Goal: Communication & Community: Answer question/provide support

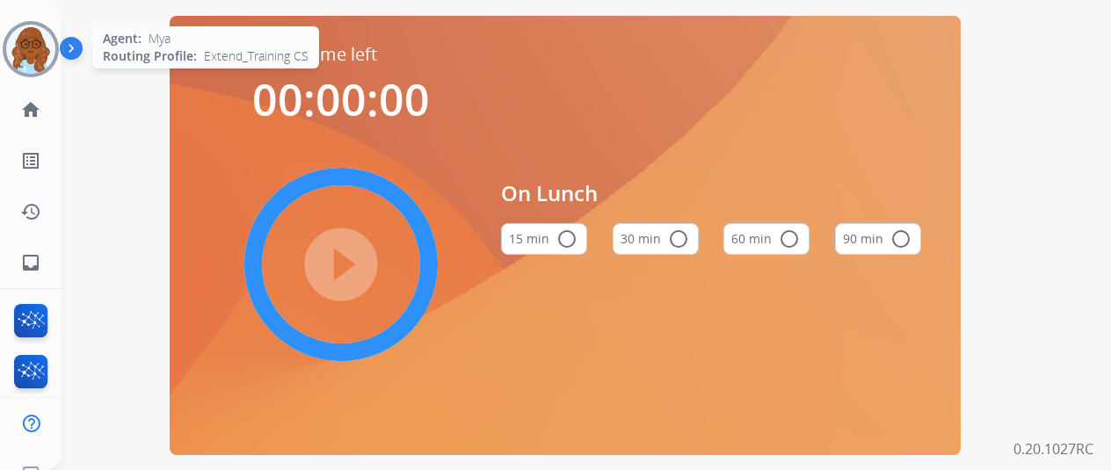
drag, startPoint x: 27, startPoint y: 40, endPoint x: 43, endPoint y: 56, distance: 23.0
click at [28, 39] on img at bounding box center [30, 49] width 49 height 49
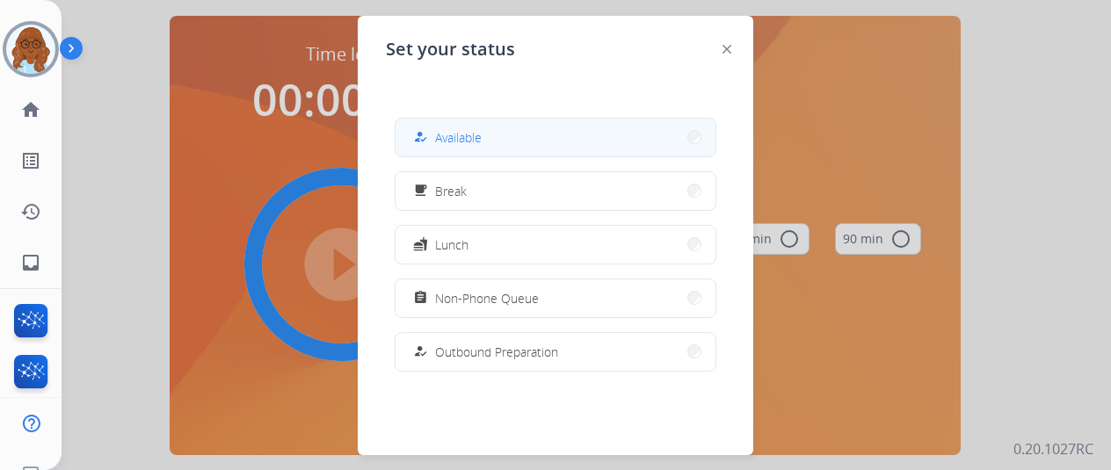
click at [454, 137] on span "Available" at bounding box center [458, 137] width 47 height 18
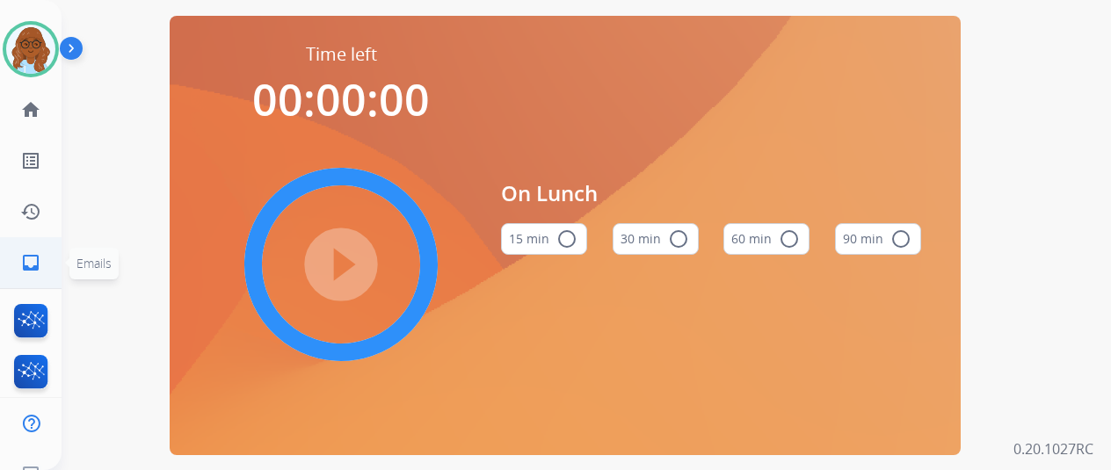
click at [21, 248] on link "inbox Emails" at bounding box center [30, 262] width 49 height 49
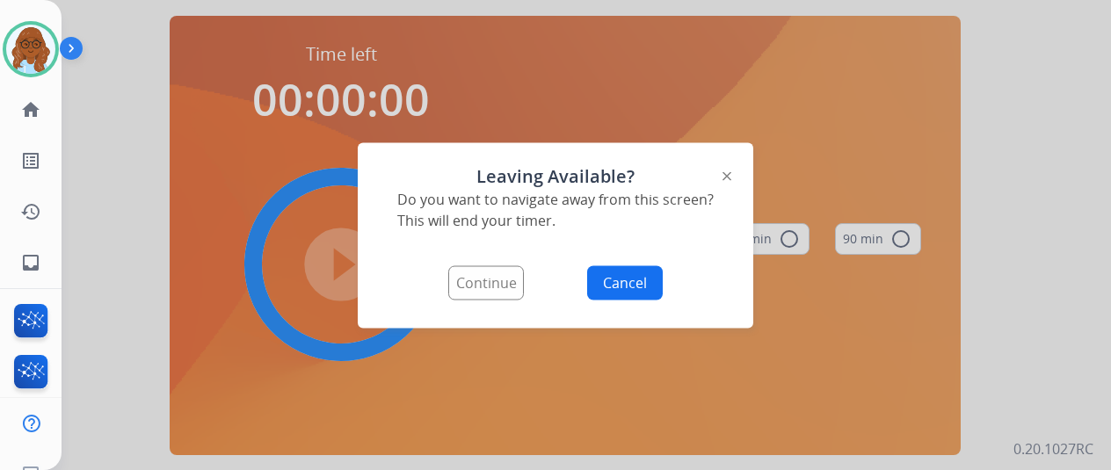
click at [500, 282] on button "Continue" at bounding box center [486, 282] width 76 height 34
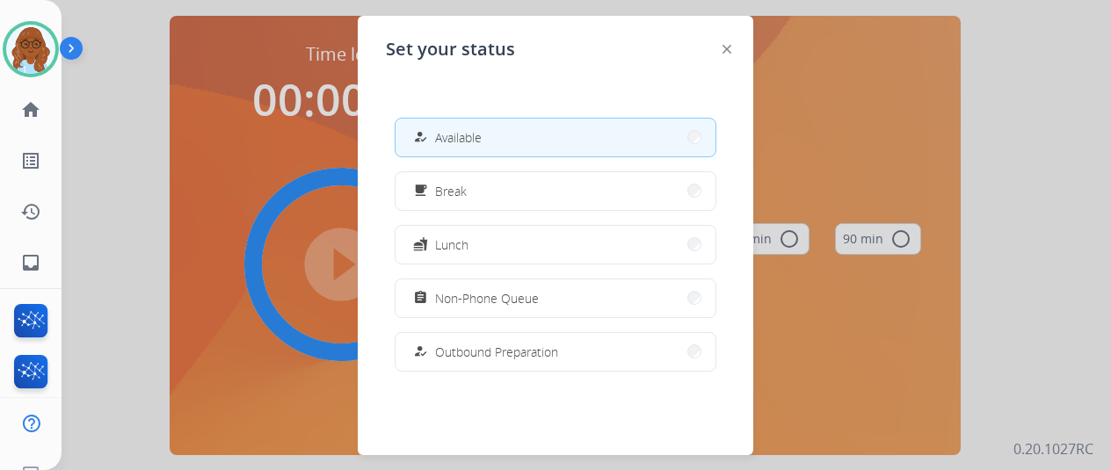
click at [487, 148] on button "how_to_reg Available" at bounding box center [556, 138] width 320 height 38
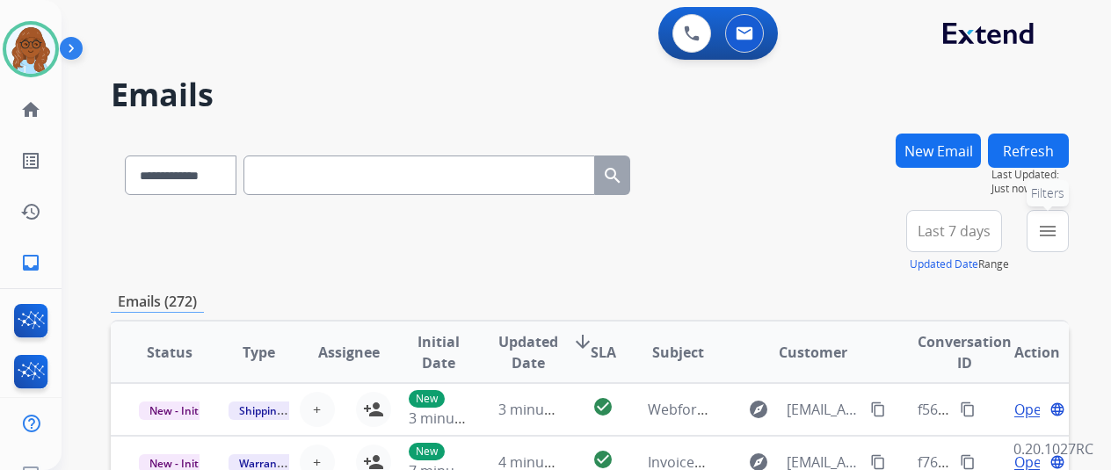
click at [1069, 222] on button "menu Filters" at bounding box center [1048, 231] width 42 height 42
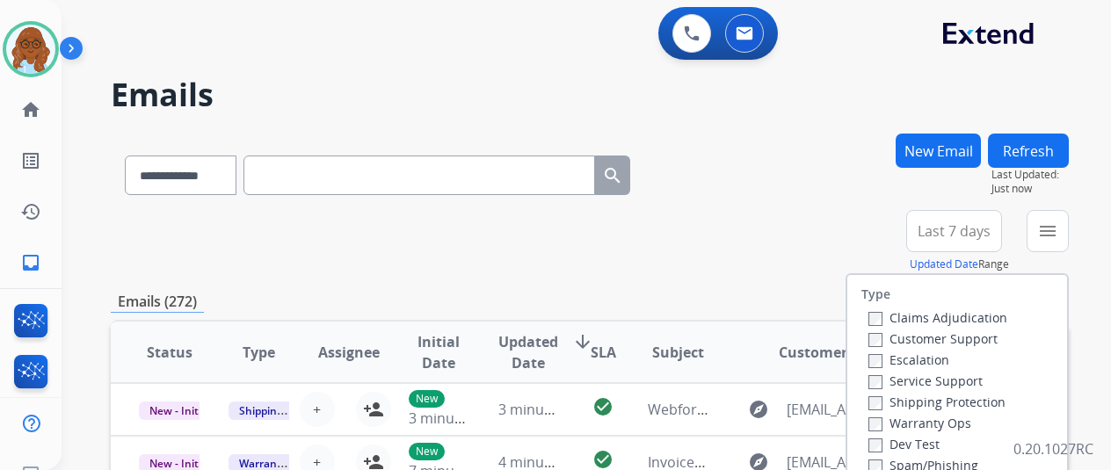
scroll to position [176, 0]
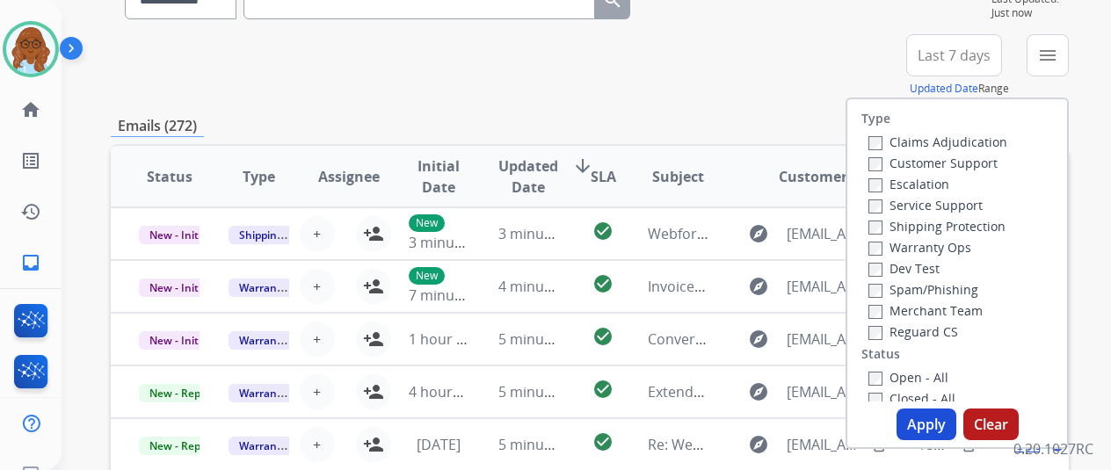
click at [922, 162] on label "Customer Support" at bounding box center [932, 163] width 129 height 17
click at [925, 217] on div "Shipping Protection" at bounding box center [937, 225] width 139 height 21
click at [923, 229] on label "Shipping Protection" at bounding box center [936, 226] width 137 height 17
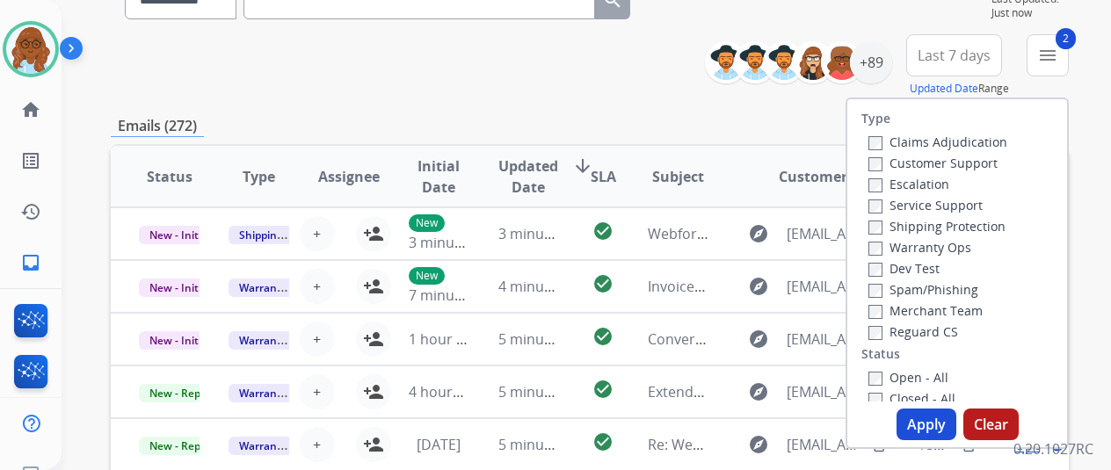
click at [914, 333] on label "Reguard CS" at bounding box center [913, 331] width 90 height 17
click at [909, 381] on label "Open - All" at bounding box center [908, 377] width 80 height 17
click at [941, 423] on button "Apply" at bounding box center [927, 425] width 60 height 32
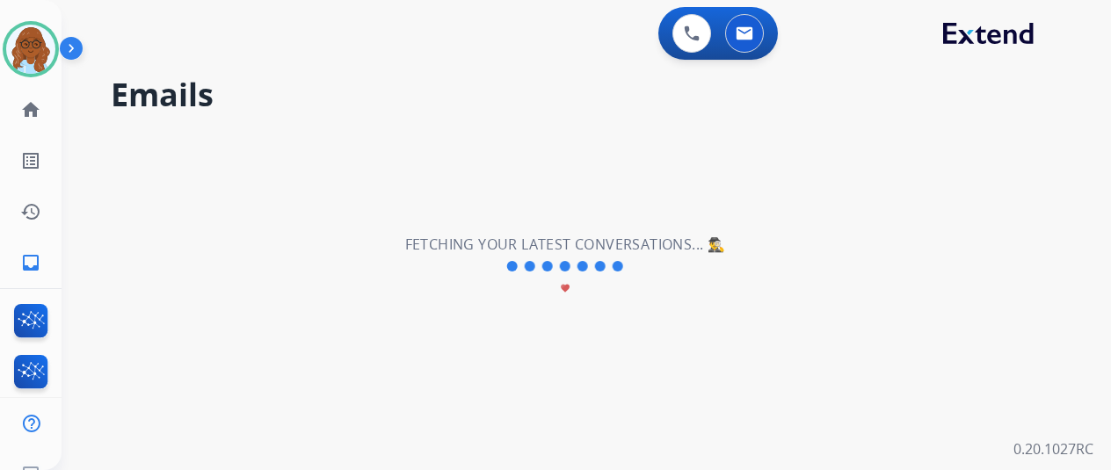
scroll to position [0, 0]
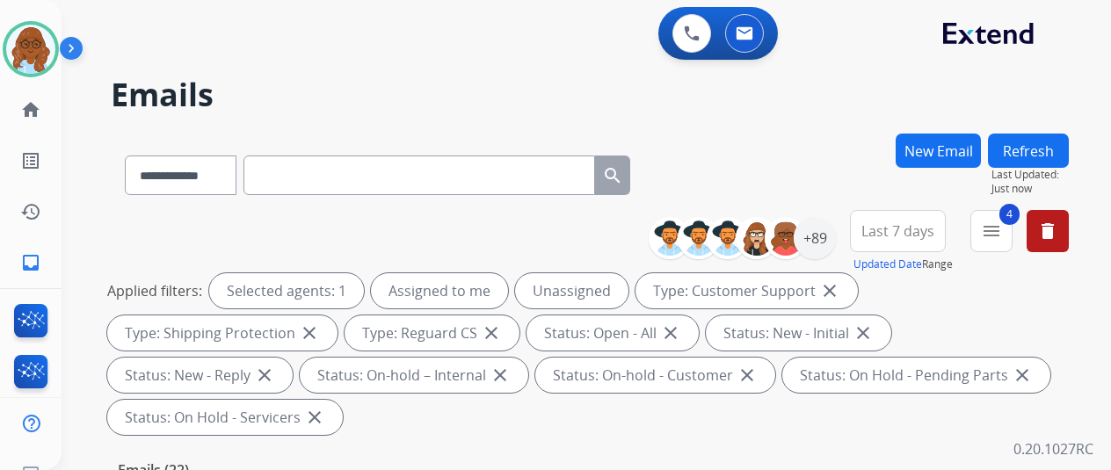
click at [914, 228] on span "Last 7 days" at bounding box center [897, 231] width 73 height 7
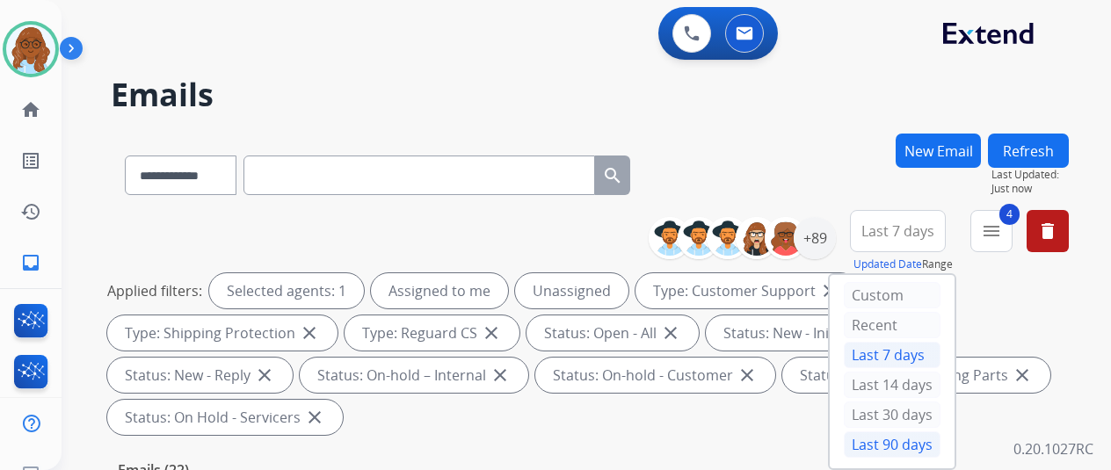
click at [890, 439] on div "Last 90 days" at bounding box center [892, 445] width 97 height 26
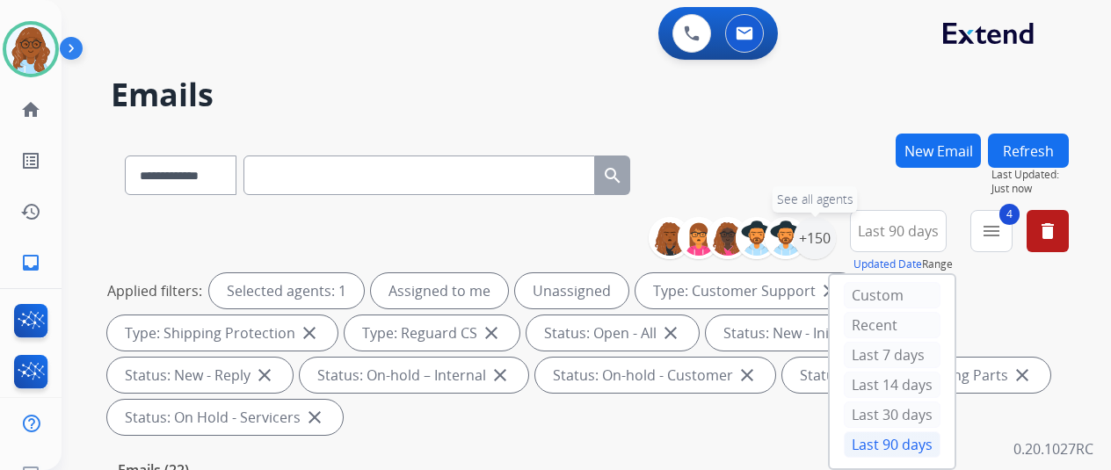
click at [816, 241] on div "+150" at bounding box center [815, 238] width 42 height 42
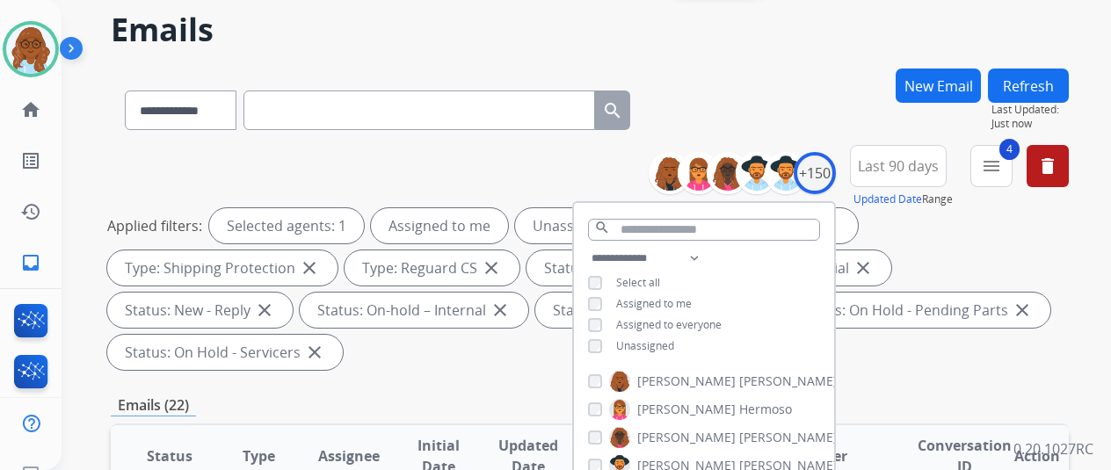
scroll to position [176, 0]
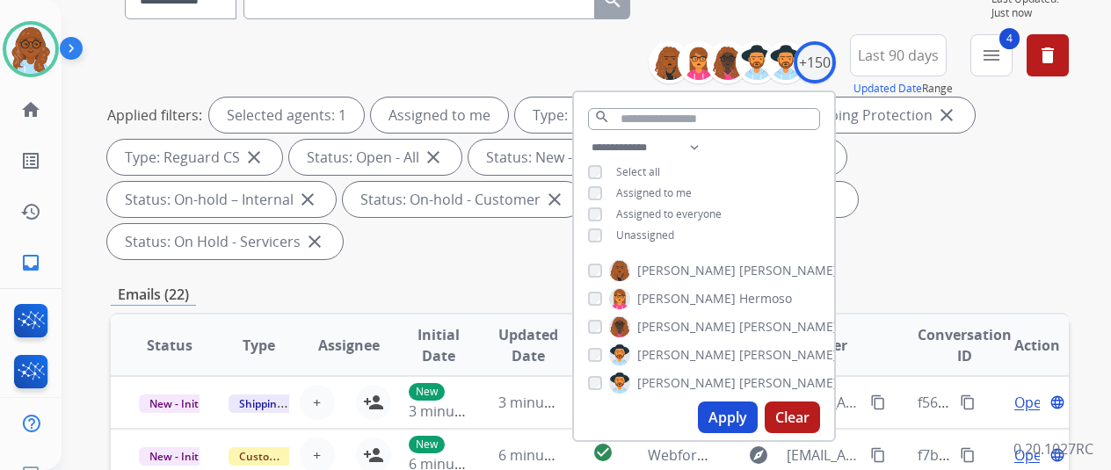
click at [738, 409] on button "Apply" at bounding box center [728, 418] width 60 height 32
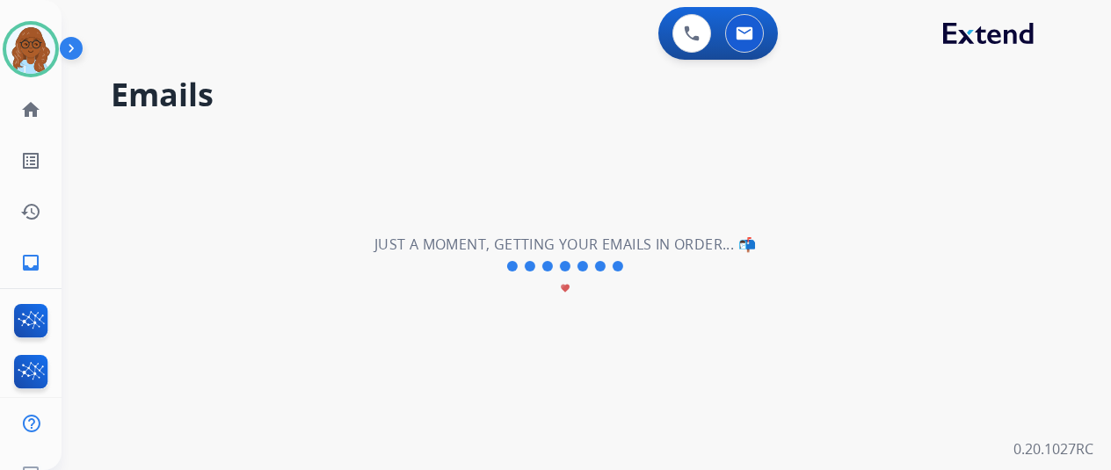
scroll to position [0, 0]
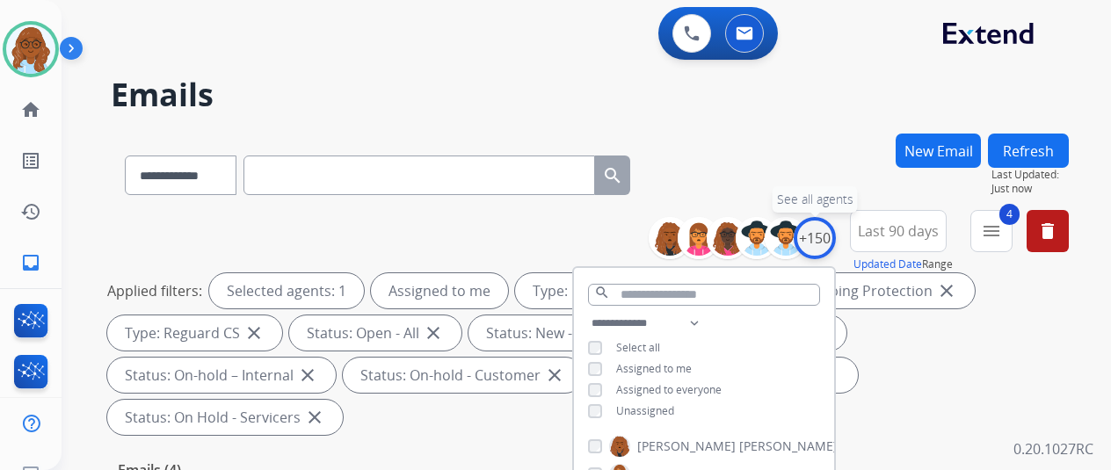
click at [832, 240] on div "+150" at bounding box center [815, 238] width 42 height 42
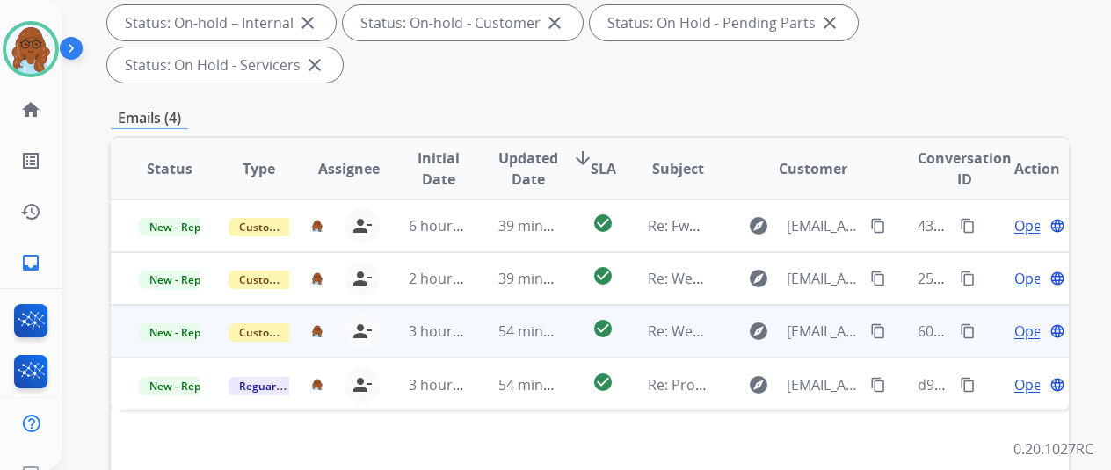
scroll to position [439, 0]
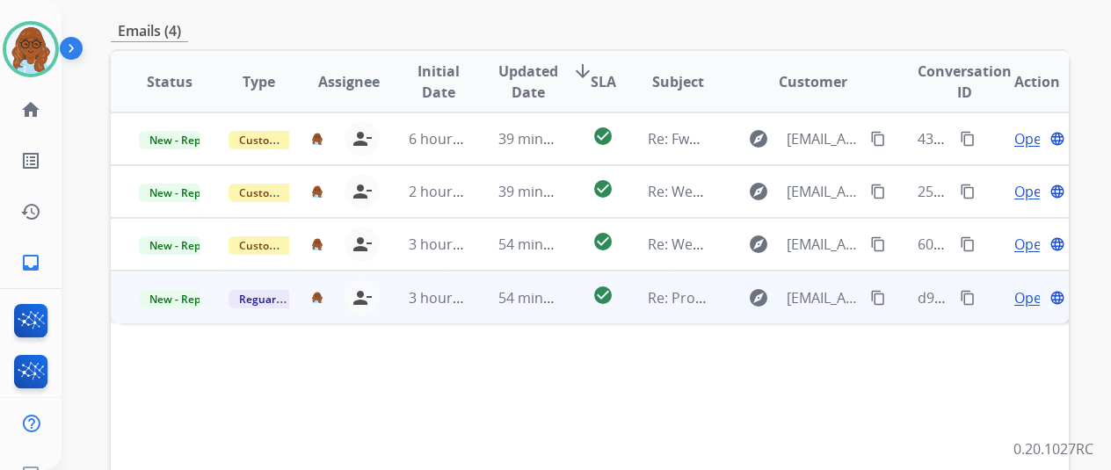
click at [1027, 287] on span "Open" at bounding box center [1032, 297] width 36 height 21
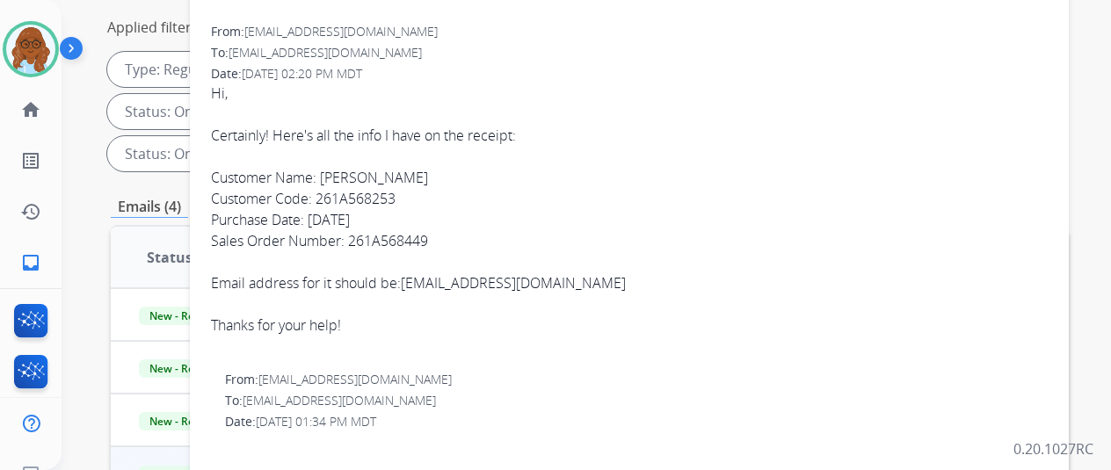
scroll to position [88, 0]
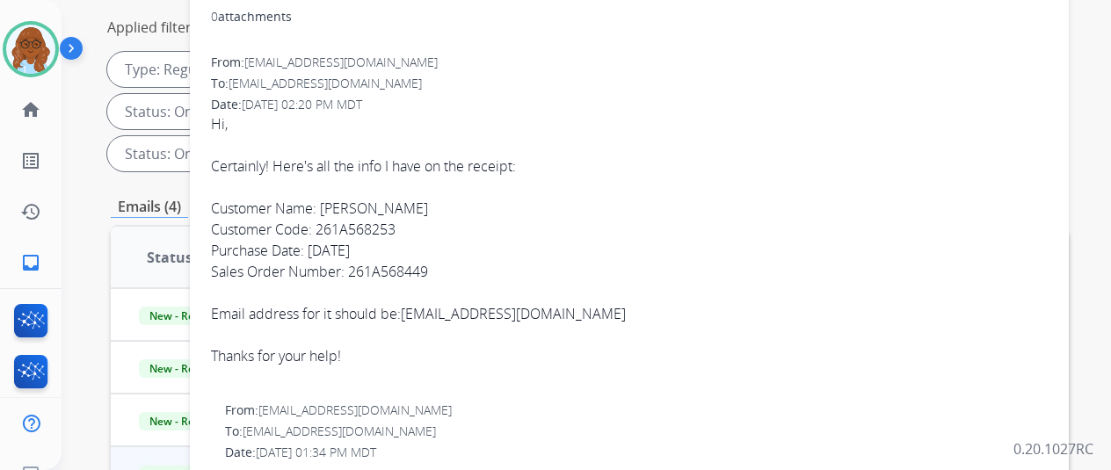
click at [542, 317] on link "[EMAIL_ADDRESS][DOMAIN_NAME]" at bounding box center [513, 313] width 225 height 19
click at [972, 205] on div "Customer Name: [PERSON_NAME]" at bounding box center [629, 208] width 837 height 21
drag, startPoint x: 561, startPoint y: 319, endPoint x: 420, endPoint y: 319, distance: 140.6
click at [420, 319] on div "Email address for it should be: [EMAIL_ADDRESS][DOMAIN_NAME]" at bounding box center [629, 313] width 837 height 21
copy link "[EMAIL_ADDRESS][DOMAIN_NAME]"
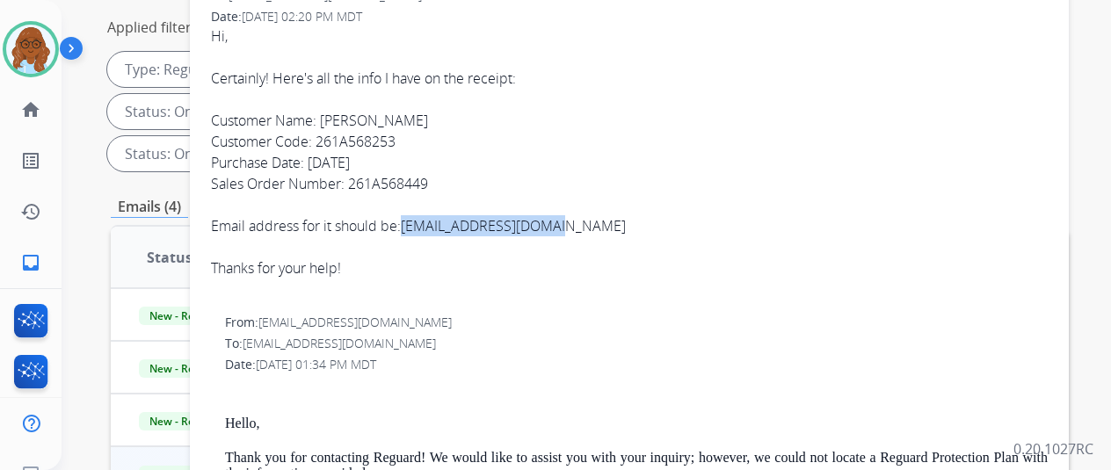
click at [726, 210] on div at bounding box center [629, 204] width 837 height 21
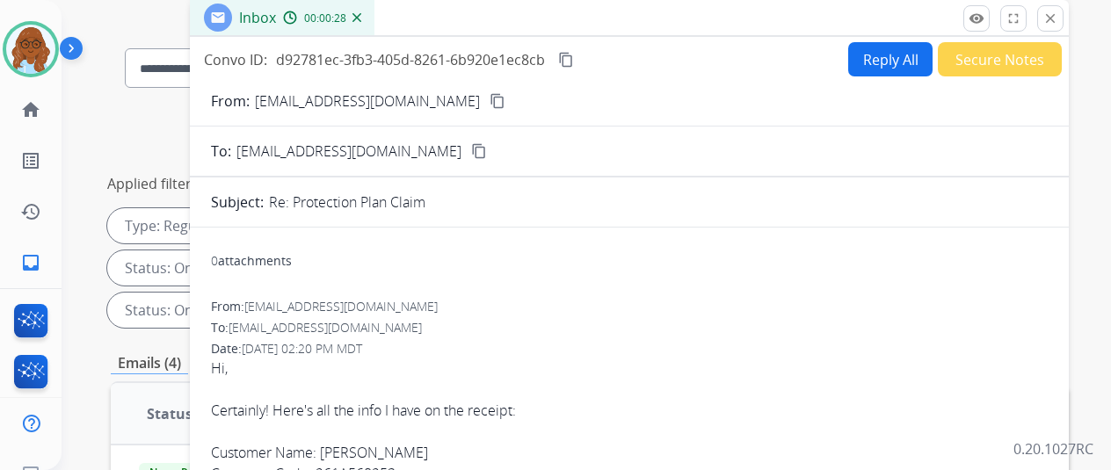
scroll to position [0, 0]
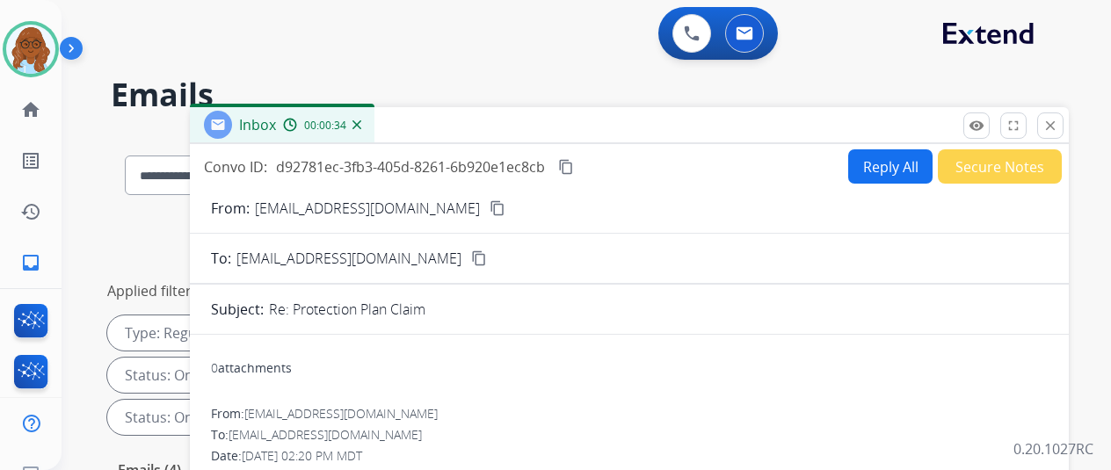
click at [874, 177] on button "Reply All" at bounding box center [890, 166] width 84 height 34
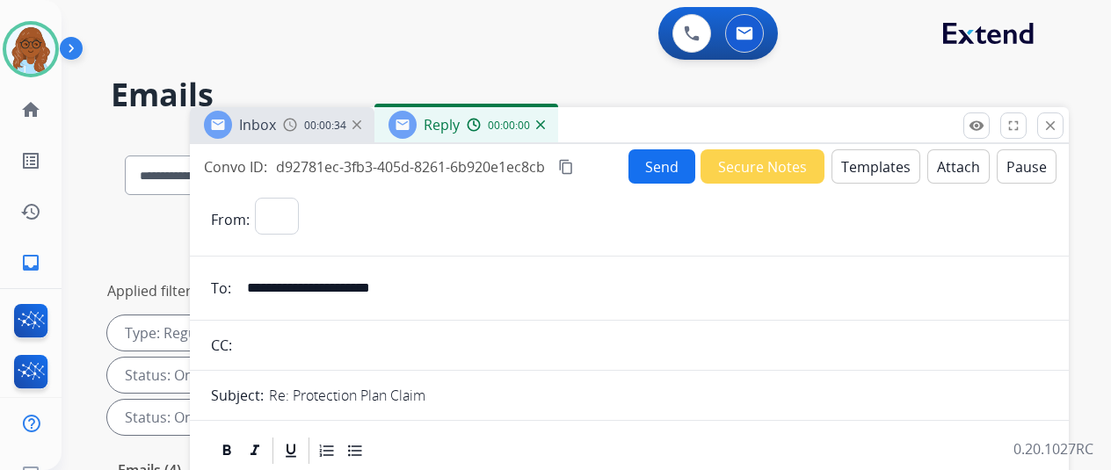
select select "**********"
click at [906, 176] on button "Templates" at bounding box center [876, 166] width 89 height 34
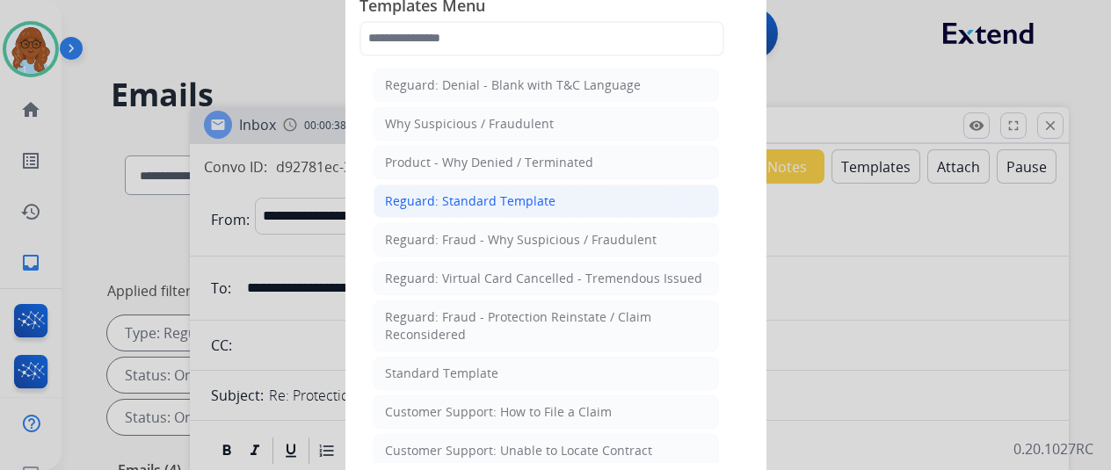
click at [461, 187] on li "Reguard: Standard Template" at bounding box center [546, 201] width 345 height 33
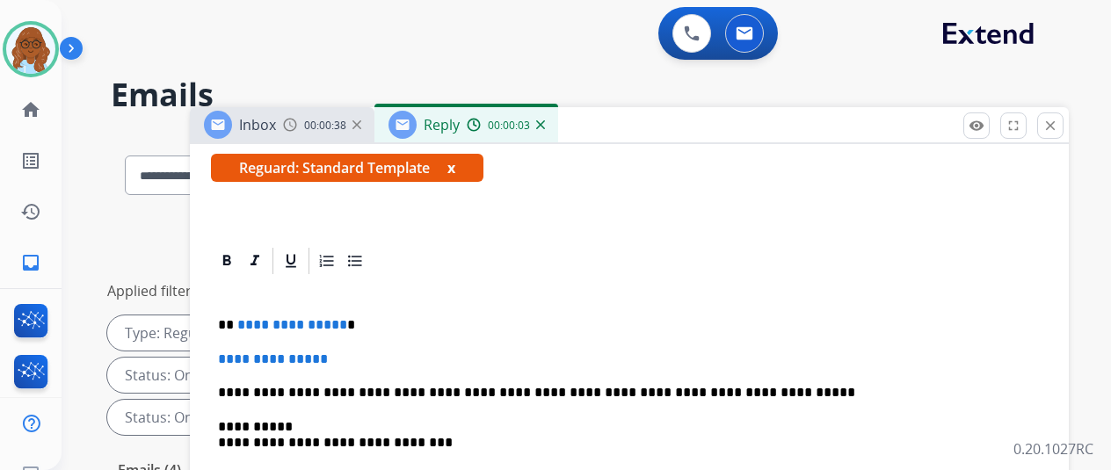
scroll to position [439, 0]
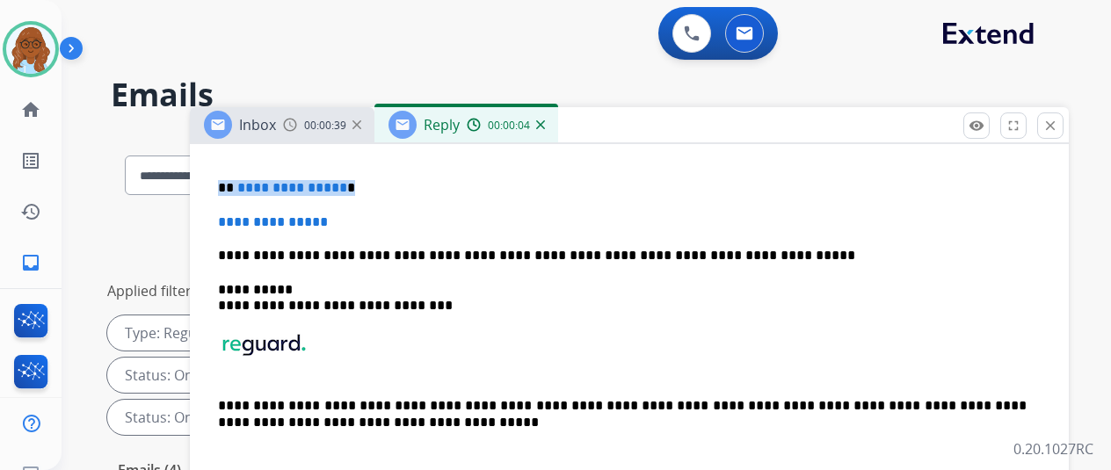
drag, startPoint x: 359, startPoint y: 186, endPoint x: 218, endPoint y: 187, distance: 140.6
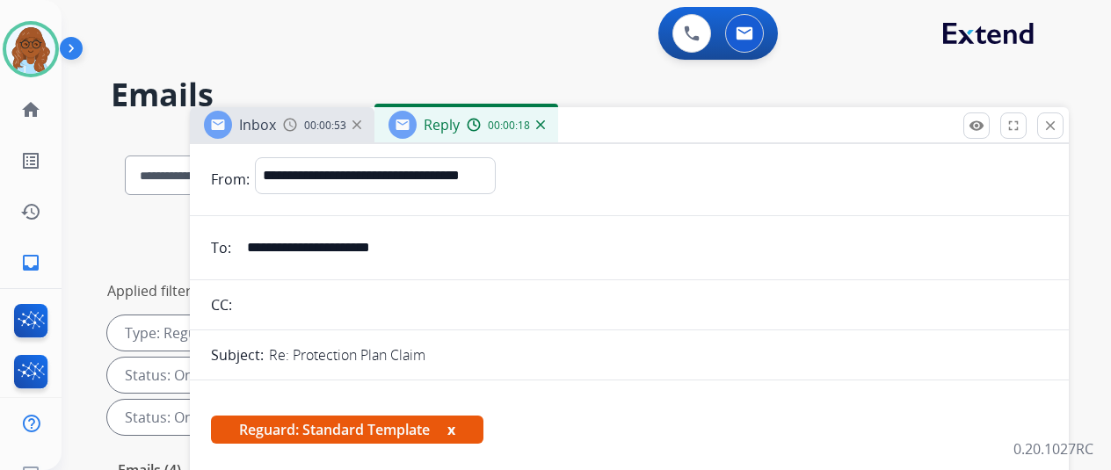
scroll to position [0, 0]
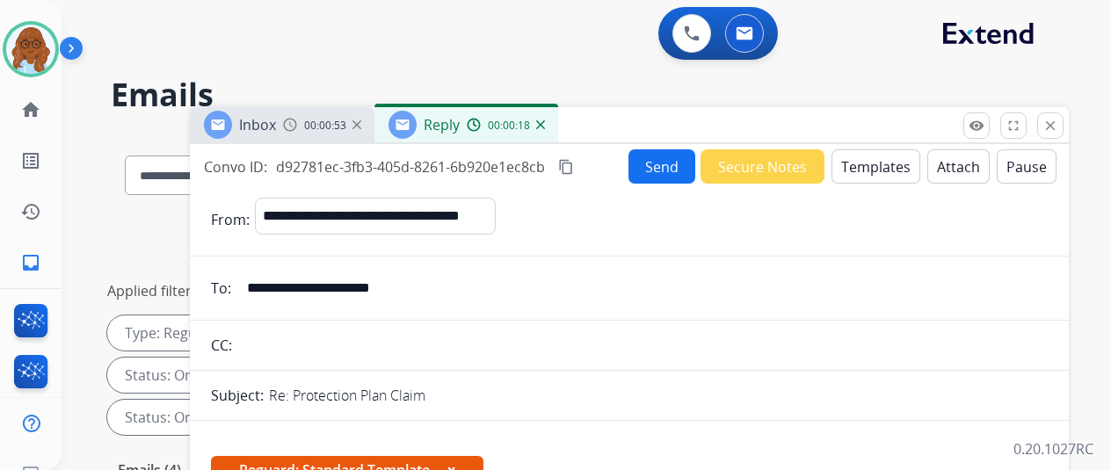
click at [881, 176] on button "Templates" at bounding box center [876, 166] width 89 height 34
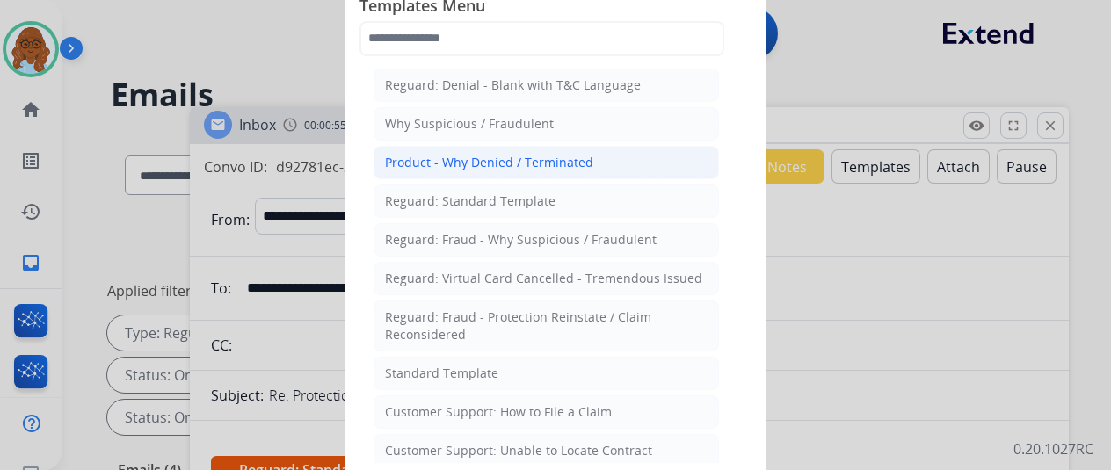
click at [832, 149] on button "Templates" at bounding box center [876, 166] width 89 height 34
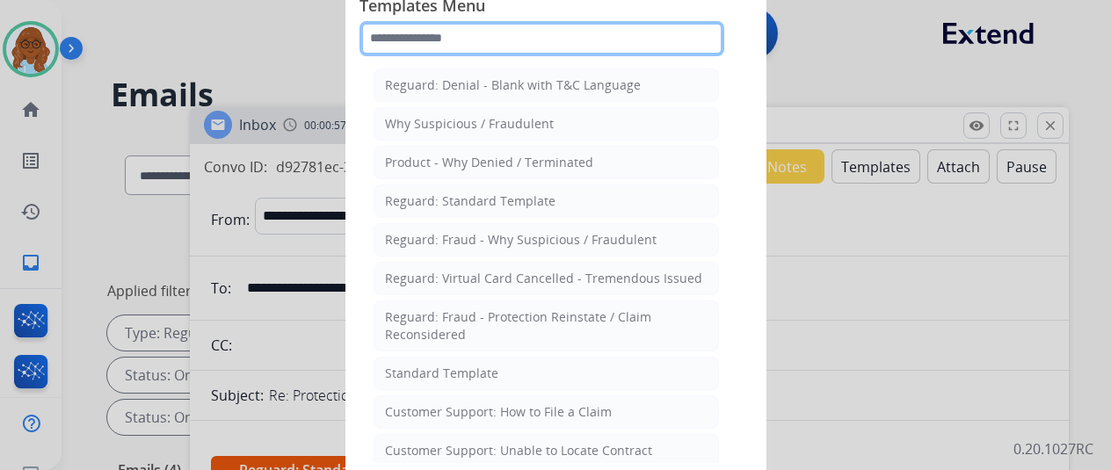
click at [556, 47] on input "text" at bounding box center [542, 38] width 365 height 35
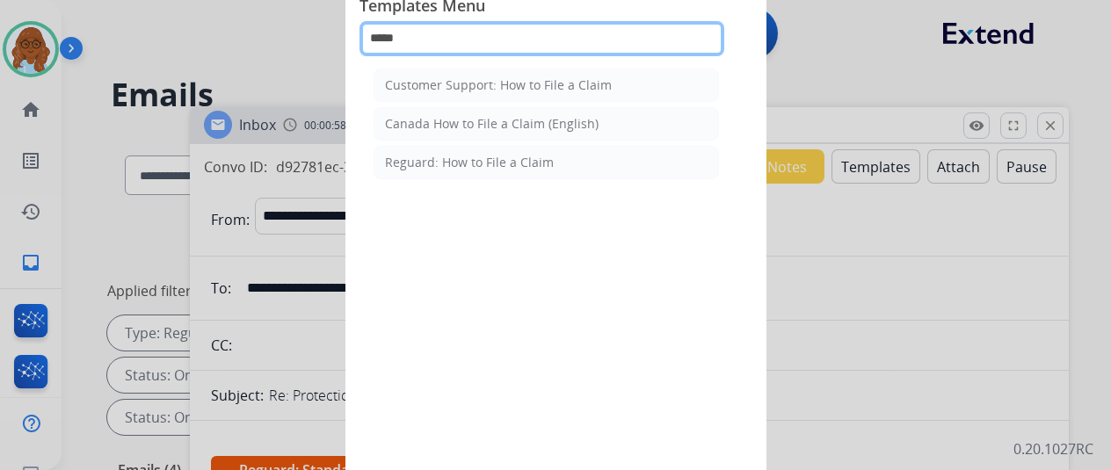
type input "******"
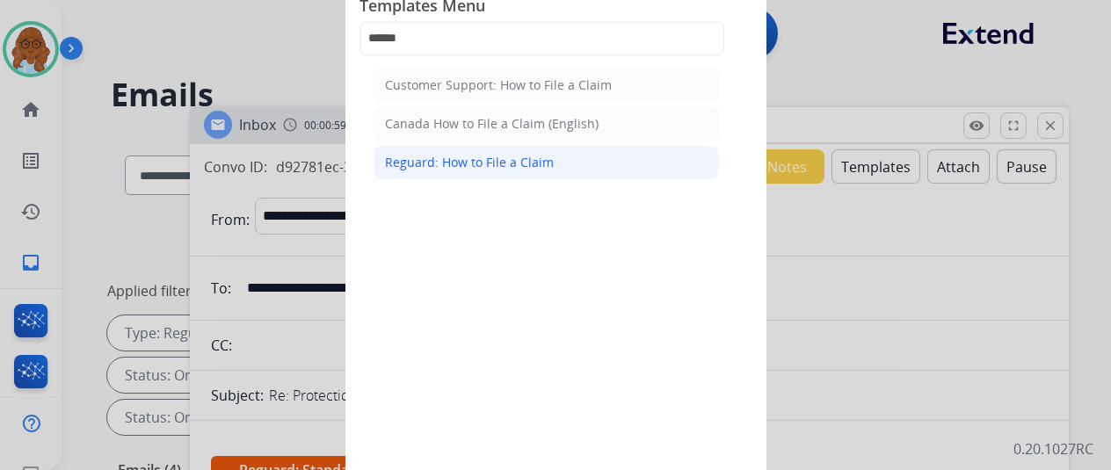
click at [481, 171] on li "Reguard: How to File a Claim" at bounding box center [546, 162] width 345 height 33
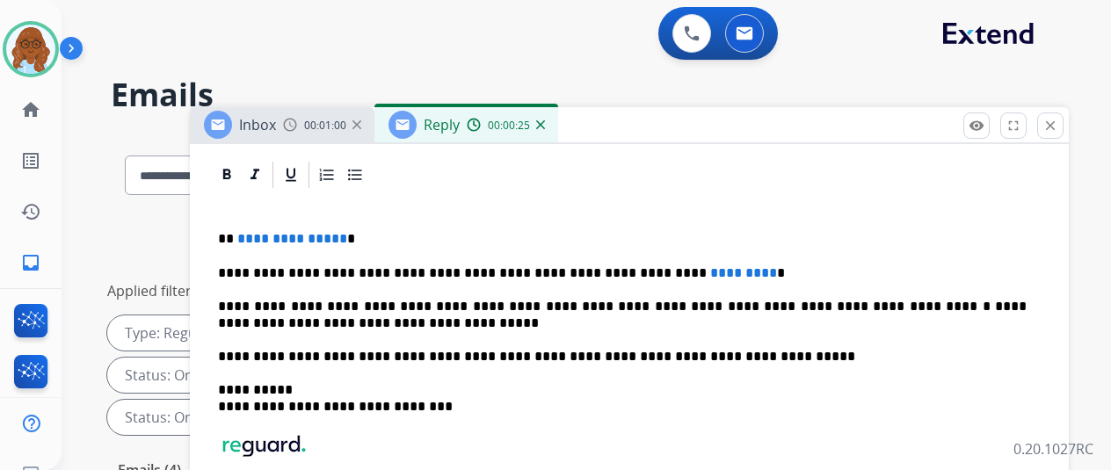
scroll to position [264, 0]
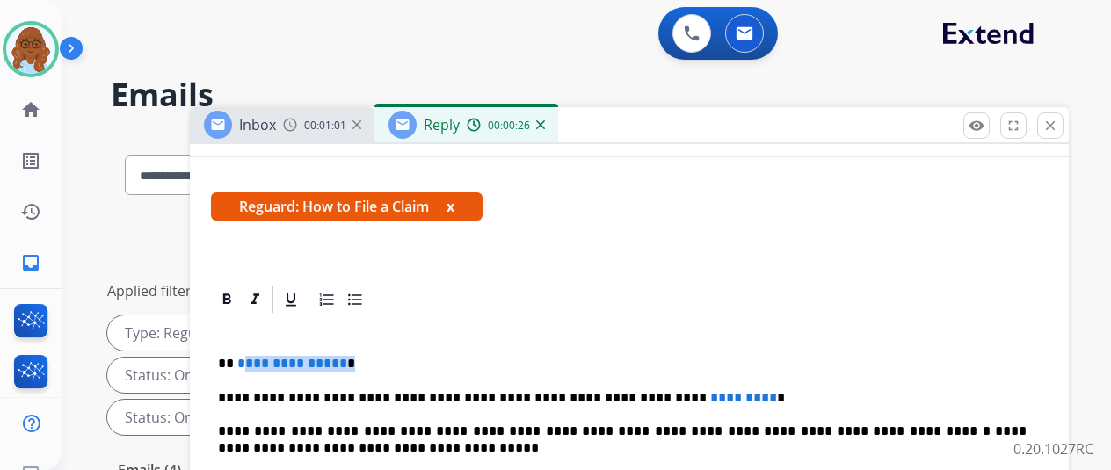
drag, startPoint x: 399, startPoint y: 346, endPoint x: 251, endPoint y: 357, distance: 148.0
drag, startPoint x: 668, startPoint y: 394, endPoint x: 608, endPoint y: 398, distance: 59.9
click at [608, 398] on p "**********" at bounding box center [622, 398] width 809 height 16
click at [443, 393] on p "**********" at bounding box center [622, 398] width 809 height 16
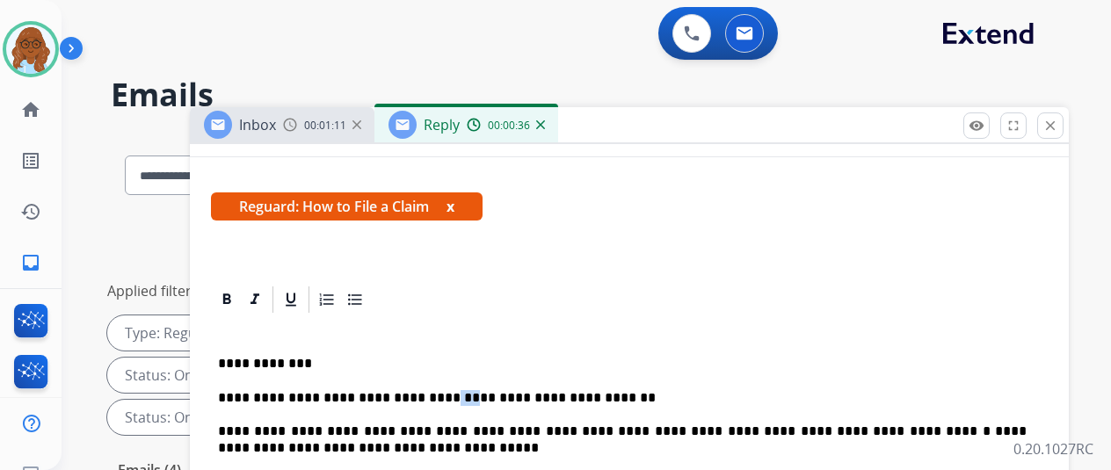
click at [443, 393] on p "**********" at bounding box center [622, 398] width 809 height 16
click at [232, 395] on p "**********" at bounding box center [622, 398] width 809 height 16
click at [715, 390] on p "**********" at bounding box center [622, 398] width 809 height 16
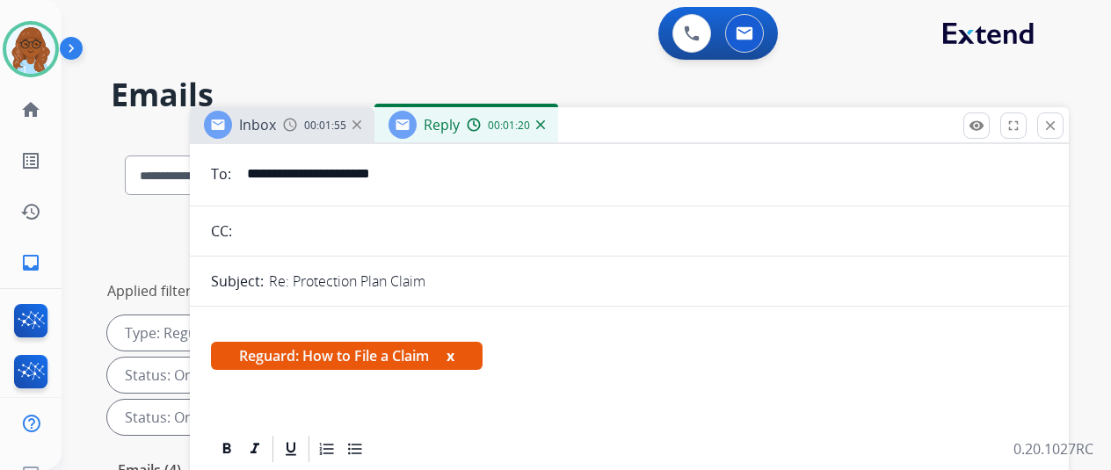
scroll to position [0, 0]
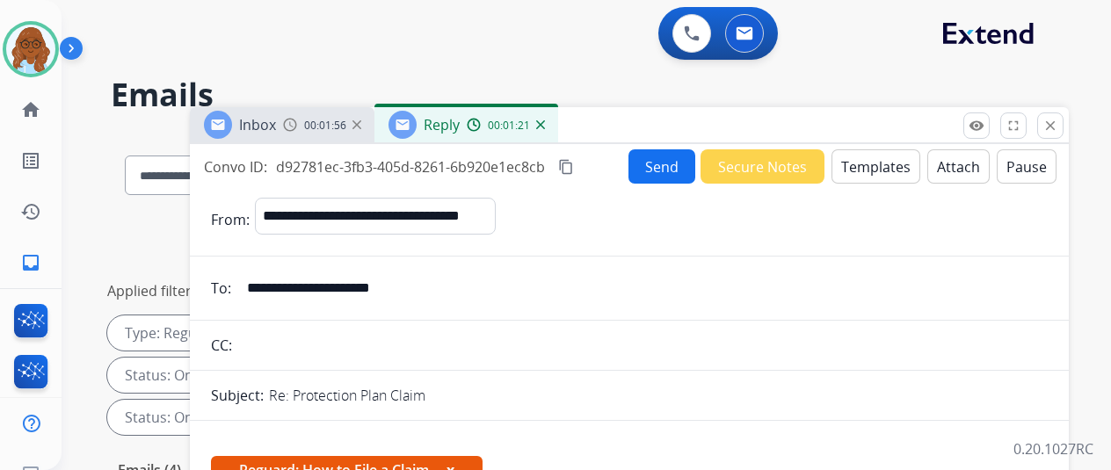
click at [574, 162] on mat-icon "content_copy" at bounding box center [566, 167] width 16 height 16
click at [649, 172] on button "Send" at bounding box center [661, 166] width 67 height 34
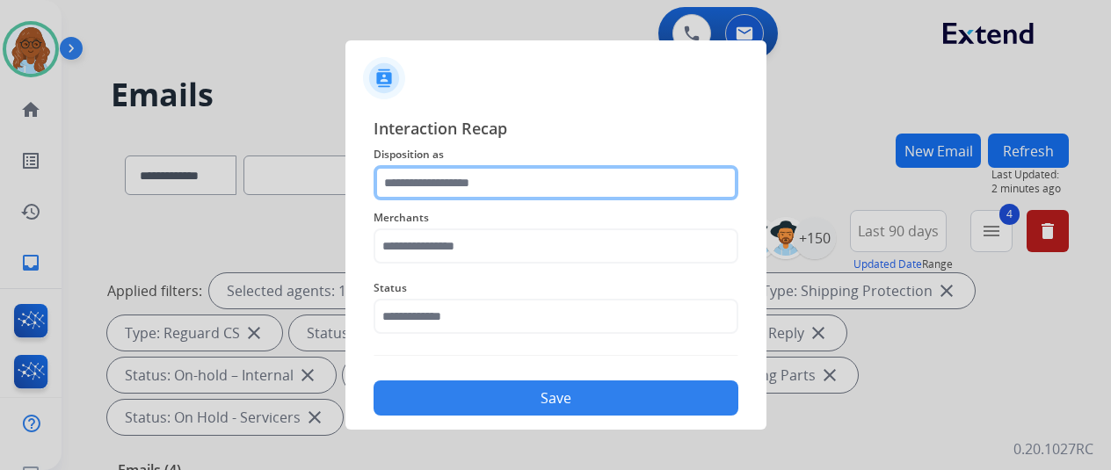
click at [414, 182] on input "text" at bounding box center [556, 182] width 365 height 35
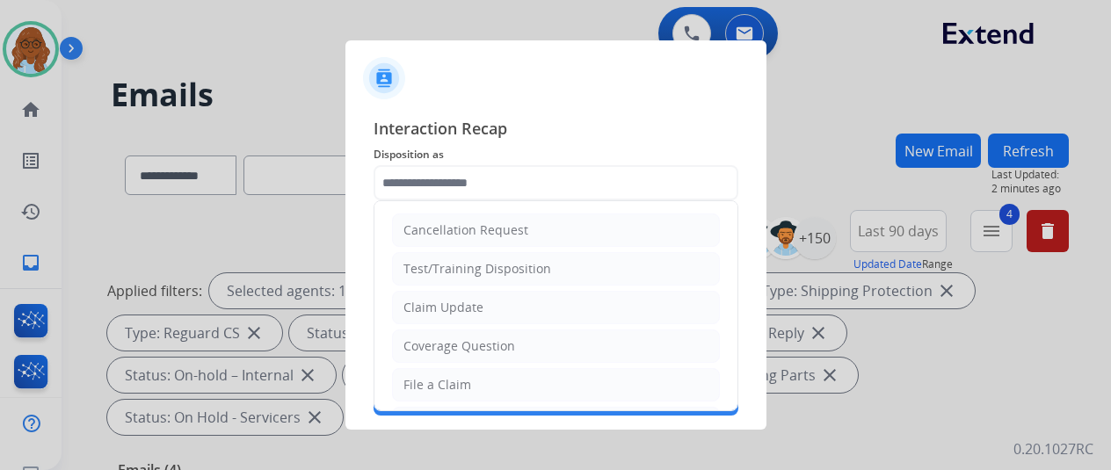
click at [426, 376] on div "File a Claim" at bounding box center [437, 385] width 68 height 18
type input "**********"
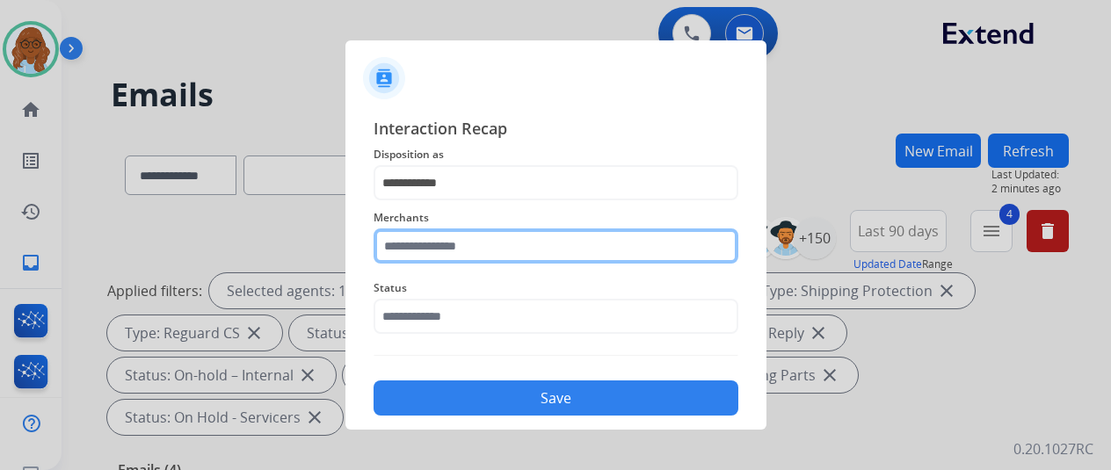
click at [467, 239] on input "text" at bounding box center [556, 246] width 365 height 35
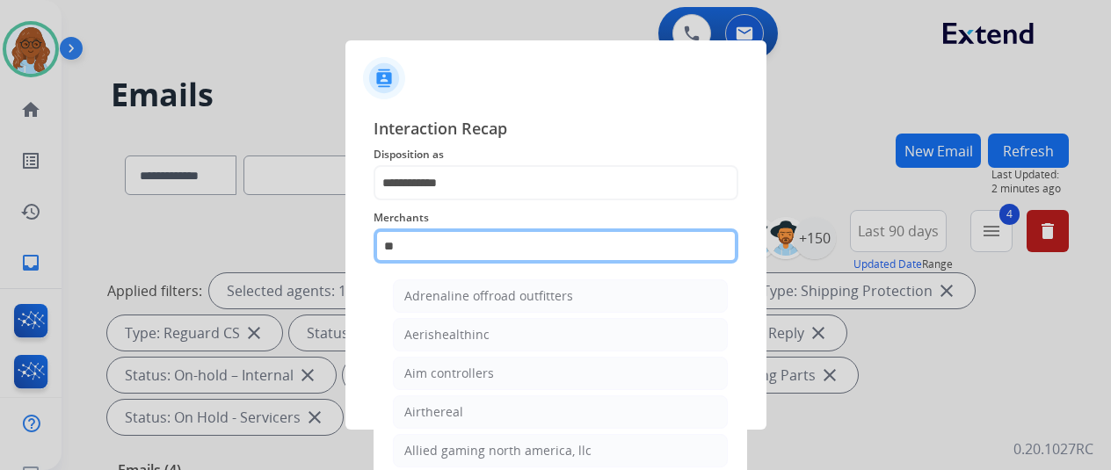
type input "*"
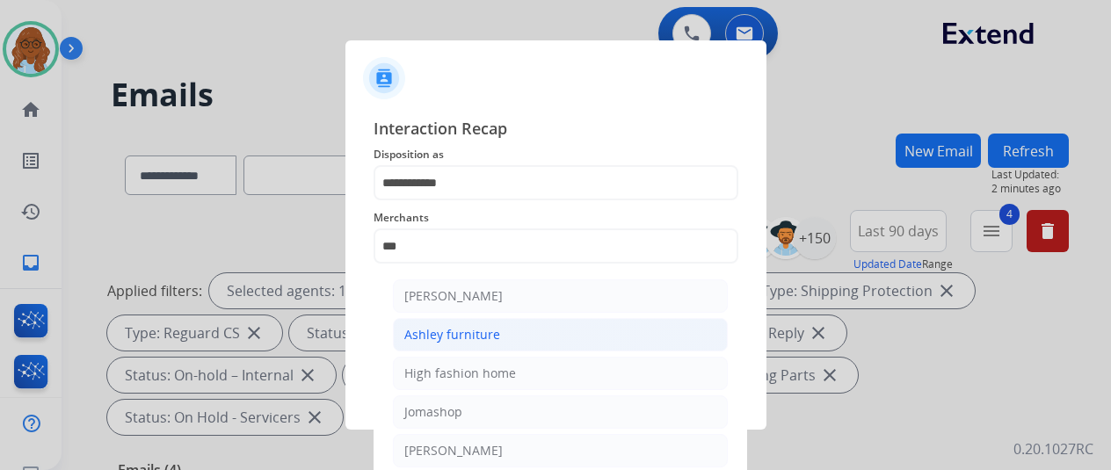
click at [427, 321] on li "Ashley furniture" at bounding box center [560, 334] width 335 height 33
type input "**********"
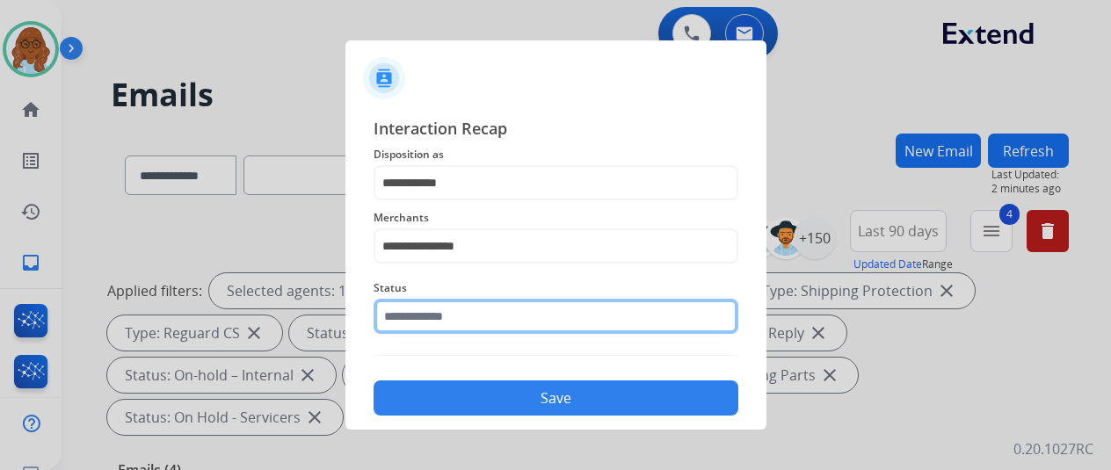
click at [472, 304] on input "text" at bounding box center [556, 316] width 365 height 35
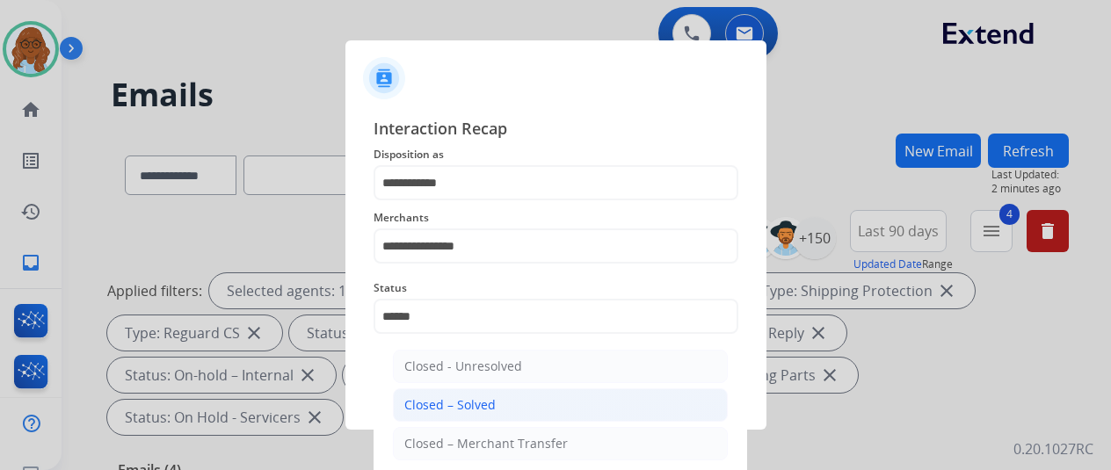
click at [483, 402] on div "Closed – Solved" at bounding box center [449, 405] width 91 height 18
type input "**********"
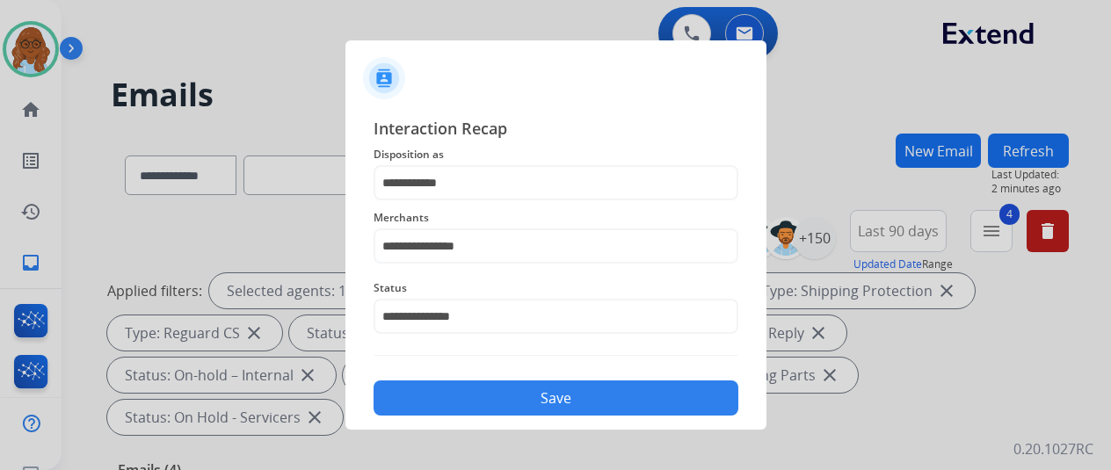
click at [536, 403] on button "Save" at bounding box center [556, 398] width 365 height 35
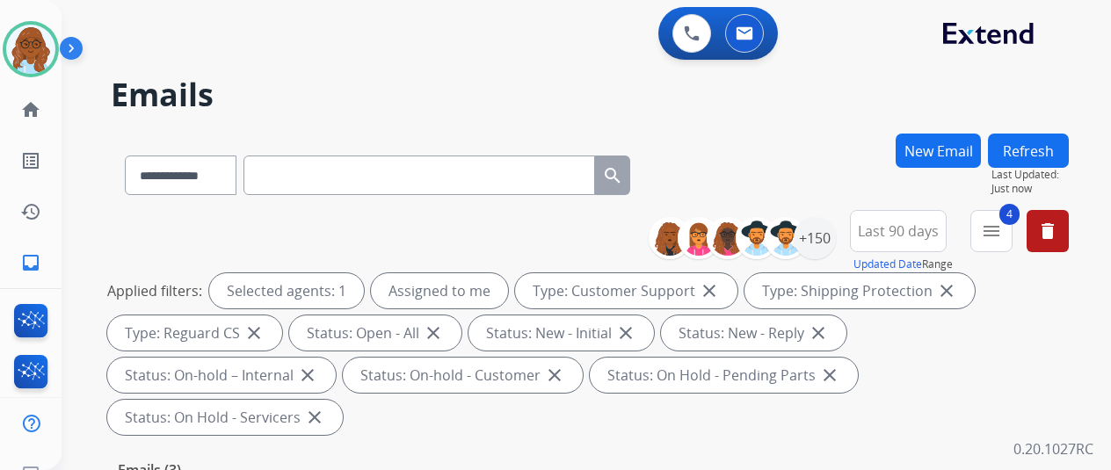
paste input "**********"
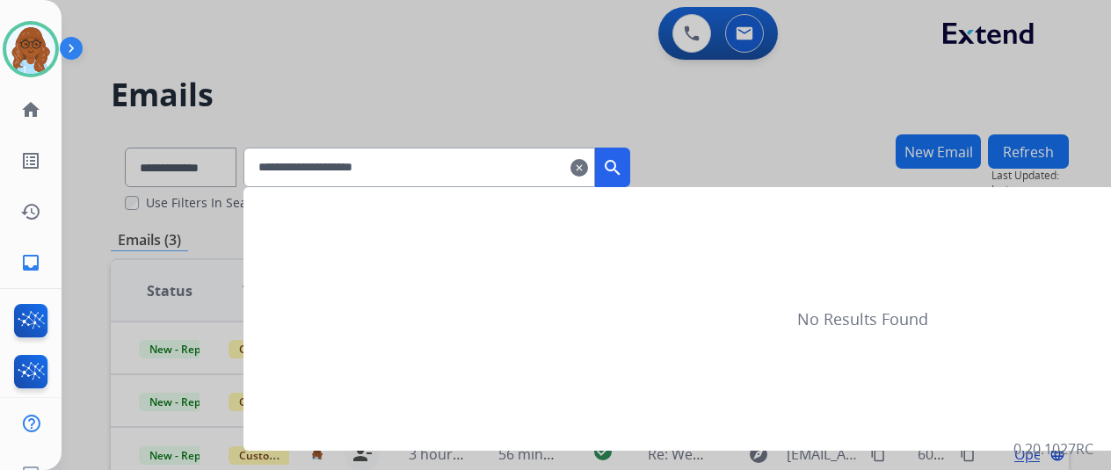
type input "**********"
click at [623, 167] on mat-icon "search" at bounding box center [612, 167] width 21 height 21
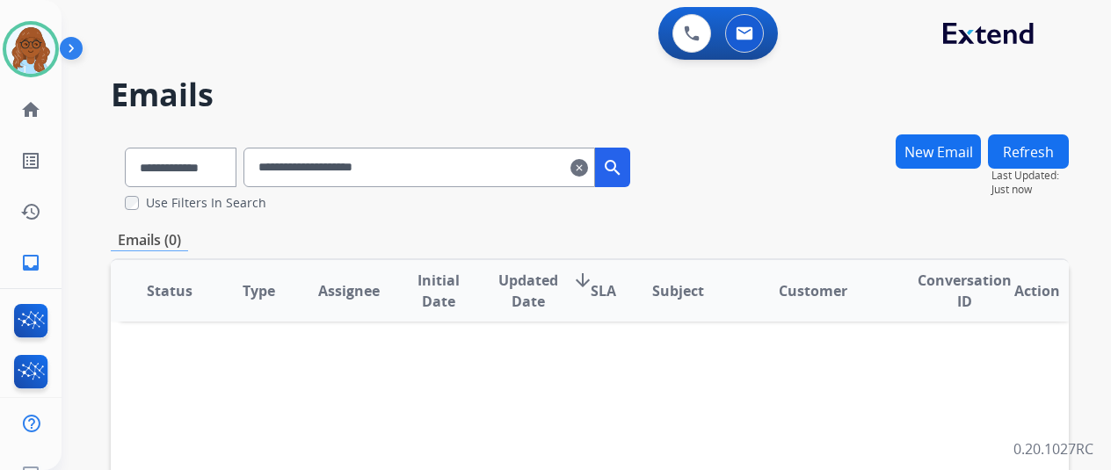
click at [588, 168] on mat-icon "clear" at bounding box center [579, 167] width 18 height 21
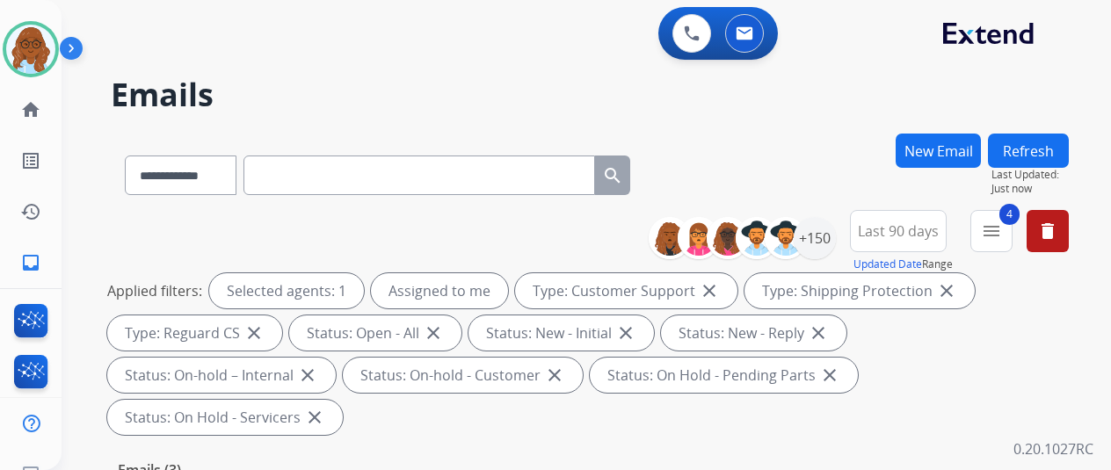
click at [1009, 244] on button "4 menu" at bounding box center [991, 231] width 42 height 42
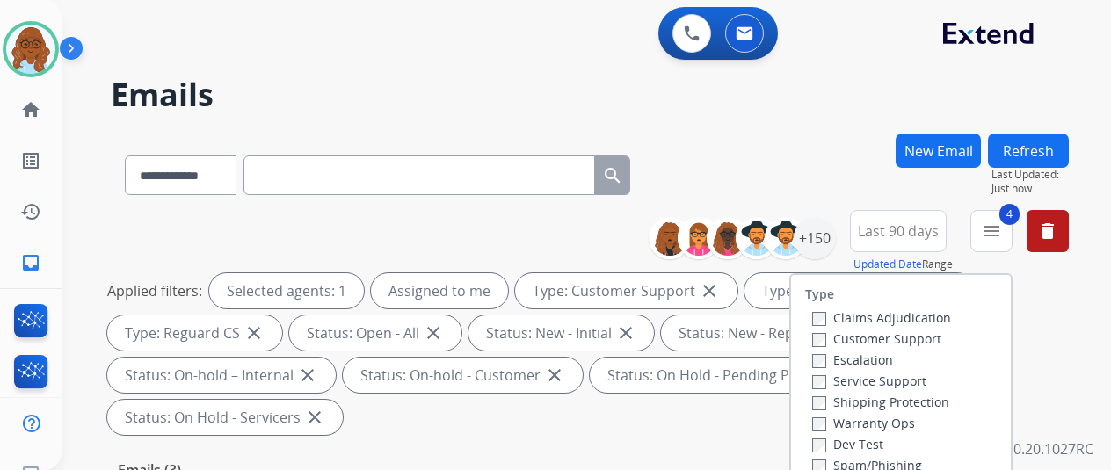
scroll to position [176, 0]
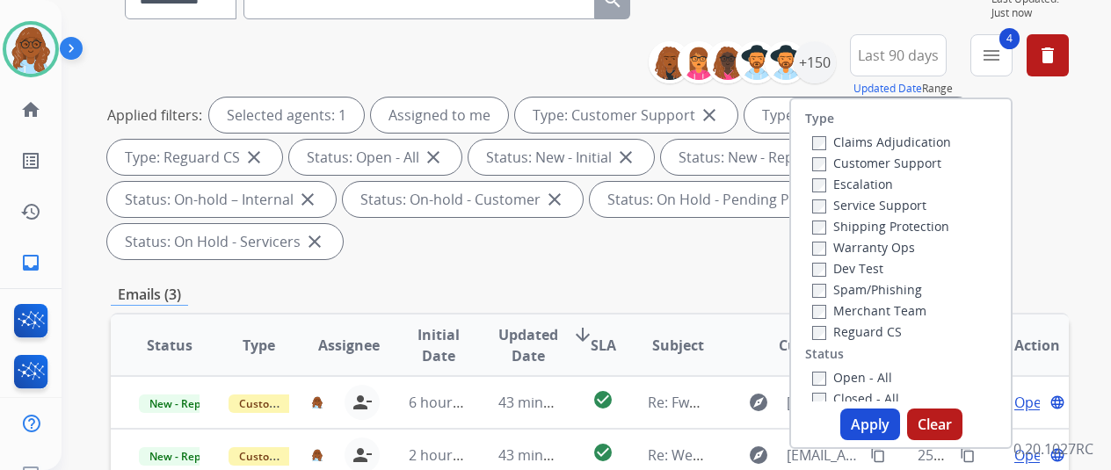
click at [829, 393] on label "Closed - All" at bounding box center [855, 398] width 87 height 17
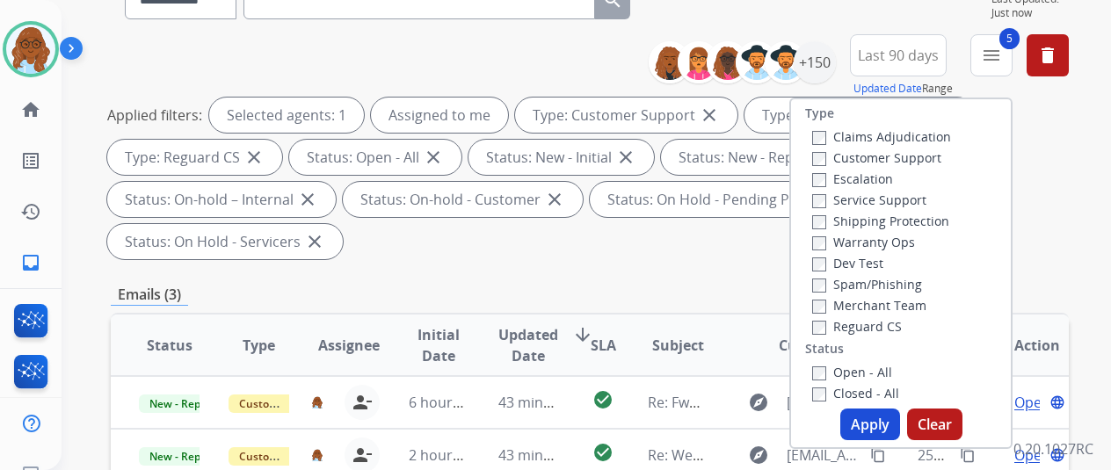
click at [888, 424] on button "Apply" at bounding box center [870, 425] width 60 height 32
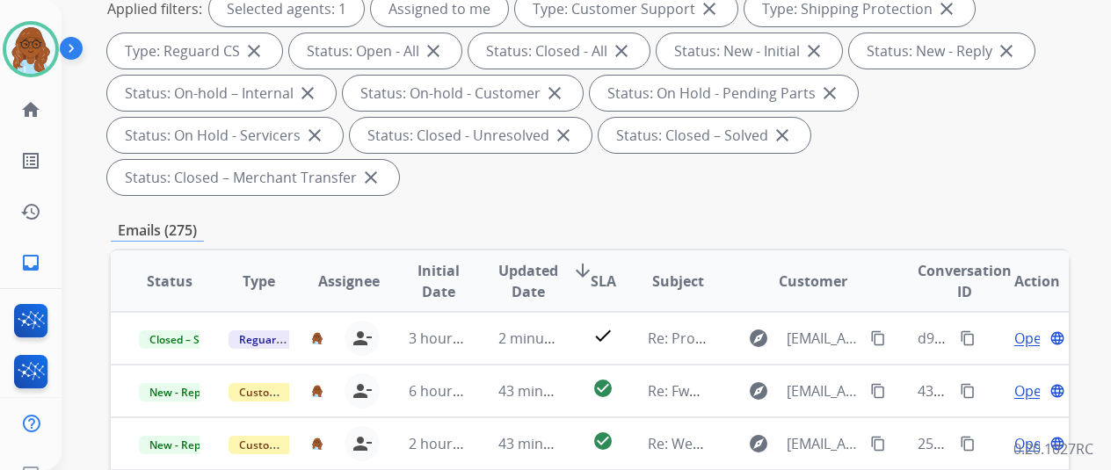
scroll to position [527, 0]
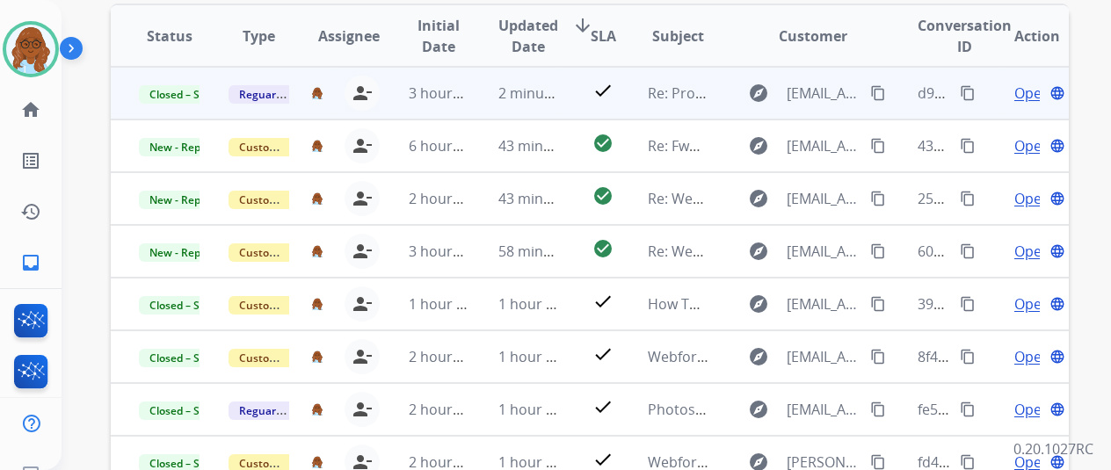
click at [1024, 94] on span "Open" at bounding box center [1032, 93] width 36 height 21
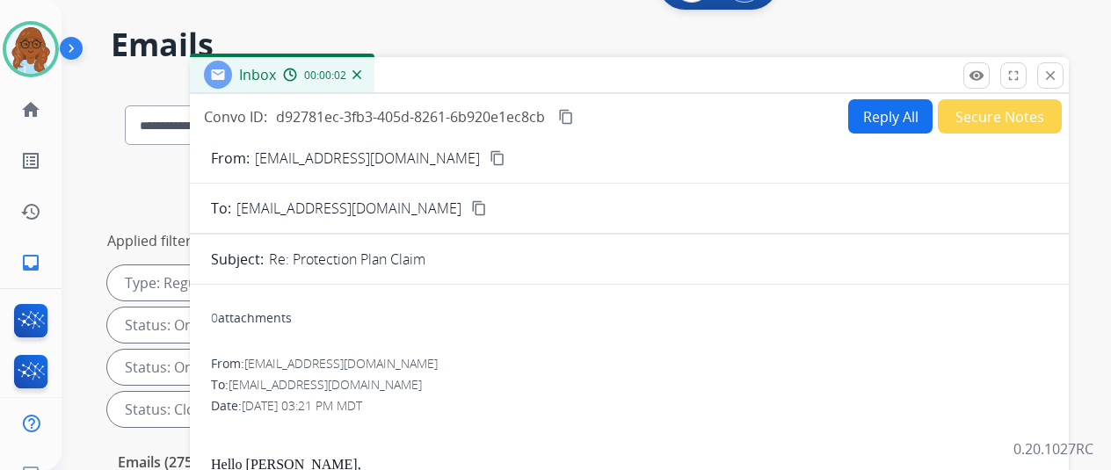
scroll to position [0, 0]
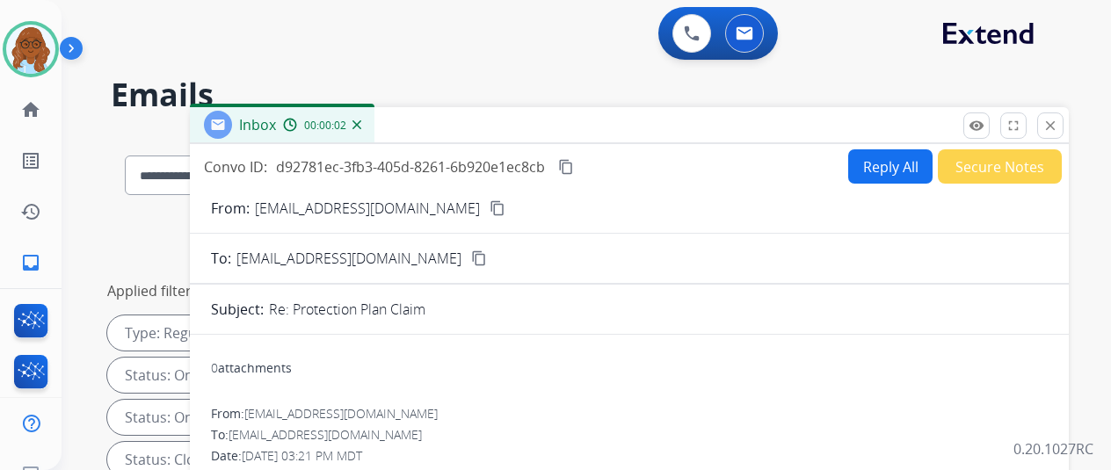
click at [574, 164] on mat-icon "content_copy" at bounding box center [566, 167] width 16 height 16
click at [1058, 122] on mat-icon "close" at bounding box center [1050, 126] width 16 height 16
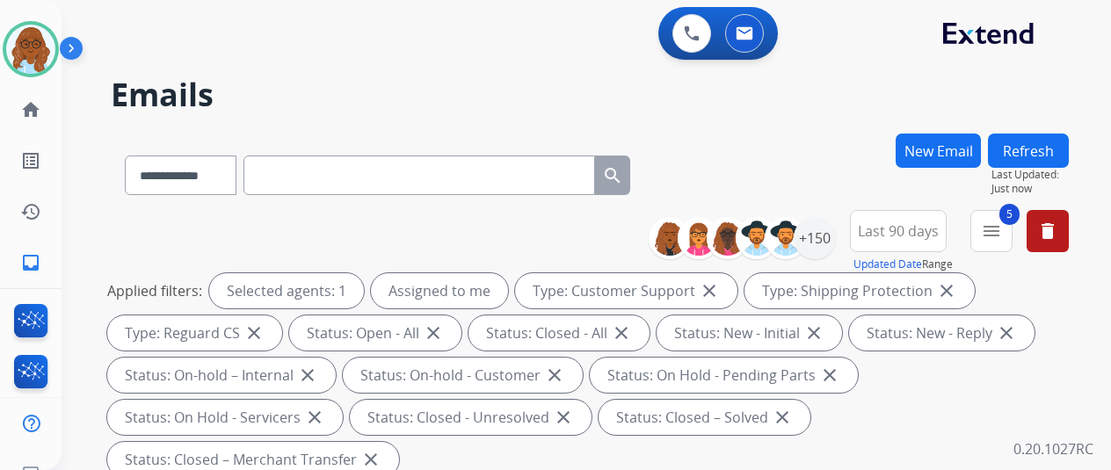
scroll to position [176, 0]
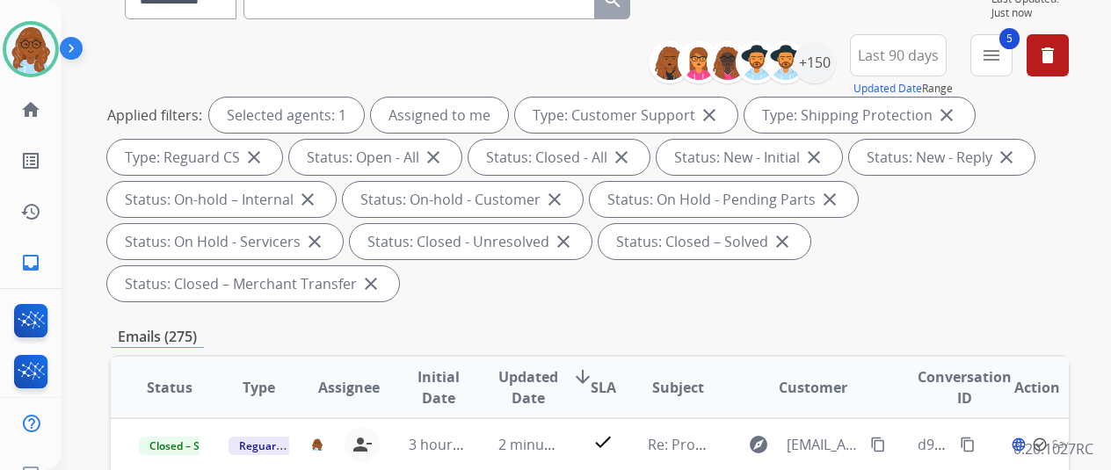
click at [1000, 64] on mat-icon "menu" at bounding box center [991, 55] width 21 height 21
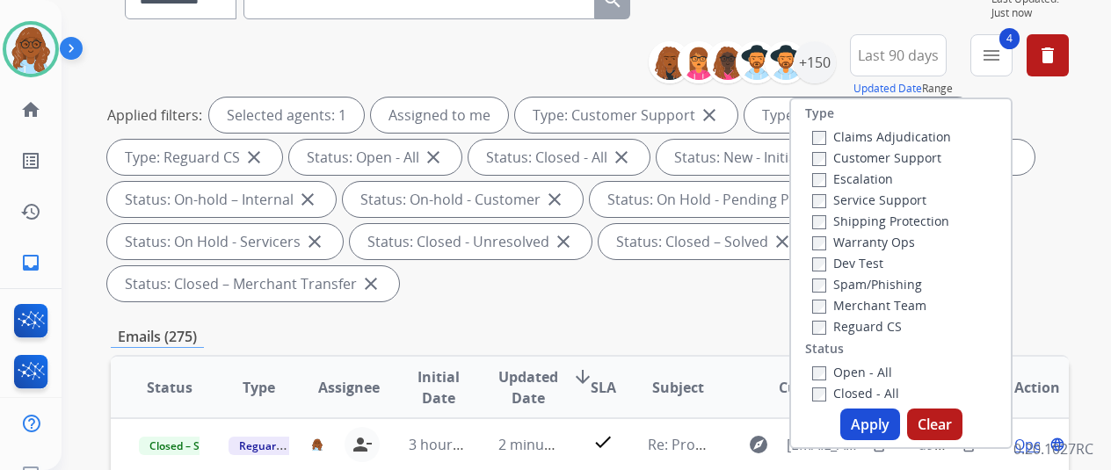
click at [874, 429] on button "Apply" at bounding box center [870, 425] width 60 height 32
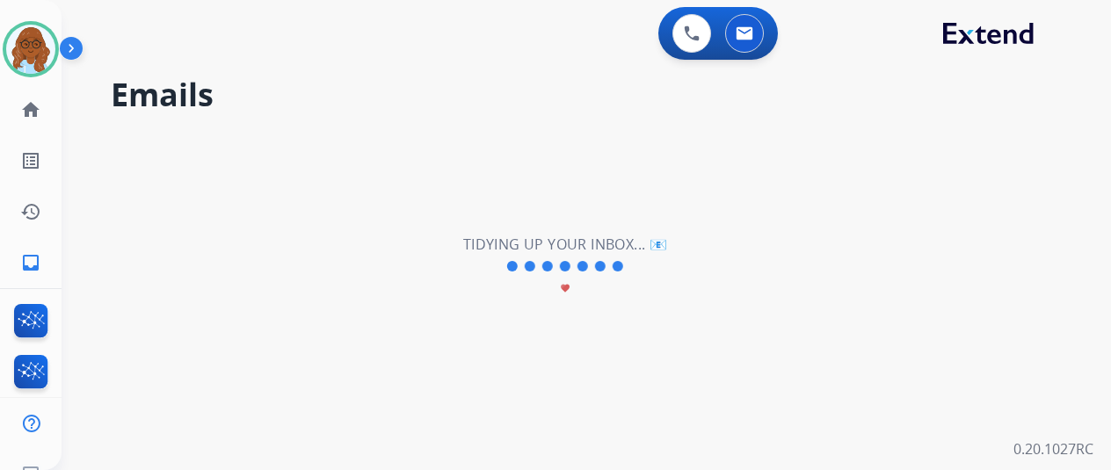
scroll to position [0, 0]
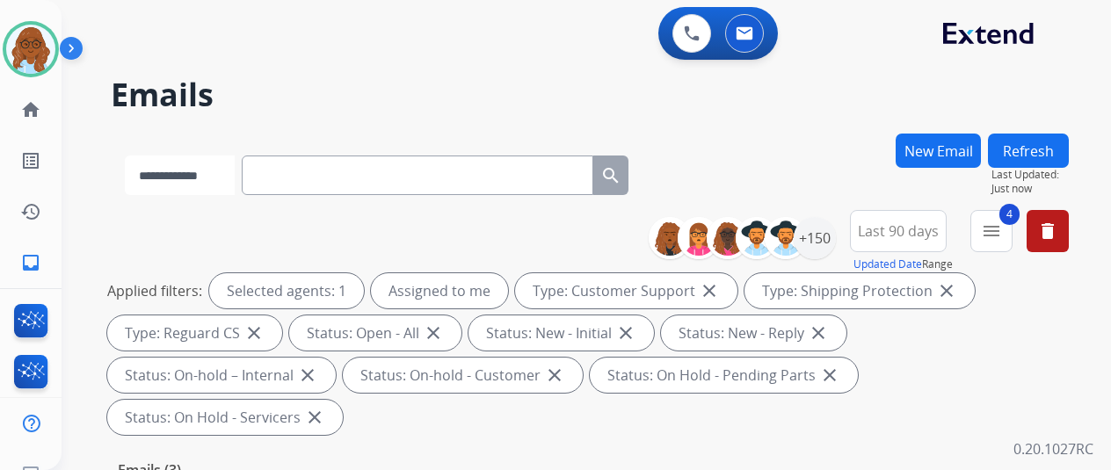
click at [185, 162] on select "**********" at bounding box center [180, 176] width 110 height 40
select select "**********"
click at [125, 156] on select "**********" at bounding box center [180, 176] width 110 height 40
paste input "**********"
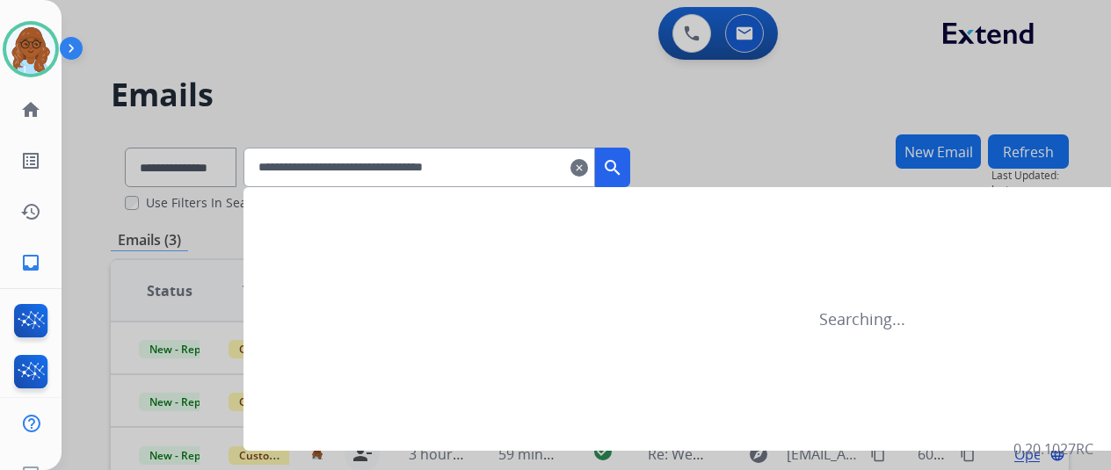
click at [623, 175] on mat-icon "search" at bounding box center [612, 167] width 21 height 21
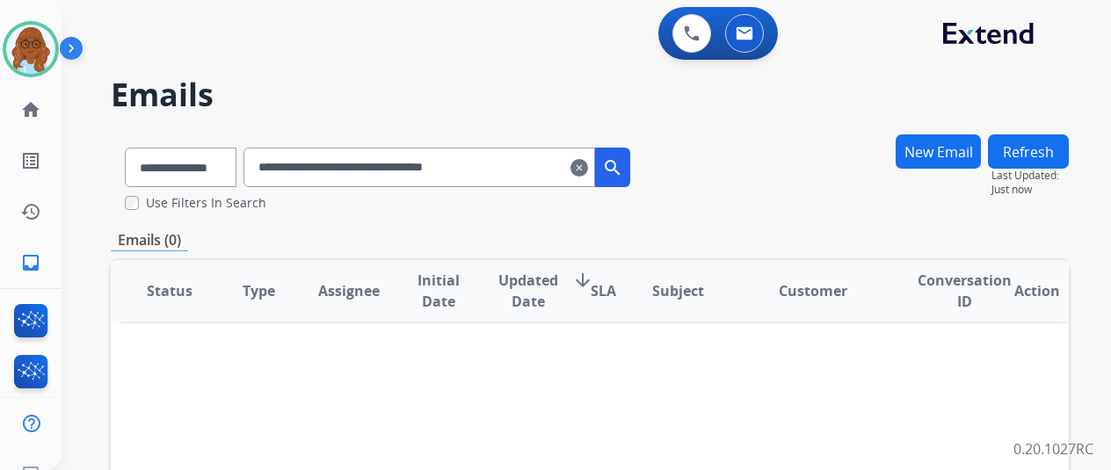
click at [549, 173] on input "**********" at bounding box center [419, 168] width 352 height 40
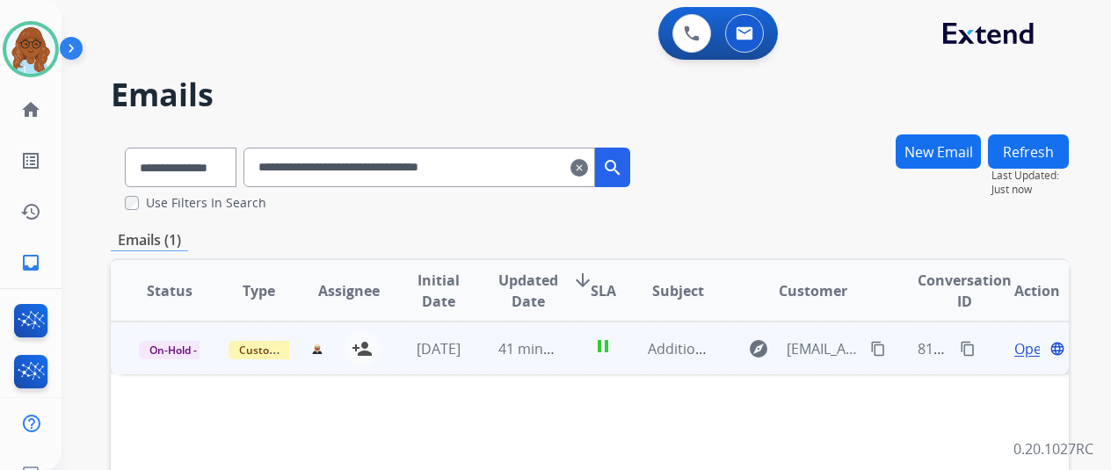
click at [1035, 342] on span "Open" at bounding box center [1032, 348] width 36 height 21
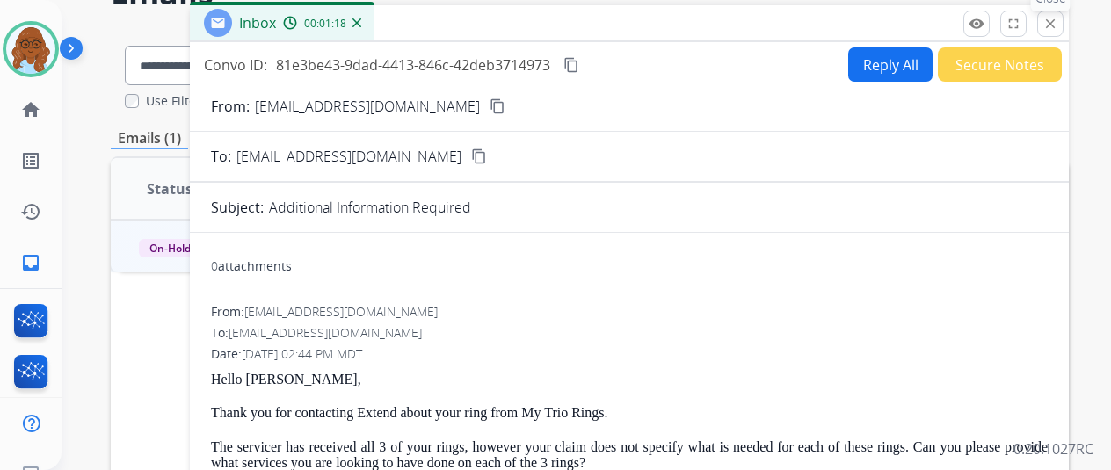
click at [1064, 32] on button "close Close" at bounding box center [1050, 24] width 26 height 26
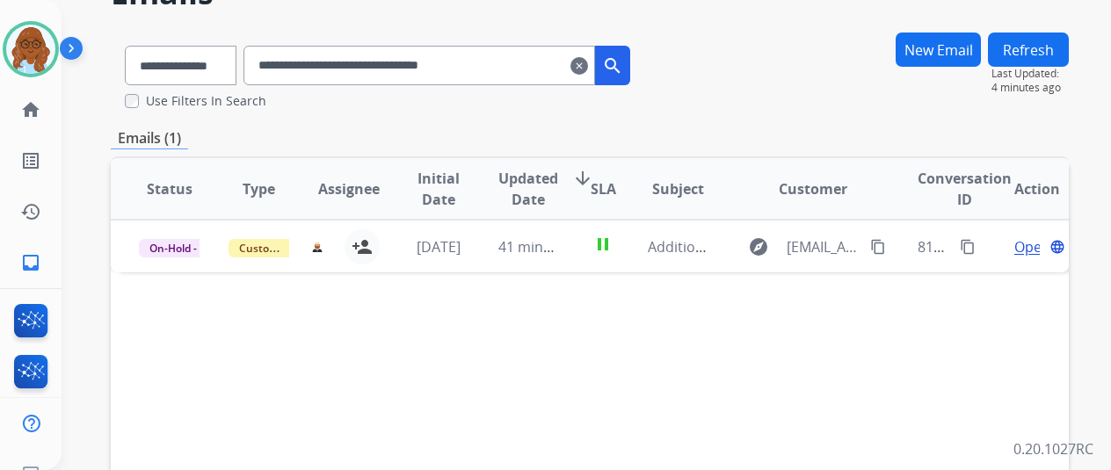
drag, startPoint x: 521, startPoint y: 63, endPoint x: 274, endPoint y: 57, distance: 247.1
click at [274, 57] on input "**********" at bounding box center [419, 66] width 352 height 40
paste input "text"
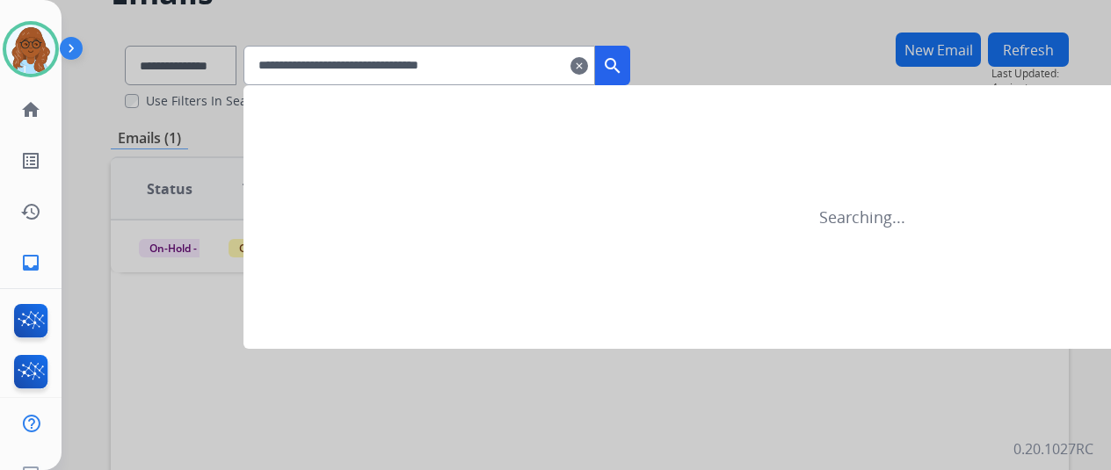
type input "**********"
click at [623, 62] on mat-icon "search" at bounding box center [612, 65] width 21 height 21
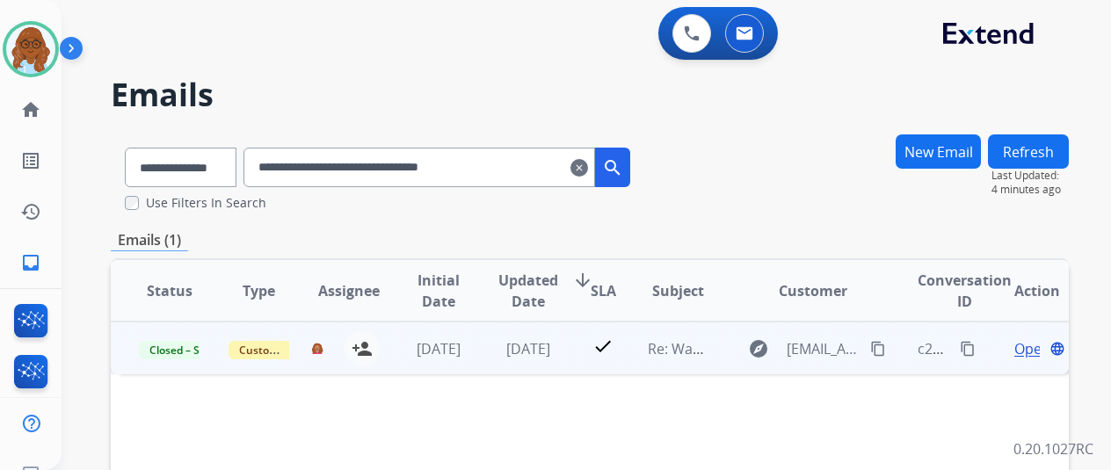
click at [1025, 350] on span "Open" at bounding box center [1032, 348] width 36 height 21
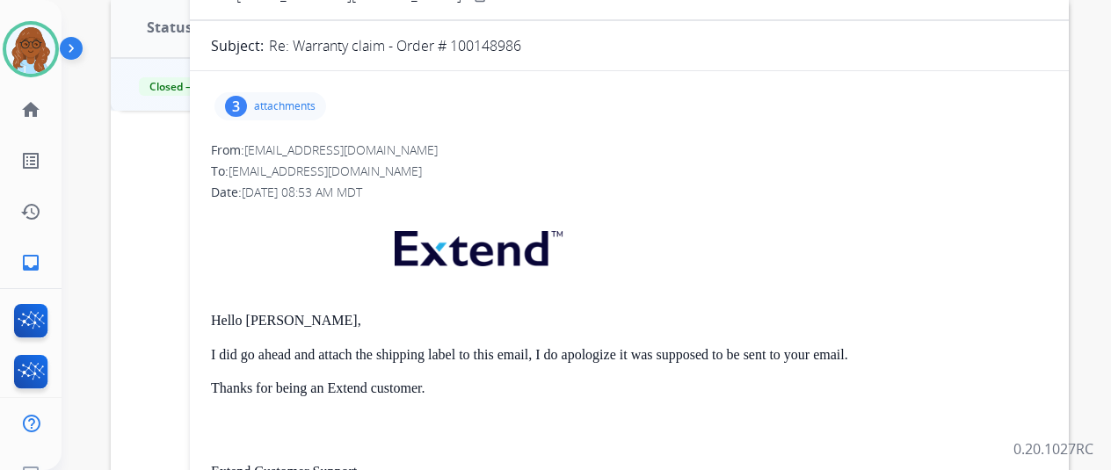
click at [288, 109] on p "attachments" at bounding box center [285, 106] width 62 height 14
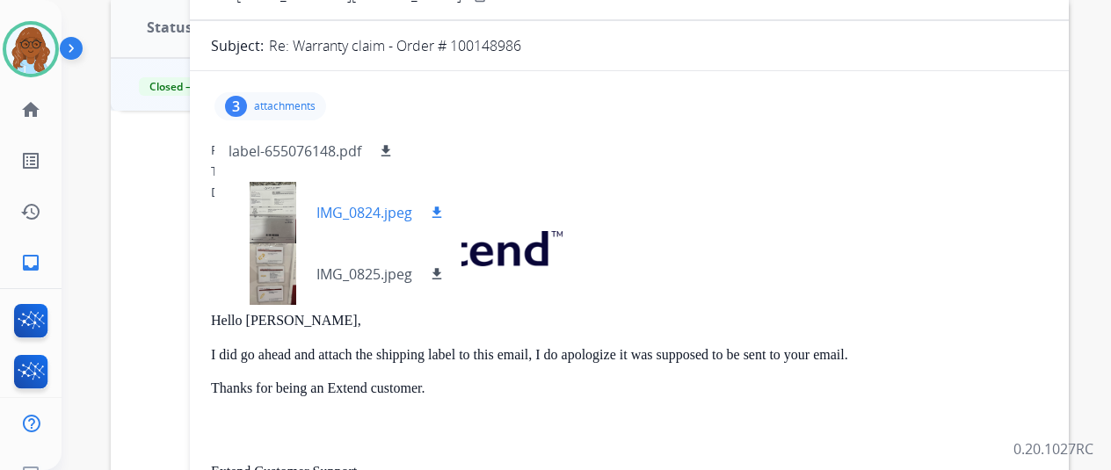
click at [281, 206] on div at bounding box center [273, 213] width 88 height 62
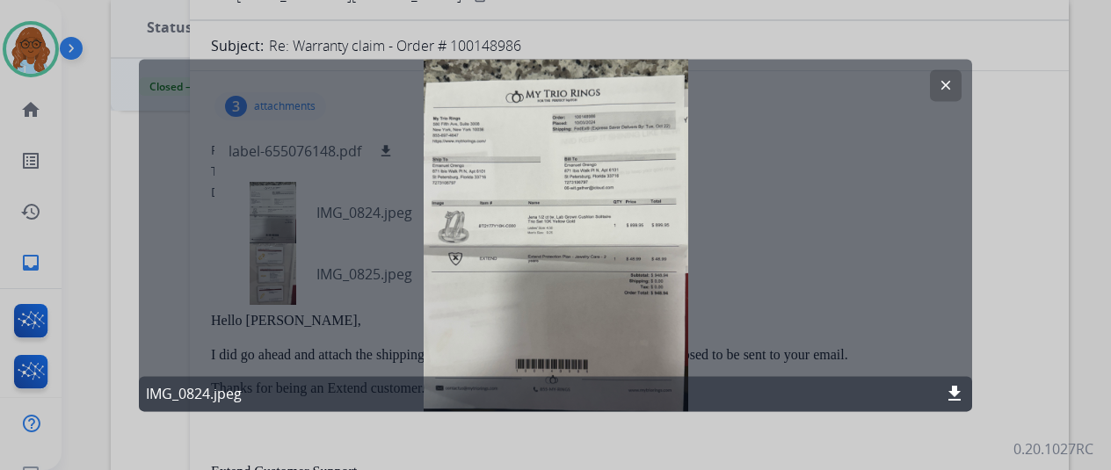
click at [998, 248] on div at bounding box center [555, 235] width 1111 height 470
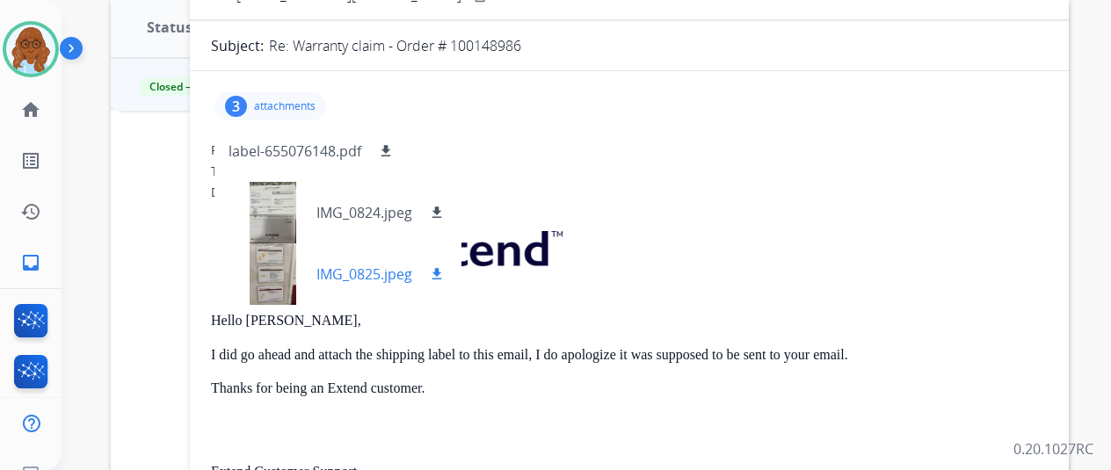
click at [283, 263] on div at bounding box center [273, 274] width 88 height 62
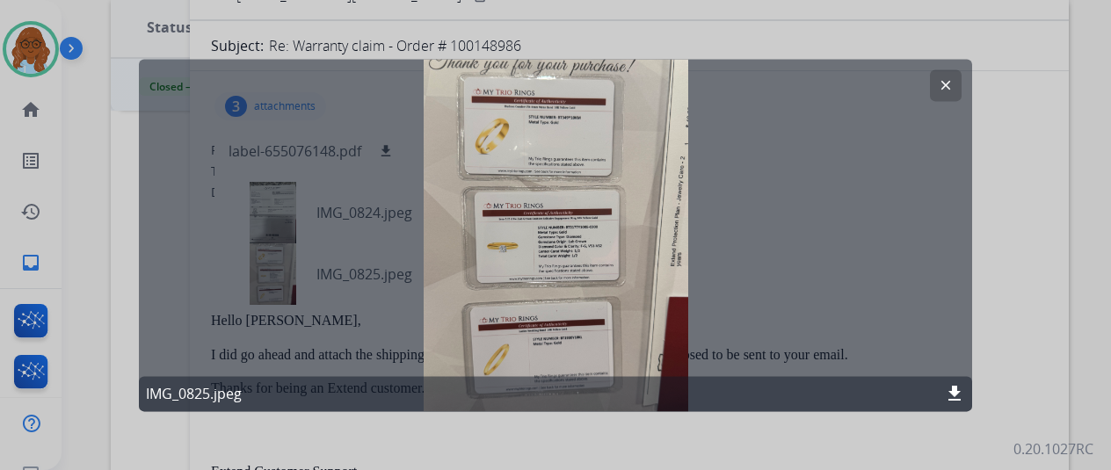
click at [947, 78] on mat-icon "clear" at bounding box center [946, 85] width 16 height 16
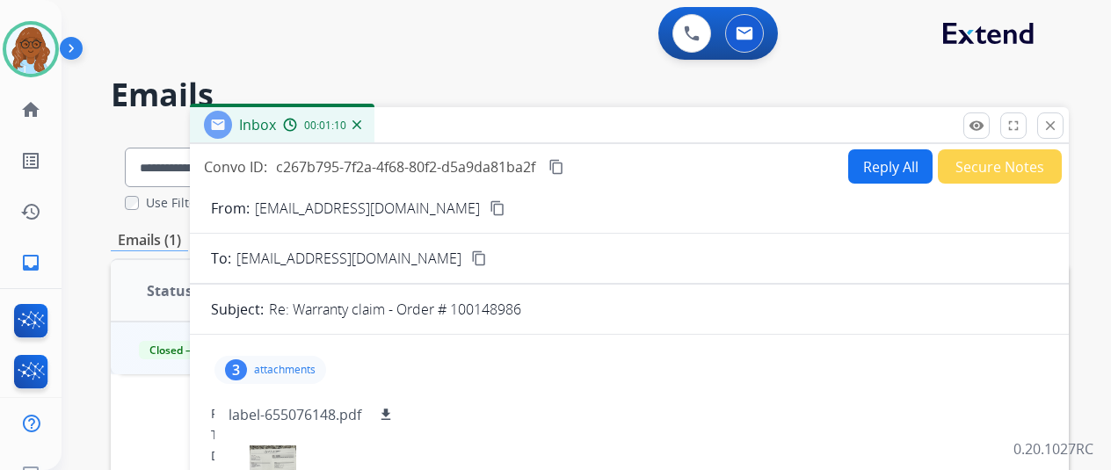
click at [564, 170] on mat-icon "content_copy" at bounding box center [556, 167] width 16 height 16
click at [874, 172] on button "Reply All" at bounding box center [890, 166] width 84 height 34
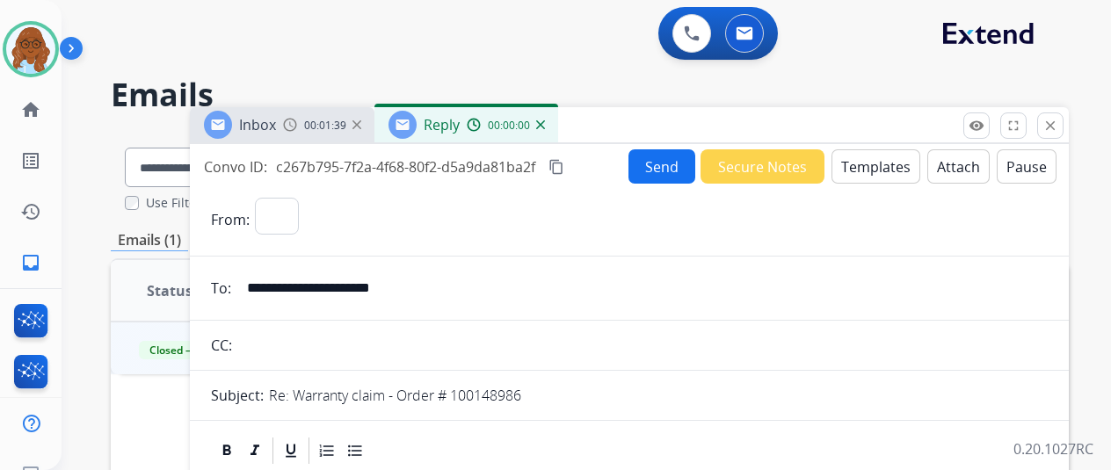
select select "**********"
click at [697, 18] on div "**********" at bounding box center [587, 235] width 1050 height 470
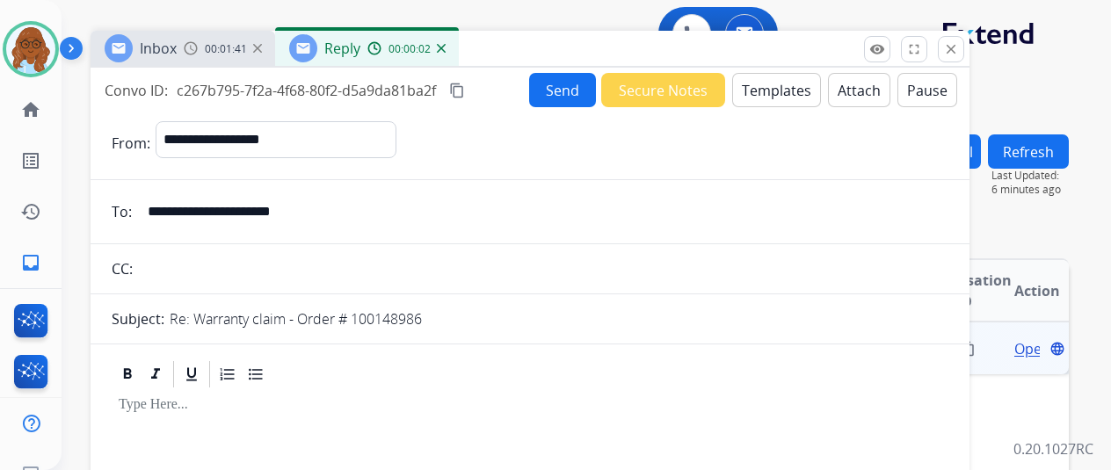
drag, startPoint x: 628, startPoint y: 127, endPoint x: 529, endPoint y: 50, distance: 125.4
click at [529, 50] on div "Inbox 00:01:41 Reply 00:00:02" at bounding box center [530, 49] width 879 height 37
click at [39, 105] on mat-icon "home" at bounding box center [30, 109] width 21 height 21
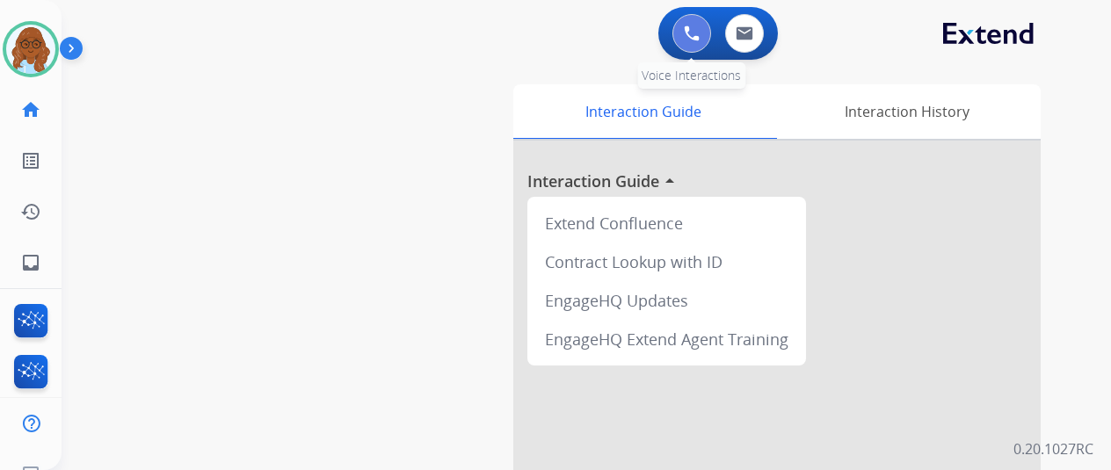
click at [685, 31] on button at bounding box center [691, 33] width 39 height 39
click at [693, 32] on img at bounding box center [692, 33] width 16 height 16
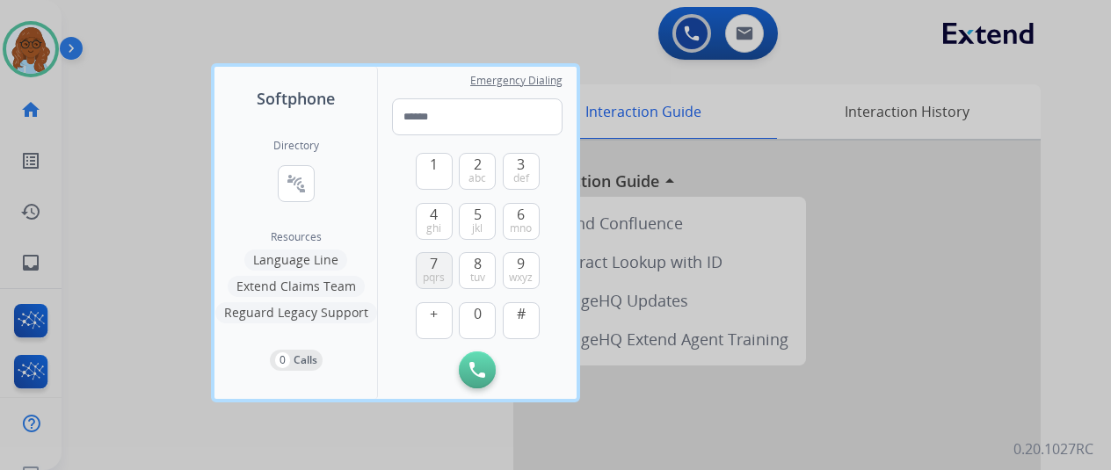
click at [439, 264] on button "7 pqrs" at bounding box center [434, 270] width 37 height 37
click at [471, 161] on button "2 abc" at bounding box center [477, 171] width 37 height 37
click at [429, 280] on span "pqrs" at bounding box center [434, 278] width 22 height 14
click at [522, 175] on span "def" at bounding box center [521, 178] width 16 height 14
click at [438, 164] on button "1" at bounding box center [434, 171] width 37 height 37
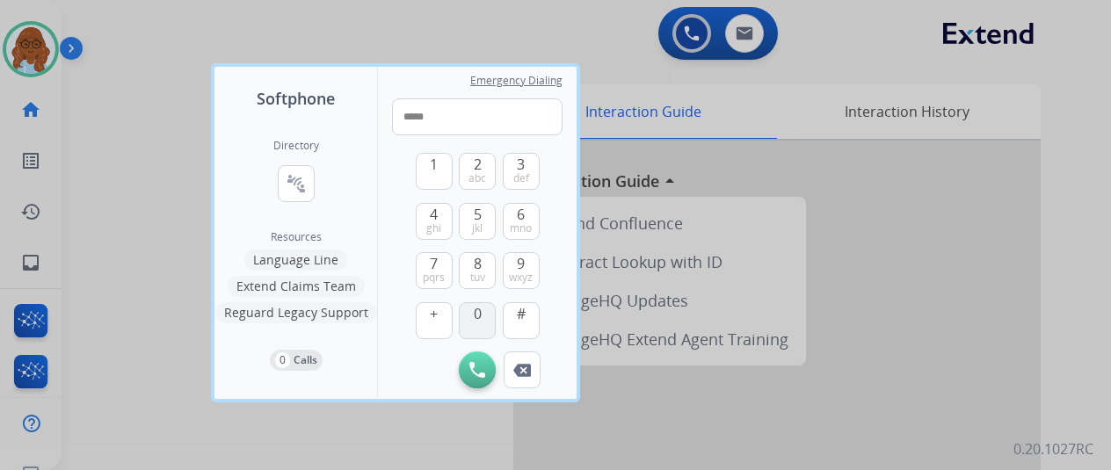
click at [468, 321] on button "0" at bounding box center [477, 320] width 37 height 37
click at [512, 220] on button "6 mno" at bounding box center [521, 221] width 37 height 37
click at [421, 266] on button "7 pqrs" at bounding box center [434, 270] width 37 height 37
click at [517, 265] on span "9" at bounding box center [521, 263] width 8 height 21
click at [431, 262] on span "7" at bounding box center [434, 263] width 8 height 21
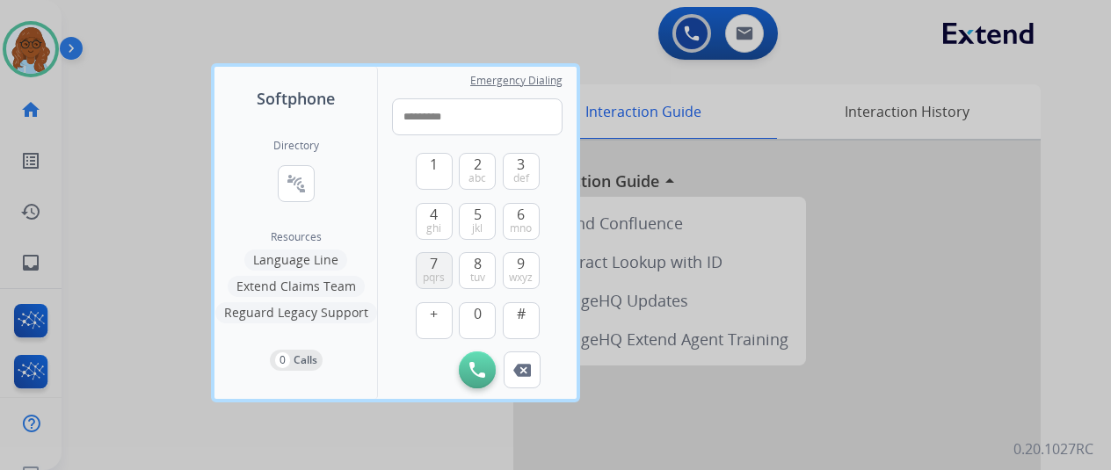
type input "**********"
click at [480, 381] on button "Initiate Call" at bounding box center [477, 370] width 37 height 37
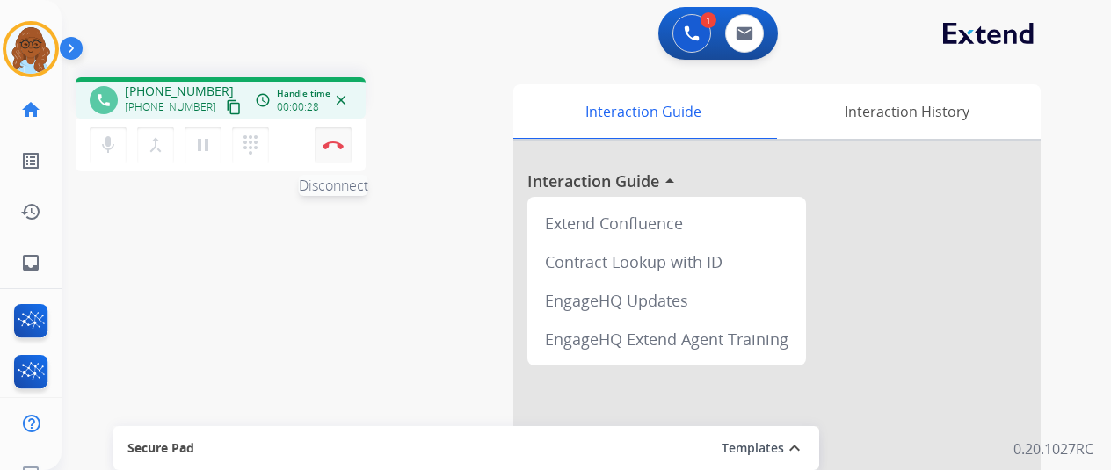
click at [326, 156] on button "Disconnect" at bounding box center [333, 145] width 37 height 37
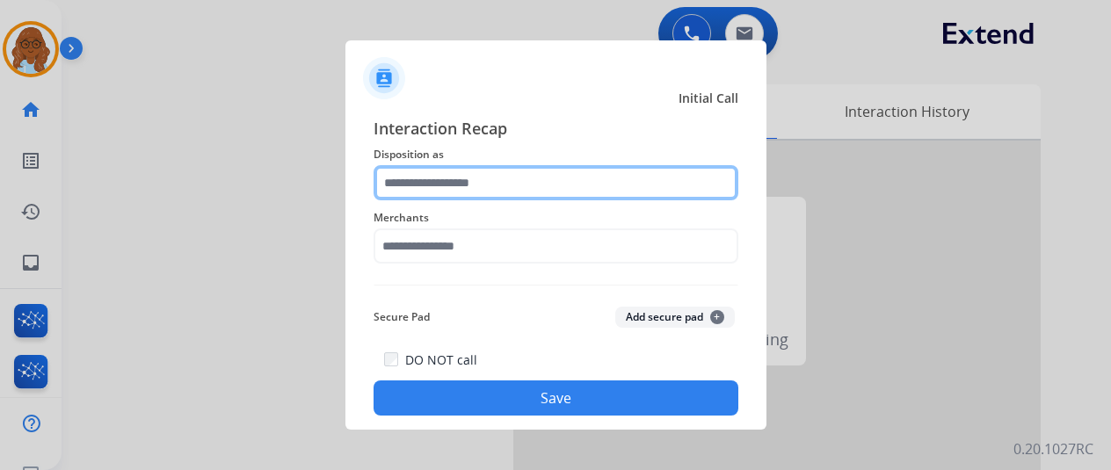
click at [432, 179] on input "text" at bounding box center [556, 182] width 365 height 35
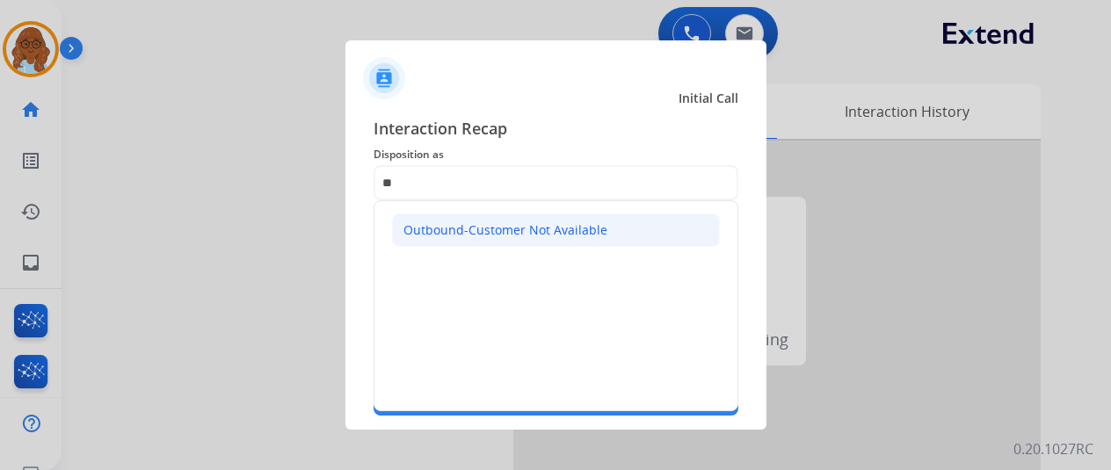
click at [487, 224] on div "Outbound-Customer Not Available" at bounding box center [505, 231] width 204 height 18
type input "**********"
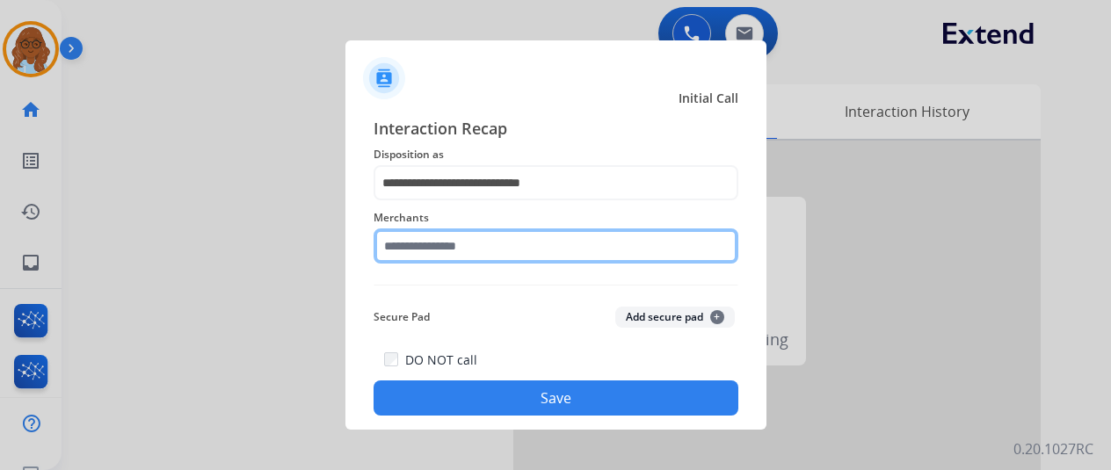
click at [481, 251] on input "text" at bounding box center [556, 246] width 365 height 35
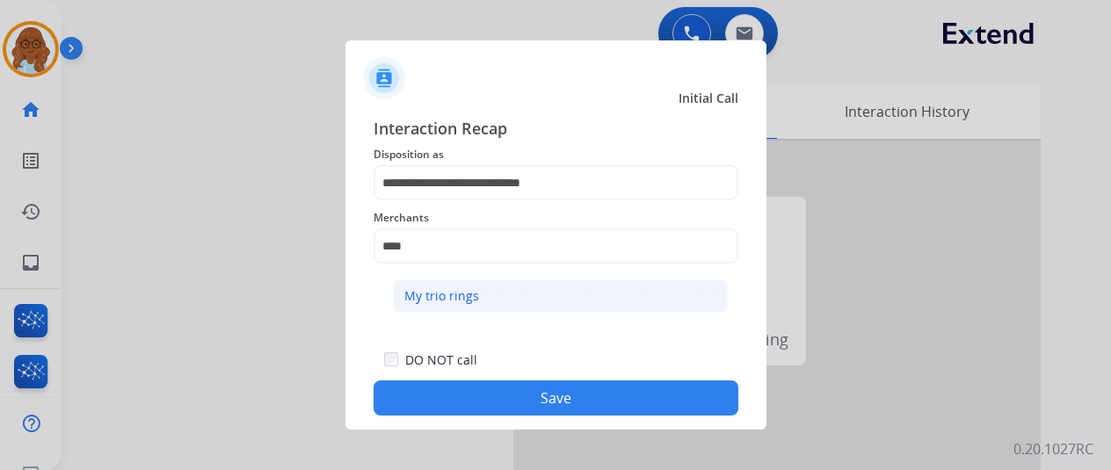
click at [490, 294] on li "My trio rings" at bounding box center [560, 296] width 335 height 33
type input "**********"
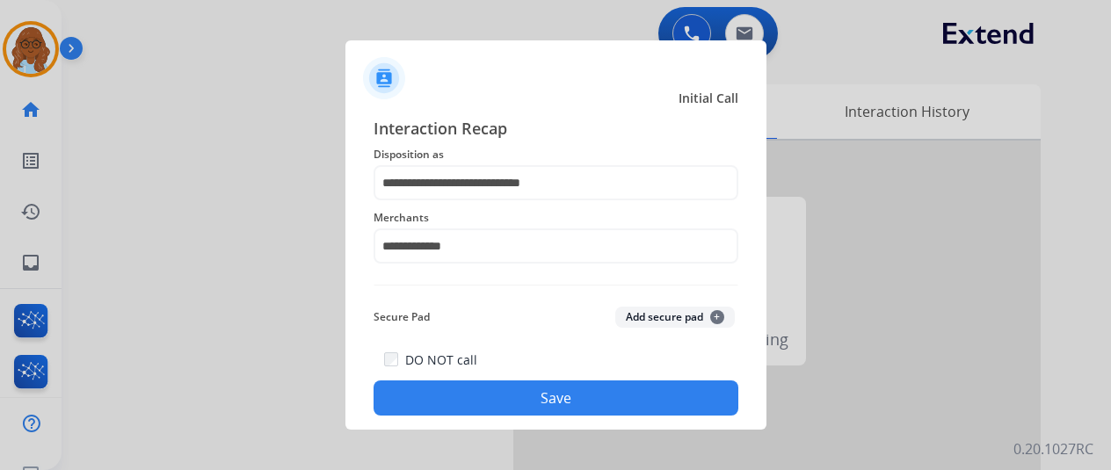
click at [513, 390] on button "Save" at bounding box center [556, 398] width 365 height 35
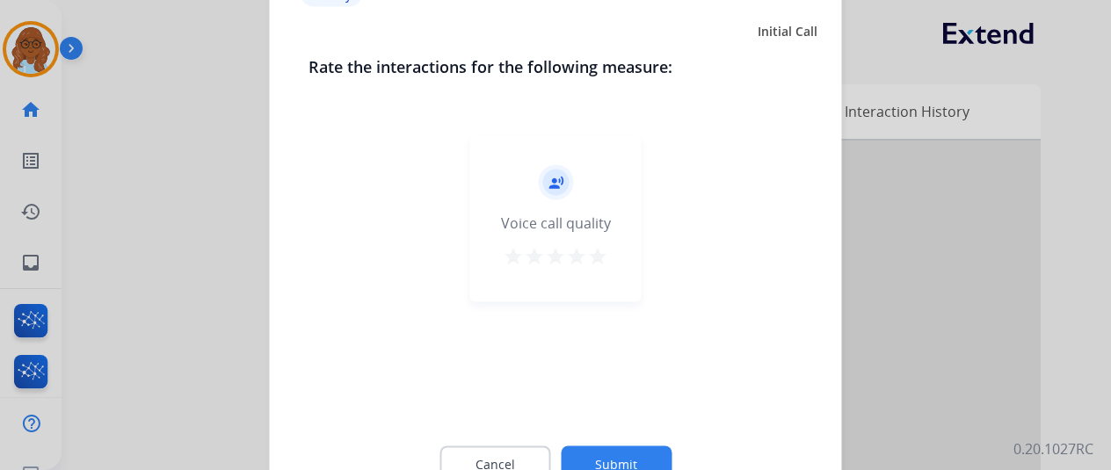
click at [562, 254] on mat-icon "star" at bounding box center [555, 255] width 21 height 21
click at [515, 255] on mat-icon "star" at bounding box center [513, 255] width 21 height 21
click at [626, 452] on button "Submit" at bounding box center [616, 464] width 111 height 37
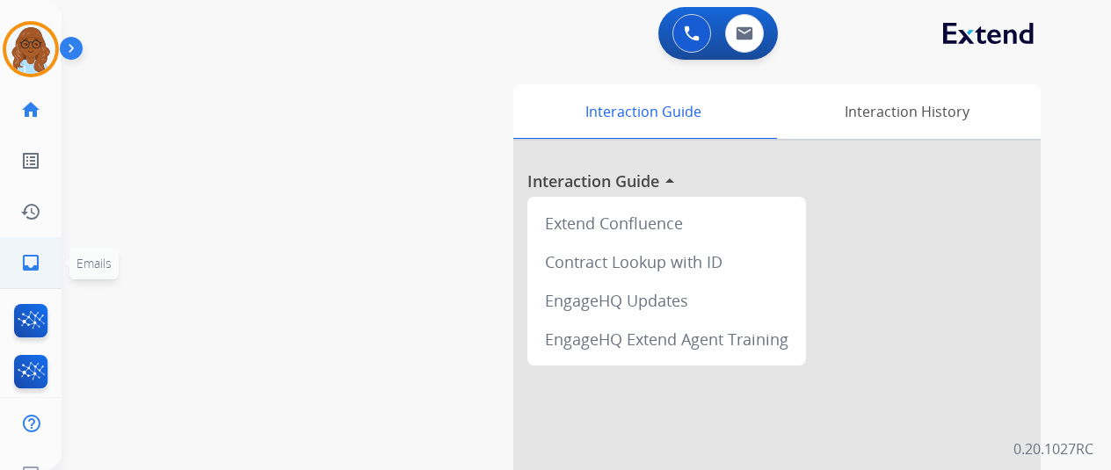
click at [47, 268] on link "inbox Emails" at bounding box center [30, 262] width 49 height 49
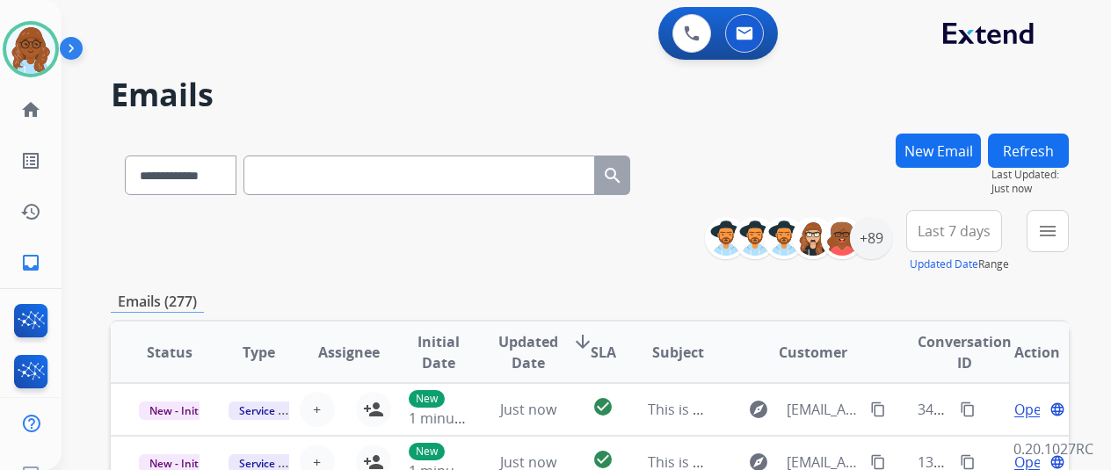
drag, startPoint x: 122, startPoint y: 175, endPoint x: 198, endPoint y: 178, distance: 75.6
click at [123, 175] on div "**********" at bounding box center [378, 172] width 534 height 61
drag, startPoint x: 202, startPoint y: 178, endPoint x: 211, endPoint y: 192, distance: 15.8
click at [202, 178] on select "**********" at bounding box center [180, 176] width 110 height 40
select select "**********"
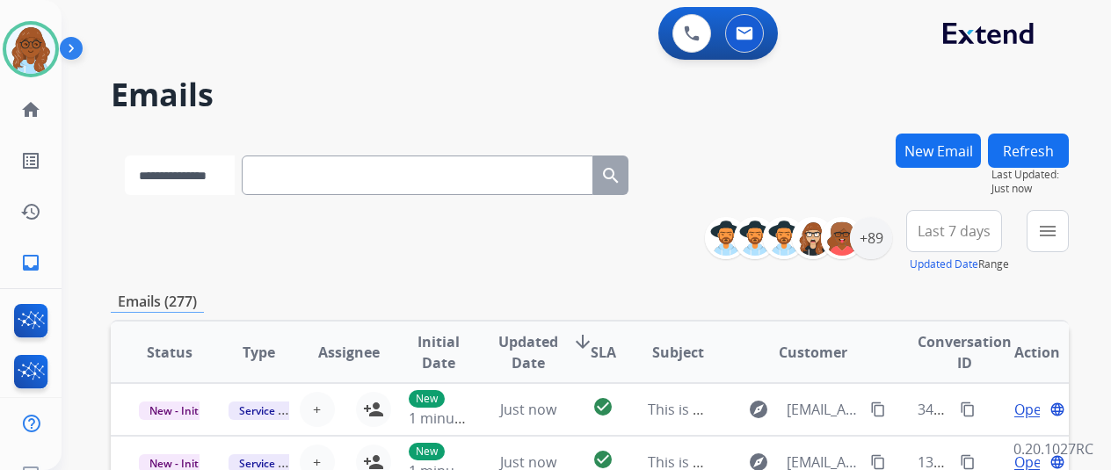
click at [125, 156] on select "**********" at bounding box center [180, 176] width 110 height 40
click at [286, 185] on input "text" at bounding box center [419, 176] width 352 height 40
paste input "**********"
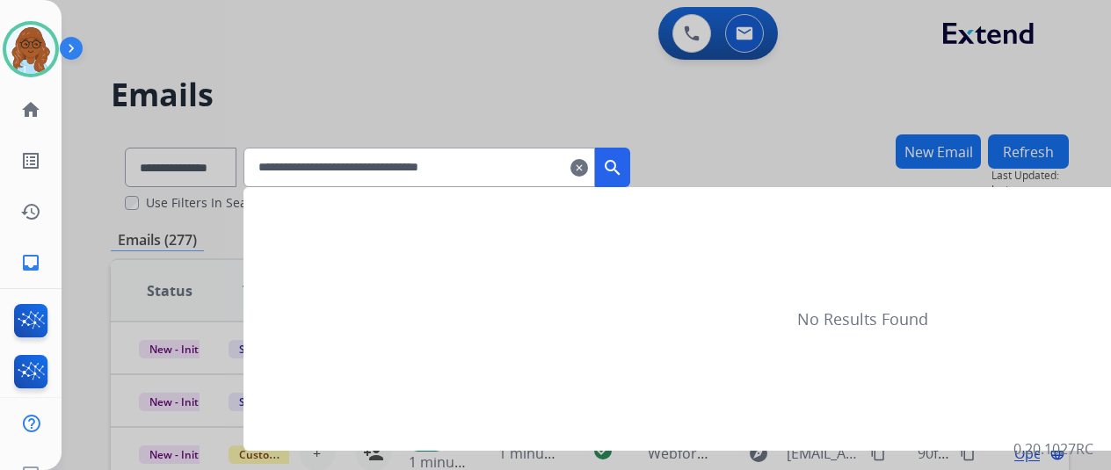
type input "**********"
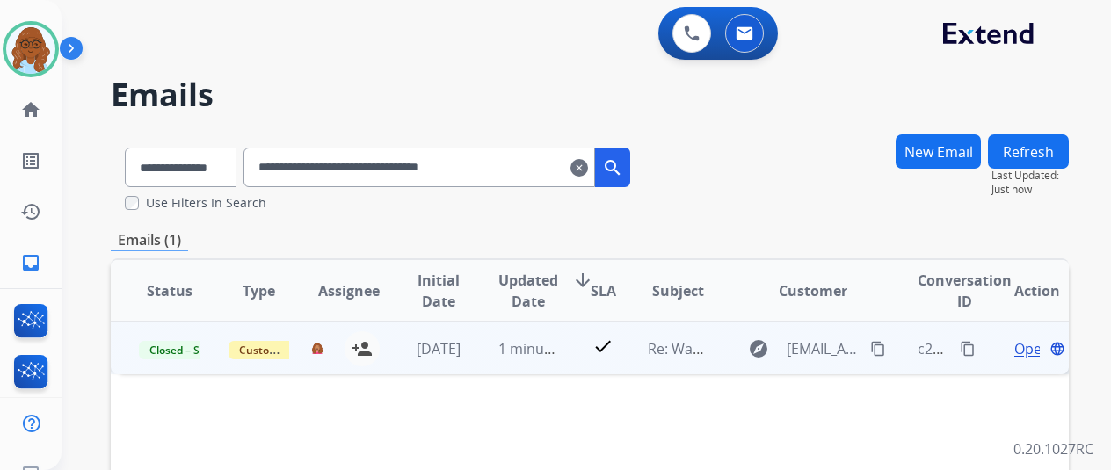
click at [1030, 345] on span "Open" at bounding box center [1032, 348] width 36 height 21
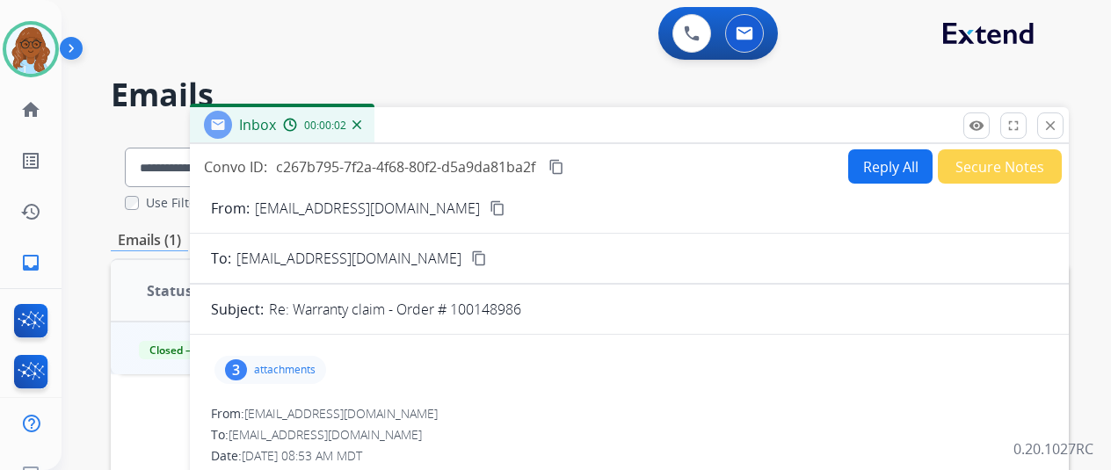
click at [564, 164] on mat-icon "content_copy" at bounding box center [556, 167] width 16 height 16
click at [300, 367] on p "attachments" at bounding box center [285, 370] width 62 height 14
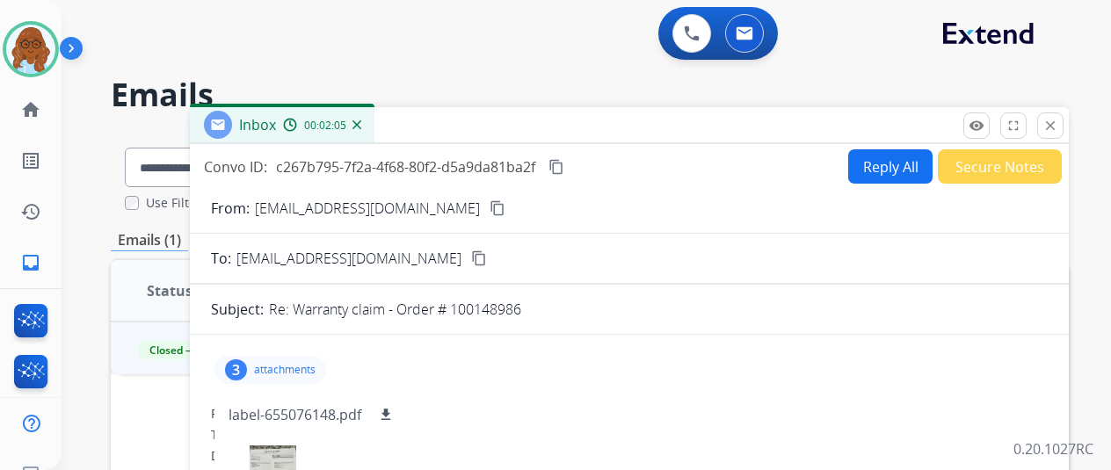
scroll to position [176, 0]
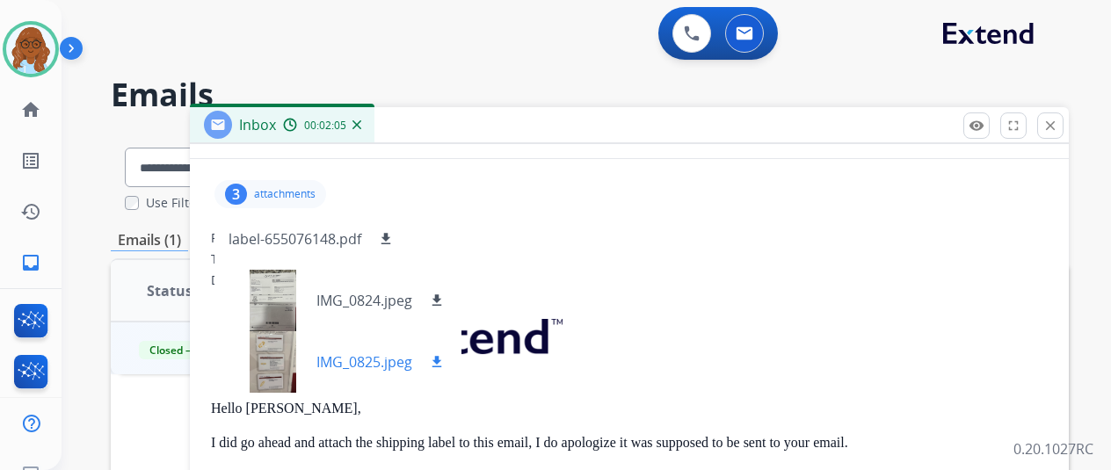
click at [288, 345] on div at bounding box center [273, 362] width 88 height 62
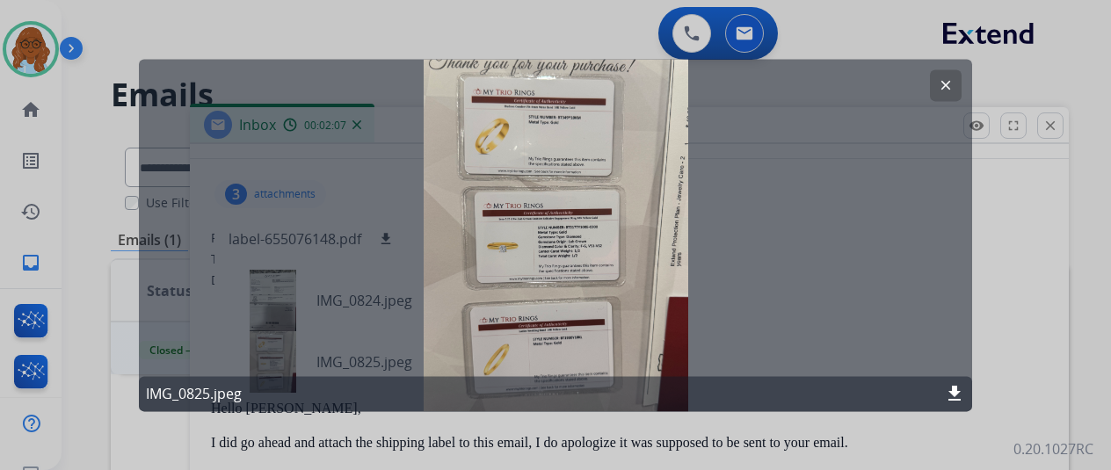
click at [956, 393] on mat-icon "download" at bounding box center [954, 393] width 21 height 21
click at [1064, 202] on div at bounding box center [555, 235] width 1111 height 470
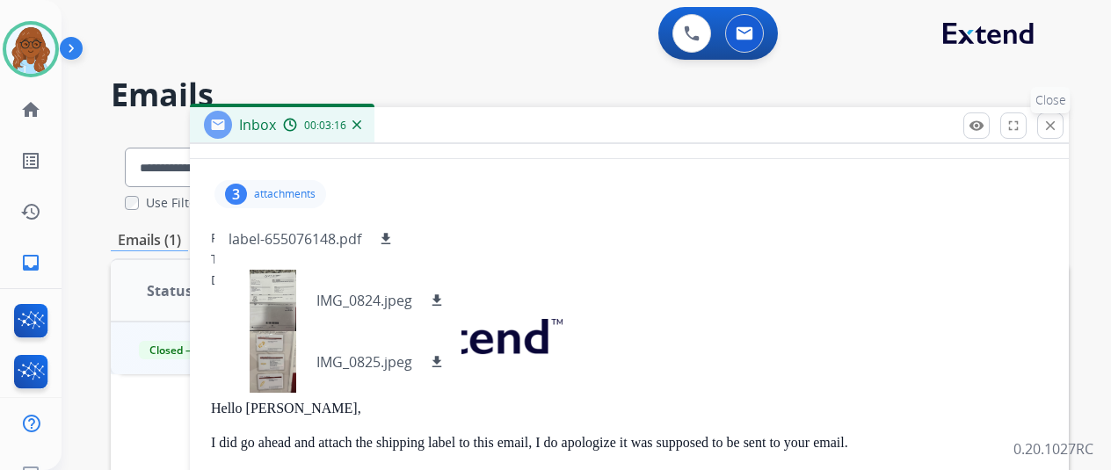
click at [1055, 127] on button "close Close" at bounding box center [1050, 126] width 26 height 26
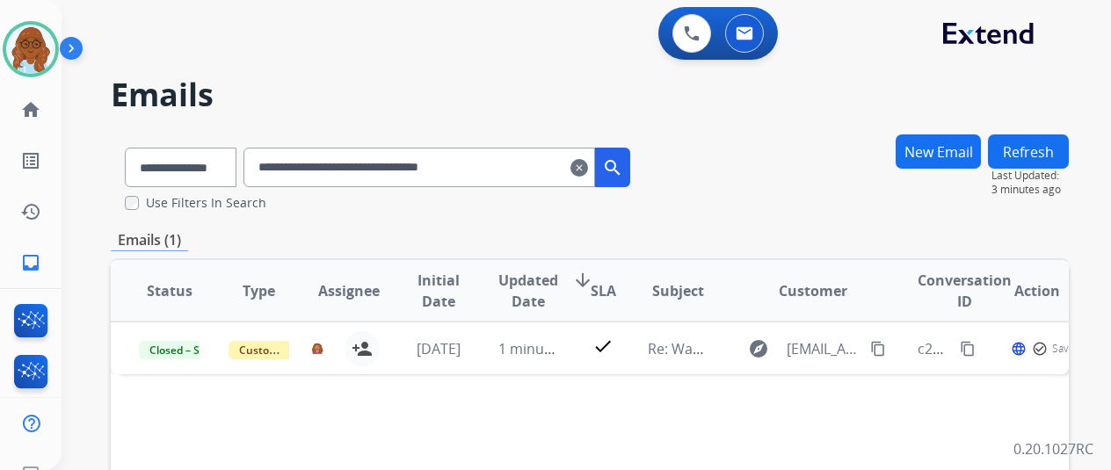
click at [935, 142] on button "New Email" at bounding box center [938, 151] width 85 height 34
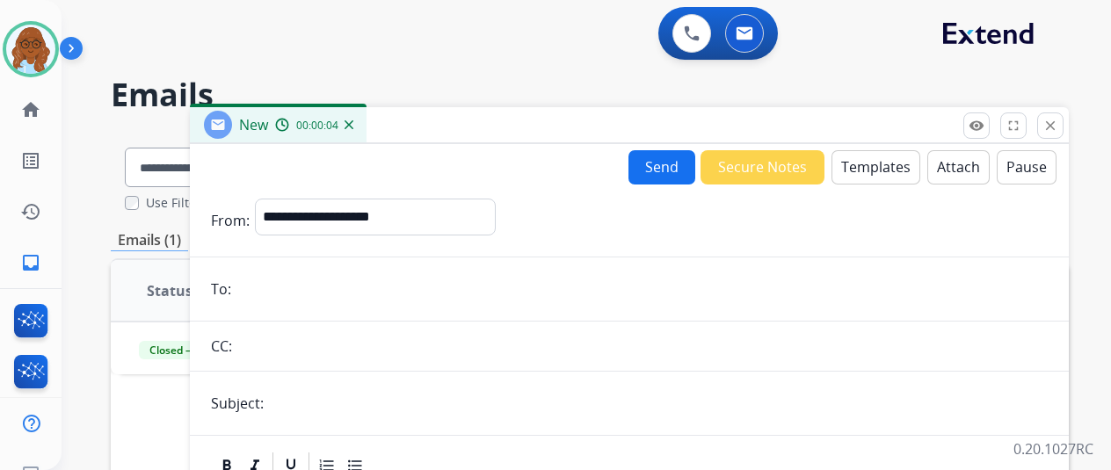
click at [459, 238] on div "**********" at bounding box center [375, 221] width 241 height 44
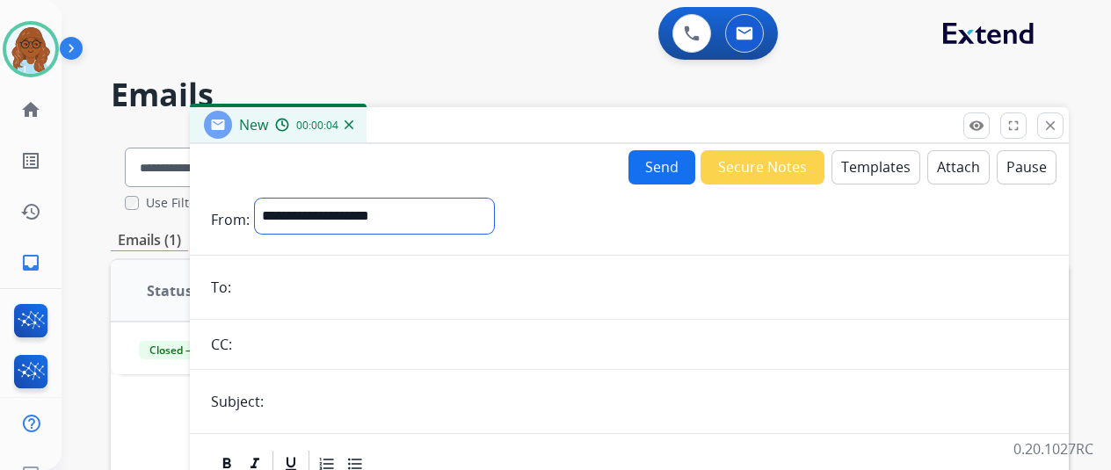
click at [448, 227] on select "**********" at bounding box center [374, 216] width 239 height 35
select select "**********"
click at [268, 199] on select "**********" at bounding box center [374, 216] width 239 height 35
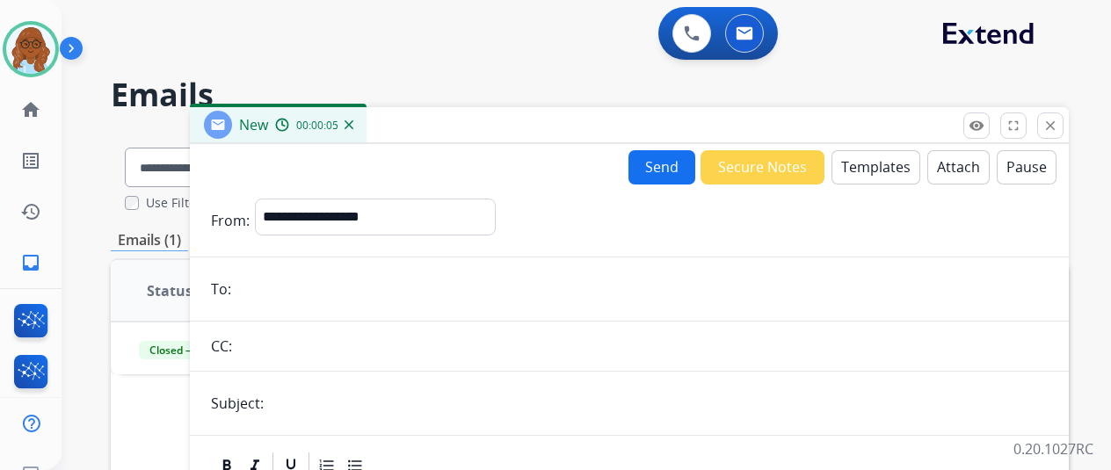
click at [304, 287] on input "email" at bounding box center [641, 289] width 811 height 35
paste input "**********"
type input "**********"
click at [346, 405] on input "text" at bounding box center [658, 403] width 779 height 35
type input "*"
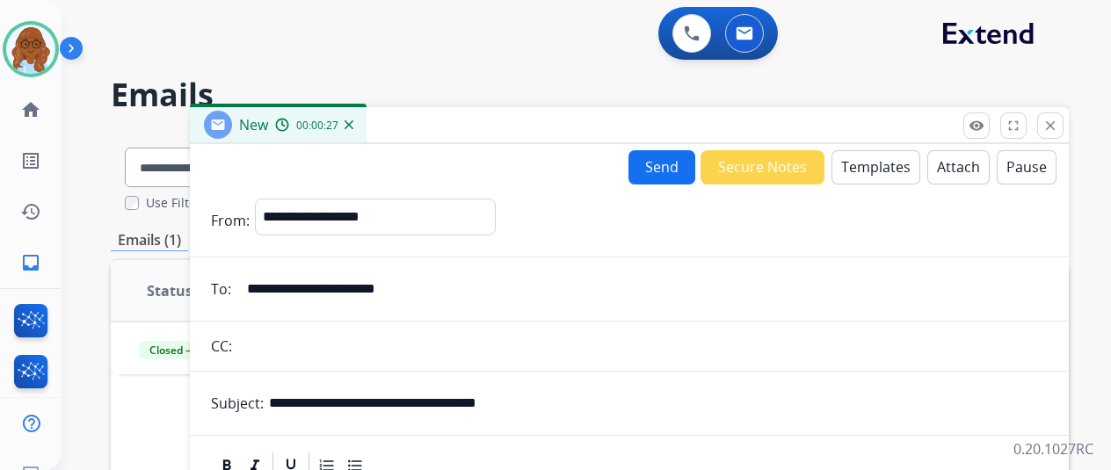
type input "**********"
click at [864, 161] on button "Templates" at bounding box center [876, 167] width 89 height 34
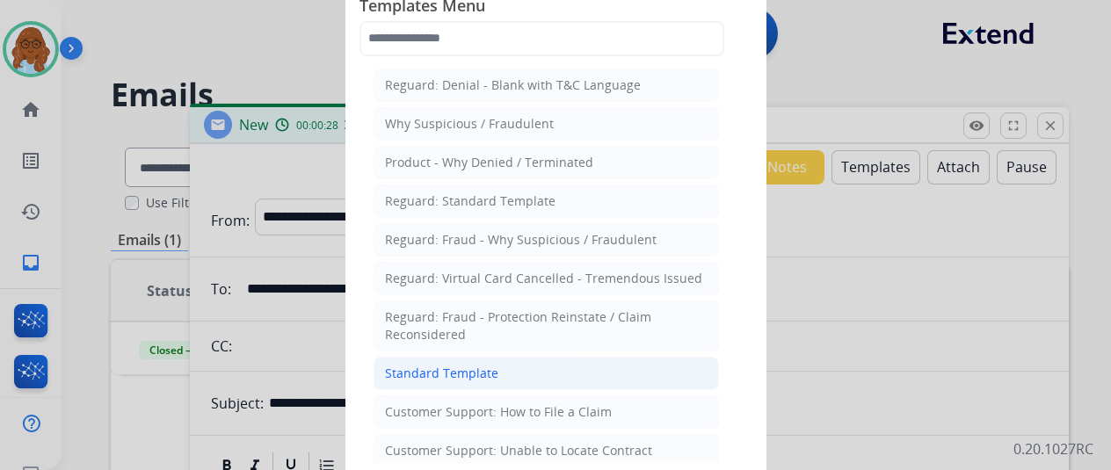
click at [442, 365] on div "Standard Template" at bounding box center [441, 374] width 113 height 18
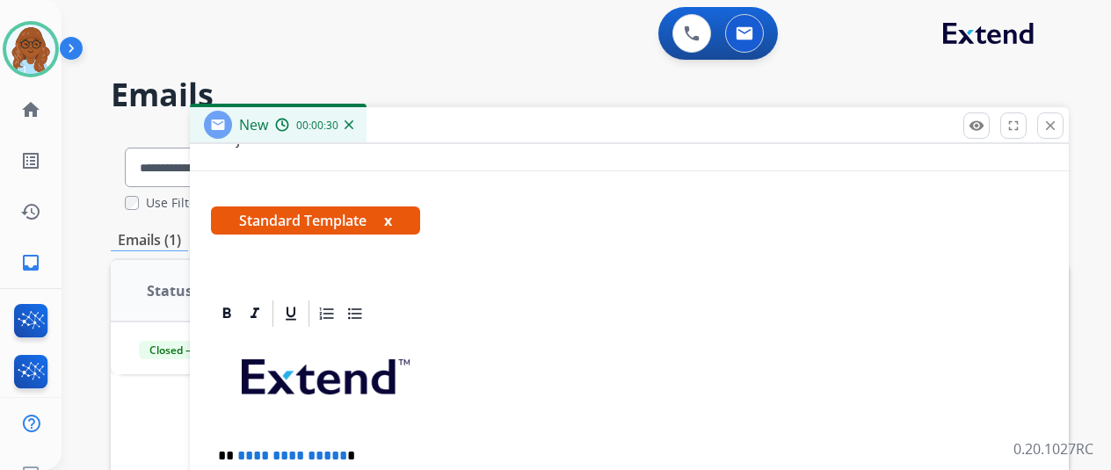
scroll to position [439, 0]
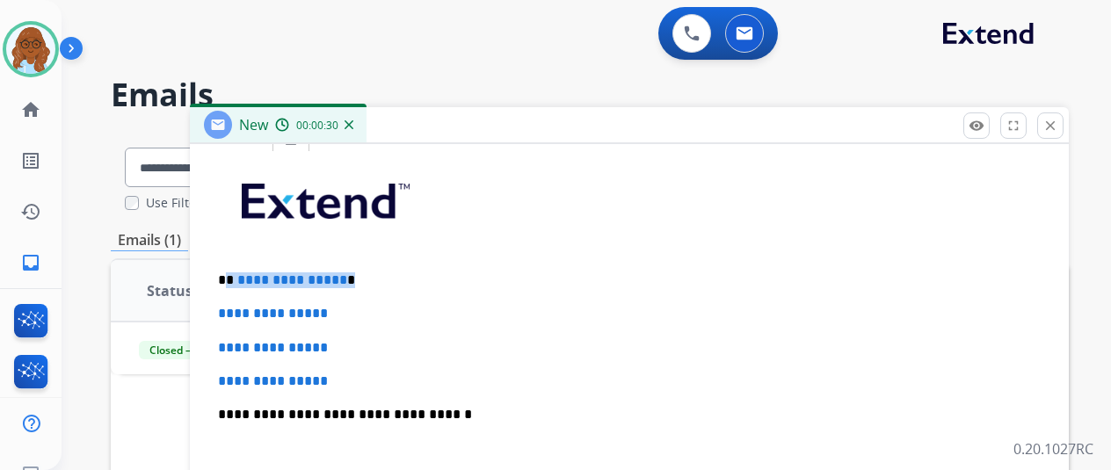
drag, startPoint x: 373, startPoint y: 262, endPoint x: 241, endPoint y: 265, distance: 131.9
click at [241, 265] on div "**********" at bounding box center [629, 456] width 837 height 605
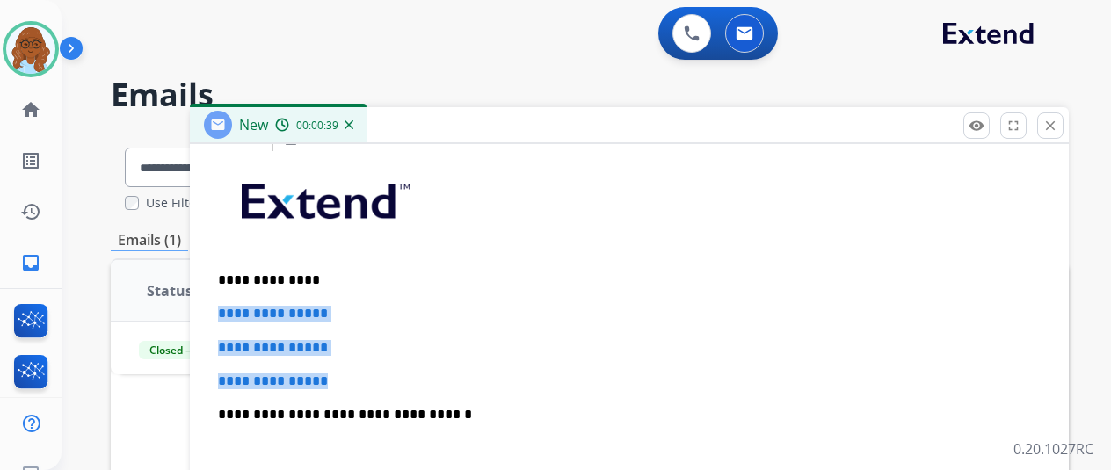
drag, startPoint x: 355, startPoint y: 379, endPoint x: 217, endPoint y: 303, distance: 157.3
click at [217, 303] on div "**********" at bounding box center [629, 438] width 879 height 633
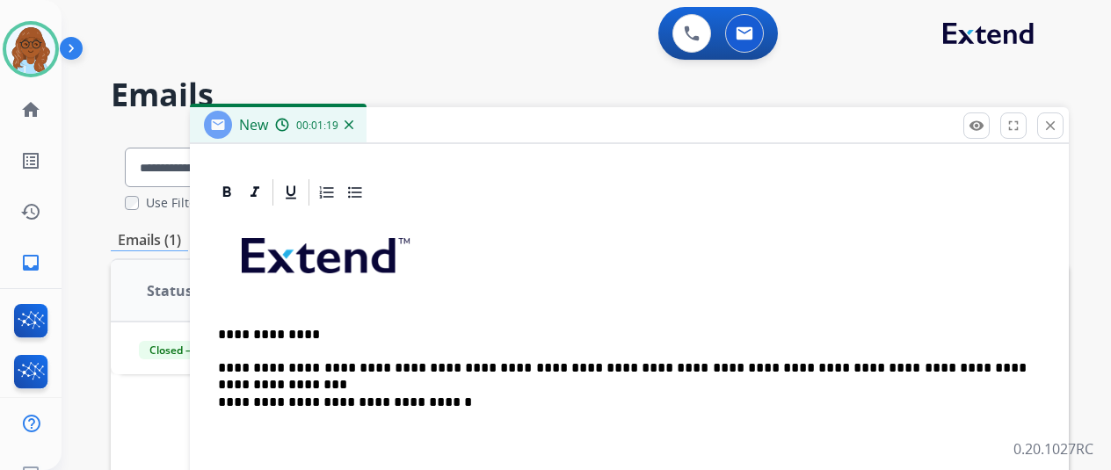
scroll to position [401, 0]
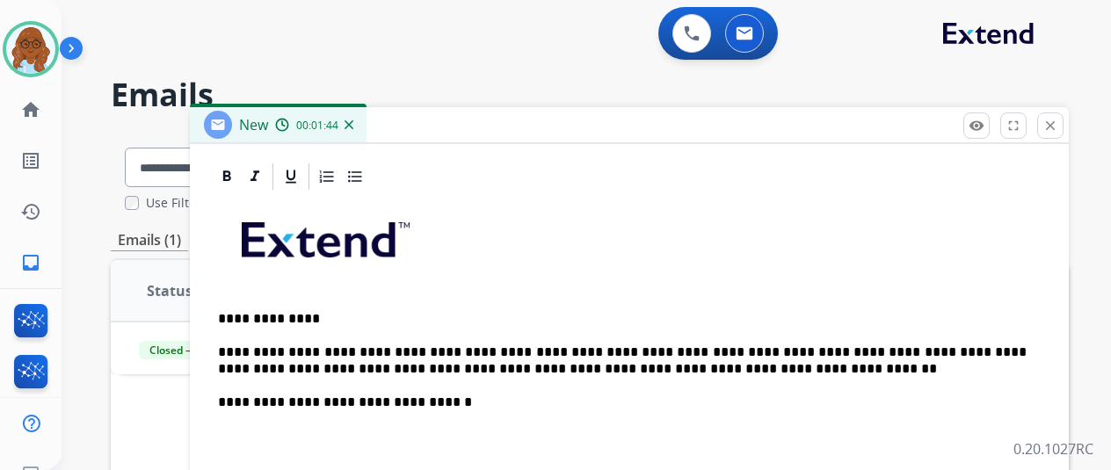
drag, startPoint x: 777, startPoint y: 134, endPoint x: 681, endPoint y: 57, distance: 123.1
click at [680, 107] on div "New 00:01:44" at bounding box center [629, 125] width 879 height 37
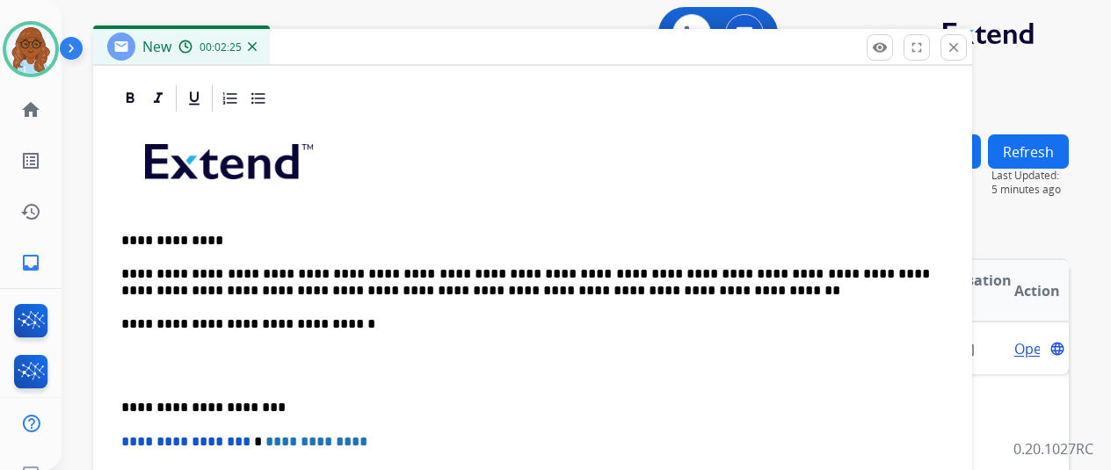
click at [677, 292] on p "**********" at bounding box center [525, 282] width 809 height 33
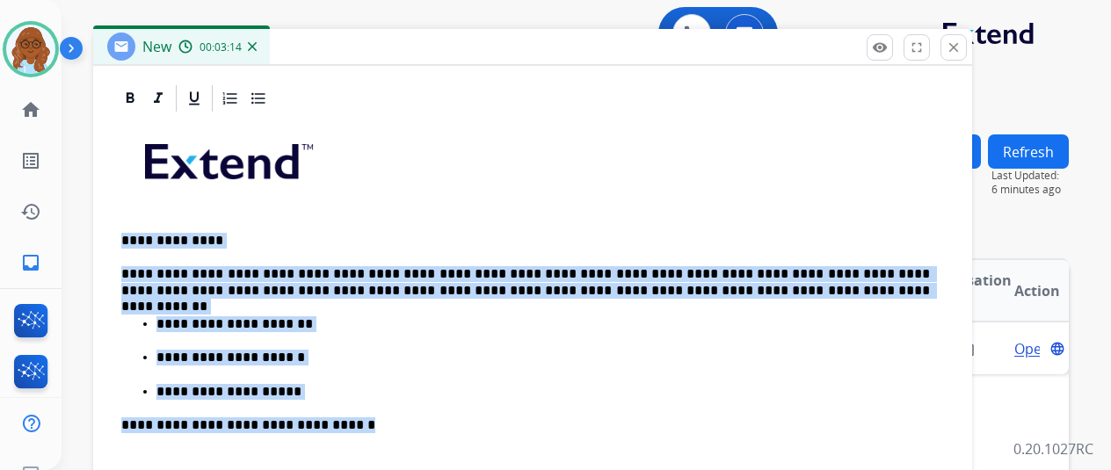
drag, startPoint x: 373, startPoint y: 418, endPoint x: 148, endPoint y: 227, distance: 295.6
click at [127, 227] on div "**********" at bounding box center [532, 424] width 879 height 683
copy div "**********"
click at [962, 54] on mat-icon "close" at bounding box center [954, 48] width 16 height 16
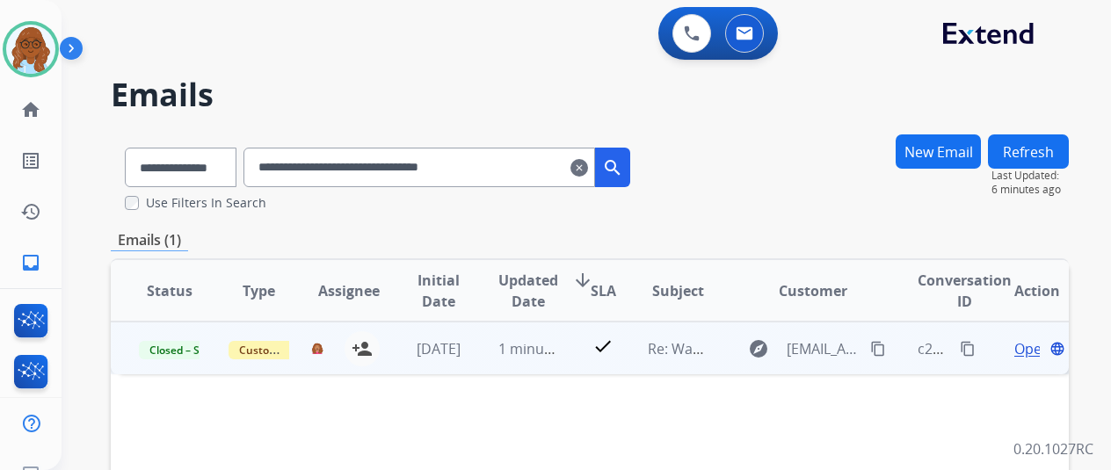
click at [1026, 345] on span "Open" at bounding box center [1032, 348] width 36 height 21
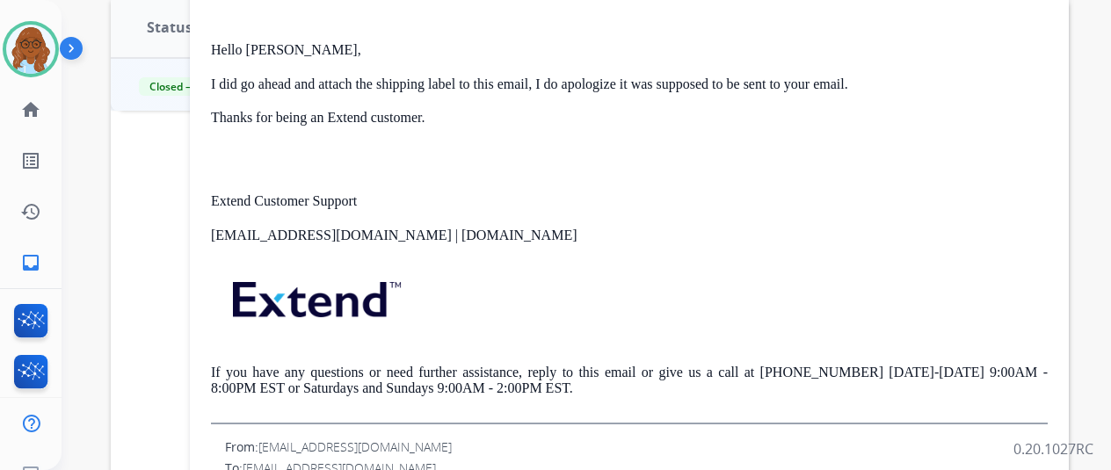
scroll to position [0, 0]
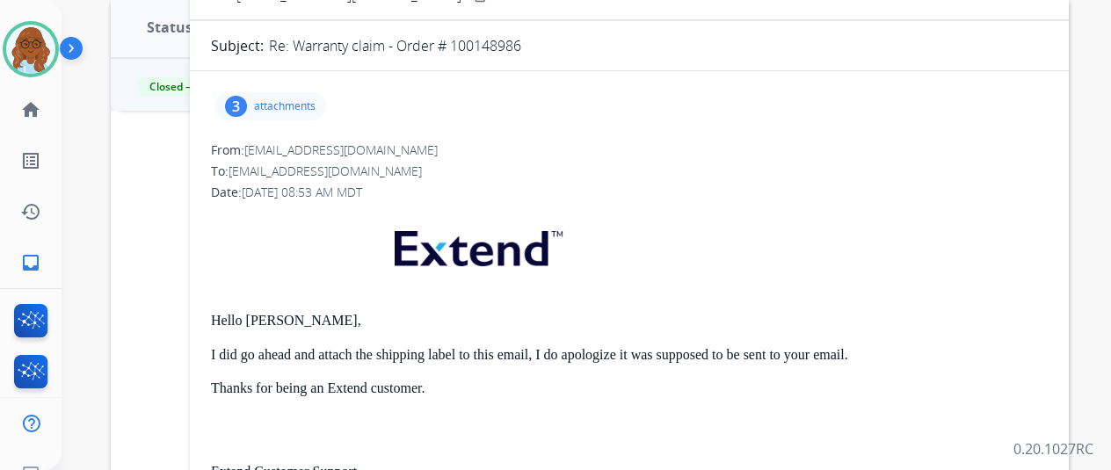
click at [285, 104] on p "attachments" at bounding box center [285, 106] width 62 height 14
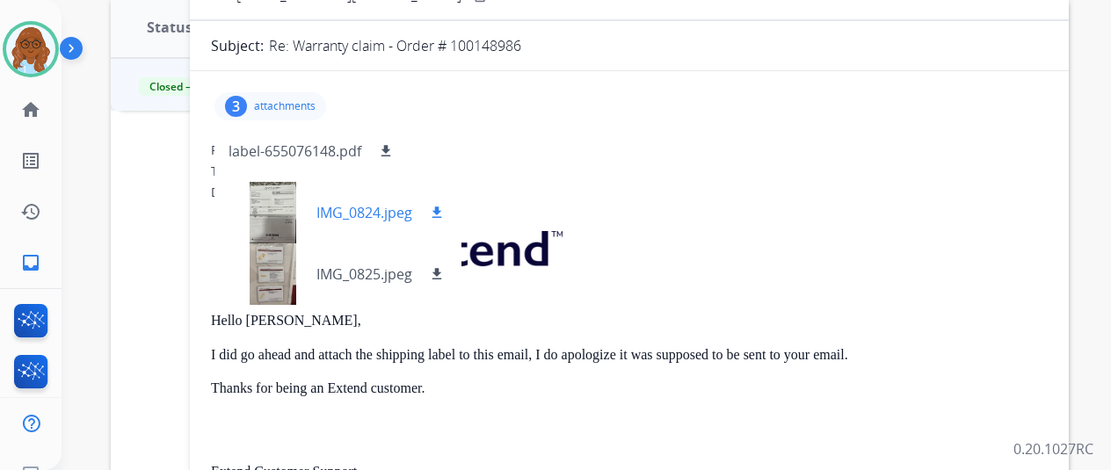
click at [287, 214] on div at bounding box center [273, 213] width 88 height 62
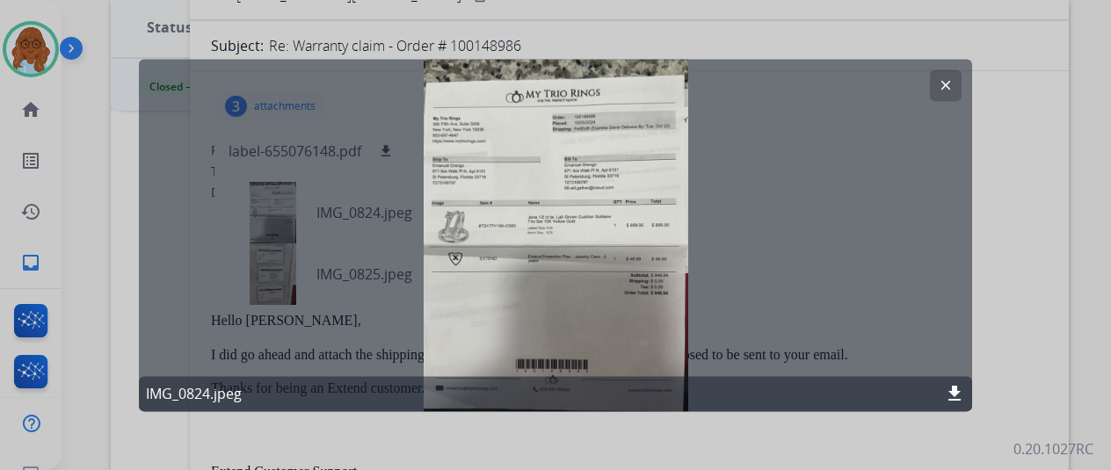
click at [999, 230] on div at bounding box center [555, 235] width 1111 height 470
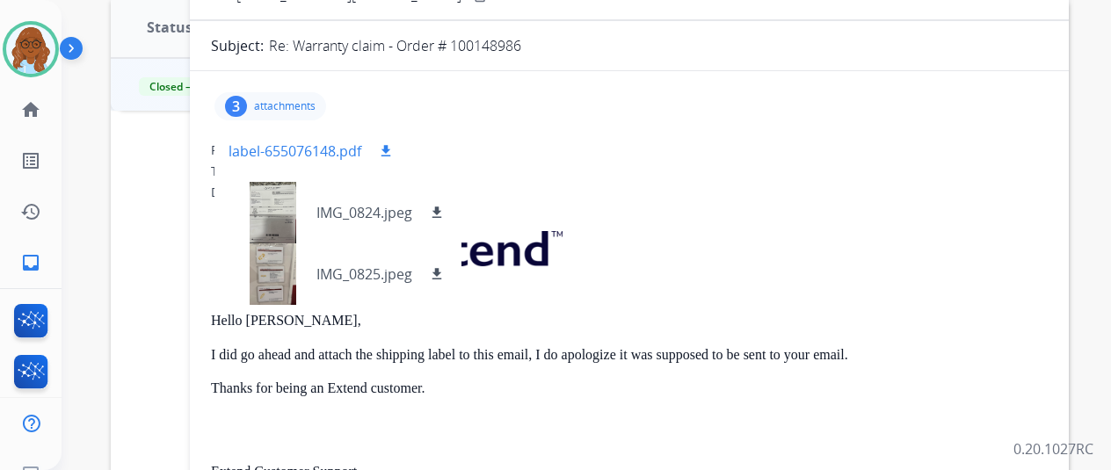
click at [394, 151] on mat-icon "download" at bounding box center [386, 151] width 16 height 16
click at [289, 213] on div at bounding box center [273, 213] width 88 height 62
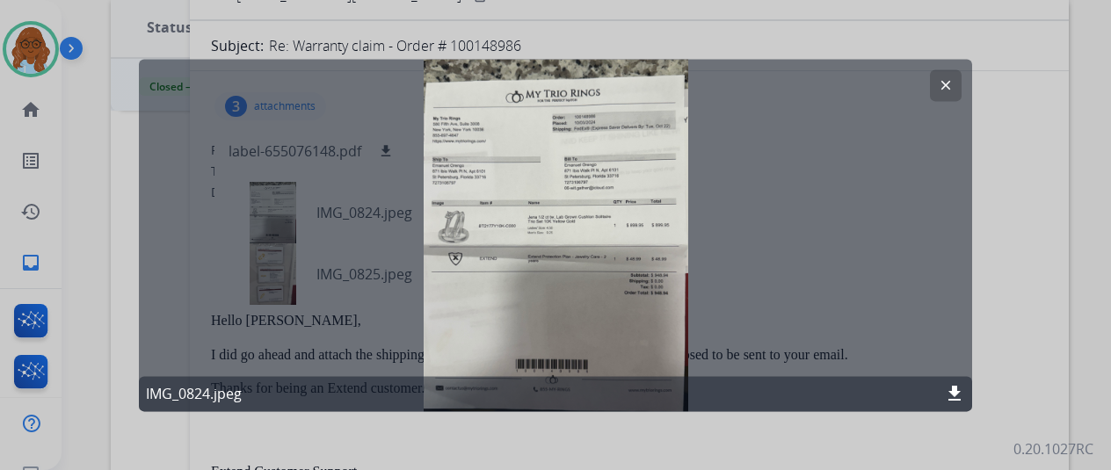
click at [1003, 161] on div at bounding box center [555, 235] width 1111 height 470
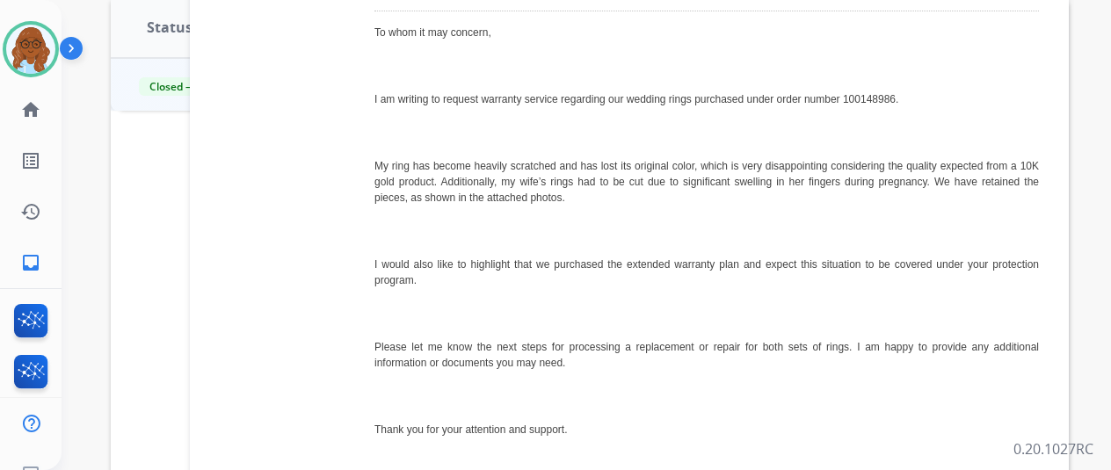
scroll to position [5989, 0]
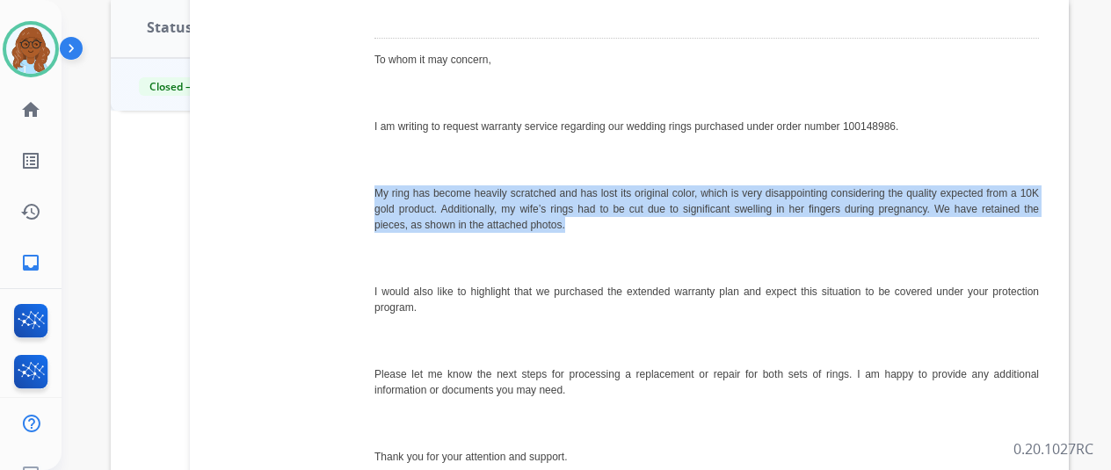
drag, startPoint x: 824, startPoint y: 223, endPoint x: 389, endPoint y: 192, distance: 436.2
click at [389, 192] on p "My ring has become heavily scratched and has lost its original color, which is …" at bounding box center [706, 208] width 665 height 47
copy p "My ring has become heavily scratched and has lost its original color, which is …"
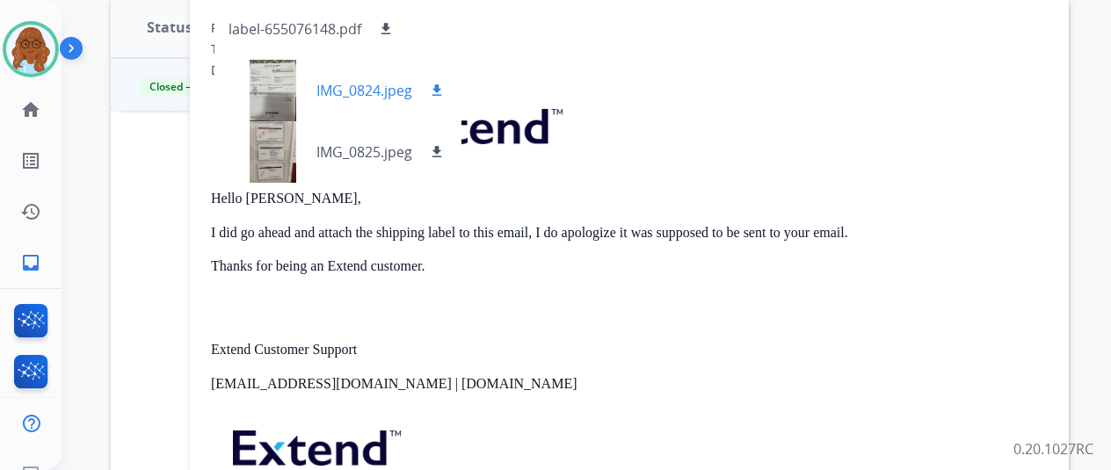
scroll to position [0, 0]
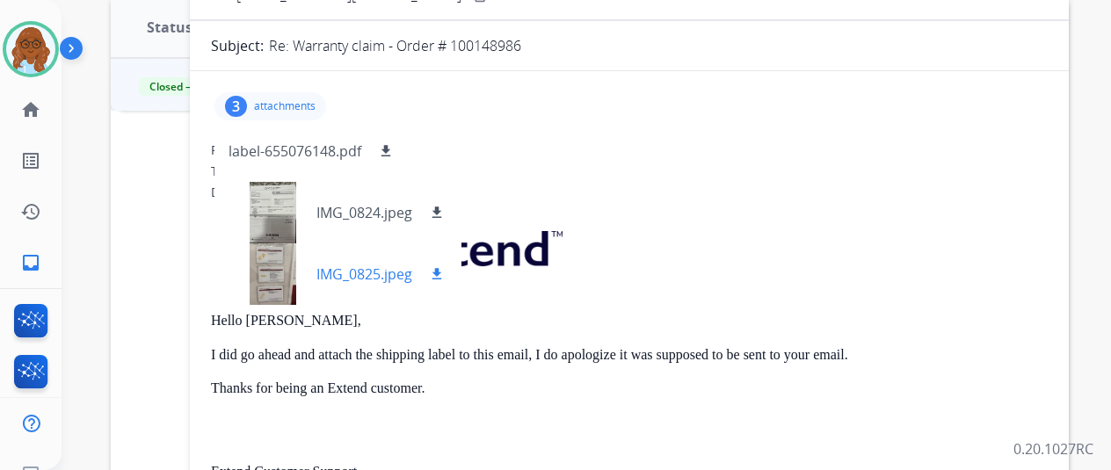
click at [289, 265] on div at bounding box center [273, 274] width 88 height 62
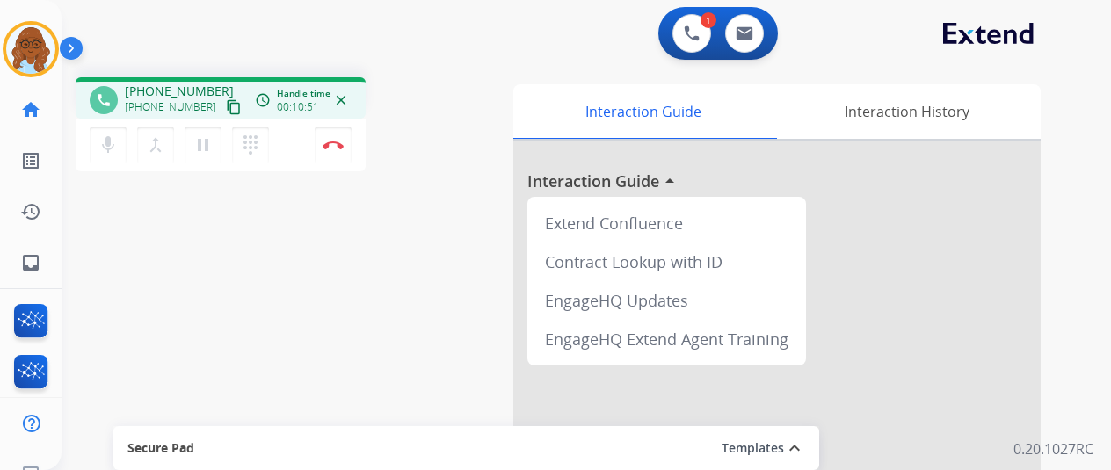
drag, startPoint x: 335, startPoint y: 141, endPoint x: 478, endPoint y: 169, distance: 146.0
click at [335, 141] on img at bounding box center [333, 145] width 21 height 9
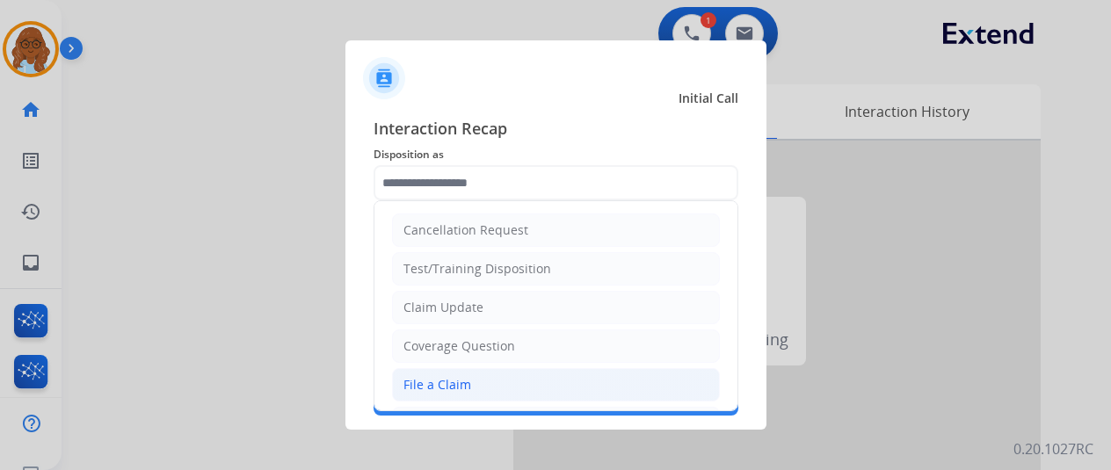
click at [493, 375] on li "File a Claim" at bounding box center [556, 384] width 328 height 33
type input "**********"
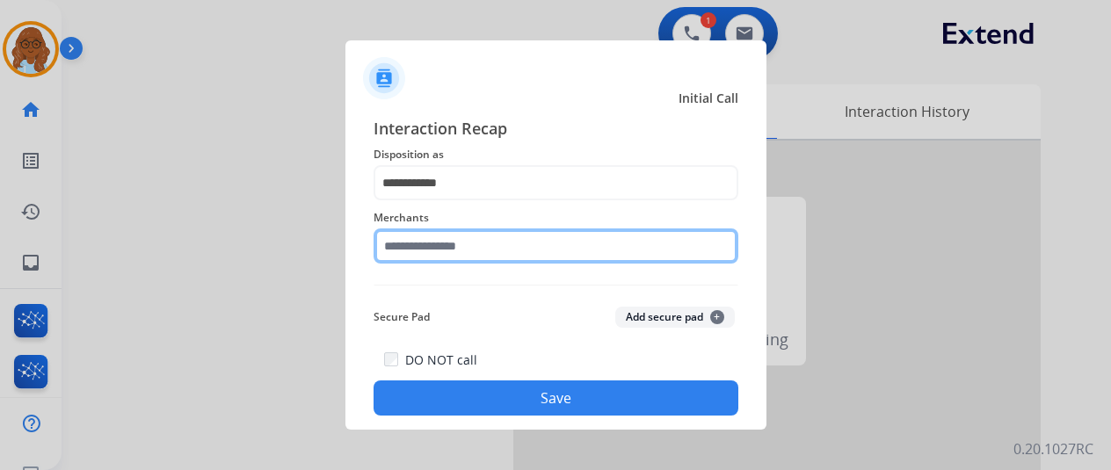
click at [454, 250] on input "text" at bounding box center [556, 246] width 365 height 35
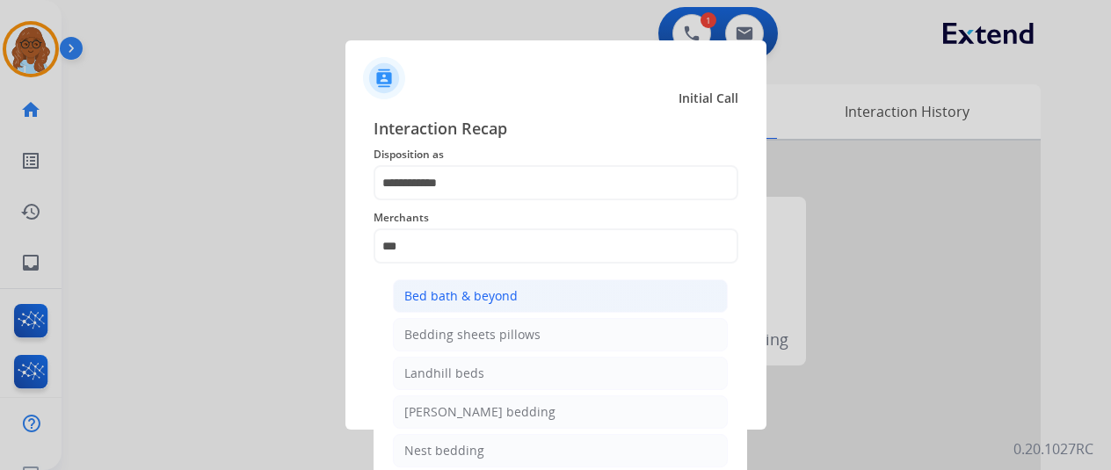
click at [592, 307] on li "Bed bath & beyond" at bounding box center [560, 296] width 335 height 33
type input "**********"
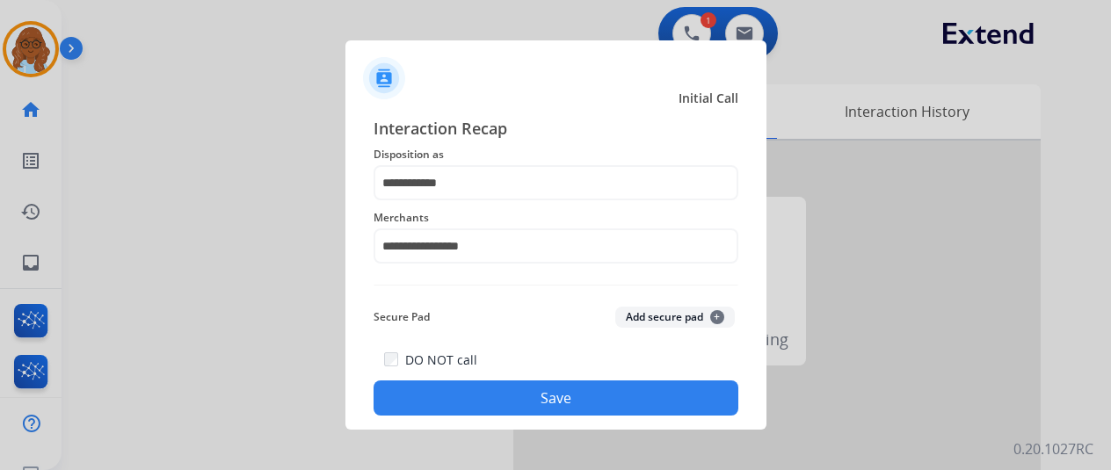
click at [584, 407] on button "Save" at bounding box center [556, 398] width 365 height 35
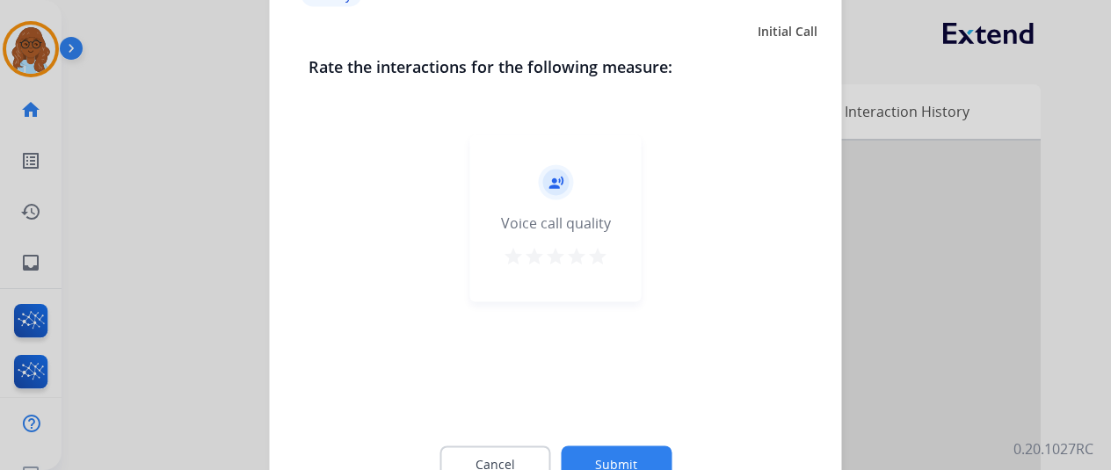
click at [601, 257] on mat-icon "star" at bounding box center [597, 255] width 21 height 21
click at [648, 450] on button "Submit" at bounding box center [616, 464] width 111 height 37
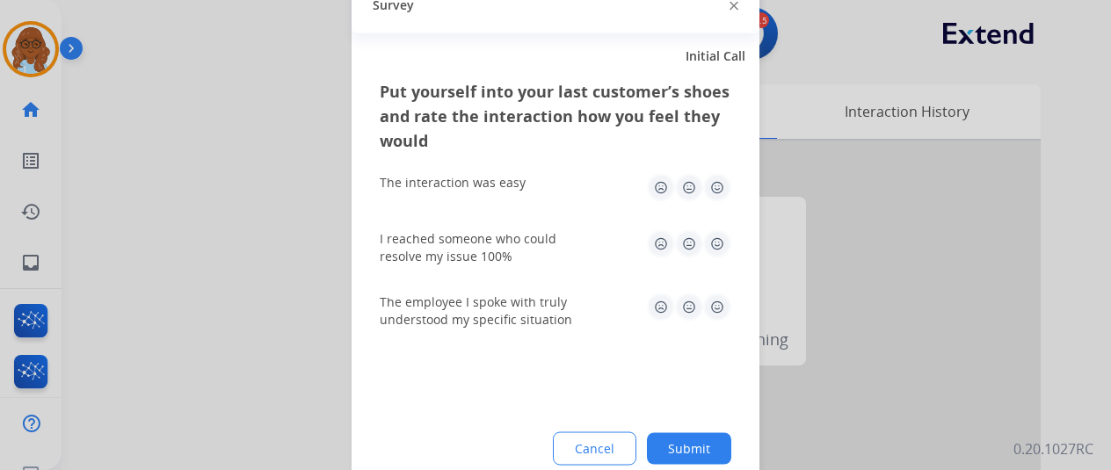
click at [714, 198] on img at bounding box center [717, 187] width 28 height 28
click at [710, 247] on img at bounding box center [717, 243] width 28 height 28
click at [712, 312] on img at bounding box center [717, 307] width 28 height 28
click at [698, 439] on button "Submit" at bounding box center [689, 448] width 84 height 32
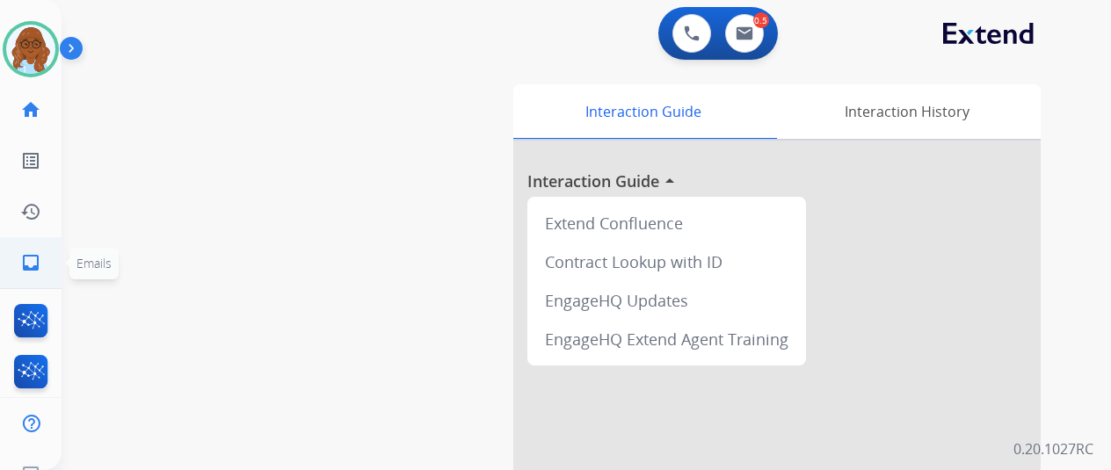
click at [42, 269] on link "inbox Emails" at bounding box center [30, 262] width 49 height 49
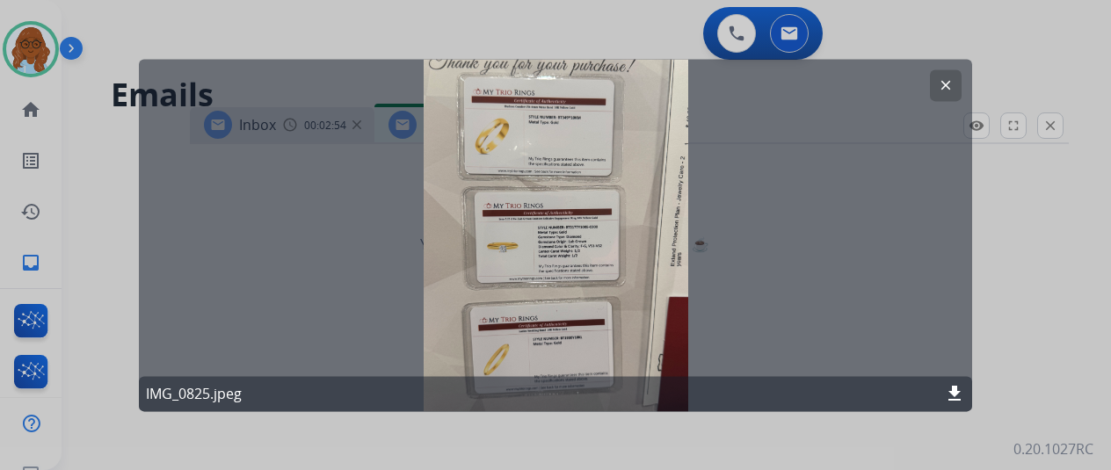
select select "**********"
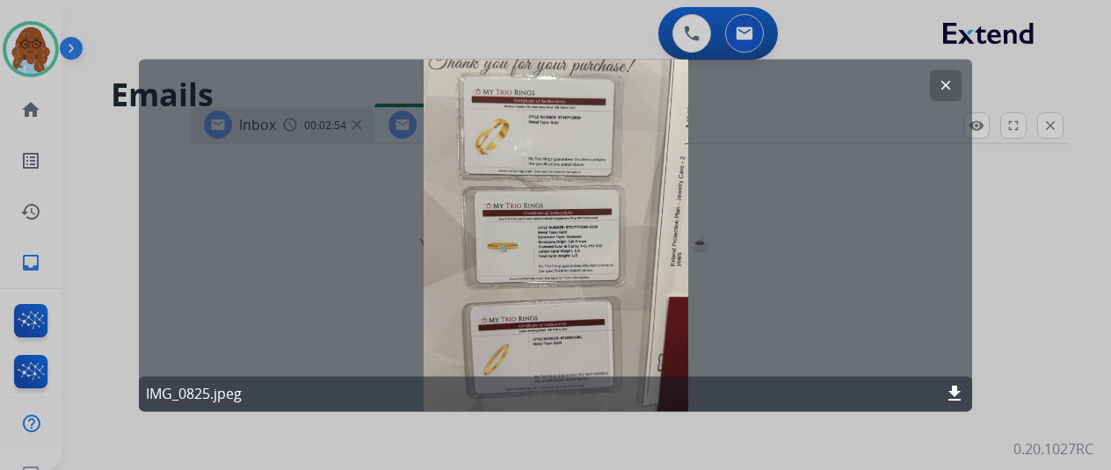
click at [984, 228] on div at bounding box center [555, 235] width 1111 height 470
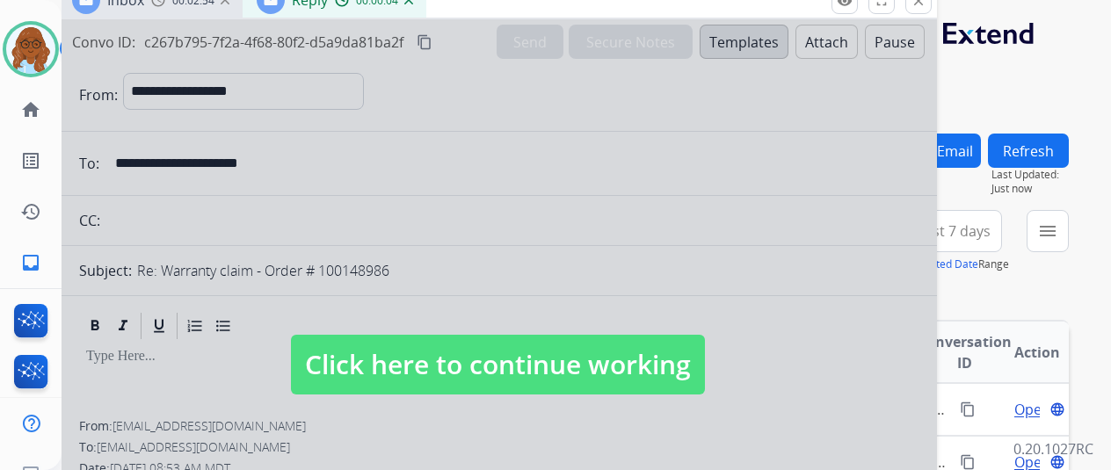
drag, startPoint x: 672, startPoint y: 124, endPoint x: 540, endPoint y: -1, distance: 181.6
click at [540, 0] on html "**********" at bounding box center [555, 235] width 1111 height 470
click at [564, 313] on div at bounding box center [497, 347] width 879 height 657
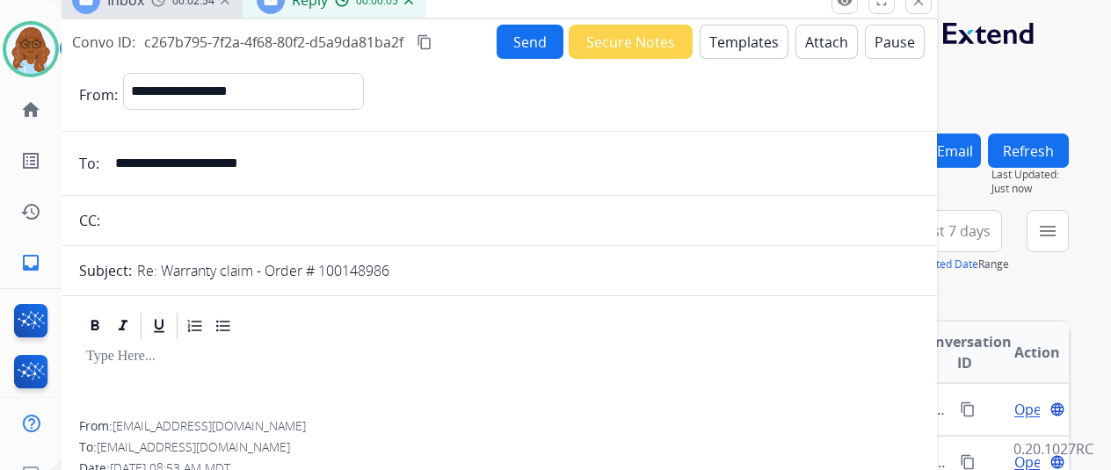
select select
click at [738, 41] on button "Templates" at bounding box center [744, 42] width 89 height 34
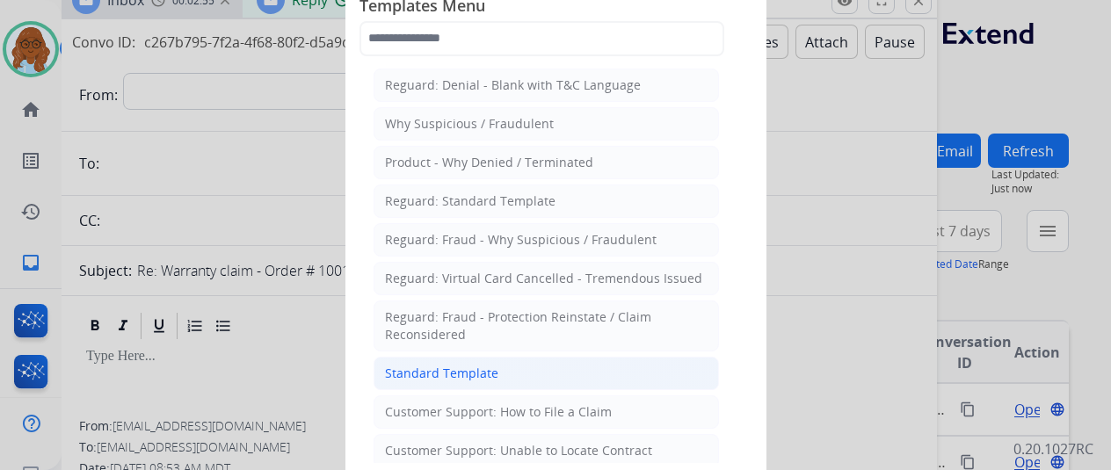
click at [480, 367] on div "Standard Template" at bounding box center [441, 374] width 113 height 18
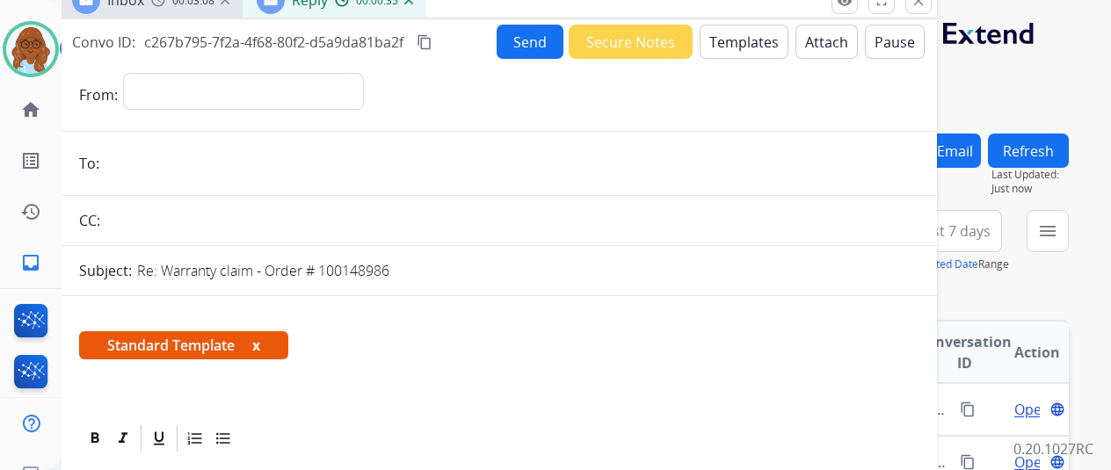
click at [191, 8] on div "Inbox 00:03:08" at bounding box center [150, -1] width 185 height 35
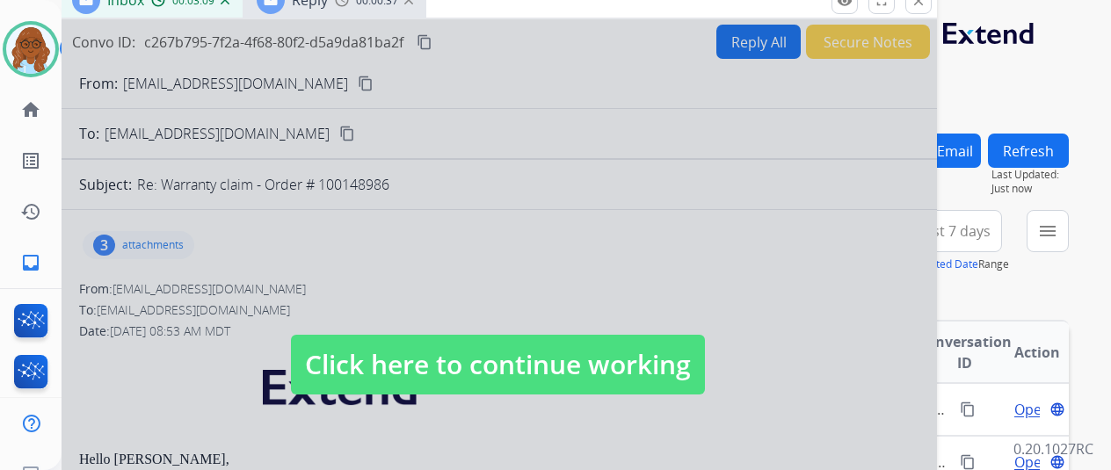
click at [228, 272] on div at bounding box center [497, 347] width 879 height 657
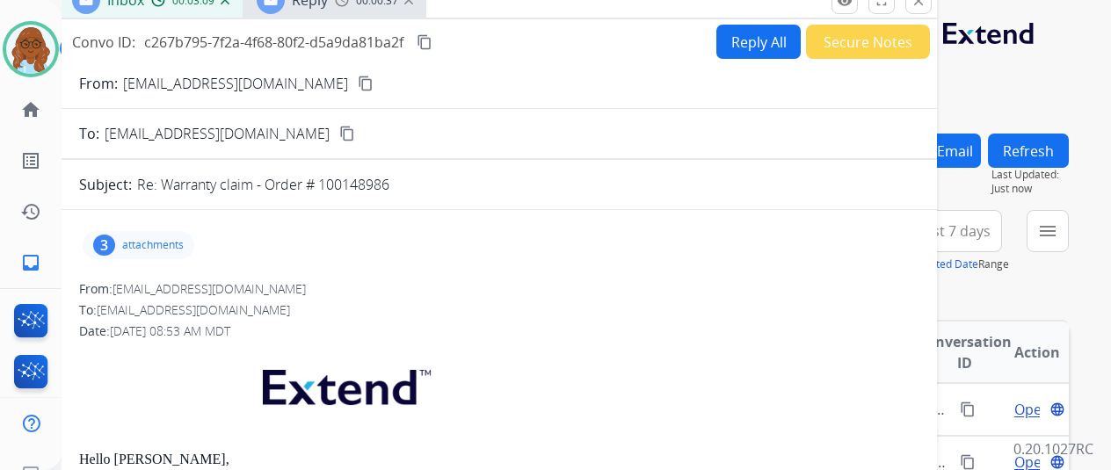
click at [193, 252] on div "3 attachments" at bounding box center [139, 245] width 112 height 28
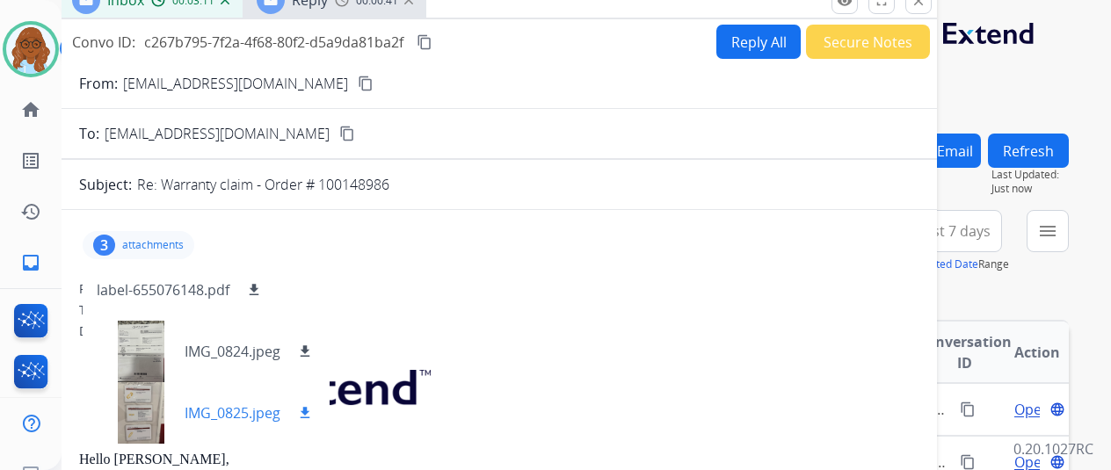
click at [152, 417] on div at bounding box center [141, 413] width 88 height 62
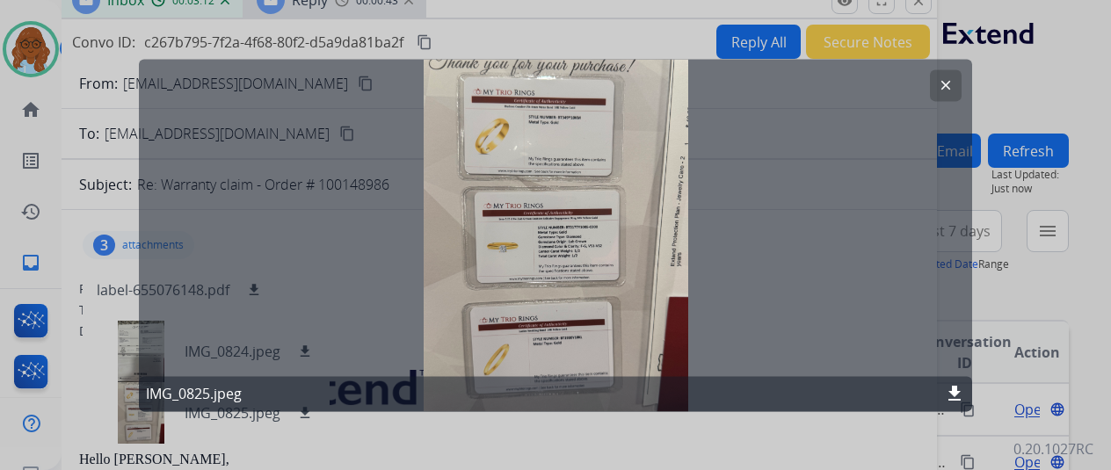
scroll to position [9, 5]
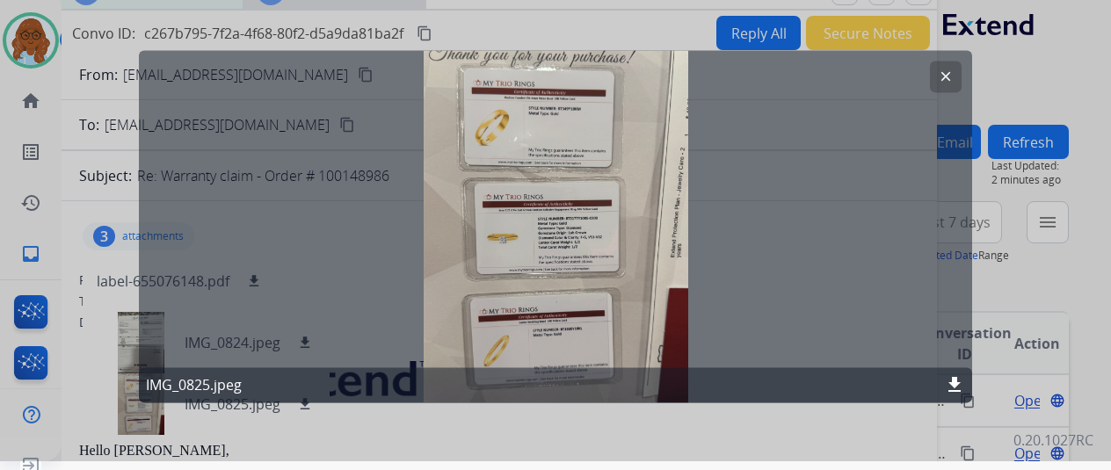
drag, startPoint x: 935, startPoint y: 74, endPoint x: 911, endPoint y: 106, distance: 40.8
click at [938, 74] on mat-icon "clear" at bounding box center [946, 77] width 16 height 16
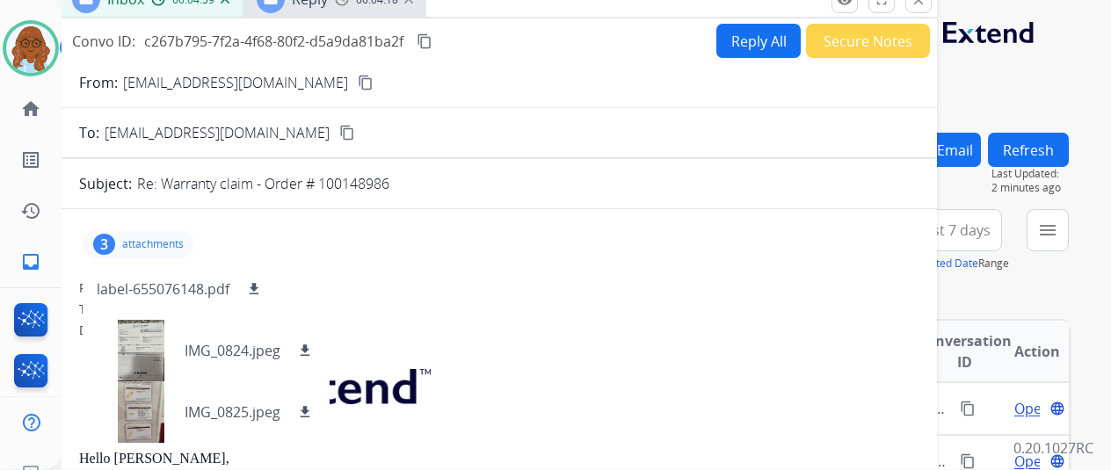
scroll to position [0, 5]
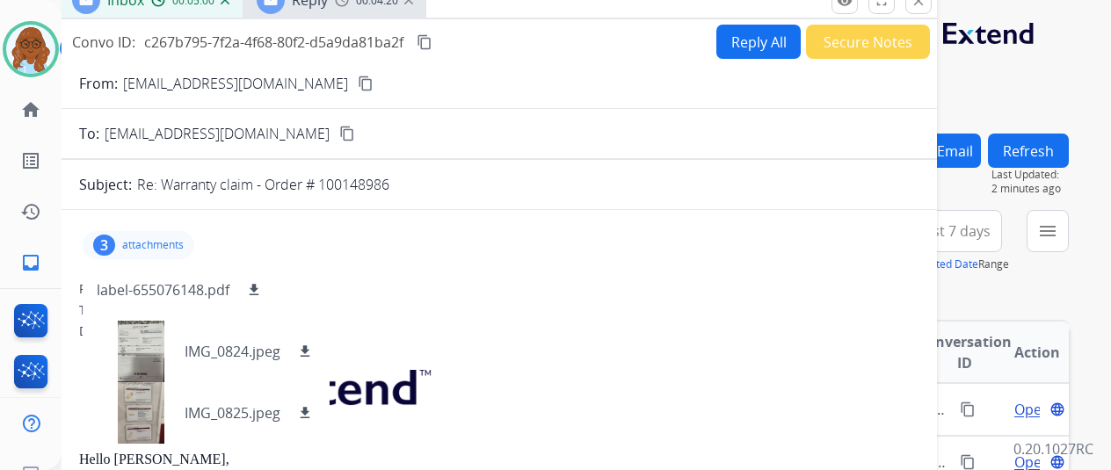
click at [926, 7] on mat-icon "close" at bounding box center [919, 1] width 16 height 16
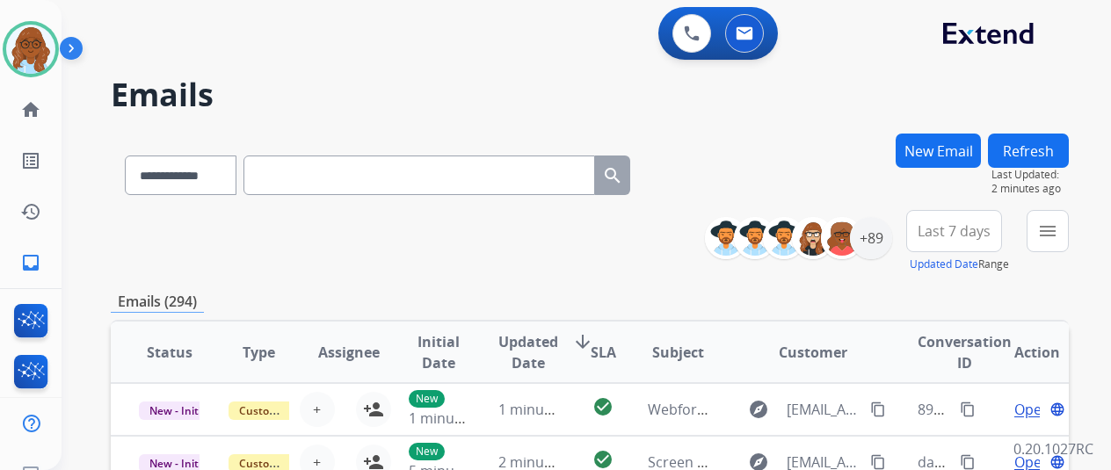
click at [962, 158] on button "New Email" at bounding box center [938, 151] width 85 height 34
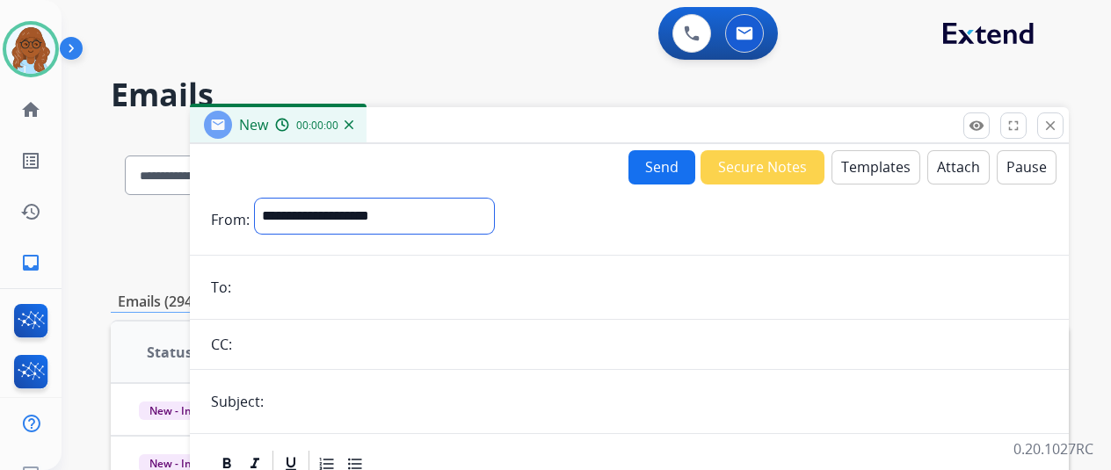
click at [392, 209] on select "**********" at bounding box center [374, 216] width 239 height 35
select select "**********"
click at [263, 199] on select "**********" at bounding box center [374, 216] width 239 height 35
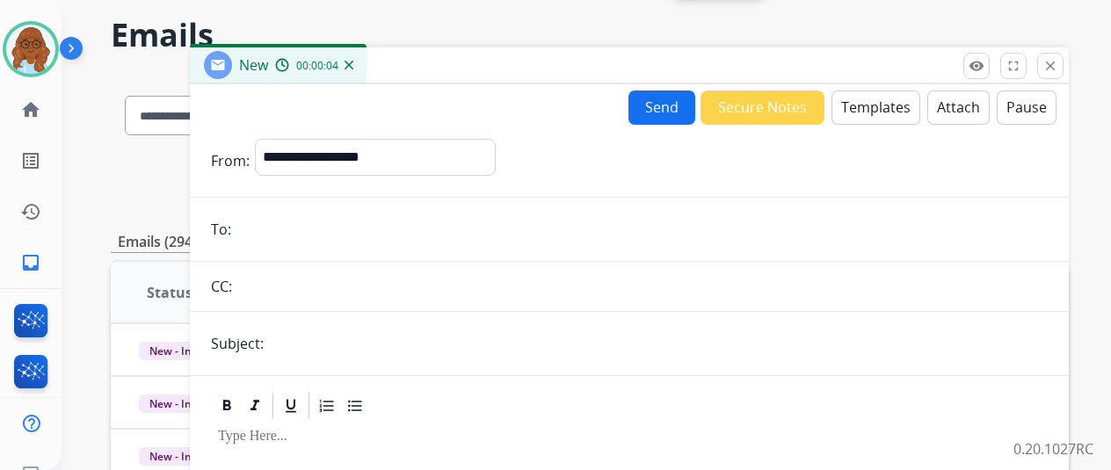
scroll to position [0, 0]
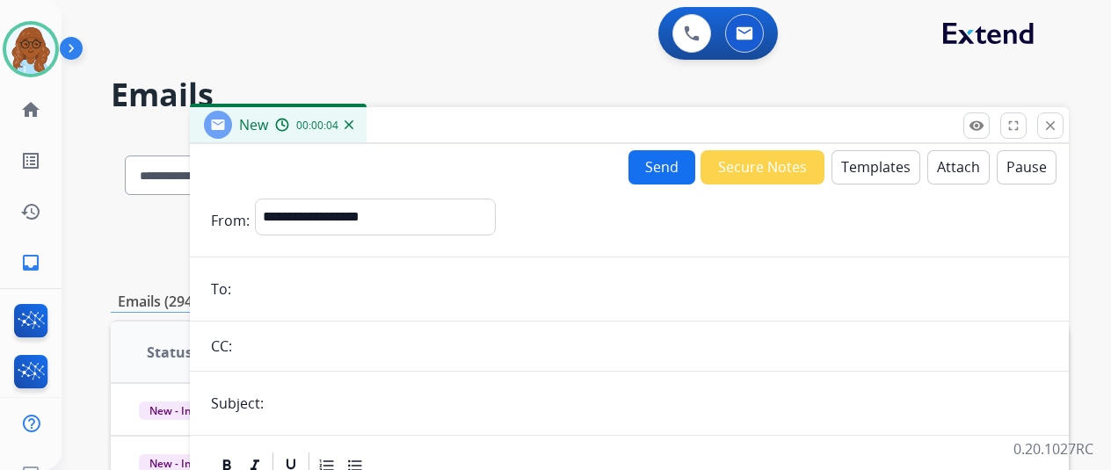
click at [891, 163] on button "Templates" at bounding box center [876, 167] width 89 height 34
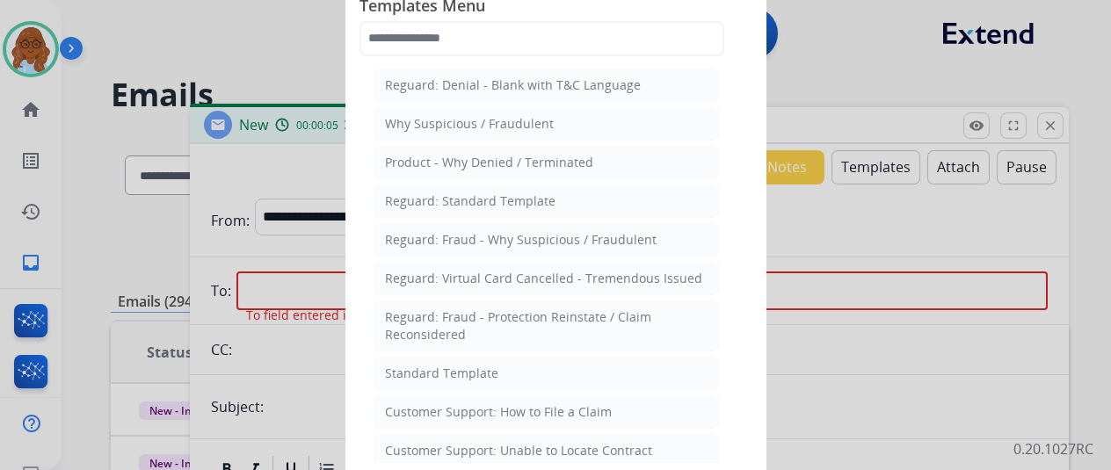
click at [408, 374] on div "Standard Template" at bounding box center [441, 374] width 113 height 18
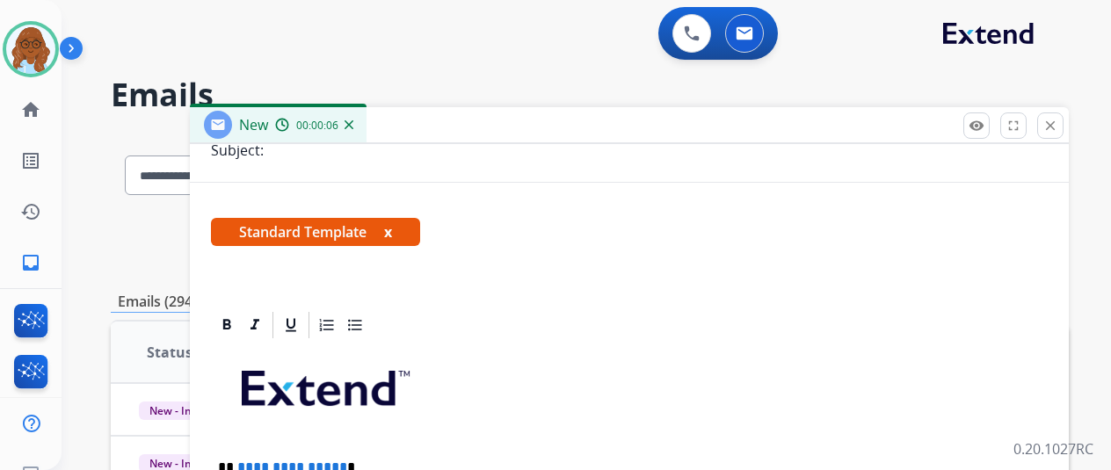
scroll to position [406, 0]
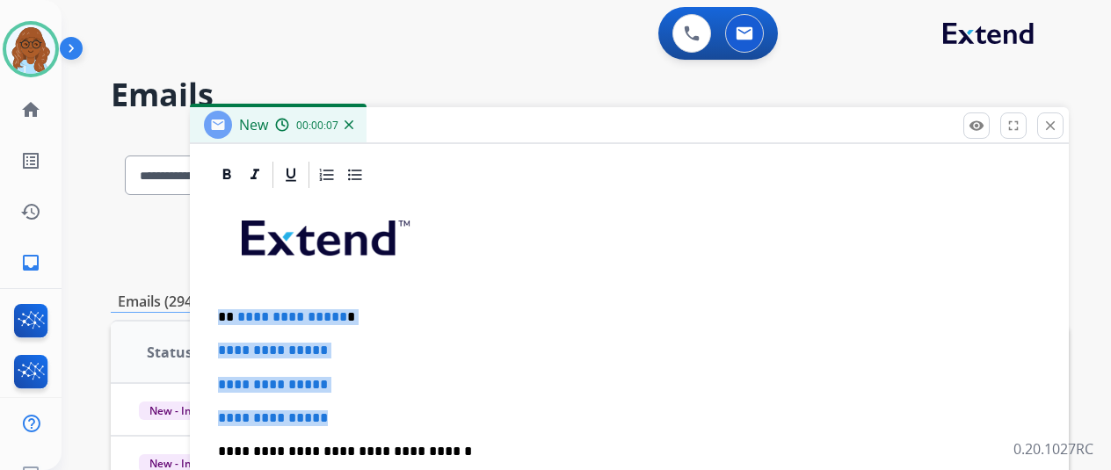
drag, startPoint x: 343, startPoint y: 408, endPoint x: 224, endPoint y: 317, distance: 149.3
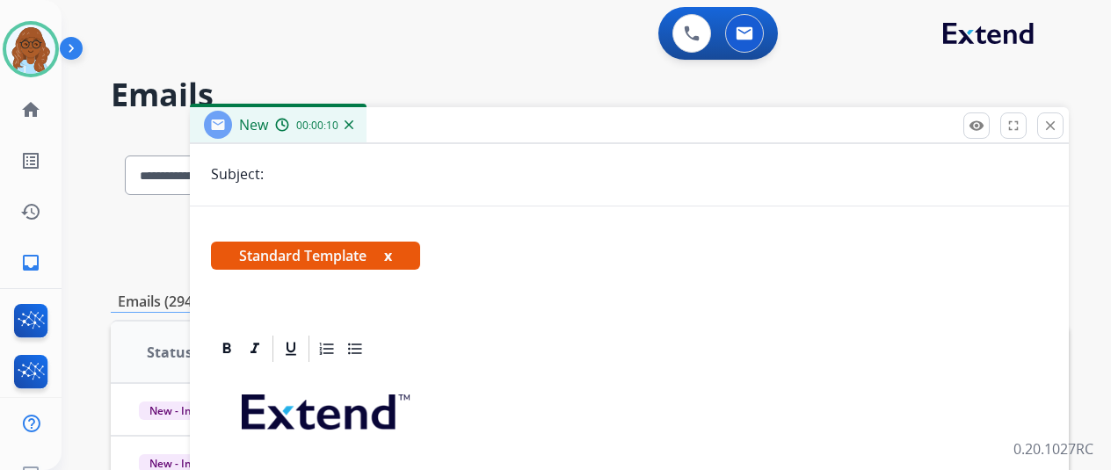
scroll to position [230, 0]
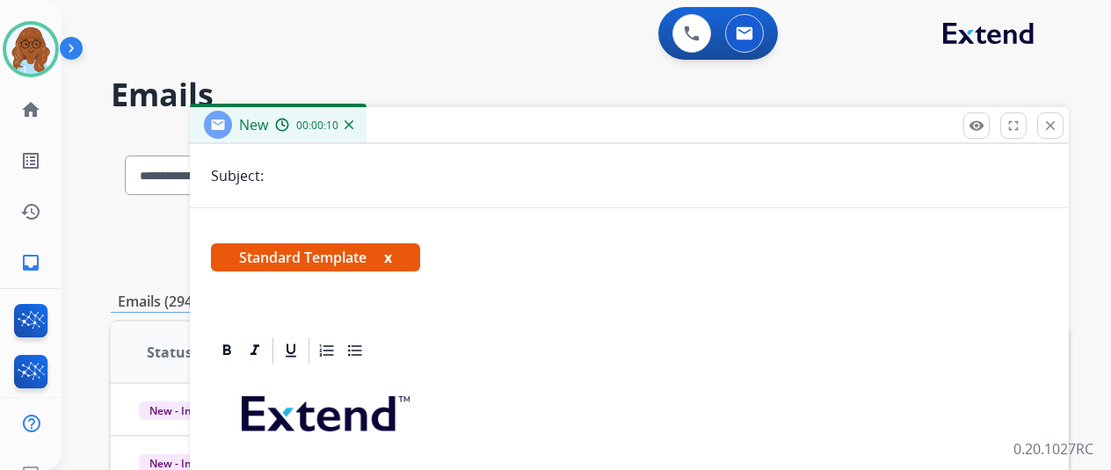
click at [392, 255] on button "x" at bounding box center [388, 257] width 8 height 21
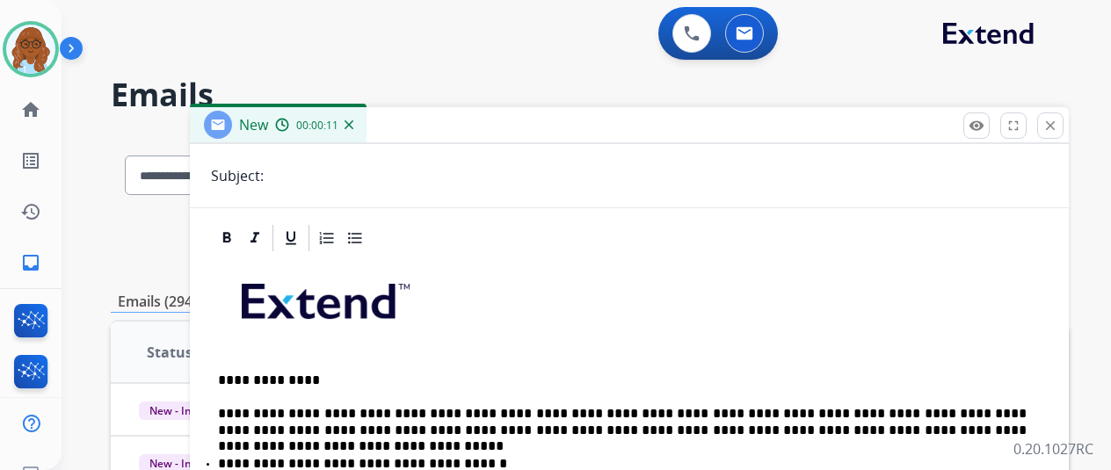
click at [338, 185] on input "text" at bounding box center [658, 175] width 779 height 35
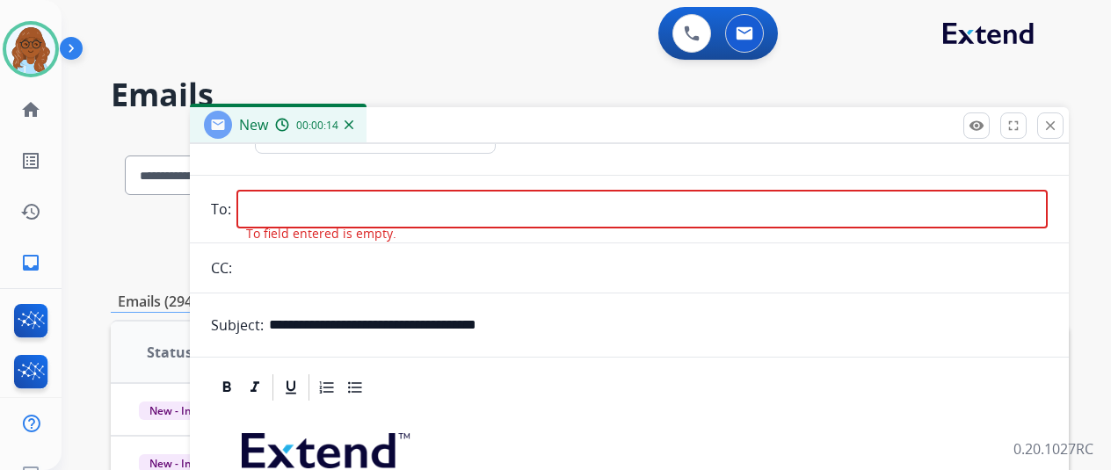
scroll to position [0, 0]
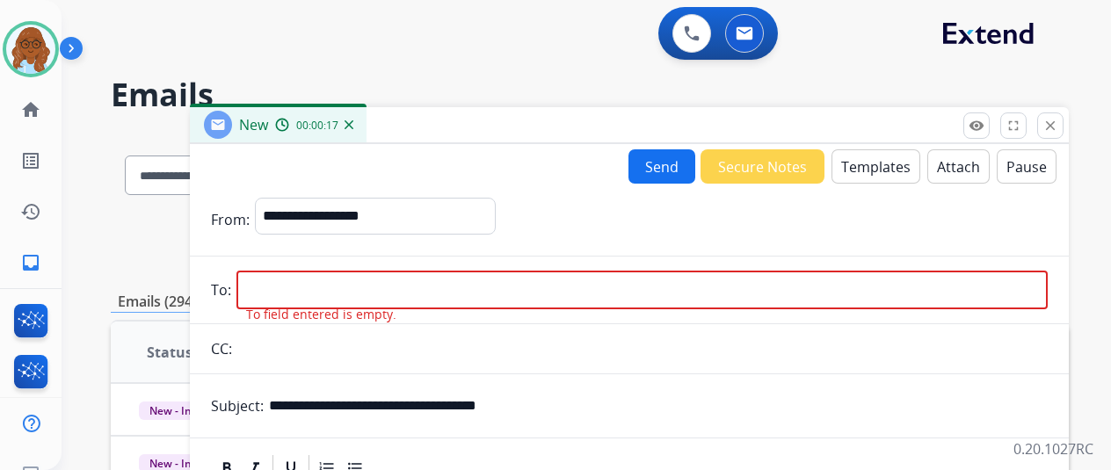
drag, startPoint x: 547, startPoint y: 412, endPoint x: 502, endPoint y: 403, distance: 45.9
click at [502, 403] on input "**********" at bounding box center [658, 406] width 779 height 35
type input "**********"
click at [362, 278] on input "email" at bounding box center [641, 290] width 811 height 39
paste input "**********"
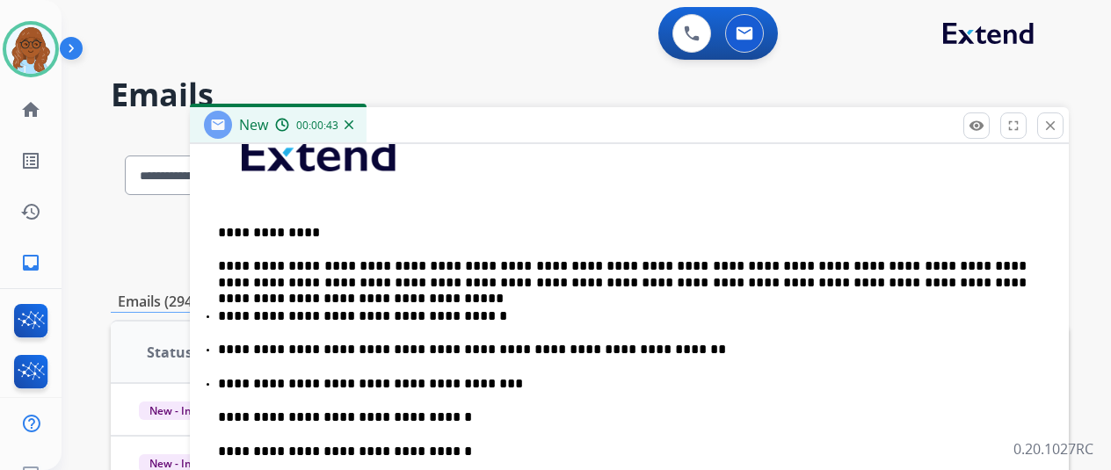
scroll to position [176, 0]
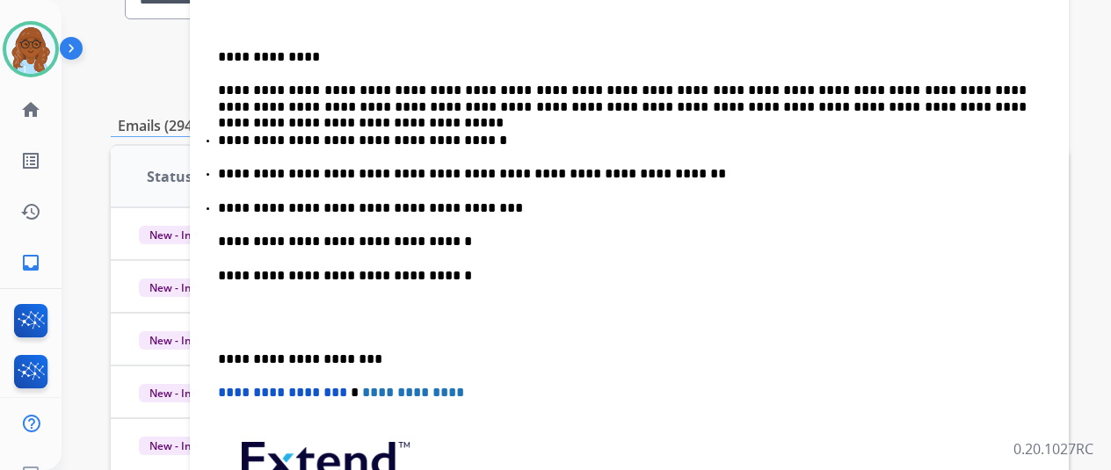
type input "**********"
click at [222, 354] on div "**********" at bounding box center [629, 275] width 837 height 688
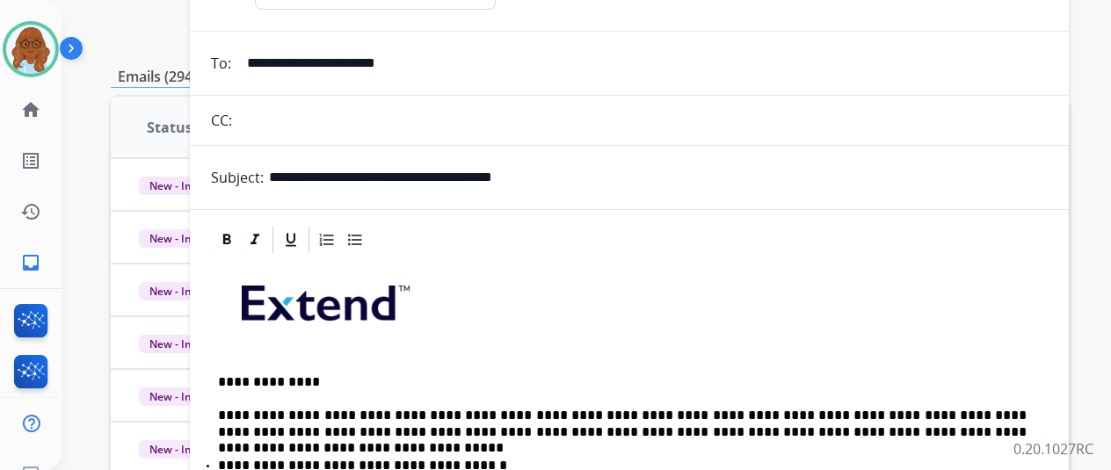
scroll to position [0, 0]
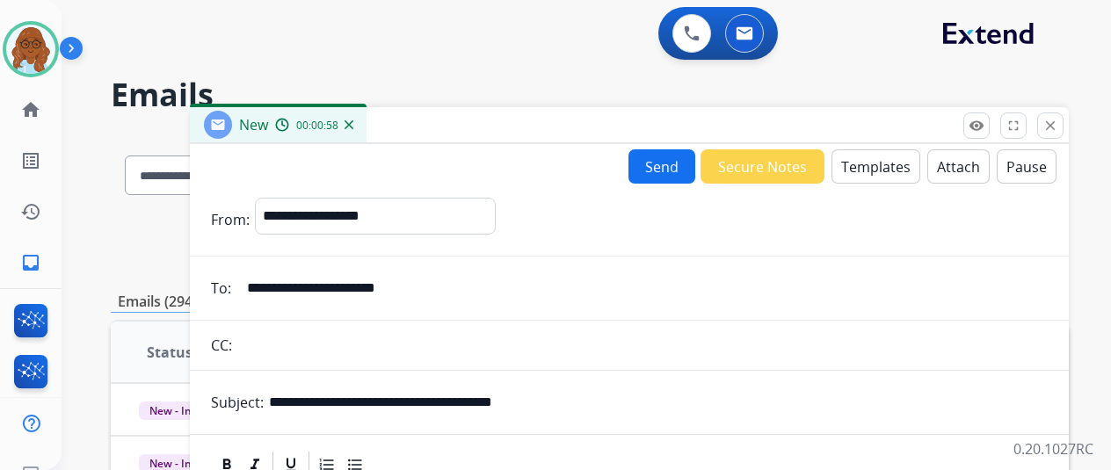
click at [652, 153] on button "Send" at bounding box center [661, 166] width 67 height 34
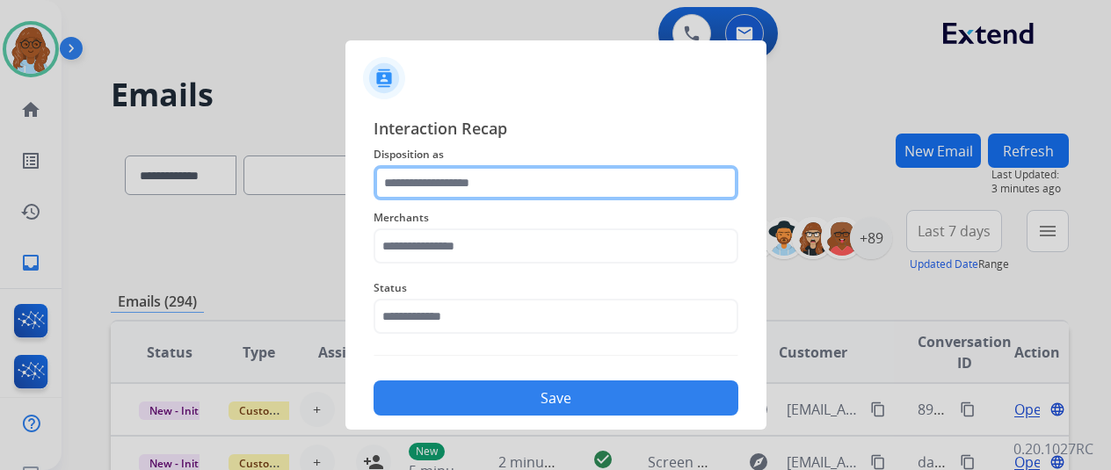
click at [536, 191] on input "text" at bounding box center [556, 182] width 365 height 35
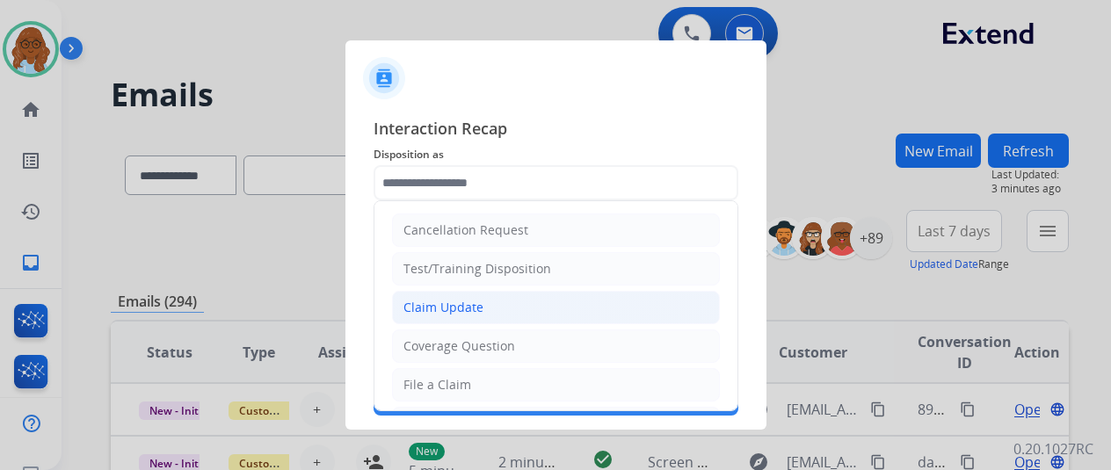
click at [475, 299] on li "Claim Update" at bounding box center [556, 307] width 328 height 33
type input "**********"
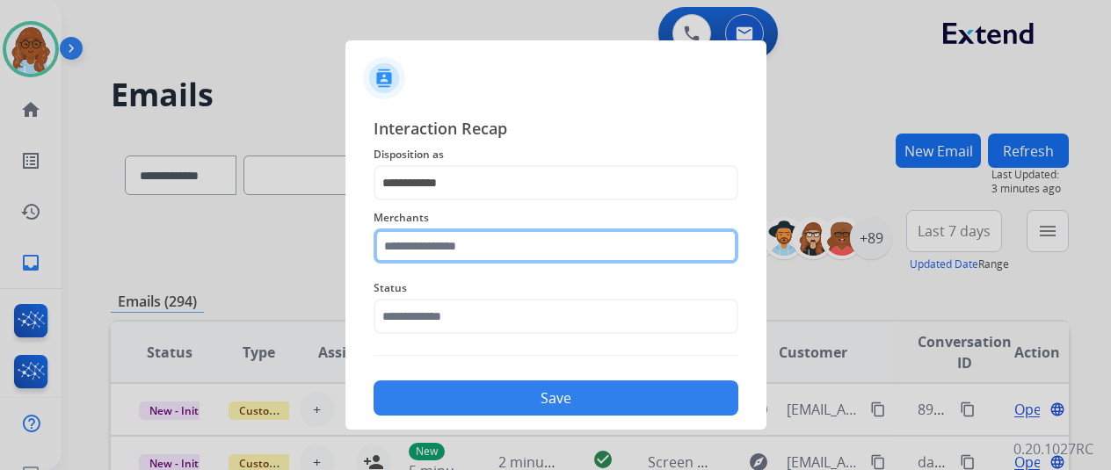
click at [508, 246] on input "text" at bounding box center [556, 246] width 365 height 35
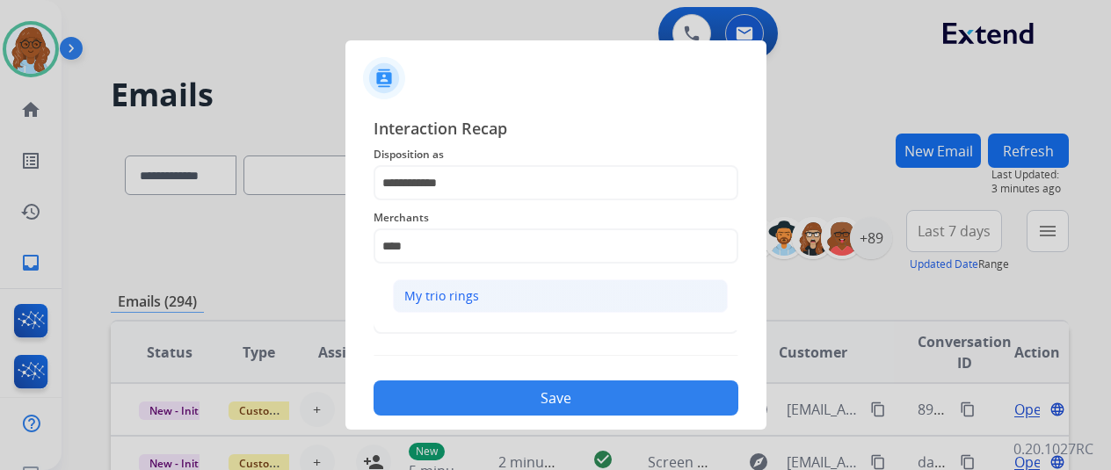
click at [496, 298] on li "My trio rings" at bounding box center [560, 296] width 335 height 33
type input "**********"
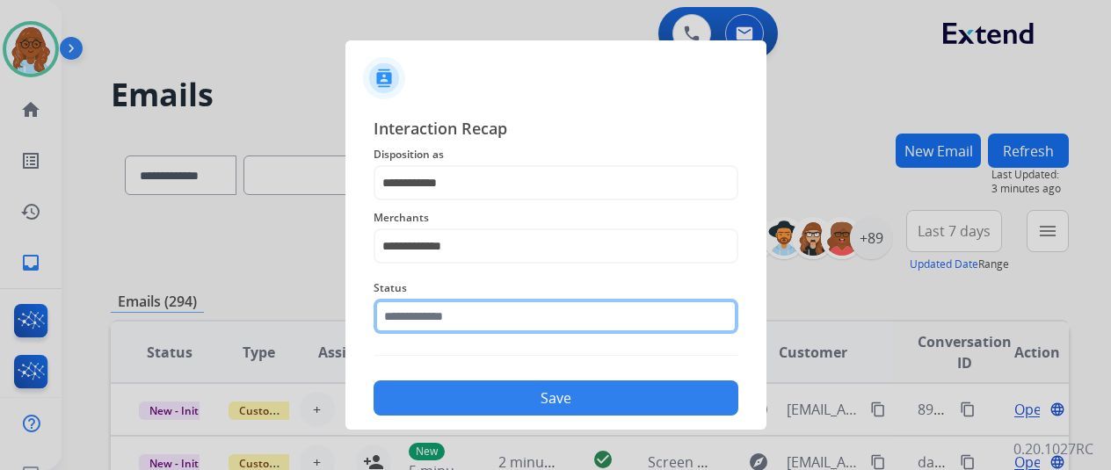
click at [550, 316] on input "text" at bounding box center [556, 316] width 365 height 35
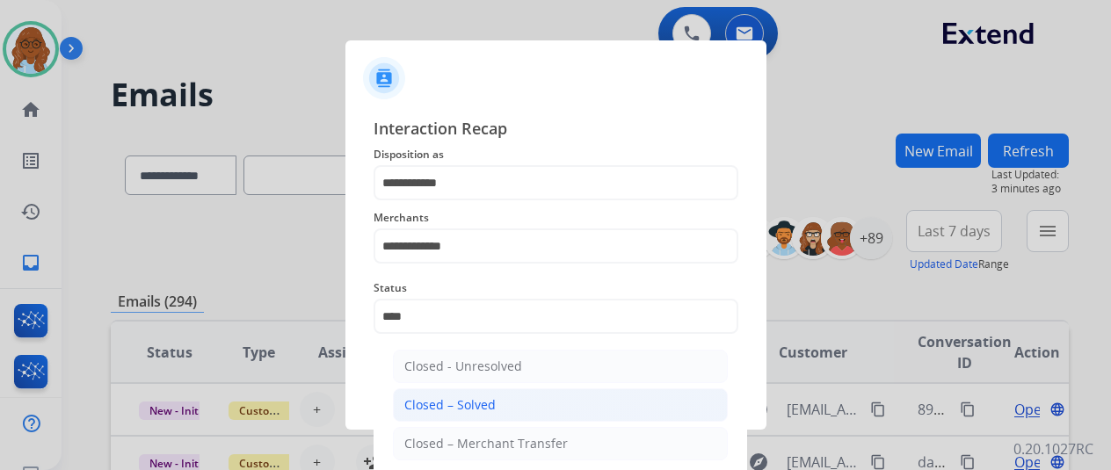
click at [505, 399] on li "Closed – Solved" at bounding box center [560, 405] width 335 height 33
type input "**********"
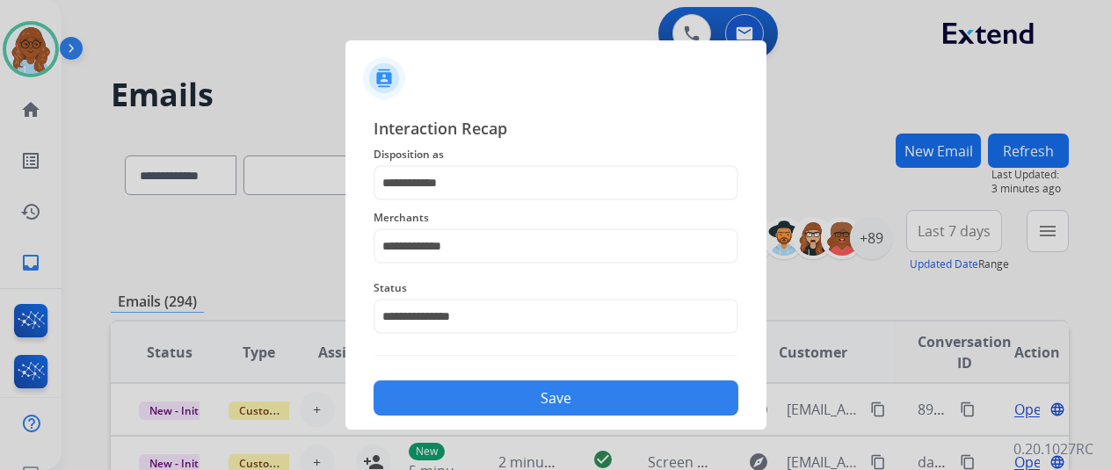
click at [520, 398] on button "Save" at bounding box center [556, 398] width 365 height 35
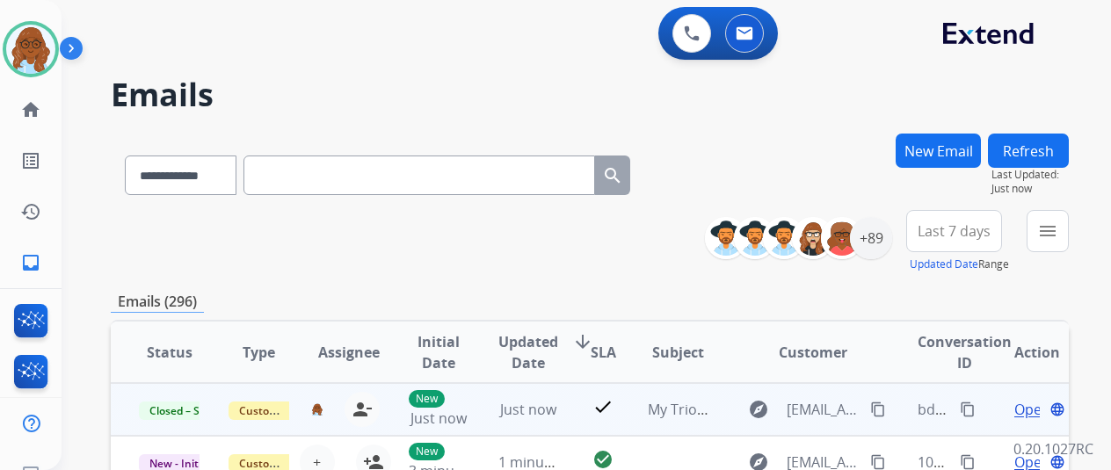
click at [957, 412] on button "content_copy" at bounding box center [967, 409] width 21 height 21
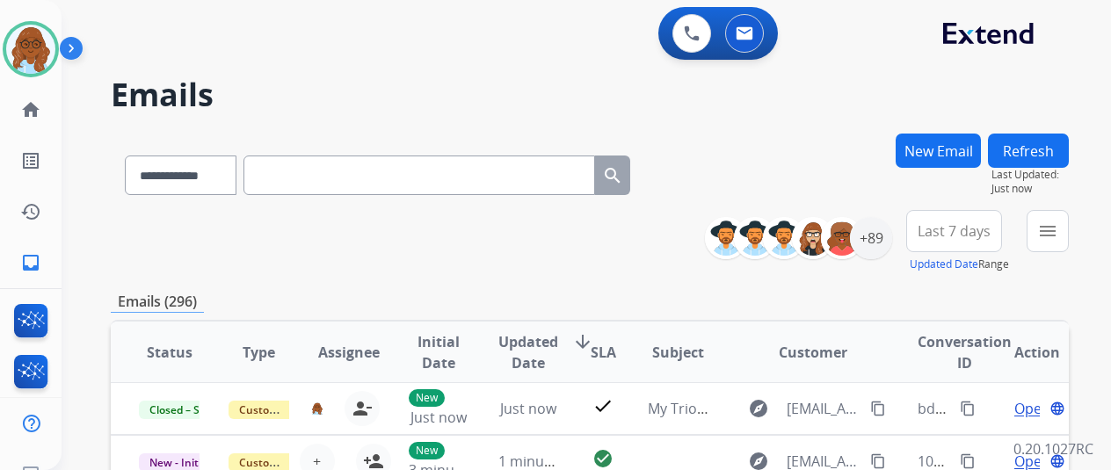
scroll to position [2, 0]
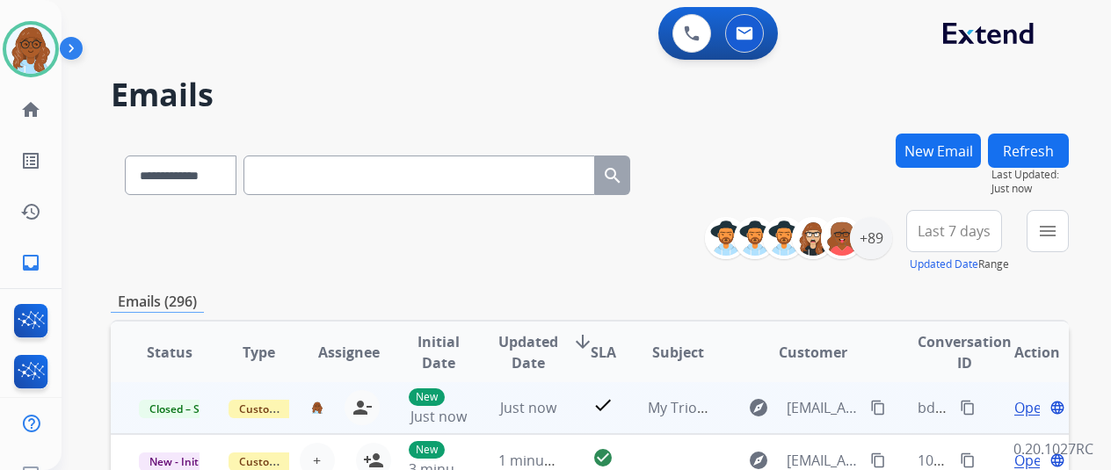
click at [877, 403] on mat-icon "content_copy" at bounding box center [878, 408] width 16 height 16
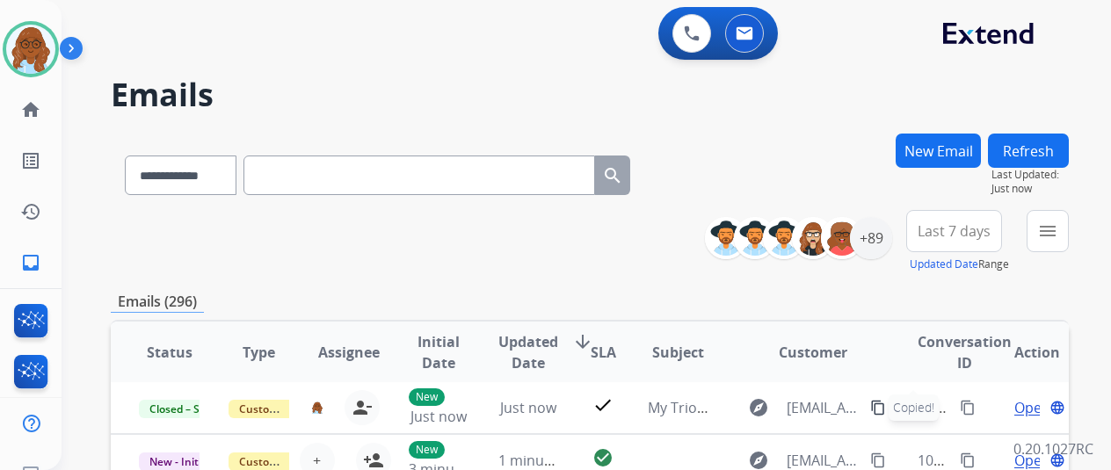
click at [452, 163] on input "text" at bounding box center [419, 176] width 352 height 40
paste input "**********"
type input "**********"
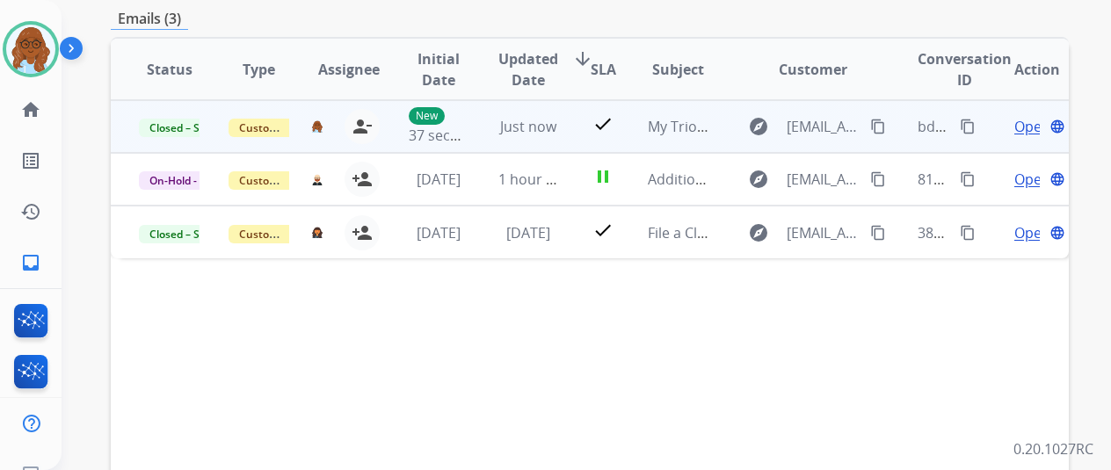
scroll to position [264, 0]
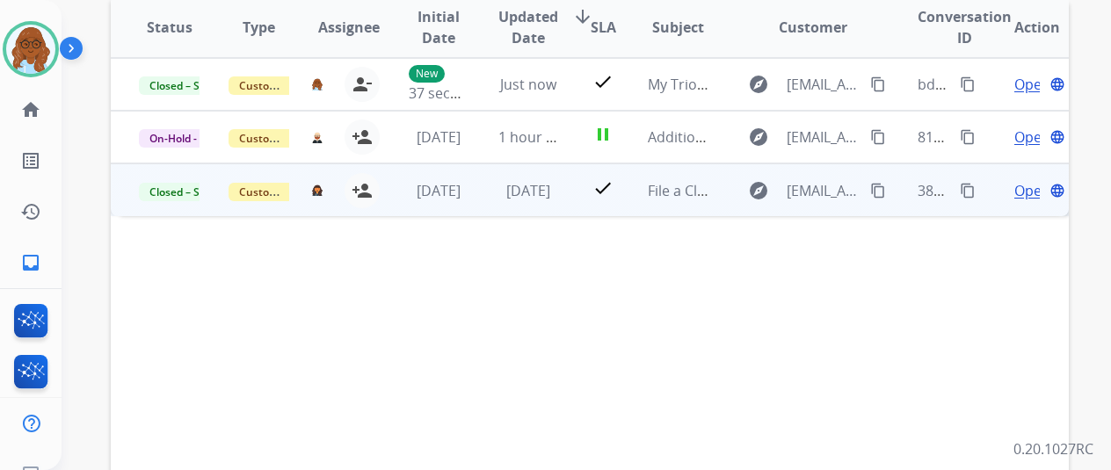
click at [1032, 184] on span "Open" at bounding box center [1032, 190] width 36 height 21
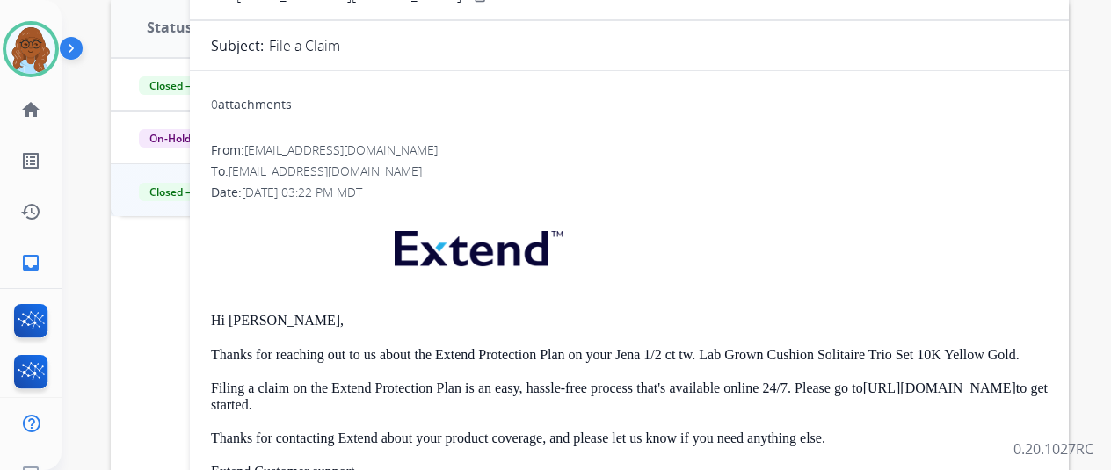
scroll to position [0, 0]
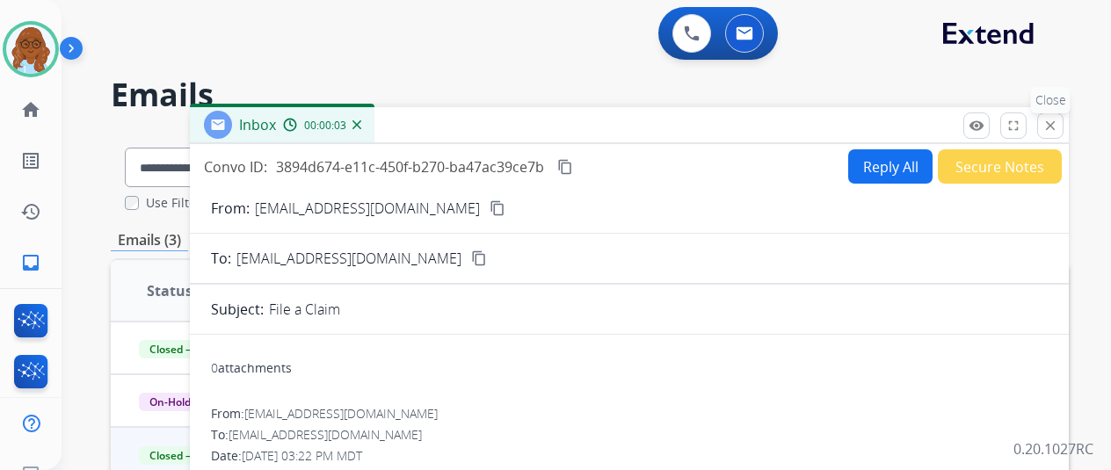
click at [1058, 122] on mat-icon "close" at bounding box center [1050, 126] width 16 height 16
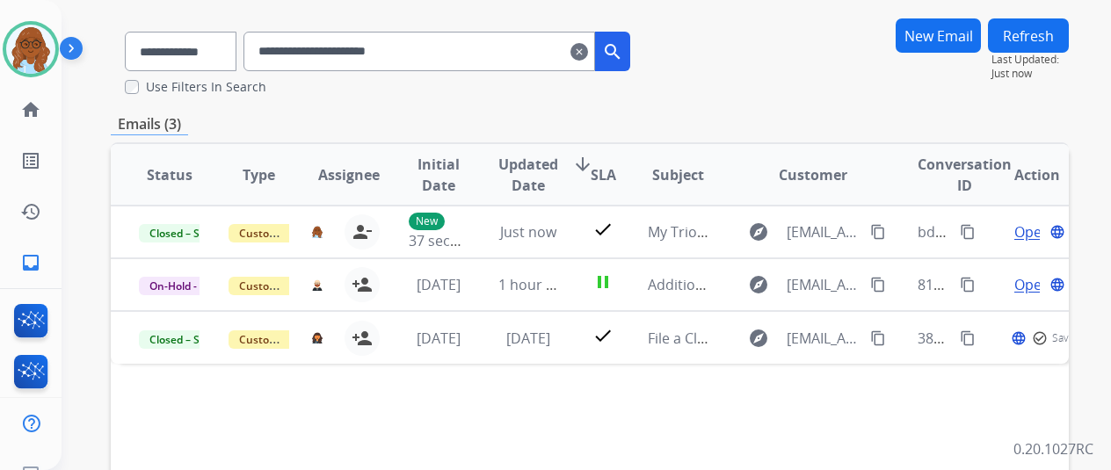
scroll to position [264, 0]
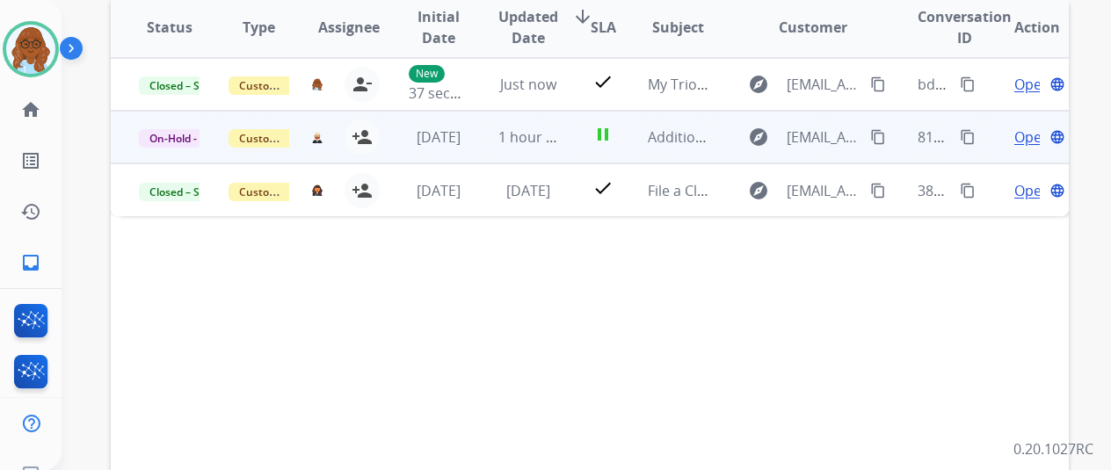
click at [1014, 143] on span "Open" at bounding box center [1032, 137] width 36 height 21
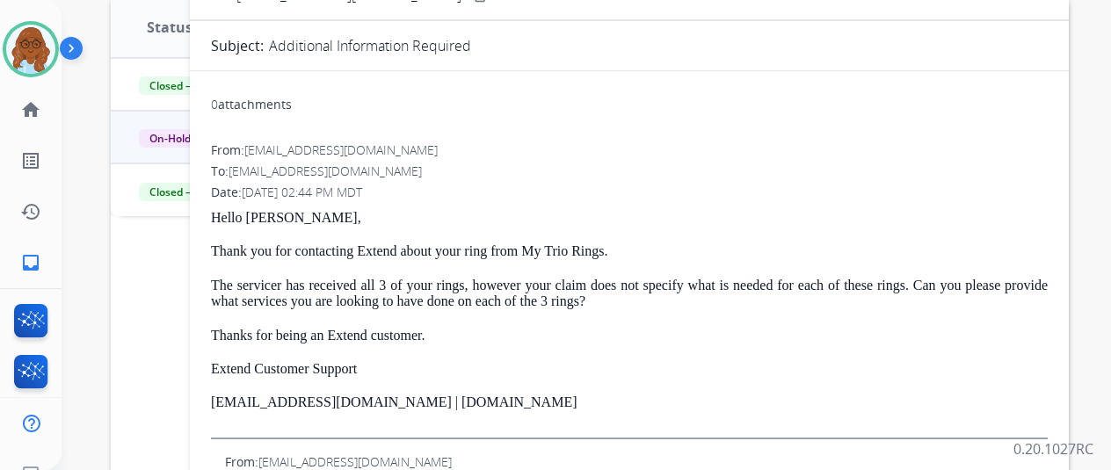
scroll to position [0, 0]
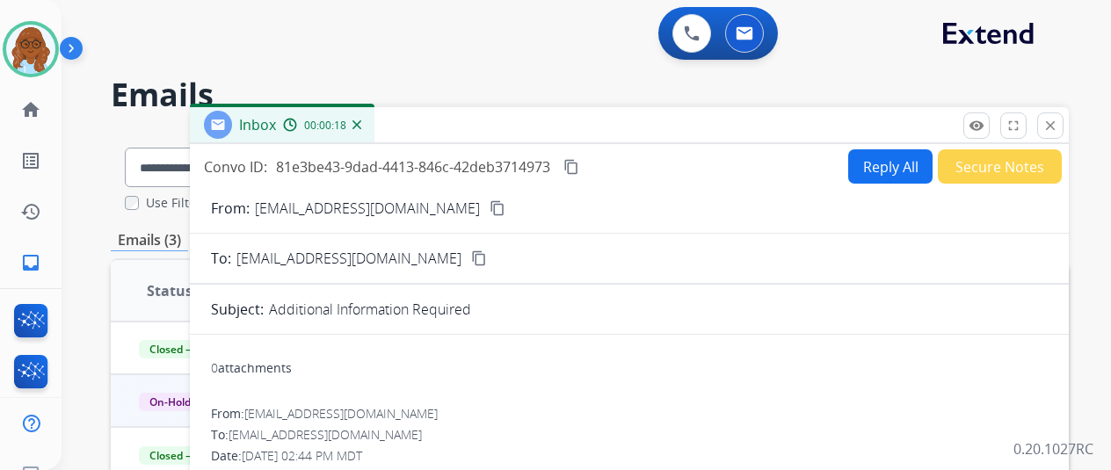
click at [579, 162] on mat-icon "content_copy" at bounding box center [571, 167] width 16 height 16
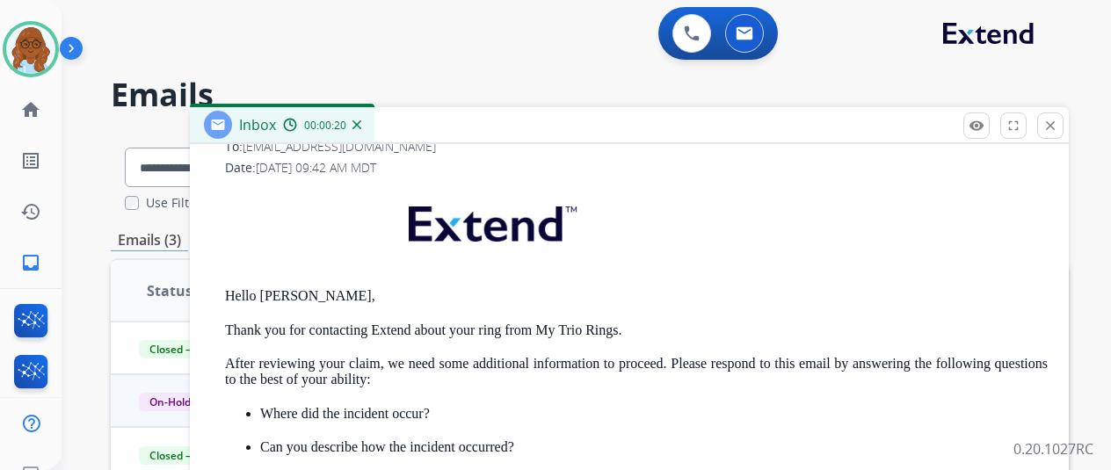
scroll to position [665, 0]
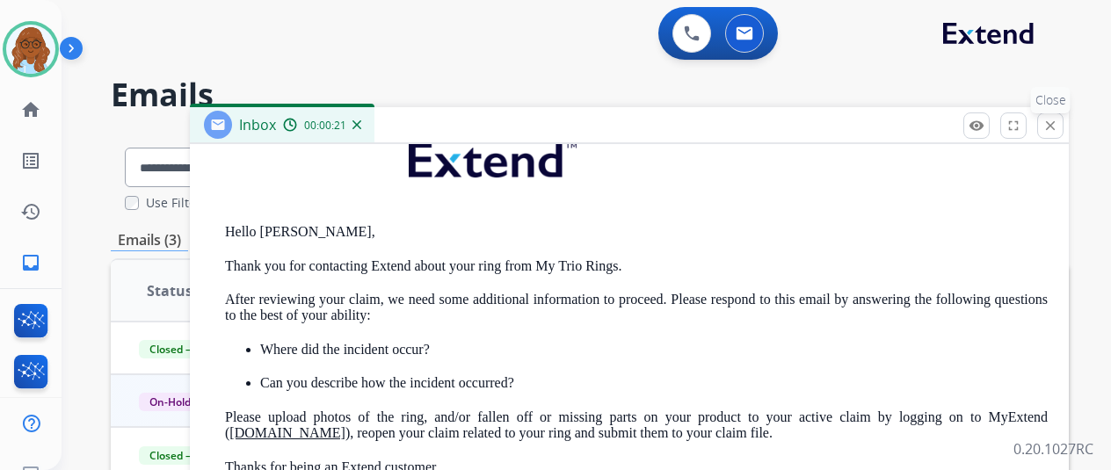
click at [1058, 133] on mat-icon "close" at bounding box center [1050, 126] width 16 height 16
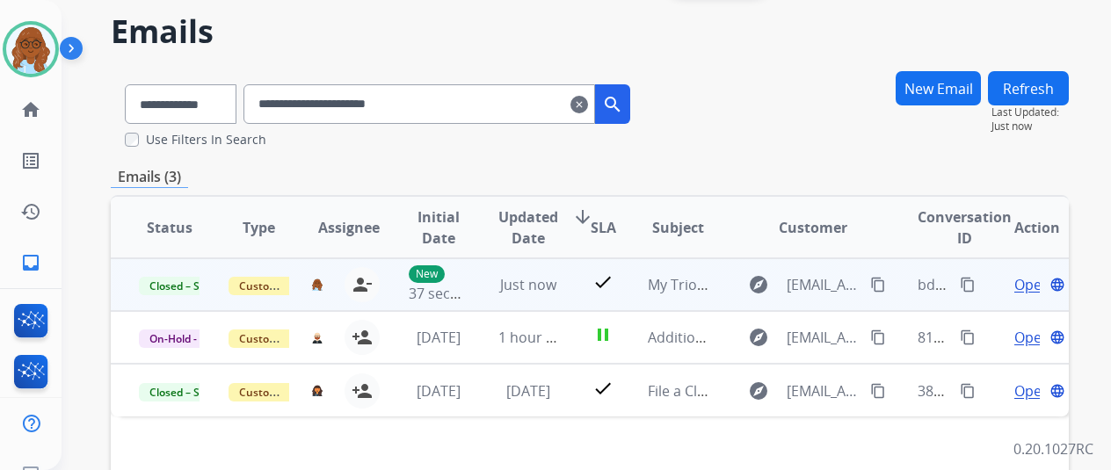
scroll to position [176, 0]
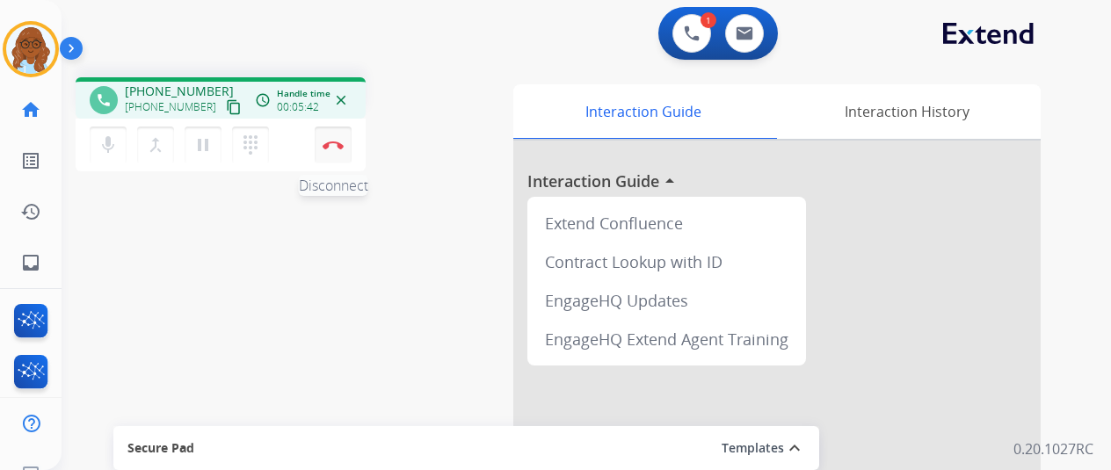
drag, startPoint x: 327, startPoint y: 142, endPoint x: 337, endPoint y: 149, distance: 11.5
click at [327, 142] on img at bounding box center [333, 145] width 21 height 9
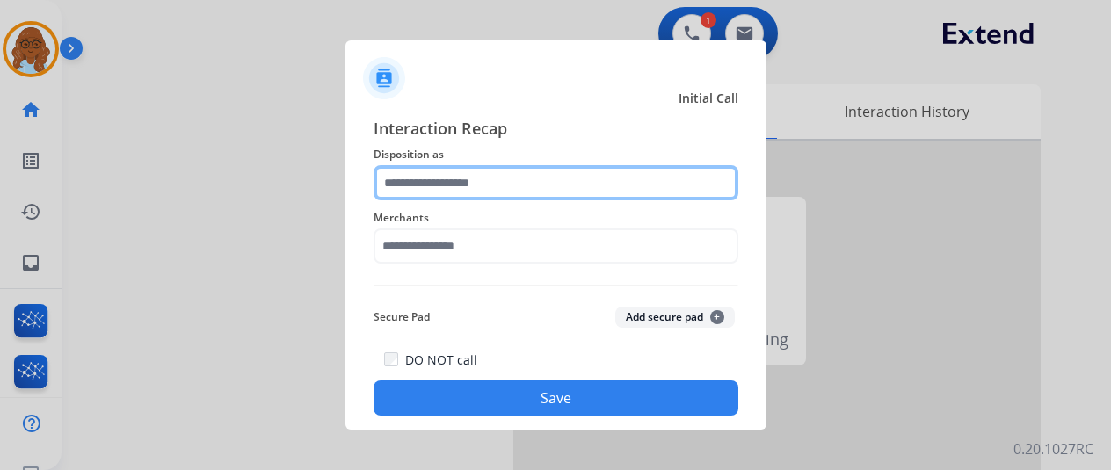
click at [465, 187] on input "text" at bounding box center [556, 182] width 365 height 35
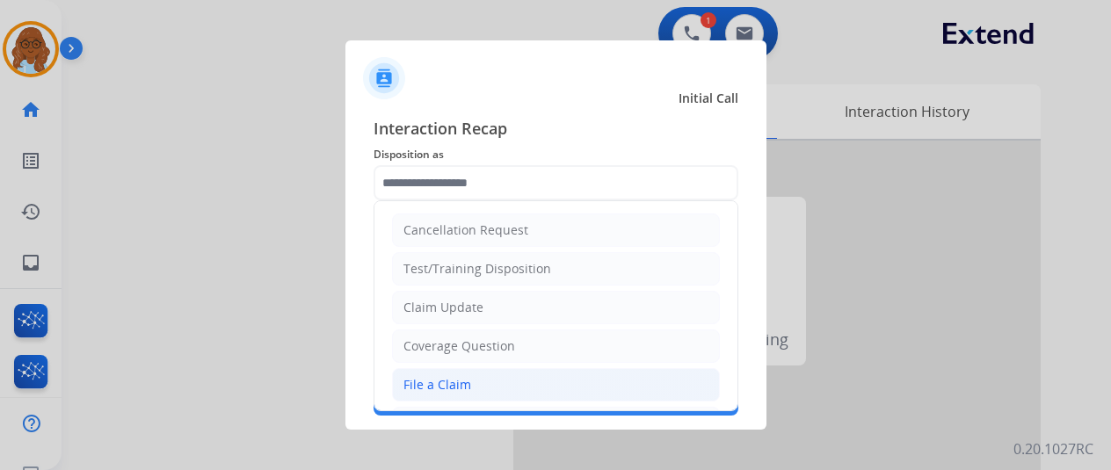
click at [448, 381] on div "File a Claim" at bounding box center [437, 385] width 68 height 18
type input "**********"
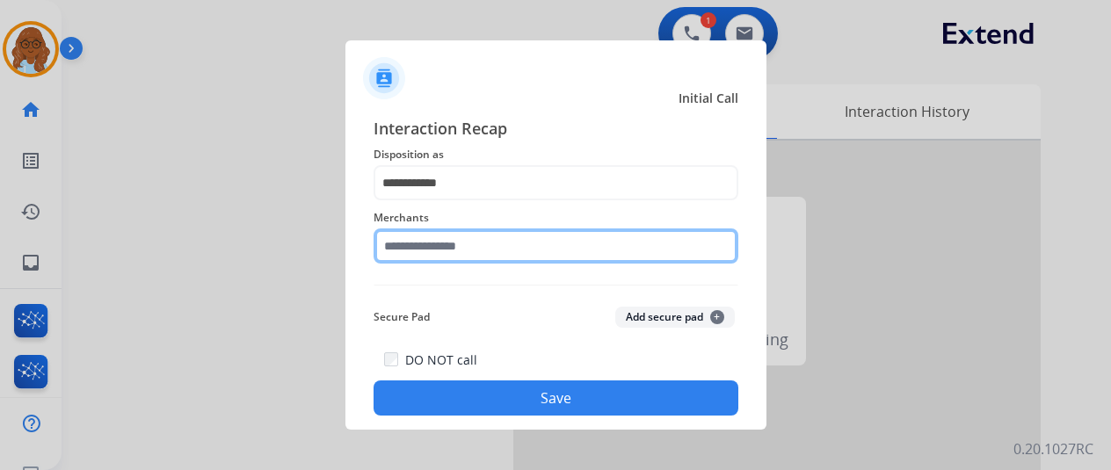
click at [476, 243] on input "text" at bounding box center [556, 246] width 365 height 35
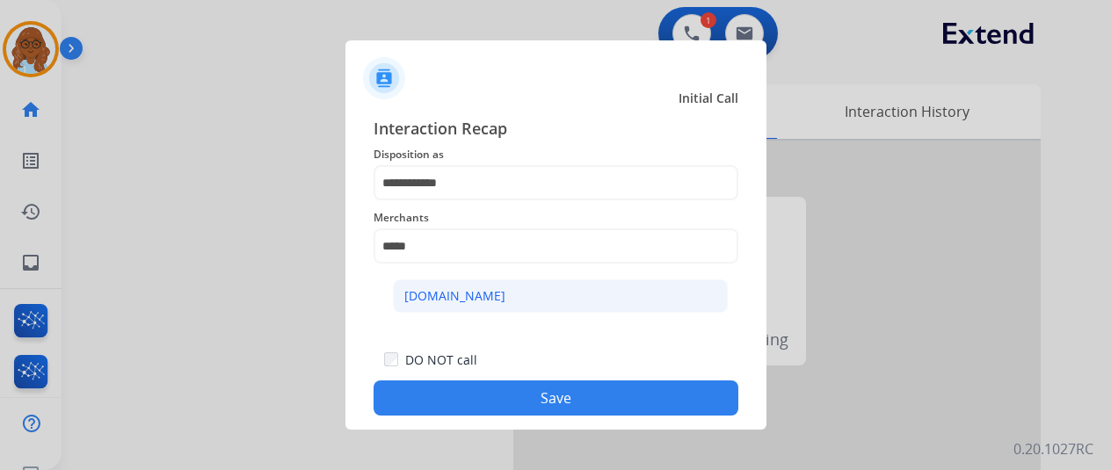
click at [459, 297] on div "[DOMAIN_NAME]" at bounding box center [454, 296] width 101 height 18
type input "**********"
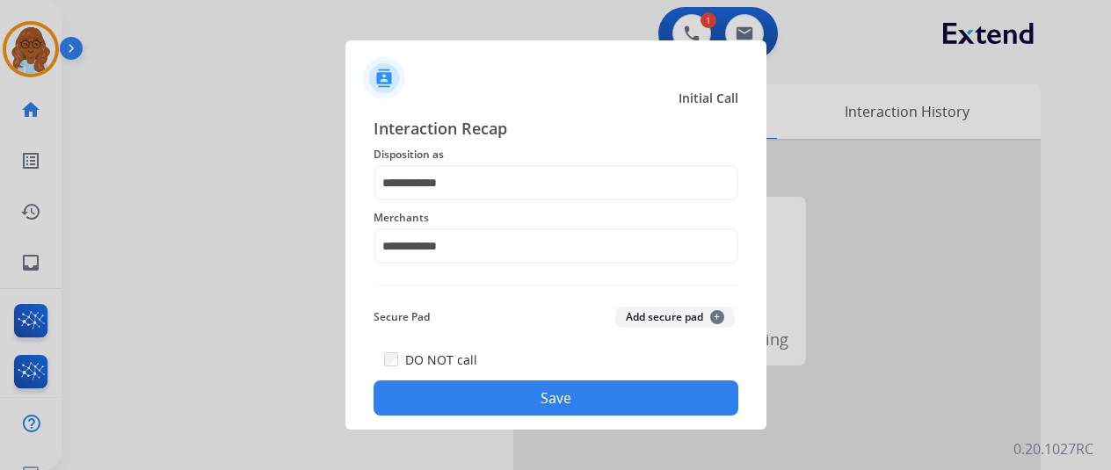
click at [543, 383] on button "Save" at bounding box center [556, 398] width 365 height 35
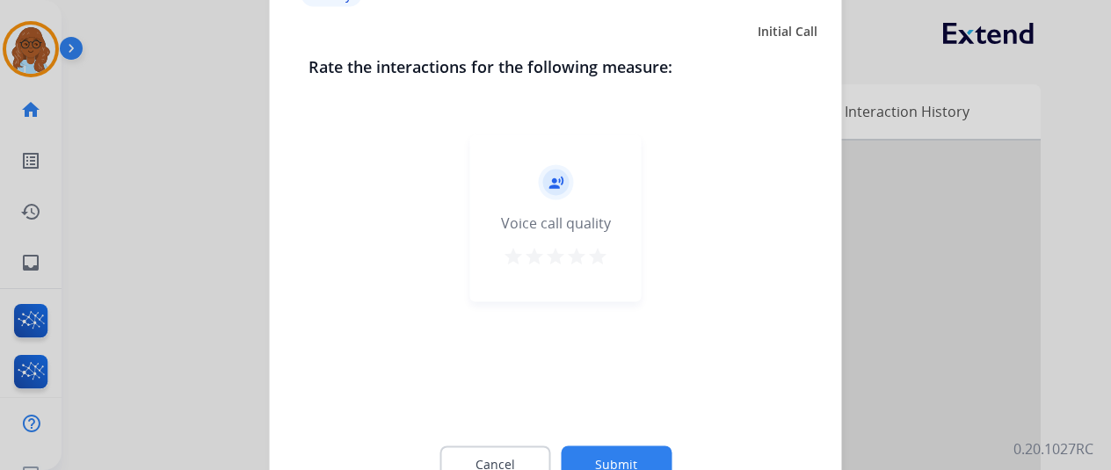
click at [587, 249] on mat-icon "star" at bounding box center [597, 255] width 21 height 21
click at [631, 449] on button "Submit" at bounding box center [616, 464] width 111 height 37
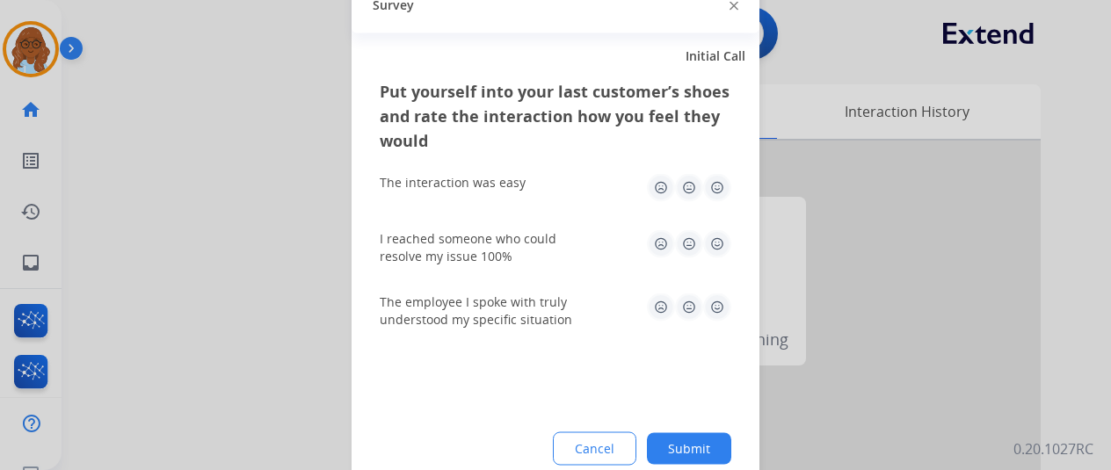
drag, startPoint x: 708, startPoint y: 178, endPoint x: 710, endPoint y: 236, distance: 58.0
click at [708, 179] on img at bounding box center [717, 187] width 28 height 28
click at [710, 236] on img at bounding box center [717, 243] width 28 height 28
click at [703, 298] on img at bounding box center [717, 307] width 28 height 28
click at [688, 438] on button "Submit" at bounding box center [689, 448] width 84 height 32
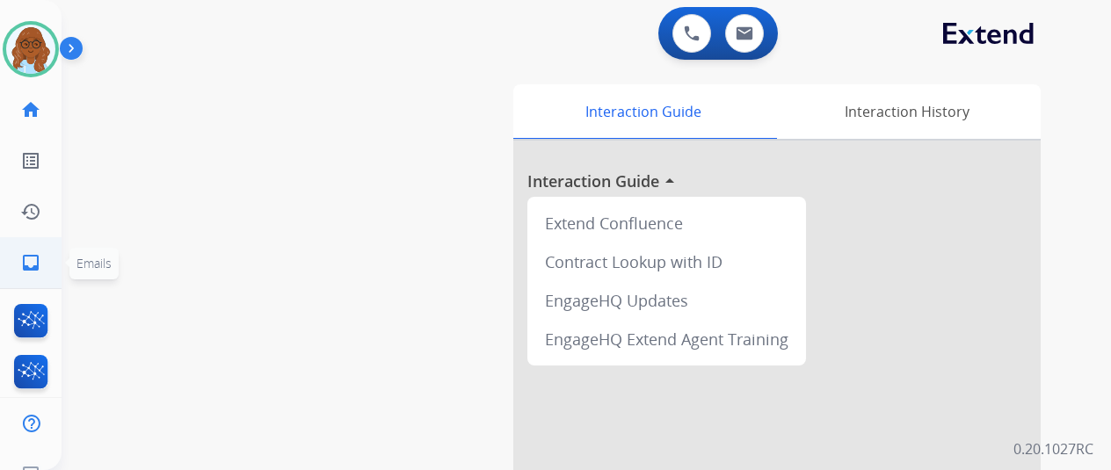
click at [39, 254] on link "inbox Emails" at bounding box center [30, 262] width 49 height 49
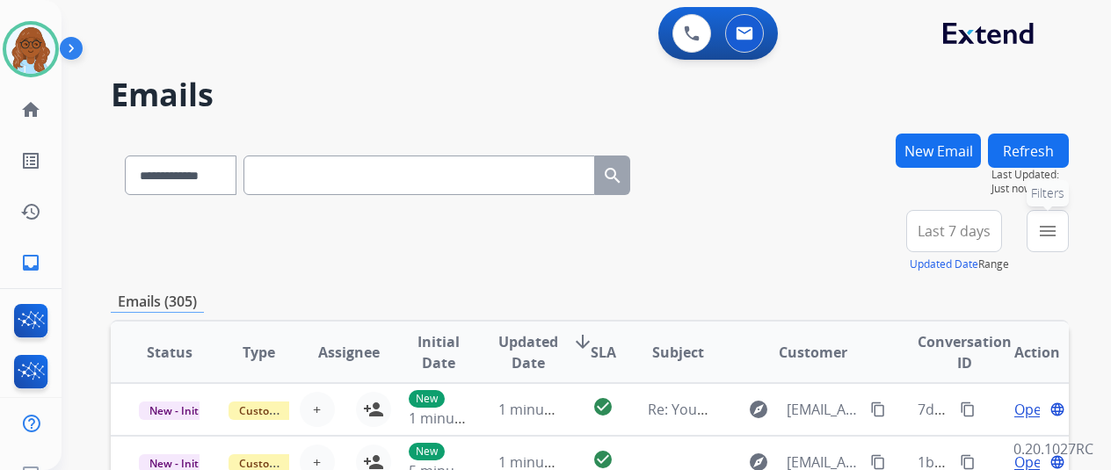
click at [1037, 230] on button "menu Filters" at bounding box center [1048, 231] width 42 height 42
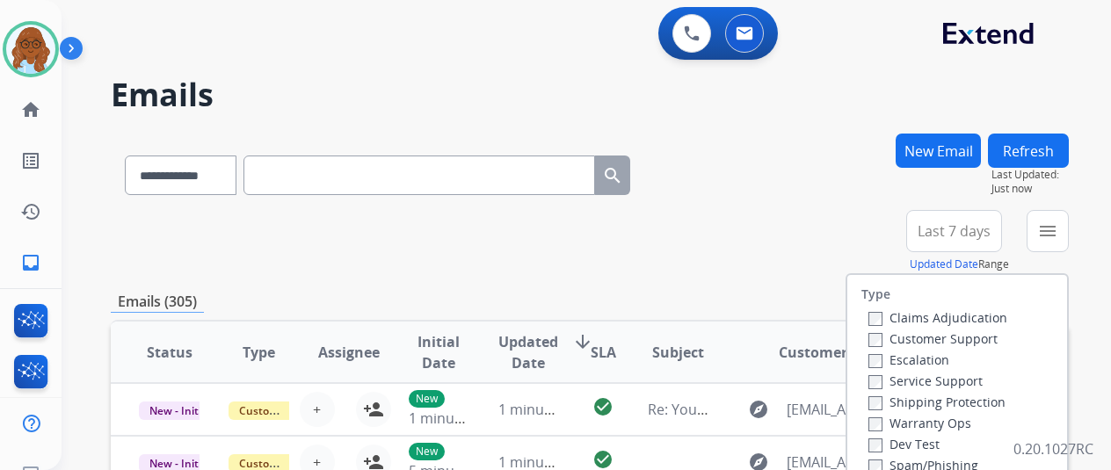
scroll to position [176, 0]
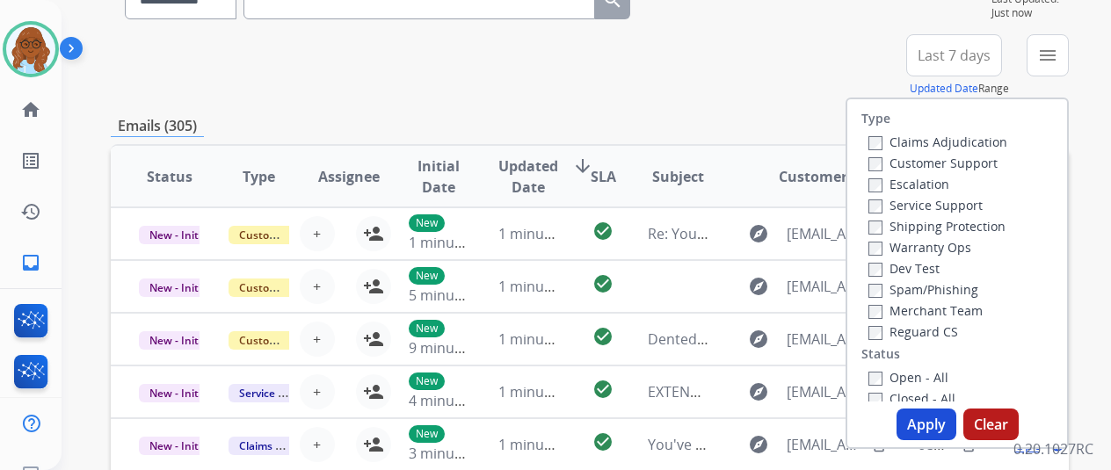
click at [919, 161] on label "Customer Support" at bounding box center [932, 163] width 129 height 17
click at [918, 224] on label "Shipping Protection" at bounding box center [936, 226] width 137 height 17
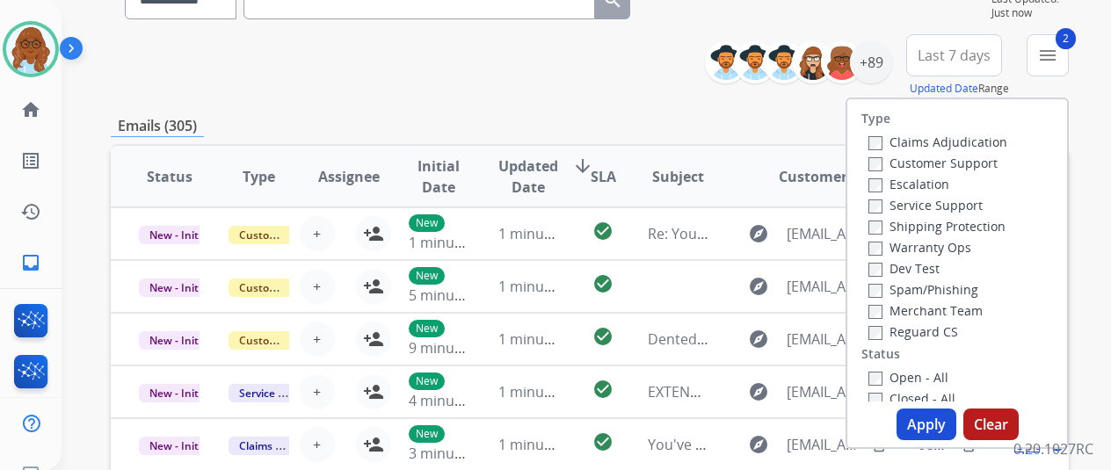
drag, startPoint x: 918, startPoint y: 324, endPoint x: 910, endPoint y: 350, distance: 26.7
click at [918, 326] on label "Reguard CS" at bounding box center [913, 331] width 90 height 17
click at [897, 374] on label "Open - All" at bounding box center [908, 377] width 80 height 17
click at [941, 442] on div "Type Claims Adjudication Customer Support Escalation Service Support Shipping P…" at bounding box center [957, 274] width 223 height 352
click at [940, 430] on button "Apply" at bounding box center [927, 425] width 60 height 32
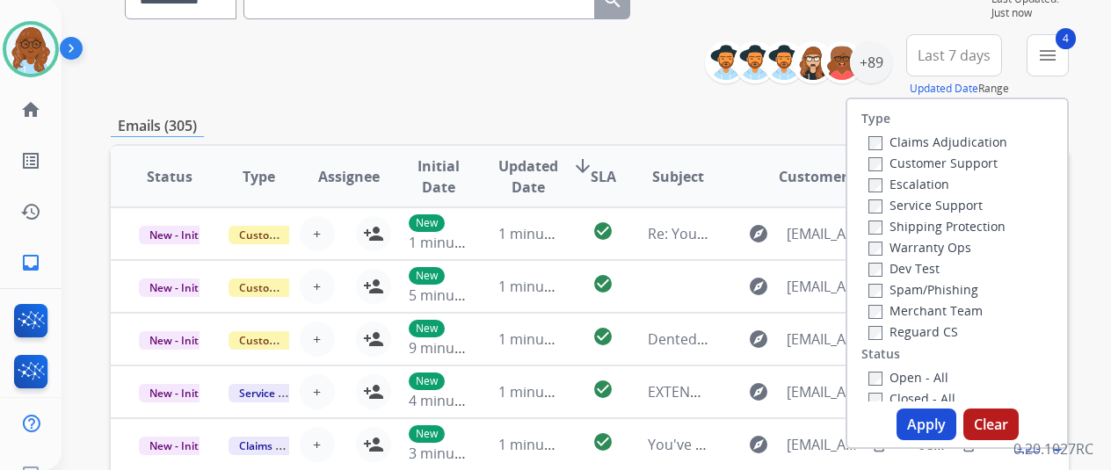
scroll to position [0, 0]
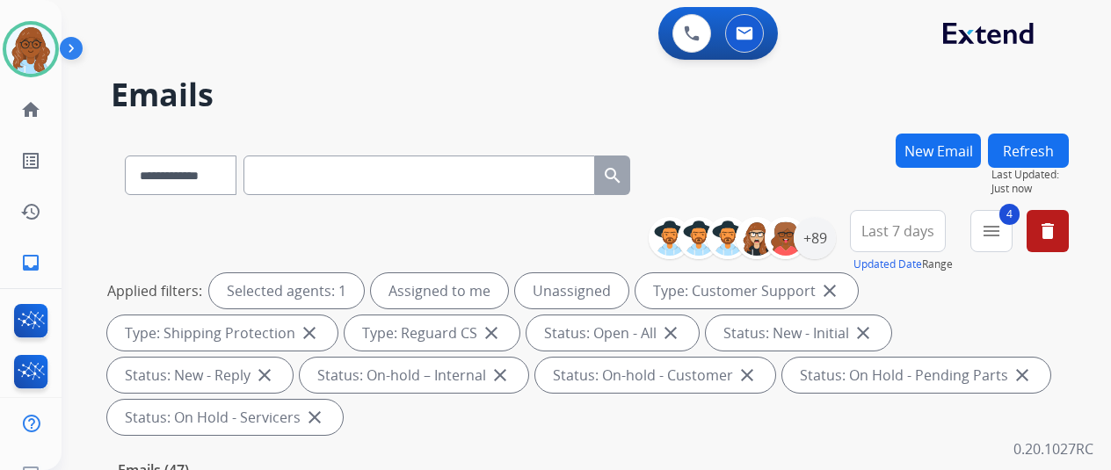
click at [927, 235] on span "Last 7 days" at bounding box center [897, 231] width 73 height 7
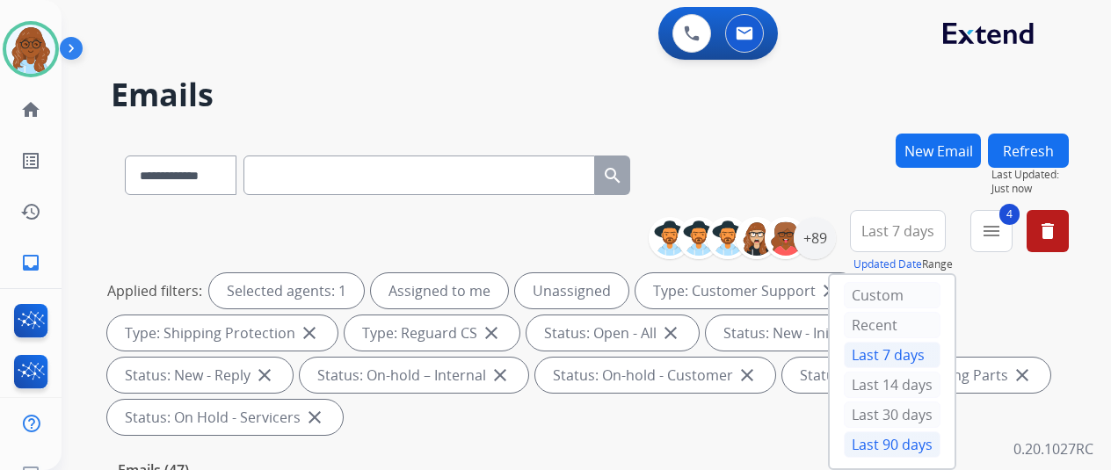
click at [890, 439] on div "Last 90 days" at bounding box center [892, 445] width 97 height 26
click at [828, 242] on div "+89" at bounding box center [815, 238] width 42 height 42
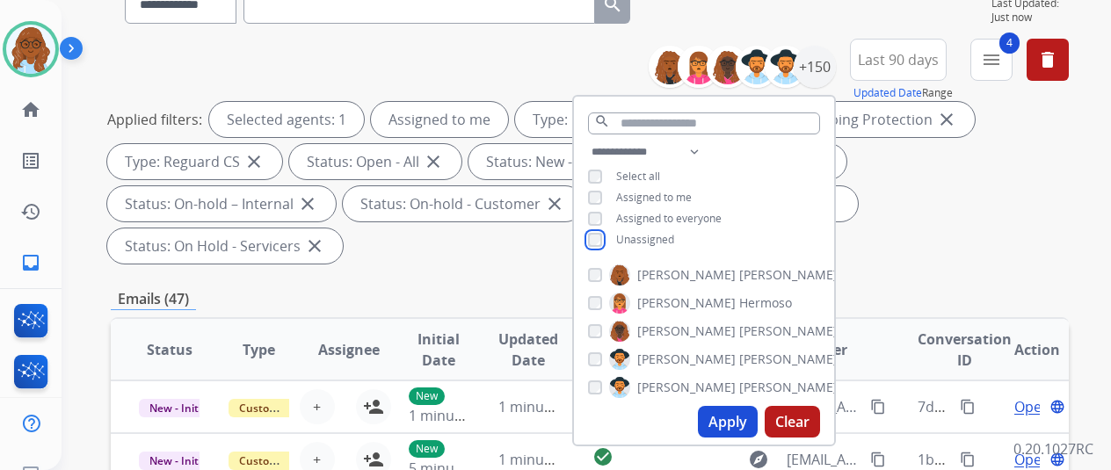
scroll to position [176, 0]
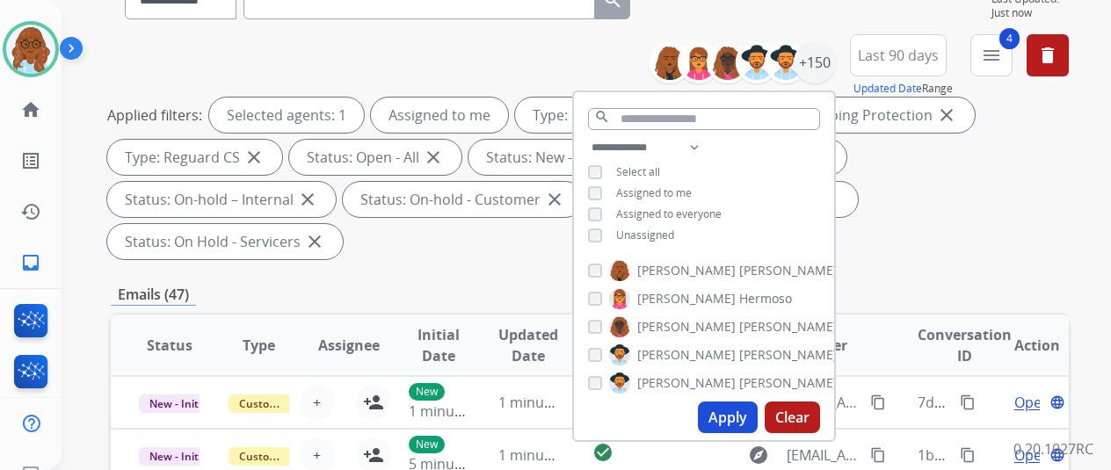
click at [735, 414] on button "Apply" at bounding box center [728, 418] width 60 height 32
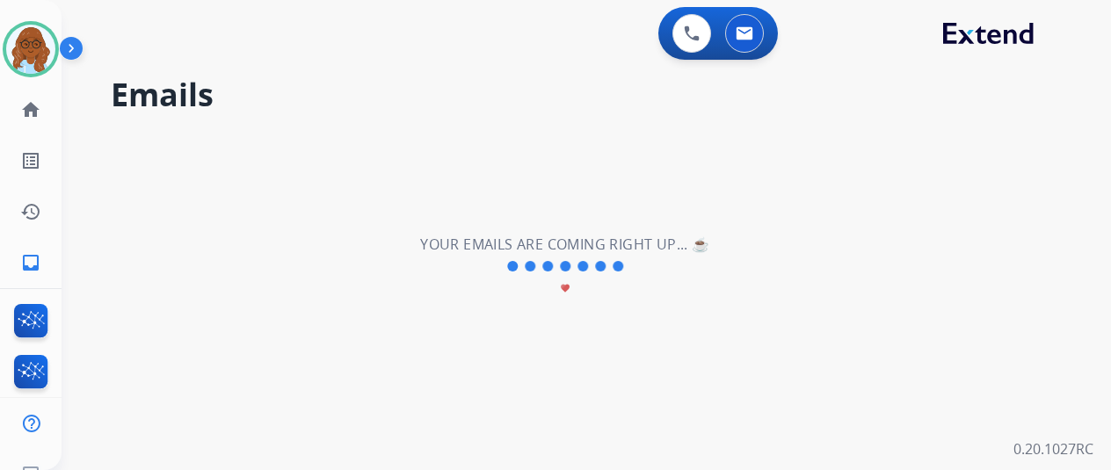
scroll to position [0, 0]
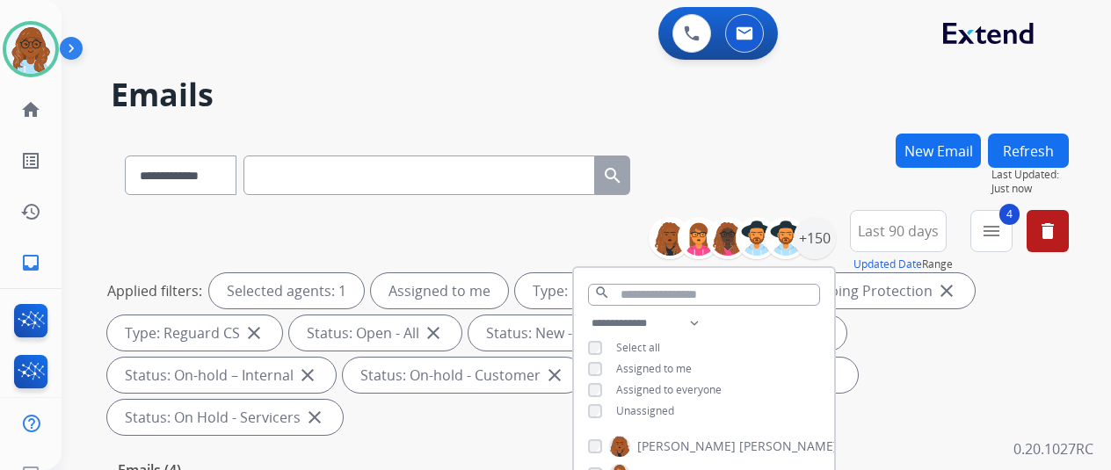
click at [897, 395] on div "**********" at bounding box center [590, 326] width 958 height 232
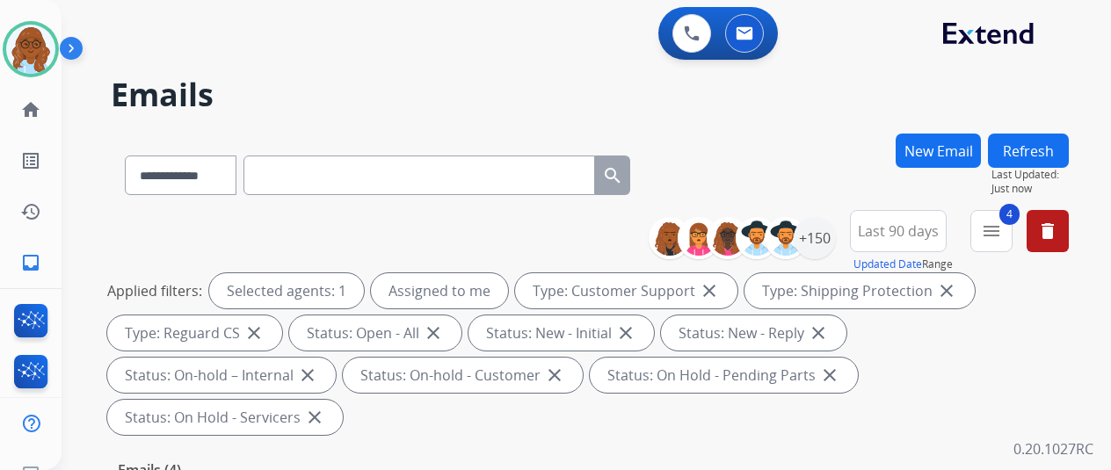
scroll to position [352, 0]
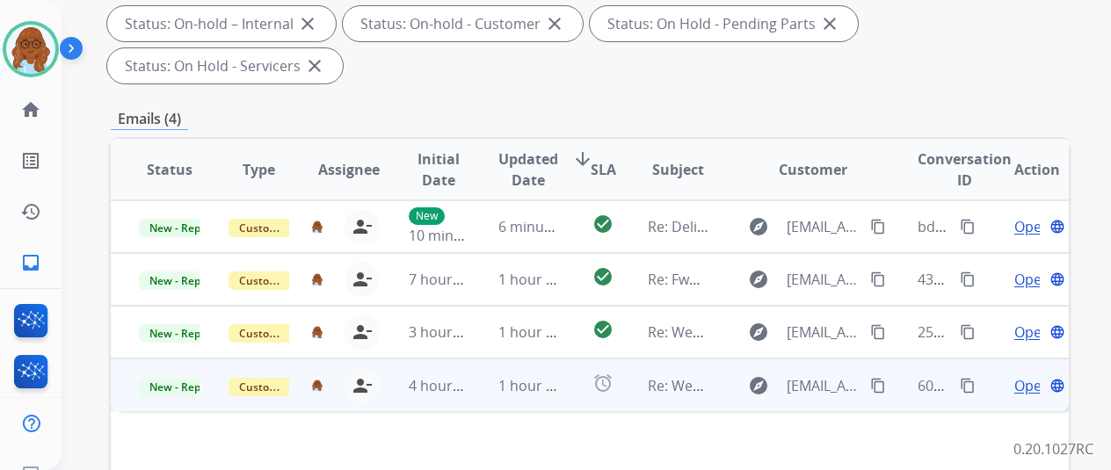
click at [1016, 375] on span "Open" at bounding box center [1032, 385] width 36 height 21
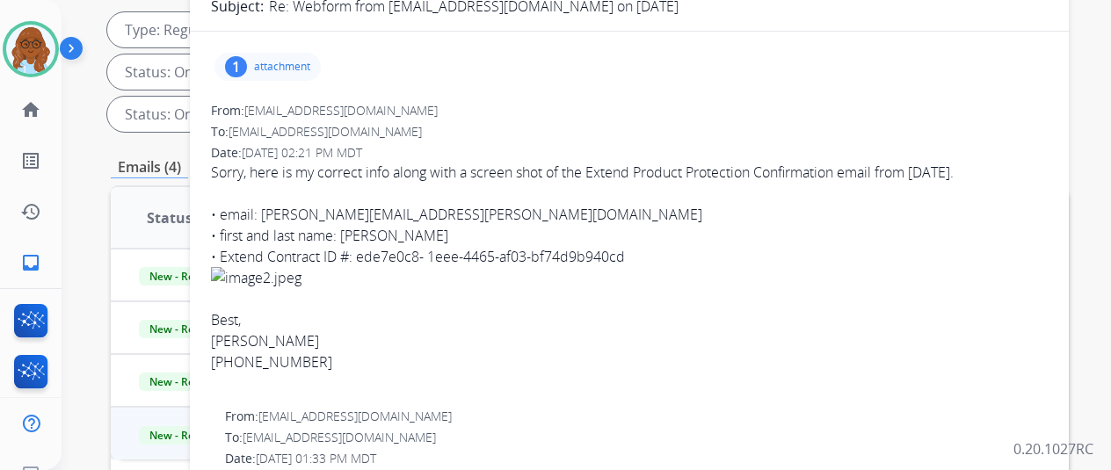
scroll to position [264, 0]
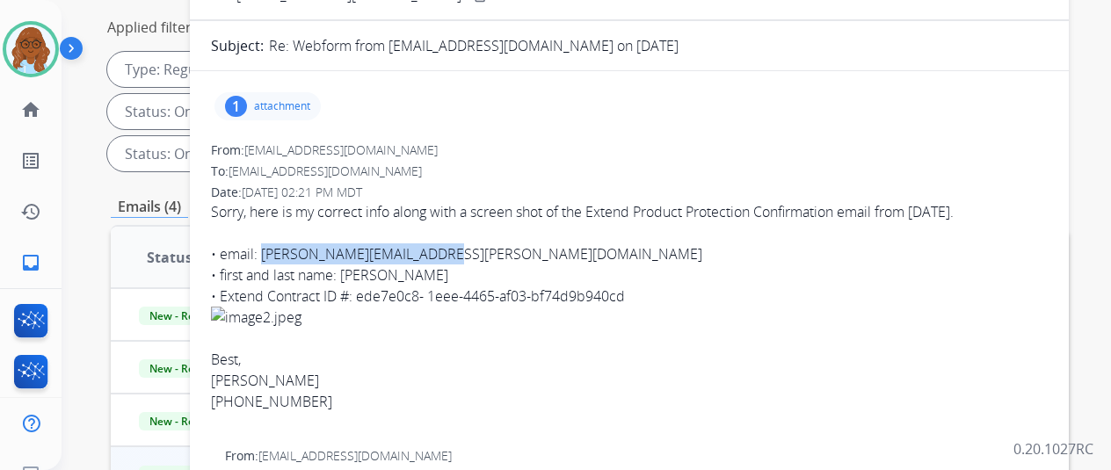
drag, startPoint x: 434, startPoint y: 252, endPoint x: 273, endPoint y: 256, distance: 160.9
click at [273, 256] on div "• email: [PERSON_NAME][EMAIL_ADDRESS][PERSON_NAME][DOMAIN_NAME]" at bounding box center [629, 253] width 837 height 21
copy div "[PERSON_NAME][EMAIL_ADDRESS][PERSON_NAME][DOMAIN_NAME]"
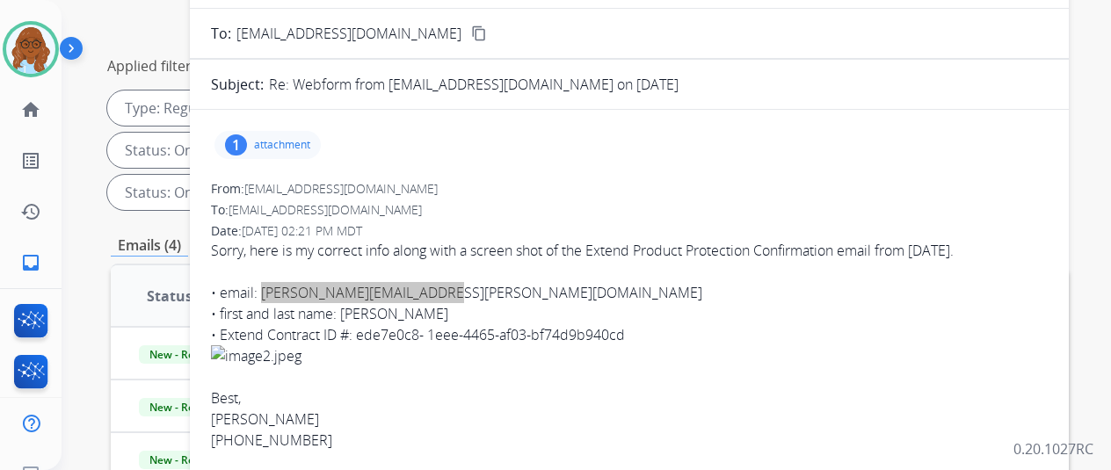
scroll to position [88, 0]
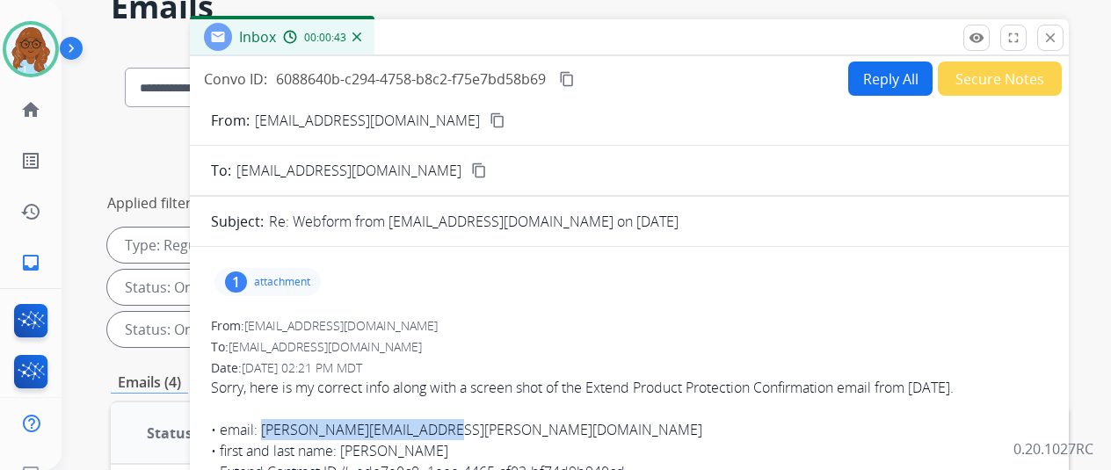
click at [884, 88] on button "Reply All" at bounding box center [890, 79] width 84 height 34
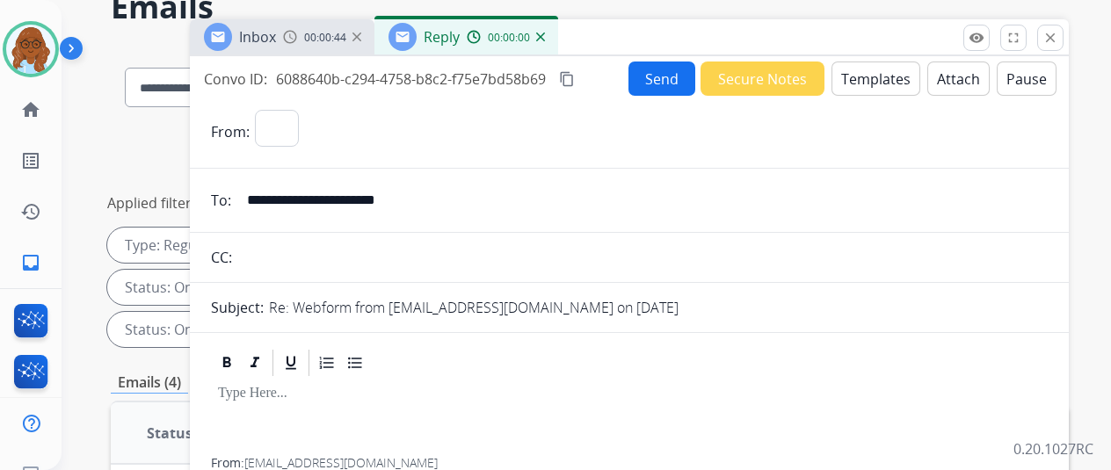
select select "**********"
click at [897, 79] on button "Templates" at bounding box center [876, 79] width 89 height 34
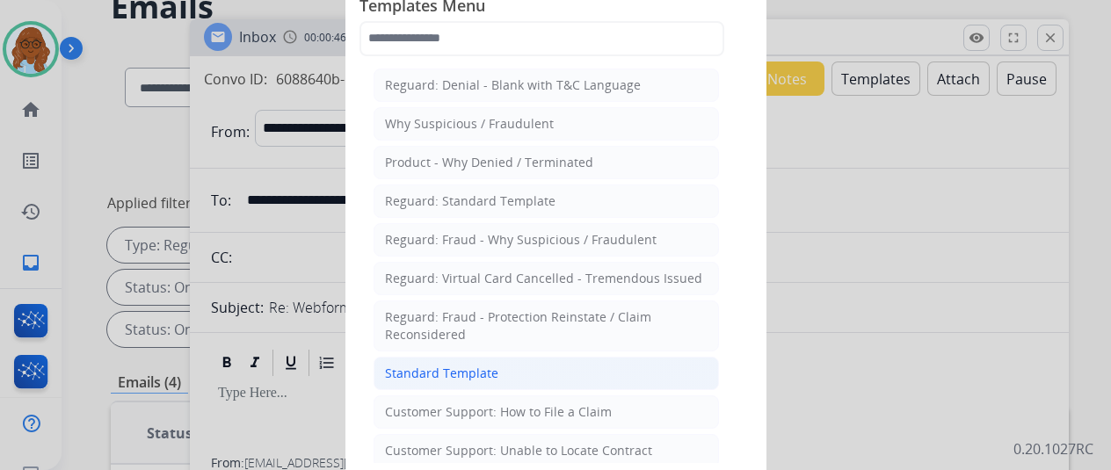
click at [501, 368] on li "Standard Template" at bounding box center [546, 373] width 345 height 33
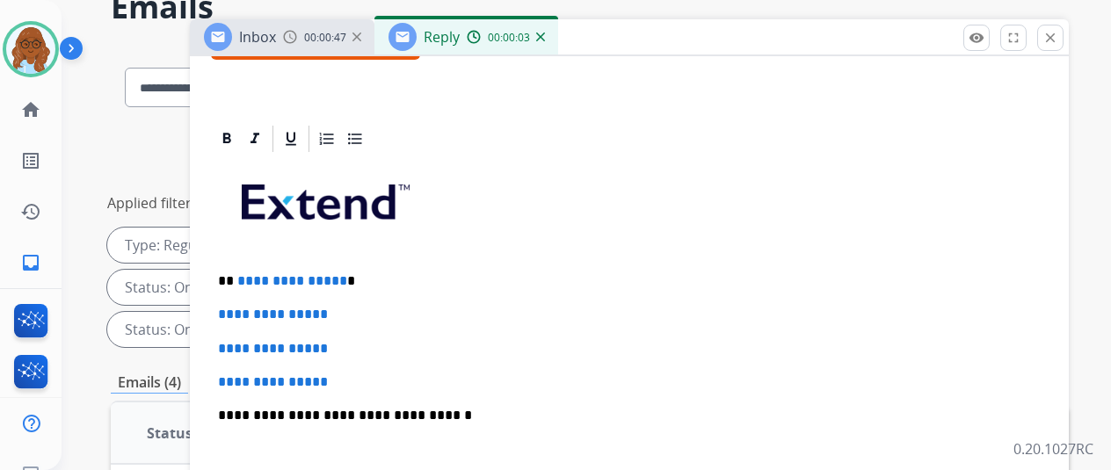
scroll to position [352, 0]
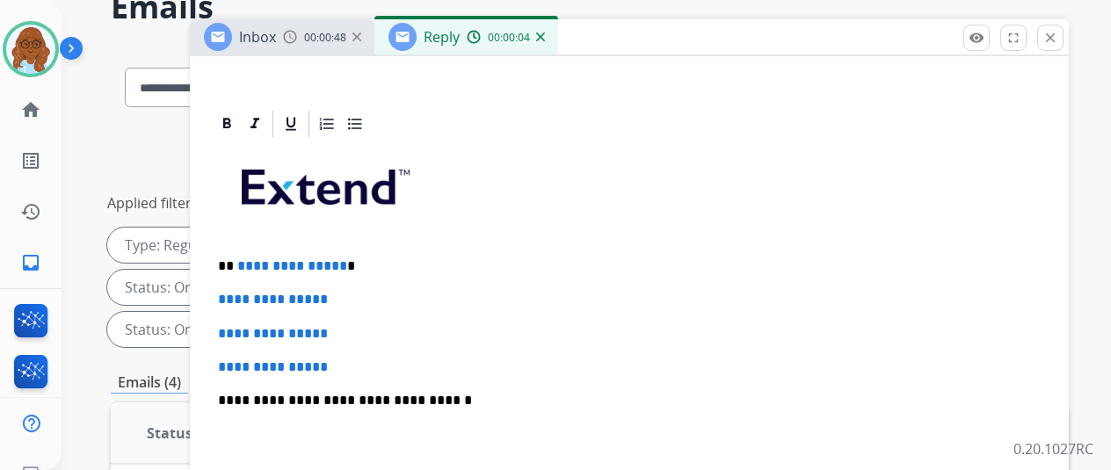
drag, startPoint x: 386, startPoint y: 265, endPoint x: 211, endPoint y: 272, distance: 175.0
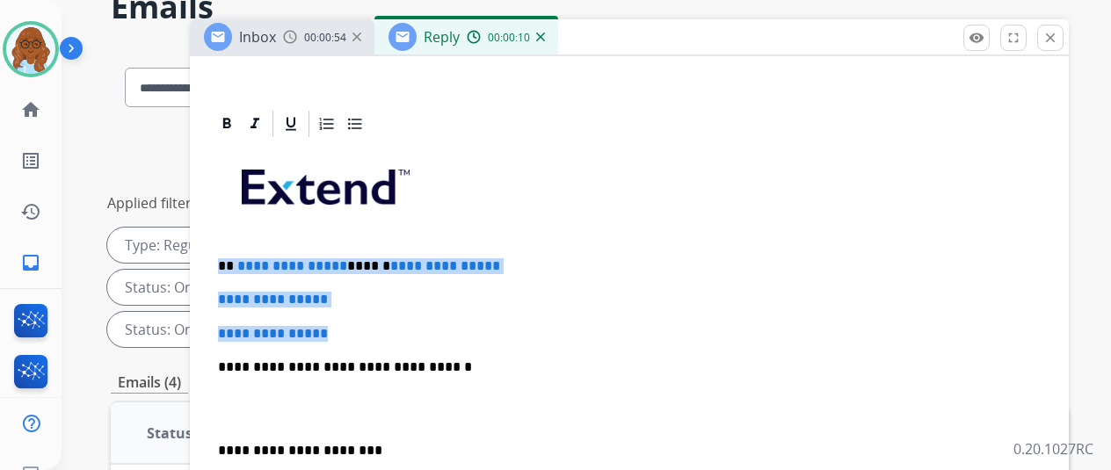
drag, startPoint x: 341, startPoint y: 330, endPoint x: 225, endPoint y: 265, distance: 133.0
click at [225, 265] on div "**********" at bounding box center [629, 425] width 837 height 571
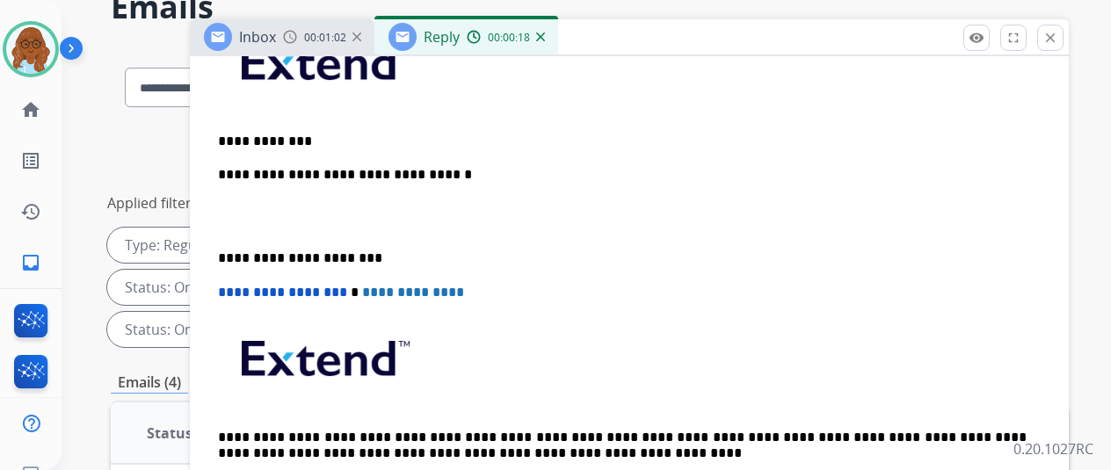
scroll to position [439, 0]
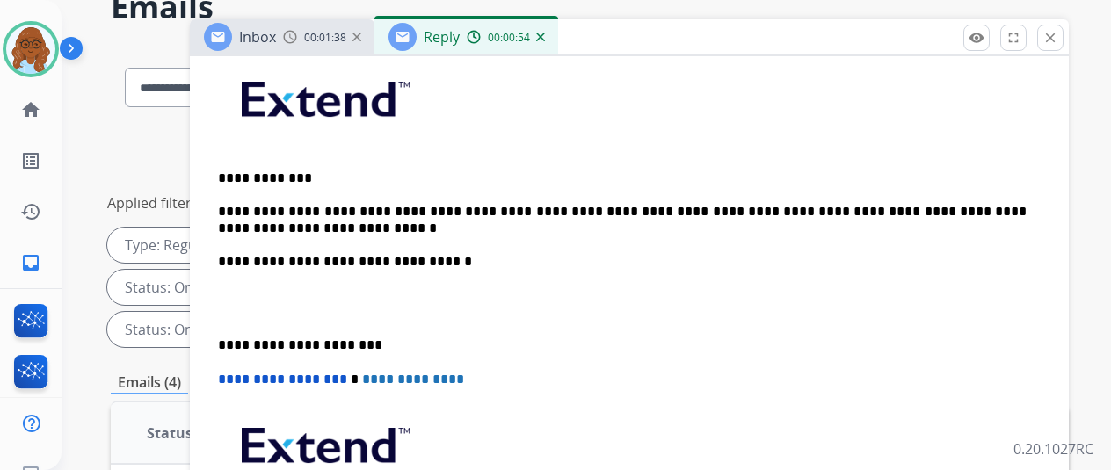
click at [229, 344] on p "**********" at bounding box center [622, 346] width 809 height 16
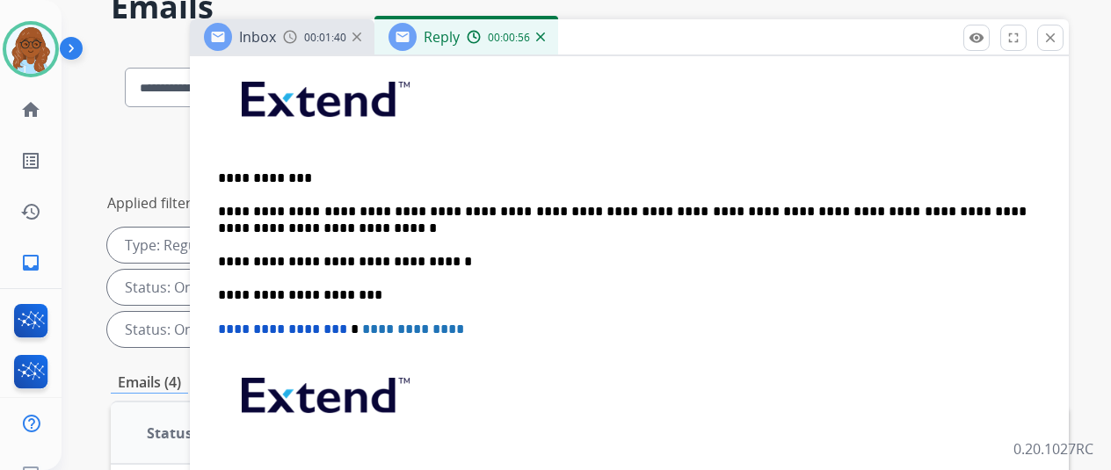
click at [942, 212] on p "**********" at bounding box center [622, 220] width 809 height 33
click at [336, 226] on p "**********" at bounding box center [622, 220] width 809 height 33
click at [656, 205] on p "**********" at bounding box center [622, 220] width 809 height 33
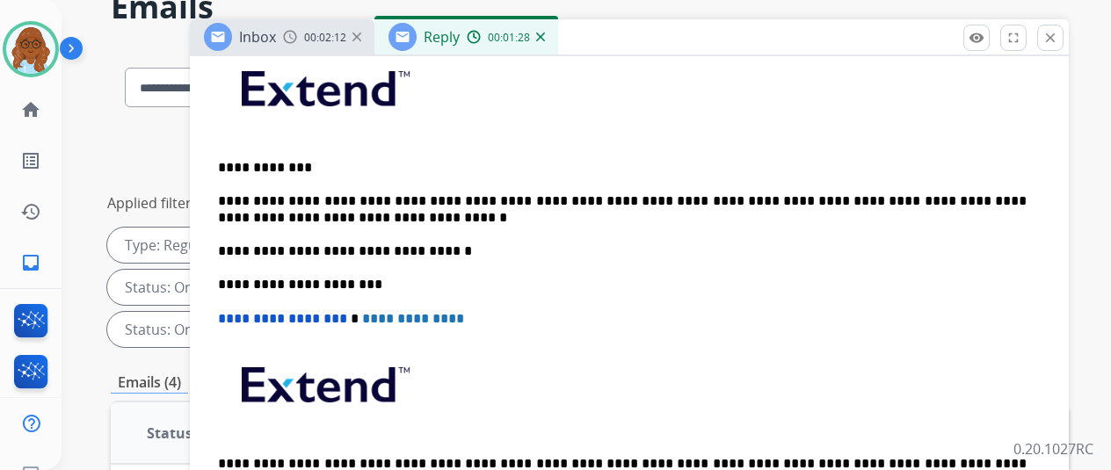
scroll to position [352, 0]
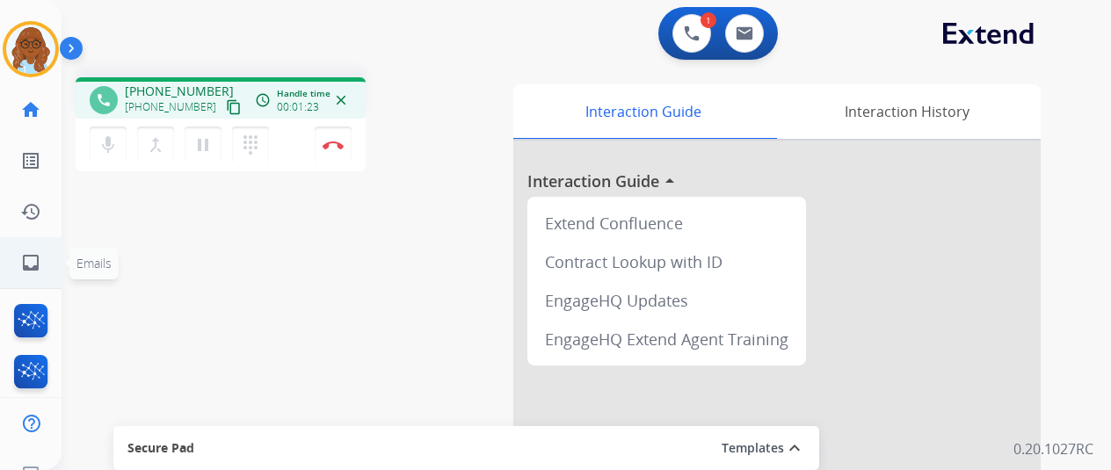
click at [31, 243] on link "inbox Emails" at bounding box center [30, 262] width 49 height 49
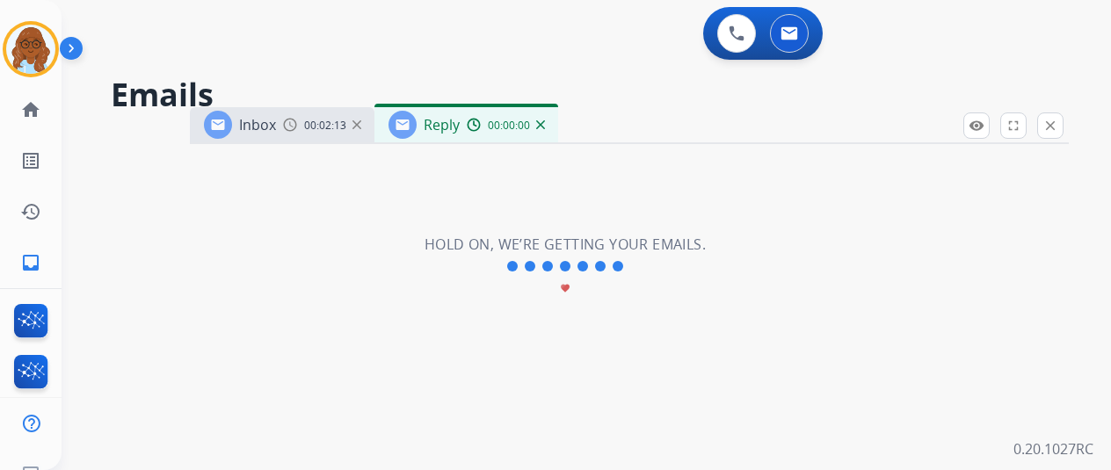
select select "**********"
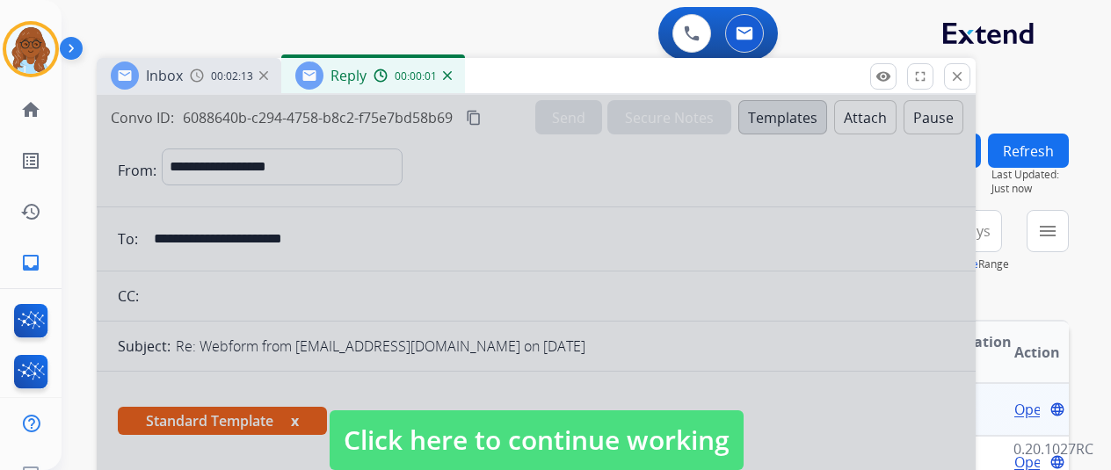
drag, startPoint x: 603, startPoint y: 128, endPoint x: 508, endPoint y: 78, distance: 107.3
click at [508, 78] on div "Inbox 00:02:13 Reply 00:00:01" at bounding box center [536, 76] width 879 height 37
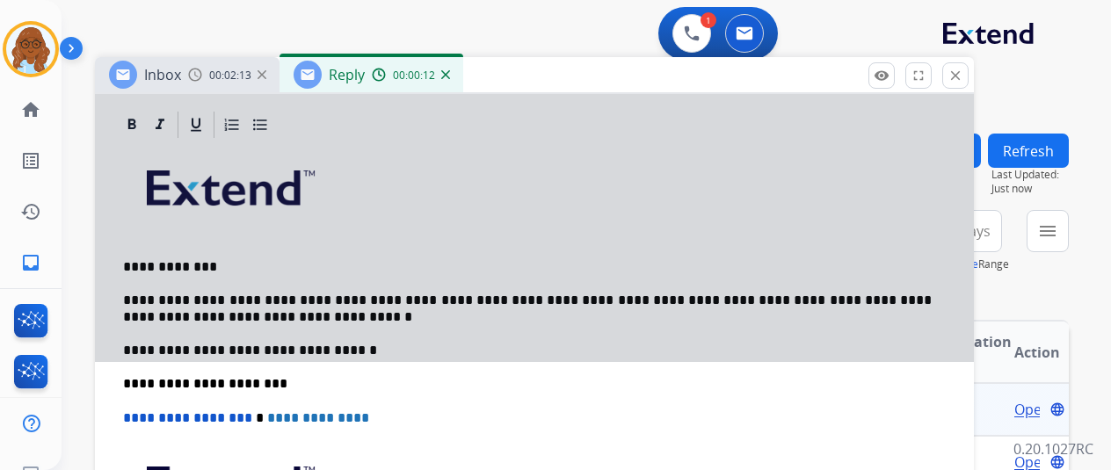
scroll to position [352, 0]
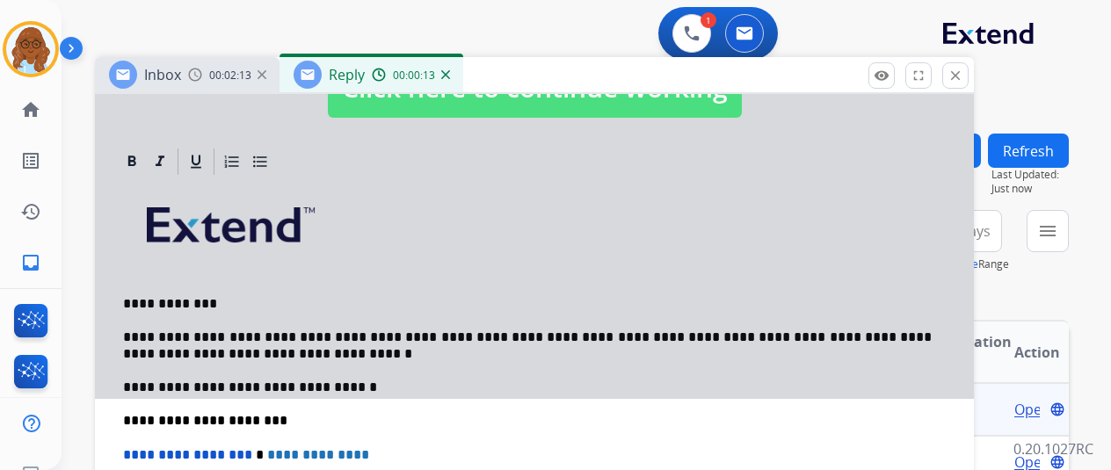
click at [414, 140] on div at bounding box center [534, 70] width 879 height 657
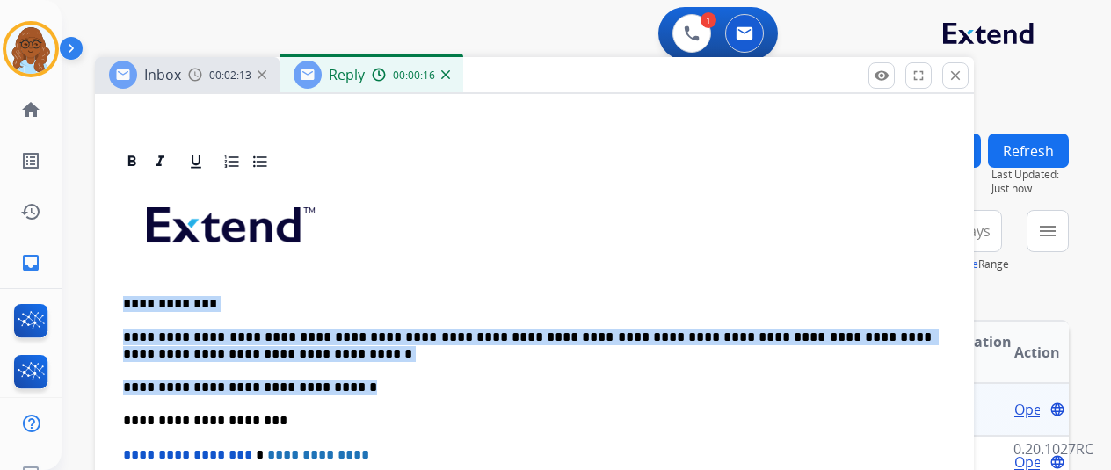
drag, startPoint x: 381, startPoint y: 386, endPoint x: 126, endPoint y: 299, distance: 269.3
click at [126, 299] on div "**********" at bounding box center [534, 430] width 837 height 504
copy div "**********"
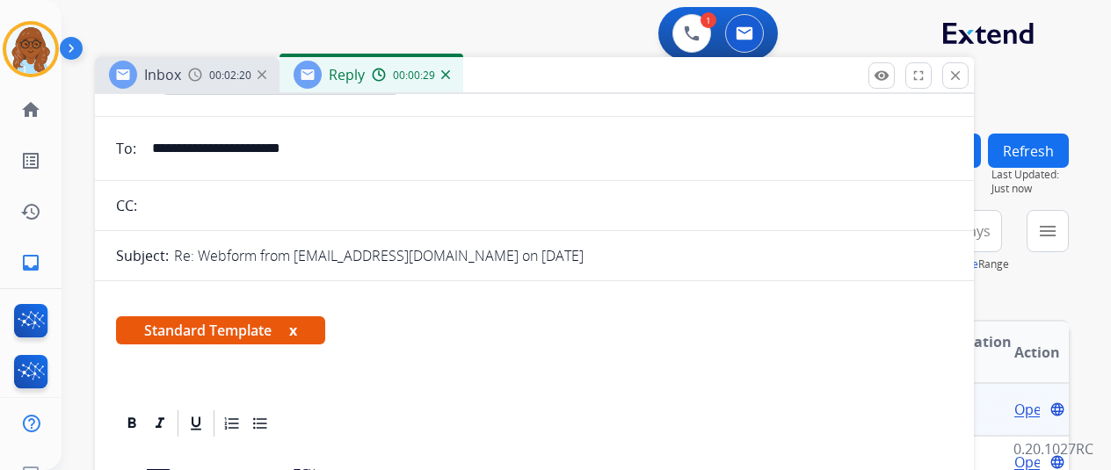
scroll to position [88, 0]
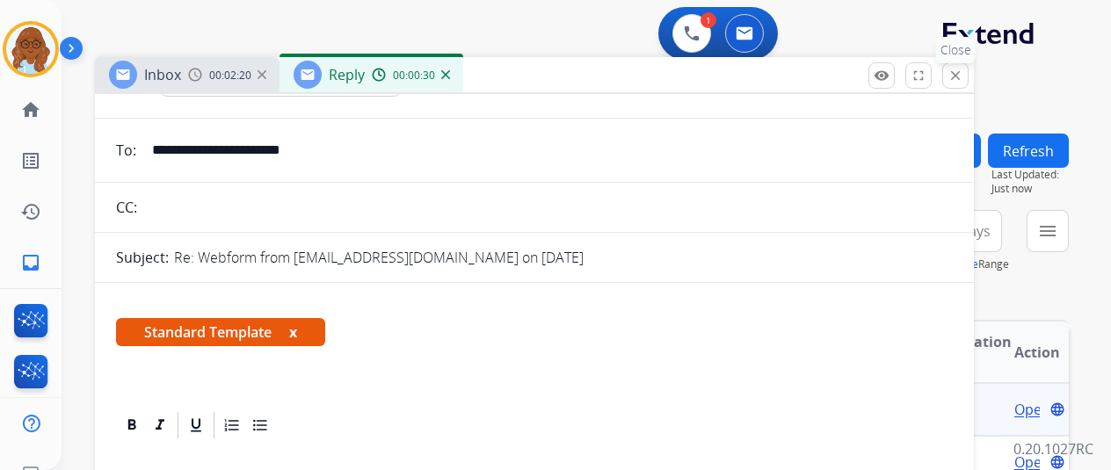
click at [959, 76] on mat-icon "close" at bounding box center [956, 76] width 16 height 16
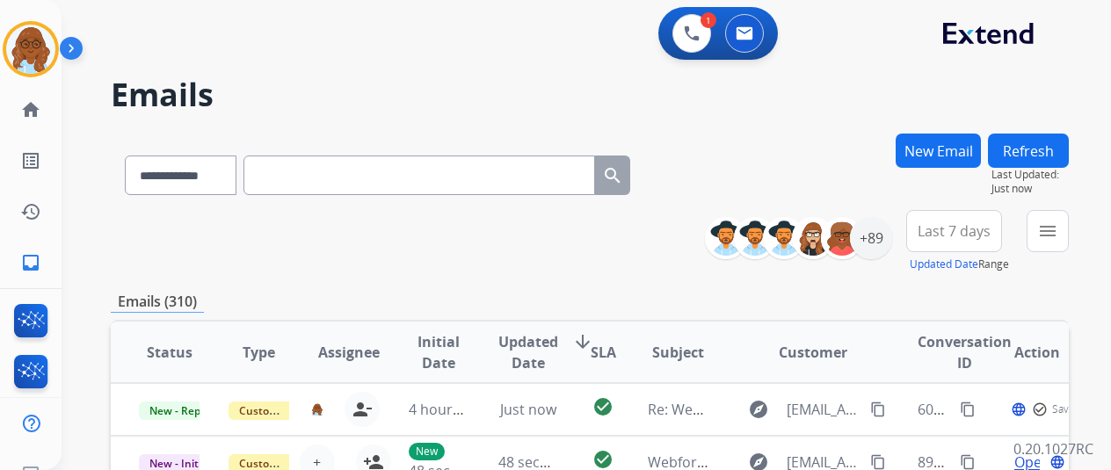
click at [962, 144] on button "New Email" at bounding box center [938, 151] width 85 height 34
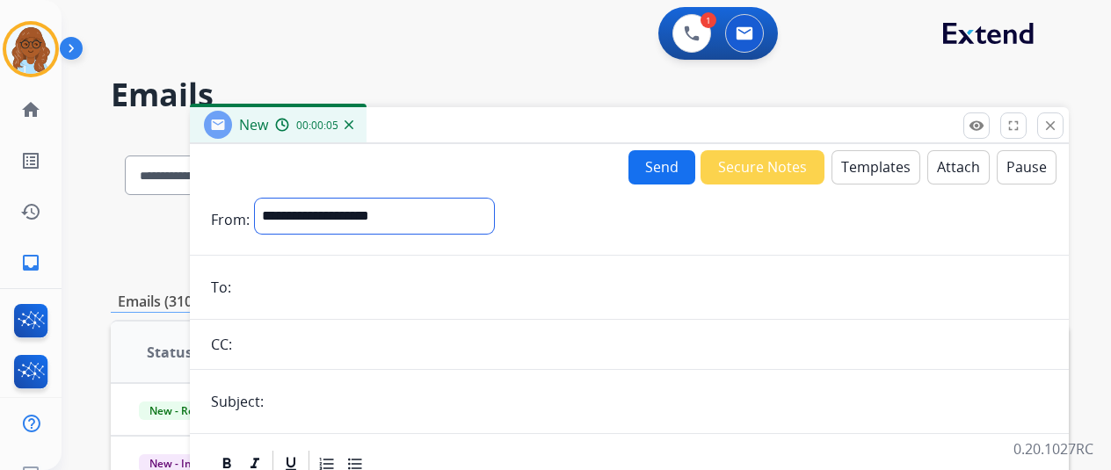
click at [347, 214] on select "**********" at bounding box center [374, 216] width 239 height 35
select select "**********"
click at [263, 199] on select "**********" at bounding box center [374, 216] width 239 height 35
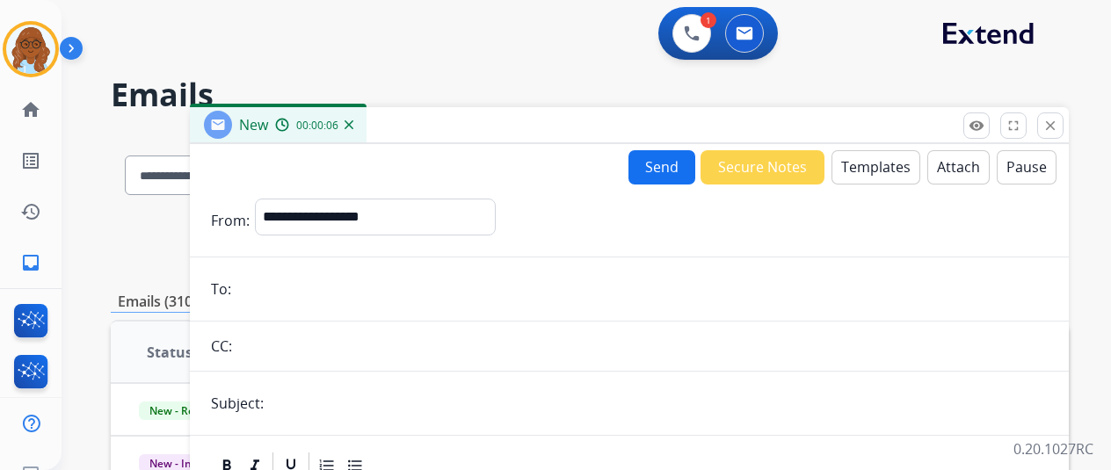
click at [299, 277] on input "email" at bounding box center [641, 289] width 811 height 35
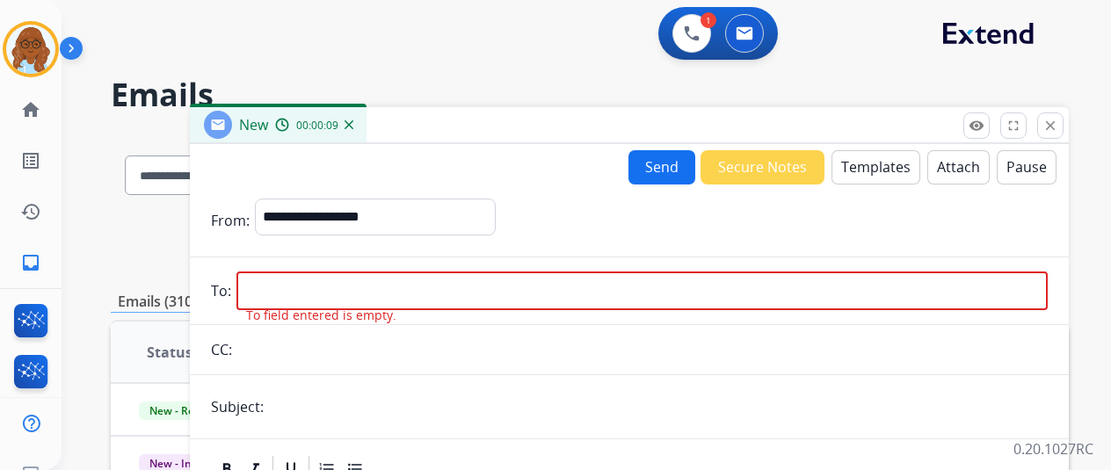
click at [302, 292] on input "email" at bounding box center [641, 291] width 811 height 39
paste input "**********"
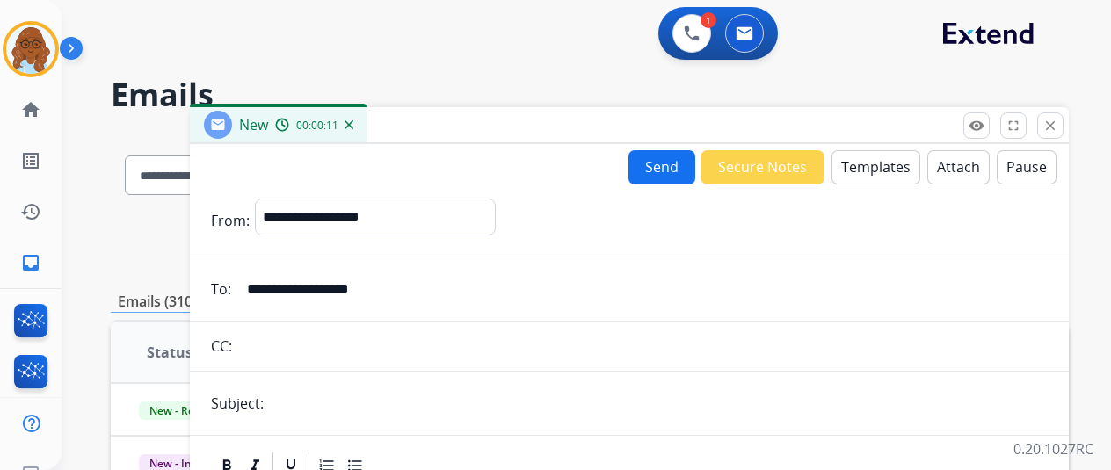
type input "**********"
click at [329, 402] on input "text" at bounding box center [658, 403] width 779 height 35
type input "**********"
click at [855, 173] on button "Templates" at bounding box center [876, 167] width 89 height 34
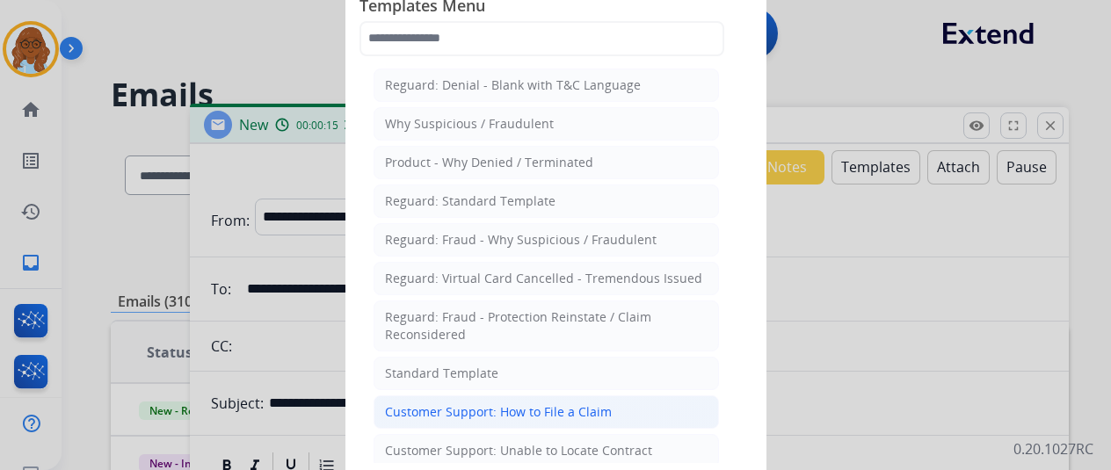
click at [473, 403] on div "Customer Support: How to File a Claim" at bounding box center [498, 412] width 227 height 18
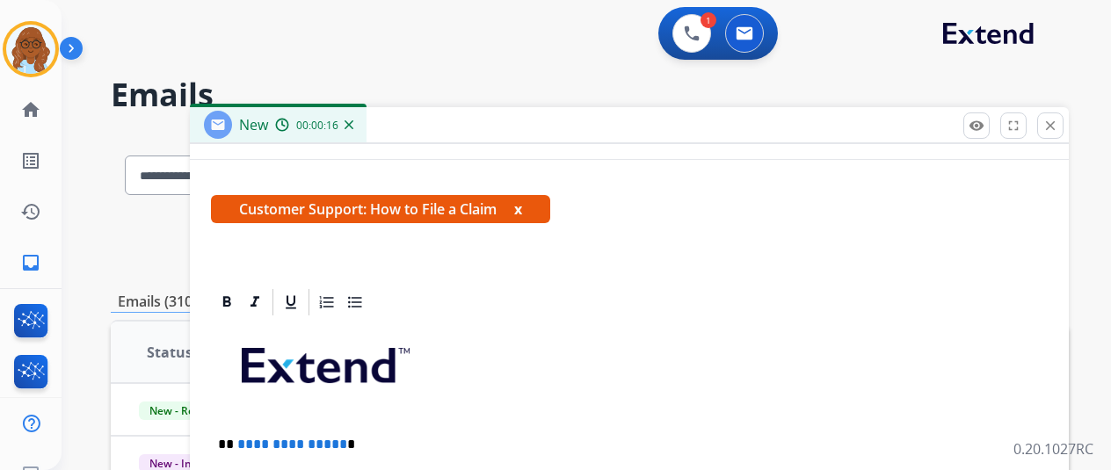
scroll to position [248, 0]
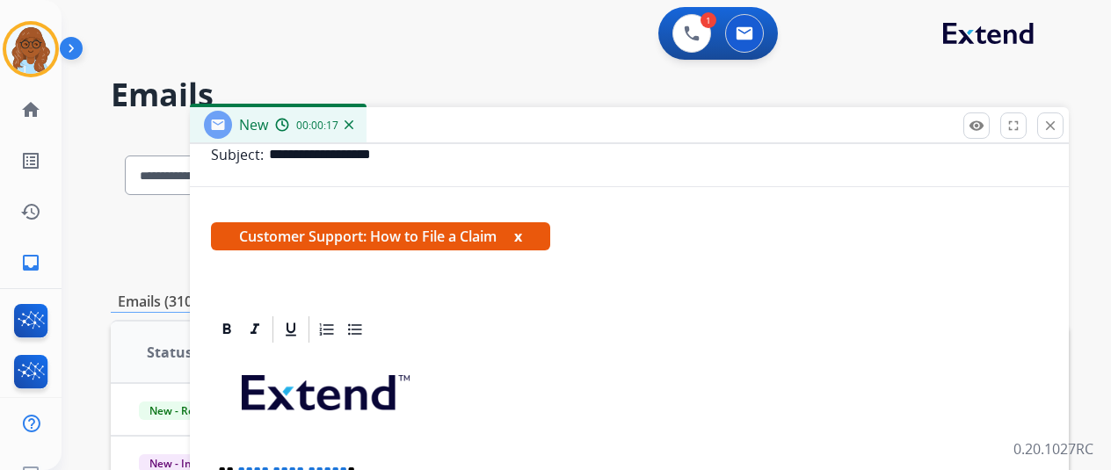
click at [535, 233] on span "Customer Support: How to File a Claim x" at bounding box center [380, 236] width 339 height 28
click at [534, 235] on span "Customer Support: How to File a Claim x" at bounding box center [380, 236] width 339 height 28
click at [522, 238] on button "x" at bounding box center [518, 236] width 8 height 21
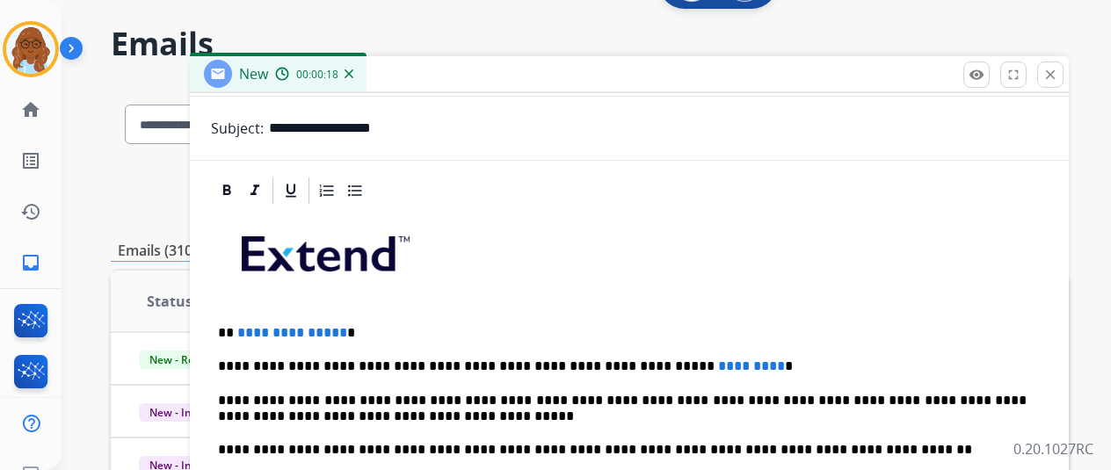
scroll to position [88, 0]
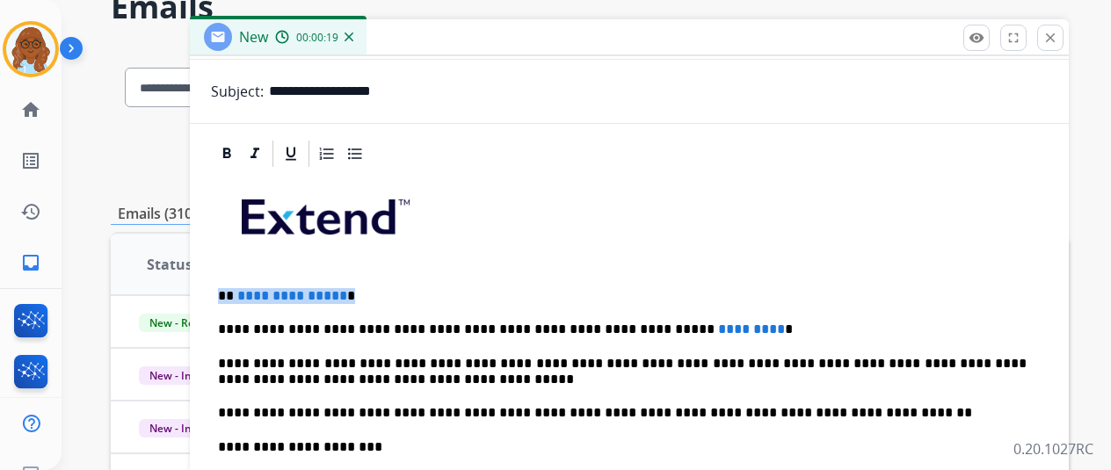
drag, startPoint x: 367, startPoint y: 280, endPoint x: 176, endPoint y: 288, distance: 191.8
click at [176, 288] on div "**********" at bounding box center [590, 479] width 958 height 867
drag, startPoint x: 744, startPoint y: 322, endPoint x: 603, endPoint y: 323, distance: 141.5
click at [603, 323] on p "**********" at bounding box center [622, 330] width 809 height 16
click at [457, 328] on p "**********" at bounding box center [622, 330] width 809 height 16
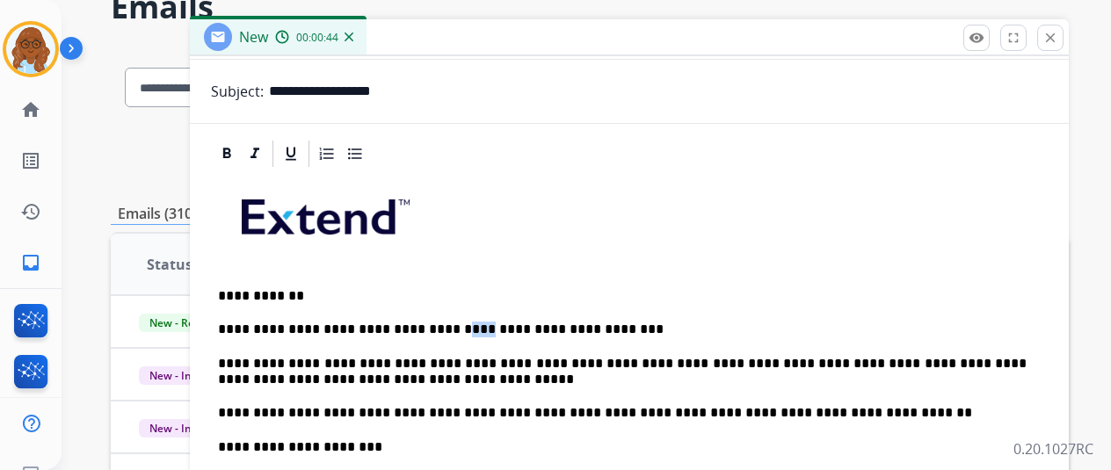
click at [457, 328] on p "**********" at bounding box center [622, 330] width 809 height 16
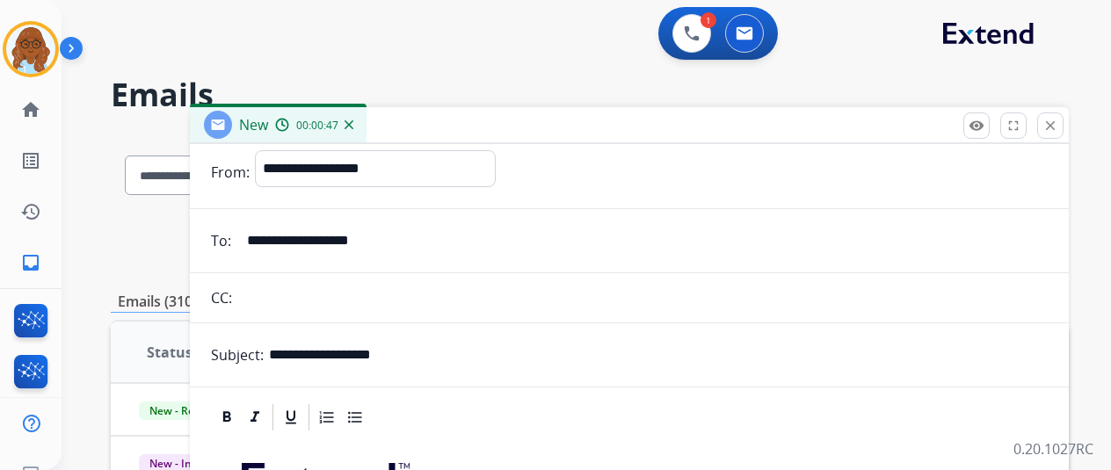
scroll to position [0, 0]
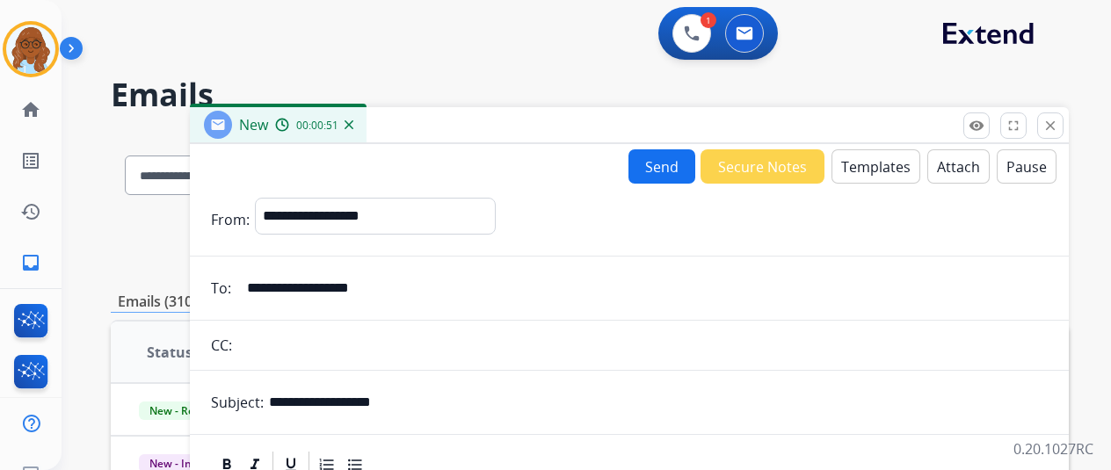
click at [645, 168] on button "Send" at bounding box center [661, 166] width 67 height 34
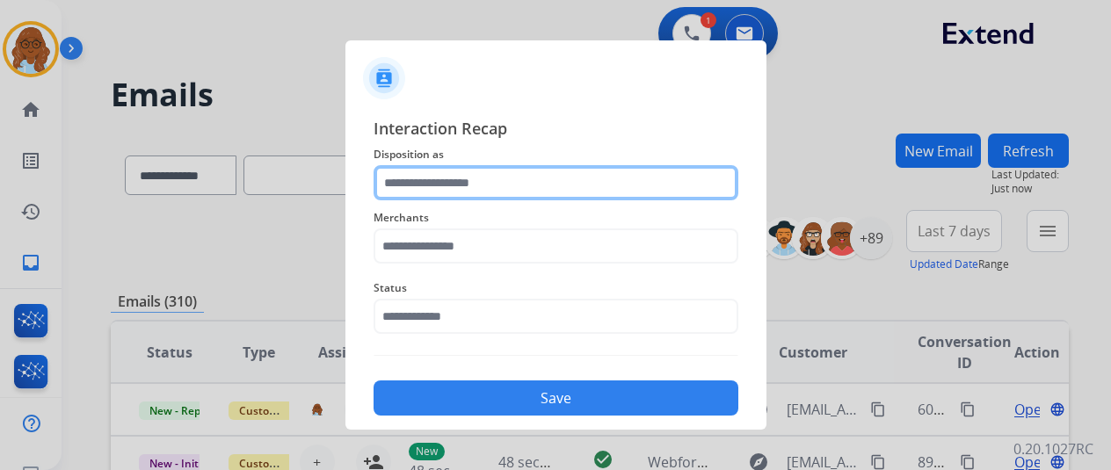
click at [500, 185] on input "text" at bounding box center [556, 182] width 365 height 35
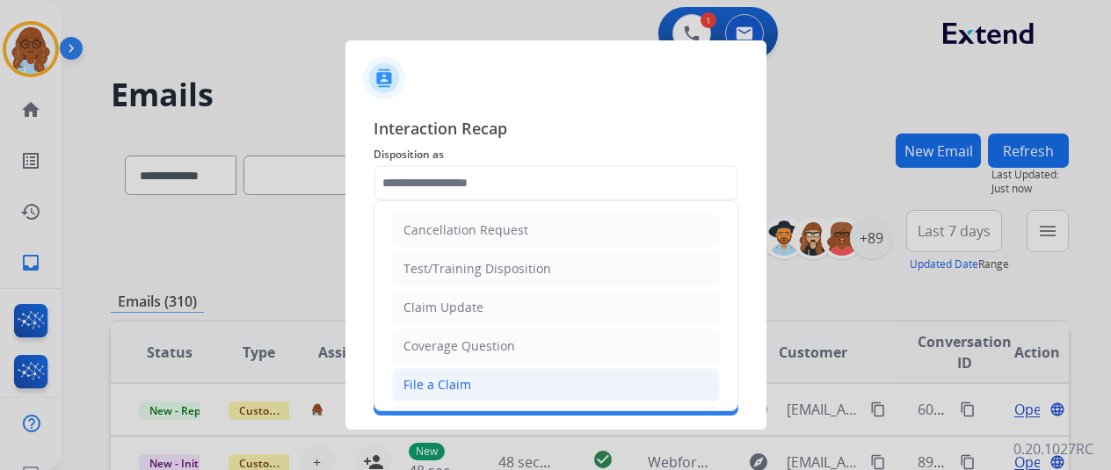
click at [444, 371] on li "File a Claim" at bounding box center [556, 384] width 328 height 33
type input "**********"
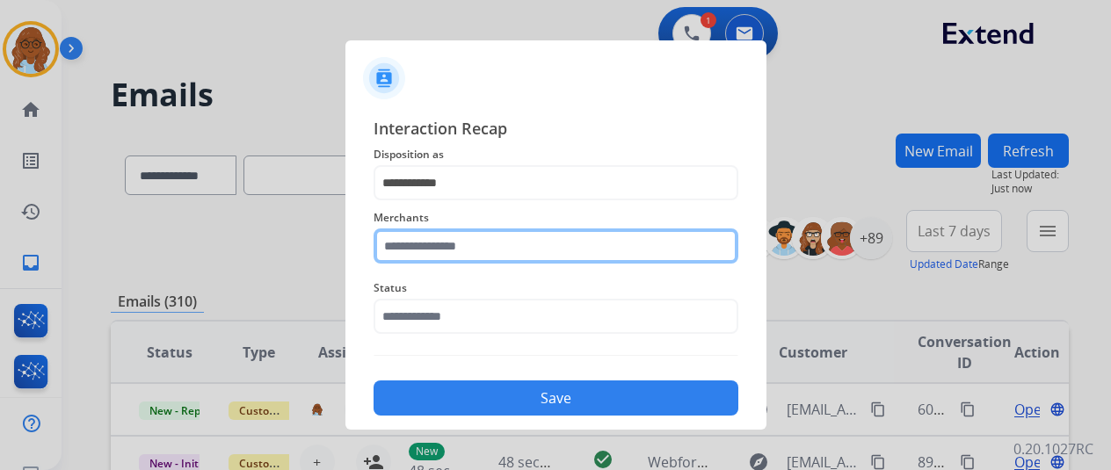
click at [469, 252] on input "text" at bounding box center [556, 246] width 365 height 35
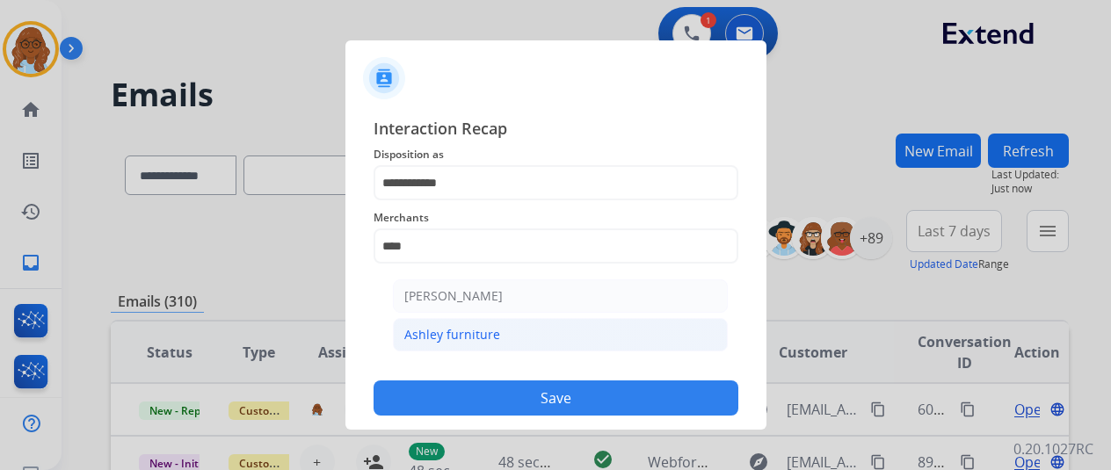
click at [459, 327] on div "Ashley furniture" at bounding box center [452, 335] width 96 height 18
type input "**********"
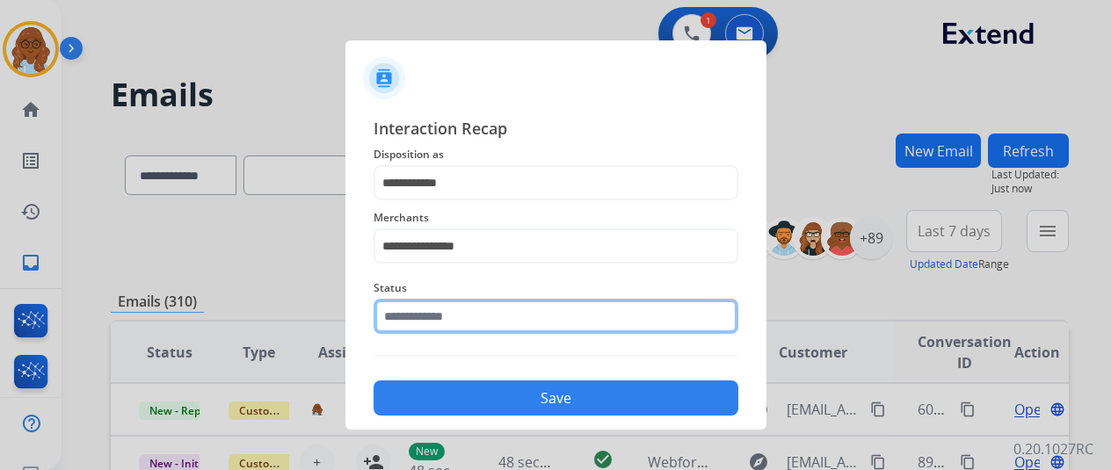
click at [461, 309] on input "text" at bounding box center [556, 316] width 365 height 35
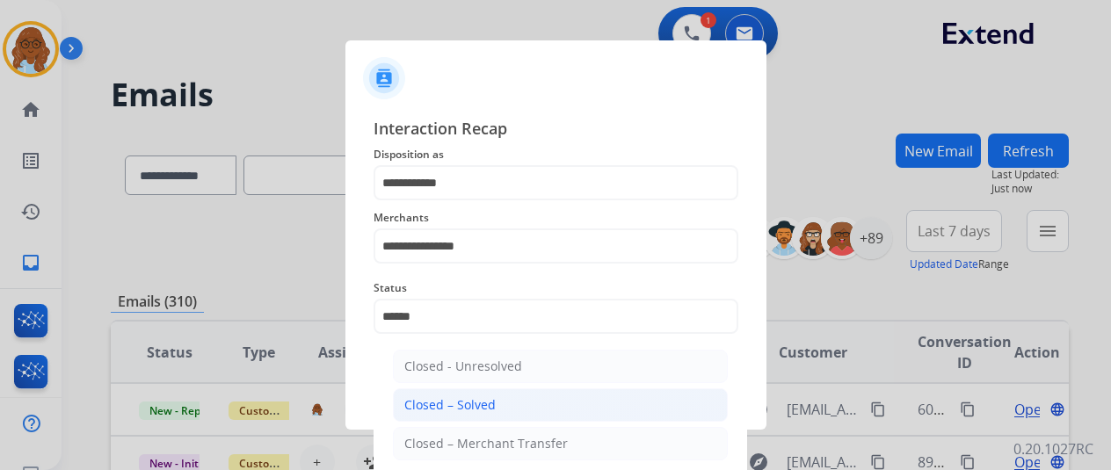
click at [475, 402] on div "Closed – Solved" at bounding box center [449, 405] width 91 height 18
type input "**********"
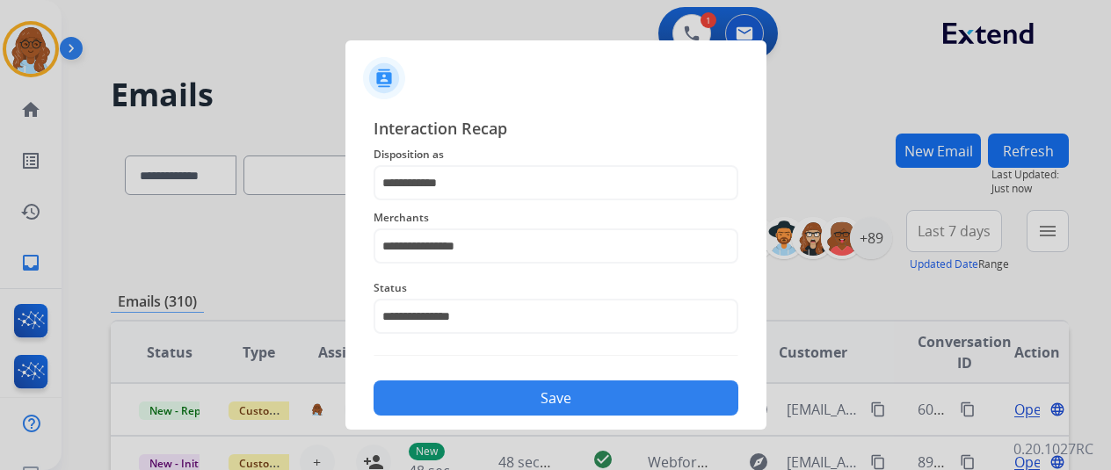
click at [525, 393] on button "Save" at bounding box center [556, 398] width 365 height 35
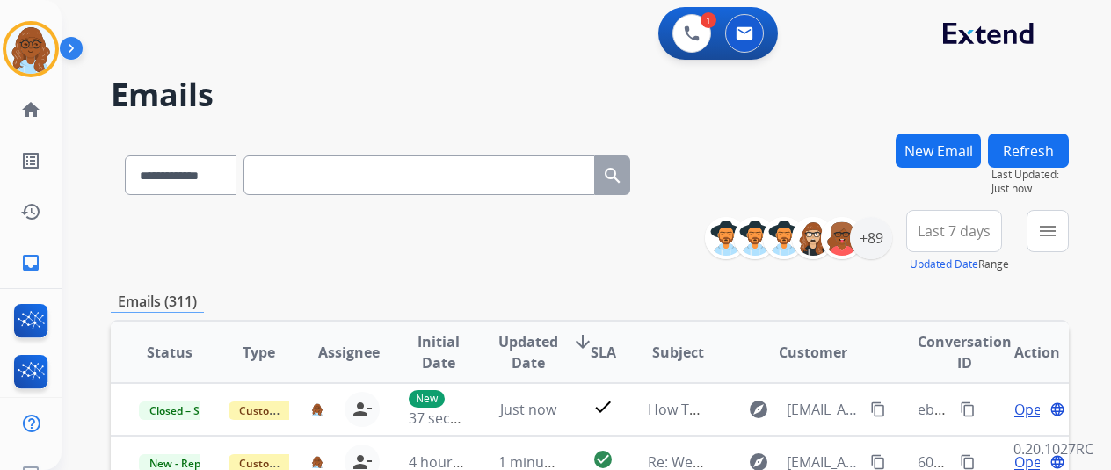
click at [919, 149] on button "New Email" at bounding box center [938, 151] width 85 height 34
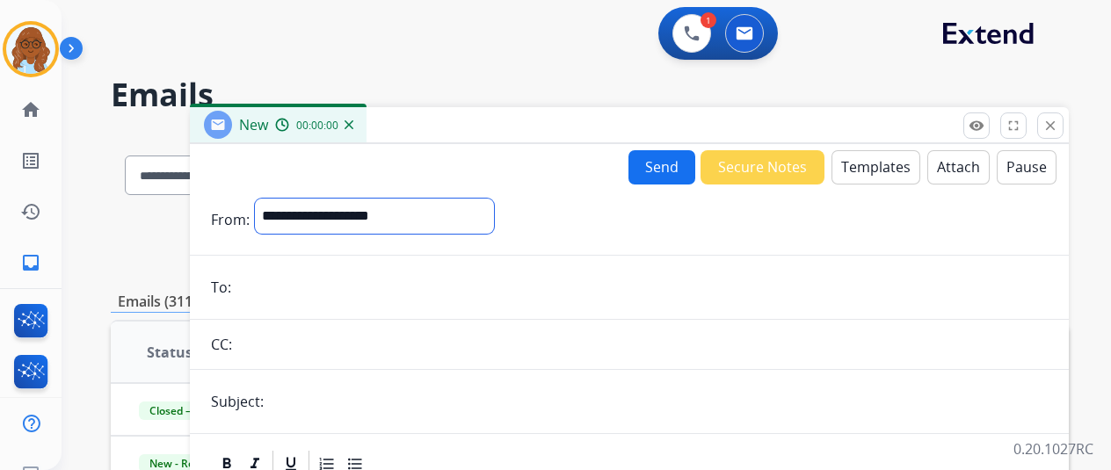
click at [409, 218] on select "**********" at bounding box center [374, 216] width 239 height 35
select select "**********"
click at [263, 199] on select "**********" at bounding box center [374, 216] width 239 height 35
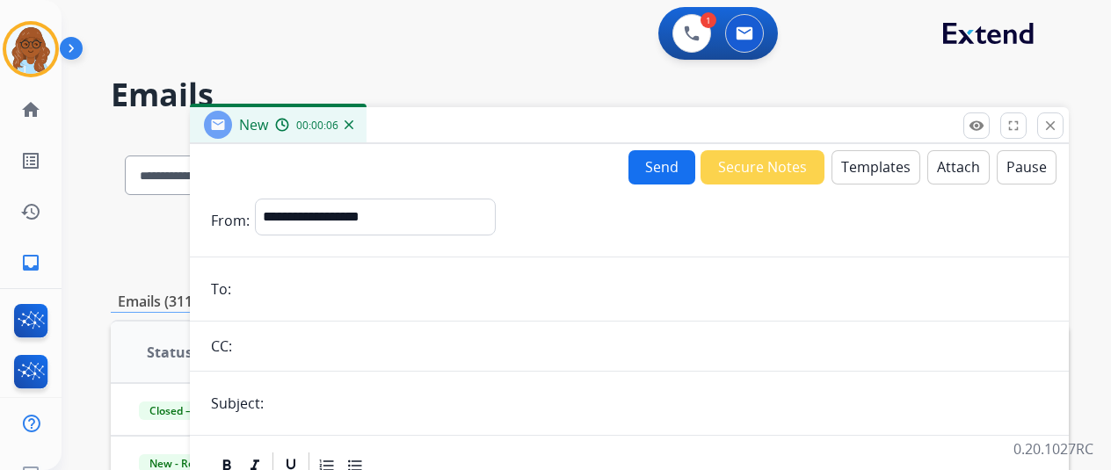
drag, startPoint x: 282, startPoint y: 291, endPoint x: 382, endPoint y: 297, distance: 100.4
click at [282, 291] on input "email" at bounding box center [641, 289] width 811 height 35
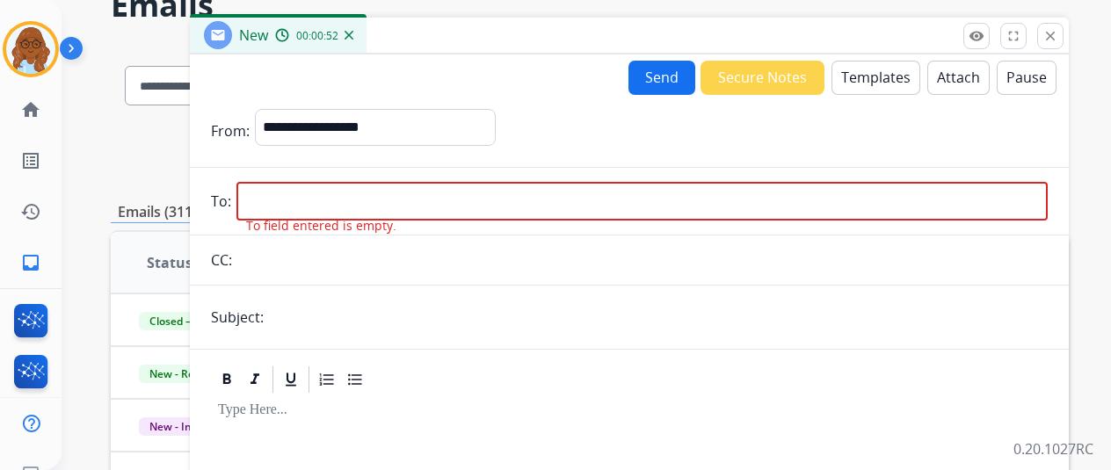
scroll to position [88, 0]
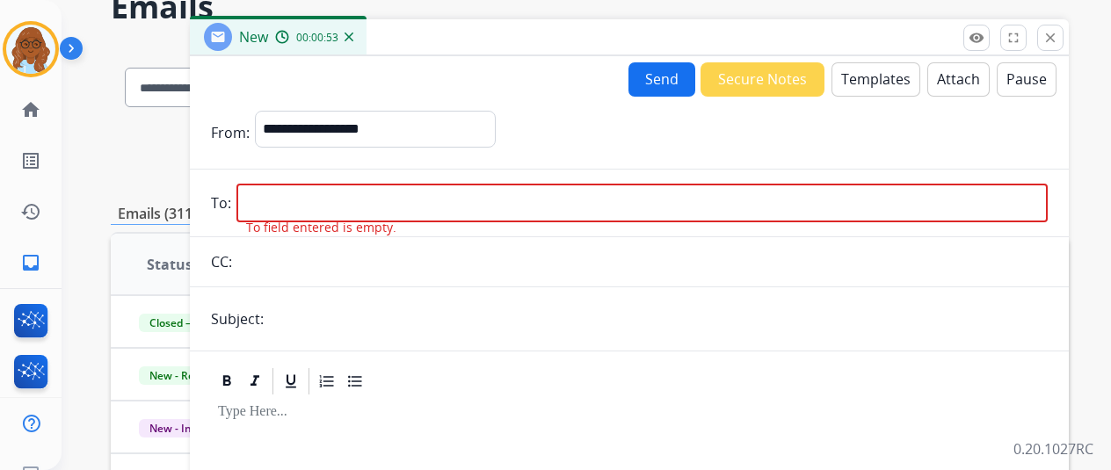
click at [426, 200] on input "email" at bounding box center [641, 203] width 811 height 39
click at [319, 200] on input "email" at bounding box center [641, 203] width 811 height 39
paste input "**********"
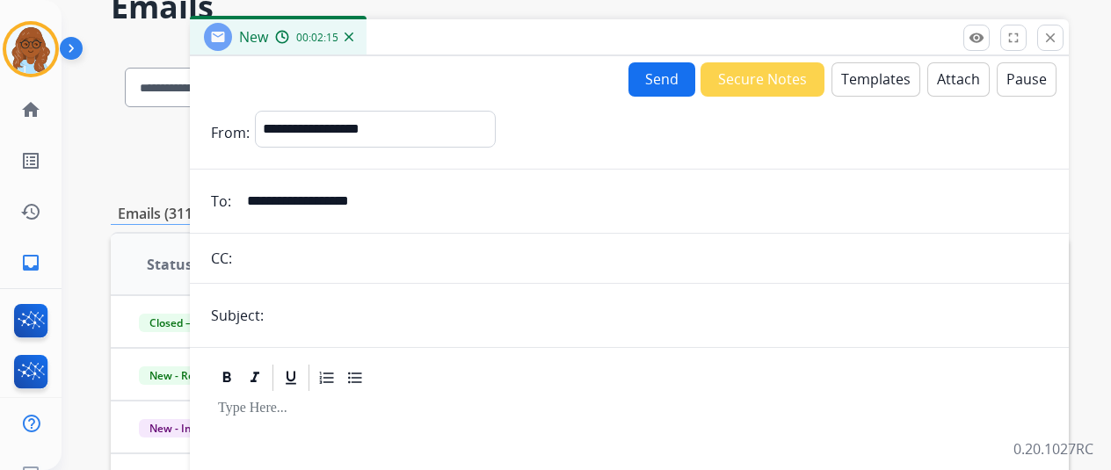
type input "**********"
drag, startPoint x: 341, startPoint y: 299, endPoint x: 341, endPoint y: 315, distance: 15.8
click at [341, 304] on input "text" at bounding box center [658, 315] width 779 height 35
type input "**********"
click at [896, 80] on button "Templates" at bounding box center [876, 79] width 89 height 34
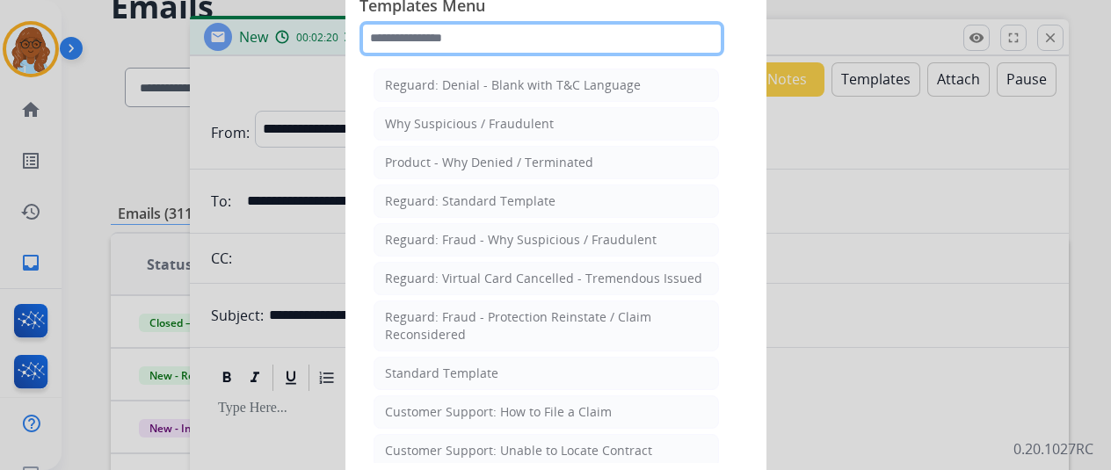
click at [535, 41] on input "text" at bounding box center [542, 38] width 365 height 35
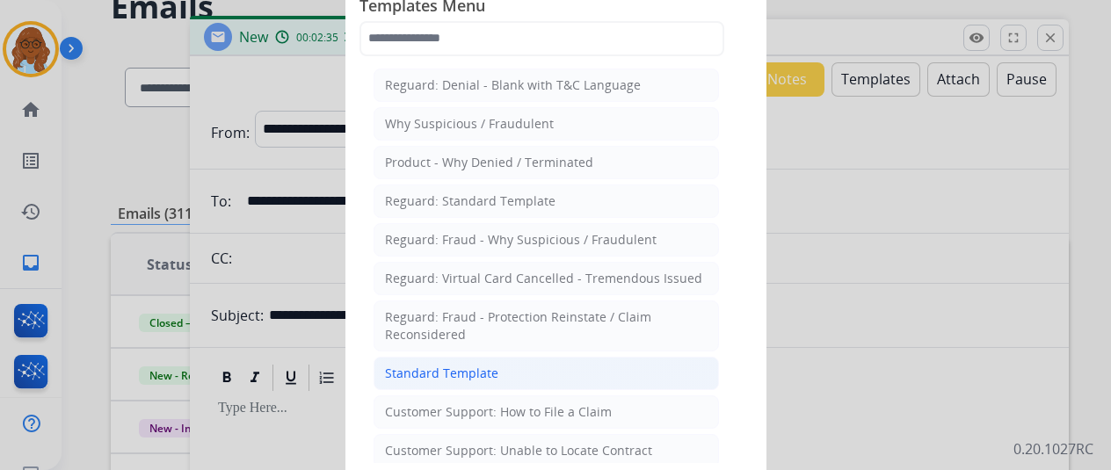
click at [486, 365] on div "Standard Template" at bounding box center [441, 374] width 113 height 18
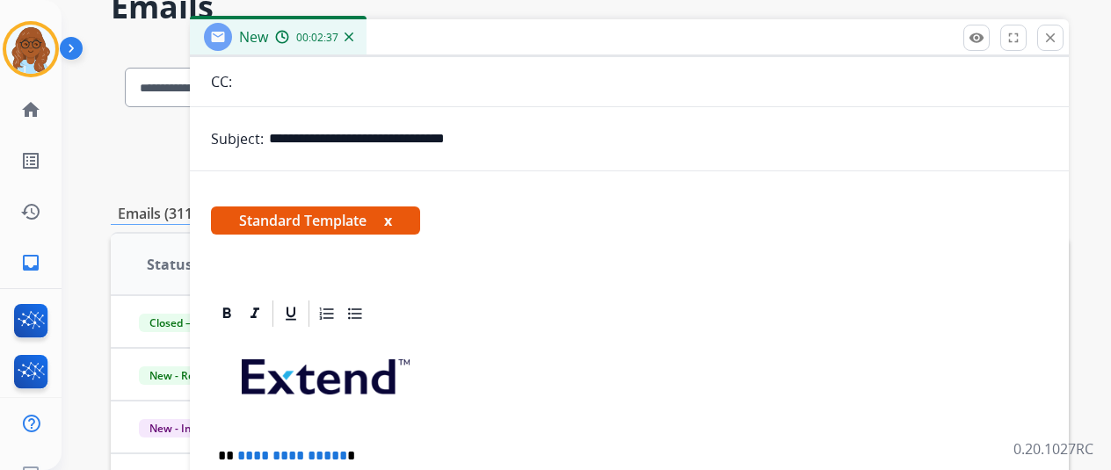
scroll to position [352, 0]
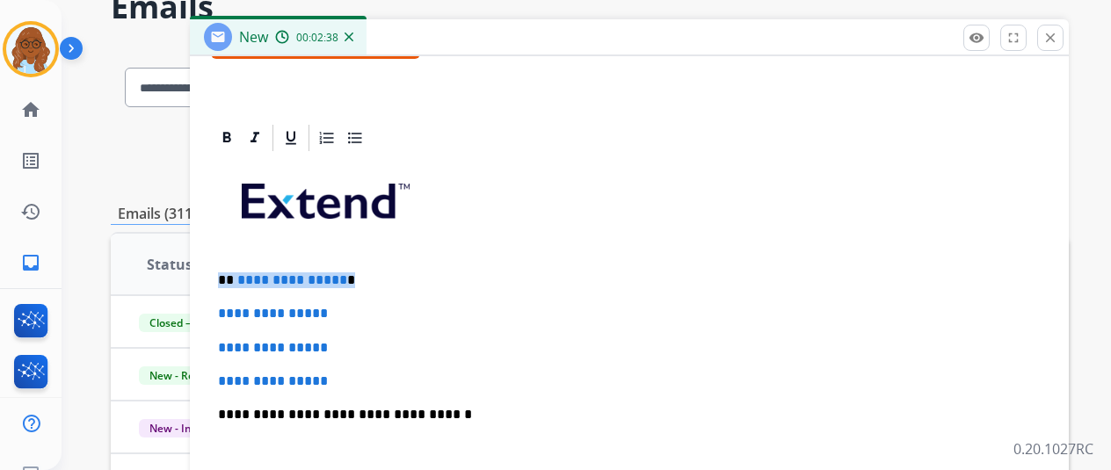
drag, startPoint x: 362, startPoint y: 275, endPoint x: 221, endPoint y: 275, distance: 141.5
click at [221, 275] on div "**********" at bounding box center [629, 456] width 837 height 605
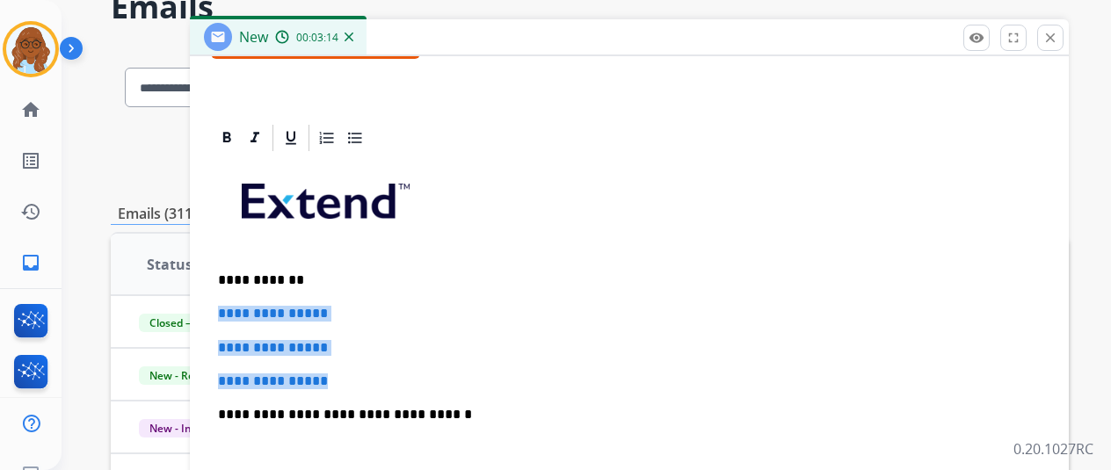
drag, startPoint x: 348, startPoint y: 368, endPoint x: 218, endPoint y: 309, distance: 143.2
click at [216, 308] on div "**********" at bounding box center [629, 438] width 879 height 633
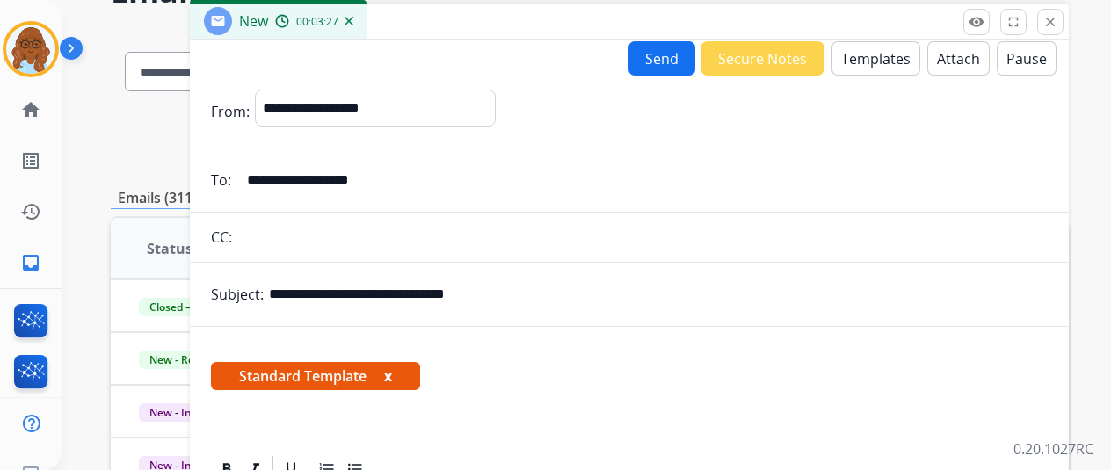
scroll to position [0, 0]
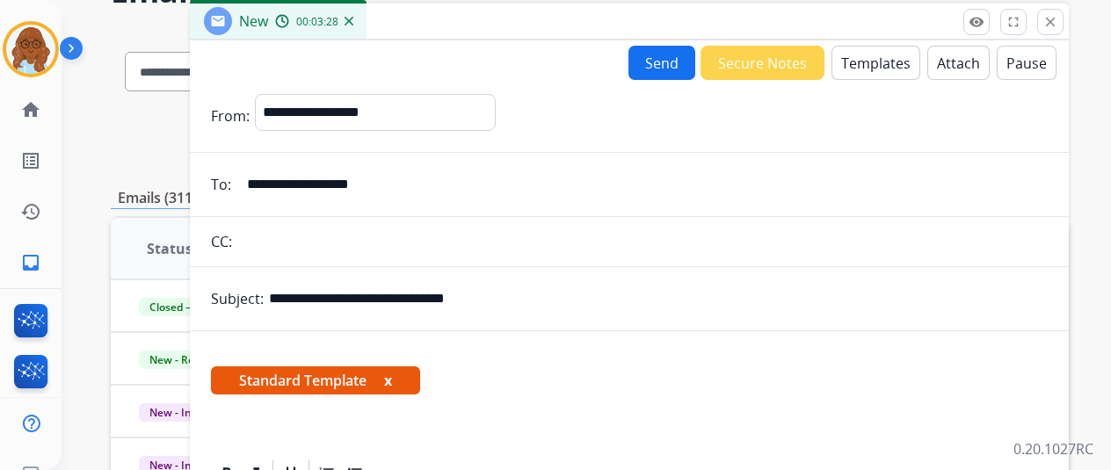
click at [392, 381] on button "x" at bounding box center [388, 380] width 8 height 21
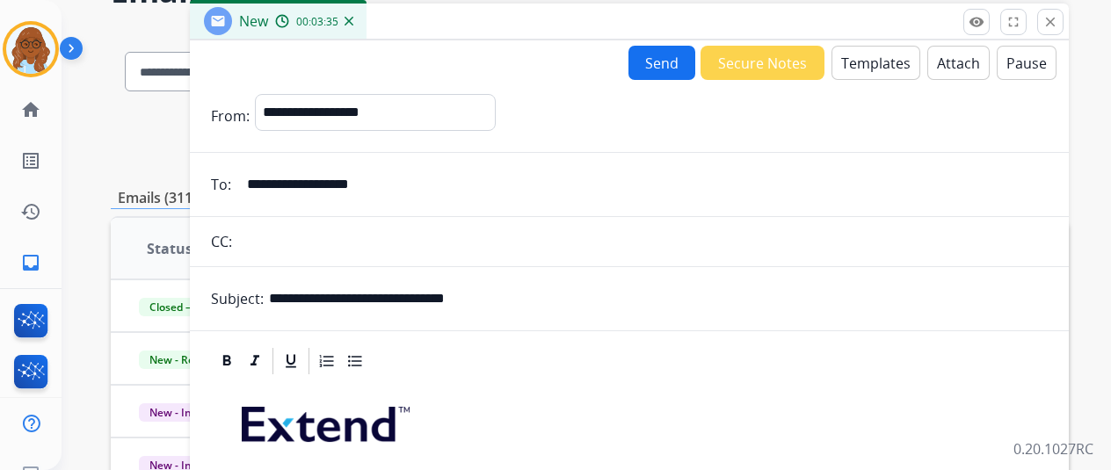
click at [886, 69] on button "Templates" at bounding box center [876, 63] width 89 height 34
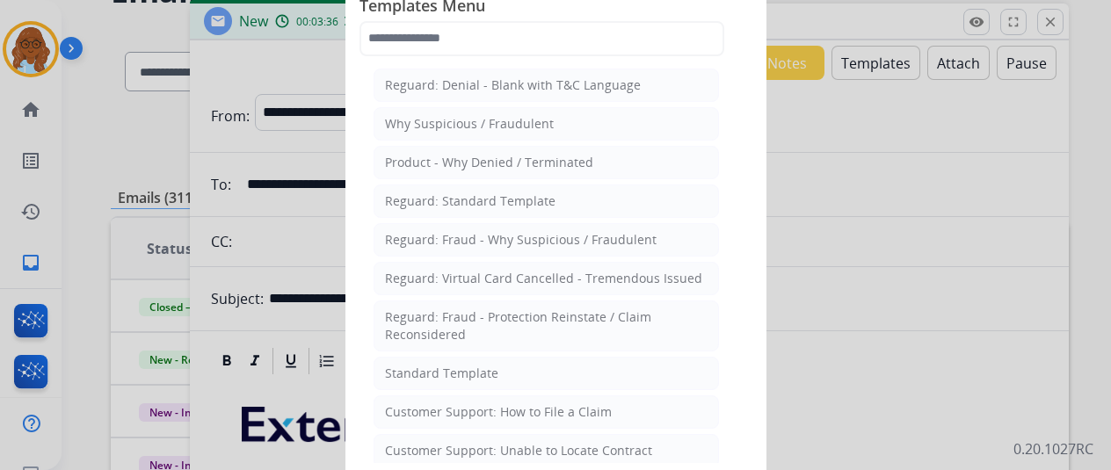
click at [940, 150] on div at bounding box center [555, 235] width 1111 height 470
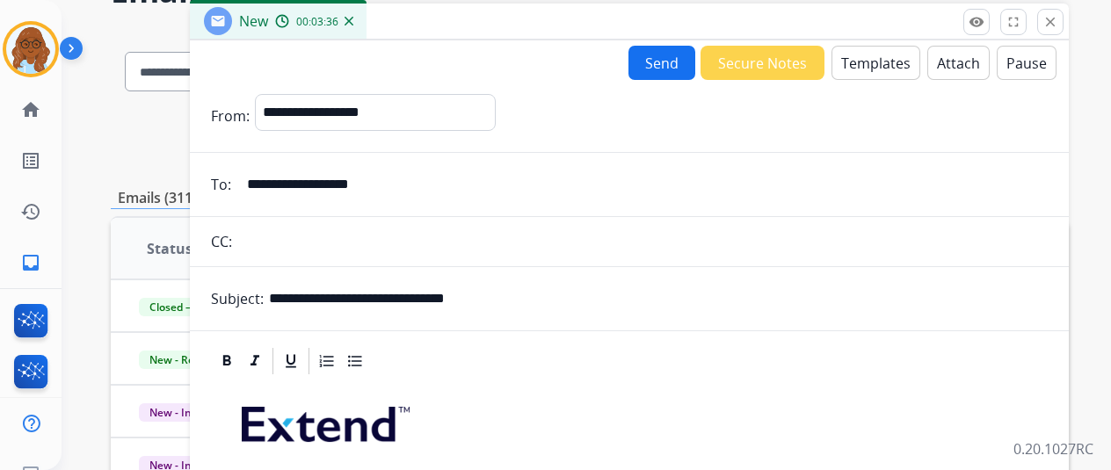
click at [948, 71] on button "Attach" at bounding box center [958, 63] width 62 height 34
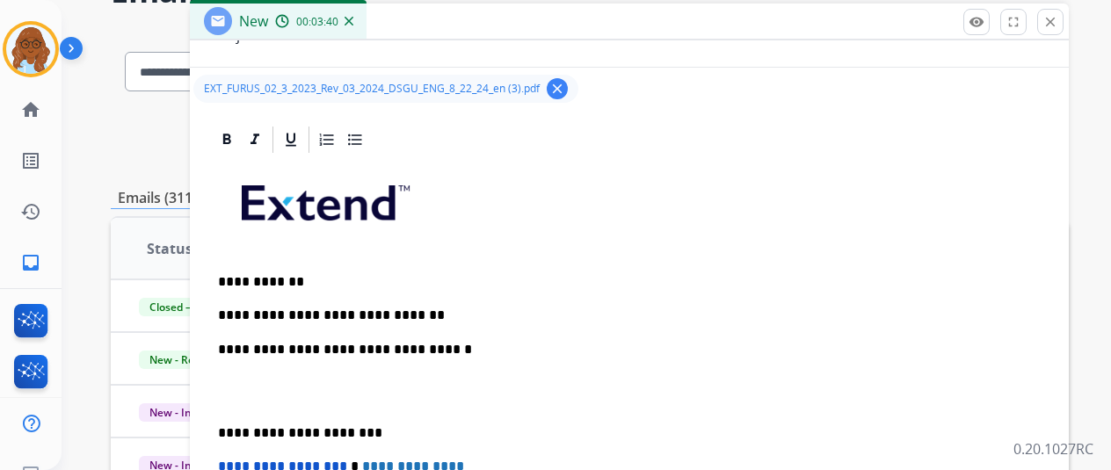
scroll to position [265, 0]
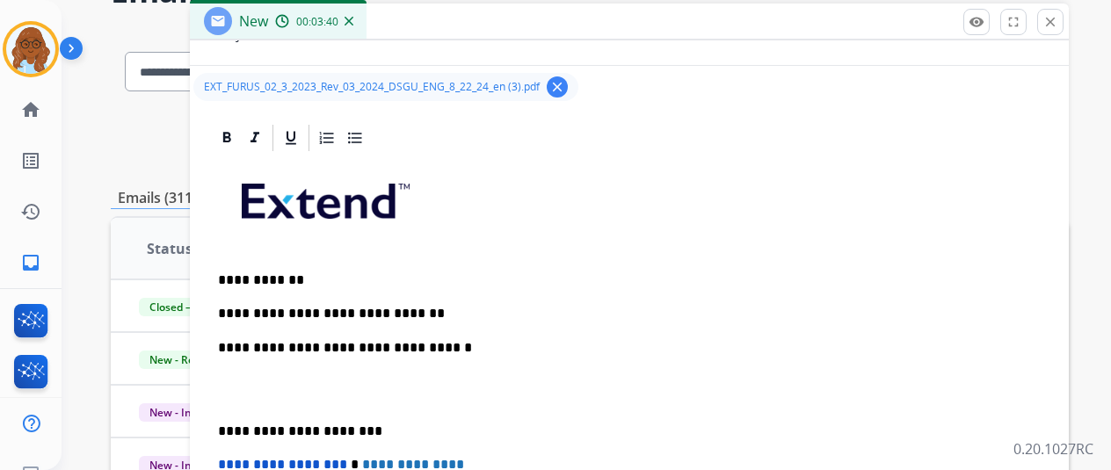
click at [447, 309] on p "**********" at bounding box center [622, 314] width 809 height 16
drag, startPoint x: 222, startPoint y: 428, endPoint x: 306, endPoint y: 468, distance: 93.2
click at [223, 427] on div "**********" at bounding box center [629, 422] width 837 height 537
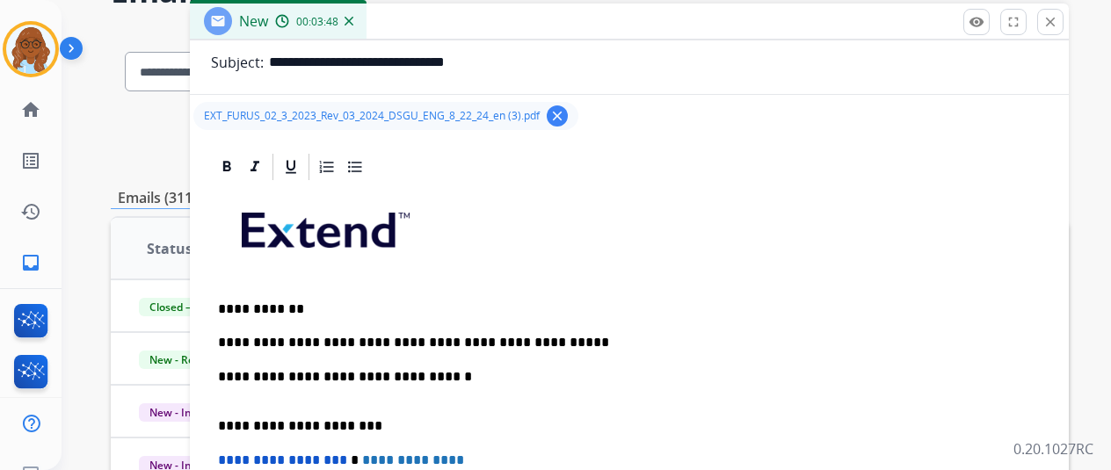
scroll to position [153, 0]
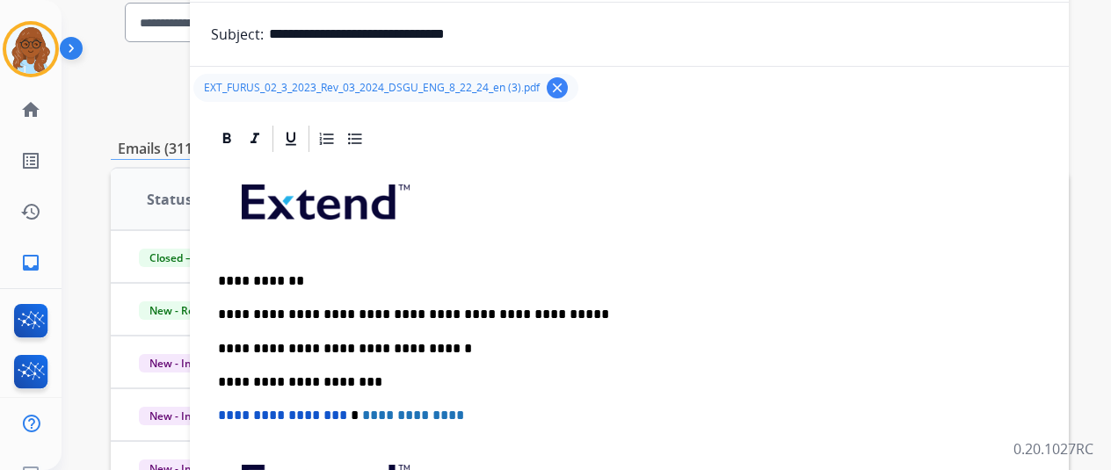
click at [612, 311] on p "**********" at bounding box center [622, 315] width 809 height 16
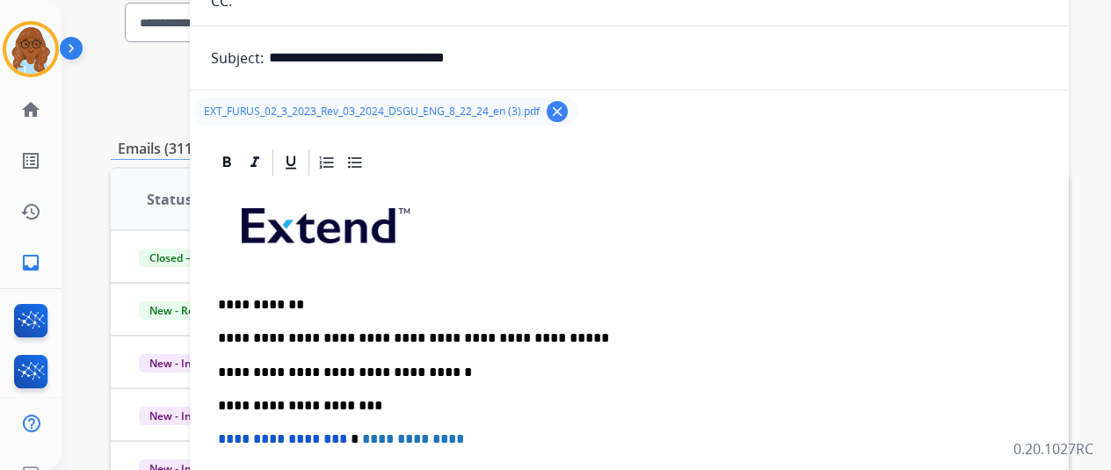
scroll to position [215, 0]
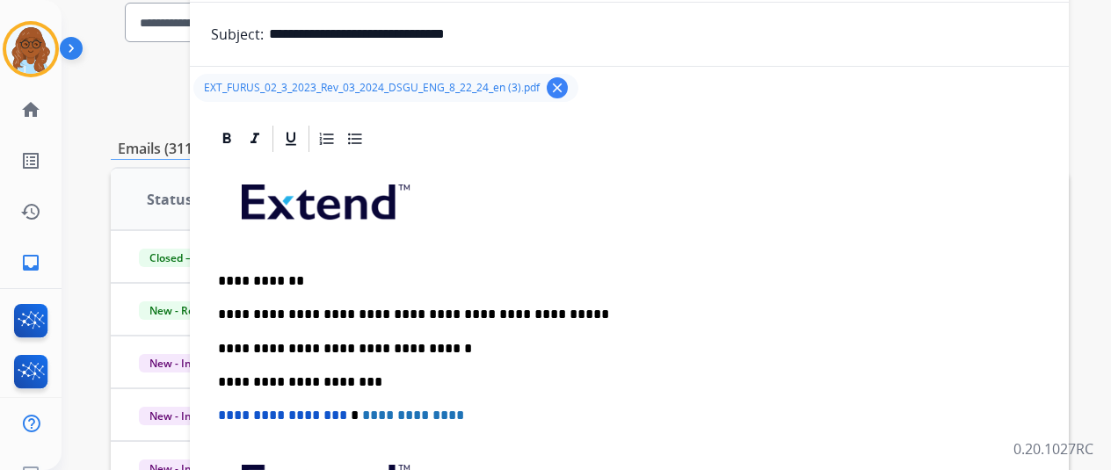
click at [614, 323] on div "**********" at bounding box center [629, 398] width 837 height 487
click at [583, 301] on div "**********" at bounding box center [629, 398] width 837 height 487
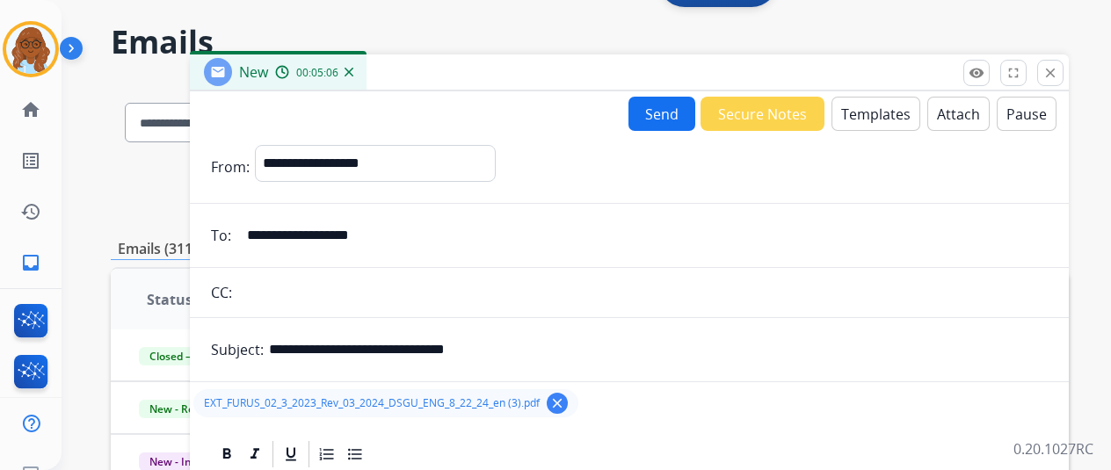
scroll to position [0, 0]
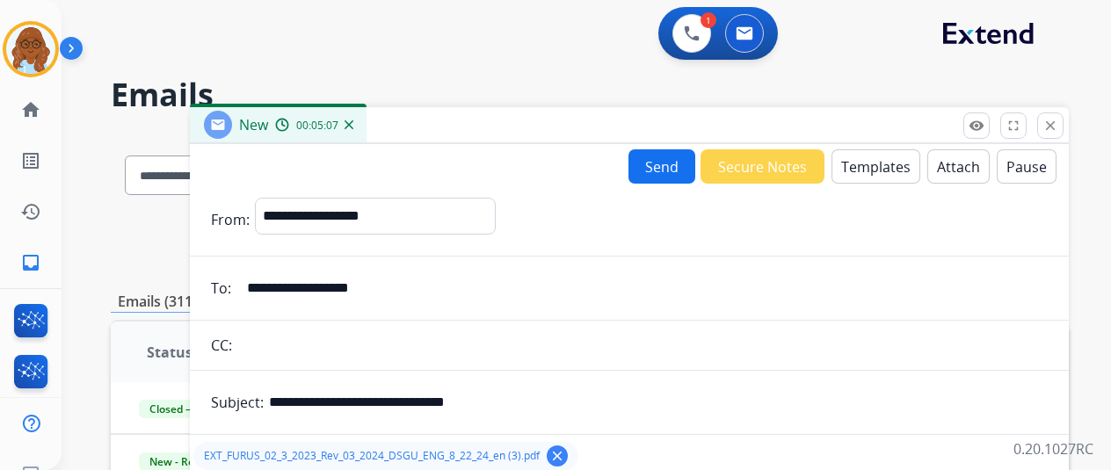
click at [657, 171] on button "Send" at bounding box center [661, 166] width 67 height 34
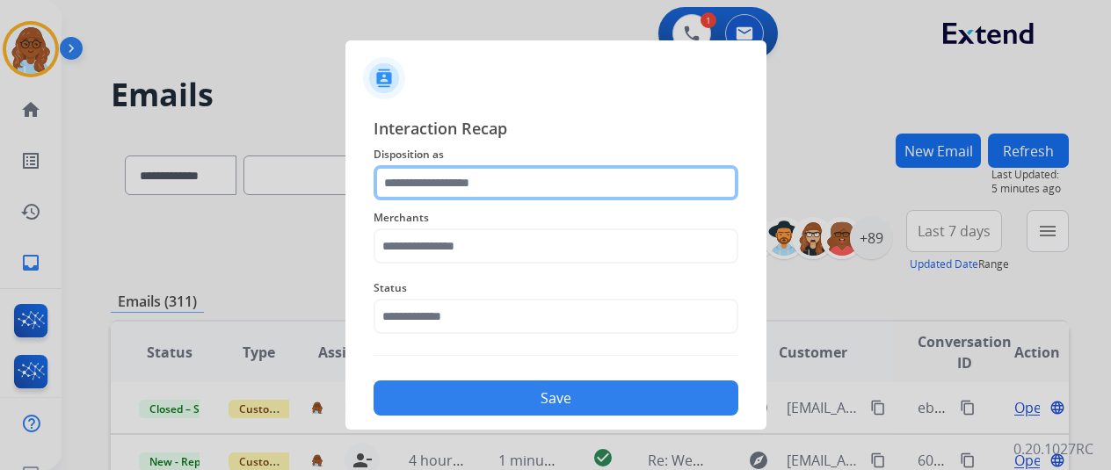
click at [515, 178] on input "text" at bounding box center [556, 182] width 365 height 35
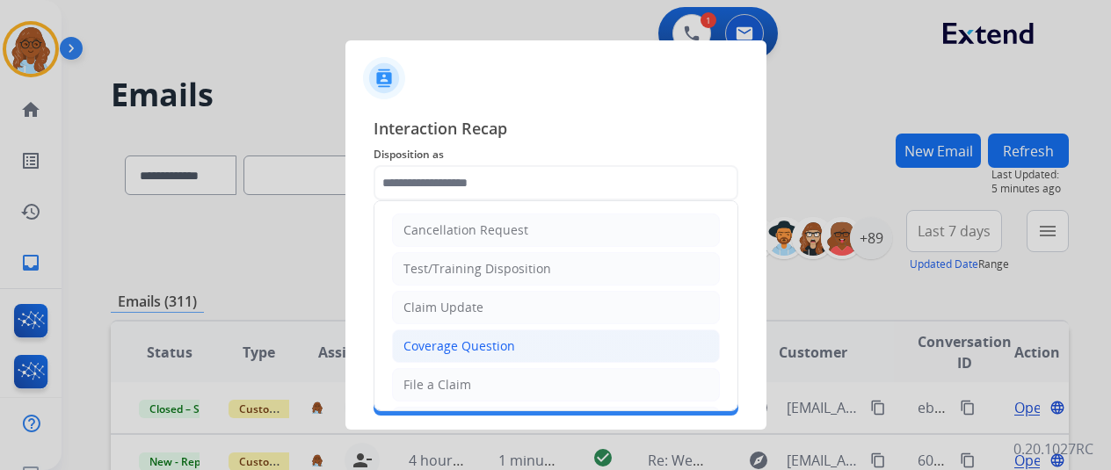
drag, startPoint x: 466, startPoint y: 342, endPoint x: 466, endPoint y: 316, distance: 25.5
click at [466, 338] on div "Coverage Question" at bounding box center [459, 347] width 112 height 18
type input "**********"
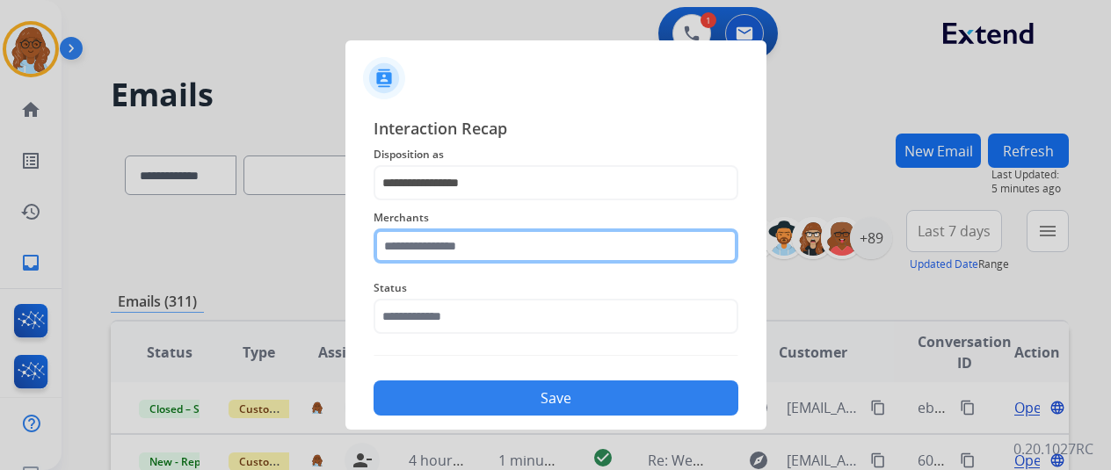
click at [461, 243] on input "text" at bounding box center [556, 246] width 365 height 35
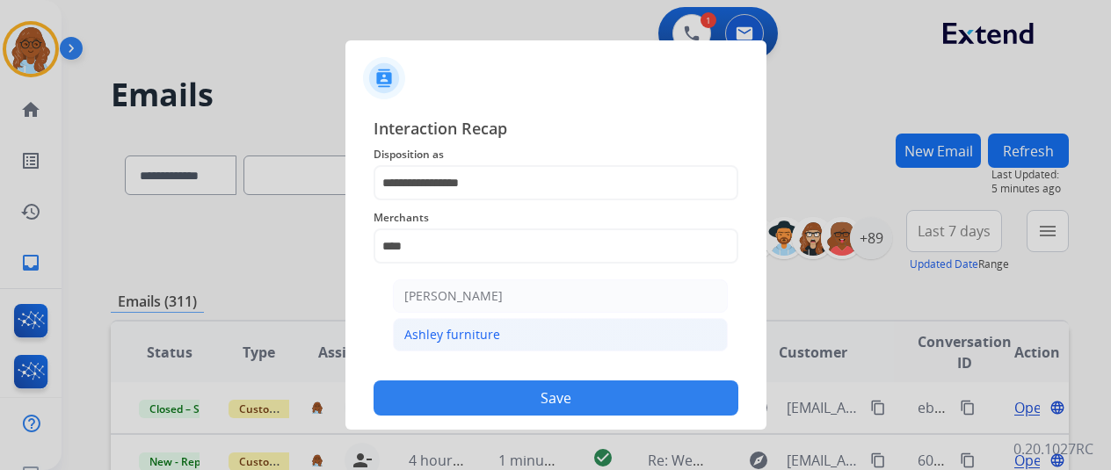
click at [462, 342] on div "Ashley furniture" at bounding box center [452, 335] width 96 height 18
type input "**********"
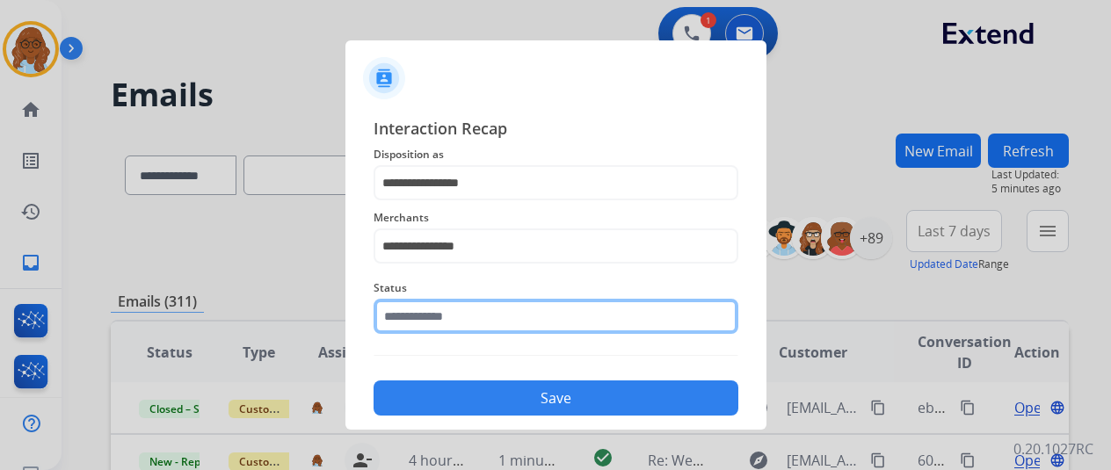
click at [461, 318] on input "text" at bounding box center [556, 316] width 365 height 35
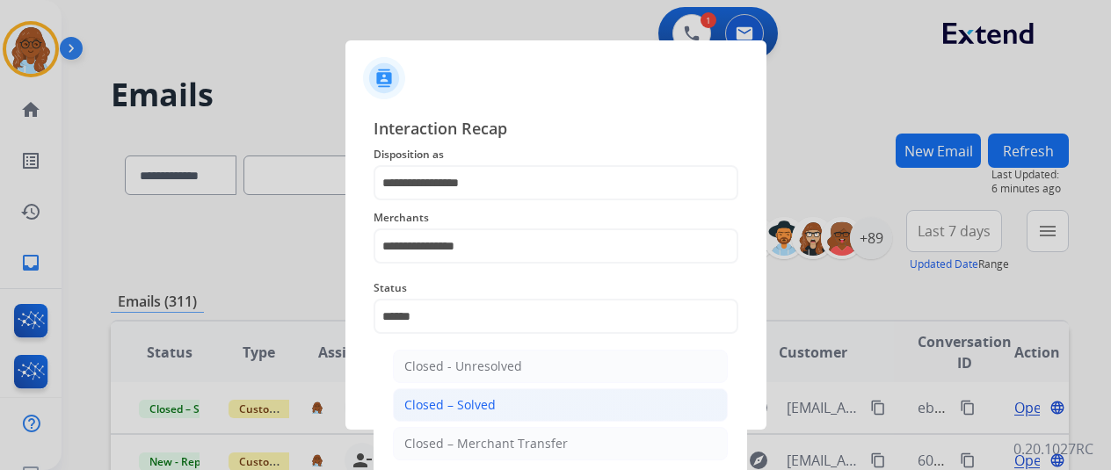
click at [460, 410] on div "Closed – Solved" at bounding box center [449, 405] width 91 height 18
type input "**********"
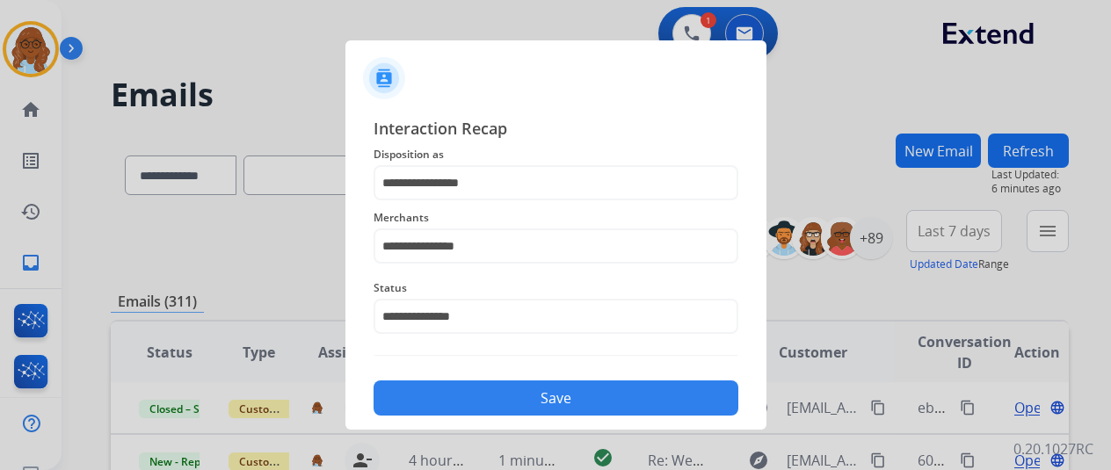
click at [469, 401] on button "Save" at bounding box center [556, 398] width 365 height 35
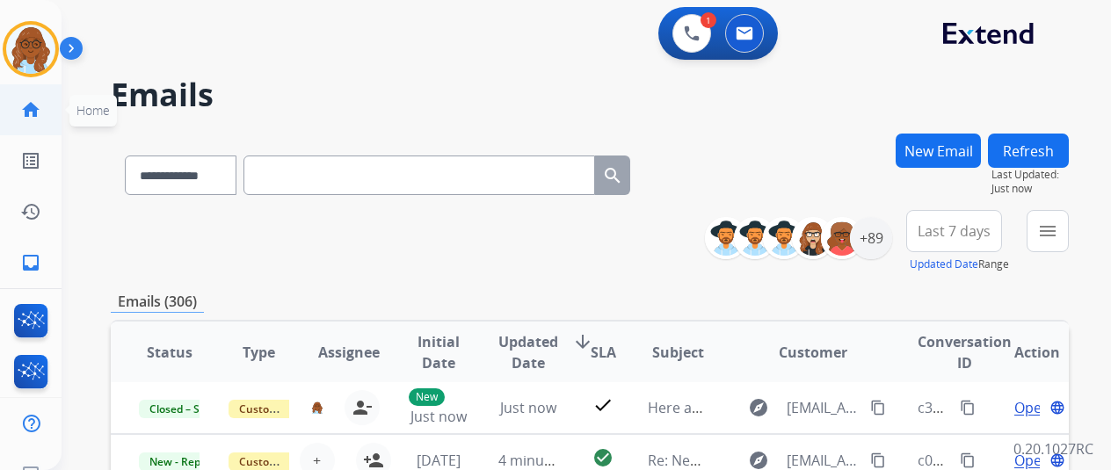
click at [28, 112] on mat-icon "home" at bounding box center [30, 109] width 21 height 21
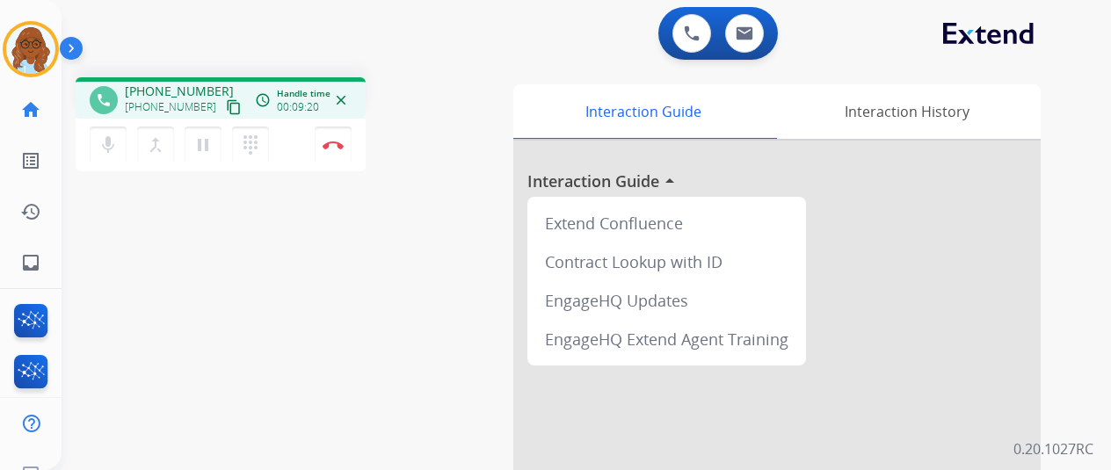
click at [408, 215] on div "phone [PHONE_NUMBER] [PHONE_NUMBER] content_copy access_time Call metrics Queue…" at bounding box center [565, 429] width 1007 height 733
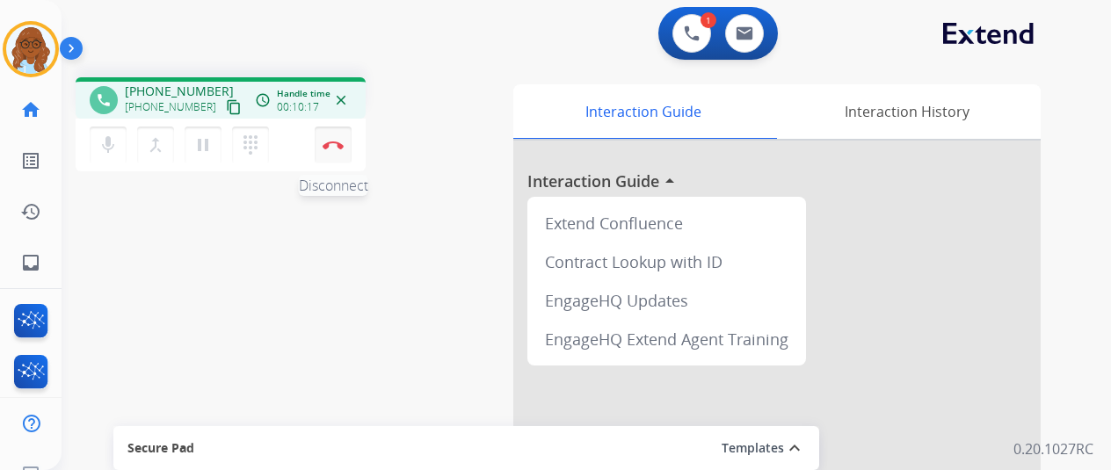
click at [329, 138] on button "Disconnect" at bounding box center [333, 145] width 37 height 37
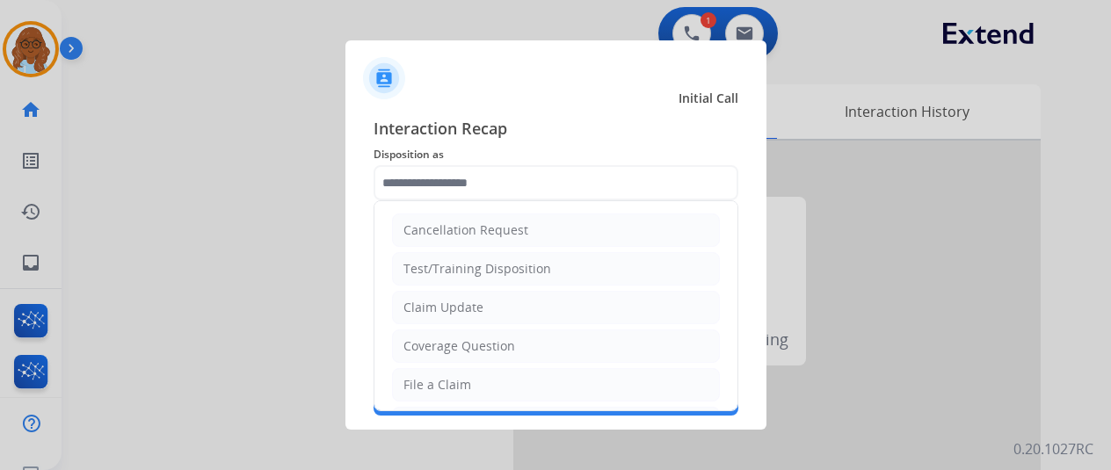
click at [462, 191] on input "text" at bounding box center [556, 182] width 365 height 35
click at [460, 368] on li "File a Claim" at bounding box center [556, 384] width 328 height 33
type input "**********"
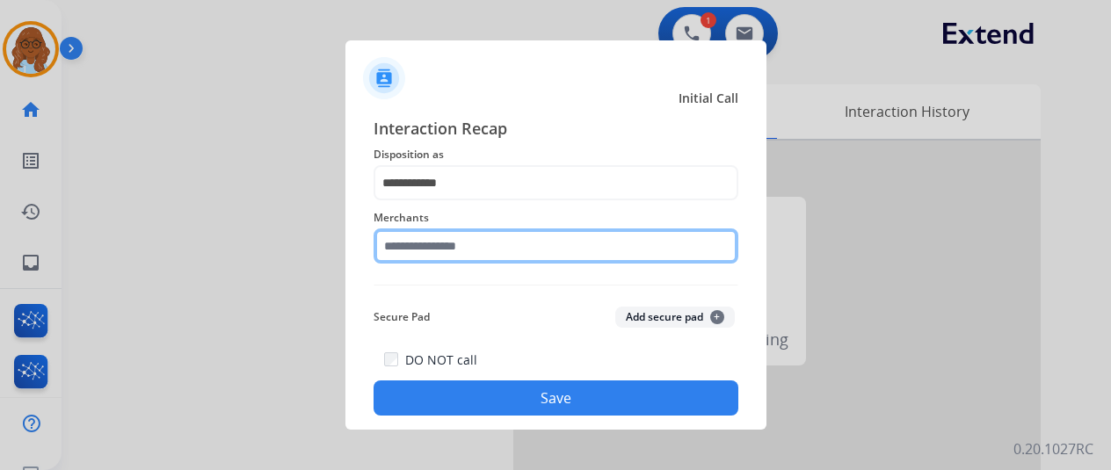
click at [415, 247] on input "text" at bounding box center [556, 246] width 365 height 35
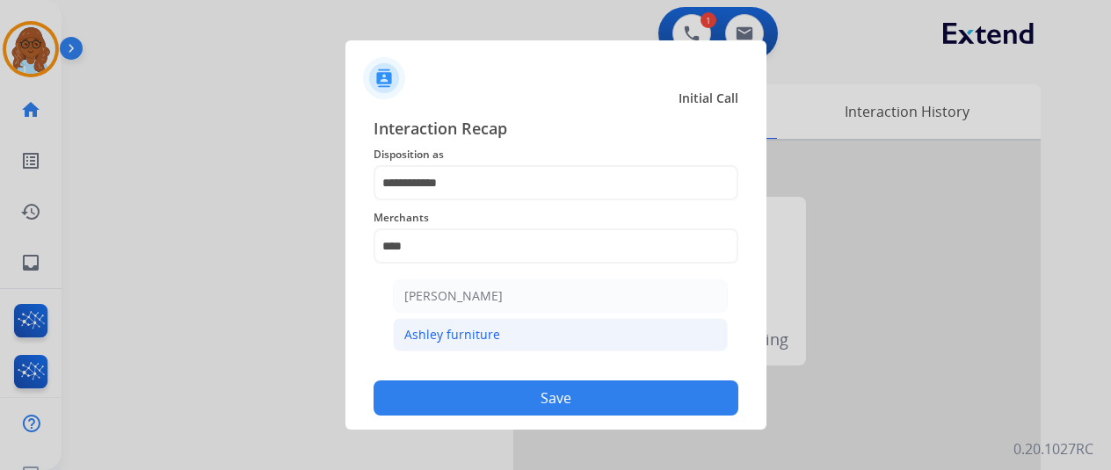
click at [483, 352] on ul "[PERSON_NAME] [PERSON_NAME] furniture" at bounding box center [560, 320] width 345 height 98
click at [484, 333] on div "Ashley furniture" at bounding box center [452, 335] width 96 height 18
type input "**********"
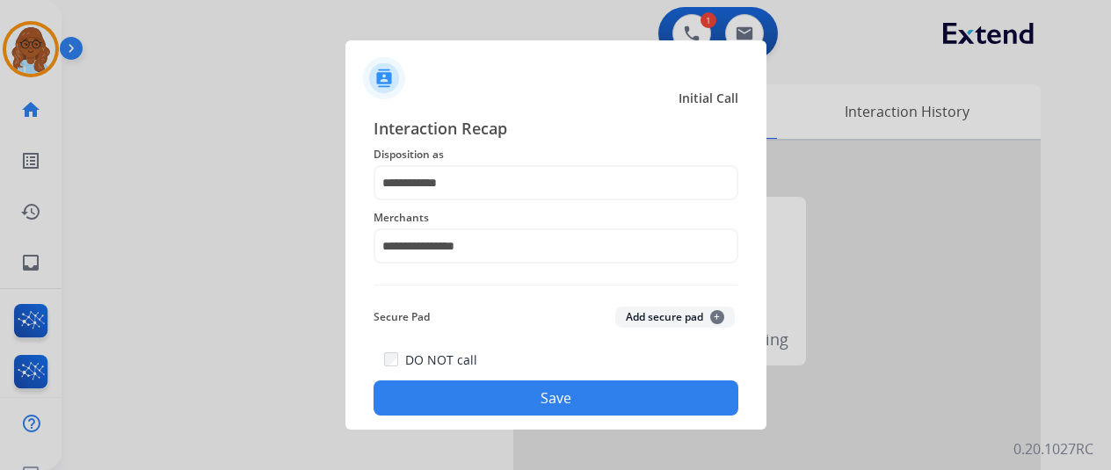
click at [534, 396] on button "Save" at bounding box center [556, 398] width 365 height 35
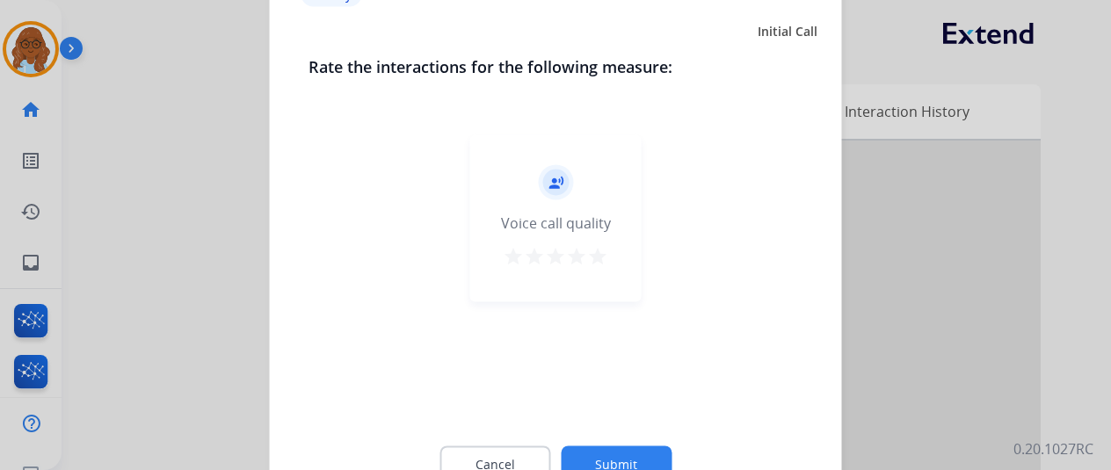
click at [592, 260] on mat-icon "star" at bounding box center [597, 255] width 21 height 21
click at [632, 451] on button "Submit" at bounding box center [616, 464] width 111 height 37
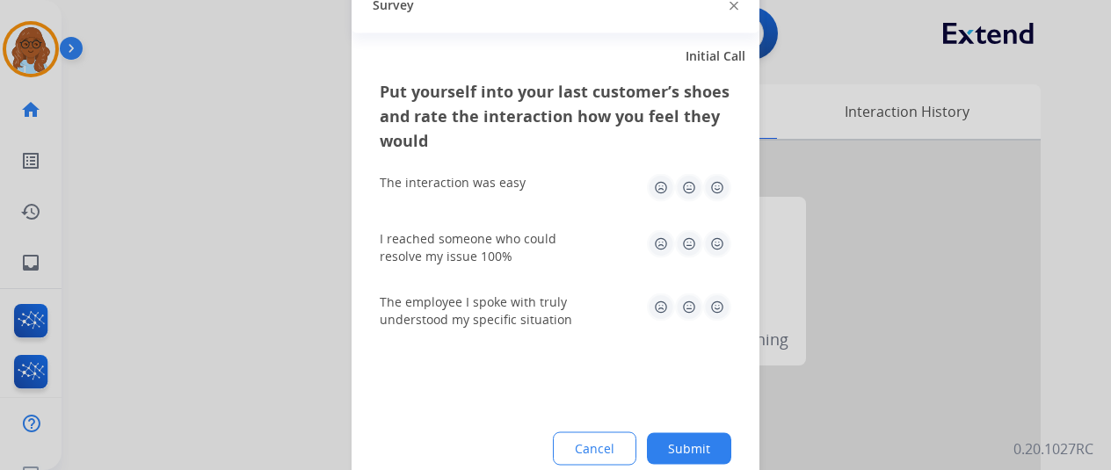
click at [716, 198] on img at bounding box center [717, 187] width 28 height 28
click at [715, 252] on img at bounding box center [717, 243] width 28 height 28
click at [712, 296] on img at bounding box center [717, 307] width 28 height 28
click at [696, 449] on button "Submit" at bounding box center [689, 448] width 84 height 32
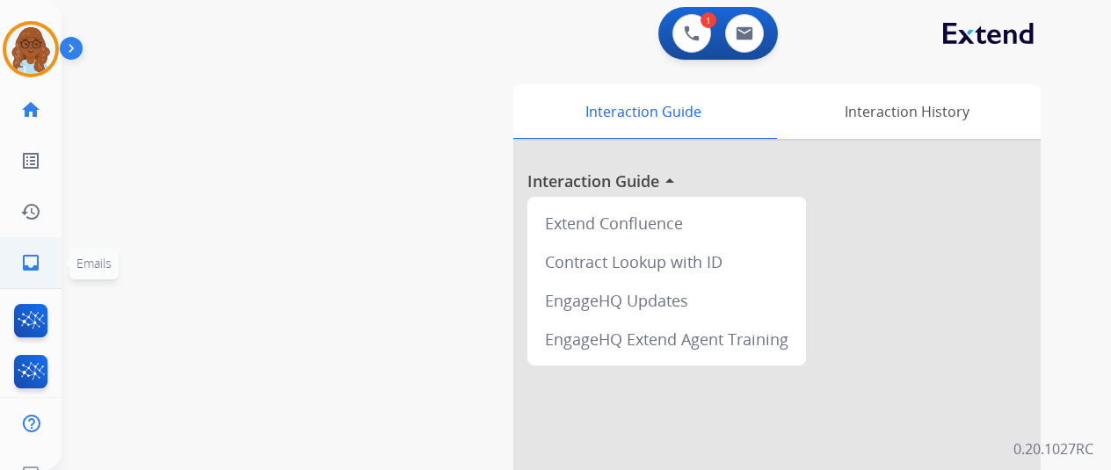
click at [15, 247] on link "inbox Emails" at bounding box center [30, 262] width 49 height 49
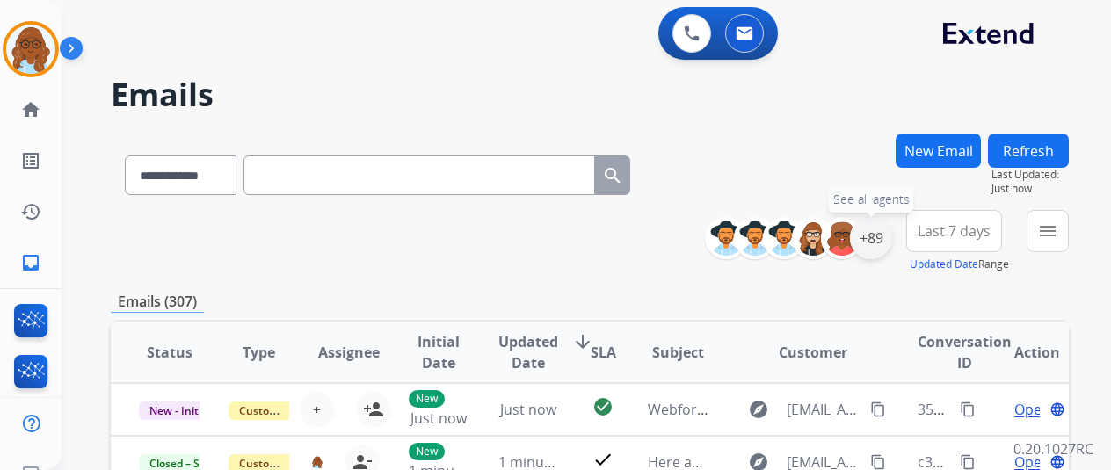
click at [882, 239] on div "+89" at bounding box center [871, 238] width 42 height 42
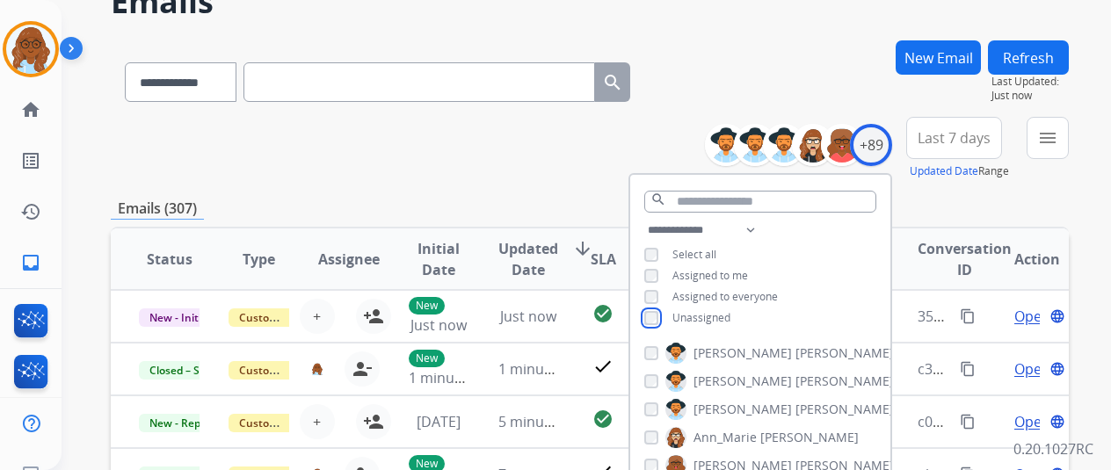
scroll to position [176, 0]
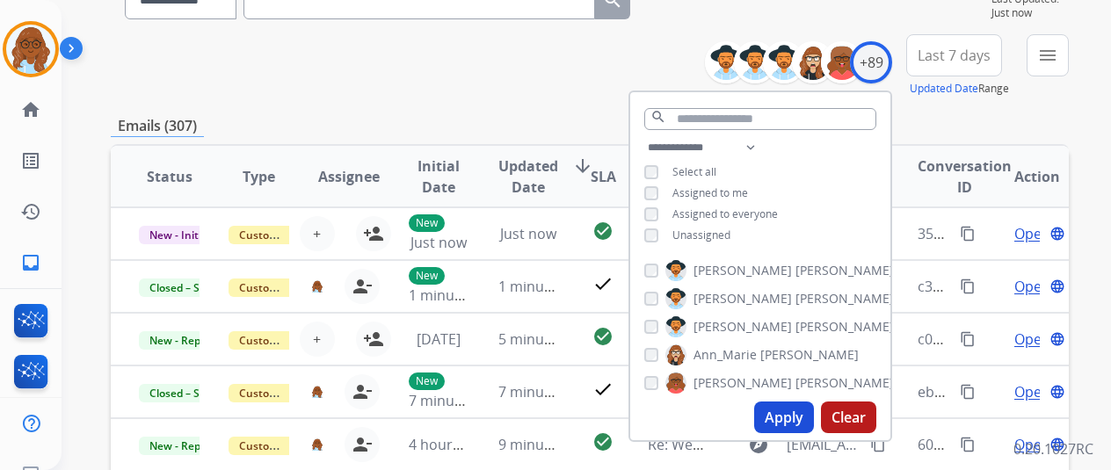
click at [795, 416] on button "Apply" at bounding box center [784, 418] width 60 height 32
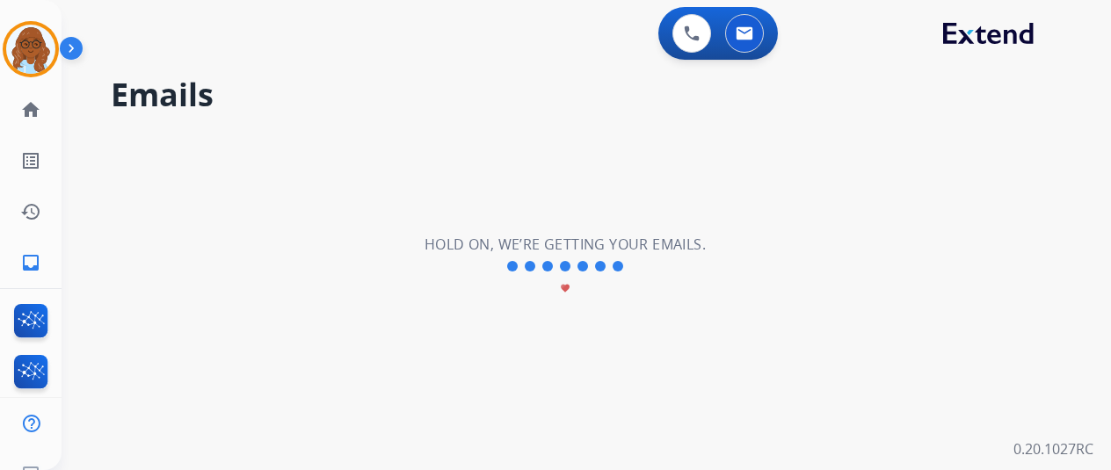
scroll to position [0, 0]
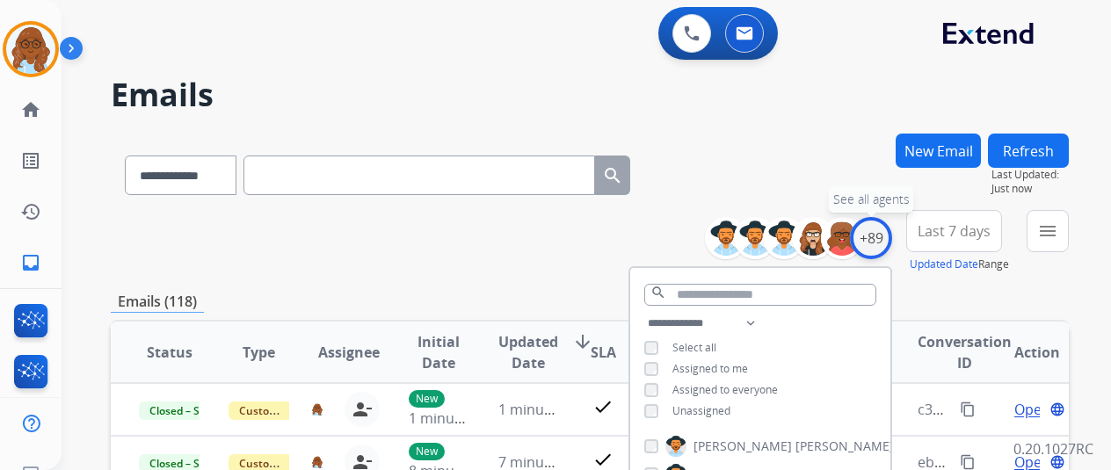
click at [879, 240] on div "+89" at bounding box center [871, 238] width 42 height 42
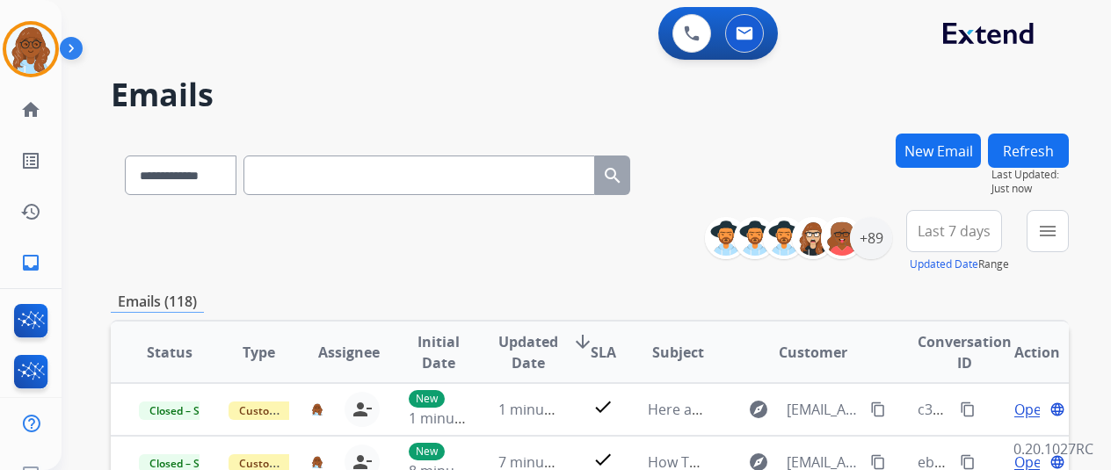
click at [936, 231] on span "Last 7 days" at bounding box center [954, 231] width 73 height 7
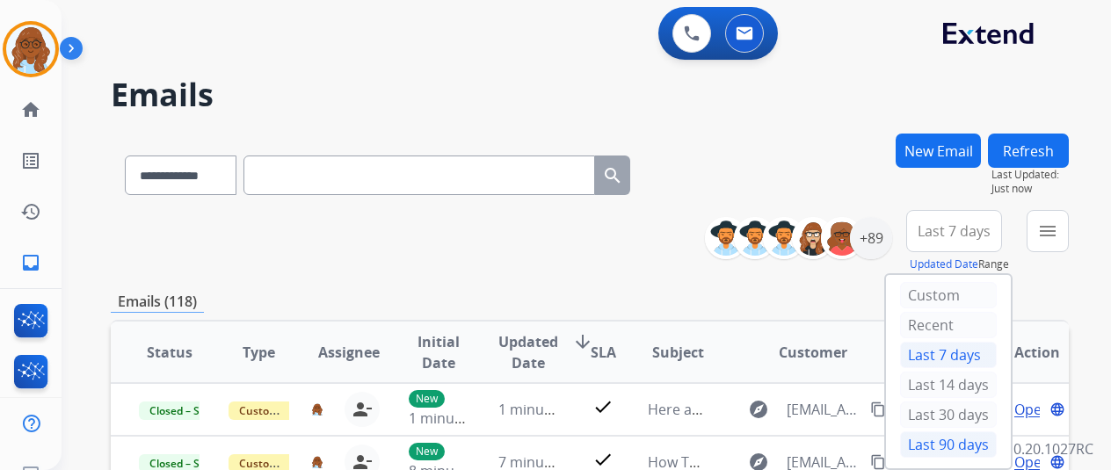
click at [941, 432] on div "Last 90 days" at bounding box center [948, 445] width 97 height 26
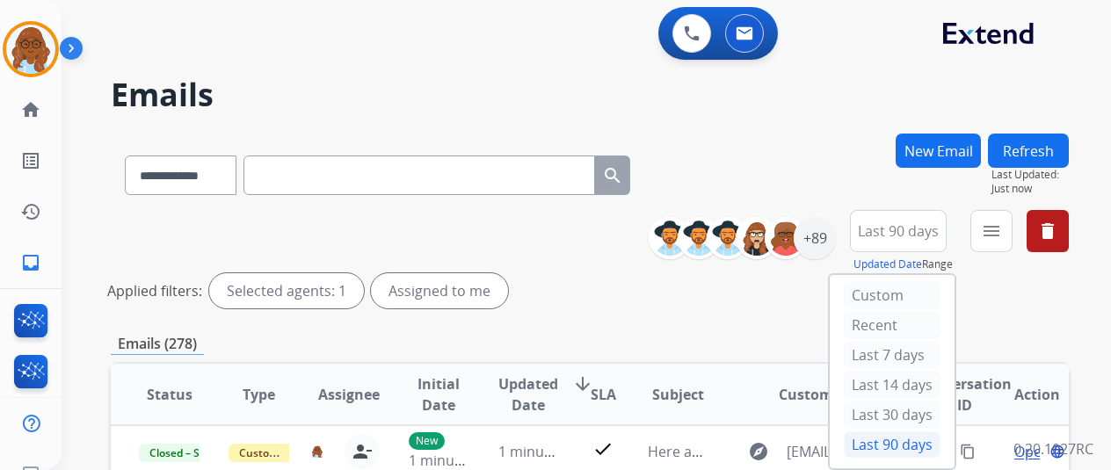
click at [1013, 229] on button "menu" at bounding box center [991, 231] width 42 height 42
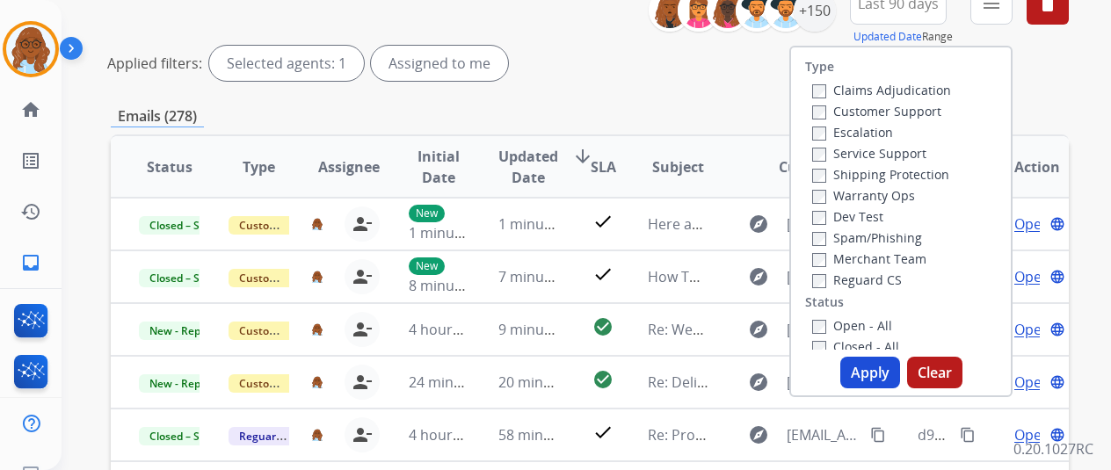
scroll to position [264, 0]
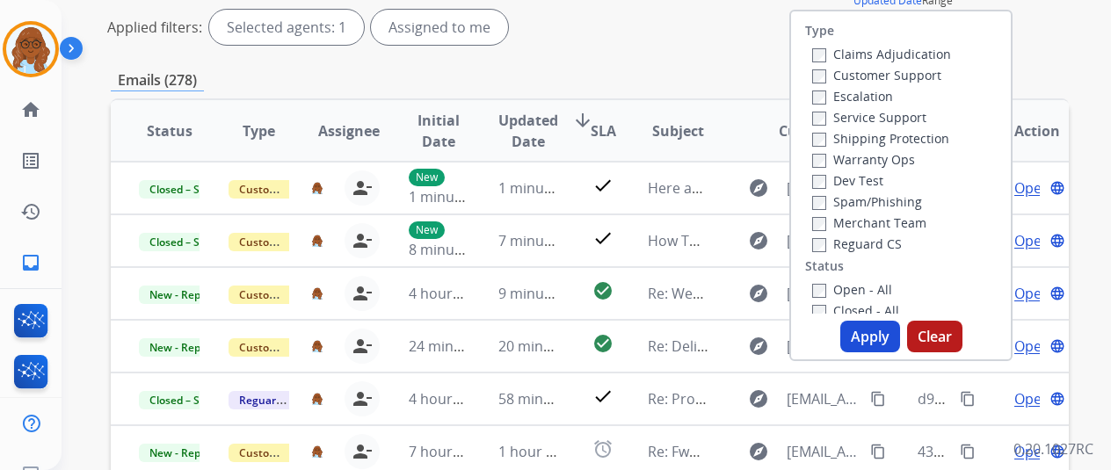
click at [851, 73] on label "Customer Support" at bounding box center [876, 75] width 129 height 17
click at [852, 134] on label "Shipping Protection" at bounding box center [880, 138] width 137 height 17
click at [864, 238] on label "Reguard CS" at bounding box center [857, 244] width 90 height 17
click at [859, 282] on label "Open - All" at bounding box center [852, 289] width 80 height 17
click at [866, 331] on button "Apply" at bounding box center [870, 337] width 60 height 32
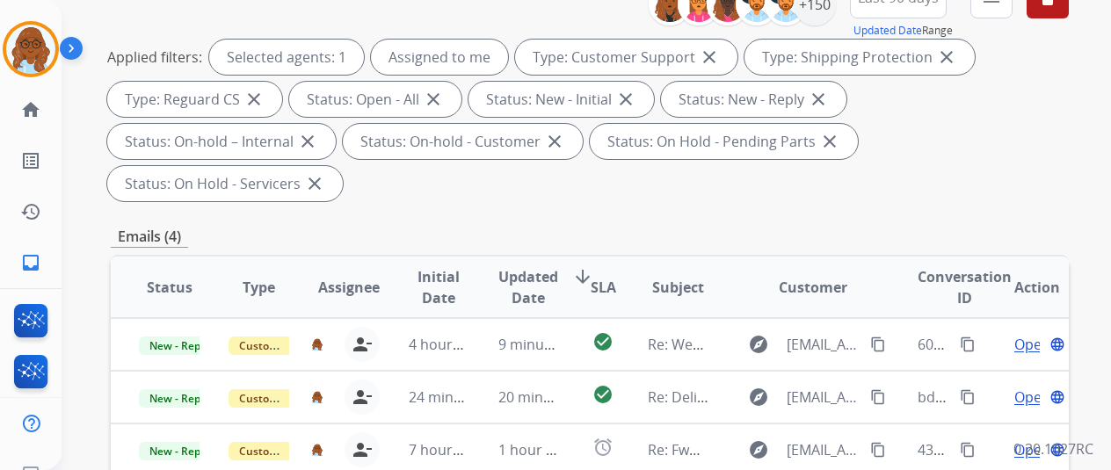
scroll to position [352, 0]
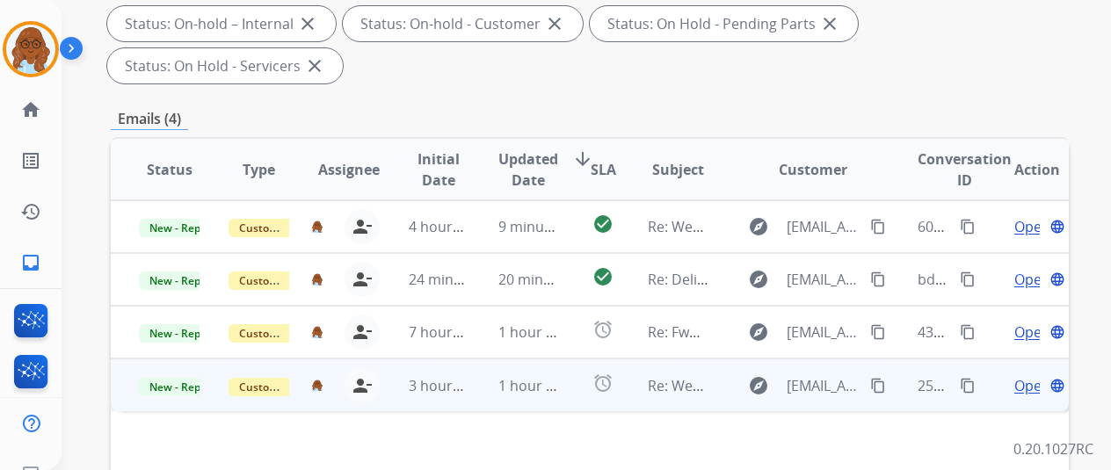
click at [1023, 375] on span "Open" at bounding box center [1032, 385] width 36 height 21
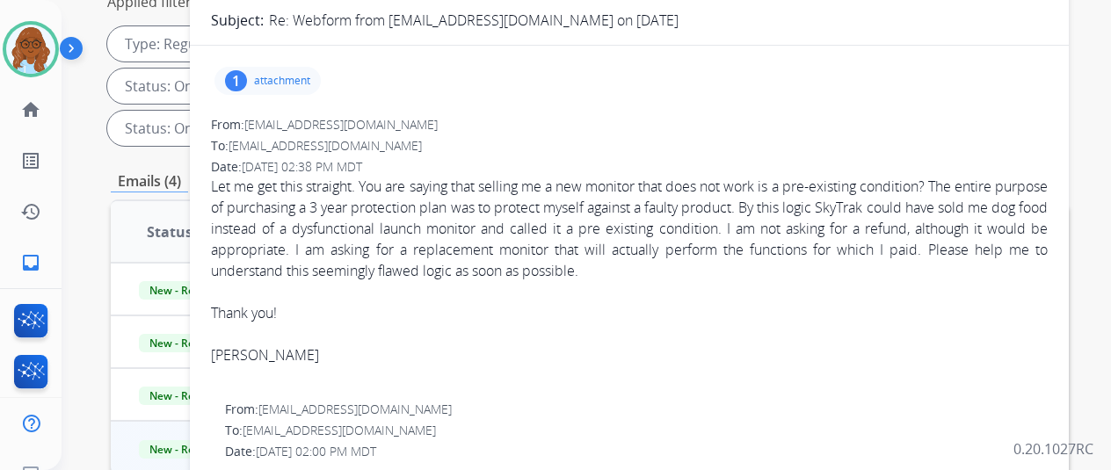
scroll to position [264, 0]
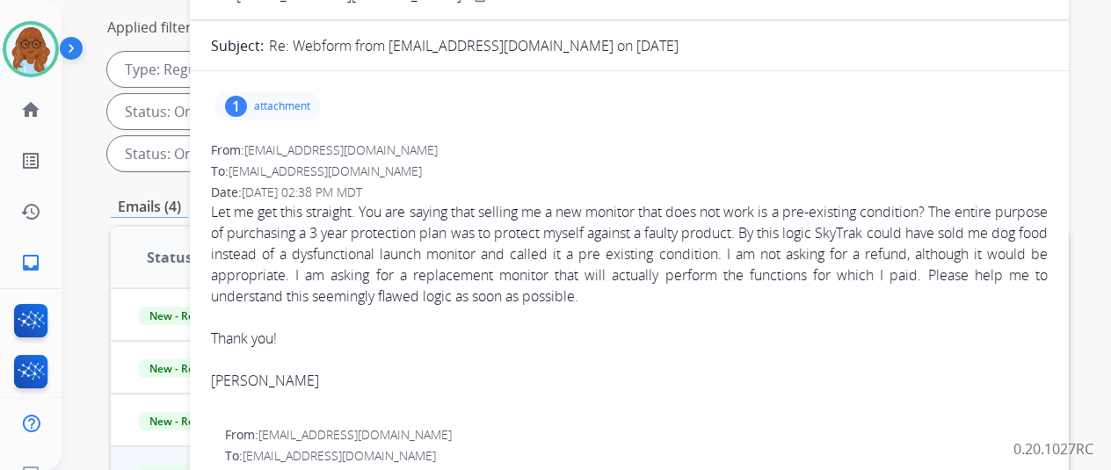
click at [301, 105] on p "attachment" at bounding box center [282, 106] width 56 height 14
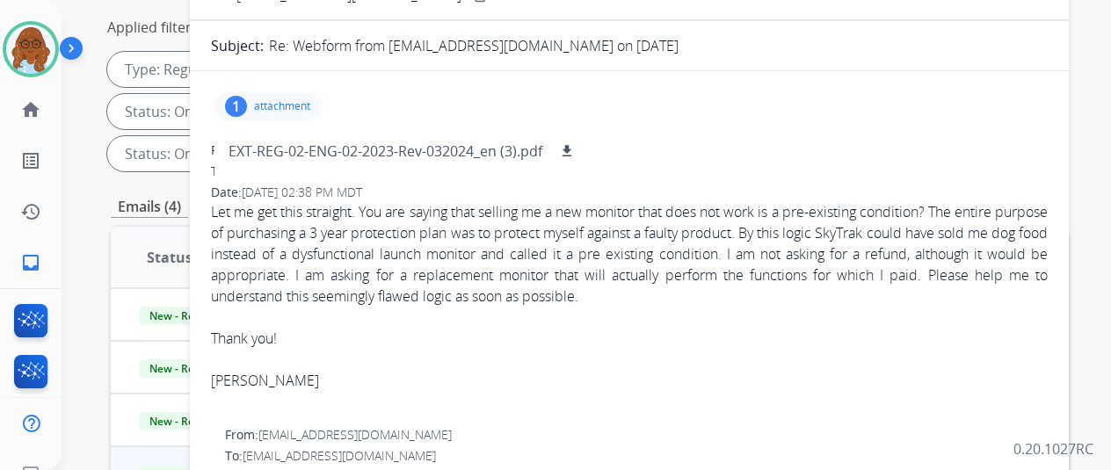
click at [570, 214] on div "Let me get this straight. You are saying that selling me a new monitor that doe…" at bounding box center [629, 296] width 837 height 190
click at [280, 95] on div "1 attachment EXT-REG-02-ENG-02-2023-Rev-032024_en (3).pdf download" at bounding box center [267, 106] width 106 height 28
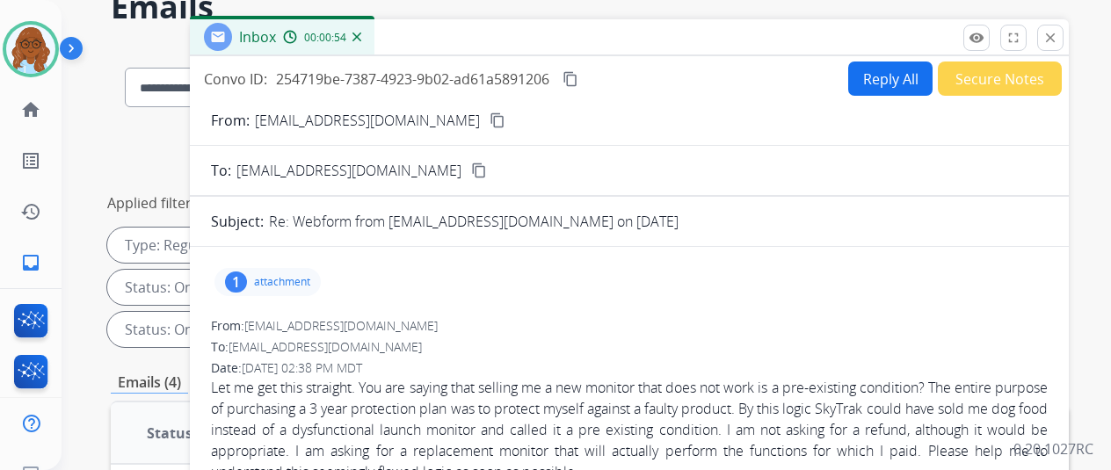
scroll to position [88, 0]
click at [310, 284] on p "attachment" at bounding box center [282, 282] width 56 height 14
click at [274, 280] on p "attachment" at bounding box center [282, 282] width 56 height 14
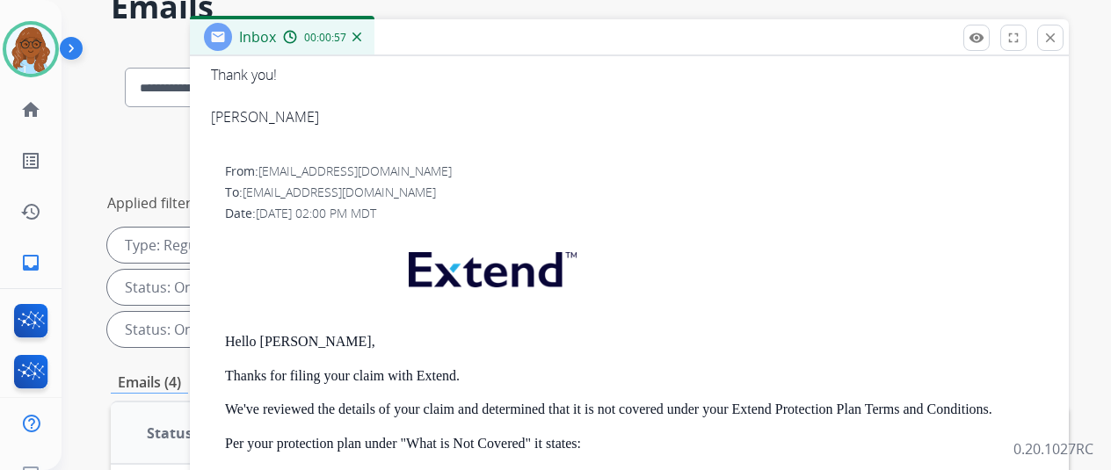
scroll to position [673, 0]
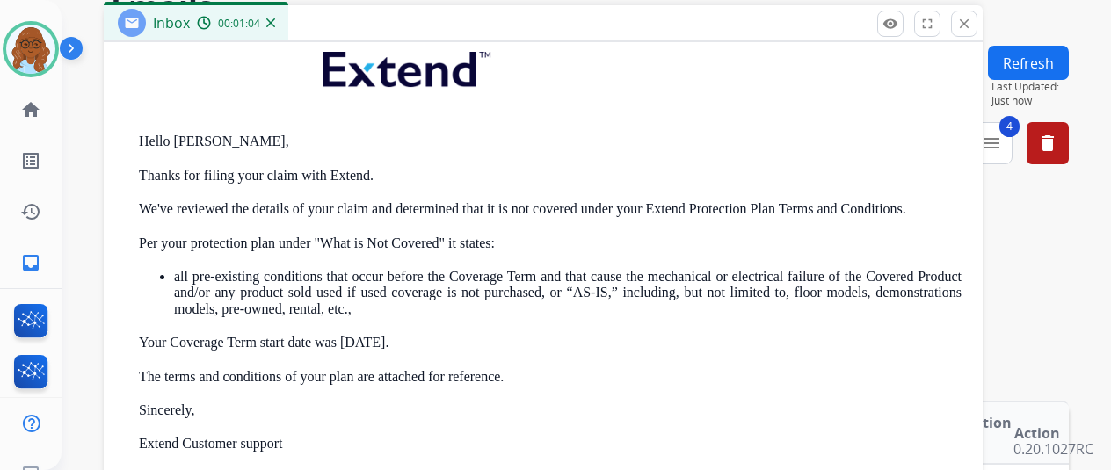
drag, startPoint x: 409, startPoint y: 48, endPoint x: 323, endPoint y: 34, distance: 87.3
click at [323, 34] on div "Inbox 00:01:04" at bounding box center [543, 23] width 879 height 37
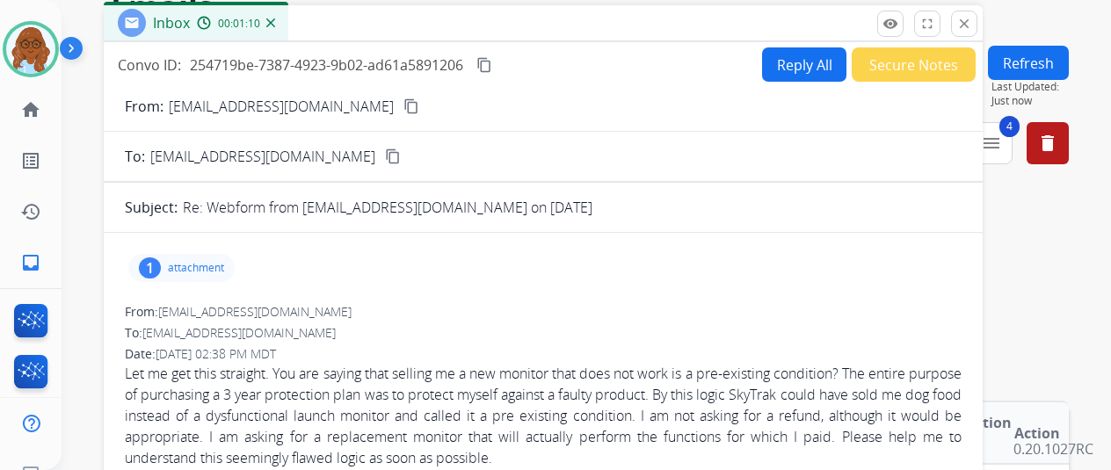
scroll to position [0, 0]
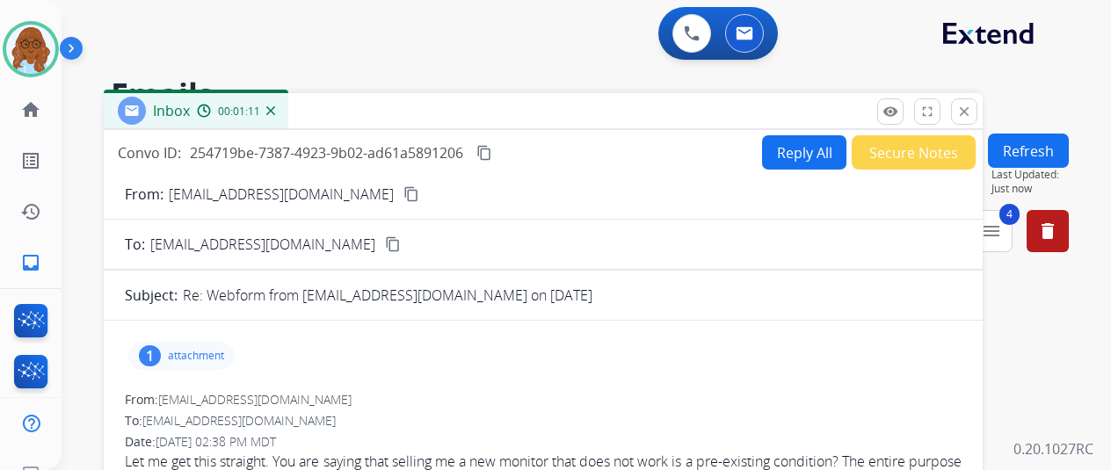
click at [403, 199] on mat-icon "content_copy" at bounding box center [411, 194] width 16 height 16
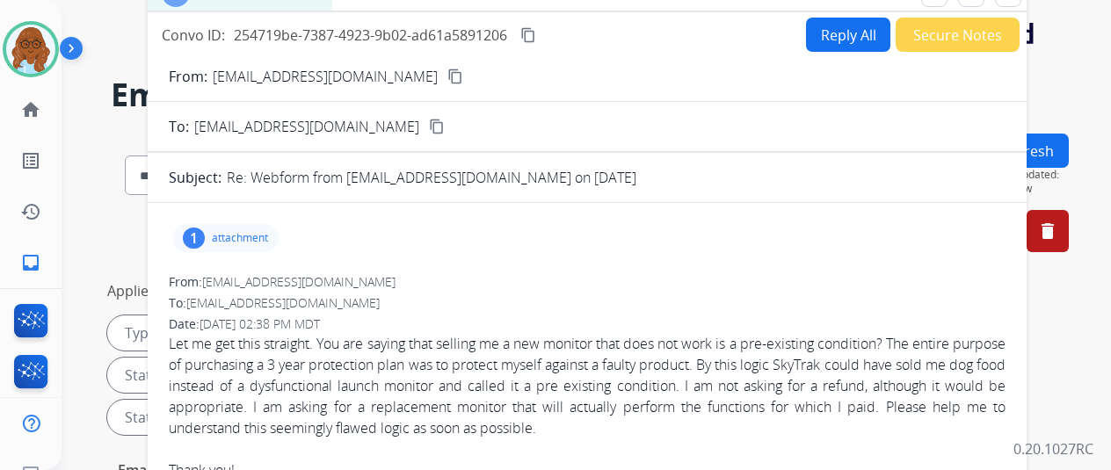
drag, startPoint x: 675, startPoint y: 92, endPoint x: 708, endPoint y: 5, distance: 92.9
click at [833, 38] on button "Reply All" at bounding box center [848, 35] width 84 height 34
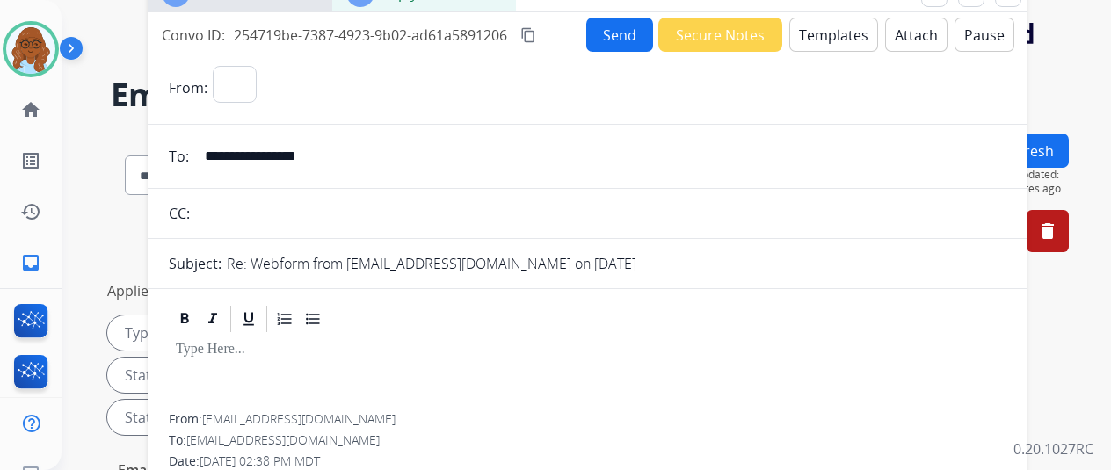
select select "**********"
click at [844, 35] on button "Templates" at bounding box center [833, 35] width 89 height 34
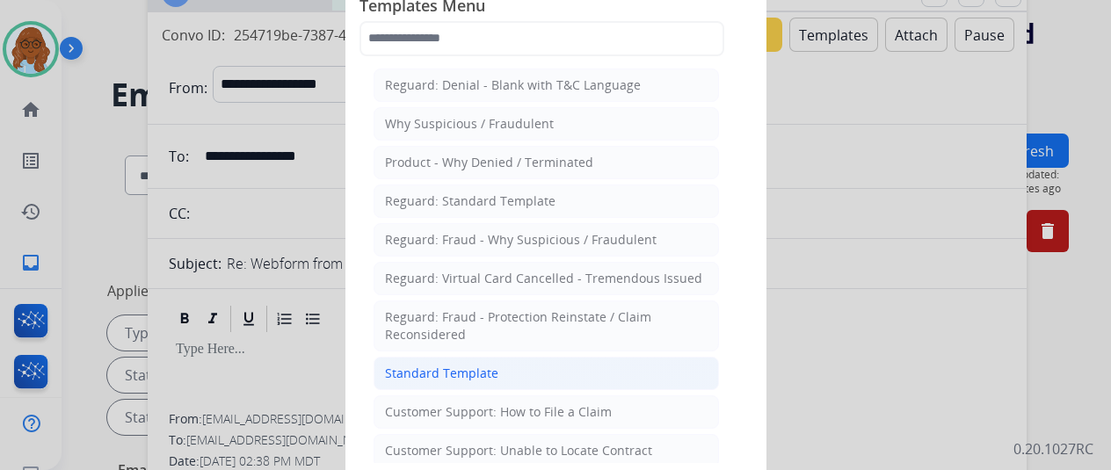
click at [505, 374] on li "Standard Template" at bounding box center [546, 373] width 345 height 33
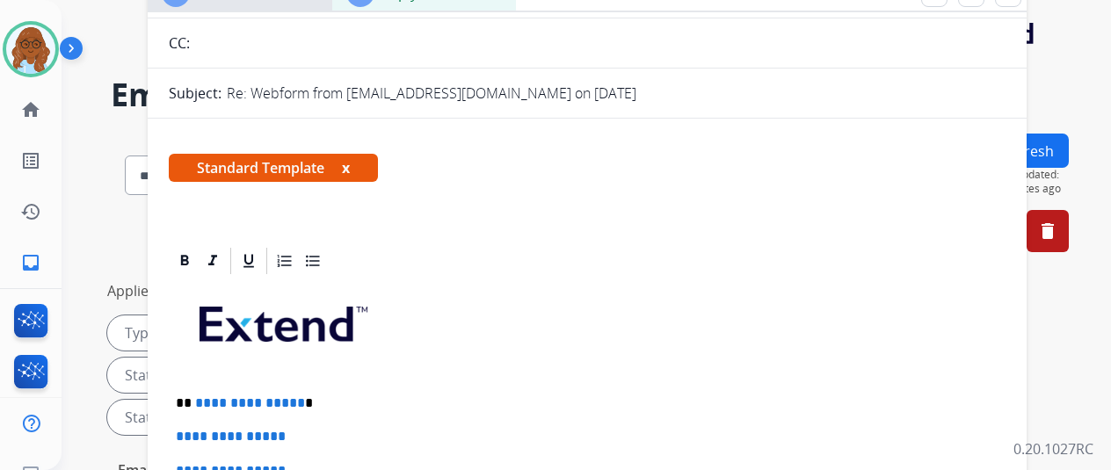
scroll to position [264, 0]
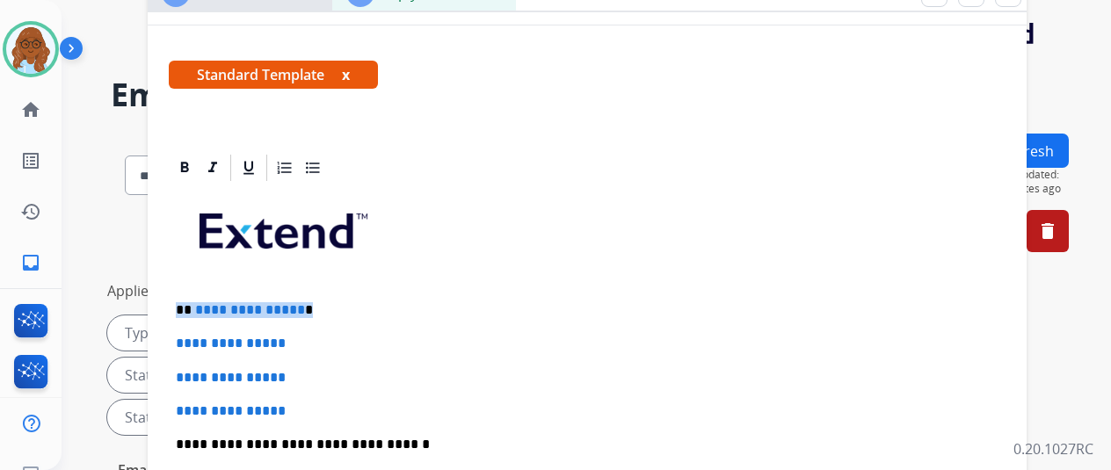
drag, startPoint x: 338, startPoint y: 311, endPoint x: 174, endPoint y: 305, distance: 163.6
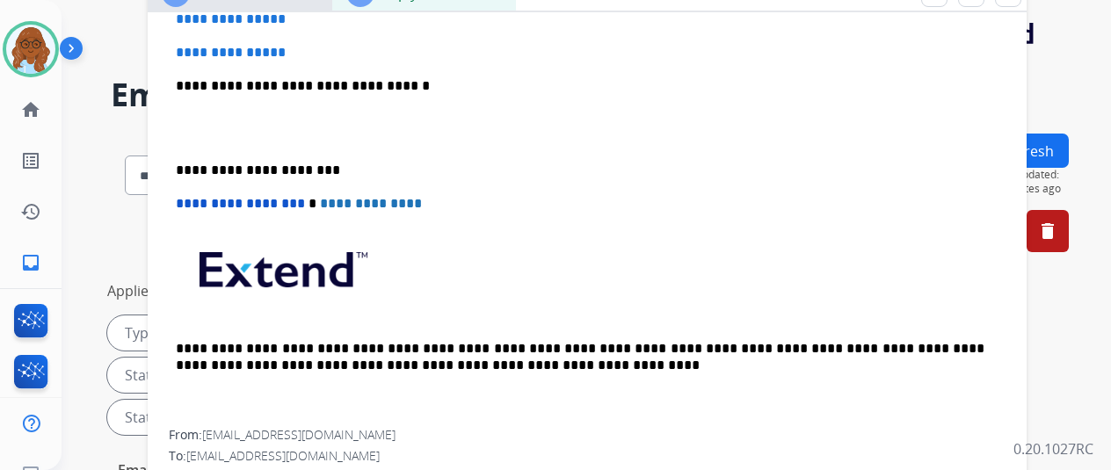
scroll to position [439, 0]
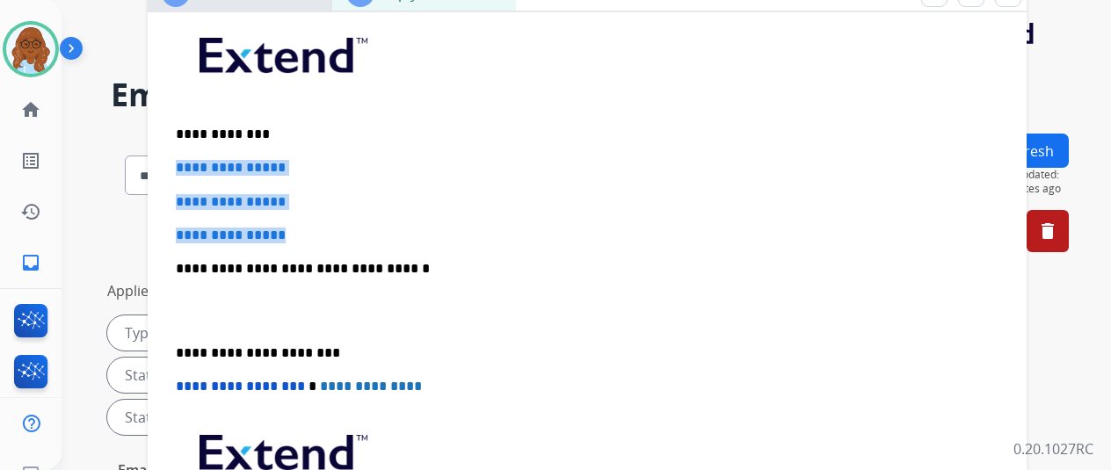
drag, startPoint x: 297, startPoint y: 233, endPoint x: 231, endPoint y: 170, distance: 91.4
click at [184, 157] on div "**********" at bounding box center [587, 310] width 837 height 605
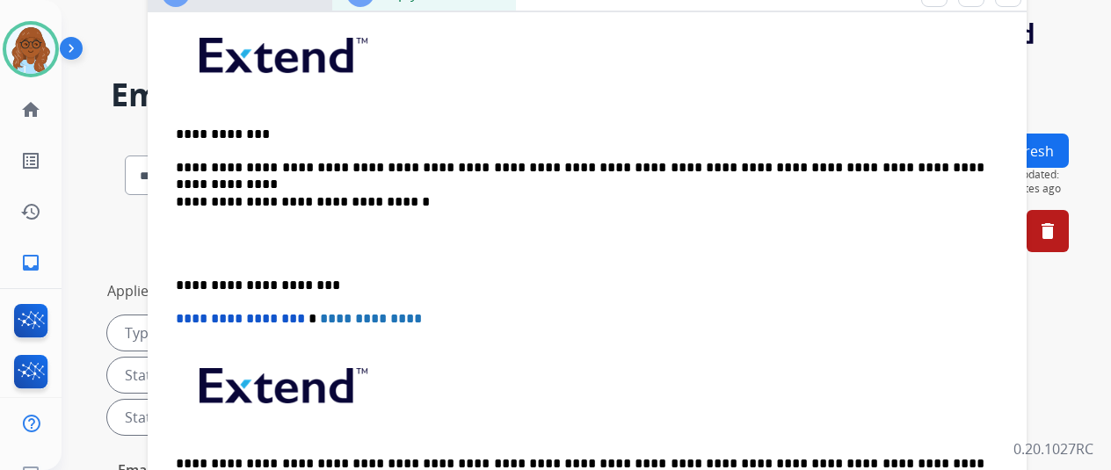
click at [185, 286] on p "**********" at bounding box center [580, 286] width 809 height 16
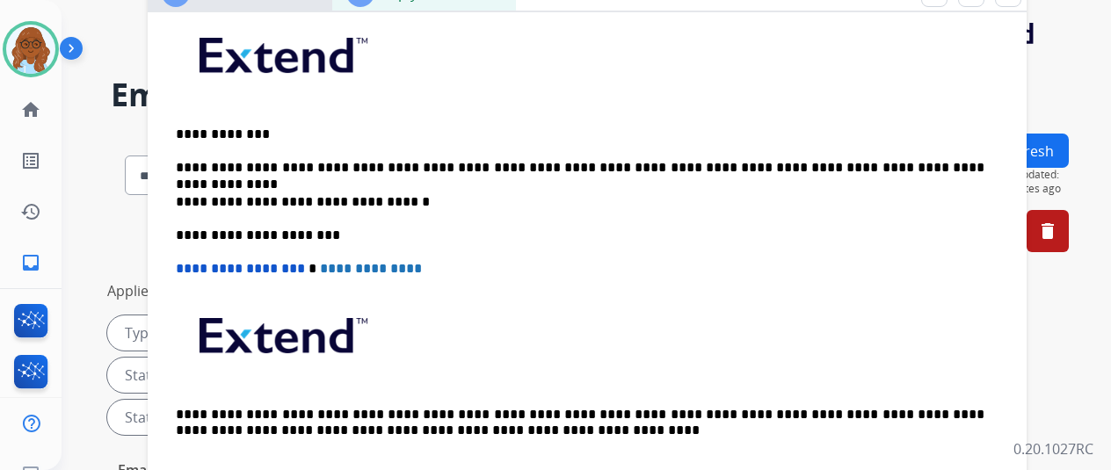
click at [984, 161] on p "**********" at bounding box center [580, 168] width 809 height 16
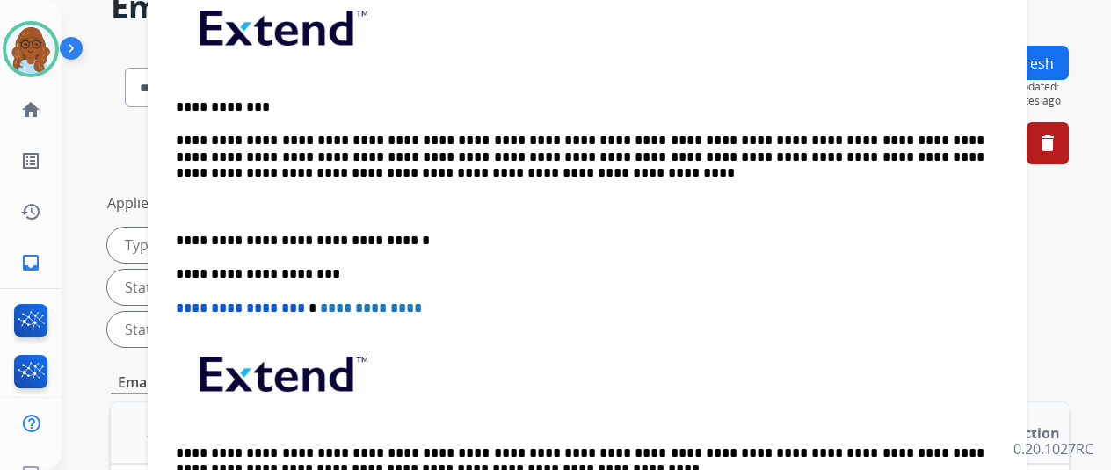
scroll to position [352, 0]
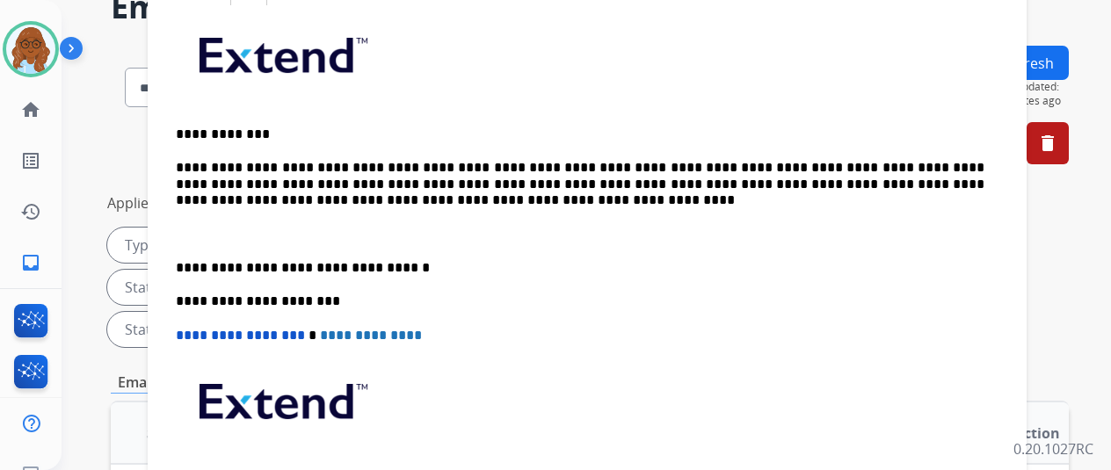
click at [459, 197] on p "**********" at bounding box center [580, 184] width 809 height 48
click at [933, 182] on p "**********" at bounding box center [580, 184] width 809 height 48
click at [194, 199] on p "**********" at bounding box center [580, 184] width 809 height 48
drag, startPoint x: 991, startPoint y: 182, endPoint x: 970, endPoint y: 185, distance: 21.3
click at [970, 185] on p "**********" at bounding box center [580, 184] width 809 height 48
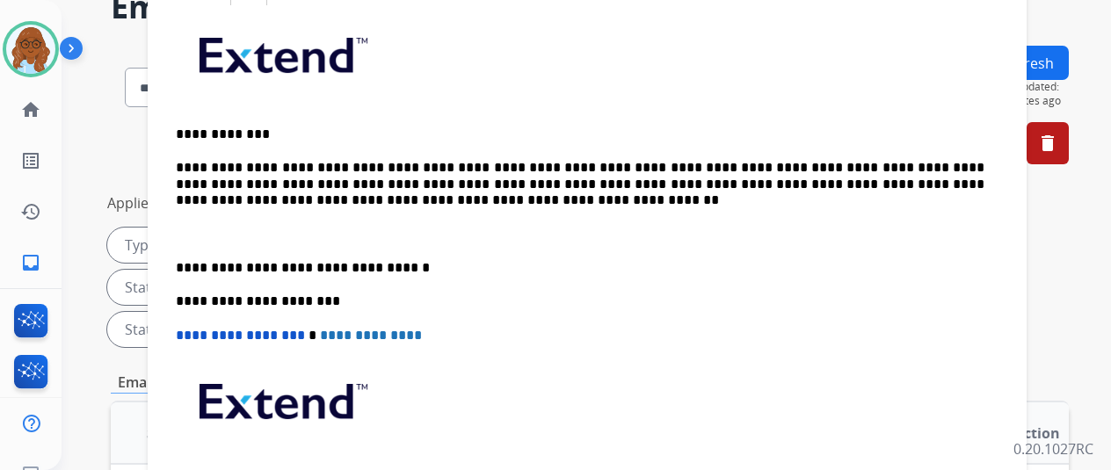
click at [454, 197] on p "**********" at bounding box center [580, 184] width 809 height 48
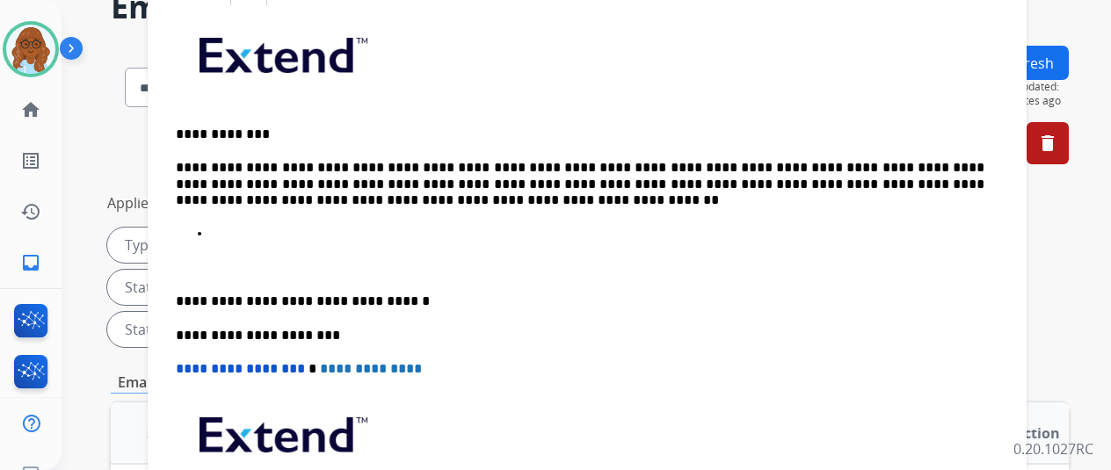
click at [179, 299] on div "**********" at bounding box center [587, 301] width 837 height 587
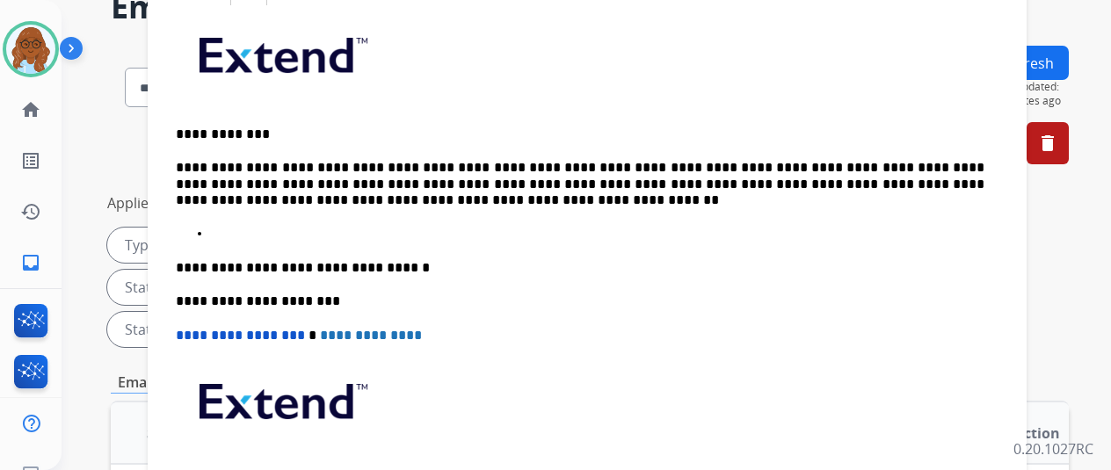
click at [330, 210] on div "**********" at bounding box center [587, 285] width 837 height 554
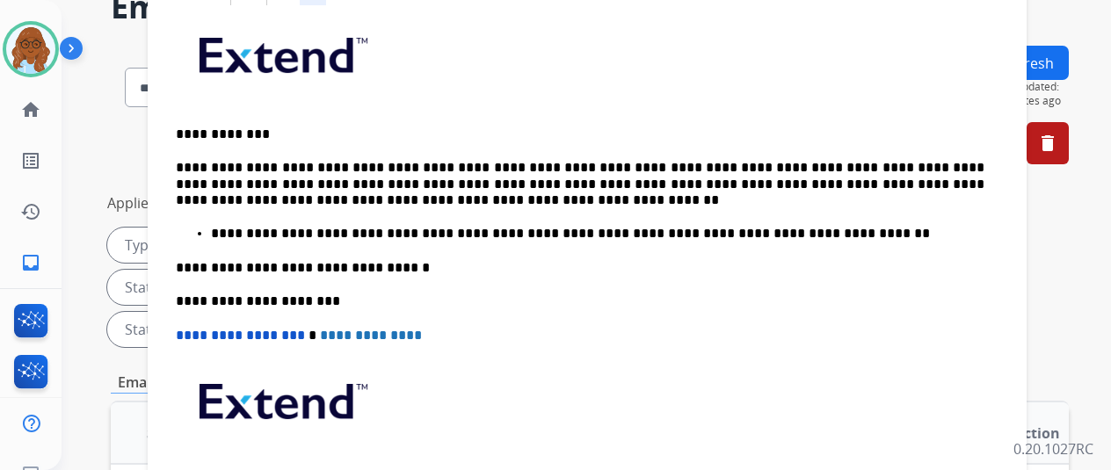
drag, startPoint x: 328, startPoint y: 232, endPoint x: 371, endPoint y: 268, distance: 56.2
click at [328, 232] on p "**********" at bounding box center [598, 234] width 774 height 16
drag, startPoint x: 815, startPoint y: 224, endPoint x: 830, endPoint y: 245, distance: 25.9
click at [816, 225] on div "**********" at bounding box center [587, 285] width 837 height 554
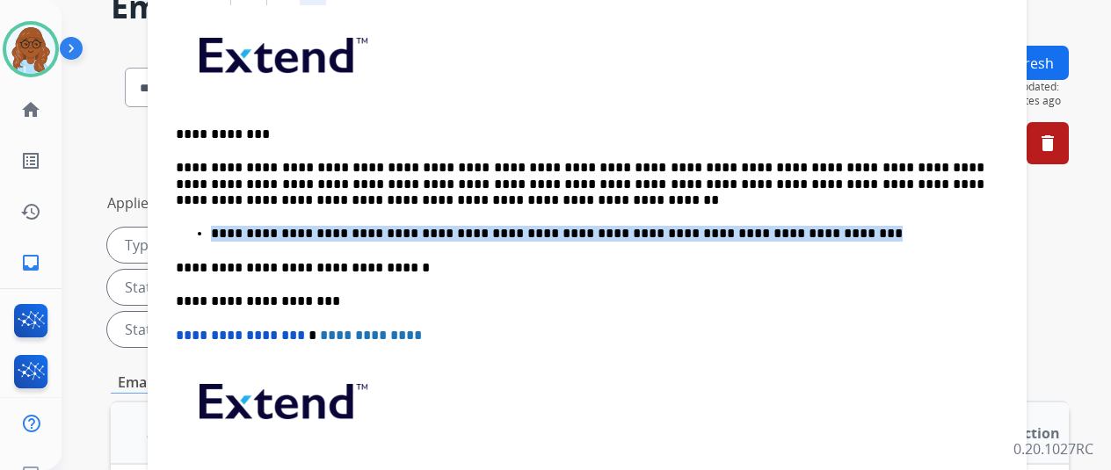
click at [835, 236] on p "**********" at bounding box center [598, 234] width 774 height 16
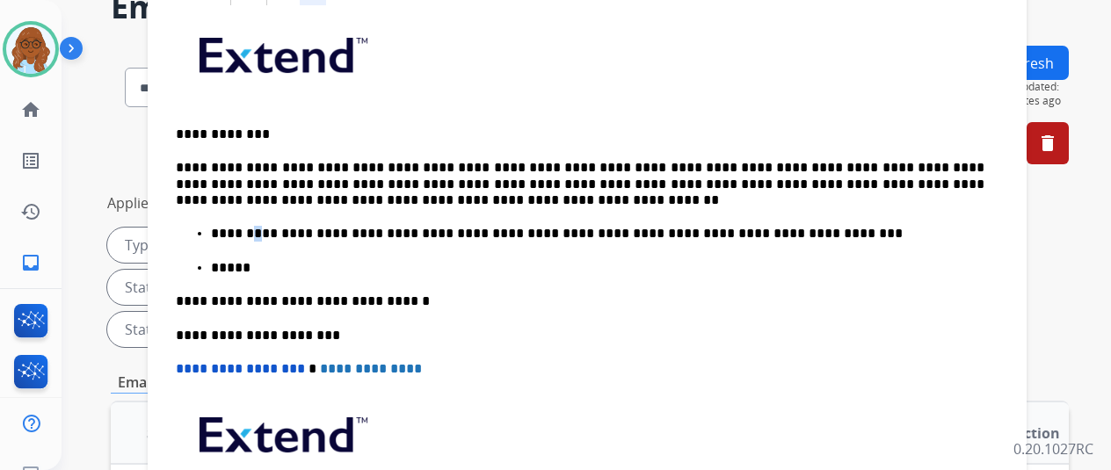
click at [264, 230] on p "**********" at bounding box center [598, 234] width 774 height 16
click at [316, 268] on p "*****" at bounding box center [598, 268] width 774 height 16
click at [378, 265] on p "**********" at bounding box center [598, 268] width 774 height 16
click at [445, 280] on div "**********" at bounding box center [587, 301] width 837 height 587
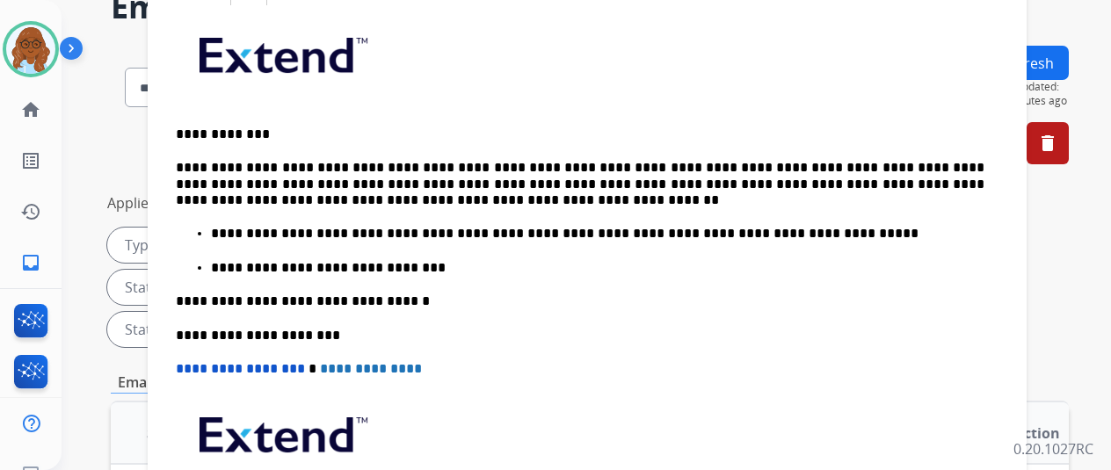
drag, startPoint x: 456, startPoint y: 256, endPoint x: 485, endPoint y: 273, distance: 33.9
click at [457, 260] on p "**********" at bounding box center [598, 268] width 774 height 16
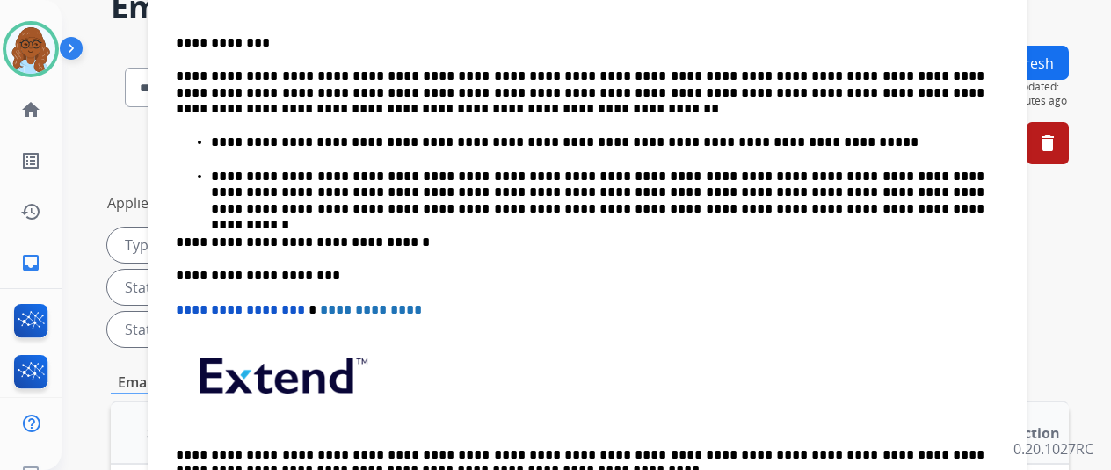
scroll to position [264, 0]
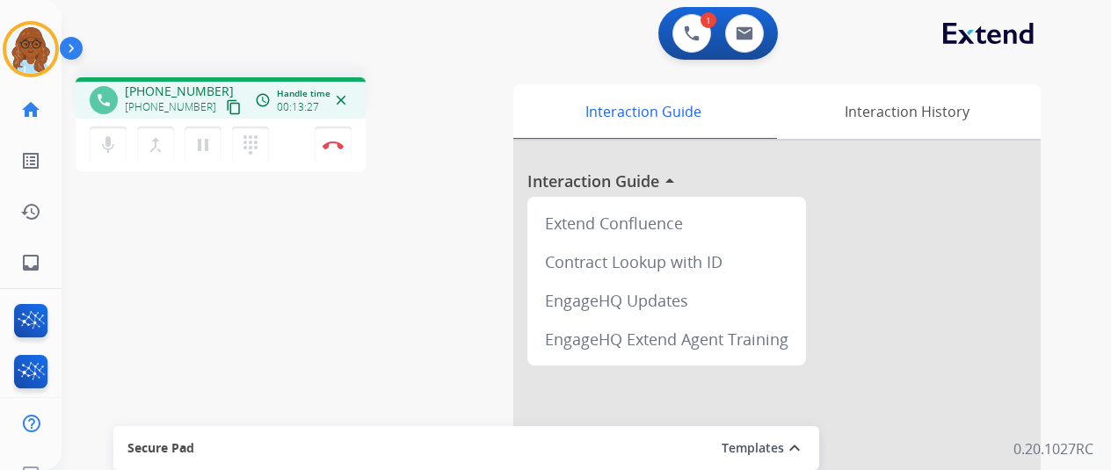
scroll to position [0, 5]
click at [331, 152] on button "Disconnect" at bounding box center [333, 145] width 37 height 37
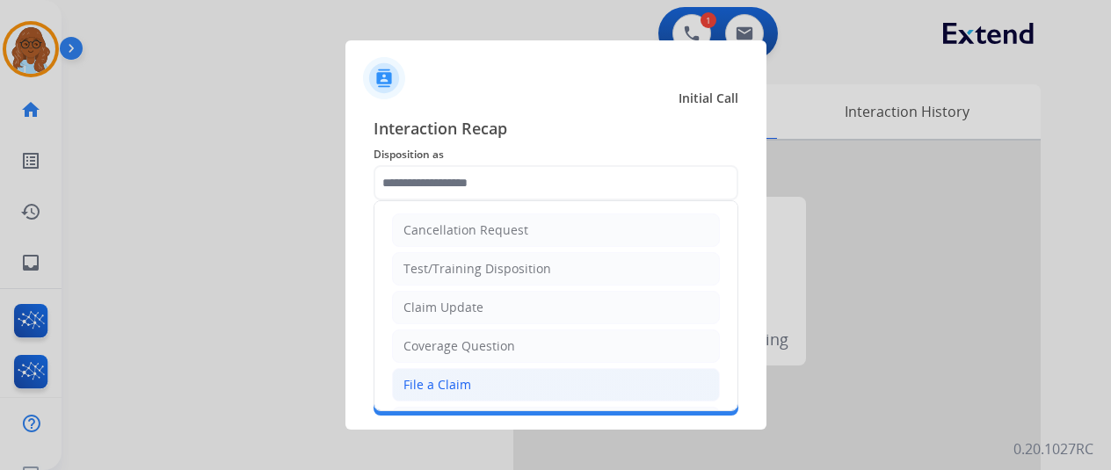
click at [440, 381] on div "File a Claim" at bounding box center [437, 385] width 68 height 18
type input "**********"
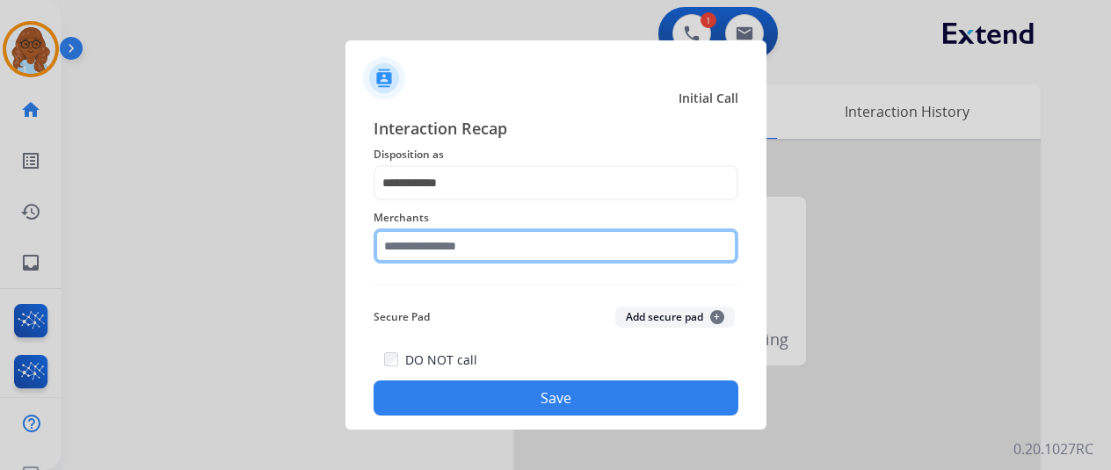
click at [466, 247] on input "text" at bounding box center [556, 246] width 365 height 35
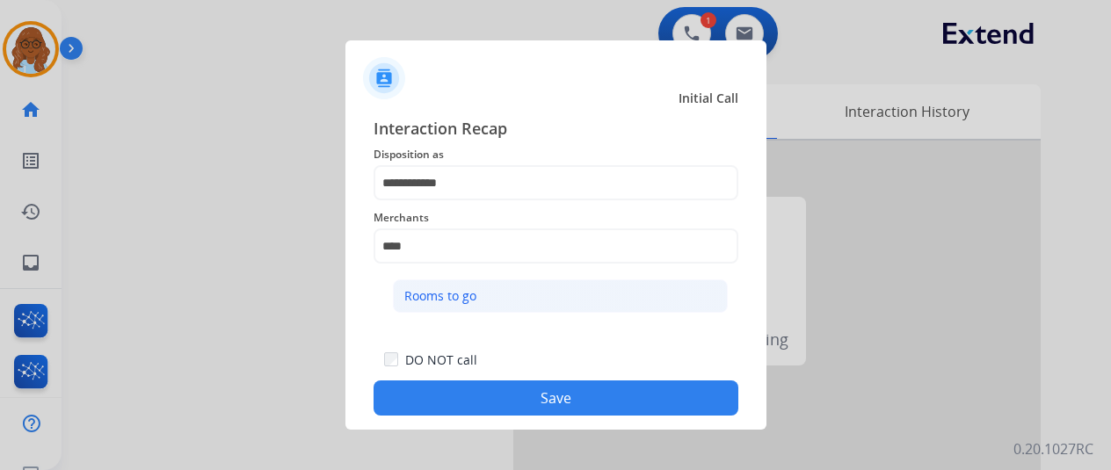
click at [462, 307] on li "Rooms to go" at bounding box center [560, 296] width 335 height 33
type input "**********"
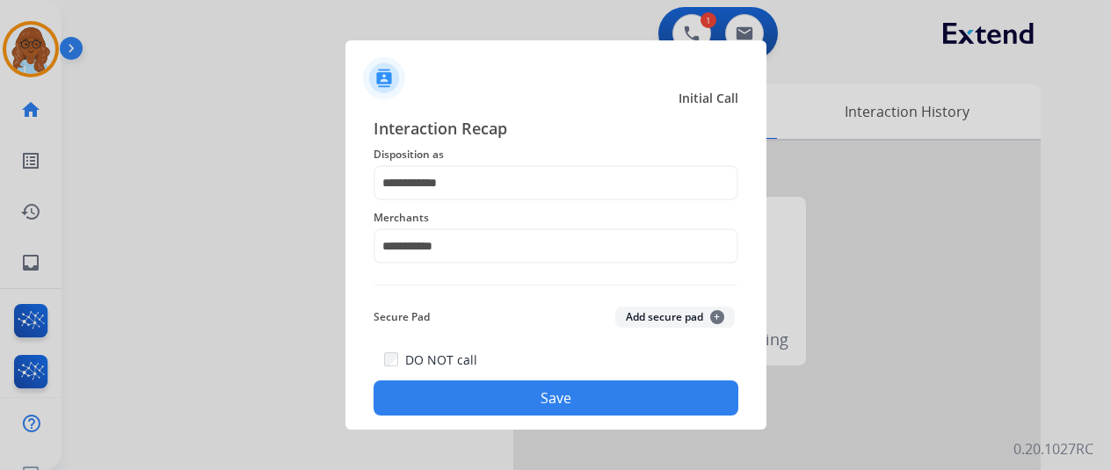
click at [548, 389] on button "Save" at bounding box center [556, 398] width 365 height 35
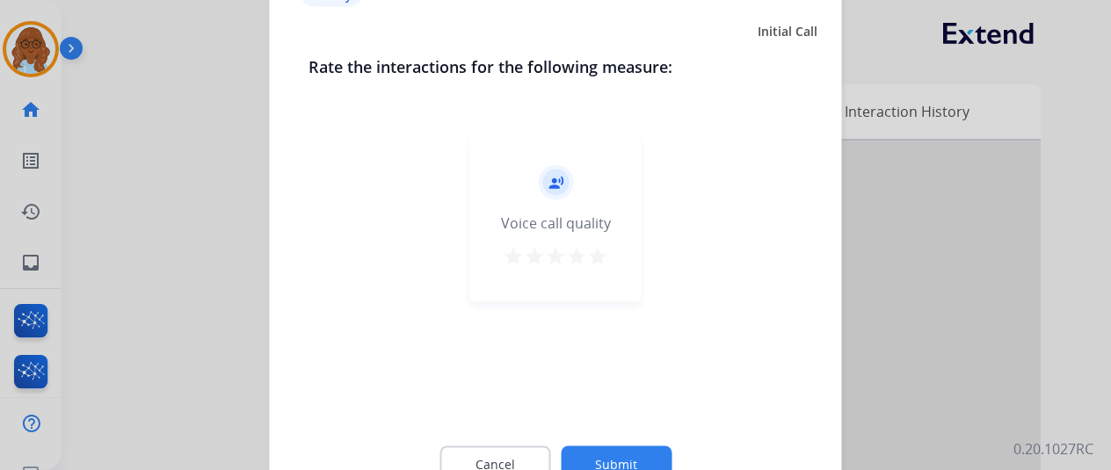
click at [587, 251] on mat-icon "star" at bounding box center [597, 255] width 21 height 21
click at [604, 452] on button "Submit" at bounding box center [616, 464] width 111 height 37
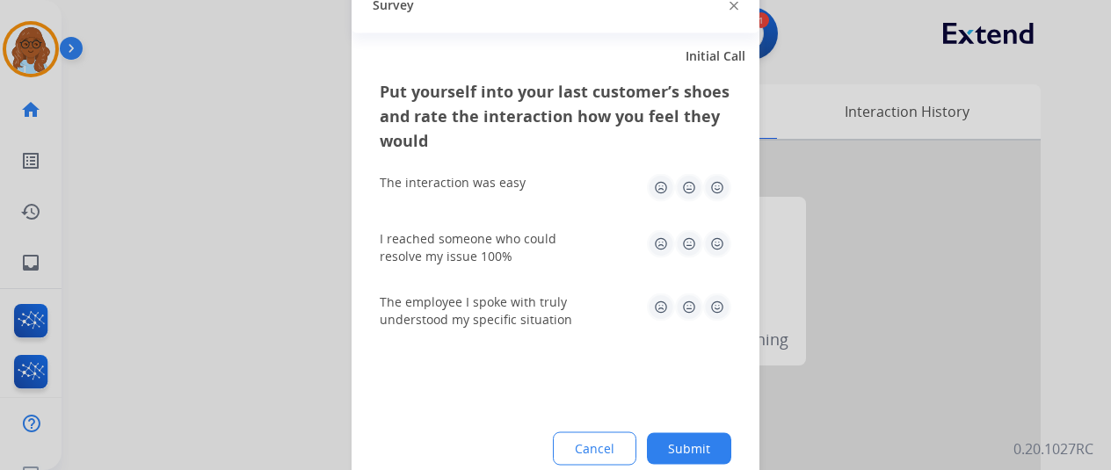
click at [712, 184] on img at bounding box center [717, 187] width 28 height 28
click at [712, 256] on img at bounding box center [717, 243] width 28 height 28
click at [712, 317] on img at bounding box center [717, 307] width 28 height 28
click at [696, 433] on button "Submit" at bounding box center [689, 448] width 84 height 32
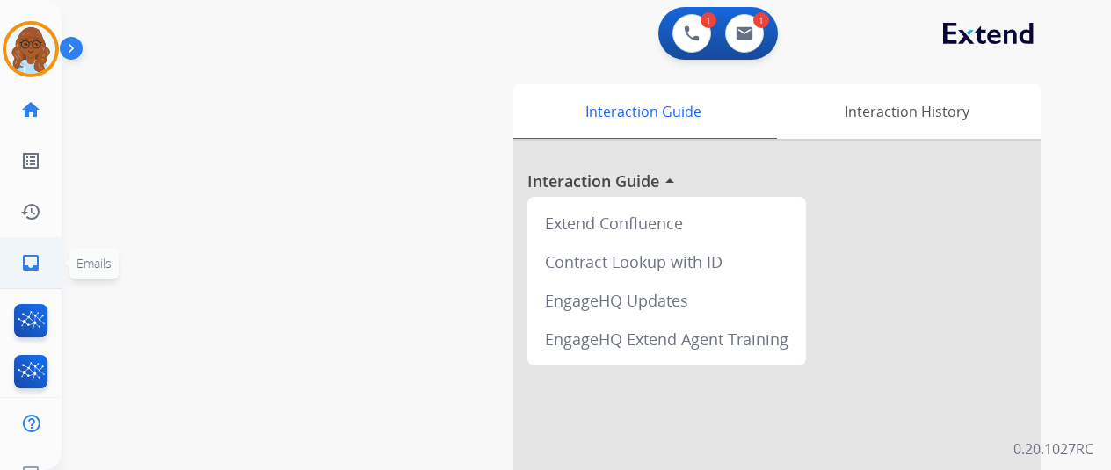
click at [30, 251] on link "inbox Emails" at bounding box center [30, 262] width 49 height 49
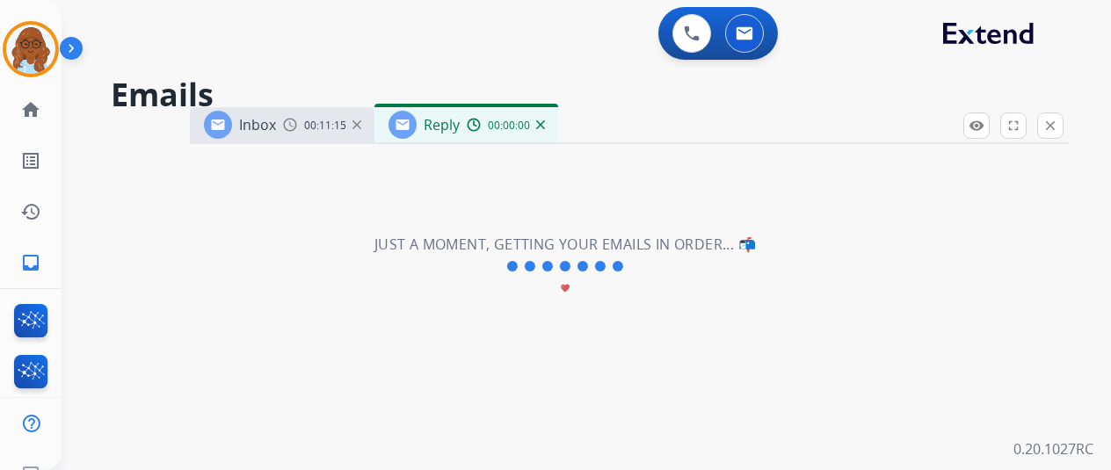
select select "**********"
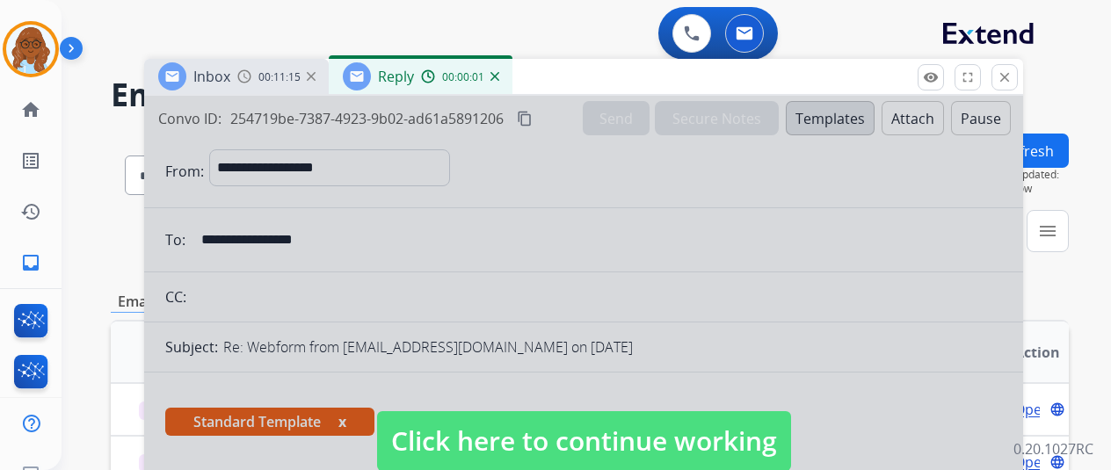
drag, startPoint x: 624, startPoint y: 127, endPoint x: 556, endPoint y: 52, distance: 101.4
click at [556, 59] on div "Inbox 00:11:15 Reply 00:00:01" at bounding box center [583, 77] width 879 height 37
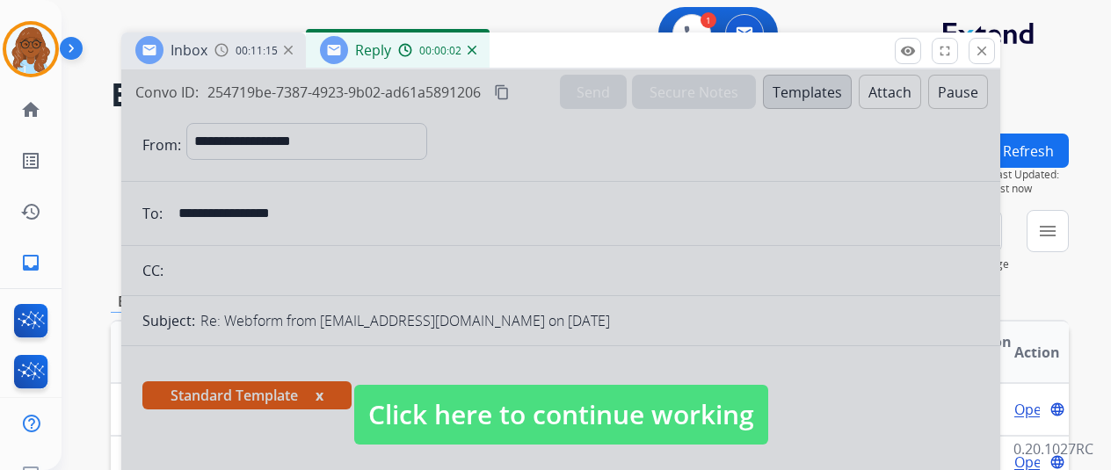
click at [521, 372] on div at bounding box center [560, 397] width 879 height 657
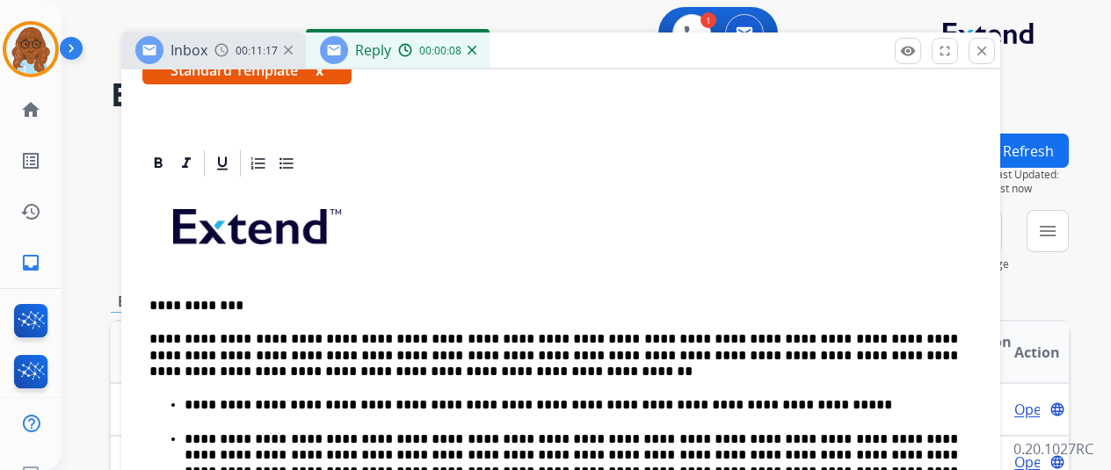
scroll to position [264, 0]
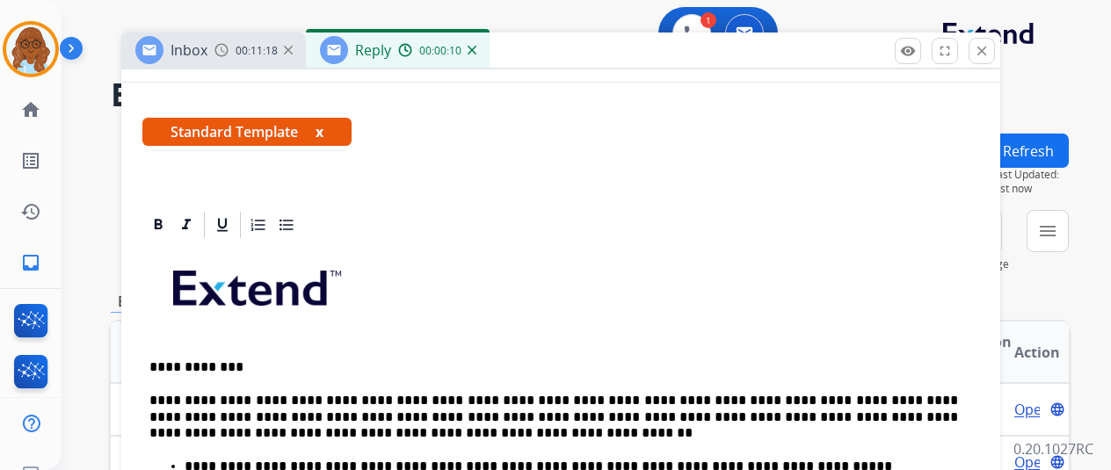
click at [325, 125] on span "Standard Template x" at bounding box center [246, 132] width 209 height 28
click at [323, 128] on button "x" at bounding box center [320, 131] width 8 height 21
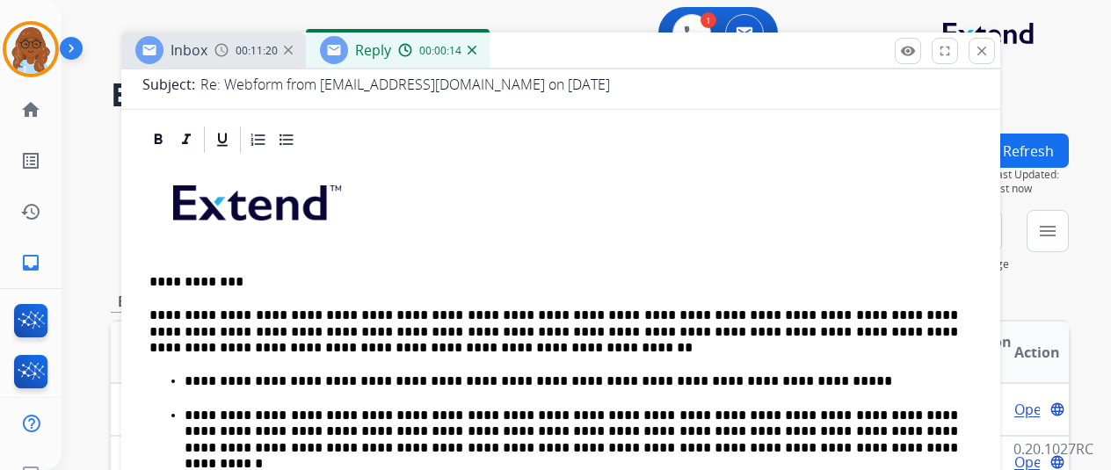
scroll to position [0, 0]
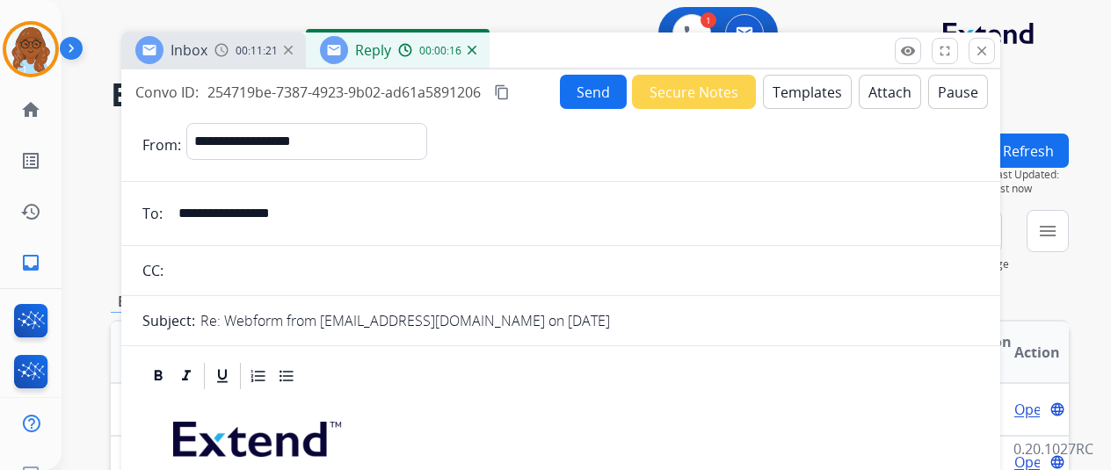
click at [510, 85] on mat-icon "content_copy" at bounding box center [502, 92] width 16 height 16
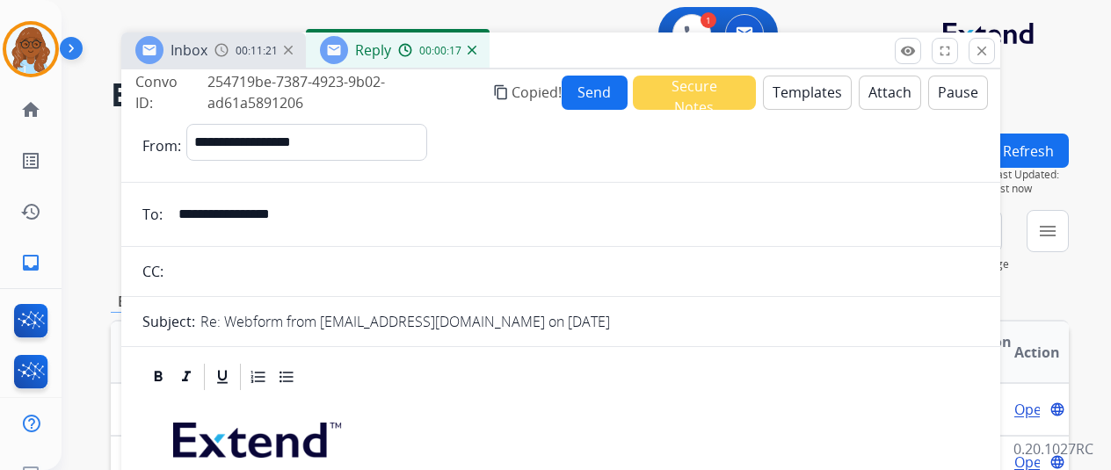
click at [577, 99] on button "Send" at bounding box center [595, 93] width 66 height 34
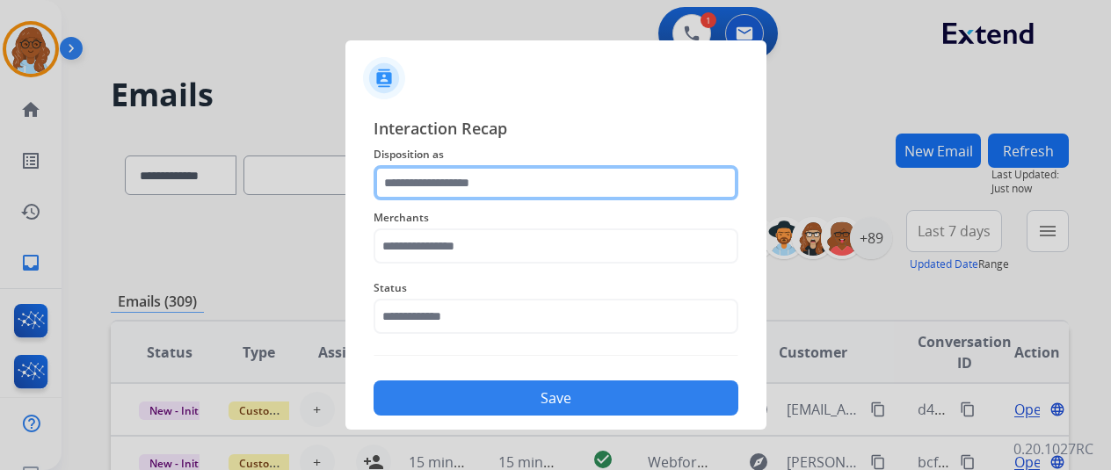
click at [510, 177] on input "text" at bounding box center [556, 182] width 365 height 35
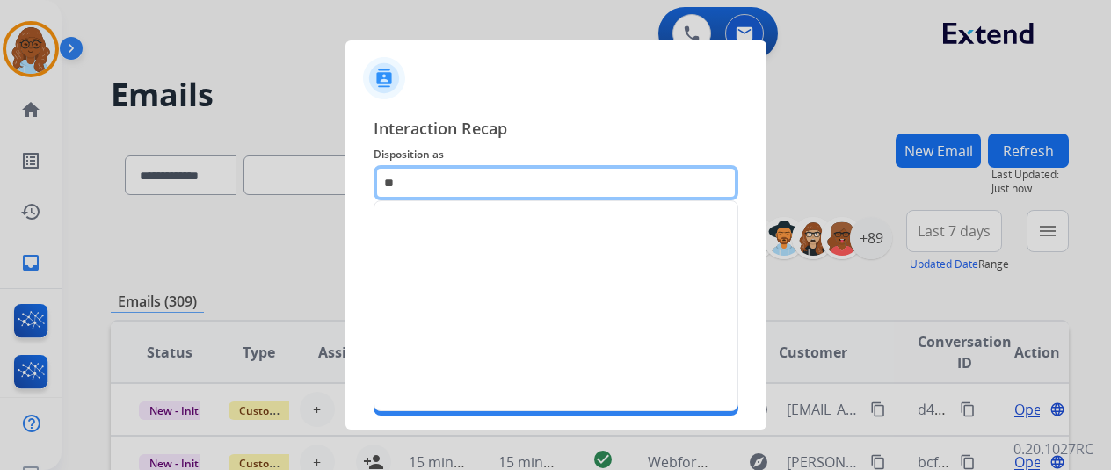
type input "*"
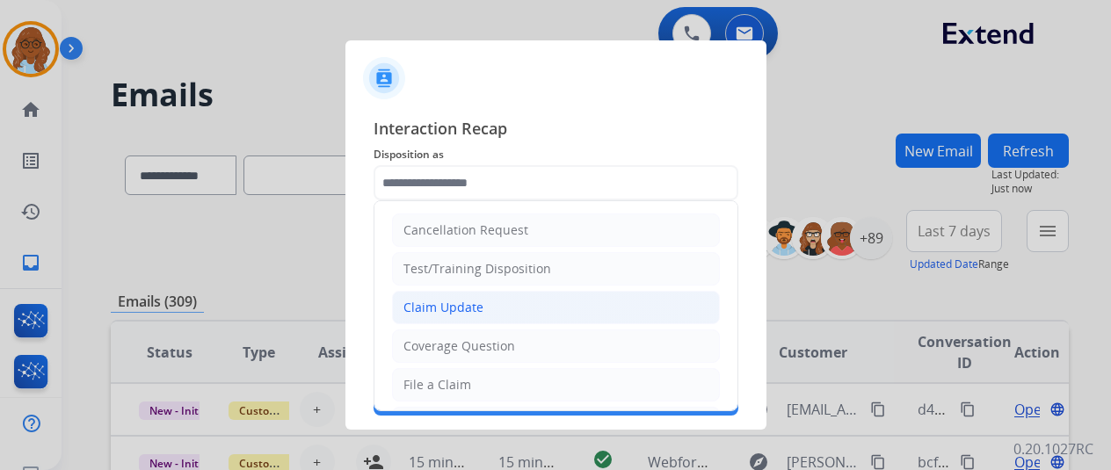
click at [475, 299] on div "Claim Update" at bounding box center [443, 308] width 80 height 18
type input "**********"
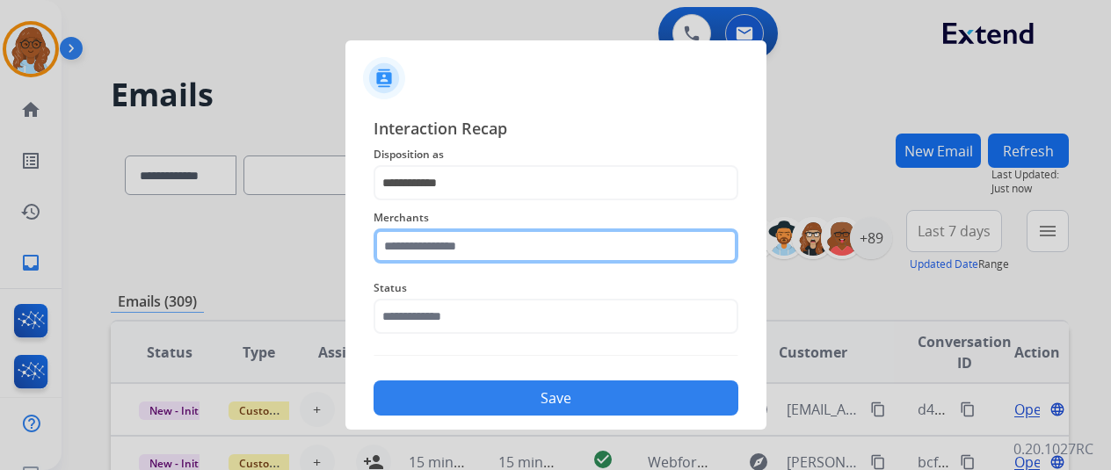
click at [418, 232] on input "text" at bounding box center [556, 246] width 365 height 35
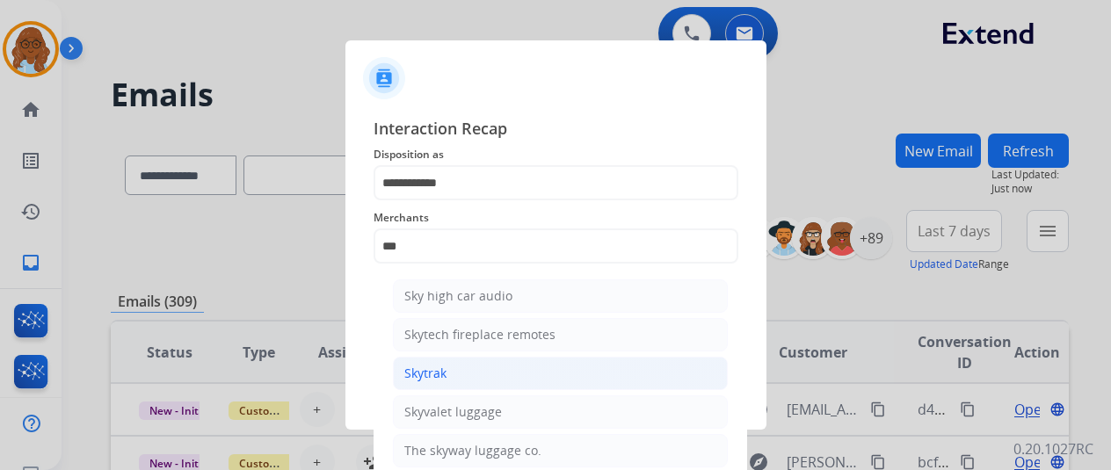
click at [434, 371] on div "Skytrak" at bounding box center [425, 374] width 42 height 18
type input "*******"
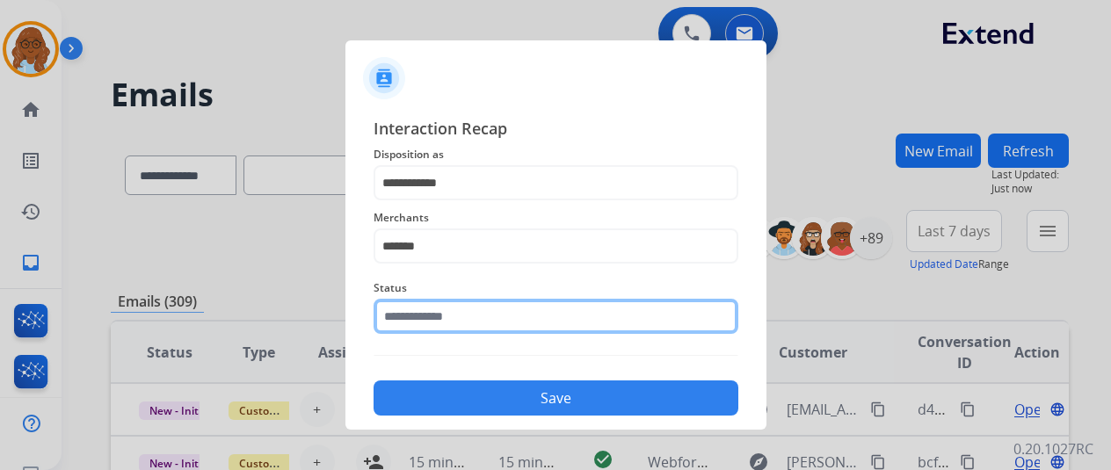
click at [447, 312] on input "text" at bounding box center [556, 316] width 365 height 35
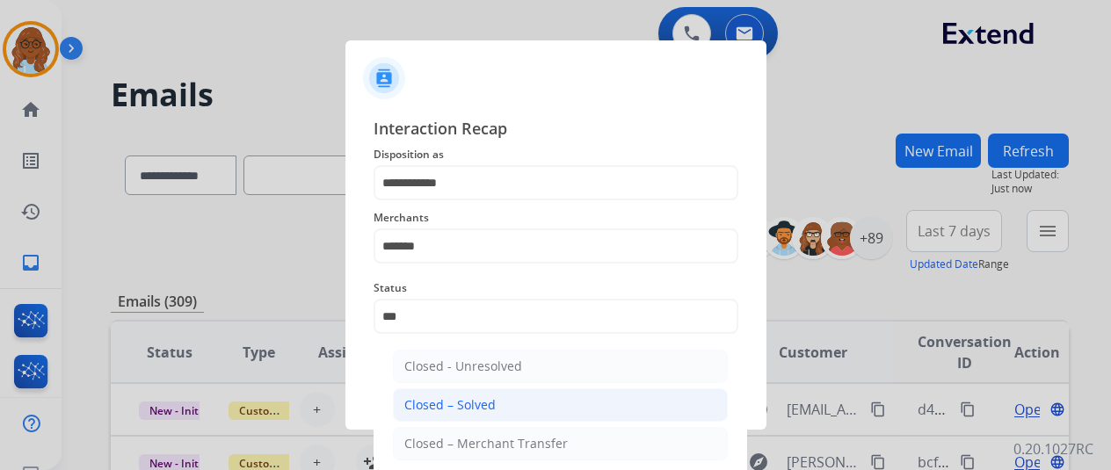
click at [466, 397] on div "Closed – Solved" at bounding box center [449, 405] width 91 height 18
type input "**********"
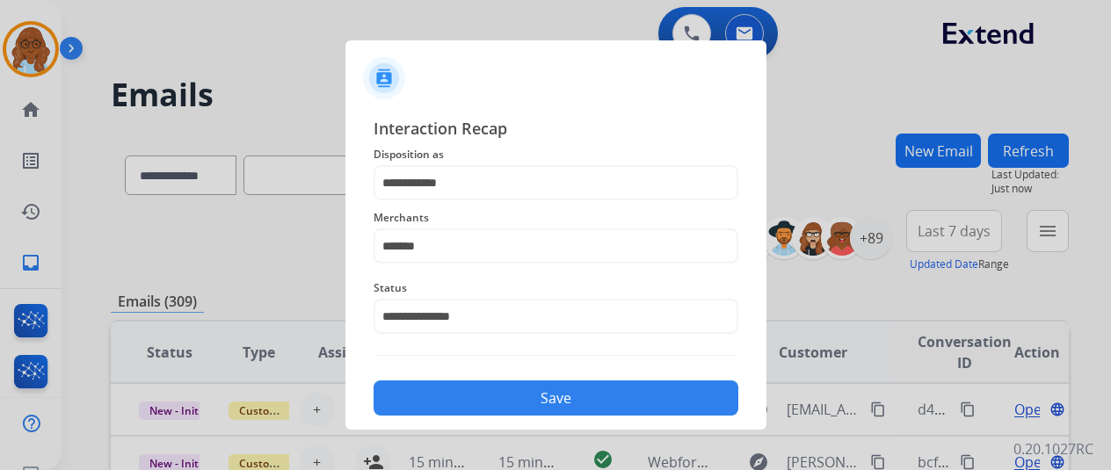
click at [518, 404] on button "Save" at bounding box center [556, 398] width 365 height 35
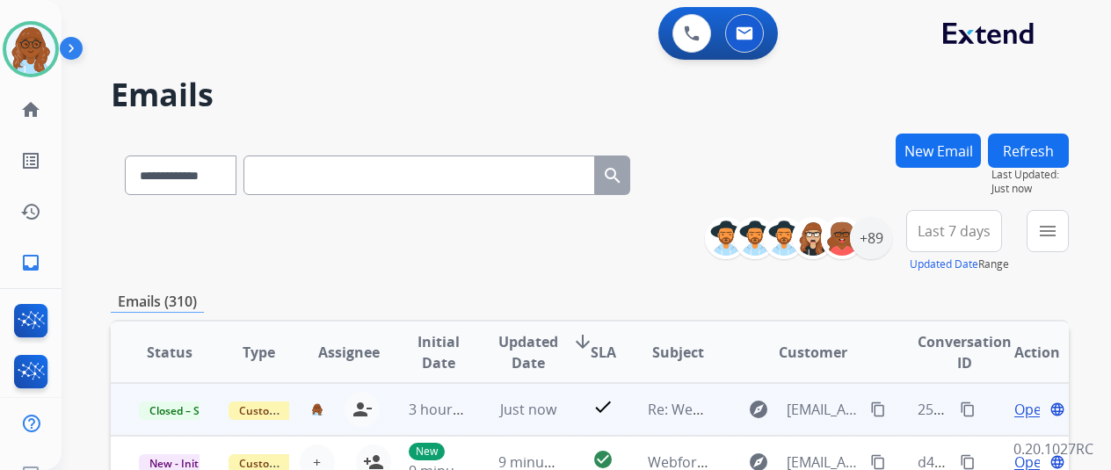
click at [960, 410] on mat-icon "content_copy" at bounding box center [968, 410] width 16 height 16
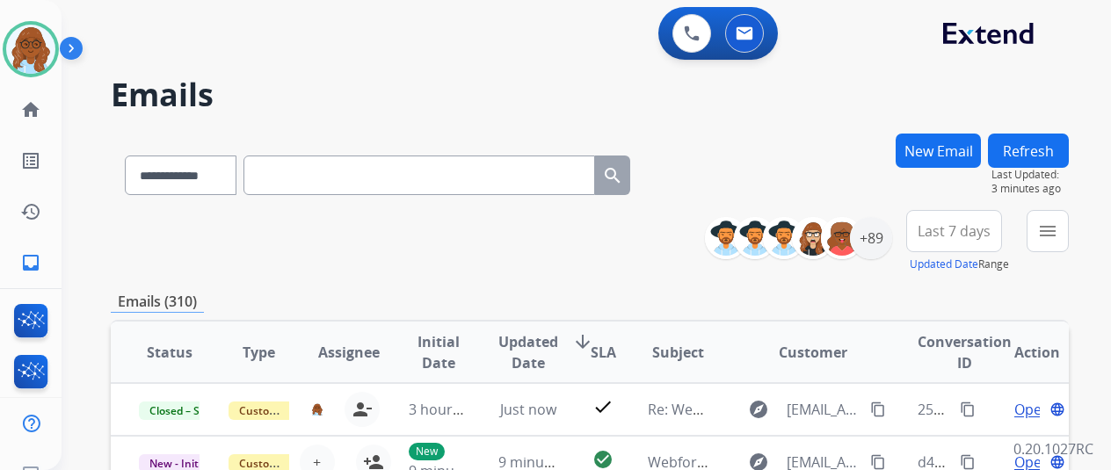
scroll to position [2, 0]
click at [1058, 240] on mat-icon "menu" at bounding box center [1047, 231] width 21 height 21
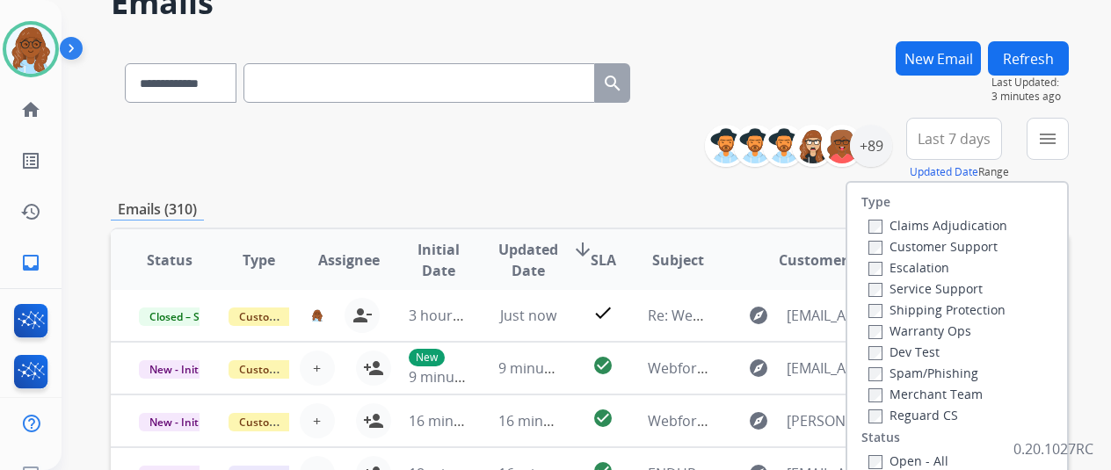
scroll to position [176, 0]
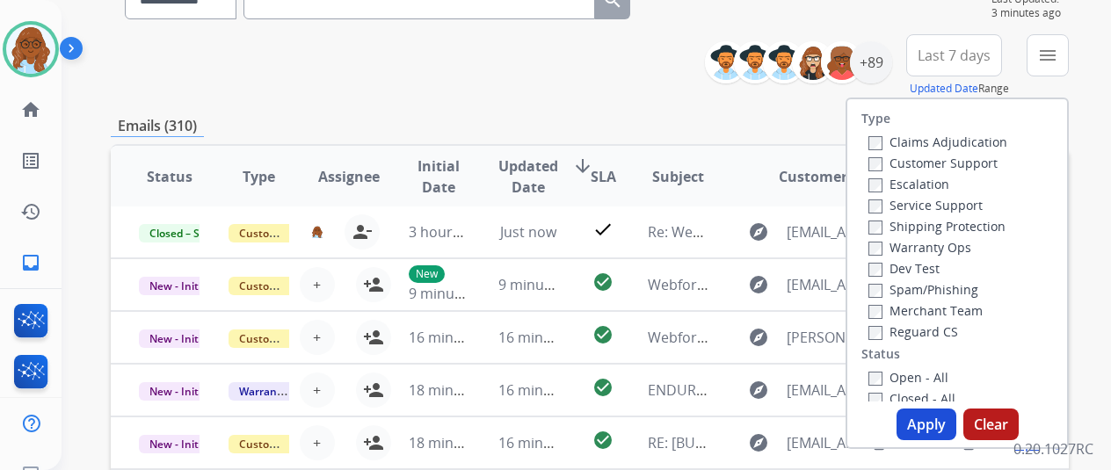
click at [882, 161] on label "Customer Support" at bounding box center [932, 163] width 129 height 17
drag, startPoint x: 899, startPoint y: 219, endPoint x: 899, endPoint y: 277, distance: 58.0
click at [899, 220] on label "Shipping Protection" at bounding box center [936, 226] width 137 height 17
click at [899, 323] on div "Reguard CS" at bounding box center [937, 331] width 139 height 21
click at [902, 328] on label "Reguard CS" at bounding box center [913, 331] width 90 height 17
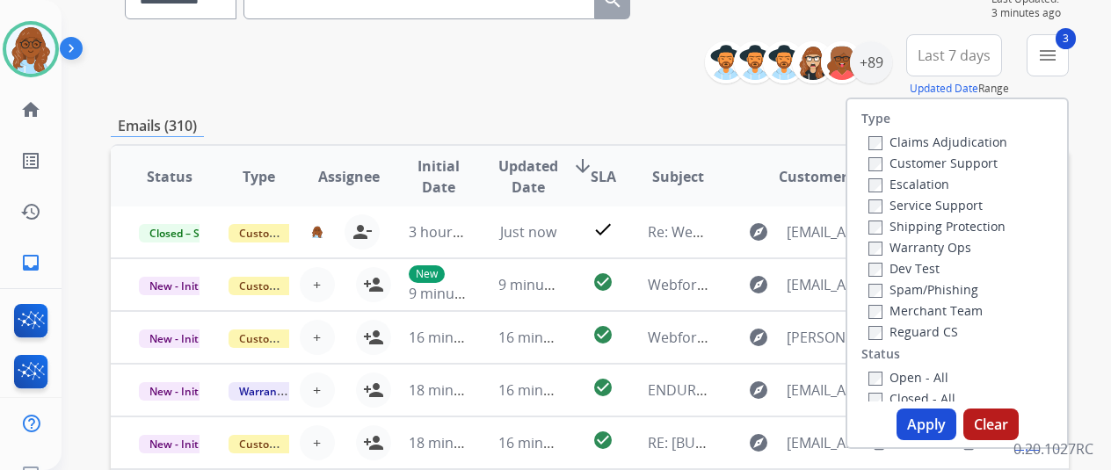
click at [908, 380] on label "Open - All" at bounding box center [908, 377] width 80 height 17
click at [919, 421] on button "Apply" at bounding box center [927, 425] width 60 height 32
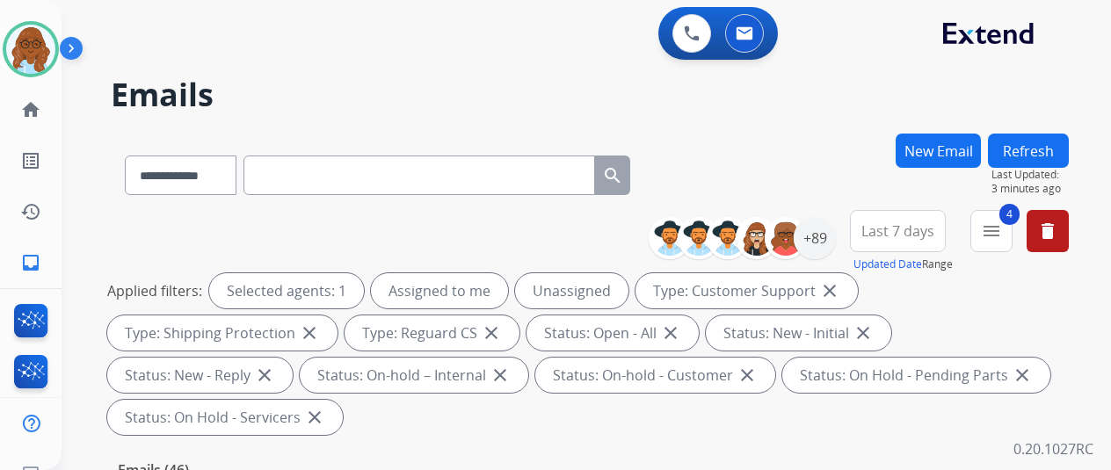
click at [923, 235] on span "Last 7 days" at bounding box center [897, 231] width 73 height 7
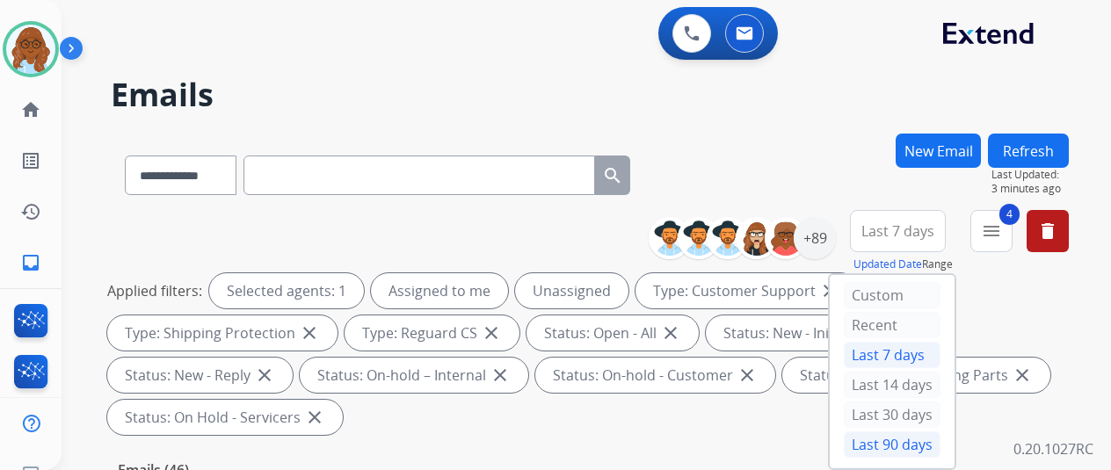
click at [906, 439] on div "Last 90 days" at bounding box center [892, 445] width 97 height 26
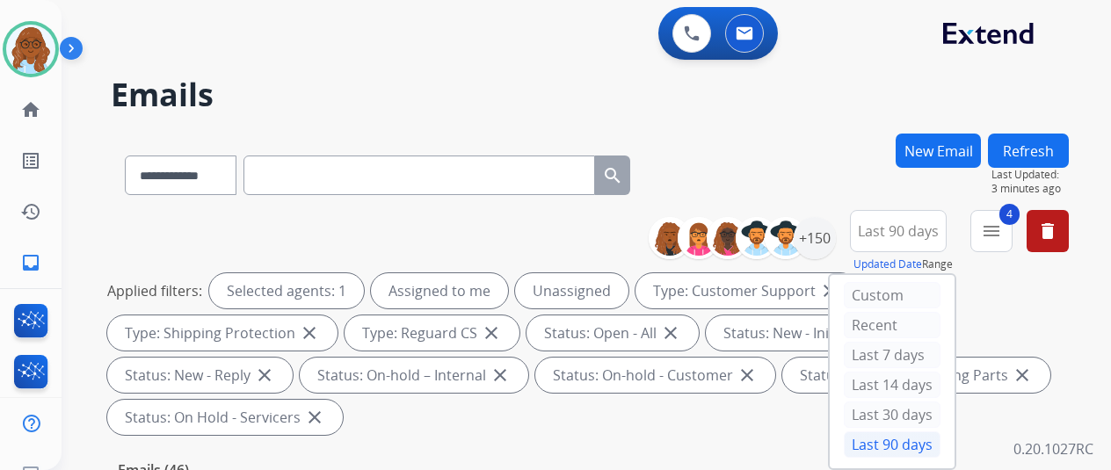
click at [863, 235] on button "Last 90 days" at bounding box center [898, 231] width 97 height 42
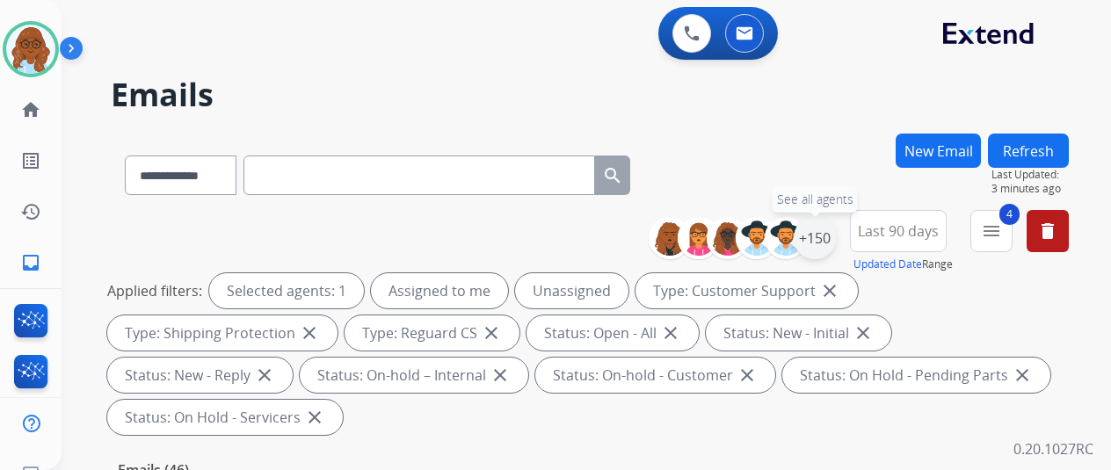
click at [825, 250] on div "+150" at bounding box center [815, 238] width 42 height 42
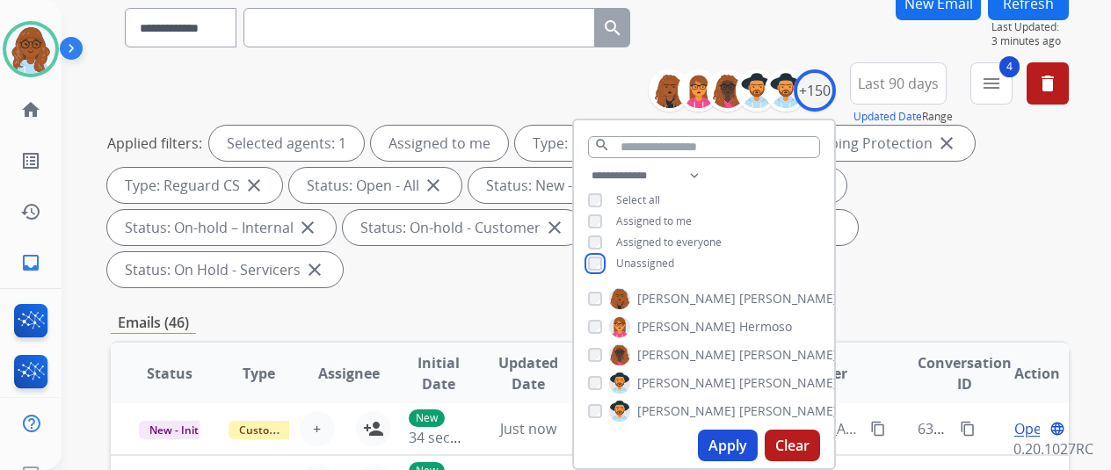
scroll to position [176, 0]
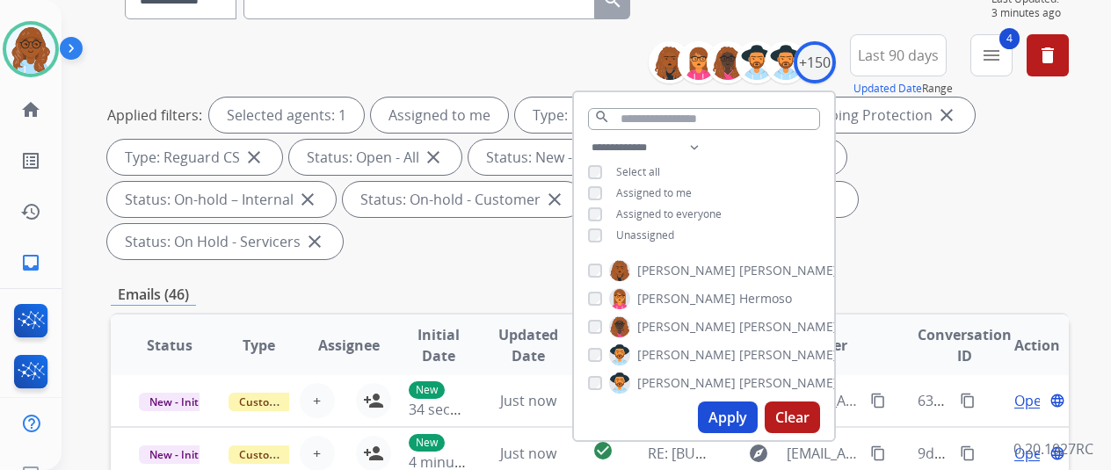
click at [733, 410] on button "Apply" at bounding box center [728, 418] width 60 height 32
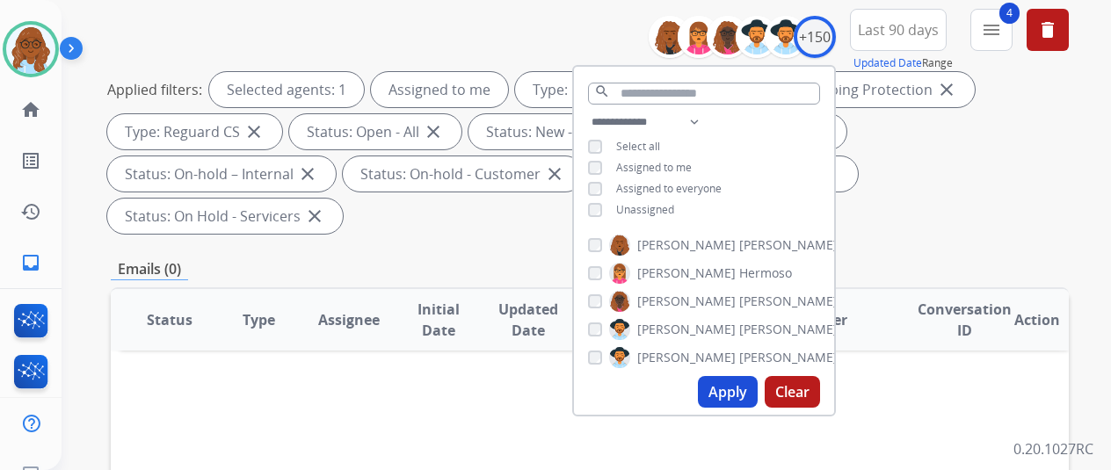
scroll to position [88, 0]
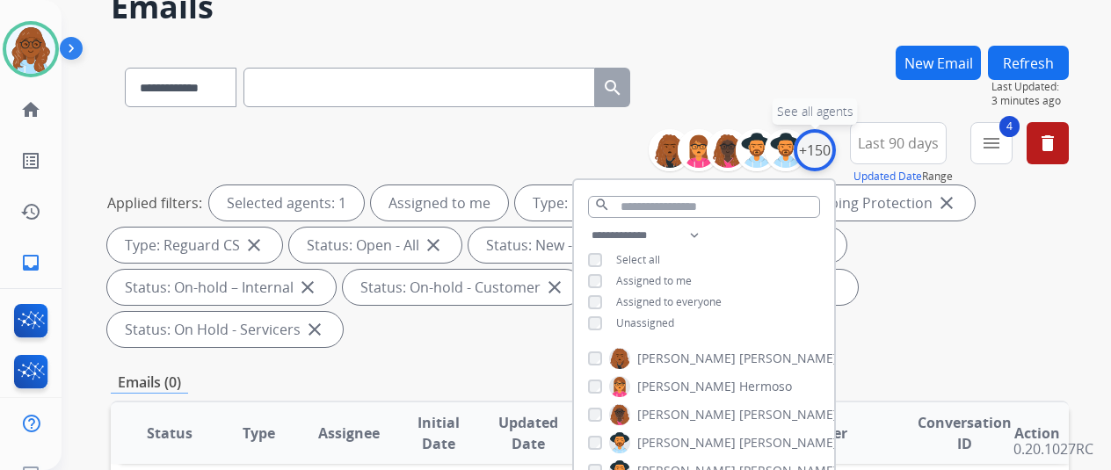
click at [823, 149] on div "+150" at bounding box center [815, 150] width 42 height 42
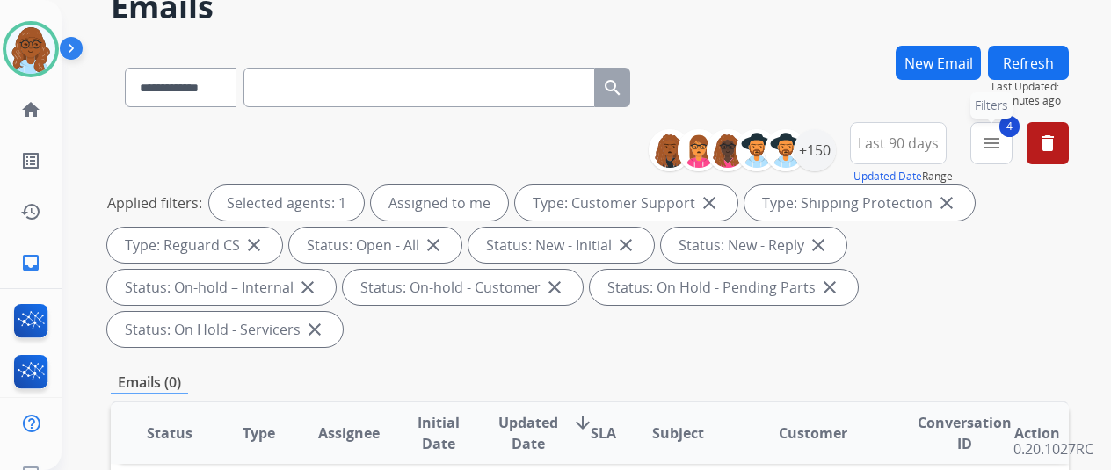
click at [1002, 139] on mat-icon "menu" at bounding box center [991, 143] width 21 height 21
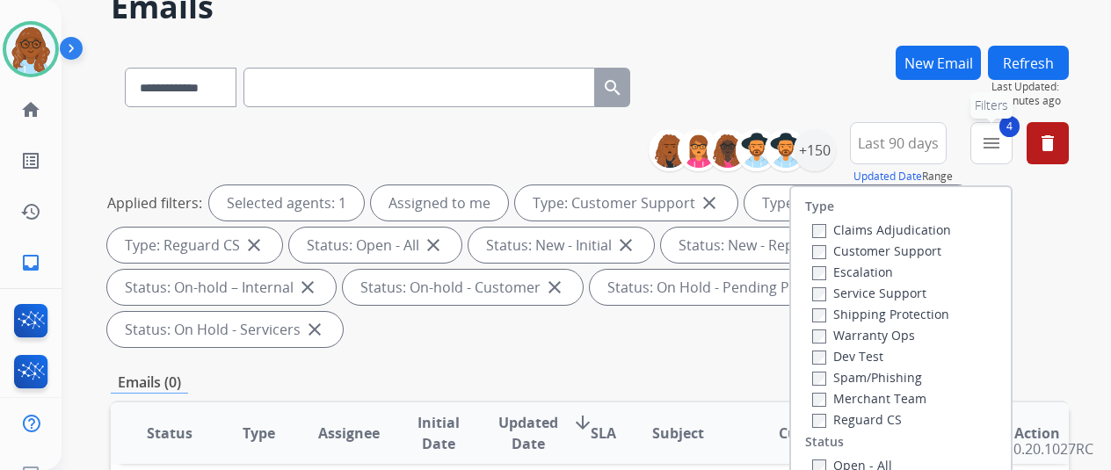
click at [999, 148] on mat-icon "menu" at bounding box center [991, 143] width 21 height 21
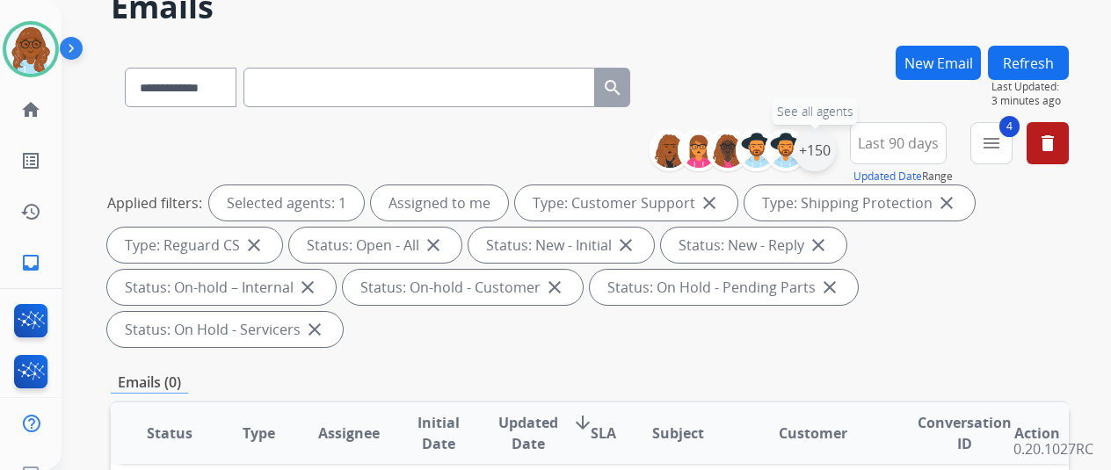
click at [832, 148] on div "+150" at bounding box center [815, 150] width 42 height 42
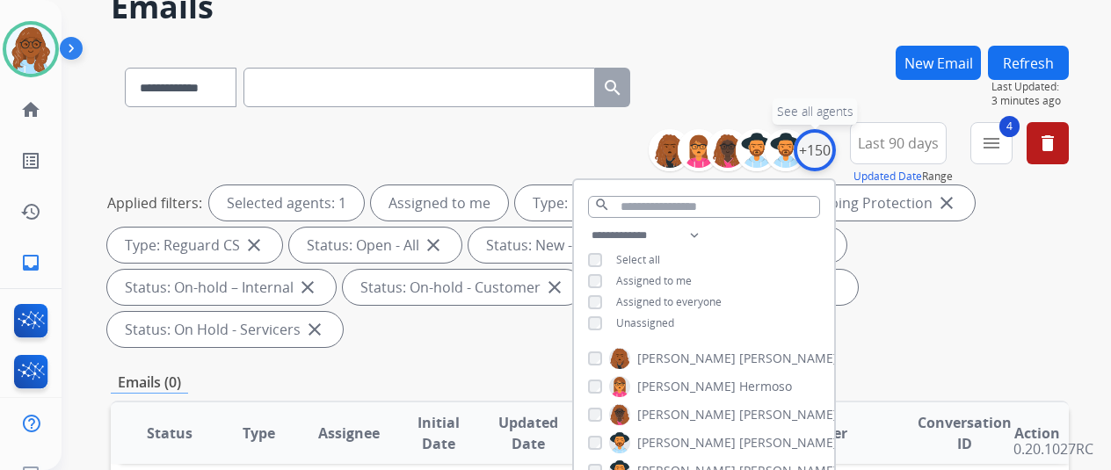
click at [833, 149] on div "+150" at bounding box center [815, 150] width 42 height 42
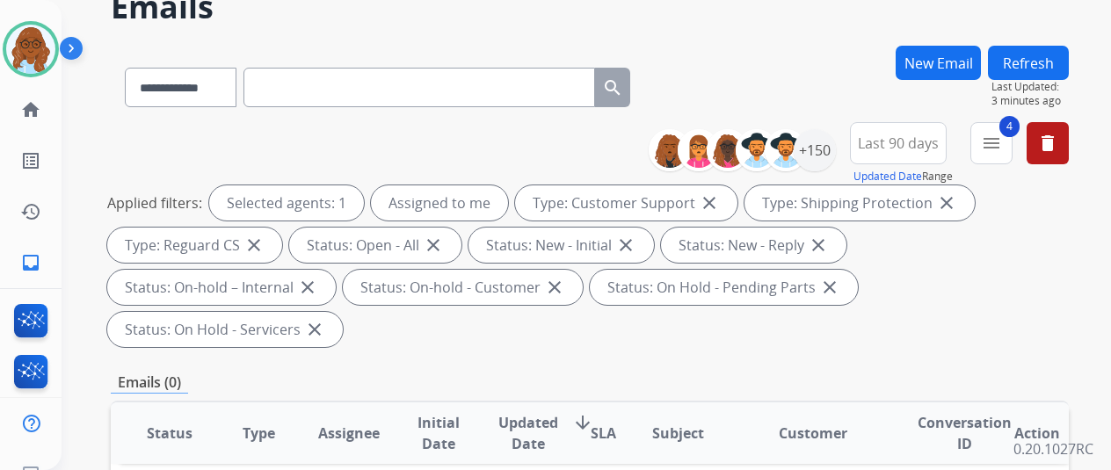
click at [1011, 75] on button "Refresh" at bounding box center [1028, 63] width 81 height 34
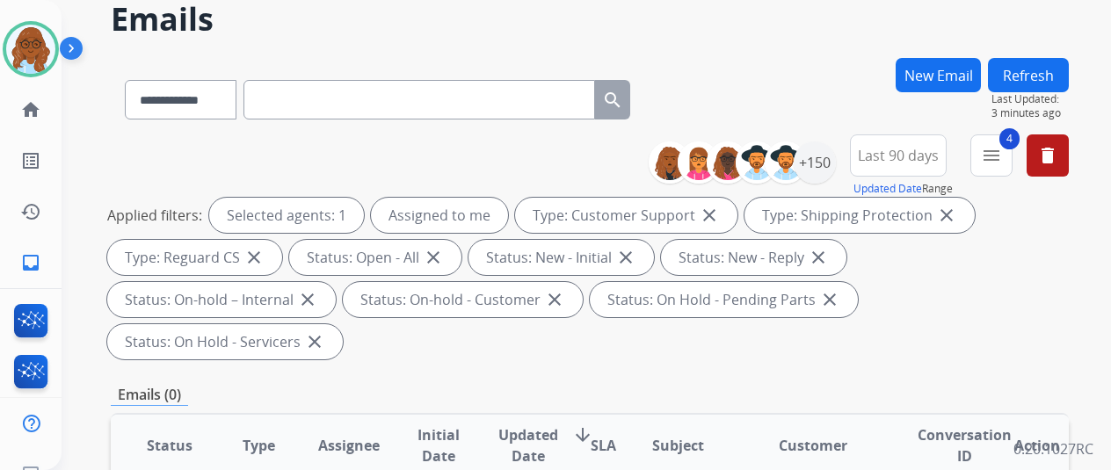
scroll to position [0, 0]
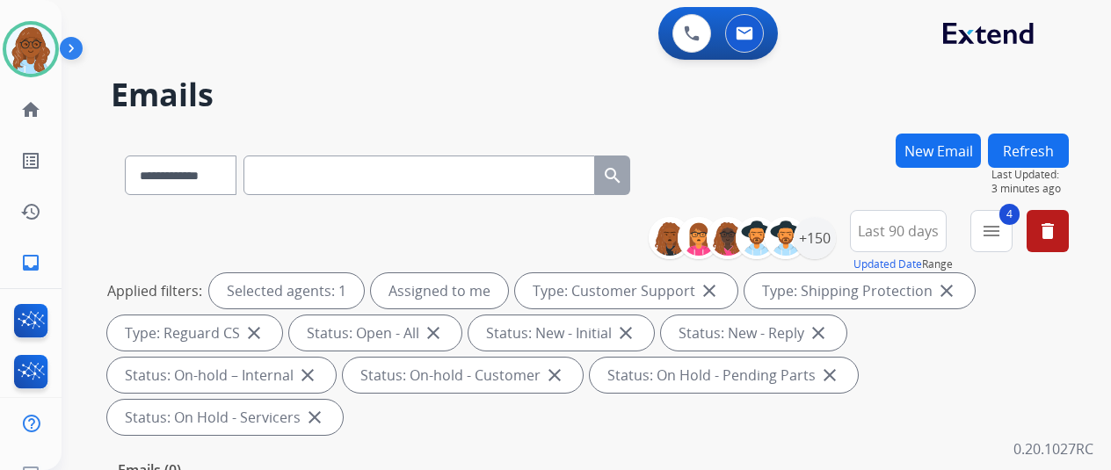
click at [926, 235] on span "Last 90 days" at bounding box center [898, 231] width 81 height 7
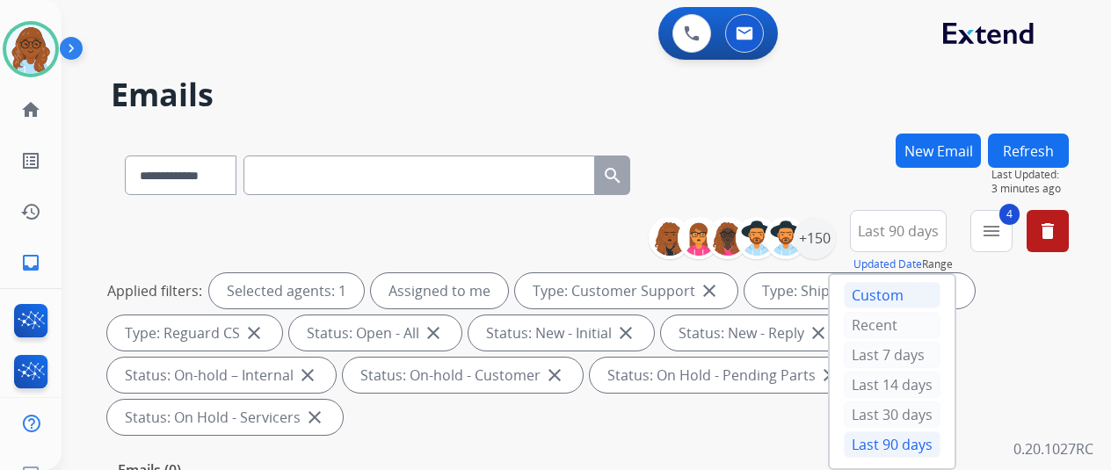
click at [893, 289] on div "Custom" at bounding box center [892, 295] width 97 height 26
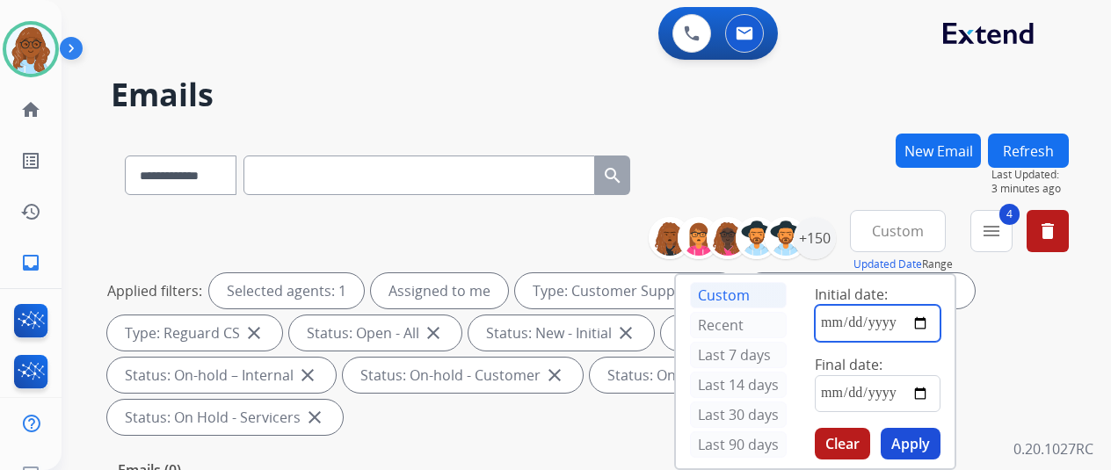
click at [921, 323] on input "date" at bounding box center [878, 323] width 126 height 37
type input "**********"
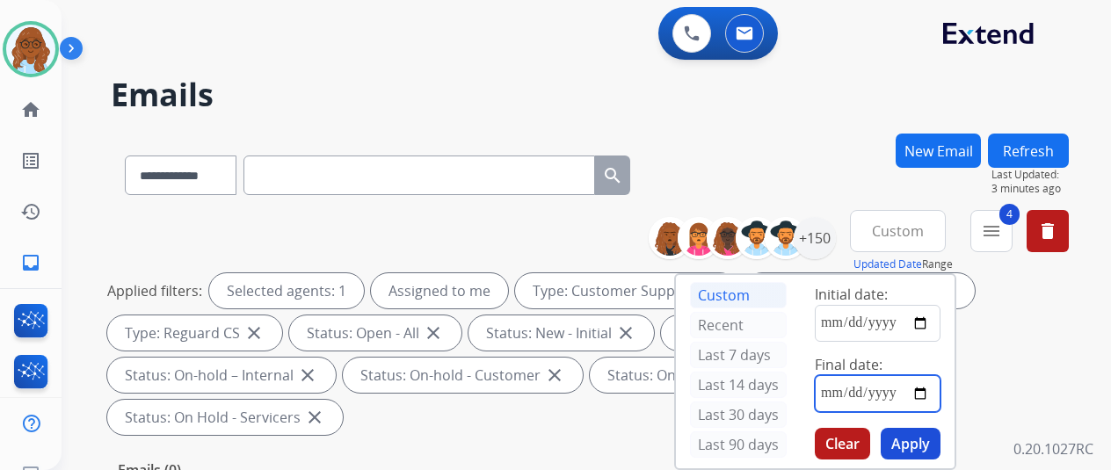
click at [930, 386] on input "date" at bounding box center [878, 393] width 126 height 37
type input "**********"
click at [916, 434] on button "Apply" at bounding box center [911, 444] width 60 height 32
click at [1002, 227] on mat-icon "menu" at bounding box center [991, 231] width 21 height 21
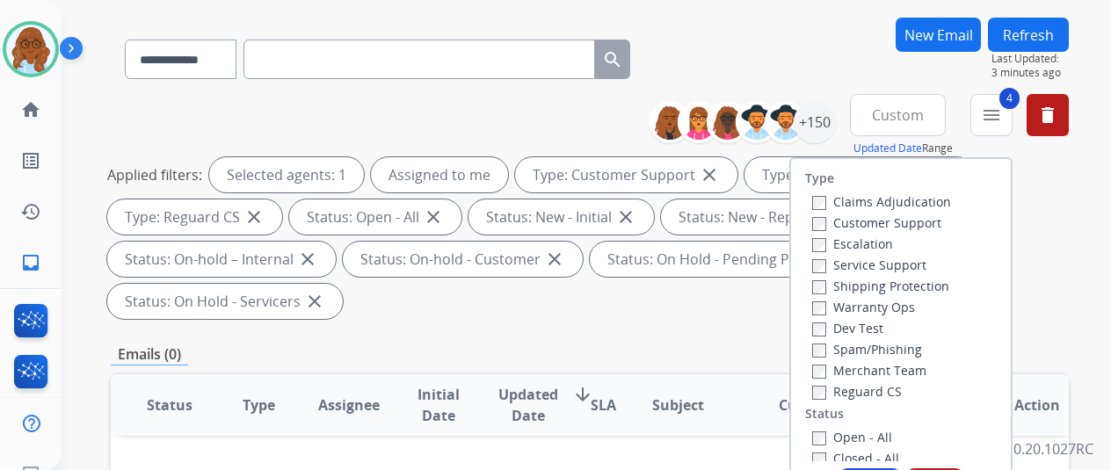
scroll to position [264, 0]
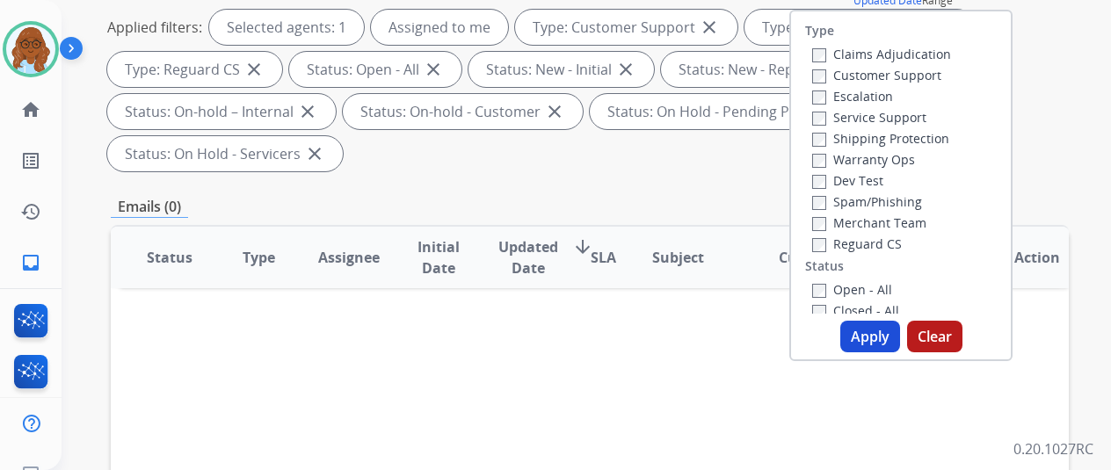
click at [844, 307] on label "Closed - All" at bounding box center [855, 310] width 87 height 17
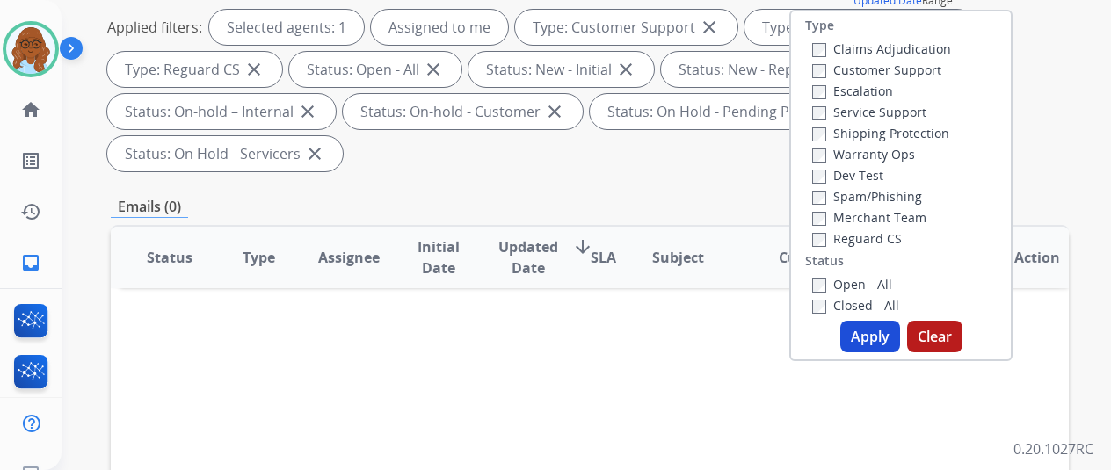
click at [829, 284] on label "Open - All" at bounding box center [852, 284] width 80 height 17
click at [865, 335] on button "Apply" at bounding box center [870, 337] width 60 height 32
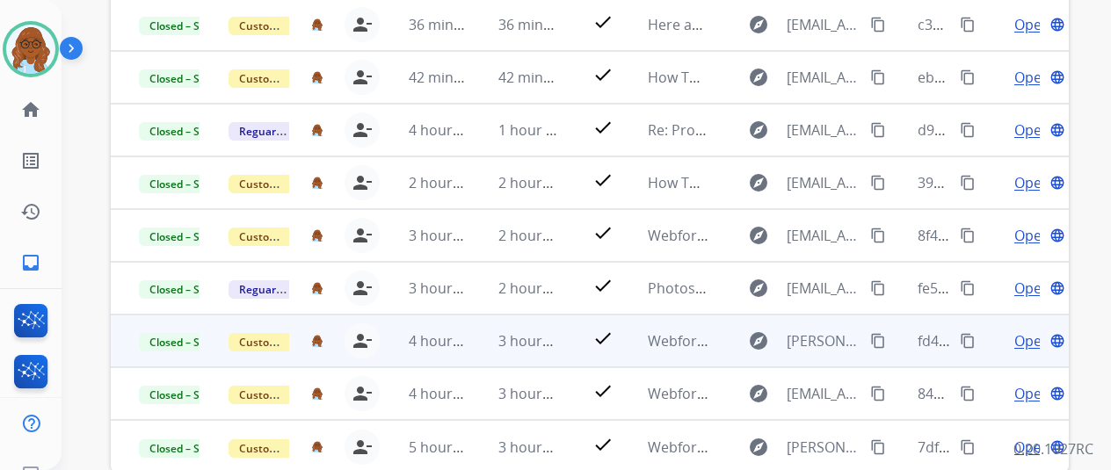
scroll to position [642, 0]
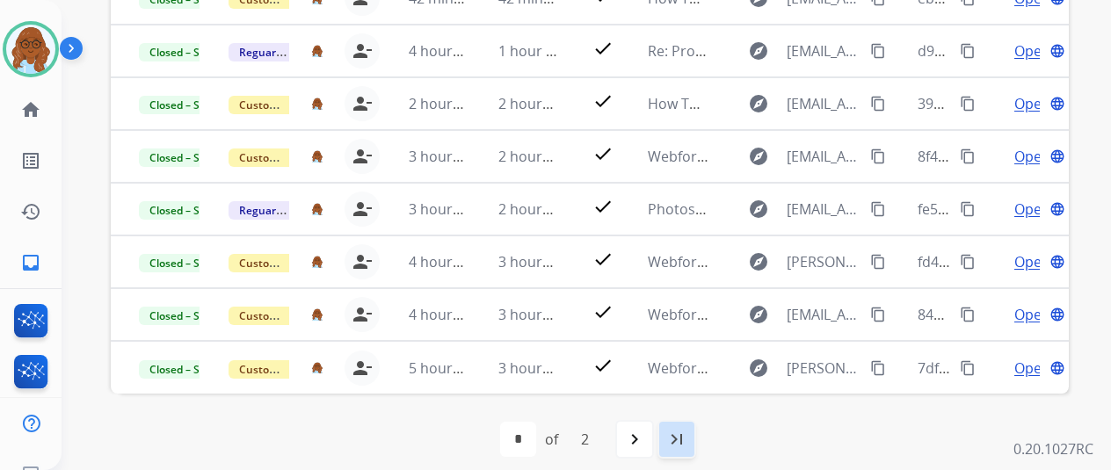
click at [691, 444] on div "last_page" at bounding box center [676, 439] width 39 height 39
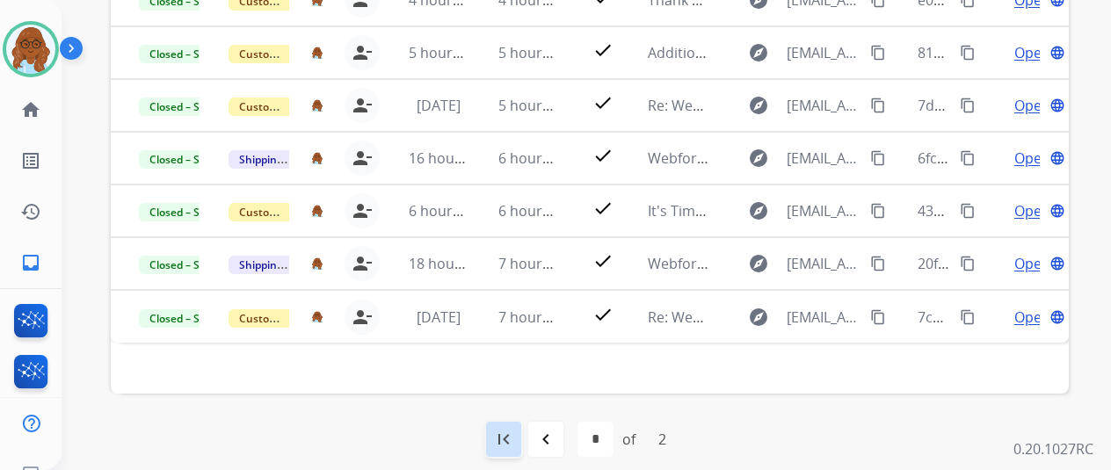
click at [512, 432] on mat-icon "first_page" at bounding box center [503, 439] width 21 height 21
select select "*"
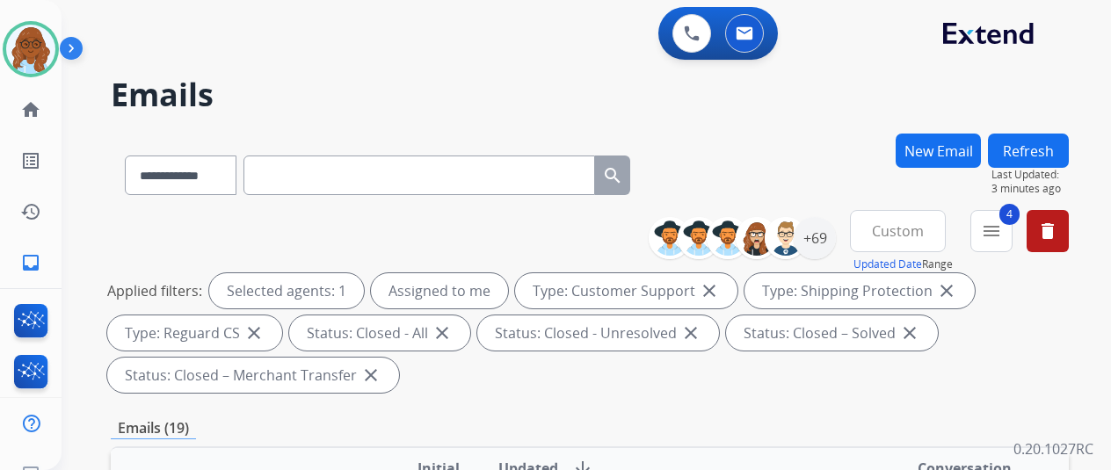
click at [937, 233] on button "Custom" at bounding box center [898, 231] width 96 height 42
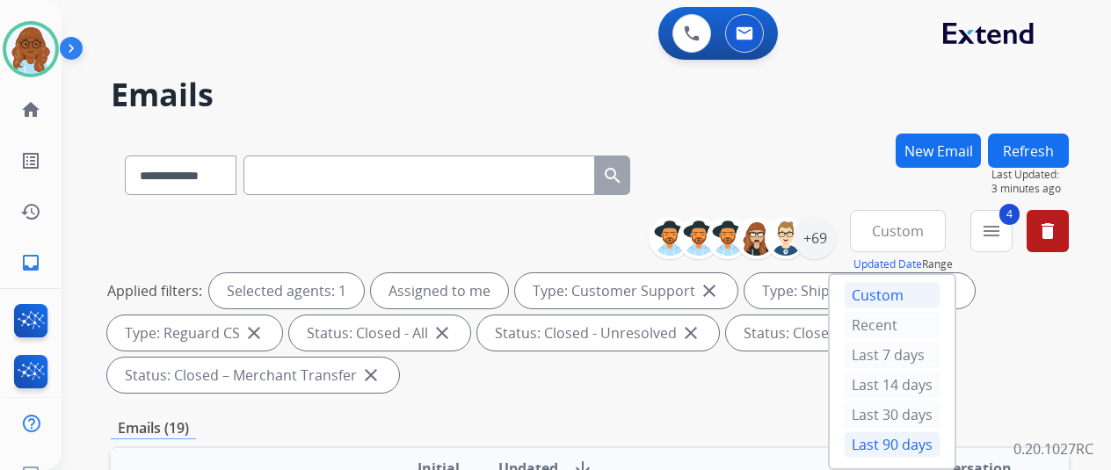
click at [910, 435] on div "Last 90 days" at bounding box center [892, 445] width 97 height 26
click at [997, 233] on mat-icon "menu" at bounding box center [991, 231] width 21 height 21
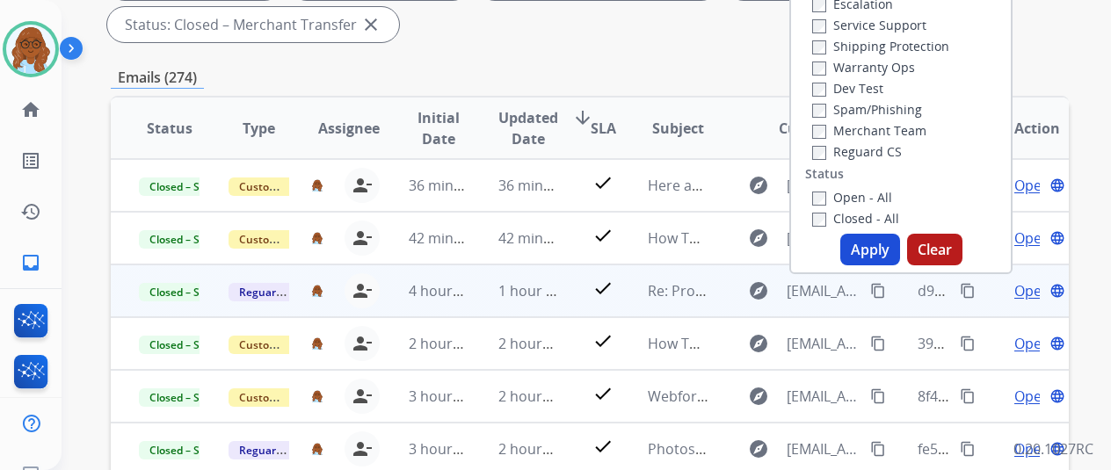
scroll to position [352, 0]
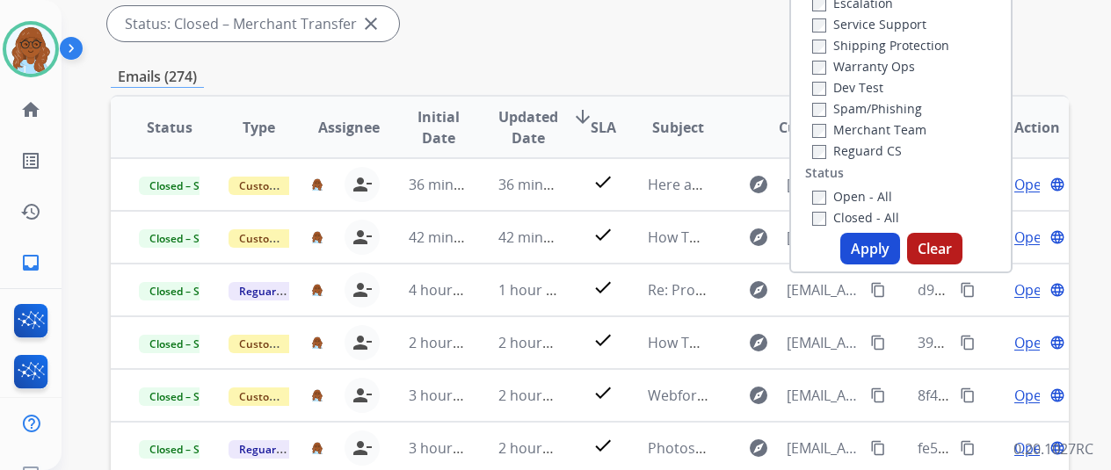
click at [825, 219] on label "Closed - All" at bounding box center [855, 217] width 87 height 17
click at [865, 243] on button "Apply" at bounding box center [870, 249] width 60 height 32
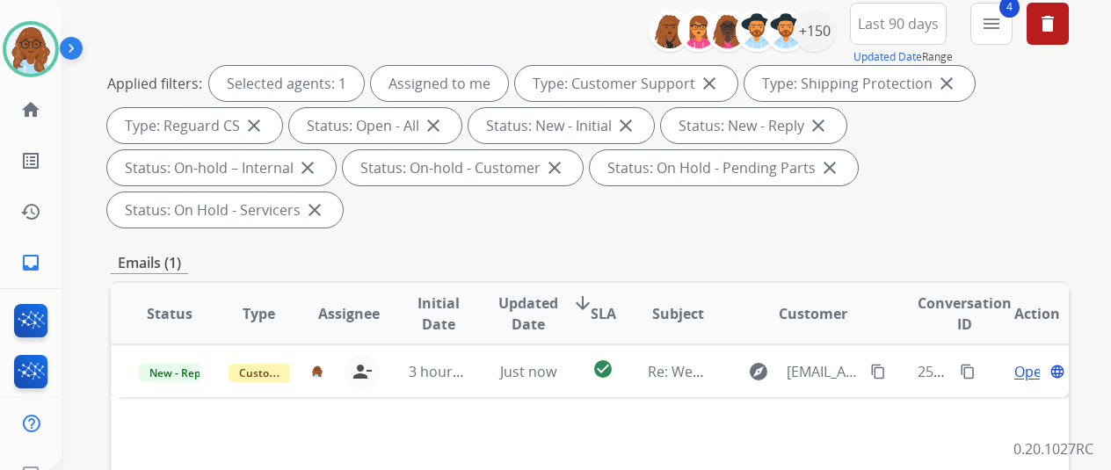
scroll to position [176, 0]
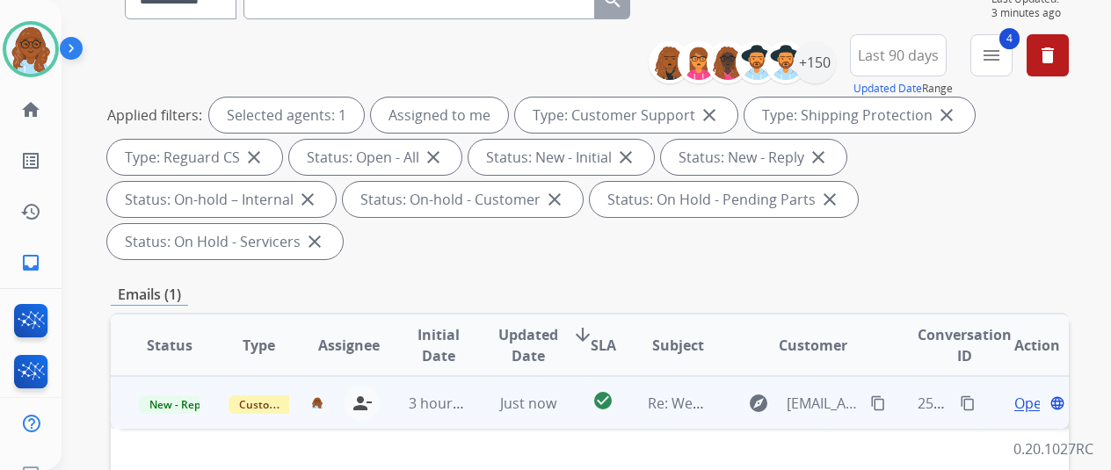
click at [1017, 393] on span "Open" at bounding box center [1032, 403] width 36 height 21
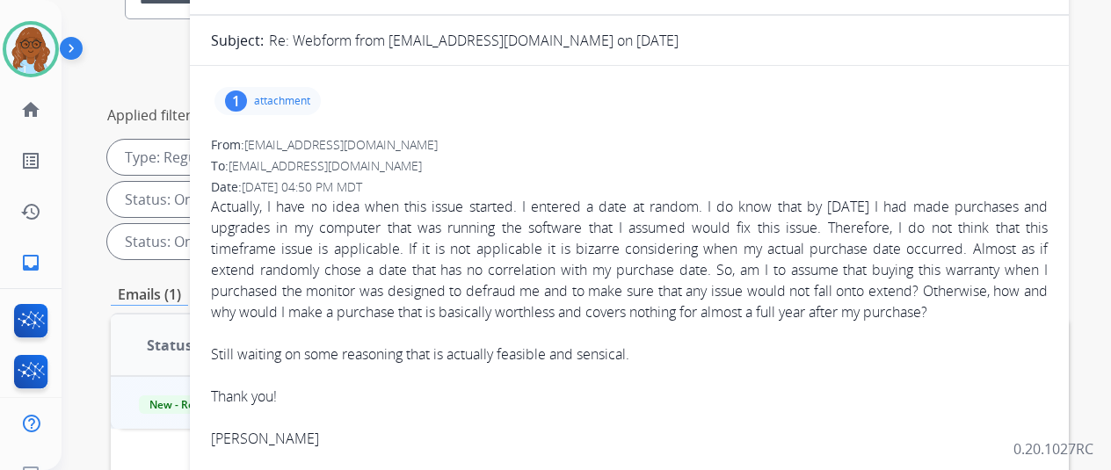
scroll to position [0, 0]
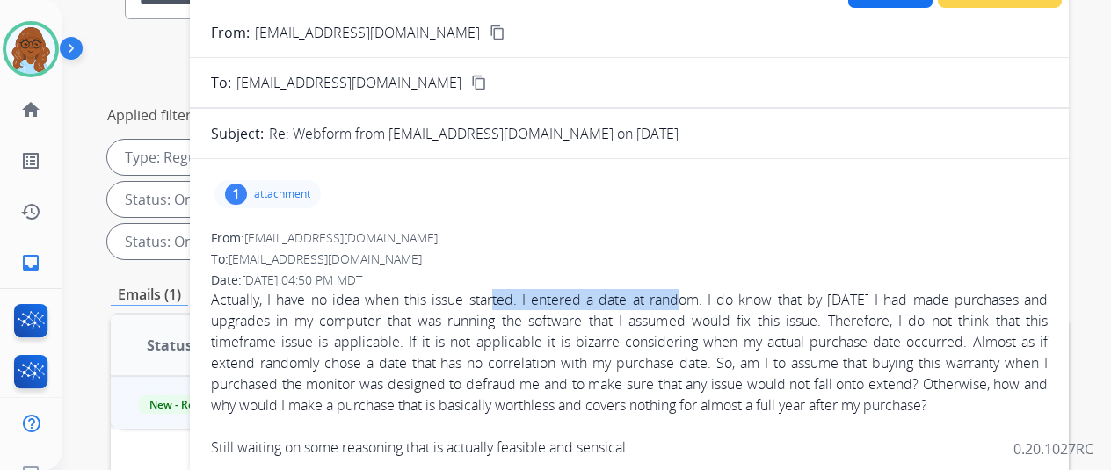
drag, startPoint x: 552, startPoint y: 293, endPoint x: 768, endPoint y: 306, distance: 216.6
click at [768, 306] on div "Actually, I have no idea when this issue started. I entered a date at random. I…" at bounding box center [629, 415] width 837 height 253
click at [771, 314] on div "Actually, I have no idea when this issue started. I entered a date at random. I…" at bounding box center [629, 415] width 837 height 253
drag, startPoint x: 629, startPoint y: 300, endPoint x: 867, endPoint y: 298, distance: 237.3
click at [867, 298] on div "Actually, I have no idea when this issue started. I entered a date at random. I…" at bounding box center [629, 415] width 837 height 253
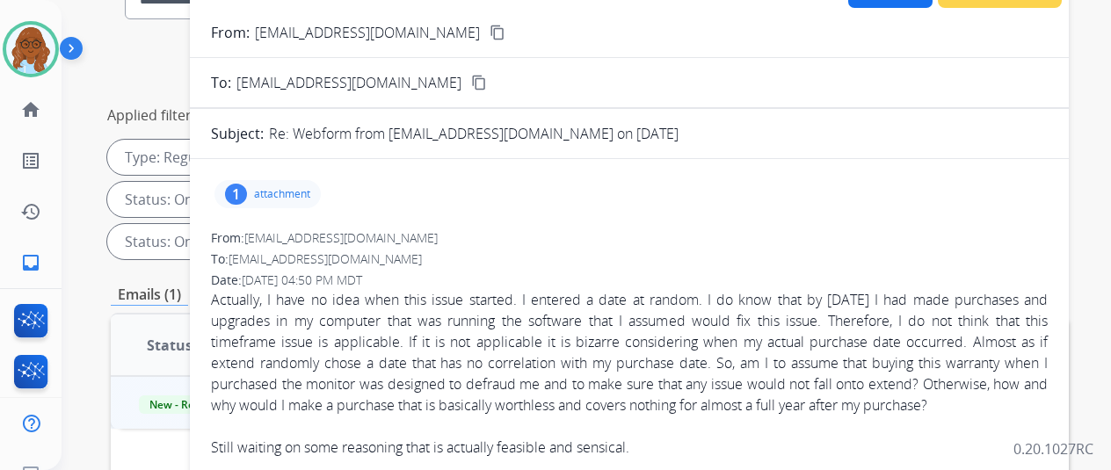
drag, startPoint x: 816, startPoint y: 312, endPoint x: 808, endPoint y: 319, distance: 10.6
click at [814, 312] on div "Actually, I have no idea when this issue started. I entered a date at random. I…" at bounding box center [629, 415] width 837 height 253
click at [490, 34] on mat-icon "content_copy" at bounding box center [498, 33] width 16 height 16
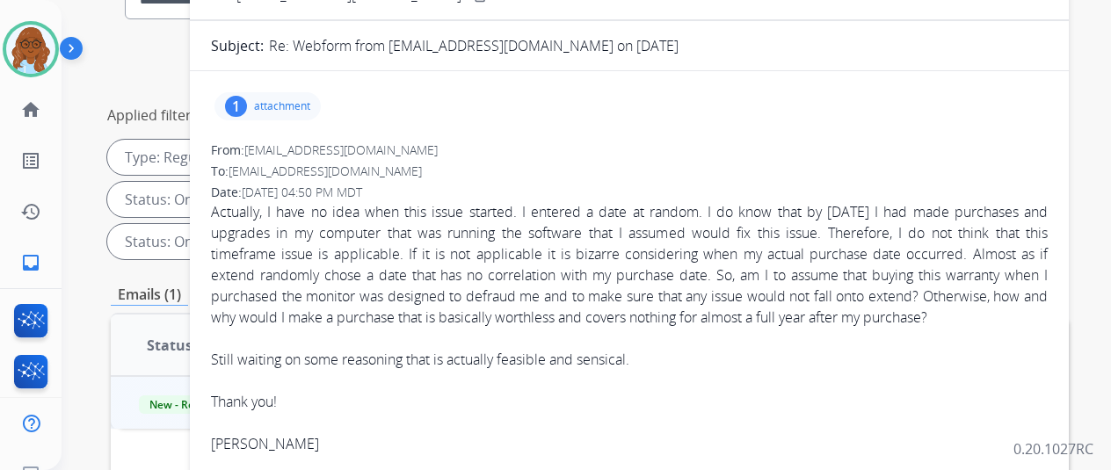
click at [265, 314] on div "Actually, I have no idea when this issue started. I entered a date at random. I…" at bounding box center [629, 327] width 837 height 253
click at [311, 338] on div "Actually, I have no idea when this issue started. I entered a date at random. I…" at bounding box center [629, 327] width 837 height 253
click at [376, 328] on div "Actually, I have no idea when this issue started. I entered a date at random. I…" at bounding box center [629, 327] width 837 height 253
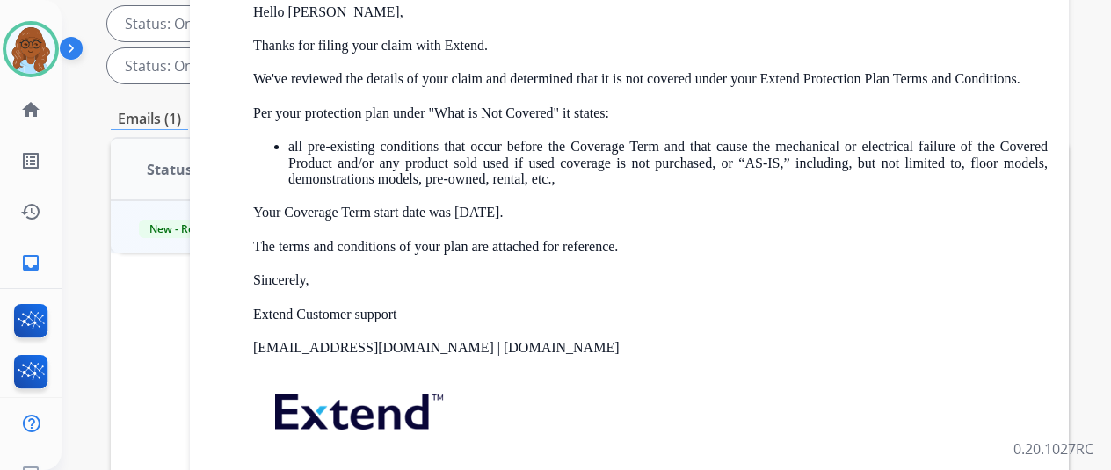
scroll to position [1517, 0]
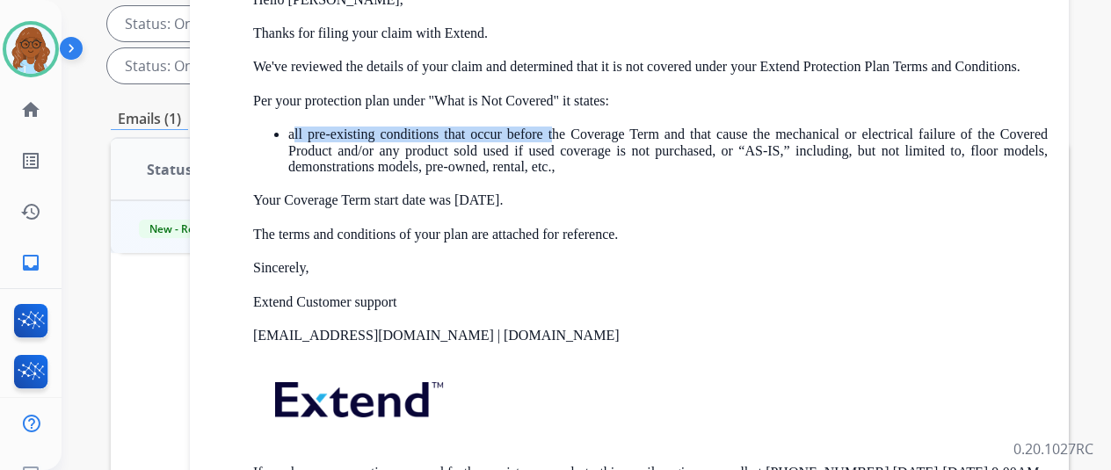
drag, startPoint x: 303, startPoint y: 171, endPoint x: 574, endPoint y: 163, distance: 270.8
click at [574, 163] on p "all pre-existing conditions that occur before the Coverage Term and that cause …" at bounding box center [667, 151] width 759 height 48
click at [540, 175] on p "all pre-existing conditions that occur before the Coverage Term and that cause …" at bounding box center [667, 151] width 759 height 48
drag, startPoint x: 301, startPoint y: 172, endPoint x: 683, endPoint y: 200, distance: 382.4
click at [696, 175] on p "all pre-existing conditions that occur before the Coverage Term and that cause …" at bounding box center [667, 151] width 759 height 48
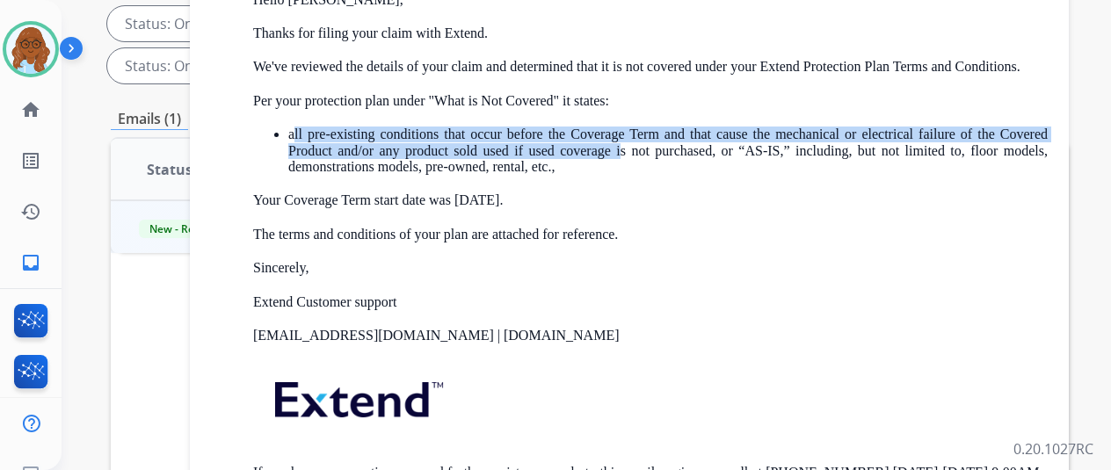
click at [683, 175] on p "all pre-existing conditions that occur before the Coverage Term and that cause …" at bounding box center [667, 151] width 759 height 48
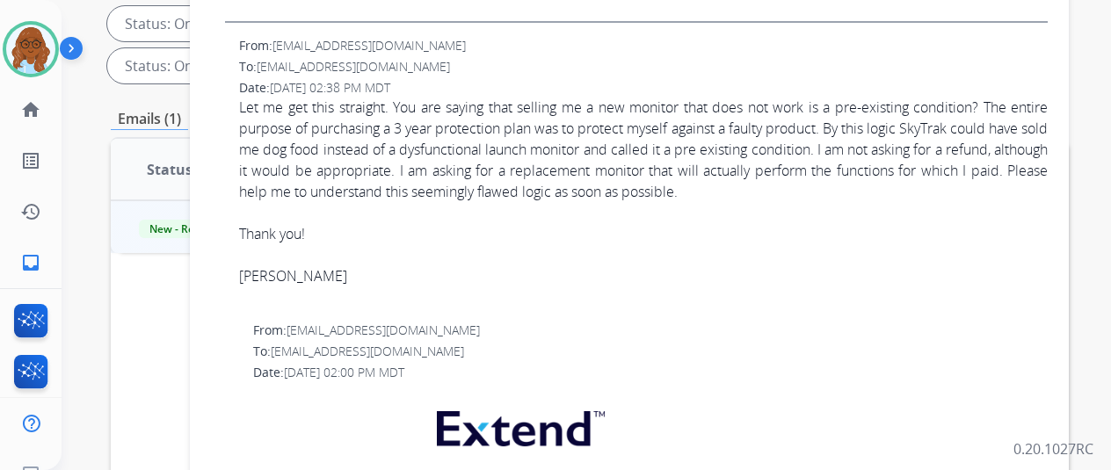
scroll to position [990, 0]
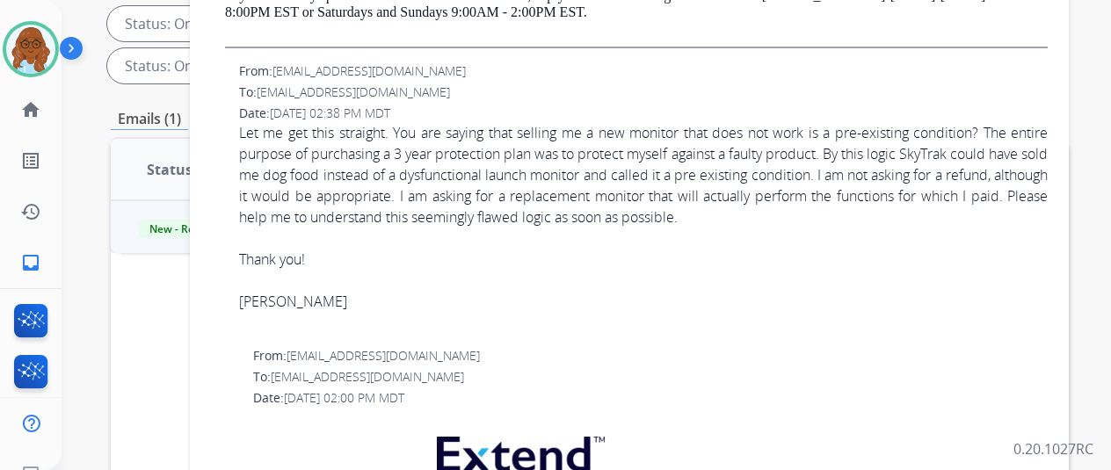
drag, startPoint x: 248, startPoint y: 158, endPoint x: 505, endPoint y: 158, distance: 257.5
click at [443, 157] on div "Let me get this straight. You are saying that selling me a new monitor that doe…" at bounding box center [643, 217] width 809 height 190
click at [537, 249] on div at bounding box center [643, 238] width 809 height 21
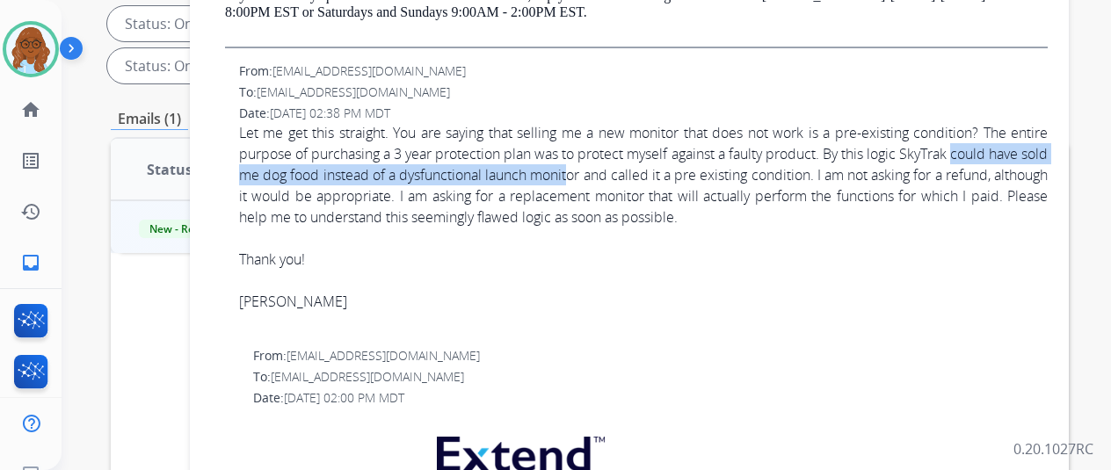
drag, startPoint x: 246, startPoint y: 198, endPoint x: 687, endPoint y: 189, distance: 441.3
click at [687, 189] on div "From: mayfiwc@gmail.com To: support@extend.com Date: 08/13/2025 - 02:38 PM MDT …" at bounding box center [629, 197] width 837 height 271
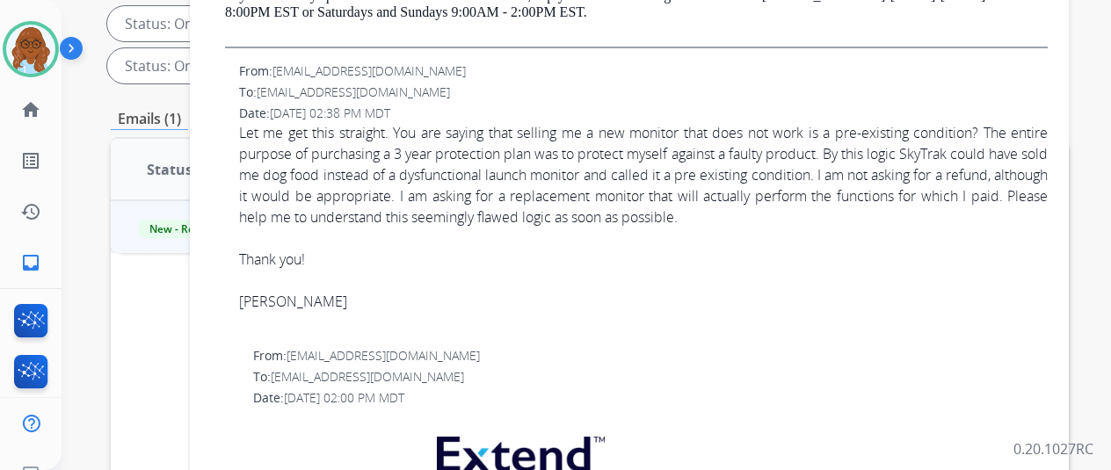
click at [665, 244] on div "Let me get this straight. You are saying that selling me a new monitor that doe…" at bounding box center [643, 217] width 809 height 190
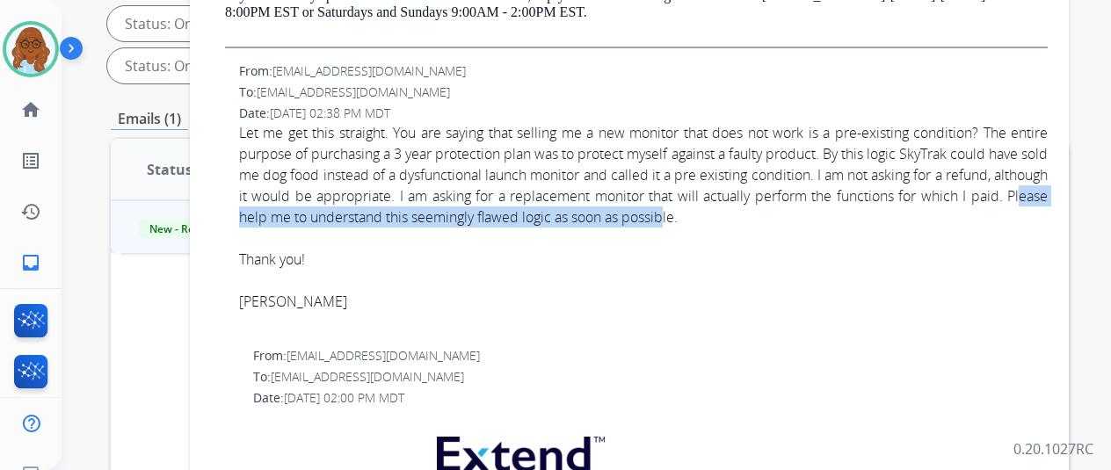
drag, startPoint x: 378, startPoint y: 239, endPoint x: 826, endPoint y: 234, distance: 448.3
click at [826, 234] on div "Let me get this straight. You are saying that selling me a new monitor that doe…" at bounding box center [643, 217] width 809 height 190
click at [720, 249] on div at bounding box center [643, 238] width 809 height 21
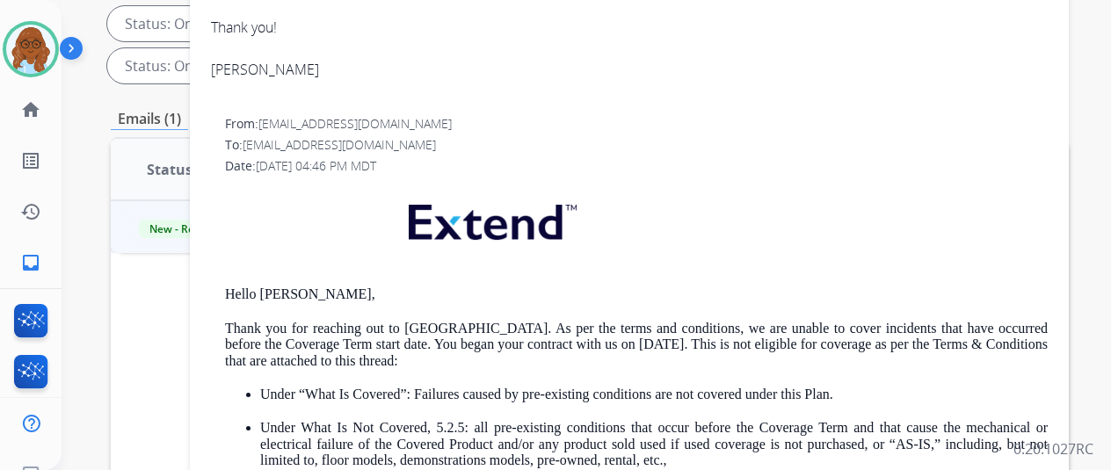
scroll to position [550, 0]
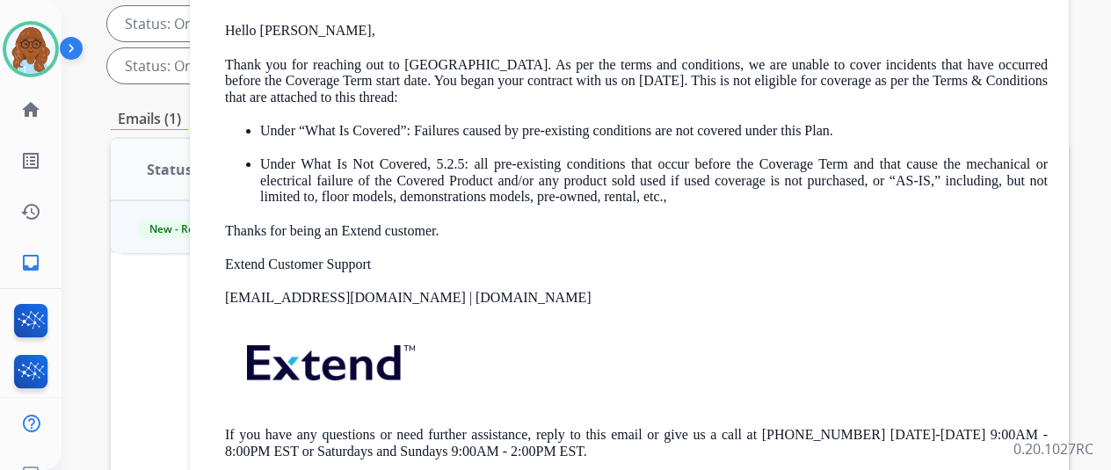
drag, startPoint x: 277, startPoint y: 161, endPoint x: 543, endPoint y: 166, distance: 266.4
click at [521, 163] on ul "Under “What Is Covered”: Failures caused by pre-existing conditions are not cov…" at bounding box center [636, 164] width 823 height 83
drag, startPoint x: 332, startPoint y: 201, endPoint x: 701, endPoint y: 222, distance: 369.8
click at [683, 205] on p "Under What Is Not Covered, 5.2.5: all pre-existing conditions that occur before…" at bounding box center [654, 180] width 788 height 48
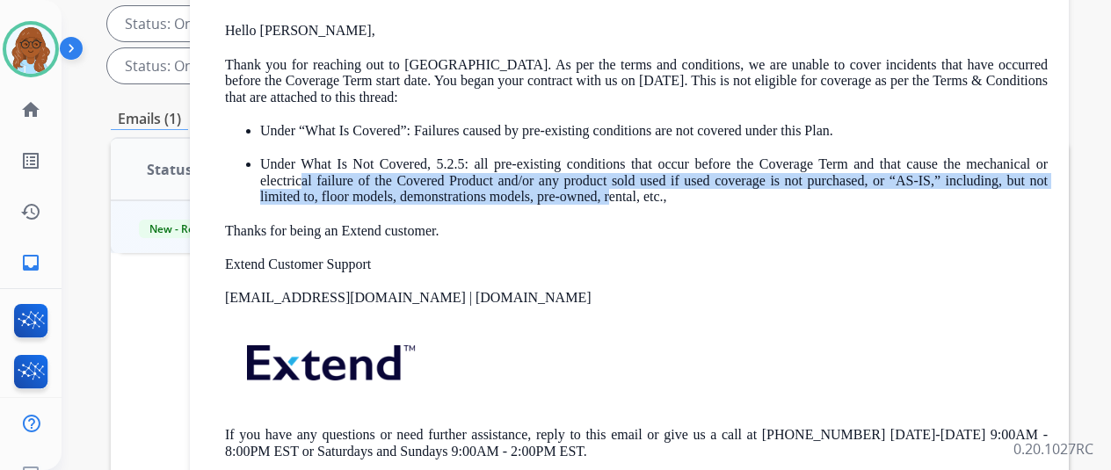
click at [773, 224] on div "Hello Wesley, Thank you for reaching out to us. As per the terms and conditions…" at bounding box center [636, 204] width 823 height 568
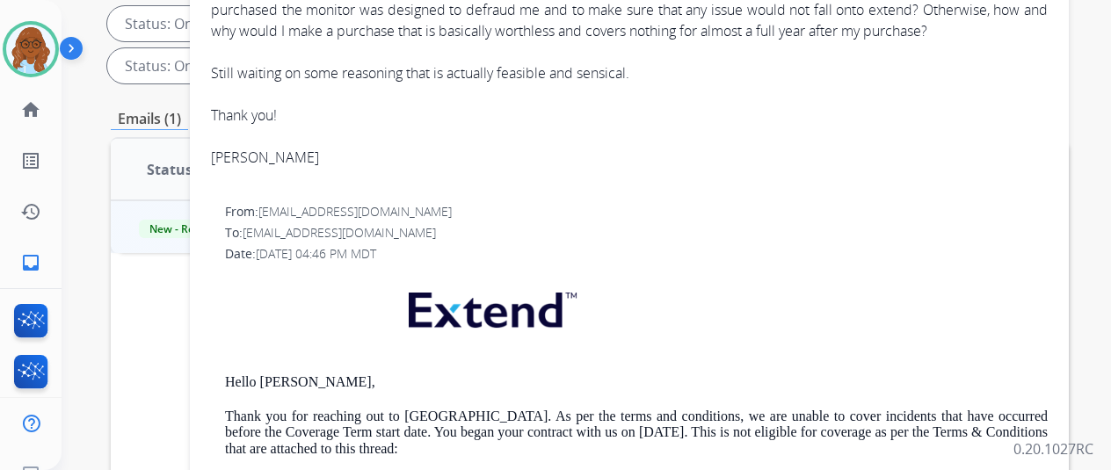
scroll to position [0, 0]
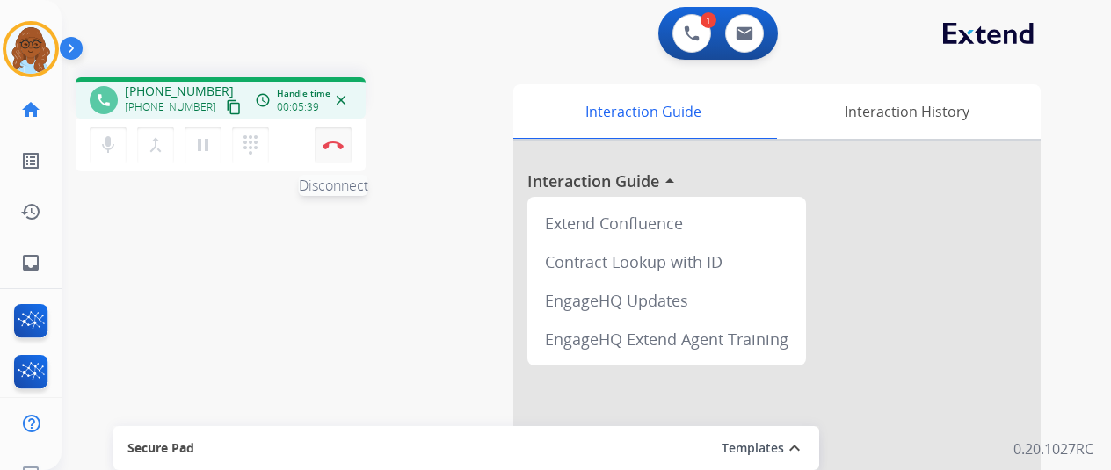
click at [324, 146] on img at bounding box center [333, 145] width 21 height 9
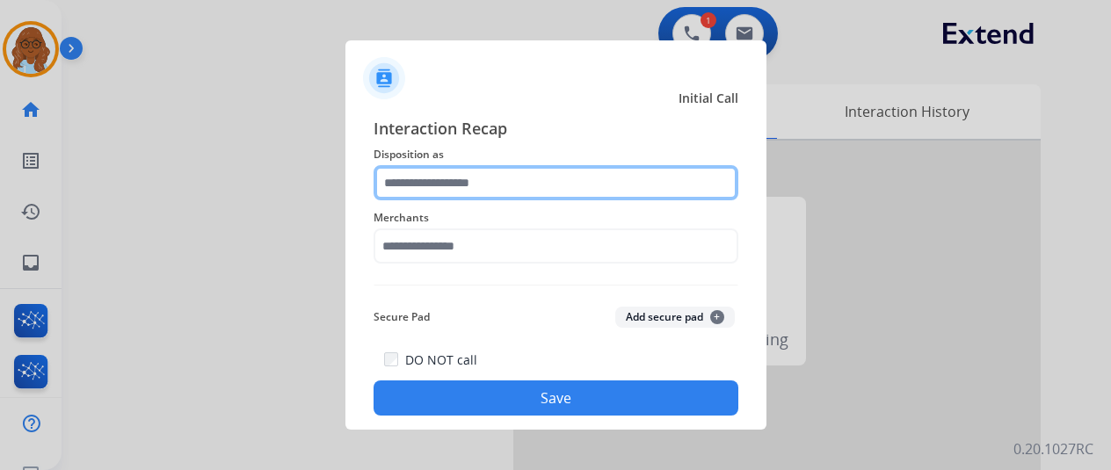
click at [498, 179] on input "text" at bounding box center [556, 182] width 365 height 35
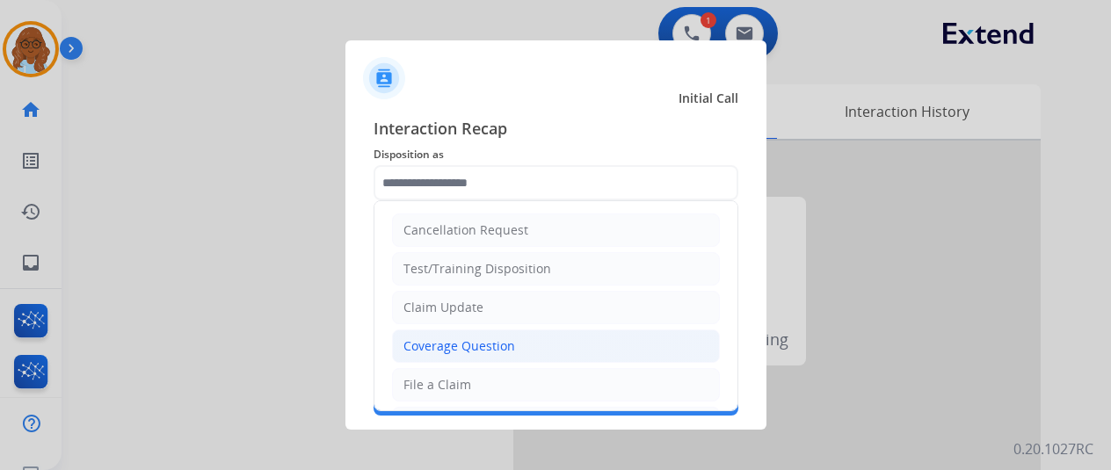
click at [467, 351] on div "Coverage Question" at bounding box center [459, 347] width 112 height 18
type input "**********"
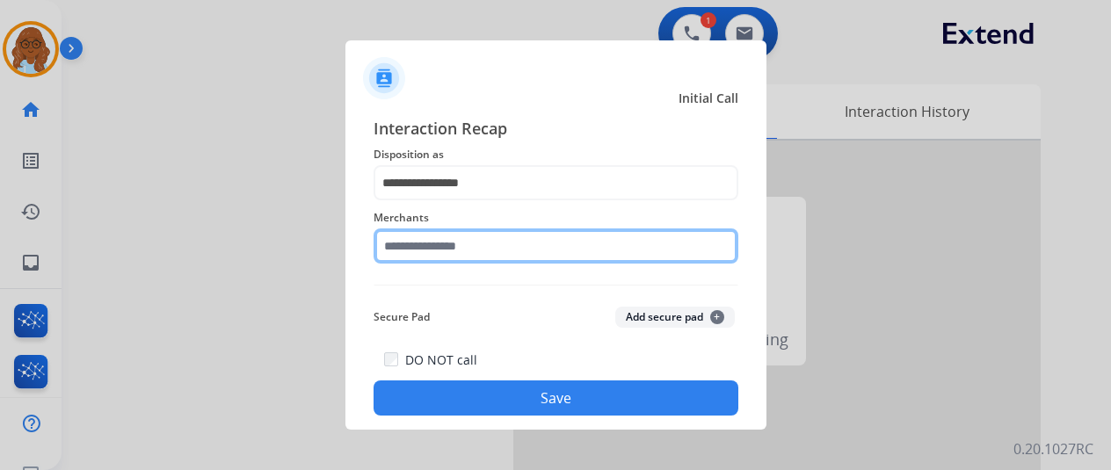
drag, startPoint x: 428, startPoint y: 252, endPoint x: 497, endPoint y: 265, distance: 69.7
click at [428, 251] on input "text" at bounding box center [556, 246] width 365 height 35
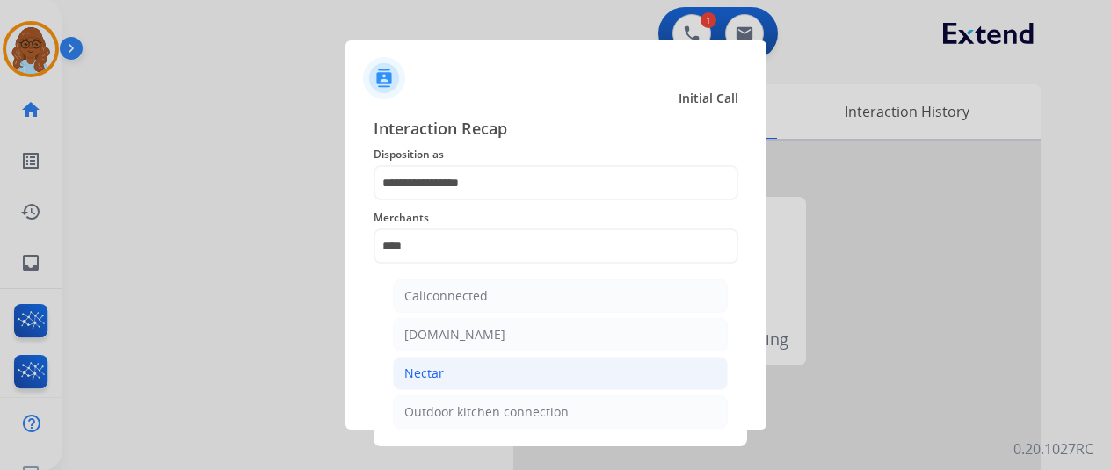
click at [455, 382] on li "Nectar" at bounding box center [560, 373] width 335 height 33
type input "******"
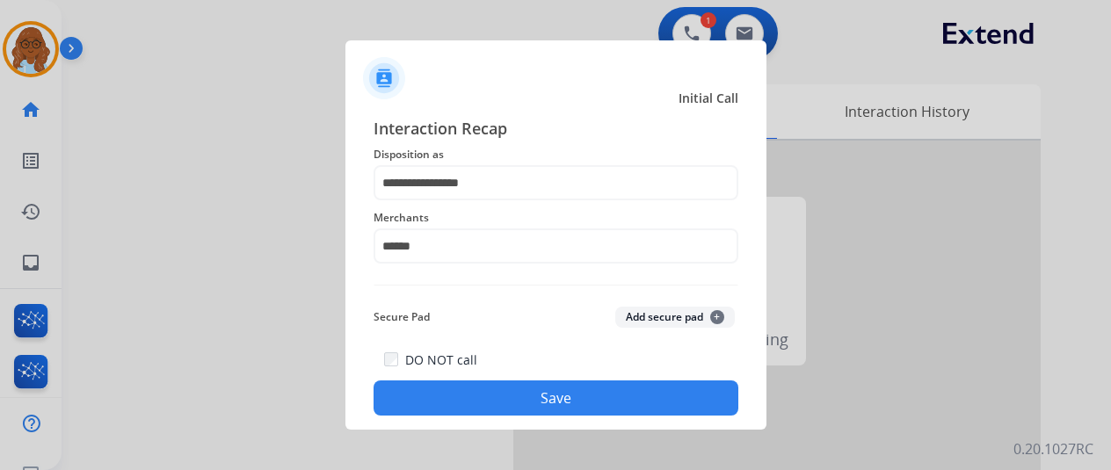
click at [478, 393] on button "Save" at bounding box center [556, 398] width 365 height 35
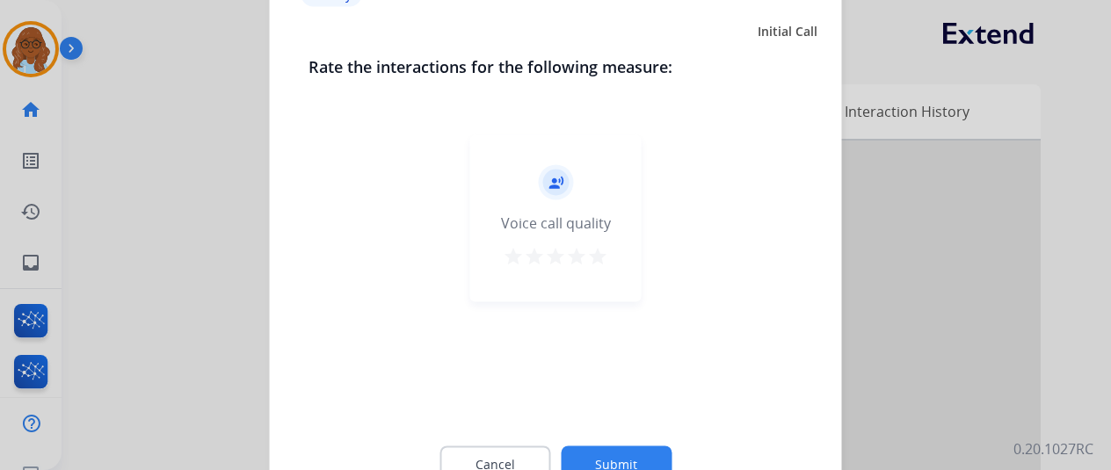
click at [589, 252] on mat-icon "star" at bounding box center [597, 255] width 21 height 21
click at [628, 451] on button "Submit" at bounding box center [616, 464] width 111 height 37
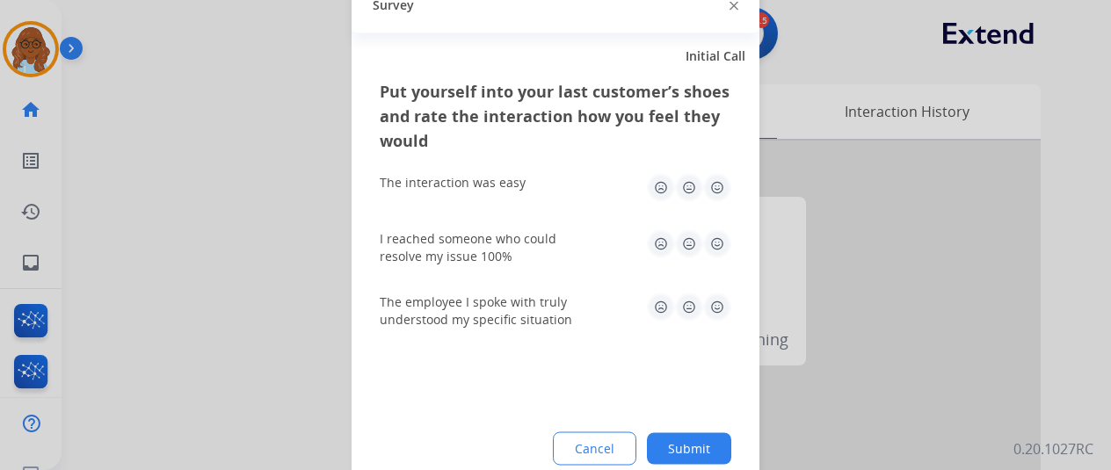
drag, startPoint x: 700, startPoint y: 185, endPoint x: 721, endPoint y: 229, distance: 49.5
click at [703, 184] on img at bounding box center [717, 187] width 28 height 28
drag, startPoint x: 718, startPoint y: 326, endPoint x: 707, endPoint y: 307, distance: 22.5
click at [720, 328] on div "The employee I spoke with truly understood my specific situation" at bounding box center [556, 310] width 352 height 35
click at [701, 289] on div "The employee I spoke with truly understood my specific situation" at bounding box center [556, 310] width 352 height 63
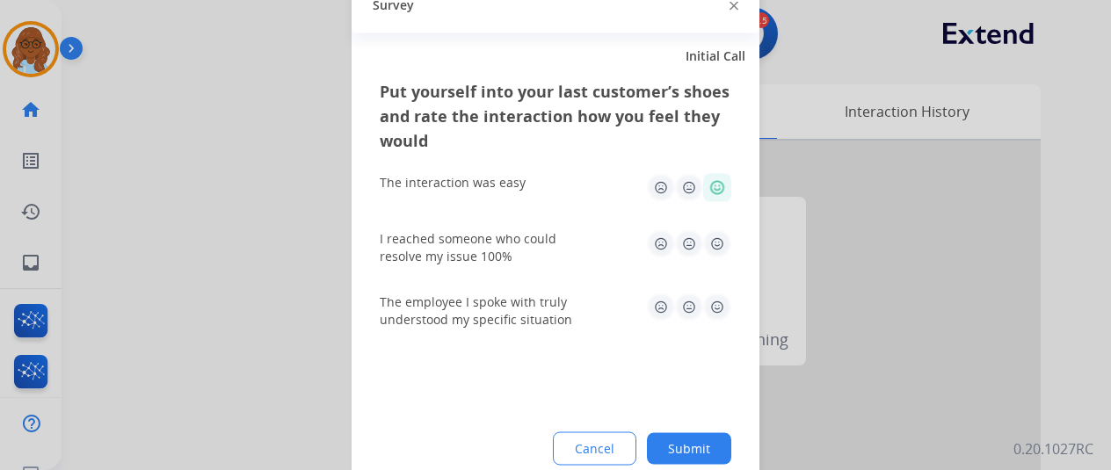
click at [712, 252] on img at bounding box center [717, 243] width 28 height 28
click at [705, 301] on img at bounding box center [717, 307] width 28 height 28
click at [715, 448] on button "Submit" at bounding box center [689, 448] width 84 height 32
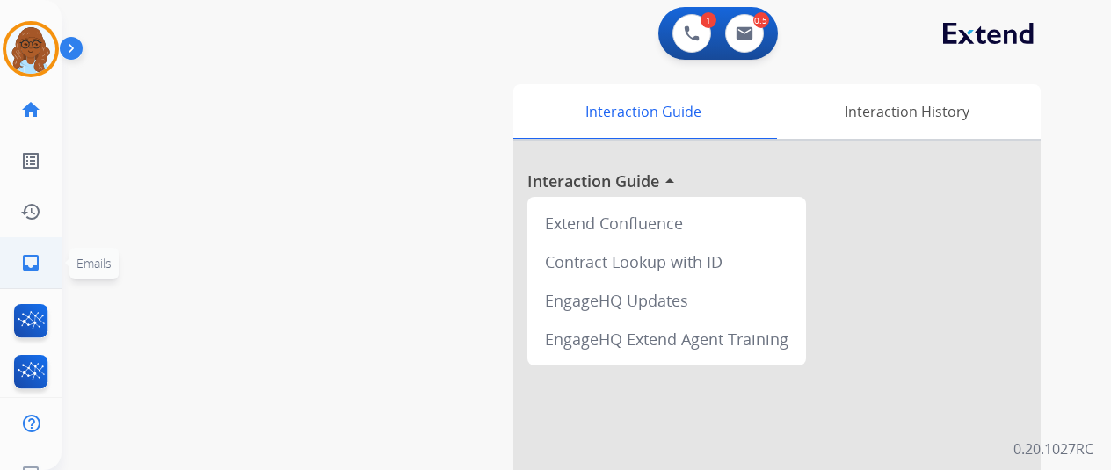
click at [43, 259] on link "inbox Emails" at bounding box center [30, 262] width 49 height 49
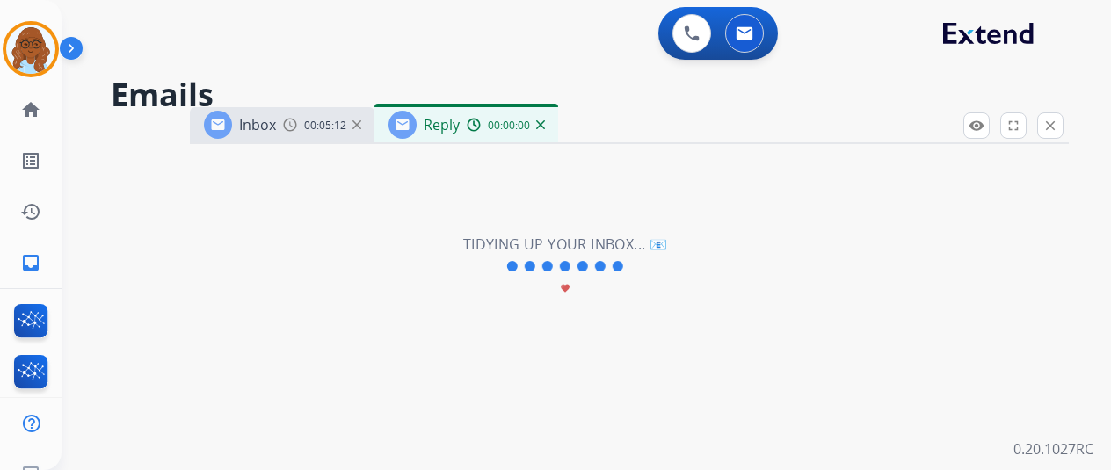
select select "**********"
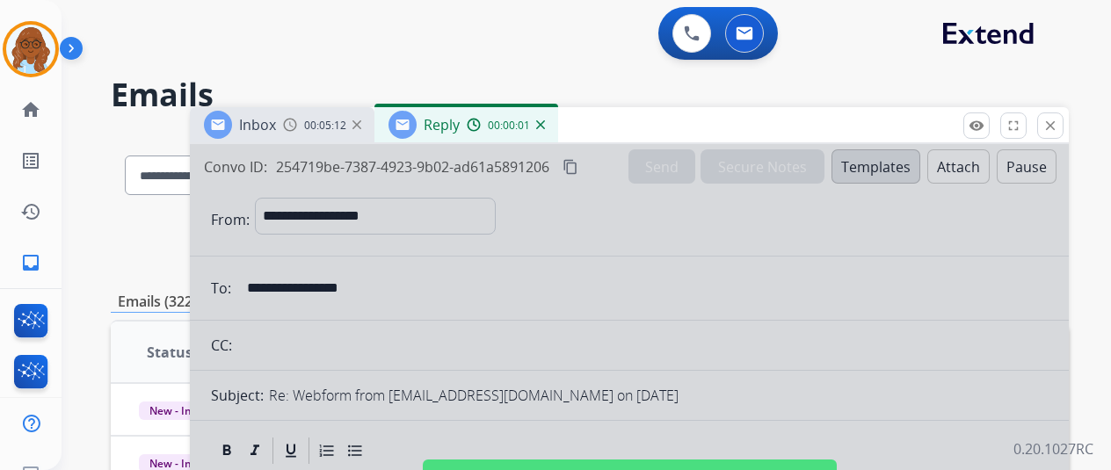
drag, startPoint x: 647, startPoint y: 122, endPoint x: 576, endPoint y: 31, distance: 115.9
click at [576, 107] on div "Inbox 00:05:12 Reply 00:00:01" at bounding box center [629, 125] width 879 height 37
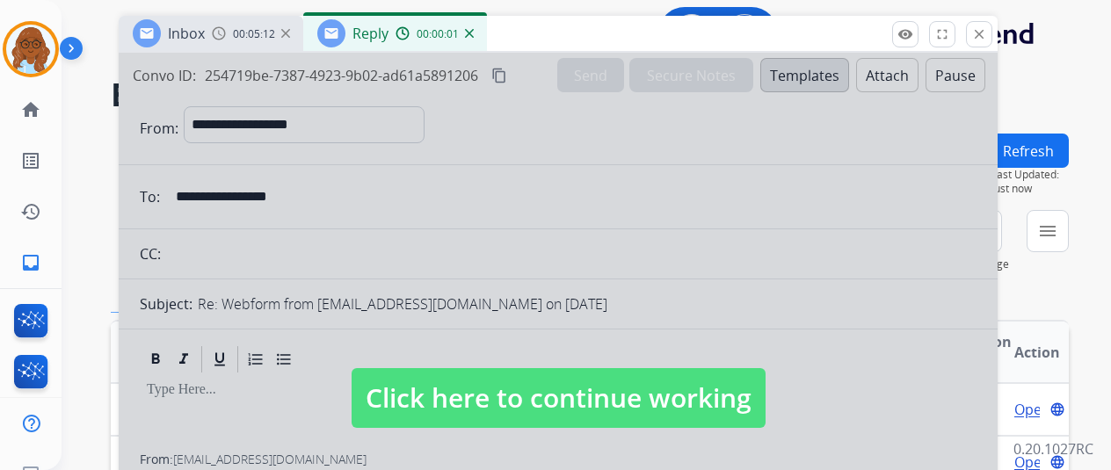
click at [592, 330] on div at bounding box center [558, 381] width 879 height 657
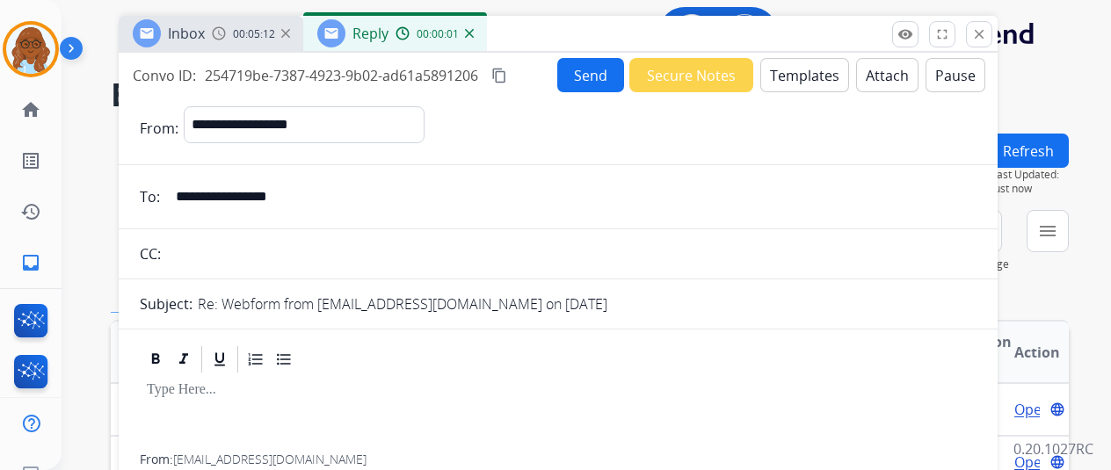
select select
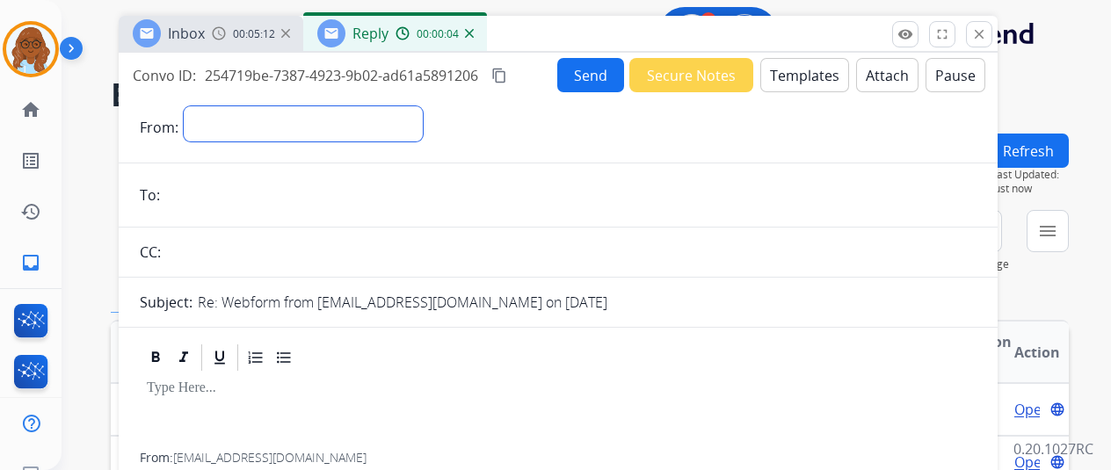
click at [384, 129] on select "**********" at bounding box center [303, 123] width 239 height 35
select select "**********"
click at [192, 106] on select "**********" at bounding box center [303, 123] width 239 height 35
click at [251, 39] on span "00:05:14" at bounding box center [254, 34] width 42 height 14
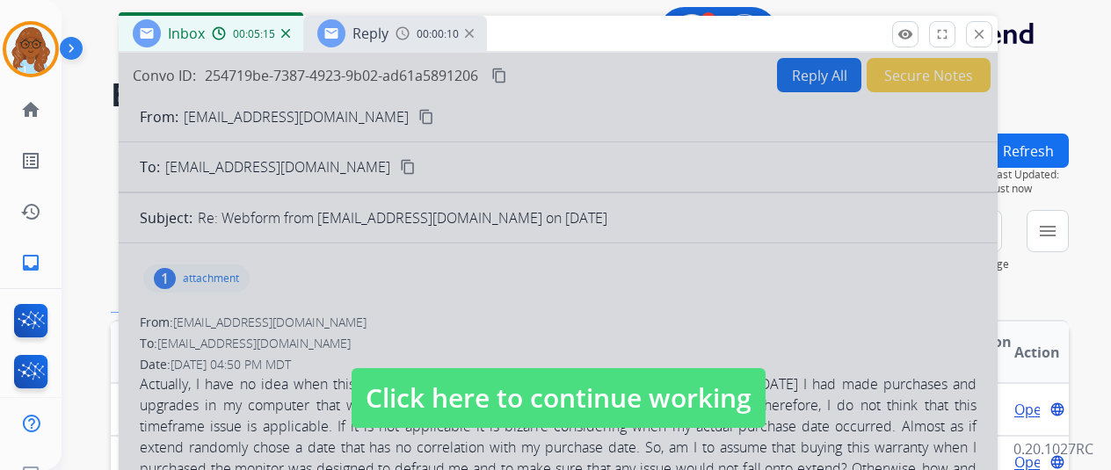
click at [469, 354] on div at bounding box center [558, 381] width 879 height 657
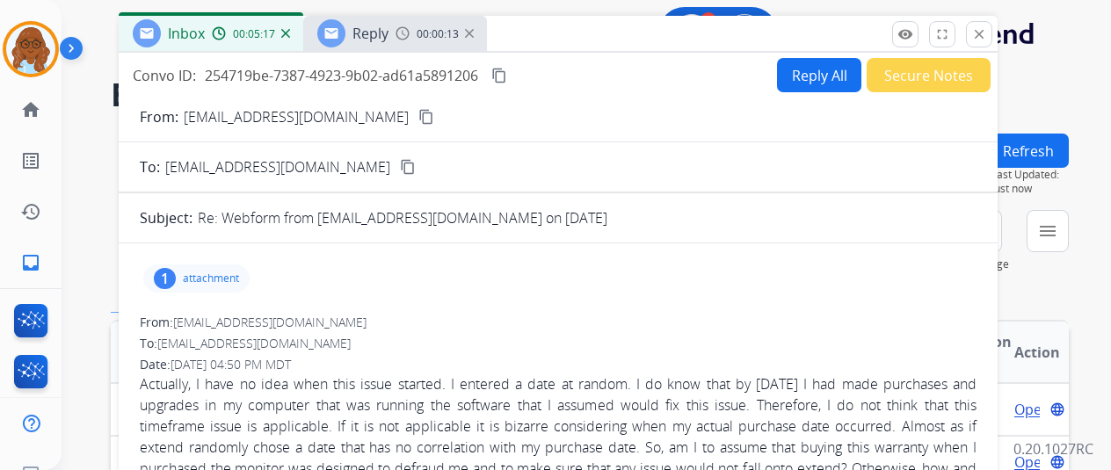
click at [368, 49] on div "Reply 00:00:13" at bounding box center [395, 33] width 184 height 35
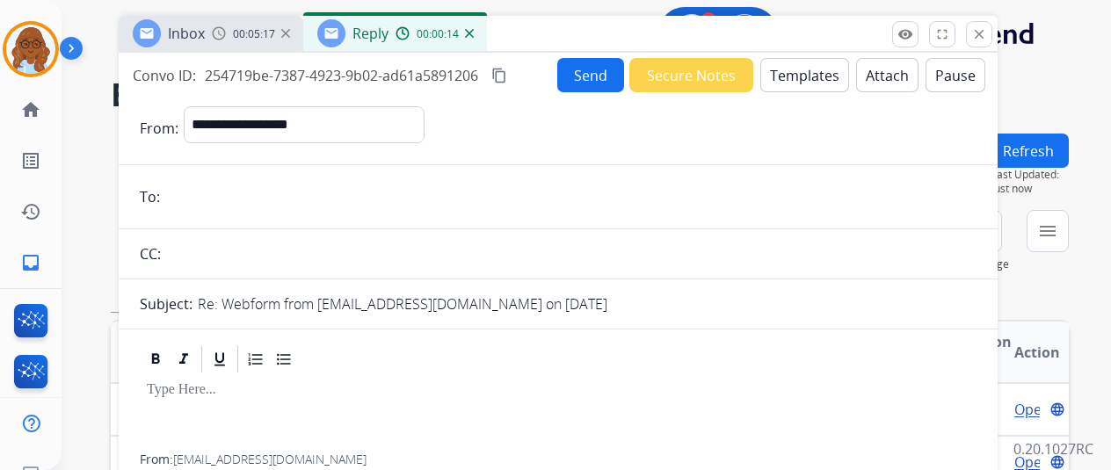
click at [250, 32] on span "00:05:17" at bounding box center [254, 34] width 42 height 14
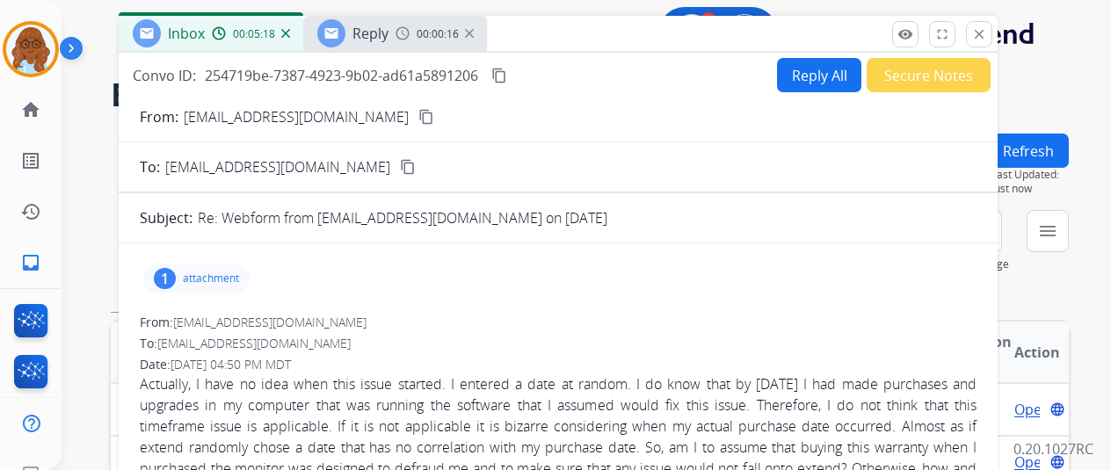
click at [334, 106] on div "From: mayfiwc@gmail.com content_copy" at bounding box center [558, 116] width 879 height 21
click at [418, 118] on mat-icon "content_copy" at bounding box center [426, 117] width 16 height 16
click at [375, 36] on span "Reply" at bounding box center [370, 33] width 36 height 19
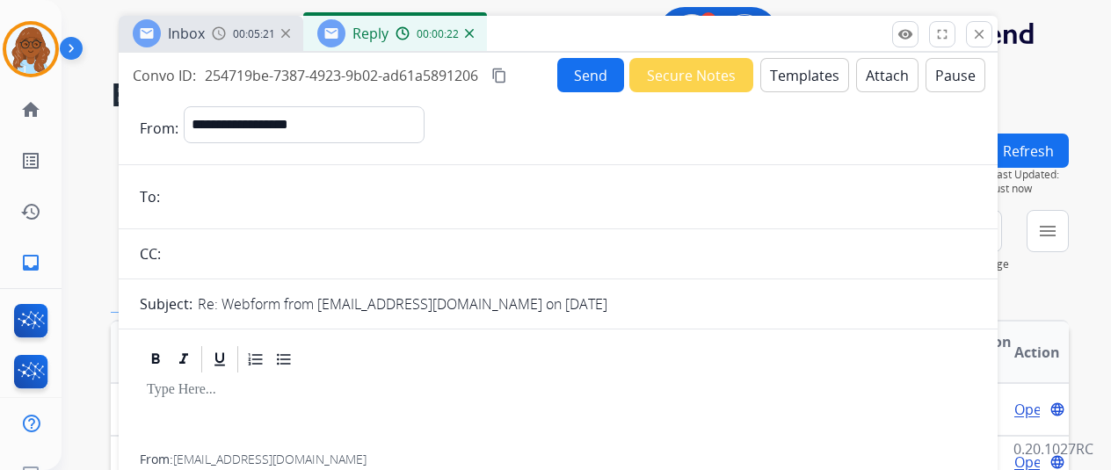
paste input "**********"
type input "**********"
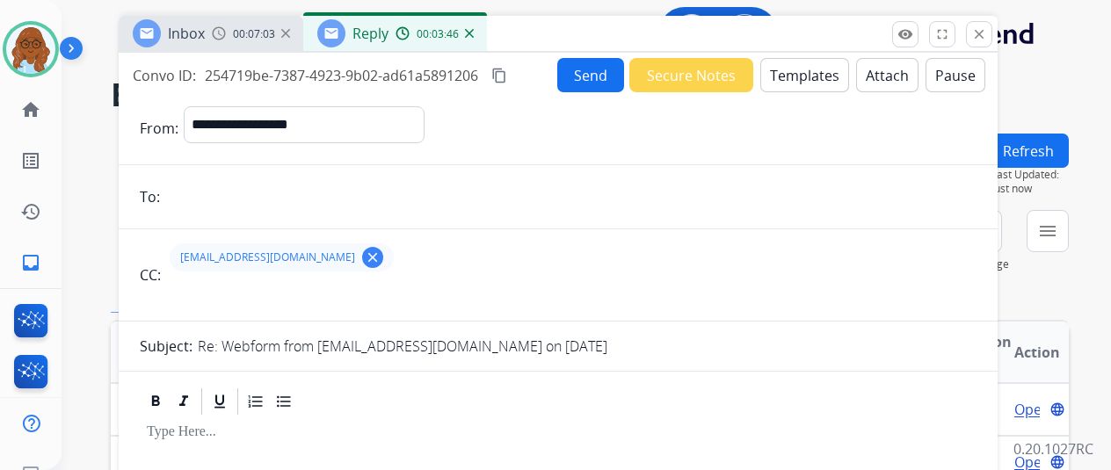
click at [365, 258] on mat-icon "clear" at bounding box center [373, 258] width 16 height 16
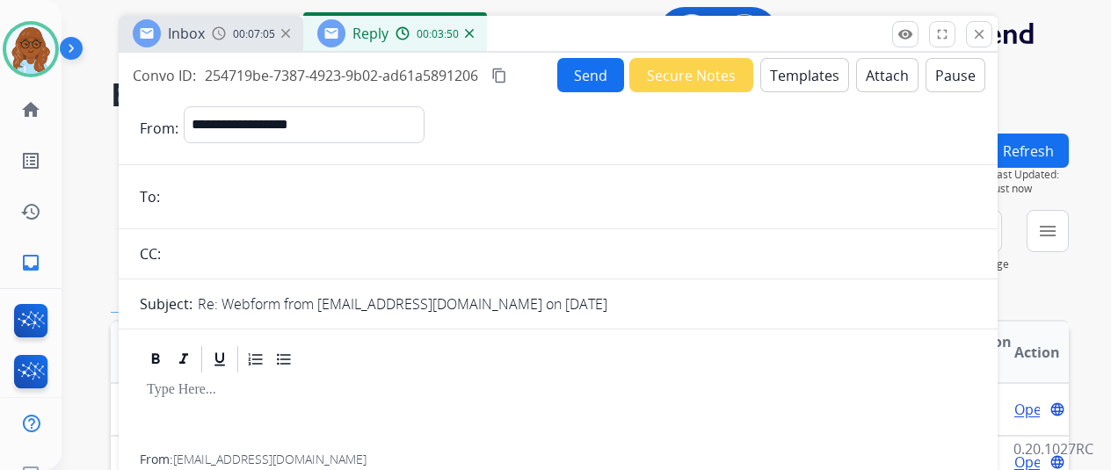
click at [236, 38] on div "00:07:05" at bounding box center [250, 33] width 77 height 16
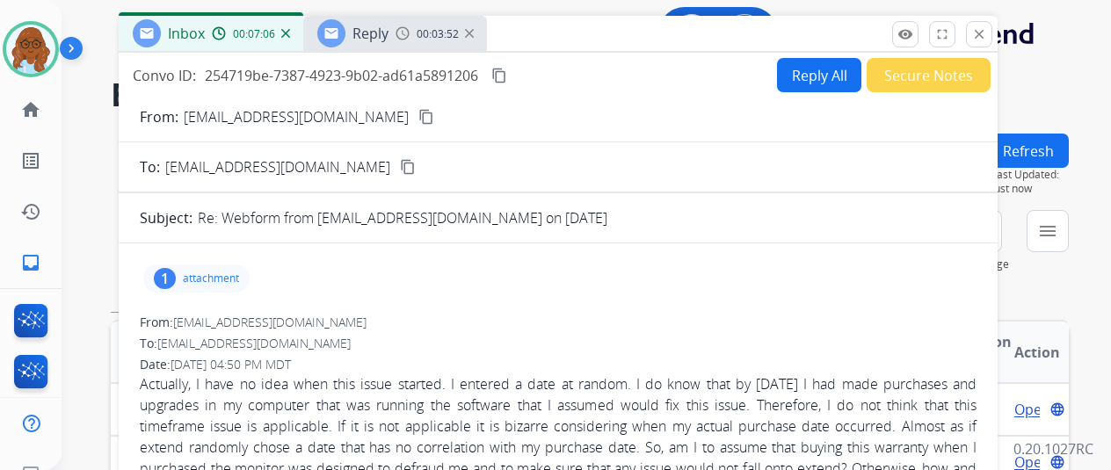
drag, startPoint x: 330, startPoint y: 122, endPoint x: 369, endPoint y: 66, distance: 68.3
click at [418, 122] on mat-icon "content_copy" at bounding box center [426, 117] width 16 height 16
click at [389, 36] on span "Reply" at bounding box center [370, 33] width 36 height 19
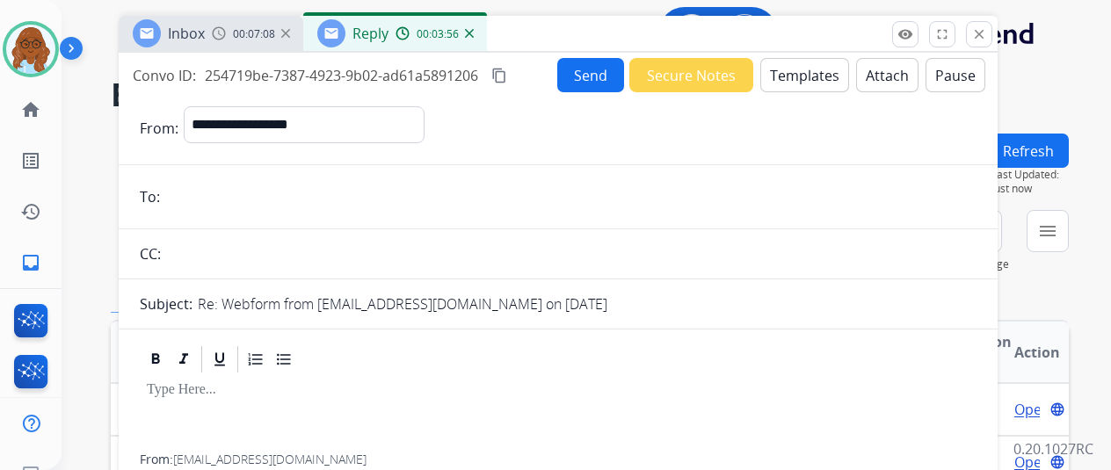
paste input "**********"
type input "**********"
click at [809, 71] on button "Templates" at bounding box center [804, 75] width 89 height 34
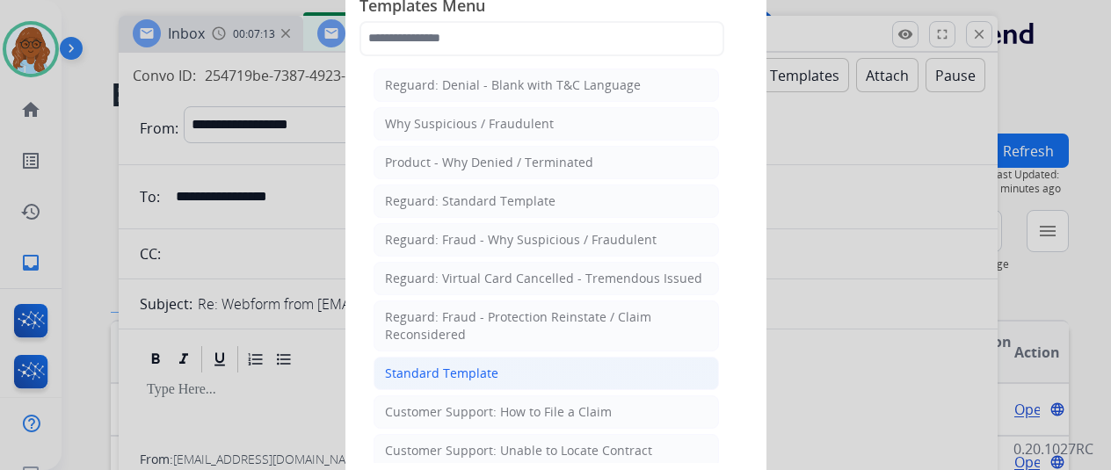
click at [485, 357] on li "Standard Template" at bounding box center [546, 373] width 345 height 33
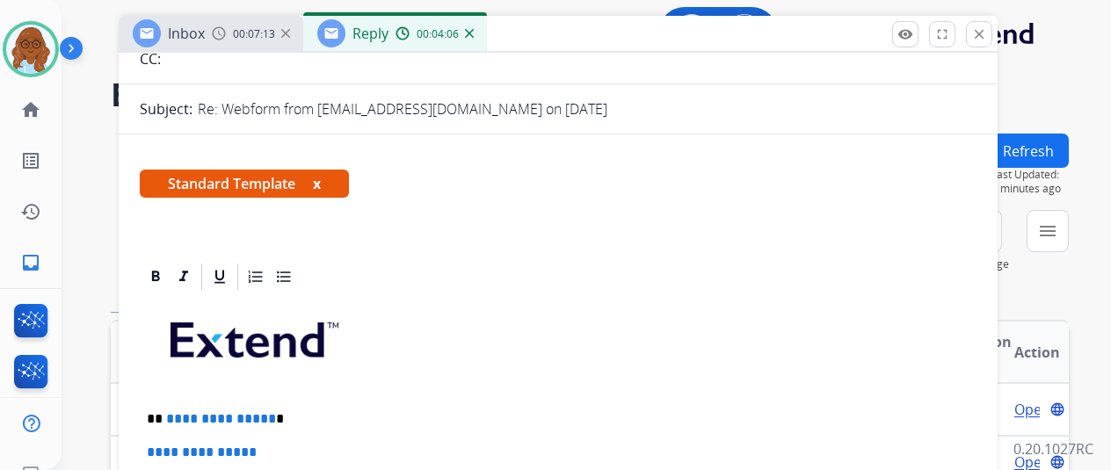
scroll to position [264, 0]
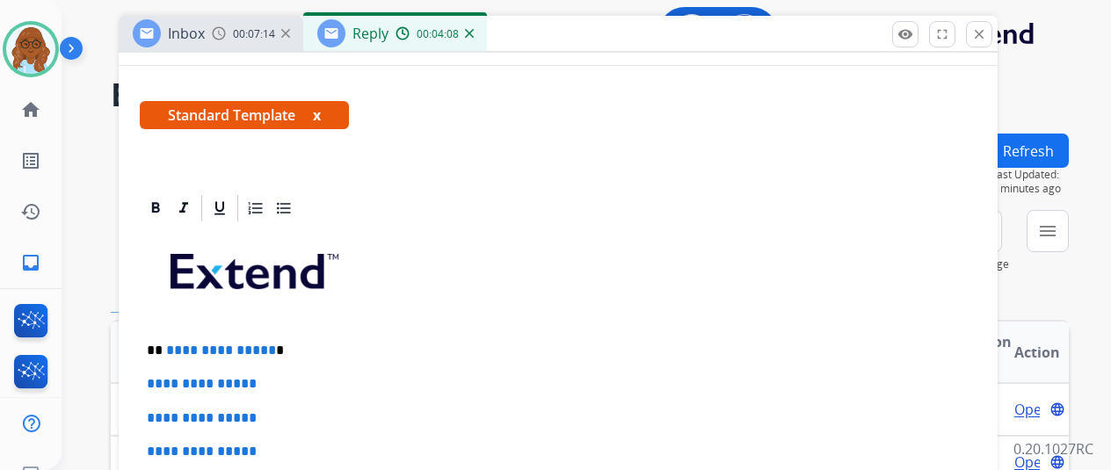
click at [321, 116] on button "x" at bounding box center [317, 115] width 8 height 21
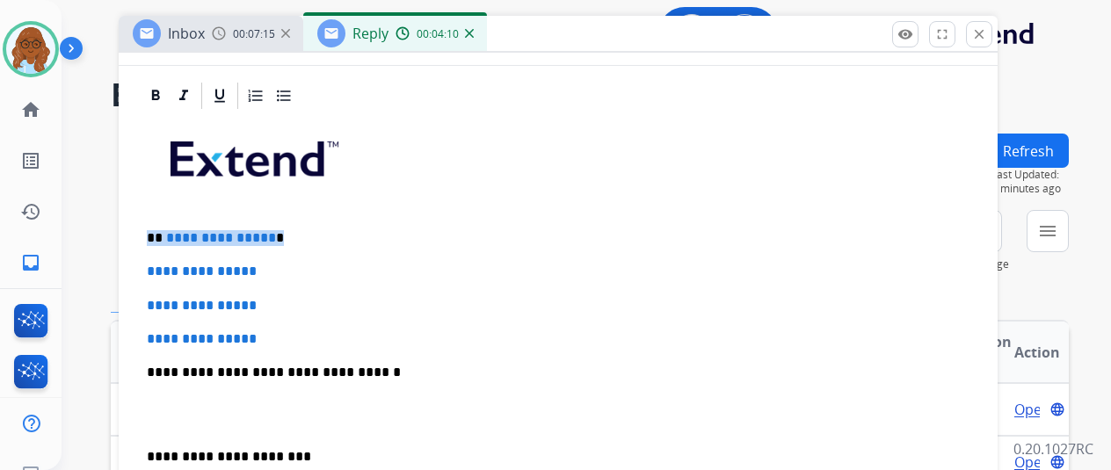
drag, startPoint x: 207, startPoint y: 227, endPoint x: 134, endPoint y: 229, distance: 73.0
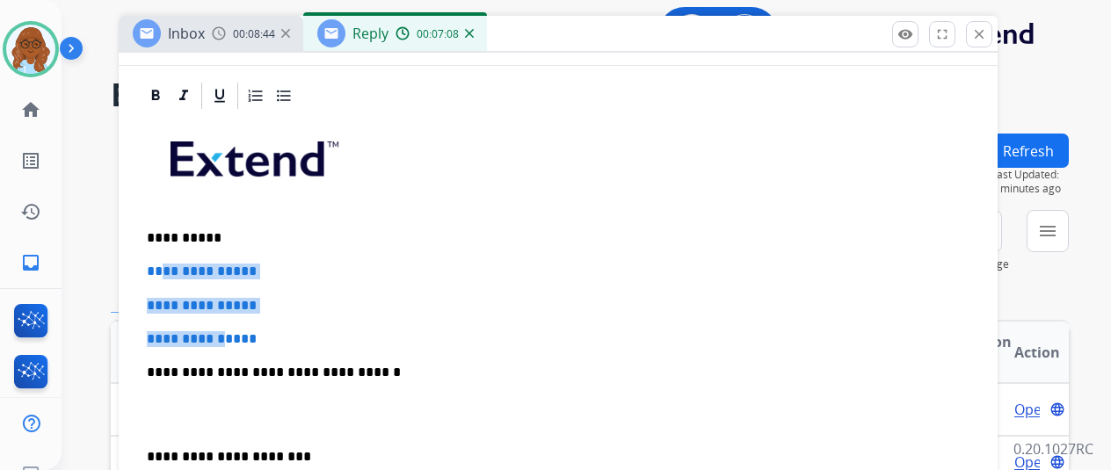
drag, startPoint x: 185, startPoint y: 300, endPoint x: 171, endPoint y: 263, distance: 39.2
click at [171, 263] on div "**********" at bounding box center [558, 414] width 837 height 605
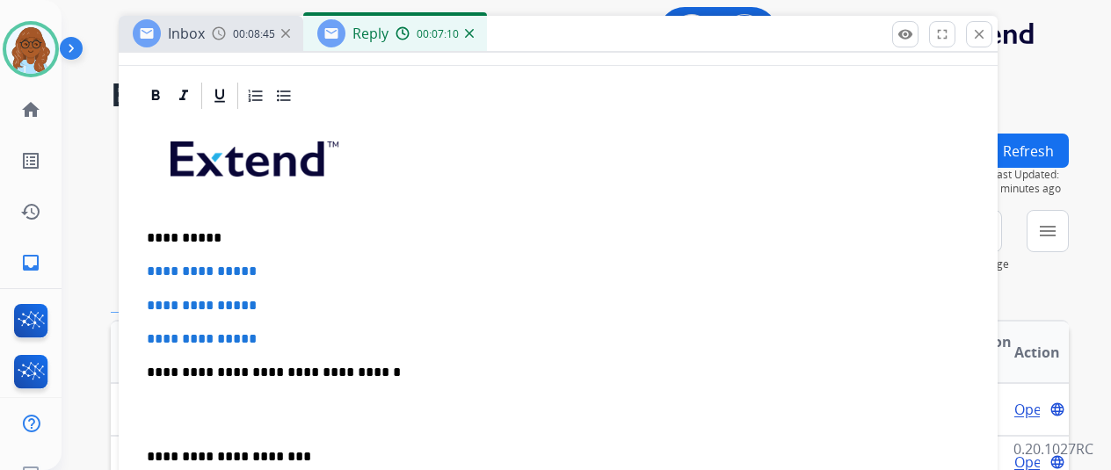
click at [298, 345] on div "**********" at bounding box center [558, 414] width 837 height 605
click at [280, 323] on div "**********" at bounding box center [558, 414] width 837 height 605
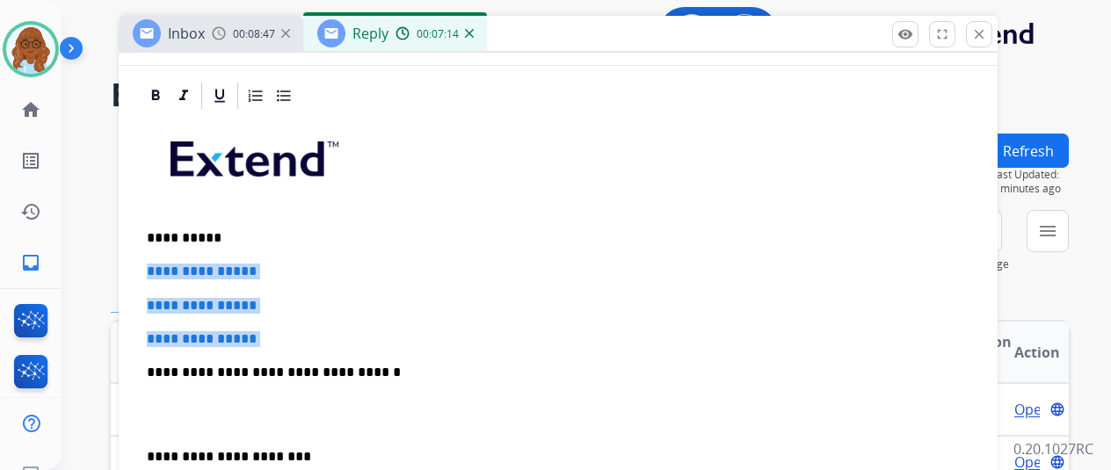
drag, startPoint x: 280, startPoint y: 323, endPoint x: 156, endPoint y: 256, distance: 141.6
click at [156, 256] on div "**********" at bounding box center [558, 414] width 837 height 605
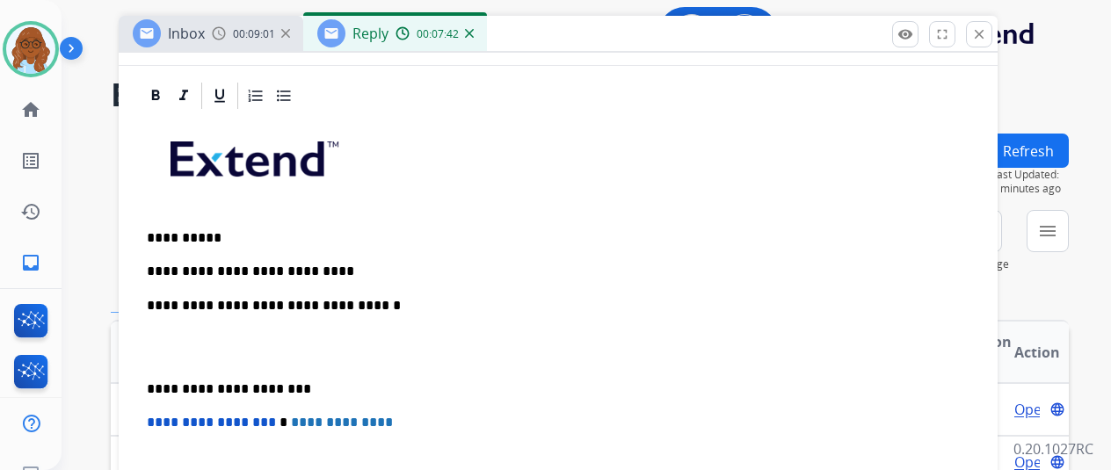
click at [154, 393] on div "**********" at bounding box center [558, 380] width 837 height 537
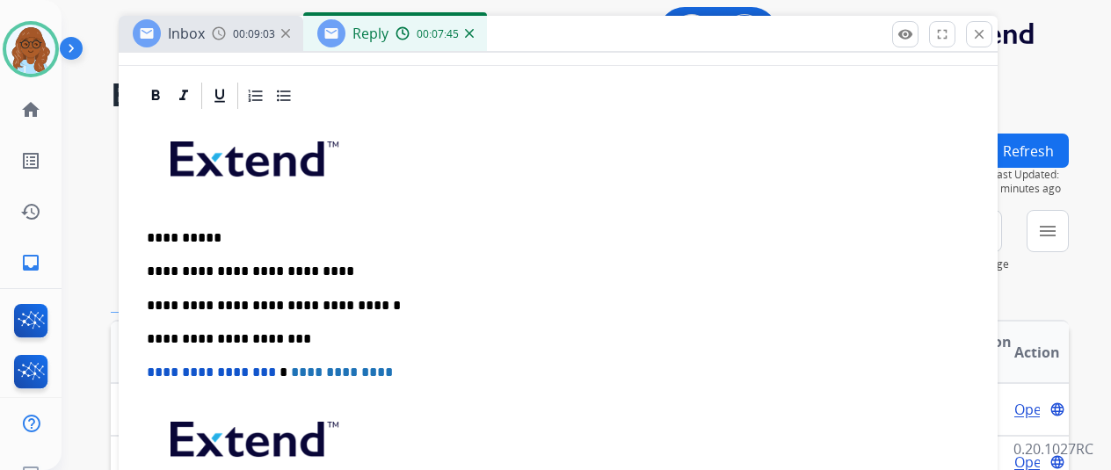
click at [387, 265] on p "**********" at bounding box center [551, 272] width 809 height 16
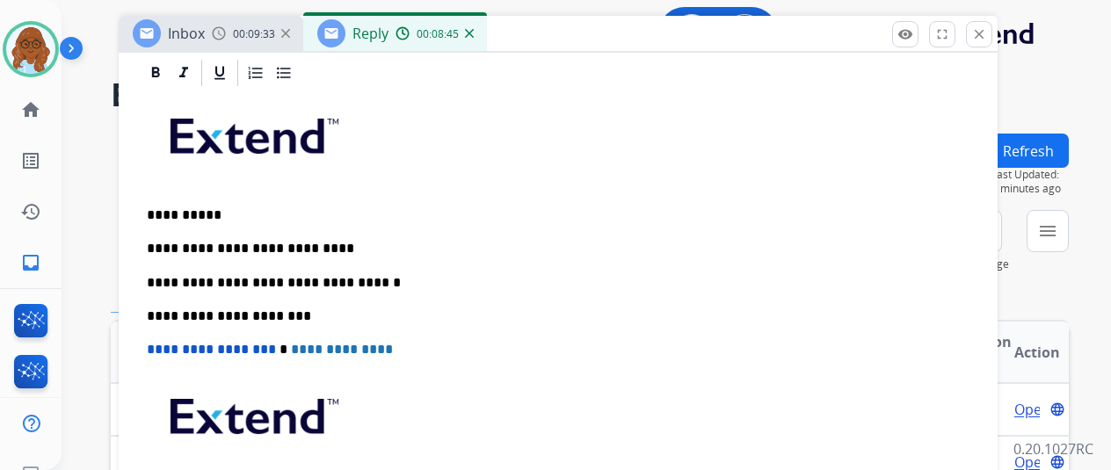
scroll to position [287, 0]
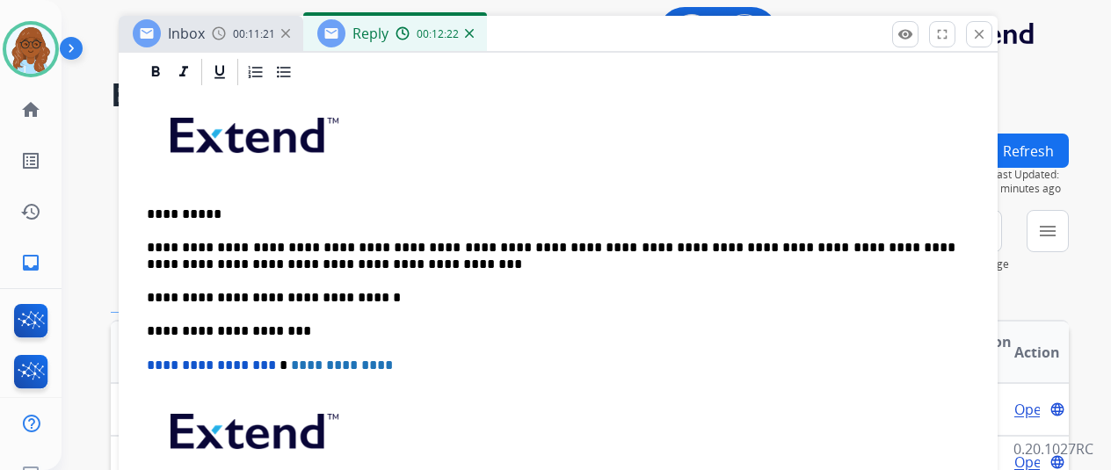
click at [435, 260] on p "**********" at bounding box center [551, 256] width 809 height 33
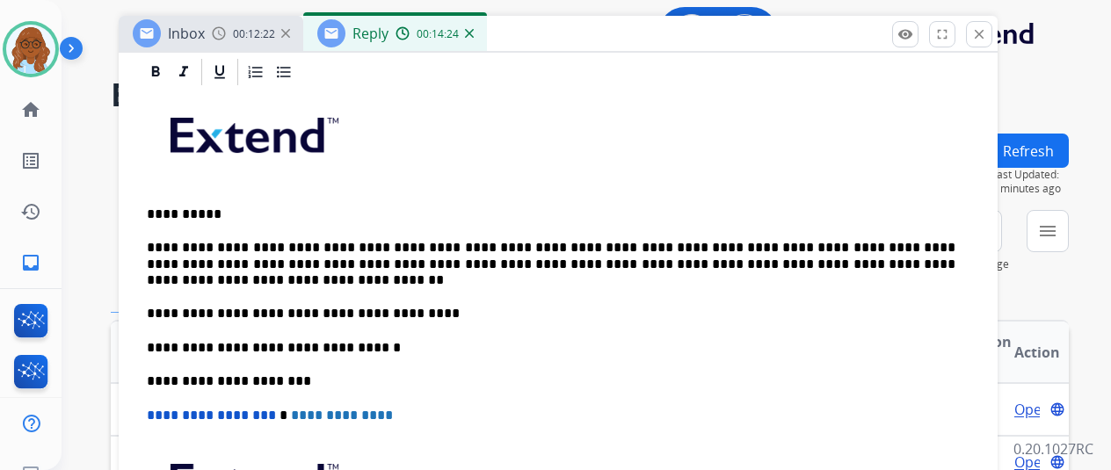
click at [452, 311] on p "**********" at bounding box center [551, 314] width 809 height 16
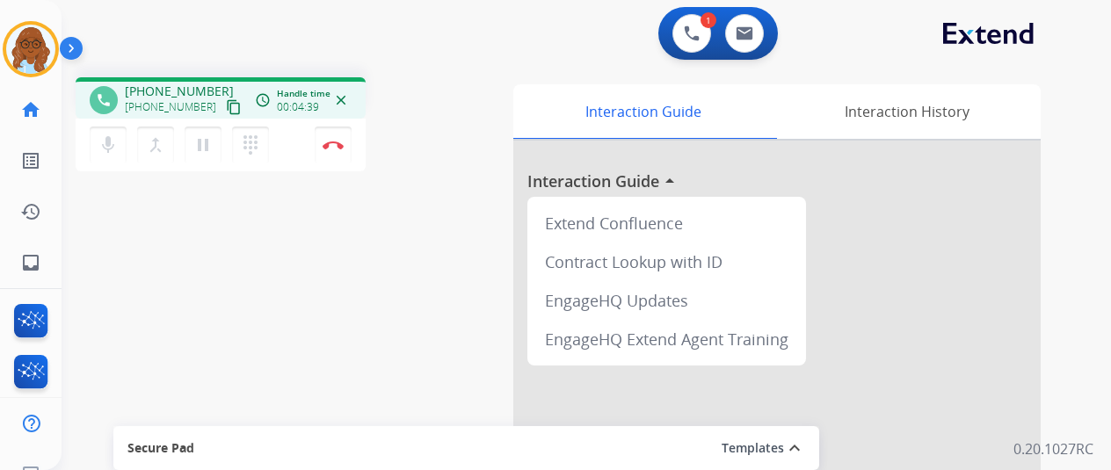
click at [352, 249] on div "phone +19548251210 +19548251210 content_copy access_time Call metrics Queue 00:…" at bounding box center [565, 429] width 1007 height 733
click at [39, 267] on link "inbox Emails" at bounding box center [30, 262] width 49 height 49
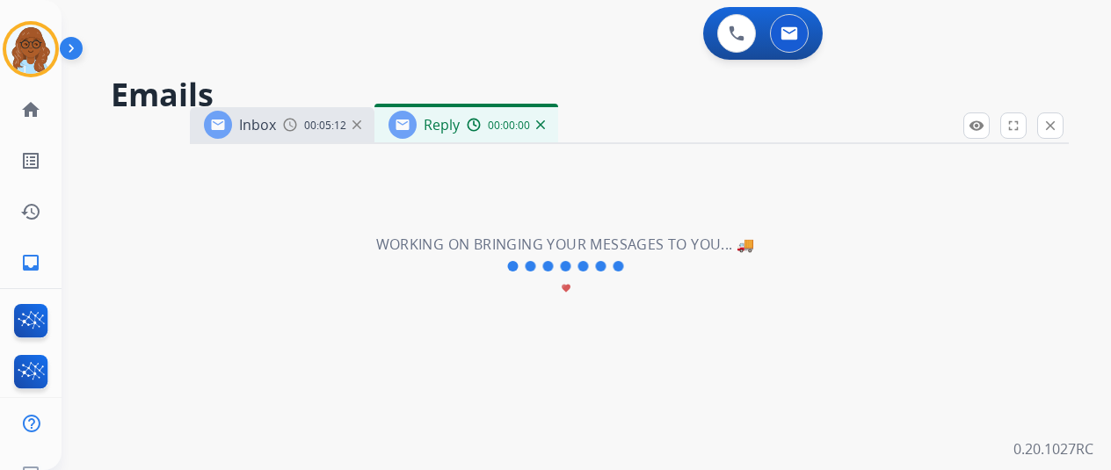
select select "**********"
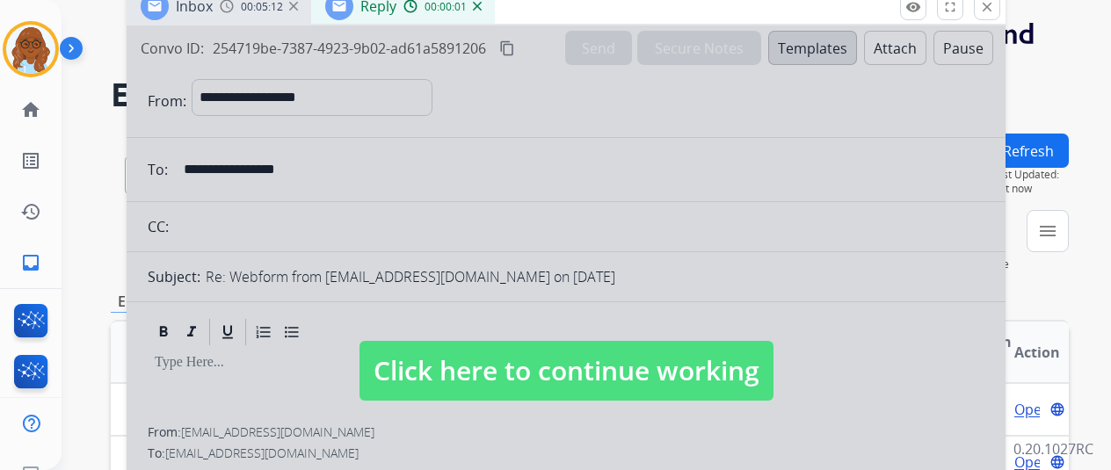
drag, startPoint x: 761, startPoint y: 118, endPoint x: 698, endPoint y: -1, distance: 134.5
click at [698, 0] on div "Inbox 00:05:12 Reply 00:00:01" at bounding box center [566, 7] width 879 height 37
drag, startPoint x: 991, startPoint y: 8, endPoint x: 962, endPoint y: 61, distance: 60.2
click at [991, 8] on mat-icon "close" at bounding box center [987, 7] width 16 height 16
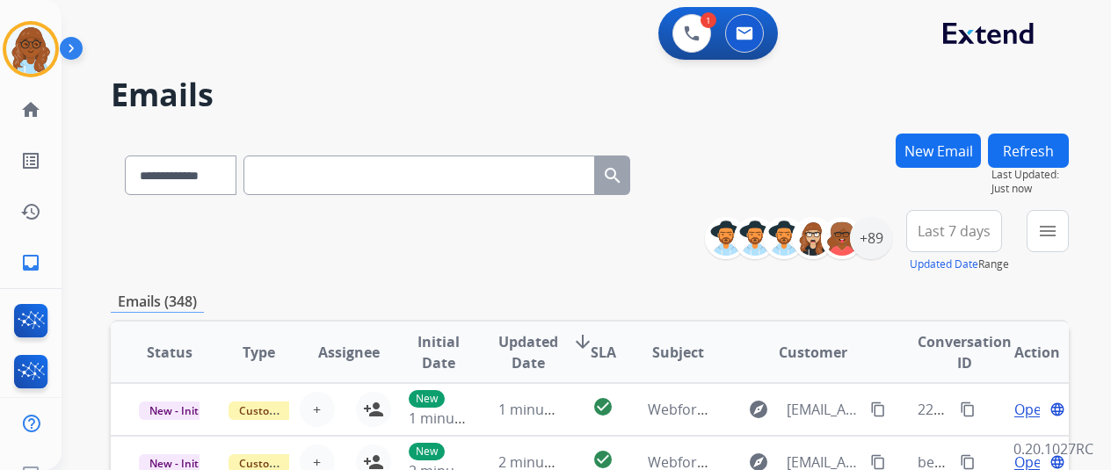
paste input "**********"
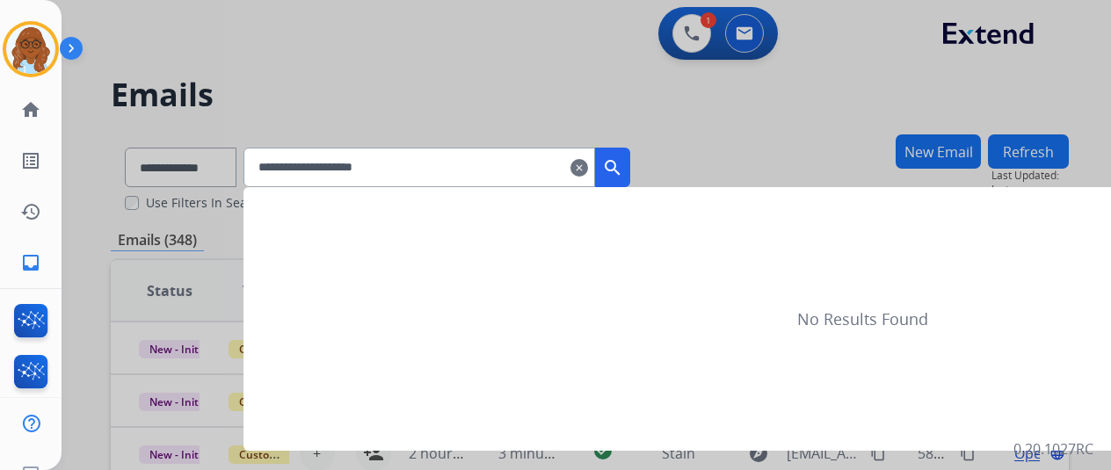
type input "**********"
click at [630, 174] on button "search" at bounding box center [612, 168] width 35 height 40
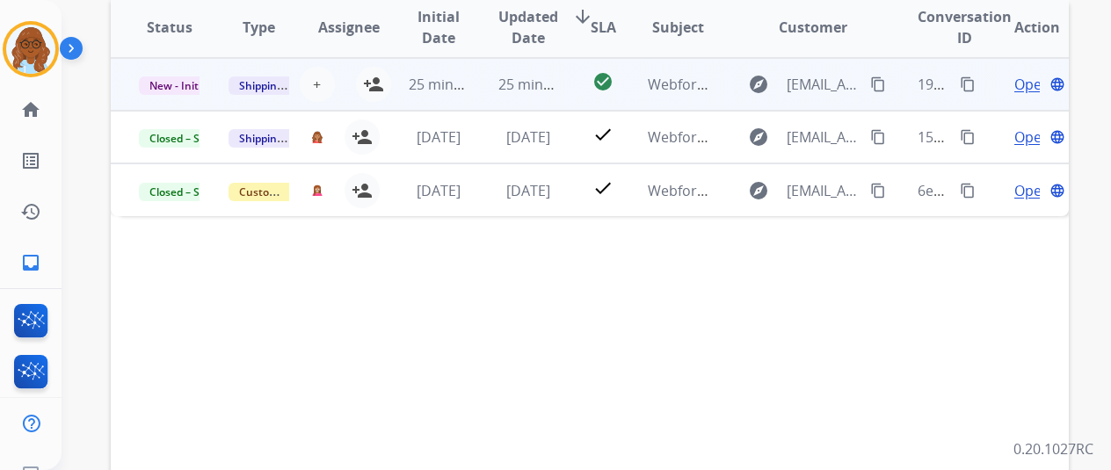
scroll to position [88, 0]
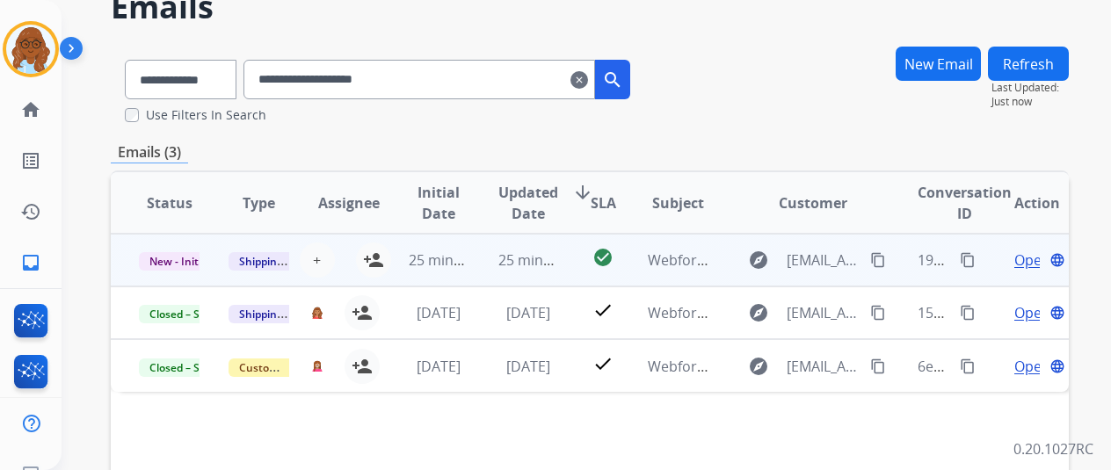
click at [1021, 259] on span "Open" at bounding box center [1032, 260] width 36 height 21
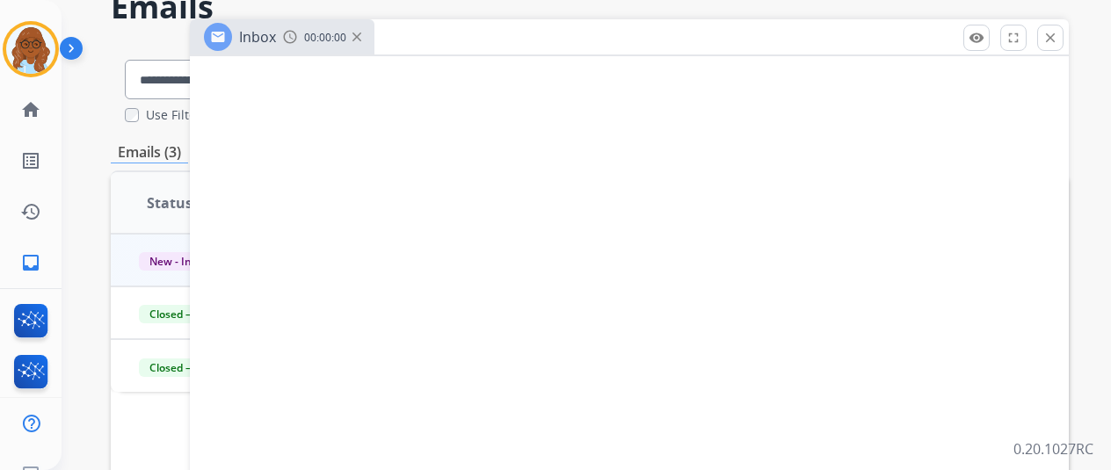
select select "**********"
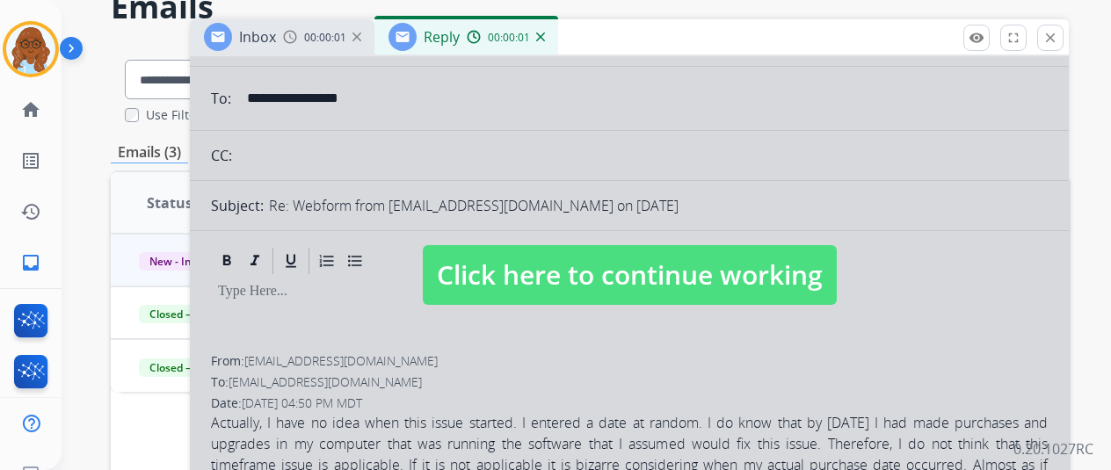
scroll to position [264, 0]
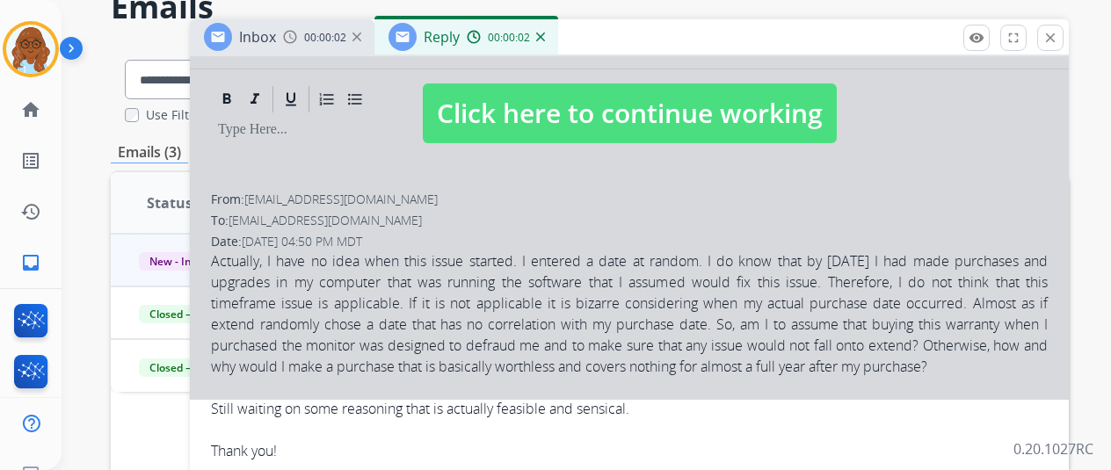
click at [575, 142] on span "Click here to continue working" at bounding box center [630, 114] width 414 height 60
select select
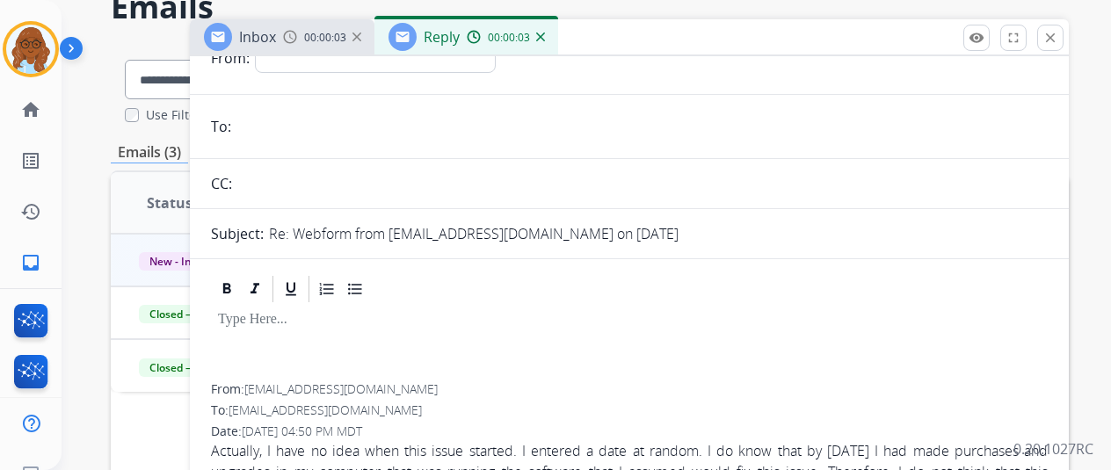
scroll to position [0, 0]
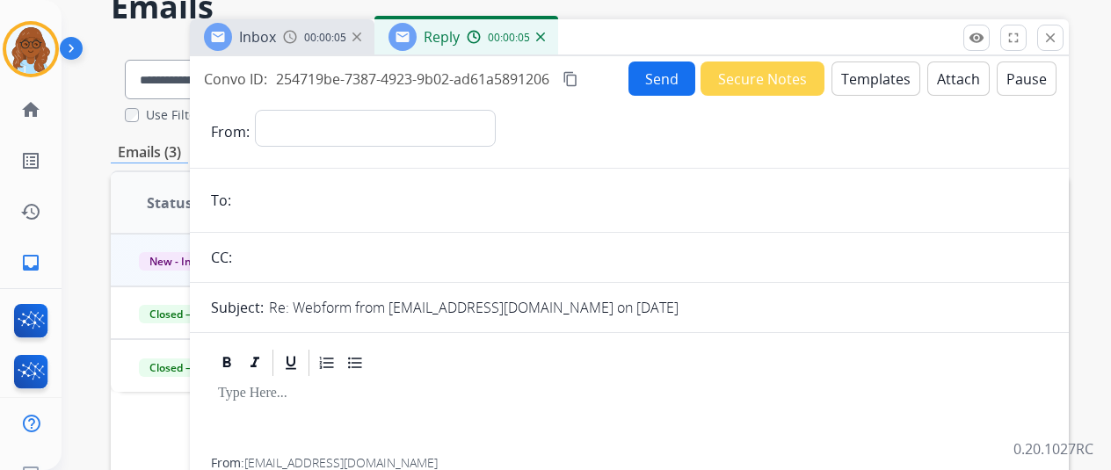
click at [1058, 36] on mat-icon "close" at bounding box center [1050, 38] width 16 height 16
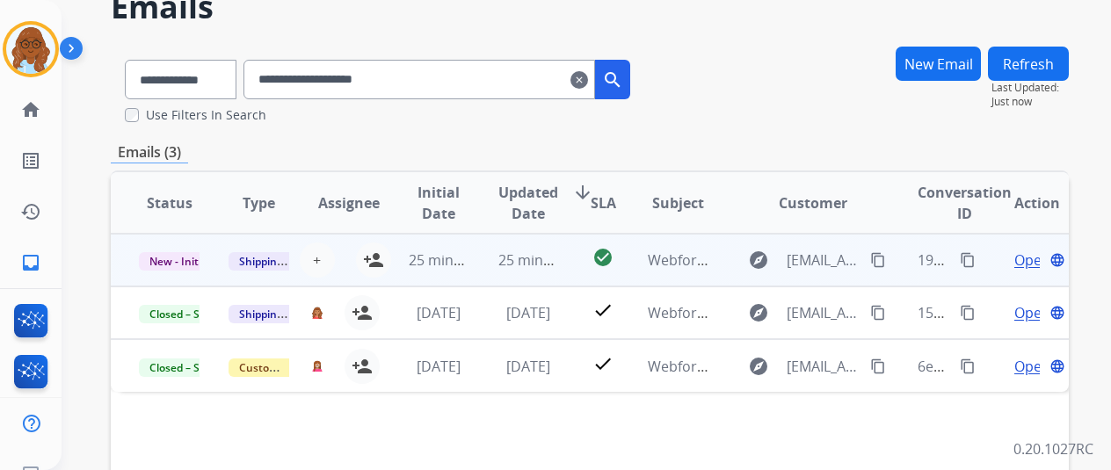
click at [1017, 262] on span "Open" at bounding box center [1032, 260] width 36 height 21
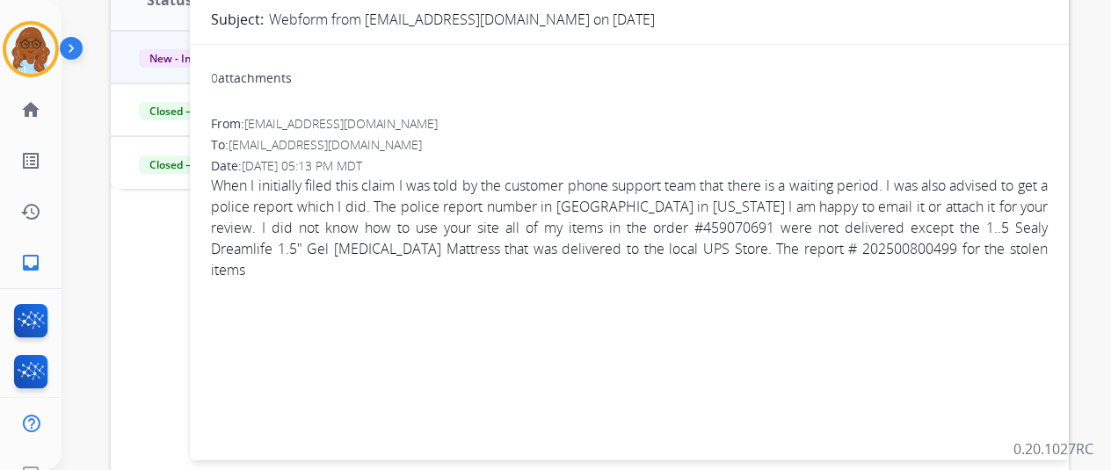
scroll to position [264, 0]
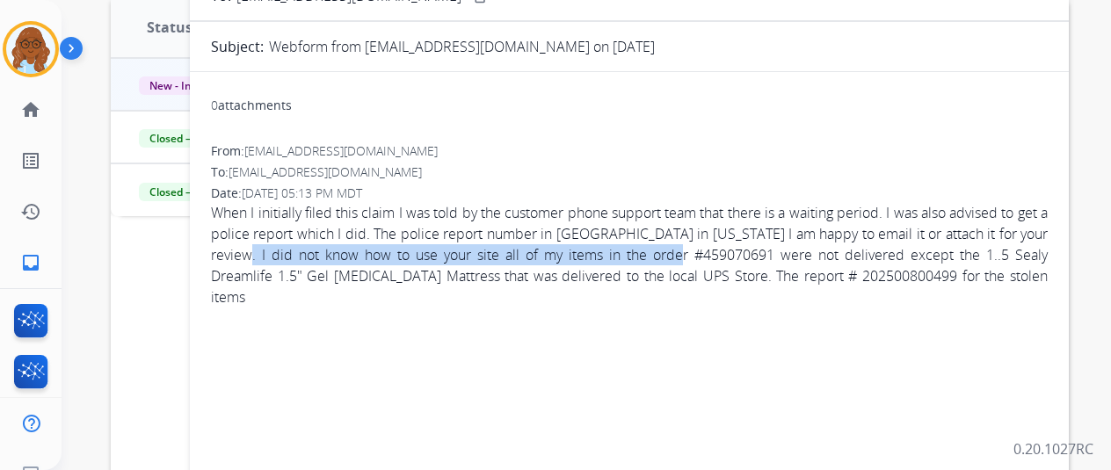
drag, startPoint x: 279, startPoint y: 253, endPoint x: 779, endPoint y: 251, distance: 500.1
click at [779, 251] on span "When I initially filed this claim I was told by the customer phone support team…" at bounding box center [629, 254] width 837 height 105
click at [473, 260] on span "When I initially filed this claim I was told by the customer phone support team…" at bounding box center [629, 254] width 837 height 105
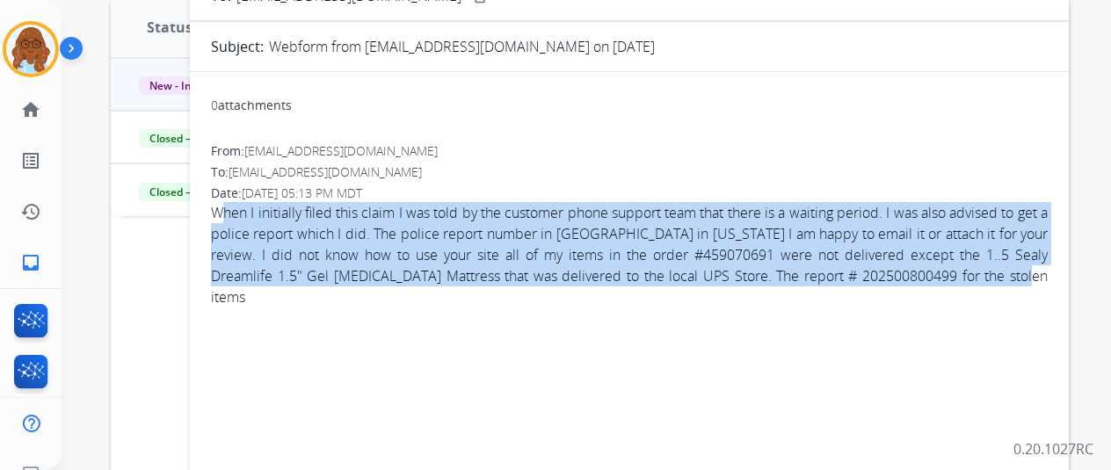
drag, startPoint x: 251, startPoint y: 279, endPoint x: 232, endPoint y: 210, distance: 71.2
click at [232, 207] on span "When I initially filed this claim I was told by the customer phone support team…" at bounding box center [629, 254] width 837 height 105
drag, startPoint x: 289, startPoint y: 279, endPoint x: 309, endPoint y: 314, distance: 40.1
click at [290, 279] on span "When I initially filed this claim I was told by the customer phone support team…" at bounding box center [629, 254] width 837 height 105
click at [316, 321] on div "0 attachments From: specialrx00@gmail.com To: support@extend.com Date: 08/13/20…" at bounding box center [629, 276] width 879 height 381
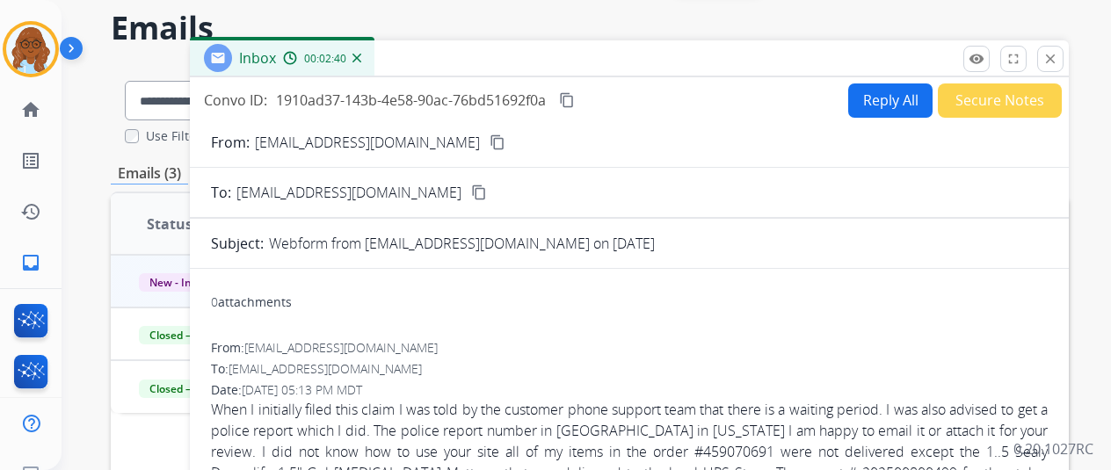
scroll to position [0, 0]
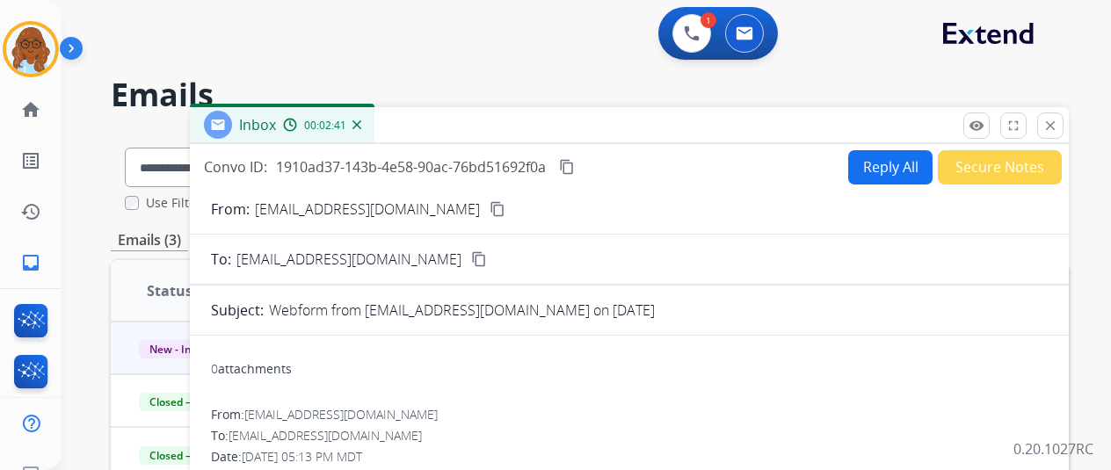
click at [881, 156] on button "Reply All" at bounding box center [890, 167] width 84 height 34
select select "**********"
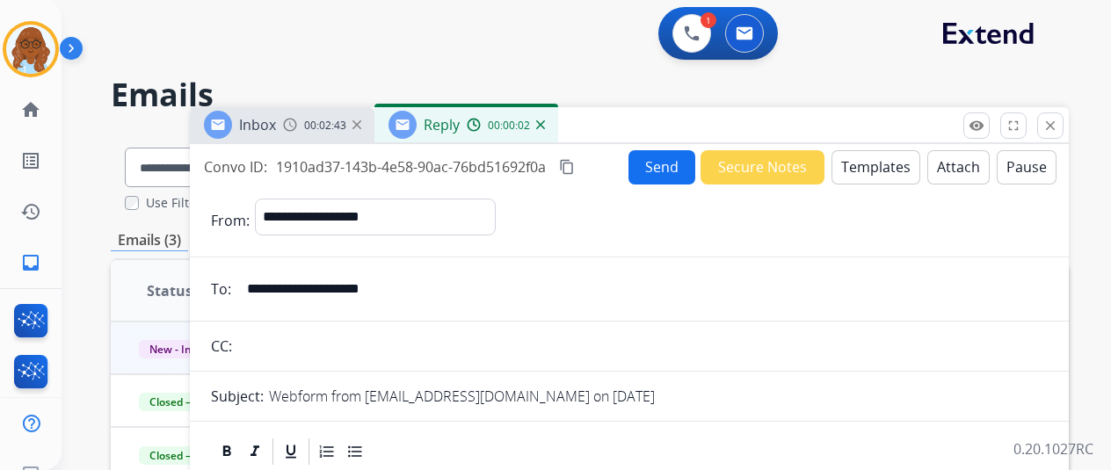
click at [868, 159] on button "Templates" at bounding box center [876, 167] width 89 height 34
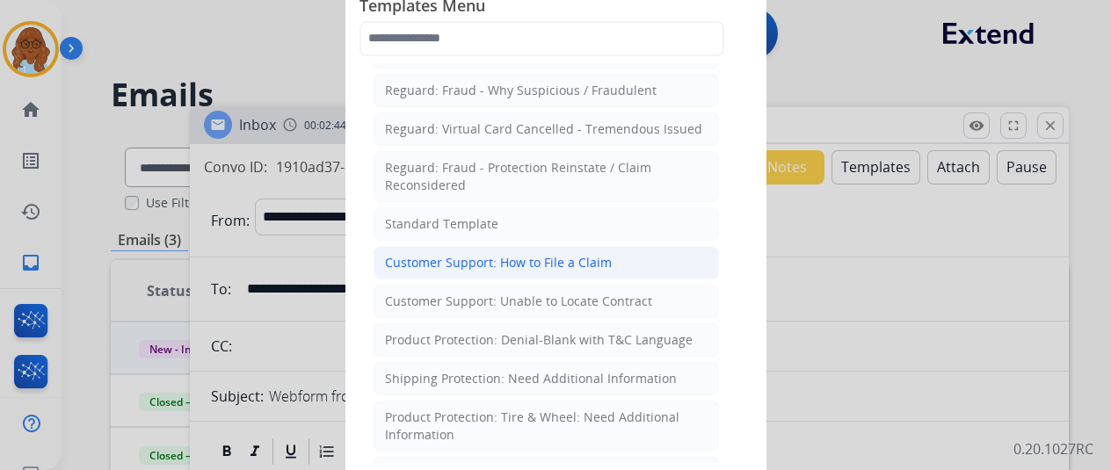
scroll to position [176, 0]
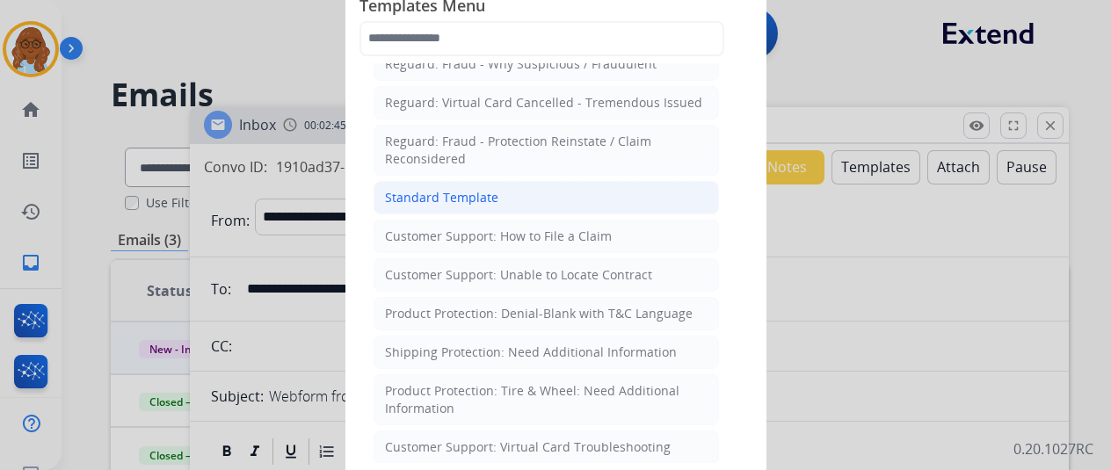
click at [429, 194] on div "Standard Template" at bounding box center [441, 198] width 113 height 18
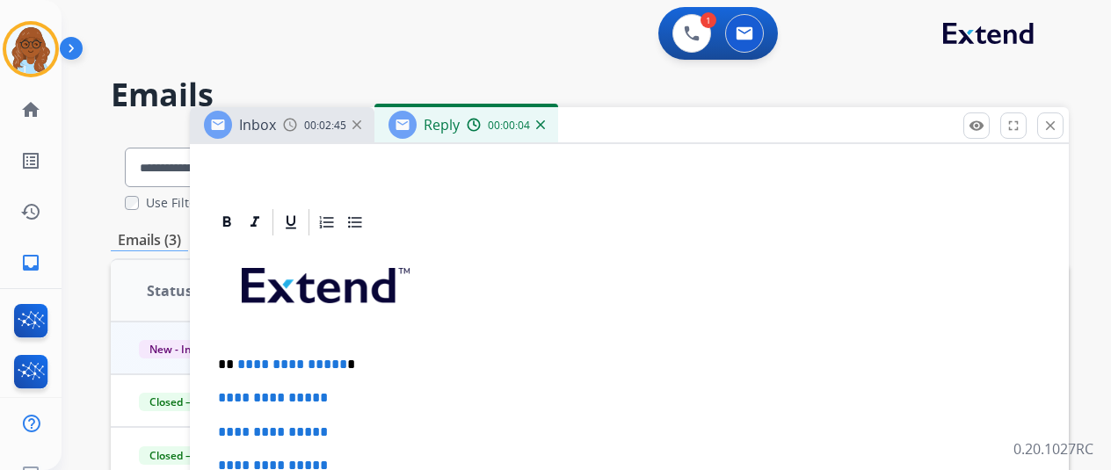
scroll to position [527, 0]
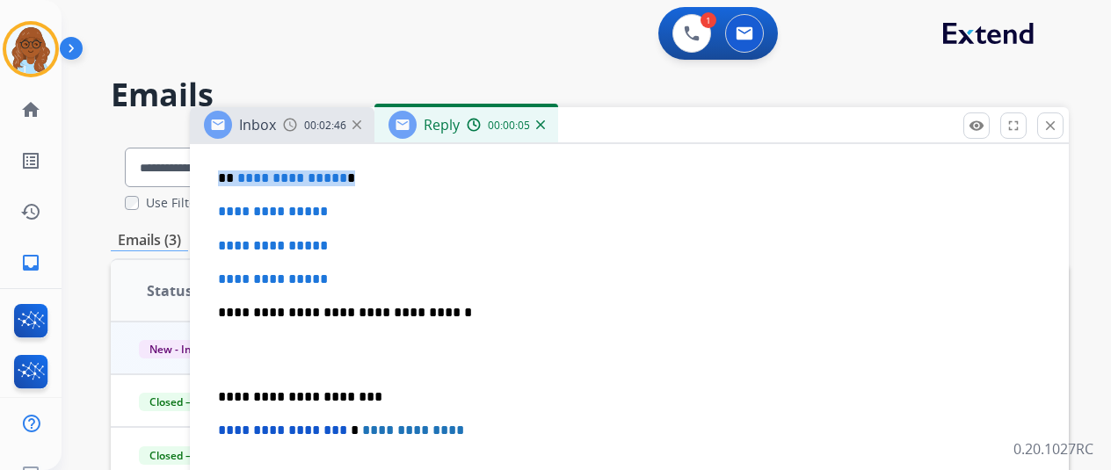
drag, startPoint x: 368, startPoint y: 174, endPoint x: 222, endPoint y: 182, distance: 147.0
click at [222, 182] on div "**********" at bounding box center [629, 354] width 837 height 605
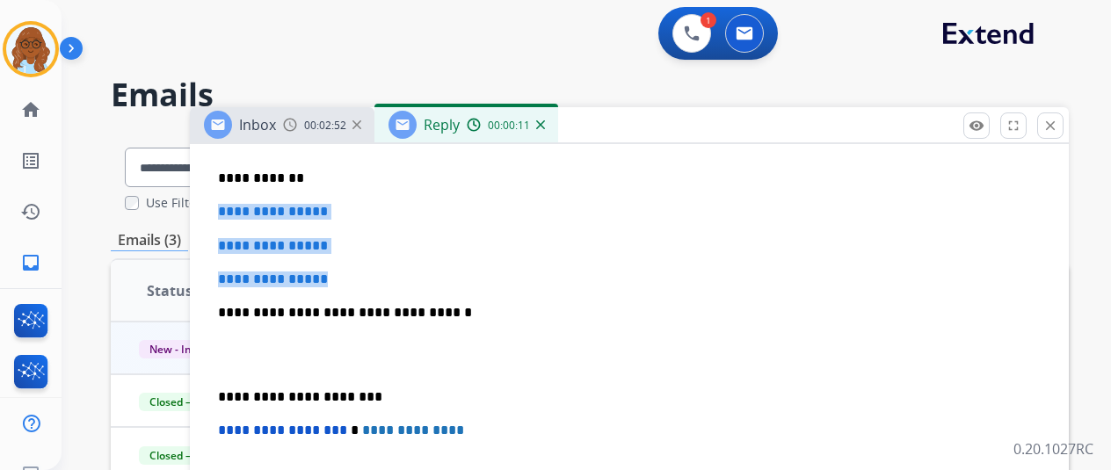
drag, startPoint x: 343, startPoint y: 279, endPoint x: 225, endPoint y: 208, distance: 137.2
click at [225, 206] on div "**********" at bounding box center [629, 354] width 837 height 605
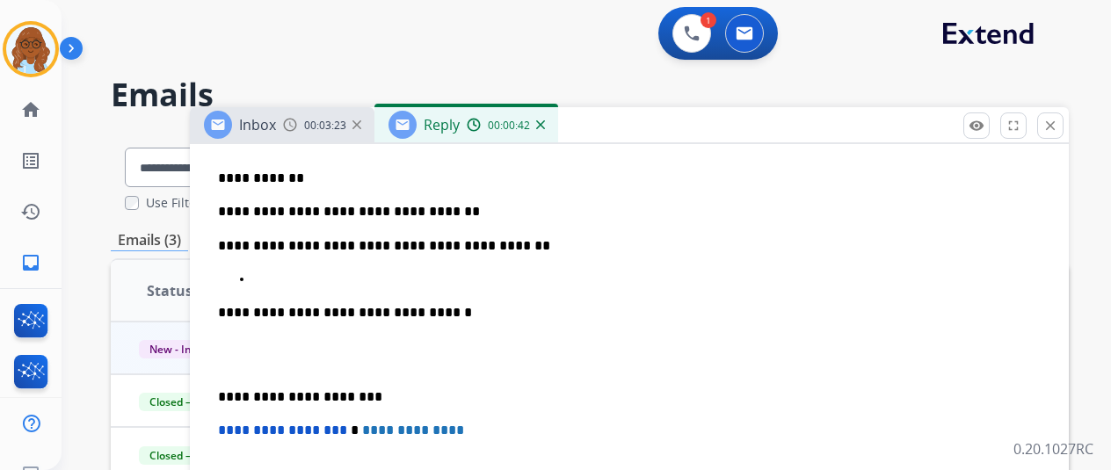
click at [307, 284] on p at bounding box center [647, 280] width 788 height 16
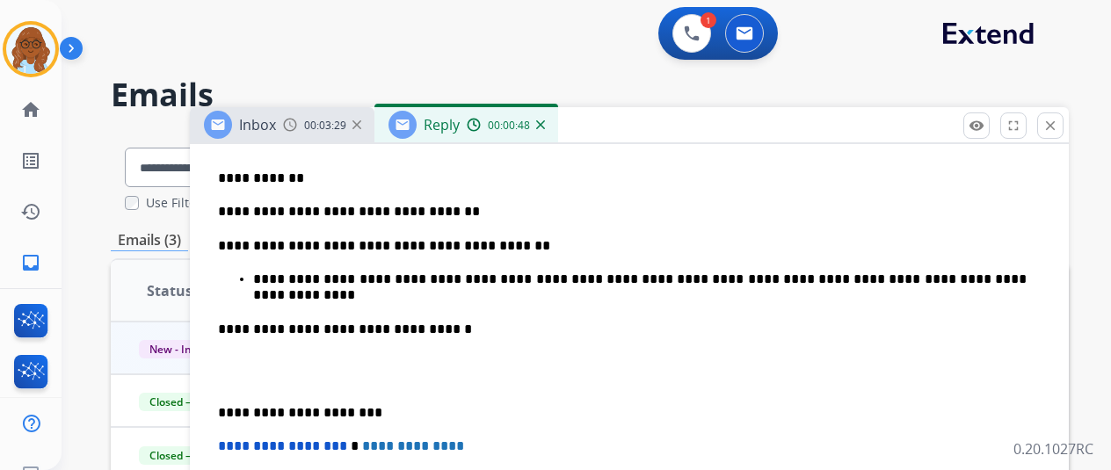
click at [537, 249] on p "**********" at bounding box center [622, 246] width 809 height 16
drag, startPoint x: 338, startPoint y: 301, endPoint x: 347, endPoint y: 298, distance: 10.0
click at [338, 301] on div "**********" at bounding box center [629, 362] width 837 height 621
click at [369, 292] on p "**********" at bounding box center [640, 288] width 774 height 33
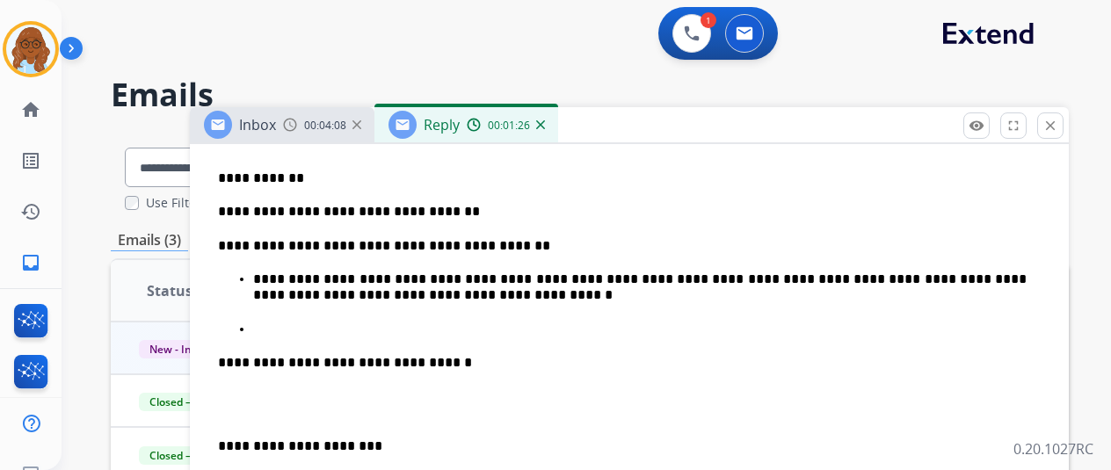
click at [267, 323] on p at bounding box center [647, 330] width 788 height 16
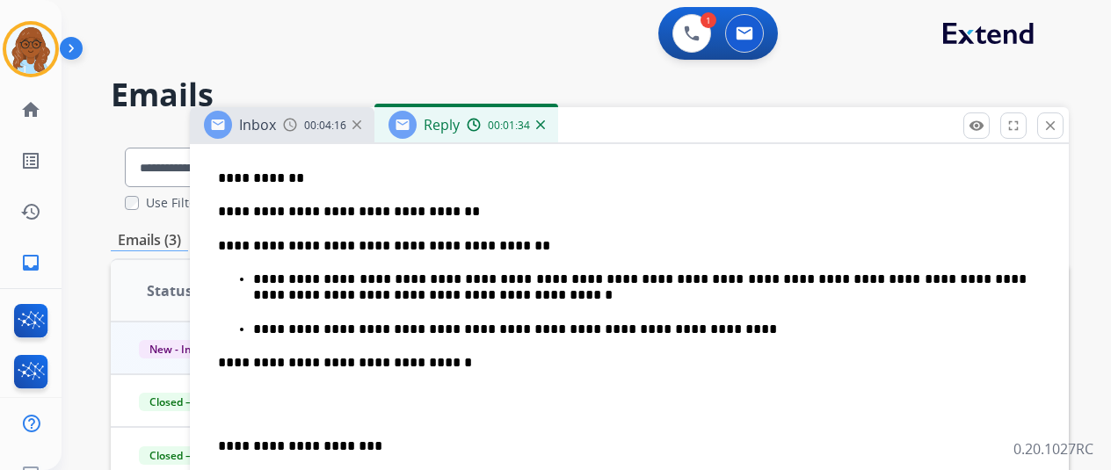
click at [808, 324] on p "**********" at bounding box center [640, 330] width 774 height 16
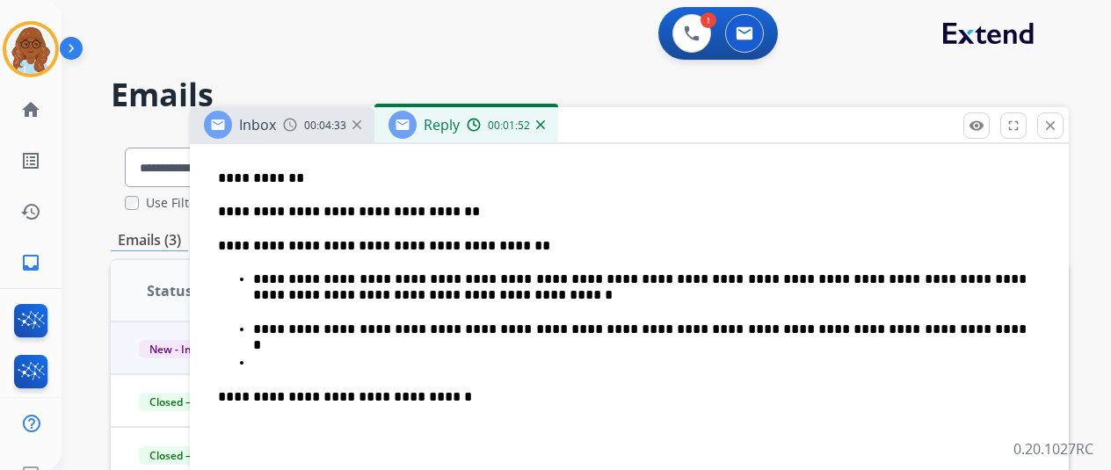
click at [313, 291] on p "**********" at bounding box center [640, 288] width 774 height 33
click at [276, 279] on p "**********" at bounding box center [640, 288] width 774 height 33
click at [461, 355] on p at bounding box center [647, 363] width 788 height 16
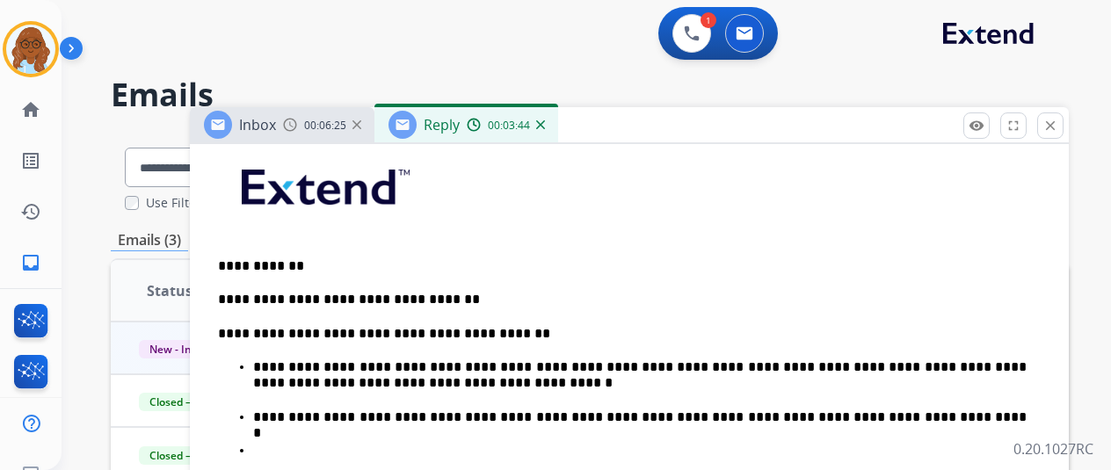
scroll to position [615, 0]
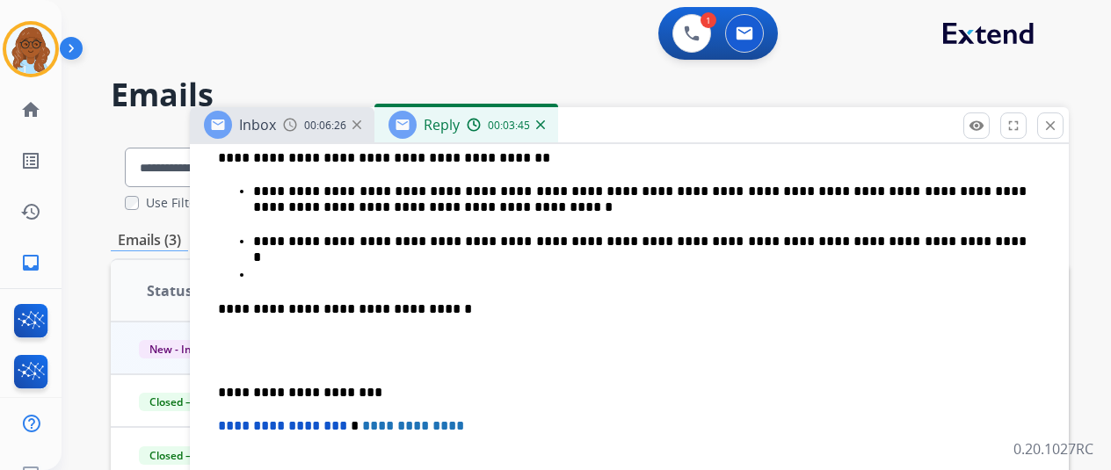
click at [295, 267] on p at bounding box center [647, 275] width 788 height 16
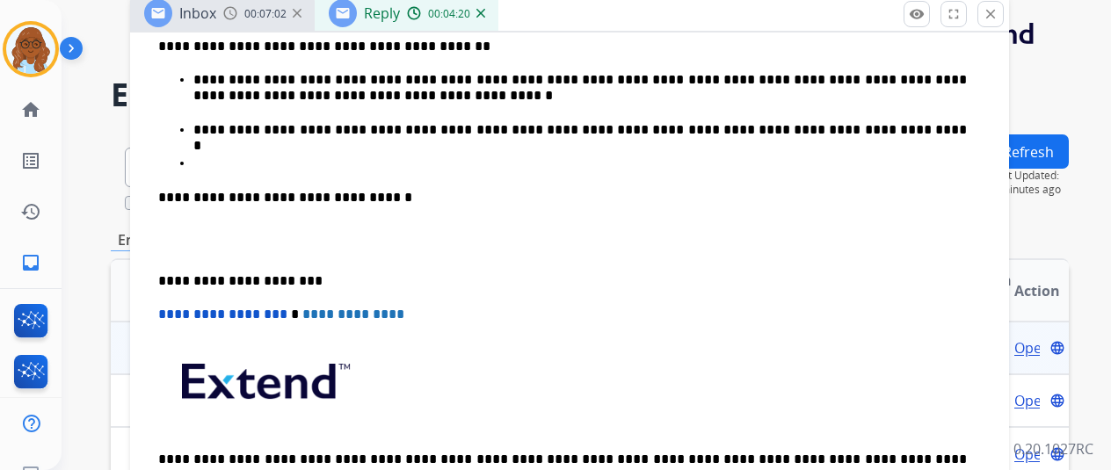
drag, startPoint x: 629, startPoint y: 123, endPoint x: 570, endPoint y: 11, distance: 126.2
click at [570, 11] on div "Inbox 00:07:02 Reply 00:04:20" at bounding box center [569, 14] width 879 height 37
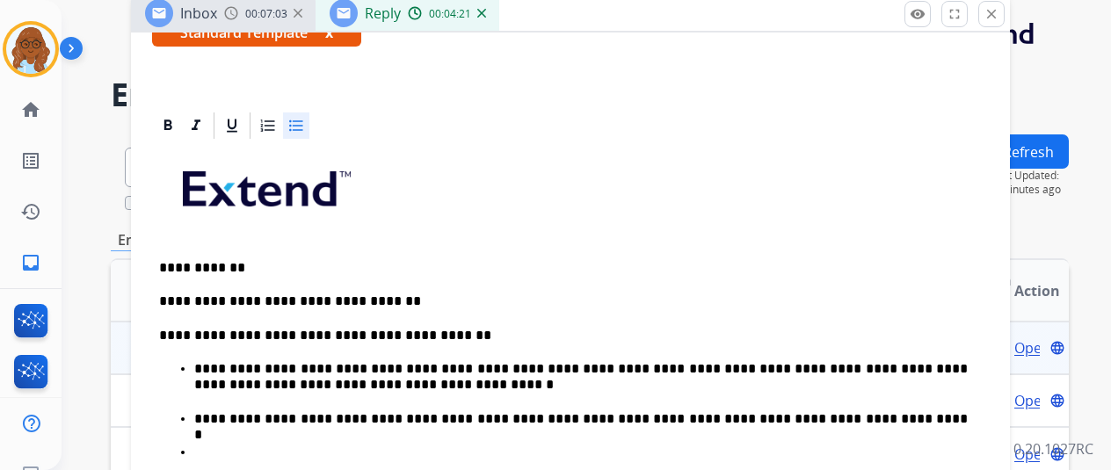
scroll to position [176, 0]
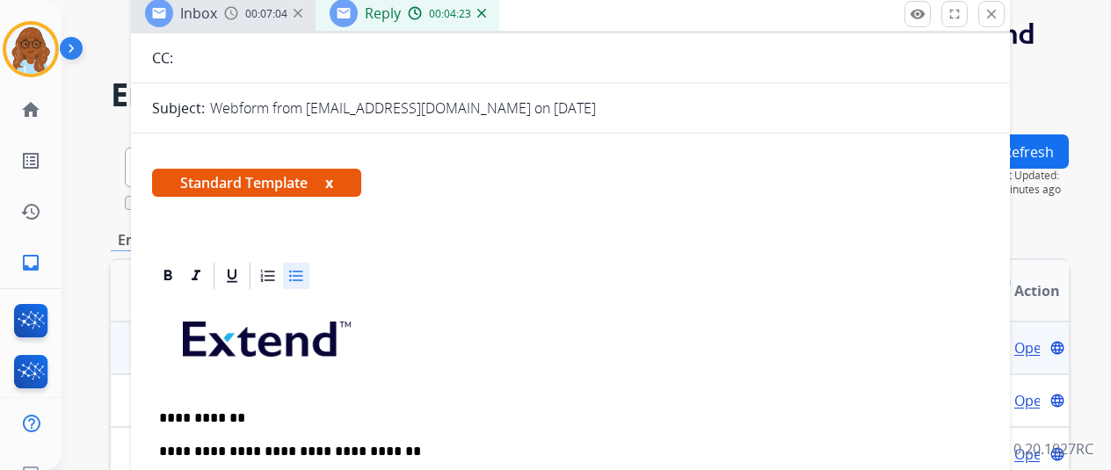
click at [333, 181] on button "x" at bounding box center [329, 182] width 8 height 21
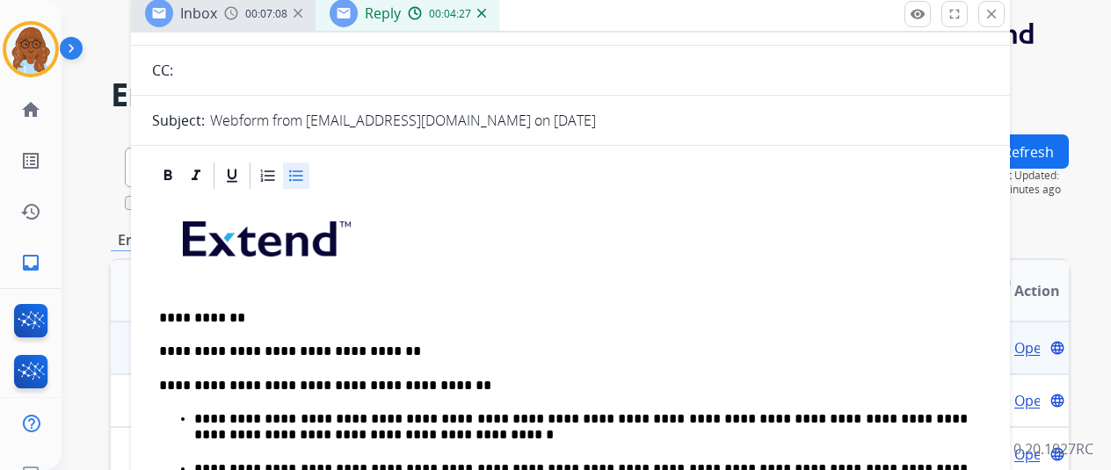
scroll to position [352, 0]
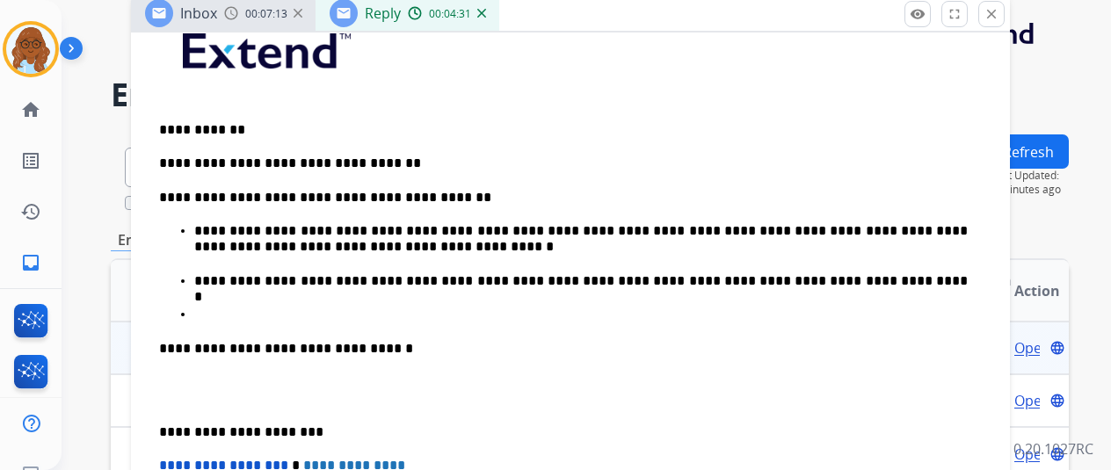
click at [321, 307] on p at bounding box center [581, 315] width 774 height 16
click at [330, 301] on ul "**********" at bounding box center [570, 273] width 823 height 100
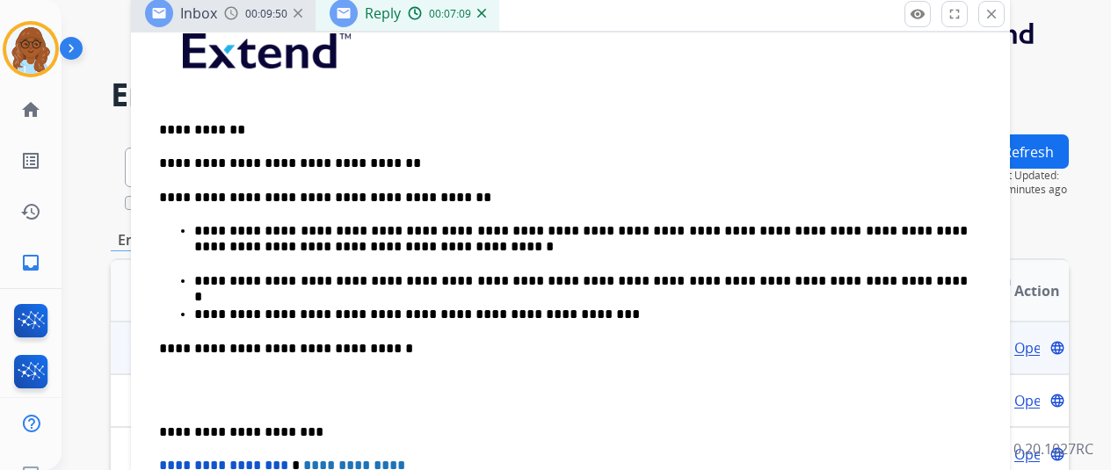
click at [686, 318] on p "**********" at bounding box center [581, 315] width 774 height 16
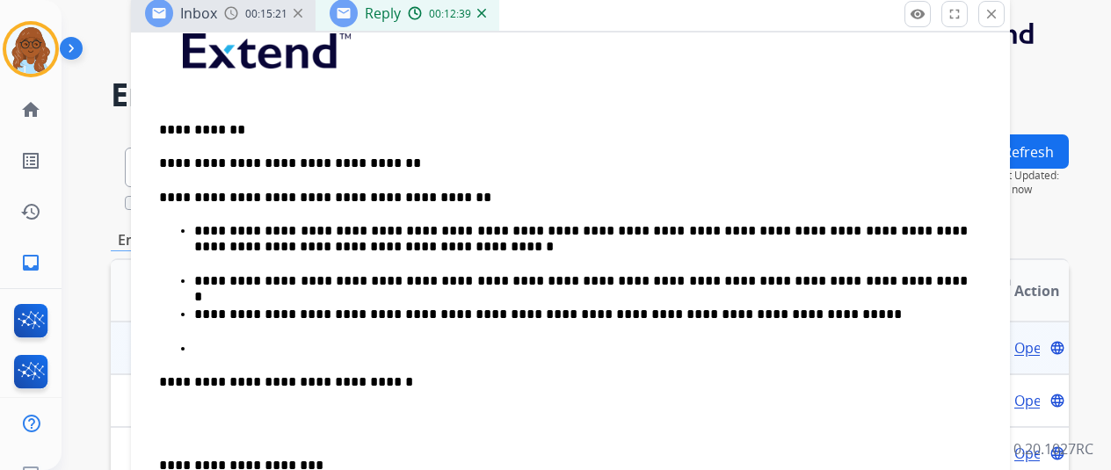
click at [246, 341] on p at bounding box center [588, 349] width 788 height 16
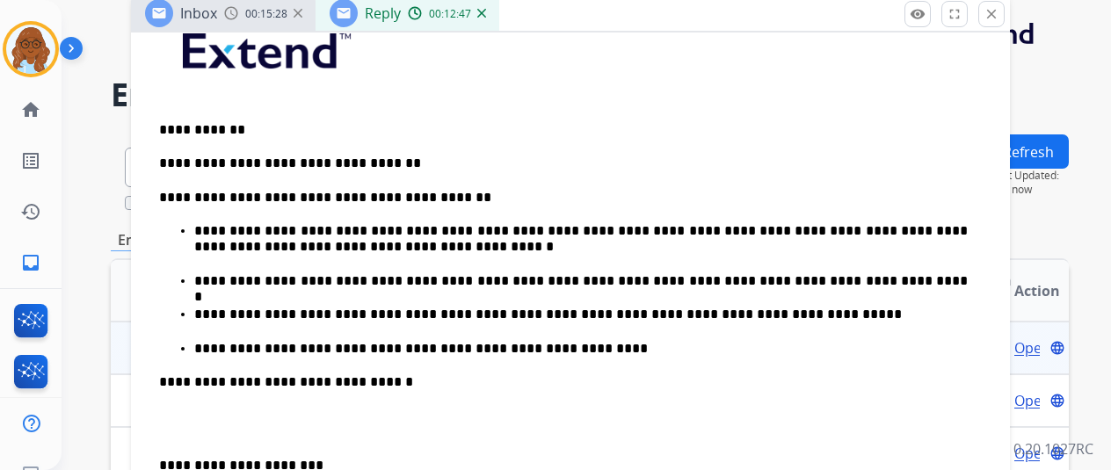
drag, startPoint x: 726, startPoint y: 343, endPoint x: 733, endPoint y: 367, distance: 25.6
click at [726, 343] on p "**********" at bounding box center [581, 349] width 774 height 16
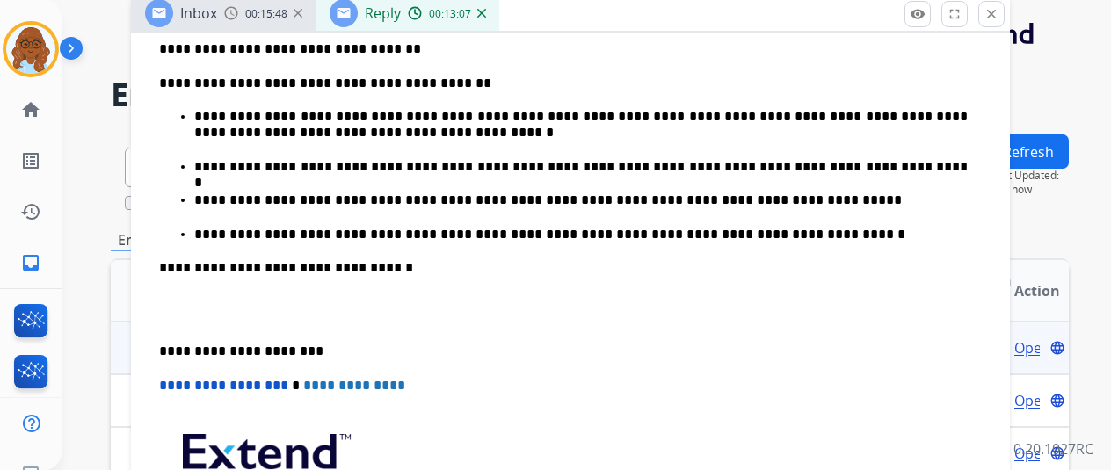
scroll to position [527, 0]
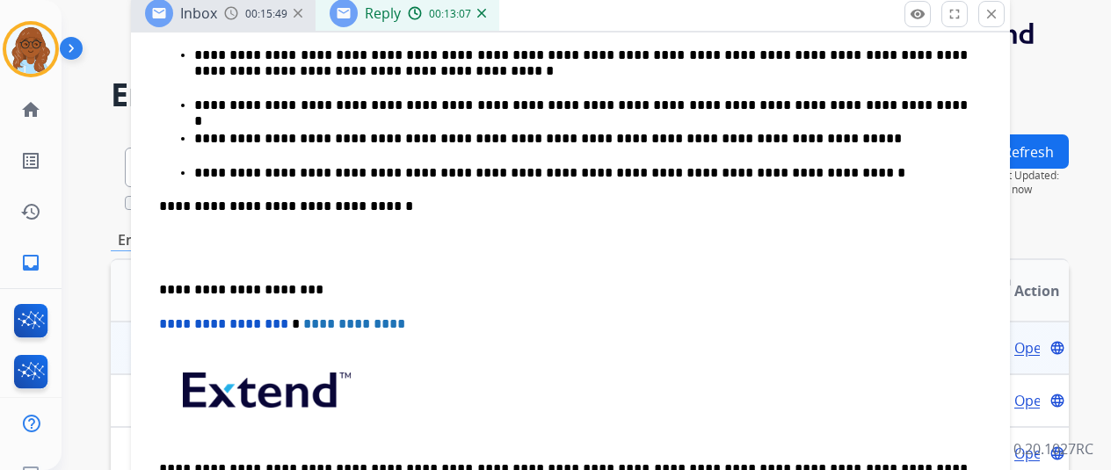
click at [167, 295] on div "**********" at bounding box center [570, 189] width 837 height 723
click at [170, 287] on p "**********" at bounding box center [563, 290] width 809 height 16
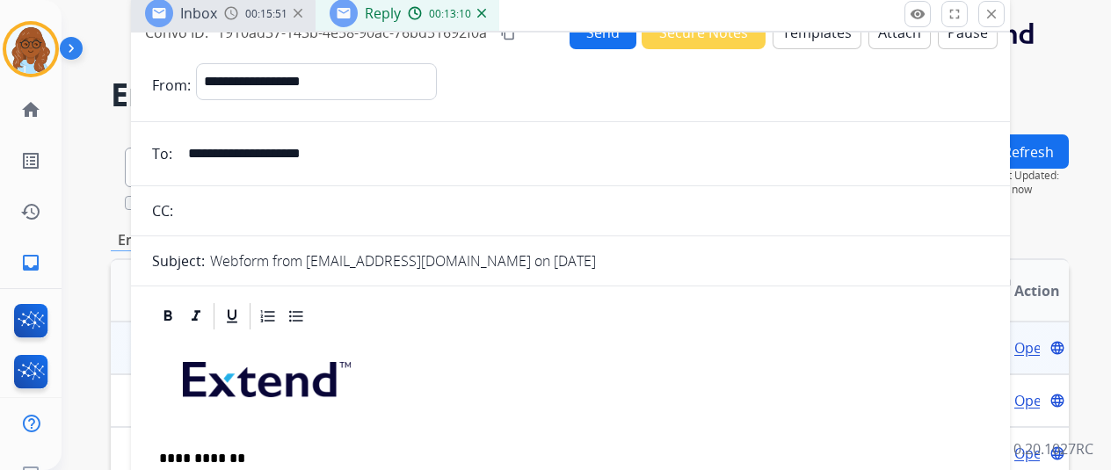
scroll to position [0, 0]
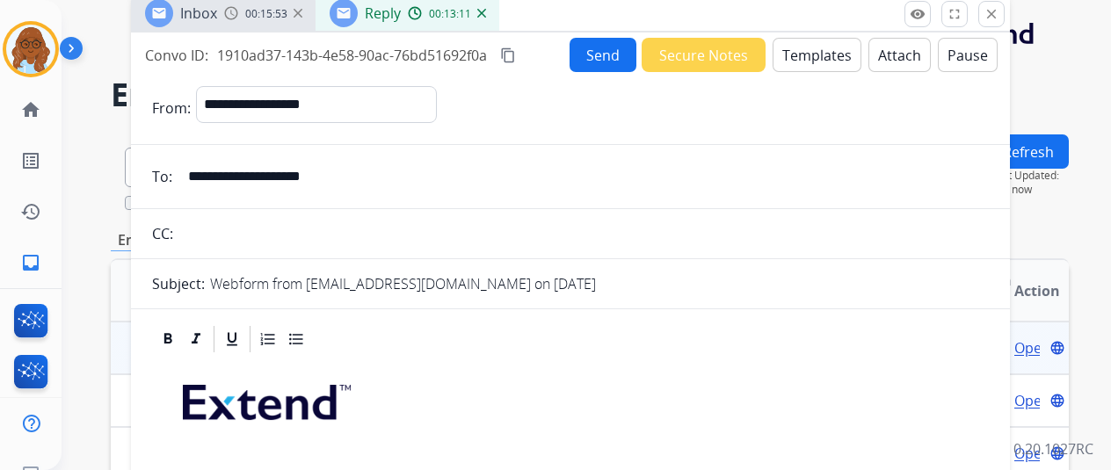
click at [516, 54] on mat-icon "content_copy" at bounding box center [508, 55] width 16 height 16
click at [608, 59] on button "Send" at bounding box center [603, 55] width 67 height 34
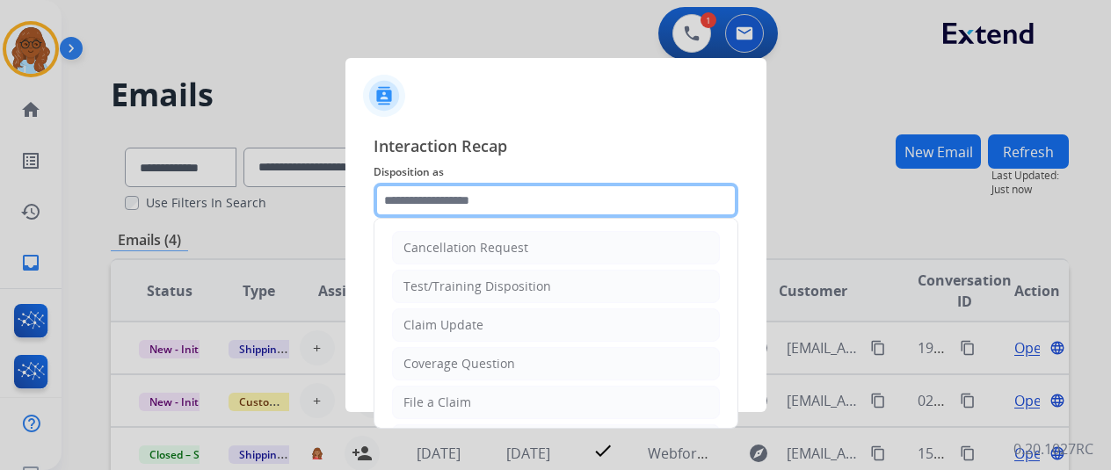
click at [472, 204] on input "text" at bounding box center [556, 200] width 365 height 35
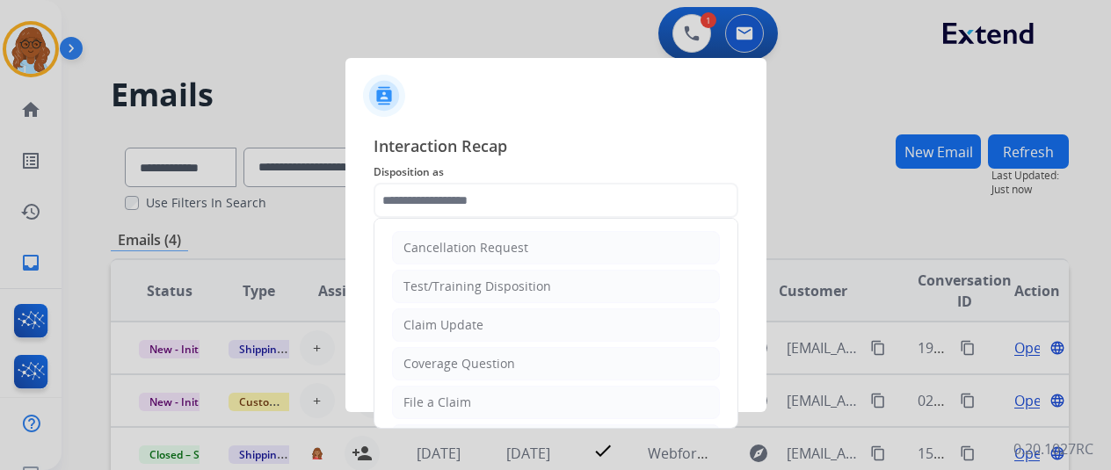
click at [432, 396] on div "File a Claim" at bounding box center [437, 403] width 68 height 18
type input "**********"
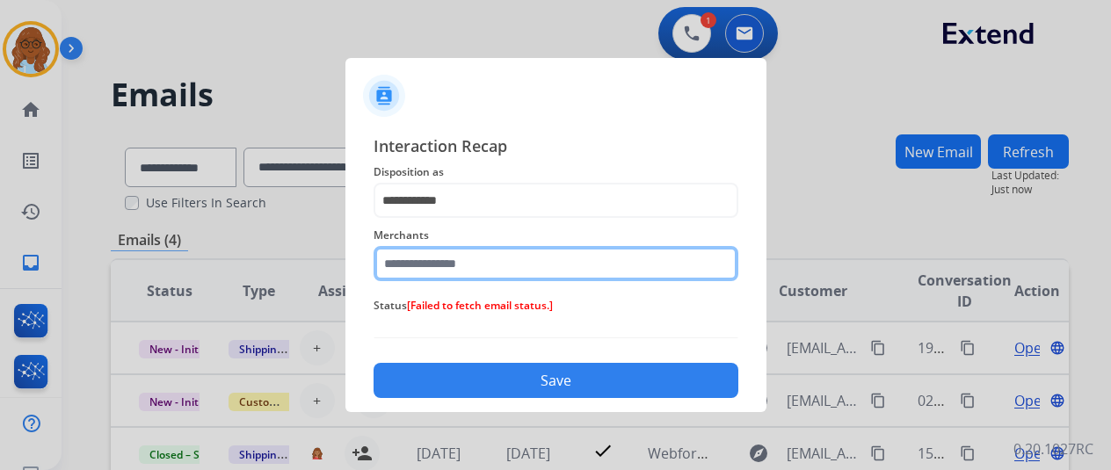
click at [425, 266] on input "text" at bounding box center [556, 263] width 365 height 35
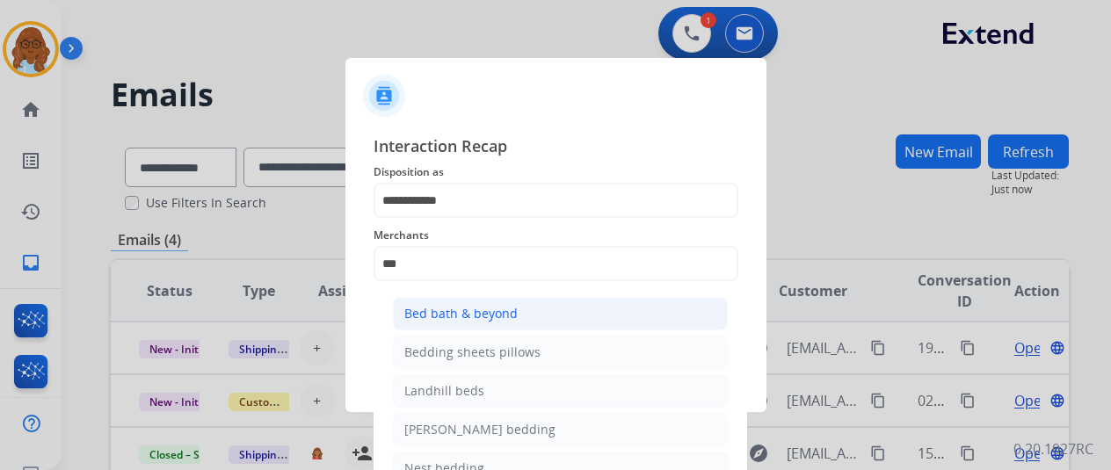
click at [544, 301] on li "Bed bath & beyond" at bounding box center [560, 313] width 335 height 33
type input "**********"
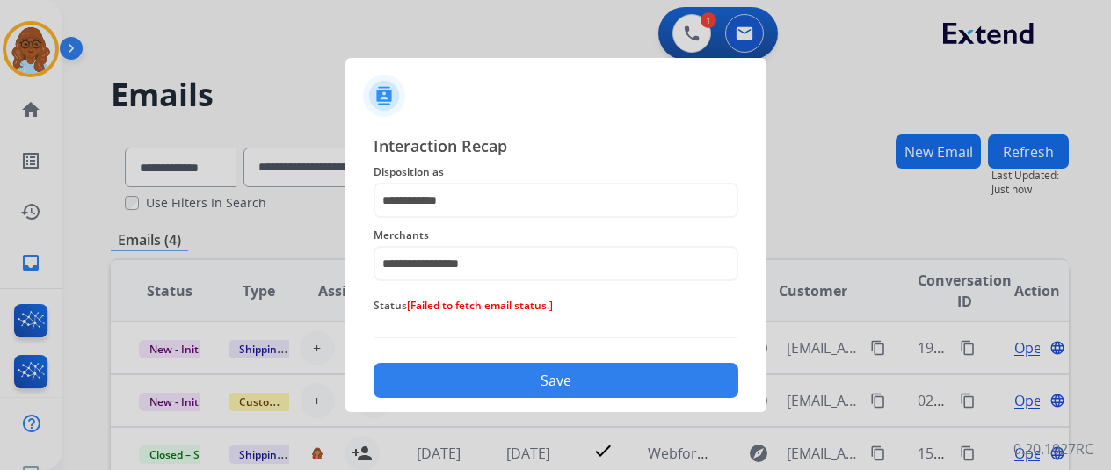
click at [565, 384] on button "Save" at bounding box center [556, 380] width 365 height 35
click at [541, 309] on span "[Failed to fetch email status.]" at bounding box center [590, 305] width 146 height 15
click at [476, 380] on button "Save" at bounding box center [556, 380] width 365 height 35
click at [478, 383] on button "Save" at bounding box center [556, 380] width 365 height 35
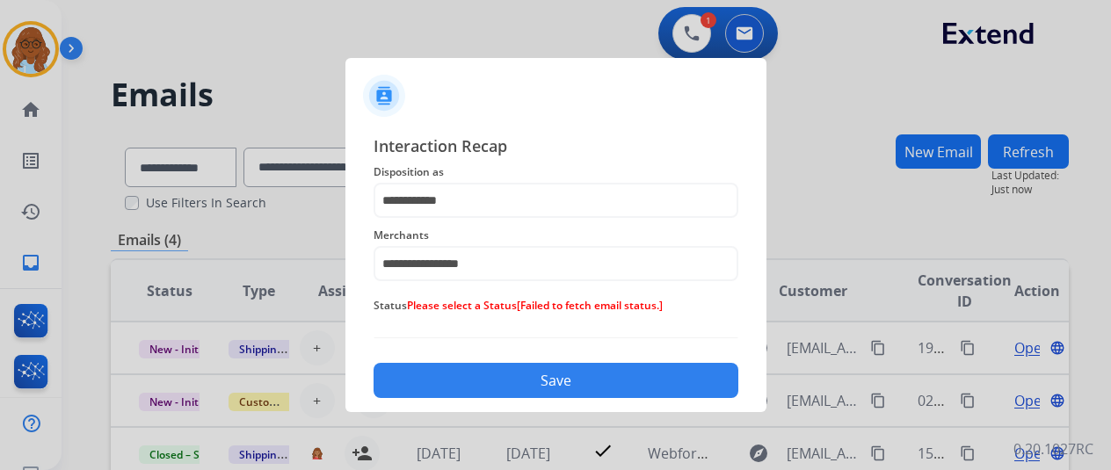
click at [438, 372] on button "Save" at bounding box center [556, 380] width 365 height 35
click at [436, 303] on span "Please select a Status" at bounding box center [462, 305] width 110 height 15
drag, startPoint x: 496, startPoint y: 303, endPoint x: 652, endPoint y: 301, distance: 156.5
click at [628, 301] on span "Status Please select a Status [Failed to fetch email status.]" at bounding box center [556, 305] width 365 height 21
drag, startPoint x: 652, startPoint y: 301, endPoint x: 364, endPoint y: 300, distance: 288.3
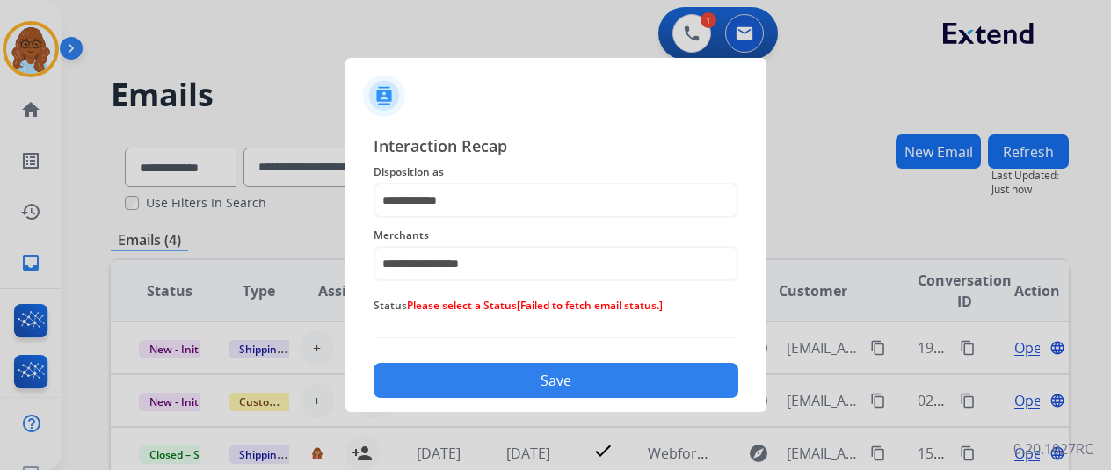
click at [563, 300] on span "[Failed to fetch email status.]" at bounding box center [590, 305] width 146 height 15
click at [357, 300] on div "**********" at bounding box center [555, 266] width 421 height 293
click at [415, 287] on div "**********" at bounding box center [556, 253] width 365 height 70
click at [461, 302] on span "Please select a Status" at bounding box center [462, 305] width 110 height 15
drag, startPoint x: 387, startPoint y: 312, endPoint x: 521, endPoint y: 312, distance: 134.5
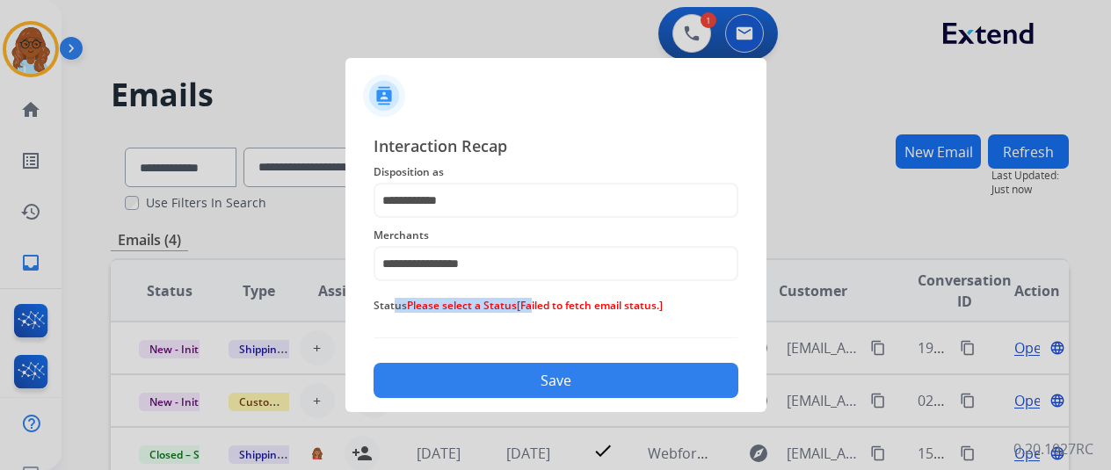
click at [521, 312] on span "Status Please select a Status [Failed to fetch email status.]" at bounding box center [556, 305] width 365 height 21
click at [623, 316] on div "Status Please select a Status [Failed to fetch email status.]" at bounding box center [556, 305] width 365 height 35
drag, startPoint x: 513, startPoint y: 321, endPoint x: 442, endPoint y: 309, distance: 72.1
click at [509, 321] on div "Status Please select a Status [Failed to fetch email status.]" at bounding box center [556, 305] width 365 height 35
click at [442, 309] on span "Please select a Status" at bounding box center [462, 305] width 110 height 15
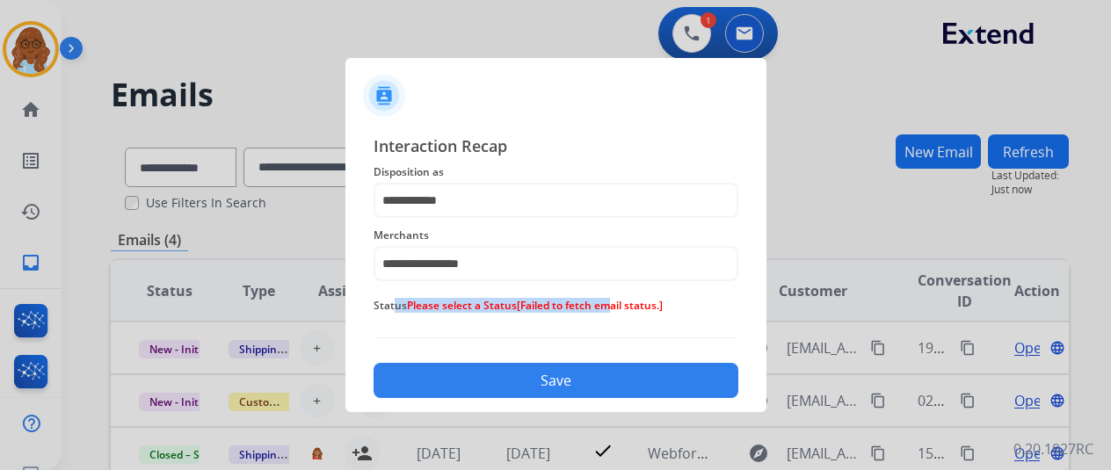
drag, startPoint x: 603, startPoint y: 309, endPoint x: 389, endPoint y: 309, distance: 213.6
click at [389, 309] on span "Status Please select a Status [Failed to fetch email status.]" at bounding box center [556, 305] width 365 height 21
click at [475, 328] on div "**********" at bounding box center [556, 266] width 365 height 265
drag, startPoint x: 643, startPoint y: 305, endPoint x: 476, endPoint y: 306, distance: 166.1
click at [476, 306] on span "Status Please select a Status [Failed to fetch email status.]" at bounding box center [556, 305] width 365 height 21
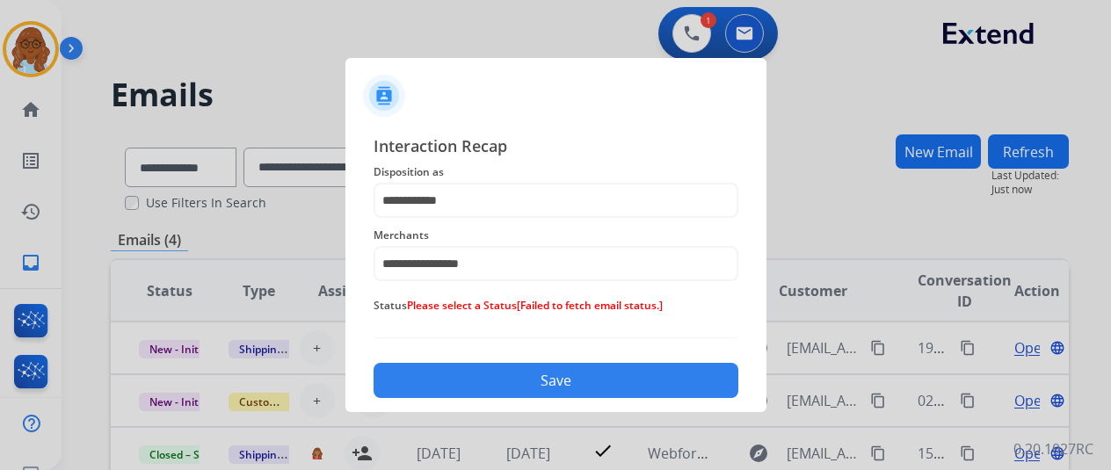
click at [738, 313] on div "**********" at bounding box center [555, 266] width 421 height 293
drag, startPoint x: 678, startPoint y: 305, endPoint x: 439, endPoint y: 303, distance: 238.2
click at [439, 303] on span "Status Please select a Status [Failed to fetch email status.]" at bounding box center [556, 305] width 365 height 21
click at [428, 308] on span "Please select a Status" at bounding box center [462, 305] width 110 height 15
drag, startPoint x: 388, startPoint y: 312, endPoint x: 682, endPoint y: 304, distance: 294.6
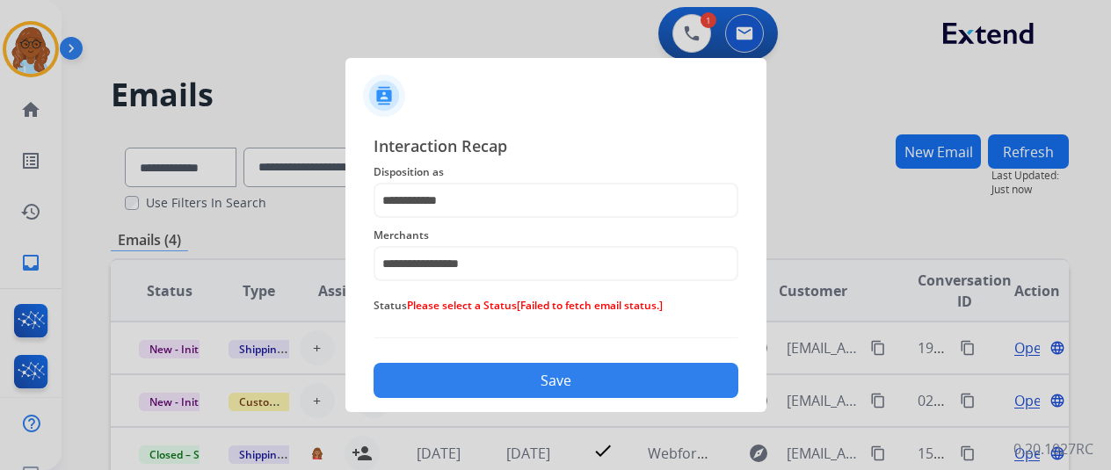
click at [682, 304] on span "Status Please select a Status [Failed to fetch email status.]" at bounding box center [556, 305] width 365 height 21
click at [686, 308] on span "Status Please select a Status [Failed to fetch email status.]" at bounding box center [556, 305] width 365 height 21
drag, startPoint x: 670, startPoint y: 309, endPoint x: 389, endPoint y: 309, distance: 281.3
click at [389, 309] on span "Status Please select a Status [Failed to fetch email status.]" at bounding box center [556, 305] width 365 height 21
click at [460, 377] on button "Save" at bounding box center [556, 380] width 365 height 35
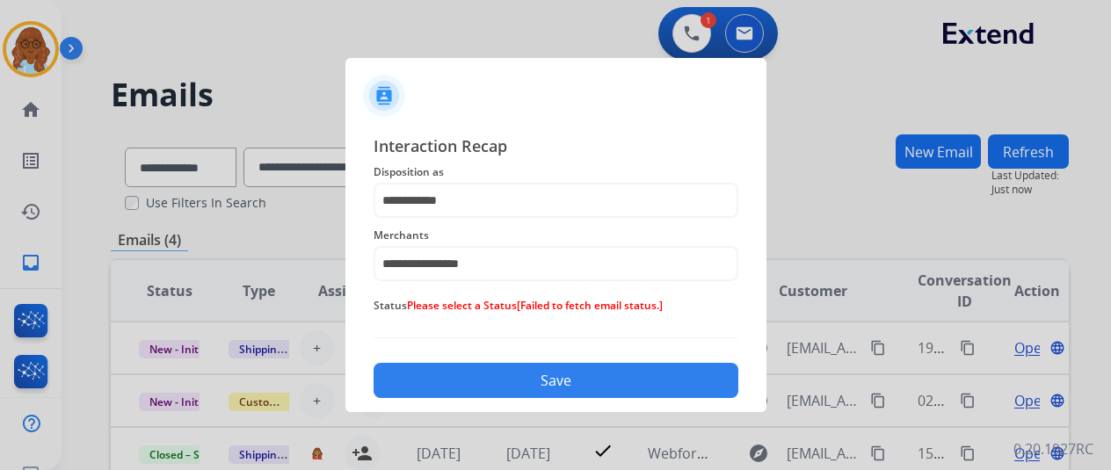
click at [460, 377] on button "Save" at bounding box center [556, 380] width 365 height 35
click at [567, 374] on button "Save" at bounding box center [556, 380] width 365 height 35
click at [316, 314] on div at bounding box center [555, 235] width 1111 height 470
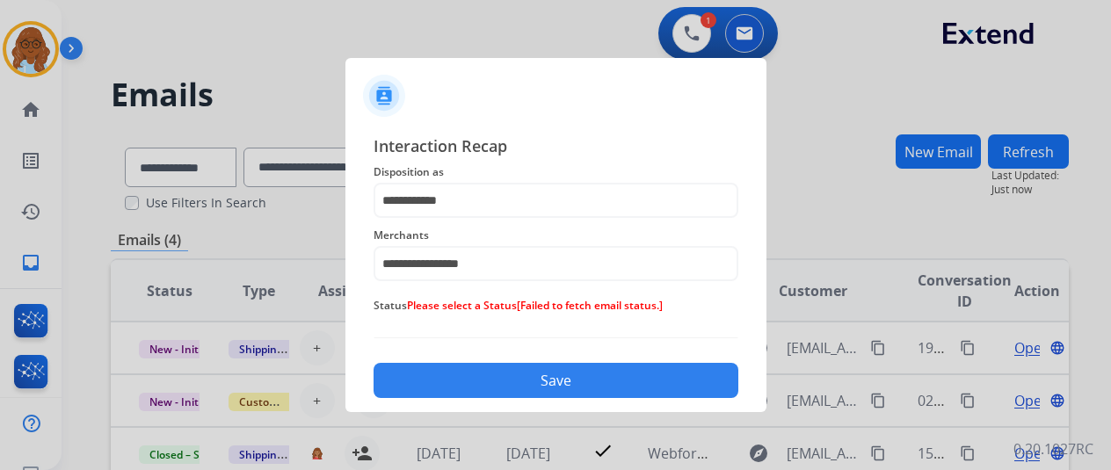
click at [486, 383] on button "Save" at bounding box center [556, 380] width 365 height 35
click at [499, 321] on div "Status Please select a Status [Failed to fetch email status.]" at bounding box center [556, 305] width 365 height 35
drag, startPoint x: 489, startPoint y: 304, endPoint x: 621, endPoint y: 312, distance: 132.1
click at [621, 312] on span "Status Please select a Status [Failed to fetch email status.]" at bounding box center [556, 305] width 365 height 21
click at [498, 317] on div "Status Please select a Status [Failed to fetch email status.]" at bounding box center [556, 305] width 365 height 35
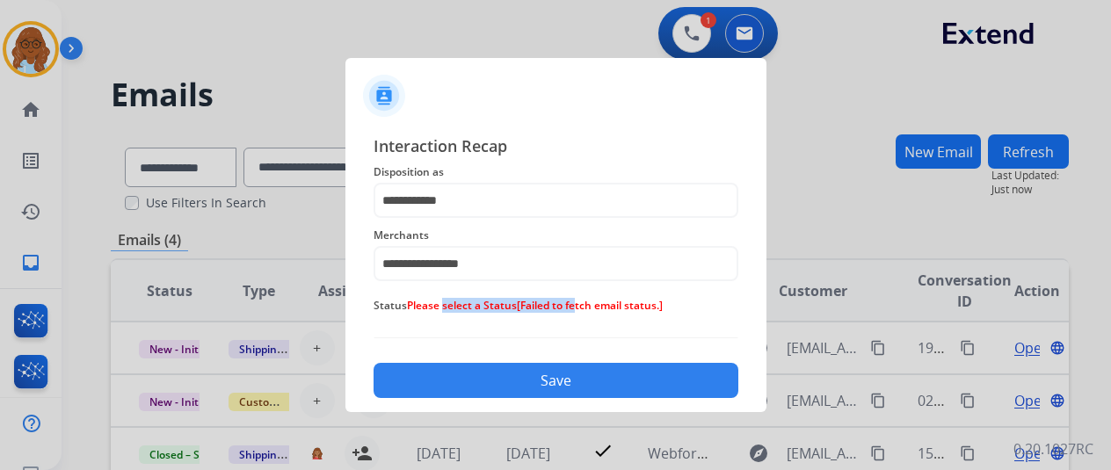
drag, startPoint x: 548, startPoint y: 303, endPoint x: 434, endPoint y: 303, distance: 114.3
click at [434, 303] on span "Status Please select a Status [Failed to fetch email status.]" at bounding box center [556, 305] width 365 height 21
drag, startPoint x: 646, startPoint y: 318, endPoint x: 385, endPoint y: 318, distance: 261.1
click at [385, 318] on div "Status Please select a Status [Failed to fetch email status.]" at bounding box center [556, 305] width 365 height 35
click at [552, 305] on span "[Failed to fetch email status.]" at bounding box center [590, 305] width 146 height 15
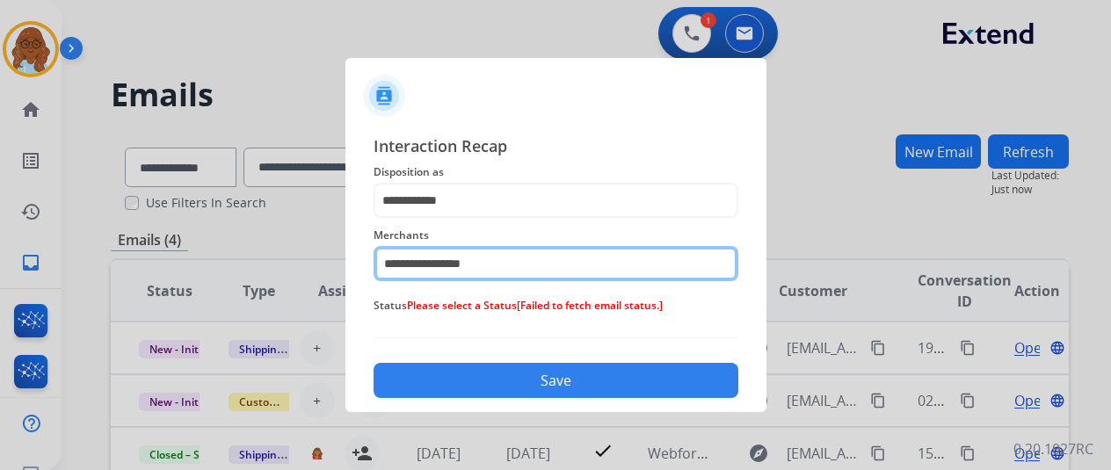
click at [541, 266] on input "**********" at bounding box center [556, 263] width 365 height 35
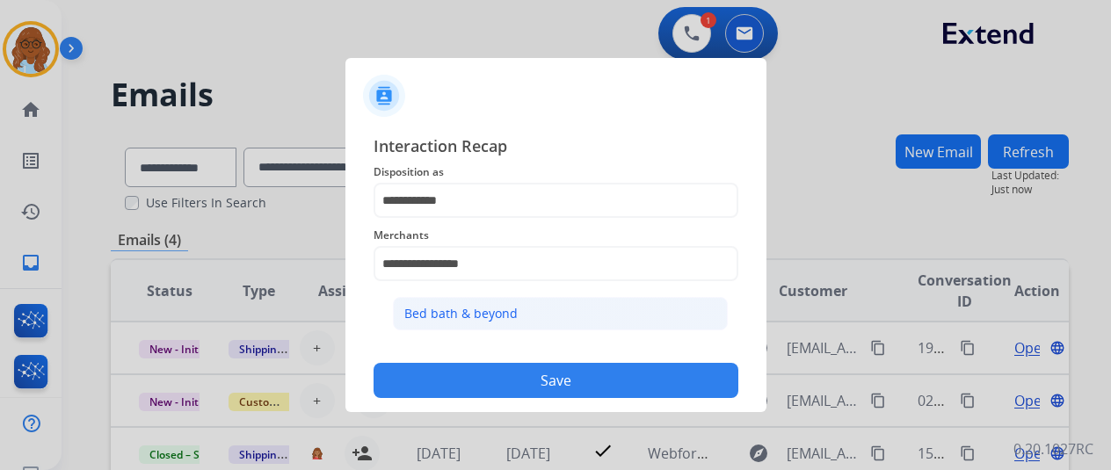
click at [501, 305] on div "Bed bath & beyond" at bounding box center [460, 314] width 113 height 18
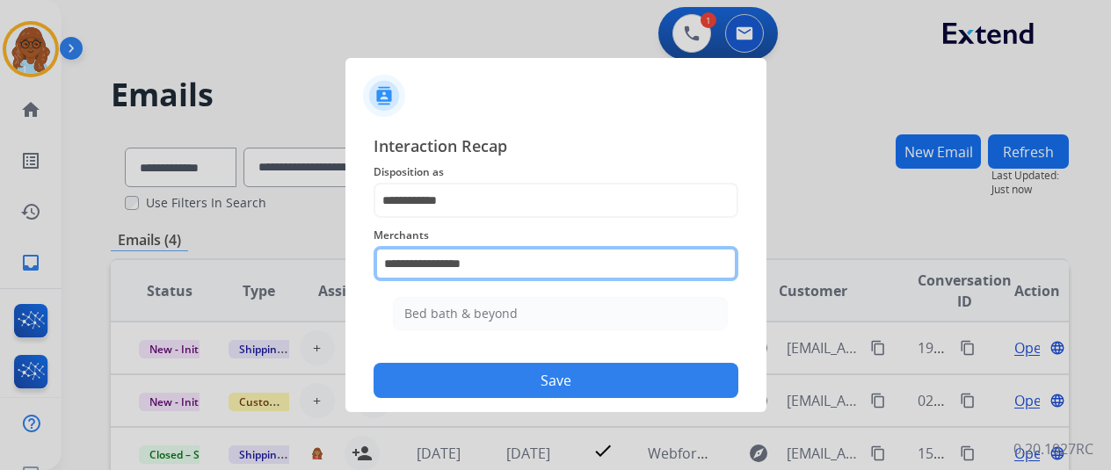
click at [496, 277] on input "**********" at bounding box center [556, 263] width 365 height 35
click at [517, 276] on input "**********" at bounding box center [556, 263] width 365 height 35
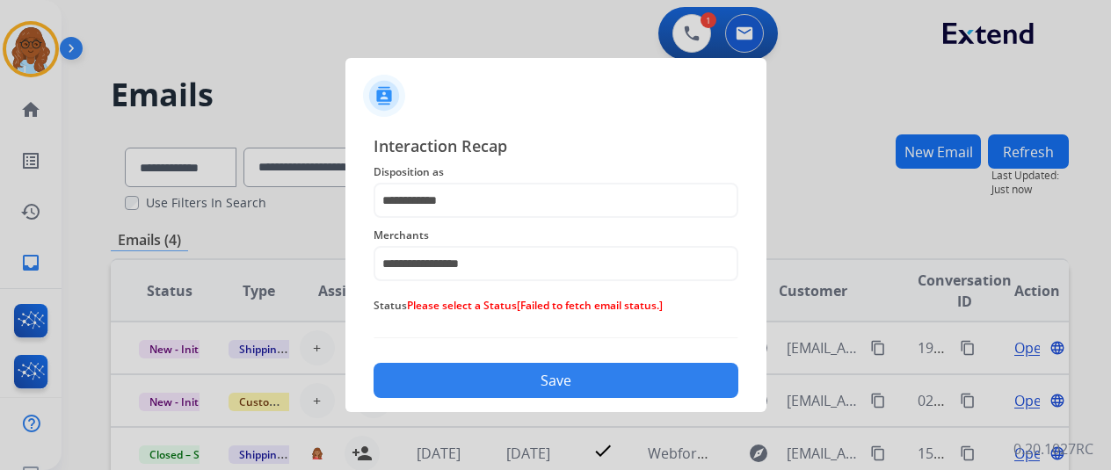
click at [512, 330] on div "**********" at bounding box center [556, 266] width 365 height 265
click at [425, 316] on span "Status Please select a Status [Failed to fetch email status.]" at bounding box center [556, 305] width 365 height 21
drag, startPoint x: 476, startPoint y: 304, endPoint x: 648, endPoint y: 303, distance: 171.4
click at [648, 303] on span "Status Please select a Status [Failed to fetch email status.]" at bounding box center [556, 305] width 365 height 21
click at [684, 307] on span "Status Please select a Status [Failed to fetch email status.]" at bounding box center [556, 305] width 365 height 21
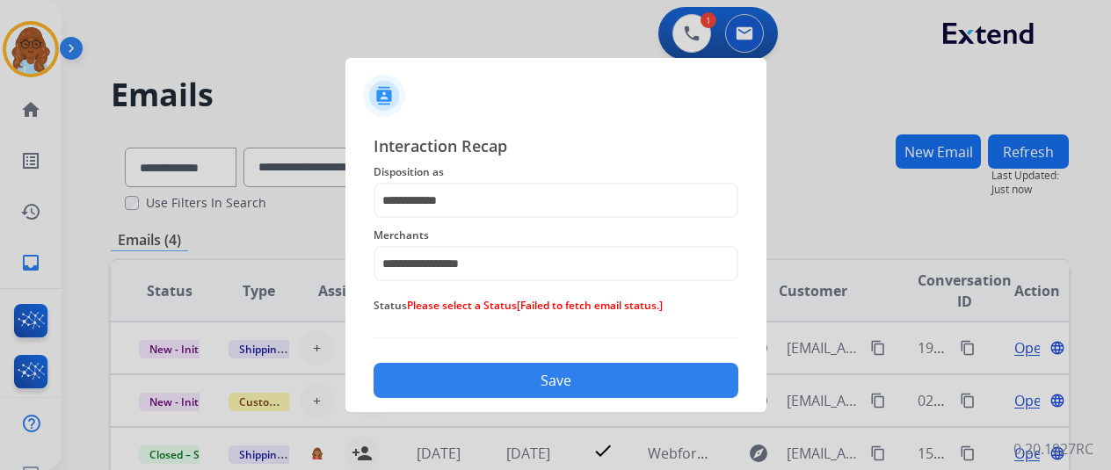
drag, startPoint x: 670, startPoint y: 307, endPoint x: 459, endPoint y: 309, distance: 211.0
click at [459, 309] on span "Status Please select a Status [Failed to fetch email status.]" at bounding box center [556, 305] width 365 height 21
click at [581, 300] on span "[Failed to fetch email status.]" at bounding box center [590, 305] width 146 height 15
click at [362, 311] on div "**********" at bounding box center [555, 266] width 421 height 293
drag, startPoint x: 425, startPoint y: 310, endPoint x: 650, endPoint y: 310, distance: 225.0
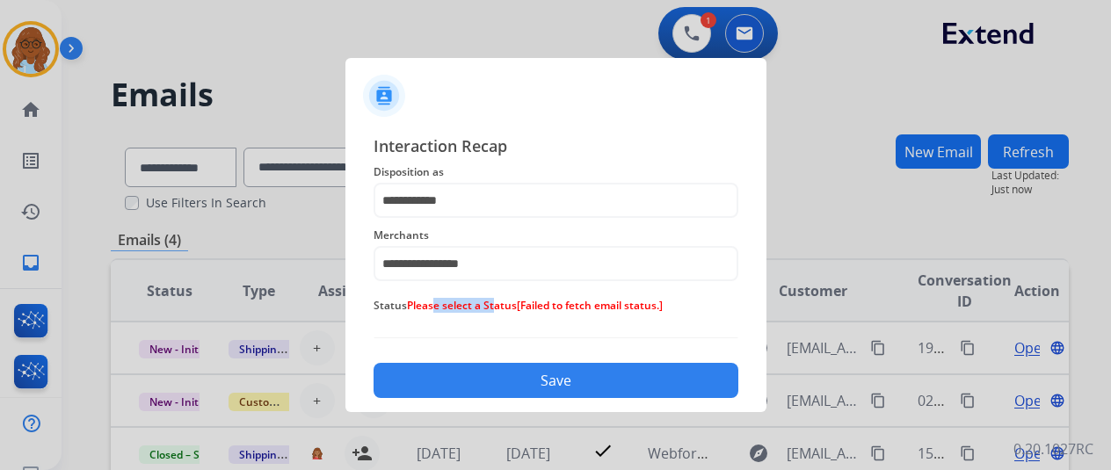
click at [631, 310] on span "Status Please select a Status [Failed to fetch email status.]" at bounding box center [556, 305] width 365 height 21
drag, startPoint x: 669, startPoint y: 306, endPoint x: 358, endPoint y: 309, distance: 311.2
click at [668, 306] on span "Status Please select a Status [Failed to fetch email status.]" at bounding box center [556, 305] width 365 height 21
click at [449, 320] on div "Status Please select a Status [Failed to fetch email status.]" at bounding box center [556, 305] width 365 height 35
drag, startPoint x: 416, startPoint y: 312, endPoint x: 661, endPoint y: 309, distance: 245.2
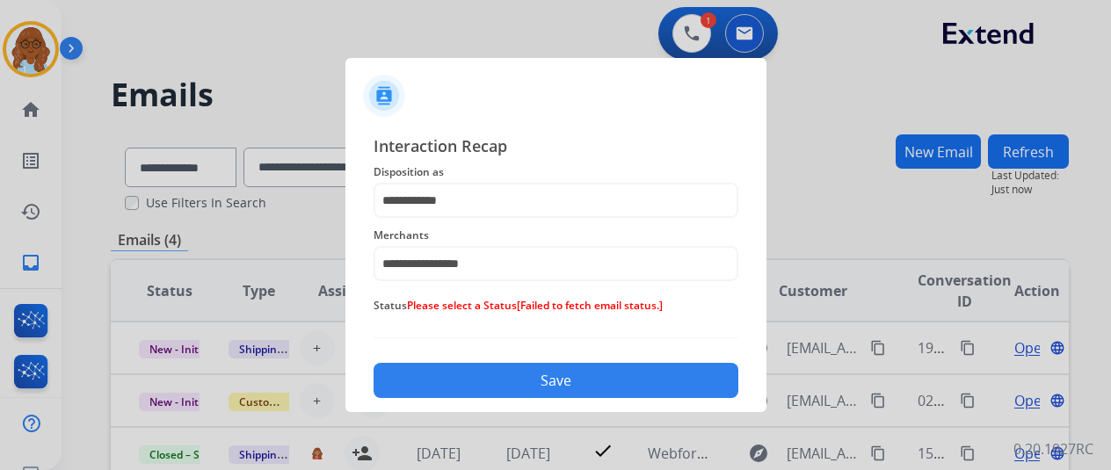
click at [661, 309] on span "Status Please select a Status [Failed to fetch email status.]" at bounding box center [556, 305] width 365 height 21
drag, startPoint x: 699, startPoint y: 305, endPoint x: 596, endPoint y: 307, distance: 102.9
click at [698, 305] on span "Status Please select a Status [Failed to fetch email status.]" at bounding box center [556, 305] width 365 height 21
click at [434, 307] on span "Please select a Status" at bounding box center [462, 305] width 110 height 15
drag, startPoint x: 403, startPoint y: 307, endPoint x: 671, endPoint y: 309, distance: 268.1
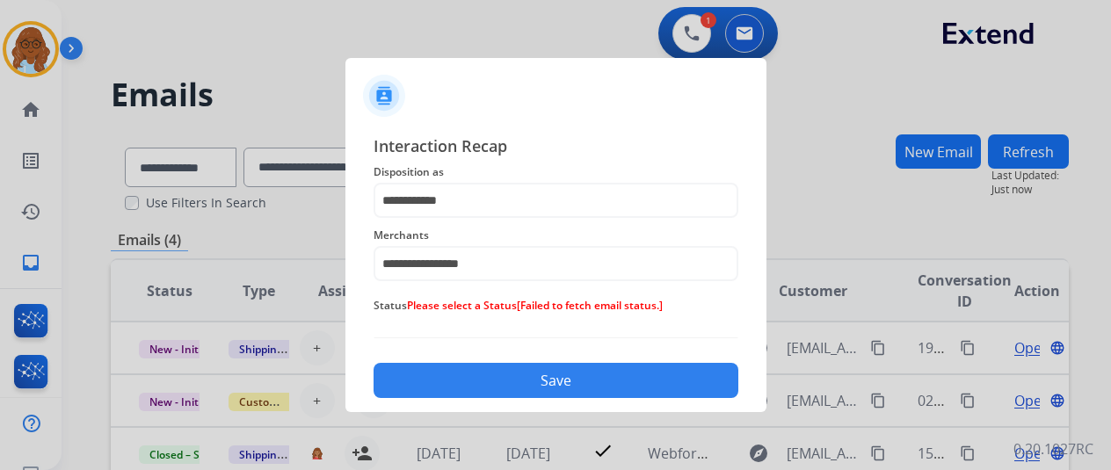
click at [671, 309] on span "Status Please select a Status [Failed to fetch email status.]" at bounding box center [556, 305] width 365 height 21
click at [656, 307] on span "[Failed to fetch email status.]" at bounding box center [590, 305] width 146 height 15
drag, startPoint x: 502, startPoint y: 307, endPoint x: 654, endPoint y: 307, distance: 152.1
click at [584, 307] on span "Status Please select a Status [Failed to fetch email status.]" at bounding box center [556, 305] width 365 height 21
click at [660, 309] on span "[Failed to fetch email status.]" at bounding box center [590, 305] width 146 height 15
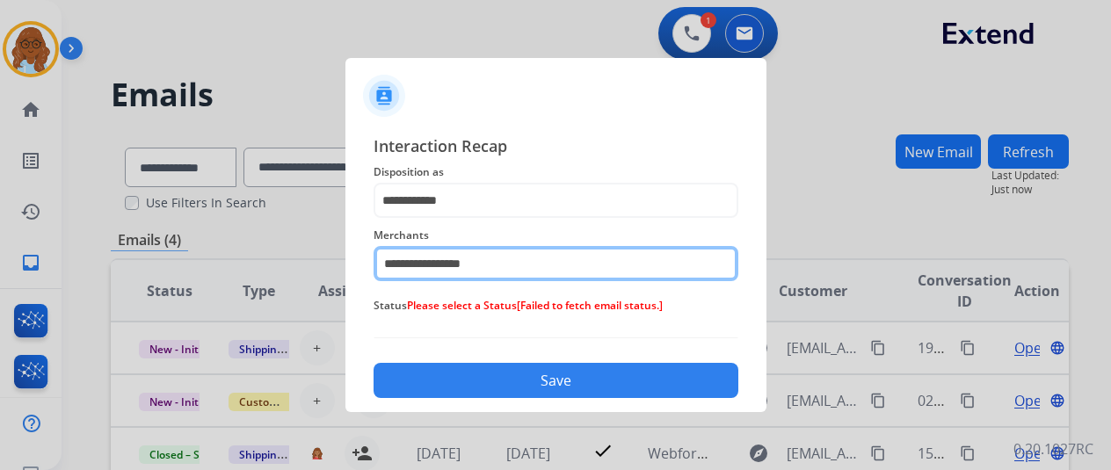
drag, startPoint x: 451, startPoint y: 263, endPoint x: 477, endPoint y: 282, distance: 32.7
click at [450, 265] on input "**********" at bounding box center [556, 263] width 365 height 35
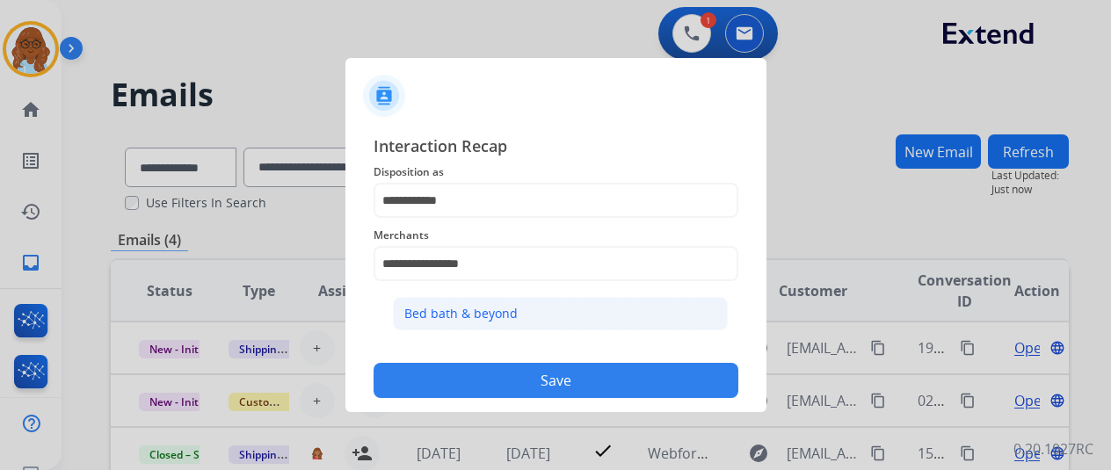
click at [501, 305] on div "Bed bath & beyond" at bounding box center [460, 314] width 113 height 18
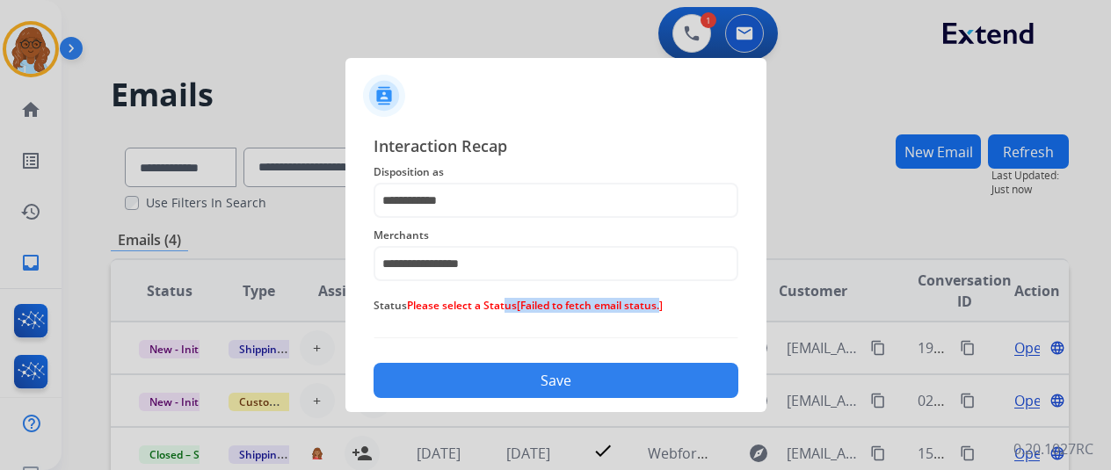
drag, startPoint x: 655, startPoint y: 325, endPoint x: 493, endPoint y: 301, distance: 163.5
click at [494, 302] on div "**********" at bounding box center [556, 266] width 365 height 265
click at [491, 312] on span "Please select a Status" at bounding box center [462, 305] width 110 height 15
click at [723, 315] on span "Status Please select a Status [Failed to fetch email status.]" at bounding box center [556, 305] width 365 height 21
click at [679, 372] on button "Save" at bounding box center [556, 380] width 365 height 35
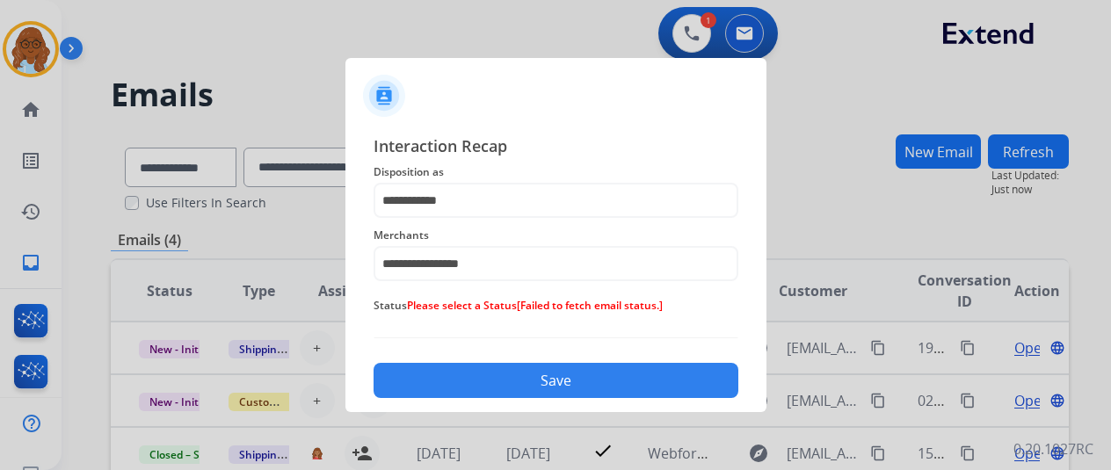
click at [679, 374] on button "Save" at bounding box center [556, 380] width 365 height 35
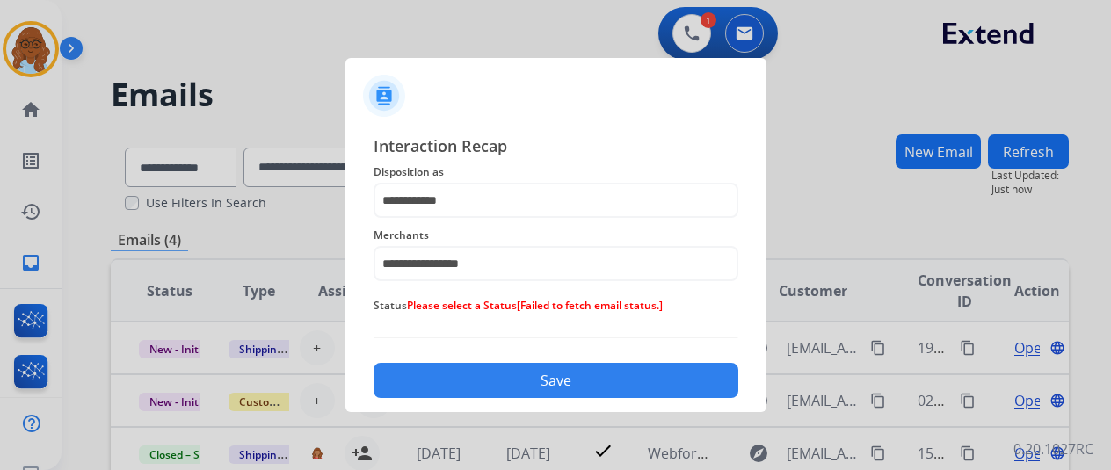
click at [679, 374] on button "Save" at bounding box center [556, 380] width 365 height 35
click at [885, 270] on div at bounding box center [555, 235] width 1111 height 470
click at [462, 308] on span "Please select a Status" at bounding box center [462, 305] width 110 height 15
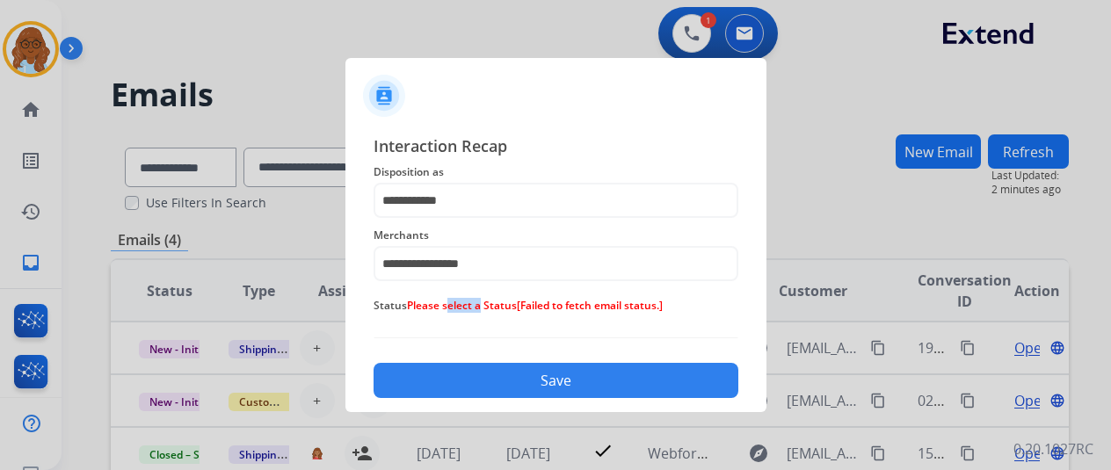
click at [462, 308] on span "Please select a Status" at bounding box center [462, 305] width 110 height 15
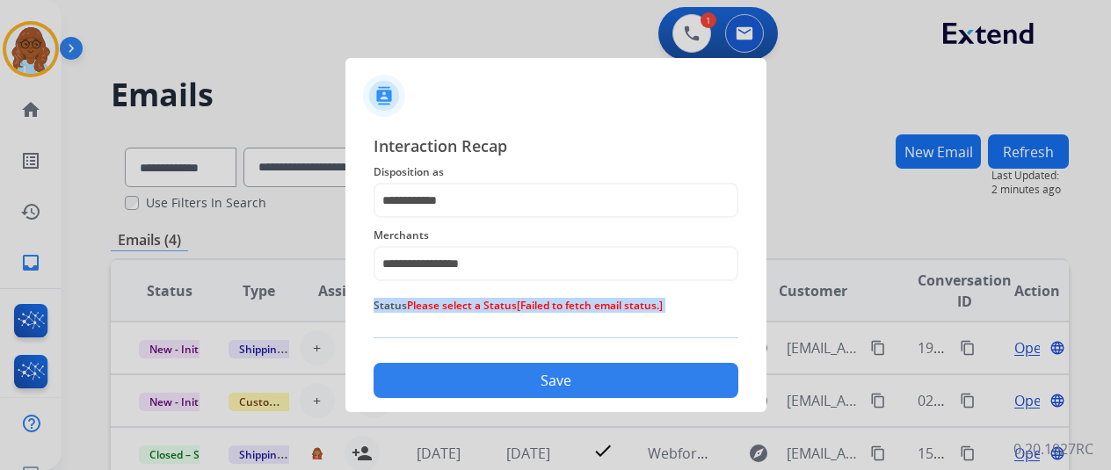
click at [462, 308] on span "Please select a Status" at bounding box center [462, 305] width 110 height 15
click at [687, 314] on span "Status Please select a Status [Failed to fetch email status.]" at bounding box center [556, 305] width 365 height 21
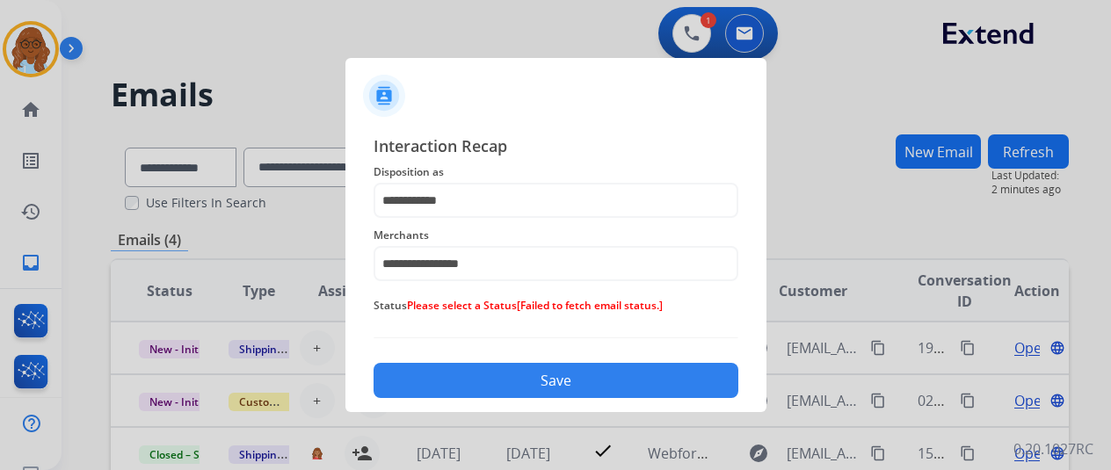
click at [785, 221] on div at bounding box center [555, 235] width 1111 height 470
click at [658, 302] on span "[Failed to fetch email status.]" at bounding box center [590, 305] width 146 height 15
drag, startPoint x: 658, startPoint y: 302, endPoint x: 432, endPoint y: 316, distance: 227.2
click at [432, 316] on span "Status Please select a Status [Failed to fetch email status.]" at bounding box center [556, 305] width 365 height 21
click at [415, 309] on span "Please select a Status" at bounding box center [462, 305] width 110 height 15
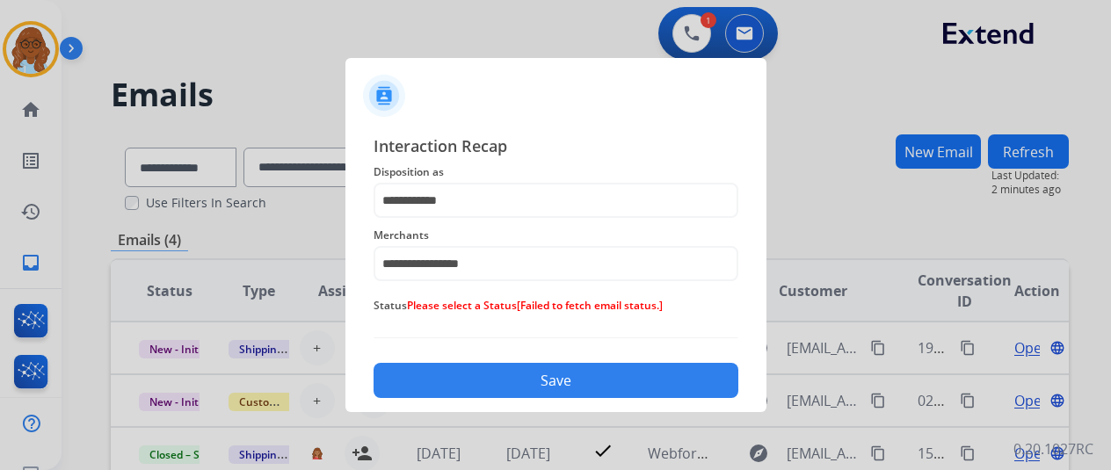
click at [692, 303] on span "Status Please select a Status [Failed to fetch email status.]" at bounding box center [556, 305] width 365 height 21
drag, startPoint x: 672, startPoint y: 303, endPoint x: 403, endPoint y: 311, distance: 269.1
click at [403, 311] on span "Status Please select a Status [Failed to fetch email status.]" at bounding box center [556, 305] width 365 height 21
click at [417, 319] on div "Status Please select a Status [Failed to fetch email status.]" at bounding box center [556, 305] width 365 height 35
drag, startPoint x: 692, startPoint y: 296, endPoint x: 394, endPoint y: 298, distance: 298.0
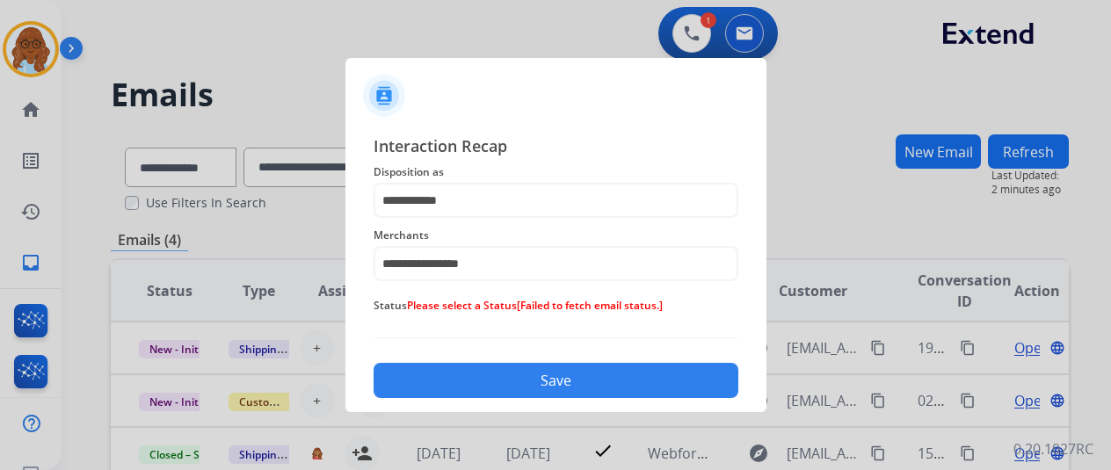
click at [394, 298] on span "Status Please select a Status [Failed to fetch email status.]" at bounding box center [556, 305] width 365 height 21
click at [466, 314] on span "Status Please select a Status [Failed to fetch email status.]" at bounding box center [556, 305] width 365 height 21
drag, startPoint x: 679, startPoint y: 293, endPoint x: 402, endPoint y: 300, distance: 277.0
click at [402, 300] on div "Status Please select a Status [Failed to fetch email status.]" at bounding box center [556, 305] width 365 height 35
click at [425, 319] on div "Status Please select a Status [Failed to fetch email status.]" at bounding box center [556, 305] width 365 height 35
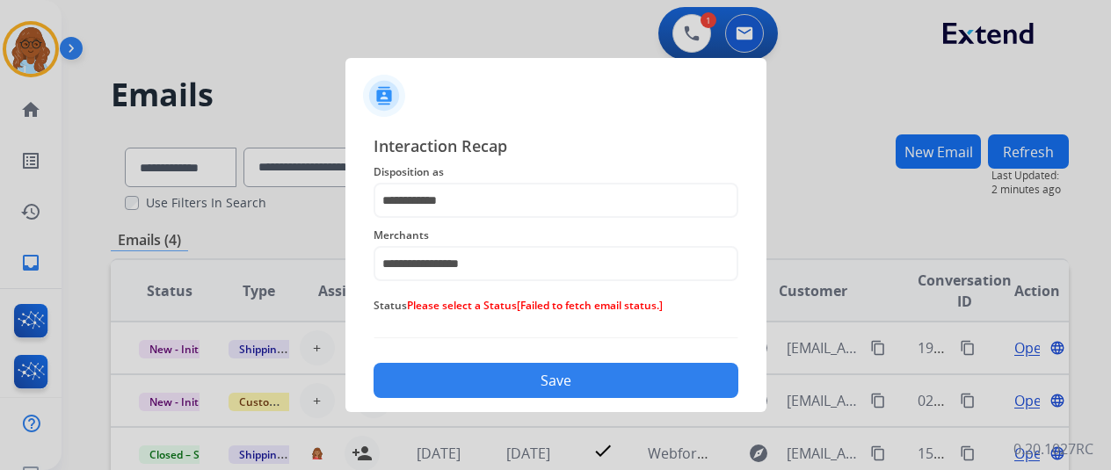
click at [653, 319] on div "Status Please select a Status [Failed to fetch email status.]" at bounding box center [556, 305] width 365 height 35
click at [665, 309] on span "Status Please select a Status [Failed to fetch email status.]" at bounding box center [556, 305] width 365 height 21
drag, startPoint x: 599, startPoint y: 303, endPoint x: 411, endPoint y: 307, distance: 188.1
click at [413, 307] on span "Status Please select a Status [Failed to fetch email status.]" at bounding box center [556, 305] width 365 height 21
click at [408, 307] on span "Please select a Status" at bounding box center [462, 305] width 110 height 15
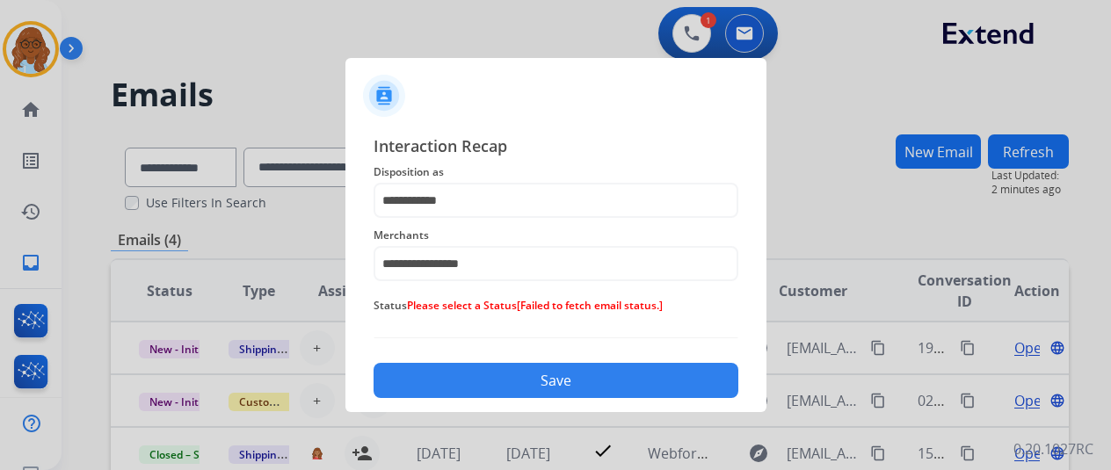
drag, startPoint x: 404, startPoint y: 307, endPoint x: 687, endPoint y: 307, distance: 283.0
click at [680, 307] on span "Status Please select a Status [Failed to fetch email status.]" at bounding box center [556, 305] width 365 height 21
click at [670, 304] on span "Status Please select a Status [Failed to fetch email status.]" at bounding box center [556, 305] width 365 height 21
drag, startPoint x: 677, startPoint y: 305, endPoint x: 397, endPoint y: 305, distance: 279.5
click at [397, 305] on span "Status Please select a Status [Failed to fetch email status.]" at bounding box center [556, 305] width 365 height 21
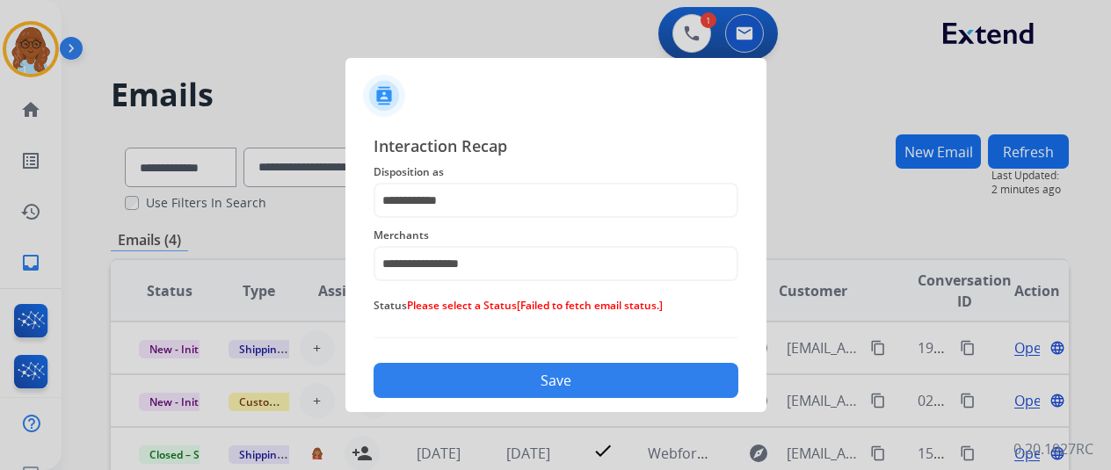
click at [389, 315] on span "Status Please select a Status [Failed to fetch email status.]" at bounding box center [556, 305] width 365 height 21
drag, startPoint x: 378, startPoint y: 309, endPoint x: 701, endPoint y: 296, distance: 323.7
click at [701, 296] on span "Status Please select a Status [Failed to fetch email status.]" at bounding box center [556, 305] width 365 height 21
click at [490, 316] on span "Status Please select a Status [Failed to fetch email status.]" at bounding box center [556, 305] width 365 height 21
drag, startPoint x: 410, startPoint y: 317, endPoint x: 744, endPoint y: 307, distance: 334.2
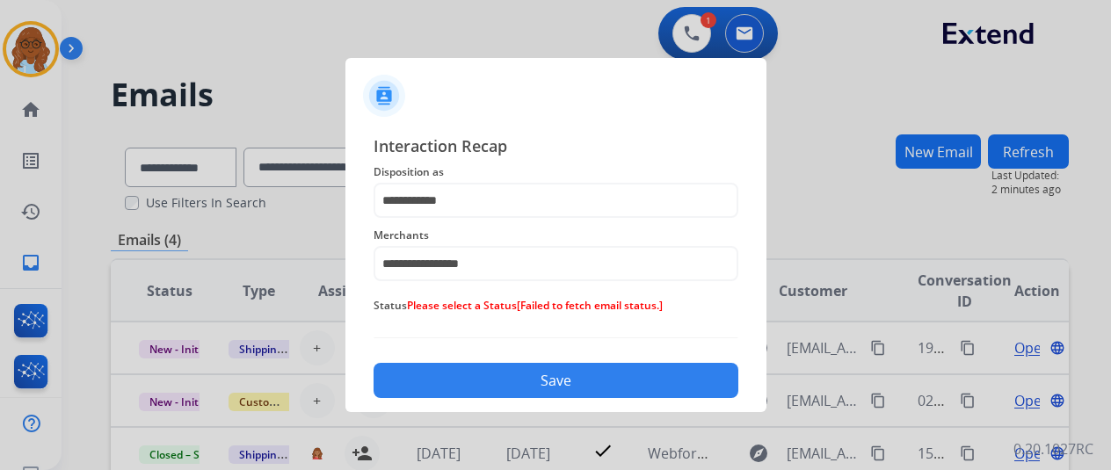
click at [744, 307] on div "**********" at bounding box center [555, 266] width 421 height 293
click at [715, 310] on span "Status Please select a Status [Failed to fetch email status.]" at bounding box center [556, 305] width 365 height 21
click at [606, 382] on button "Save" at bounding box center [556, 380] width 365 height 35
click at [601, 383] on button "Save" at bounding box center [556, 380] width 365 height 35
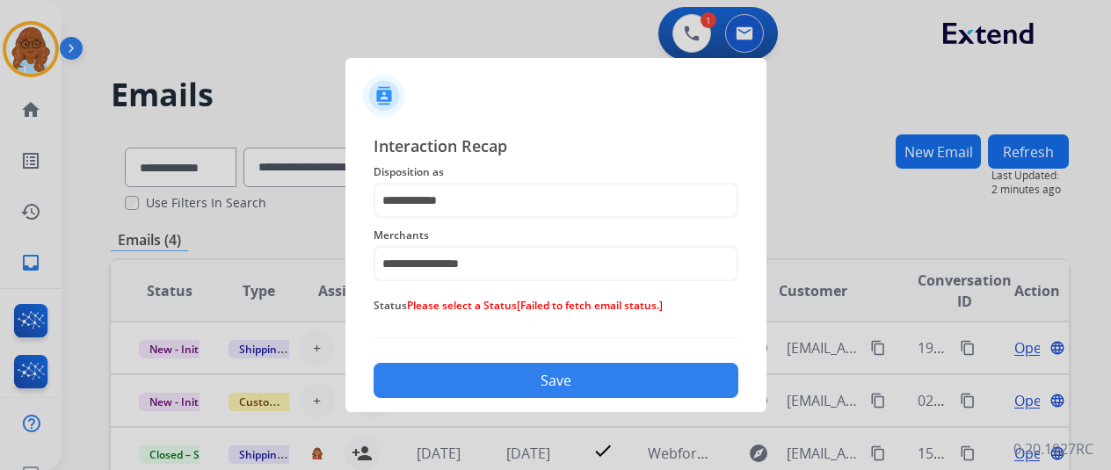
click at [228, 252] on div at bounding box center [555, 235] width 1111 height 470
click at [228, 251] on div at bounding box center [555, 235] width 1111 height 470
click at [1028, 132] on div at bounding box center [555, 235] width 1111 height 470
click at [244, 258] on div at bounding box center [555, 235] width 1111 height 470
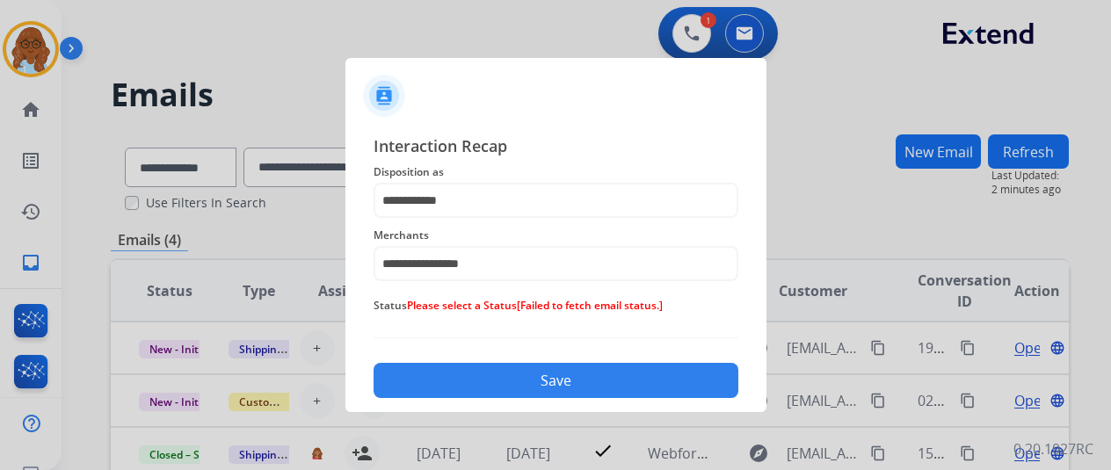
click at [330, 36] on div at bounding box center [555, 235] width 1111 height 470
click at [441, 41] on div at bounding box center [555, 235] width 1111 height 470
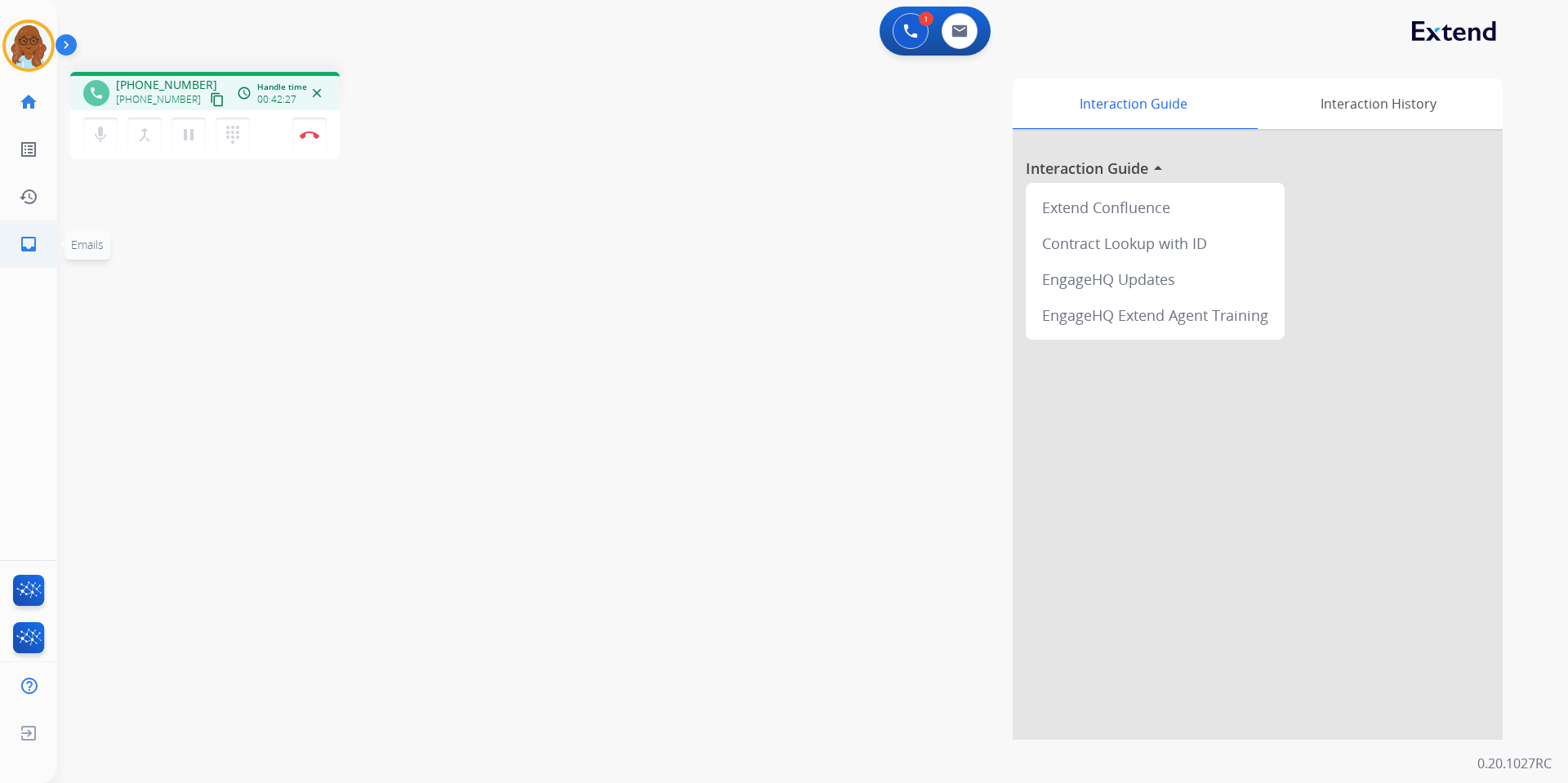
click at [31, 244] on mat-icon "inbox" at bounding box center [28, 243] width 20 height 20
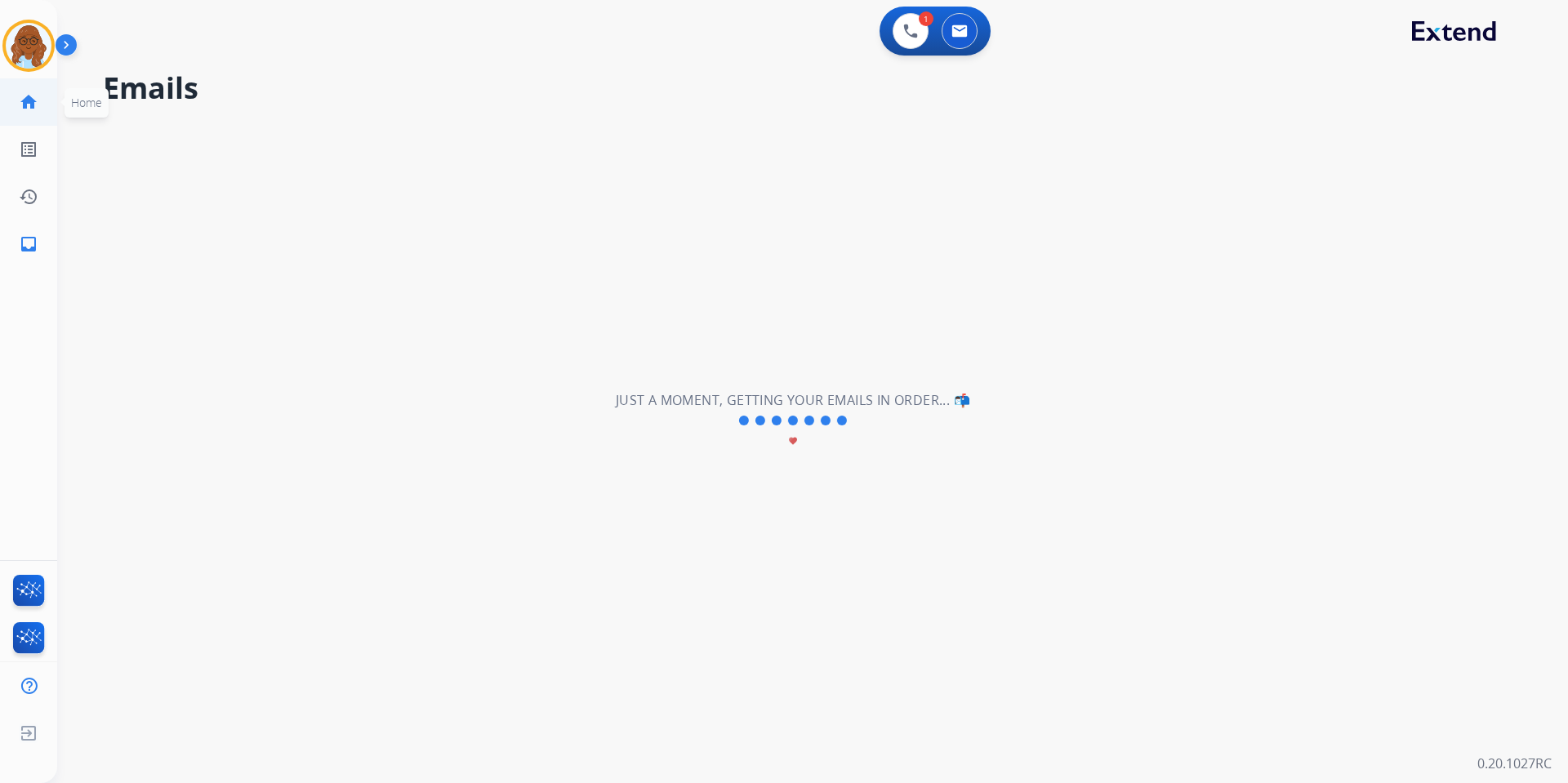
click at [29, 107] on mat-icon "home" at bounding box center [28, 101] width 20 height 20
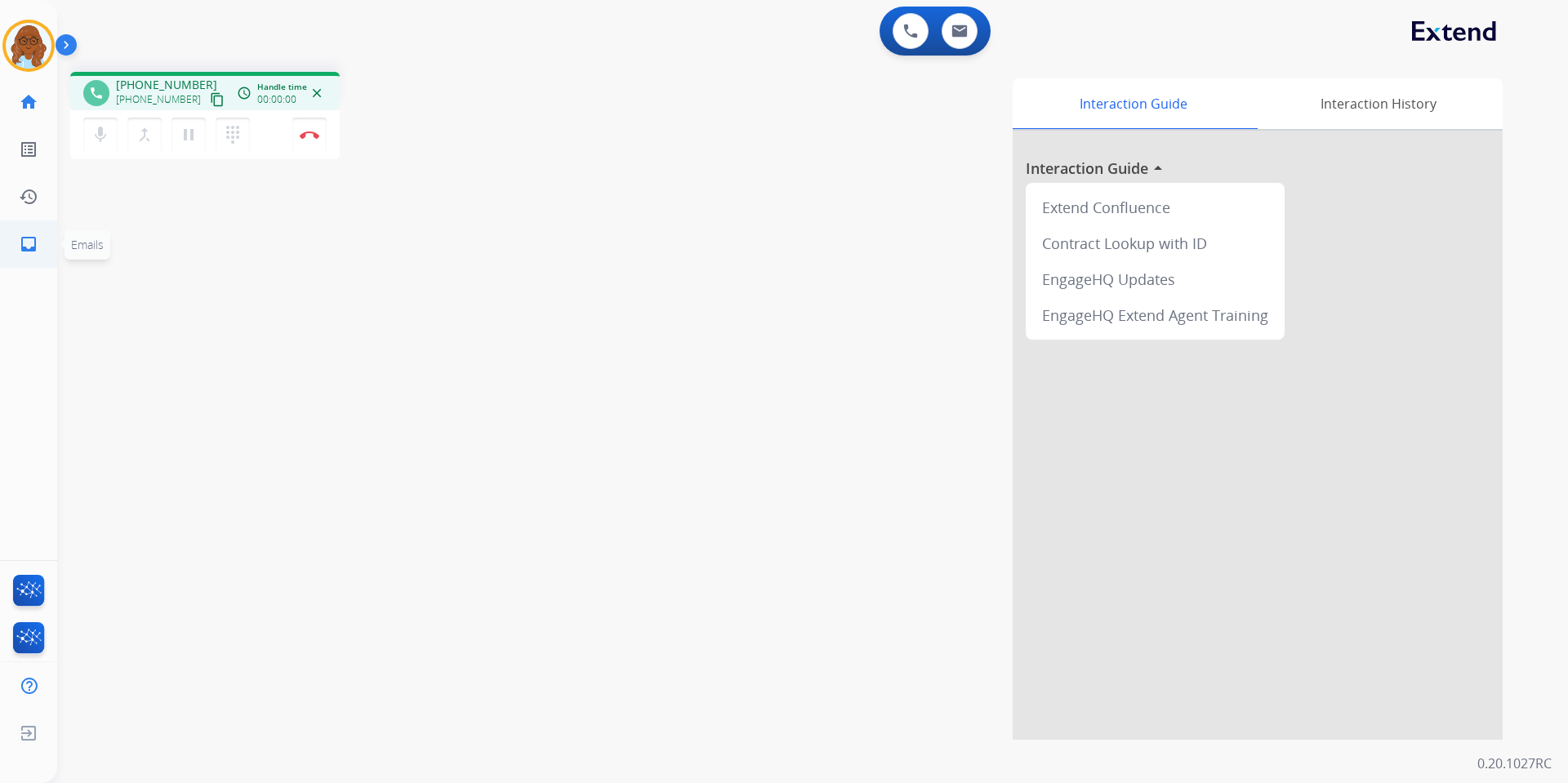
click at [37, 245] on mat-icon "inbox" at bounding box center [28, 243] width 20 height 20
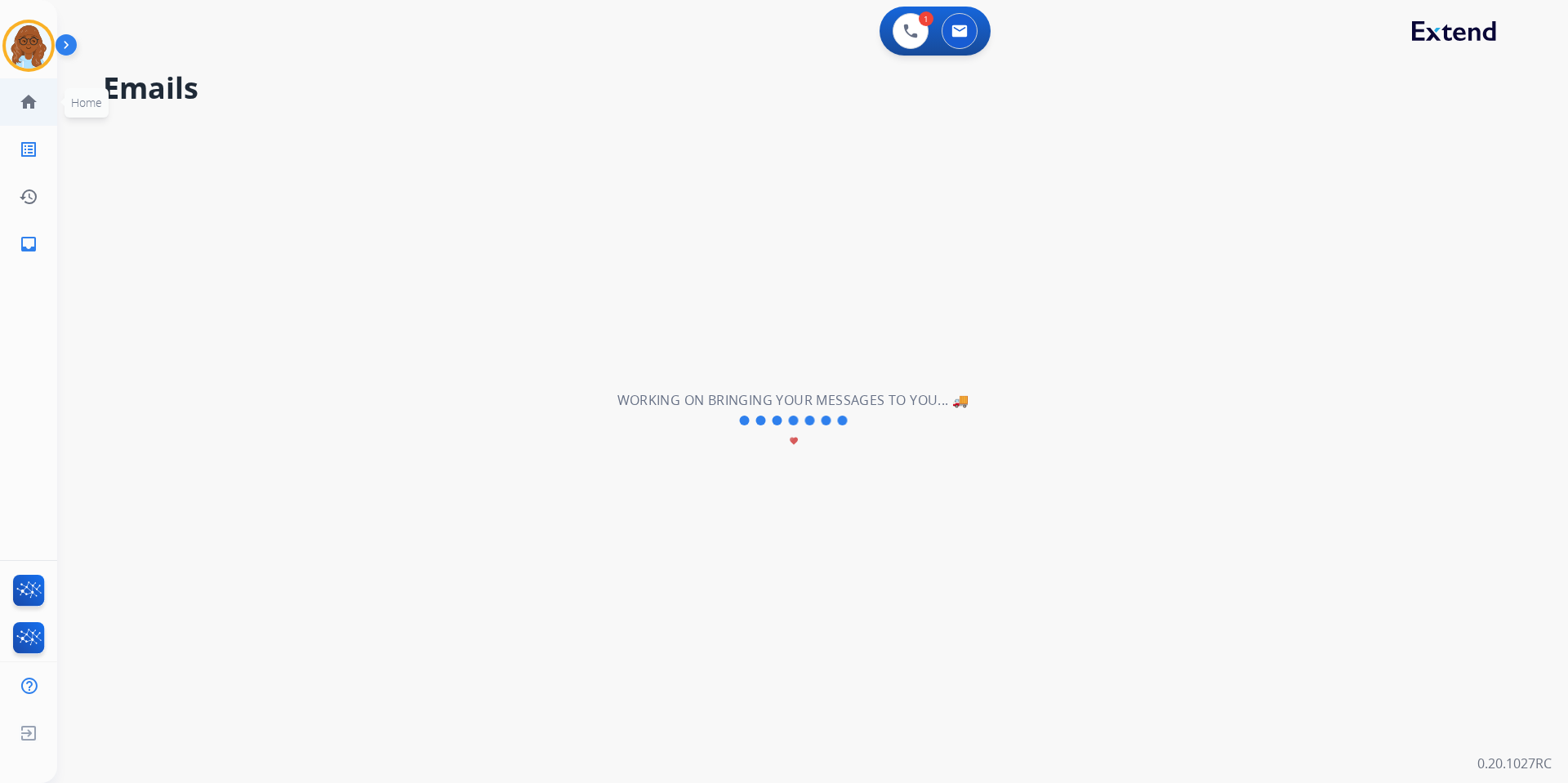
click at [23, 110] on mat-icon "home" at bounding box center [28, 101] width 20 height 20
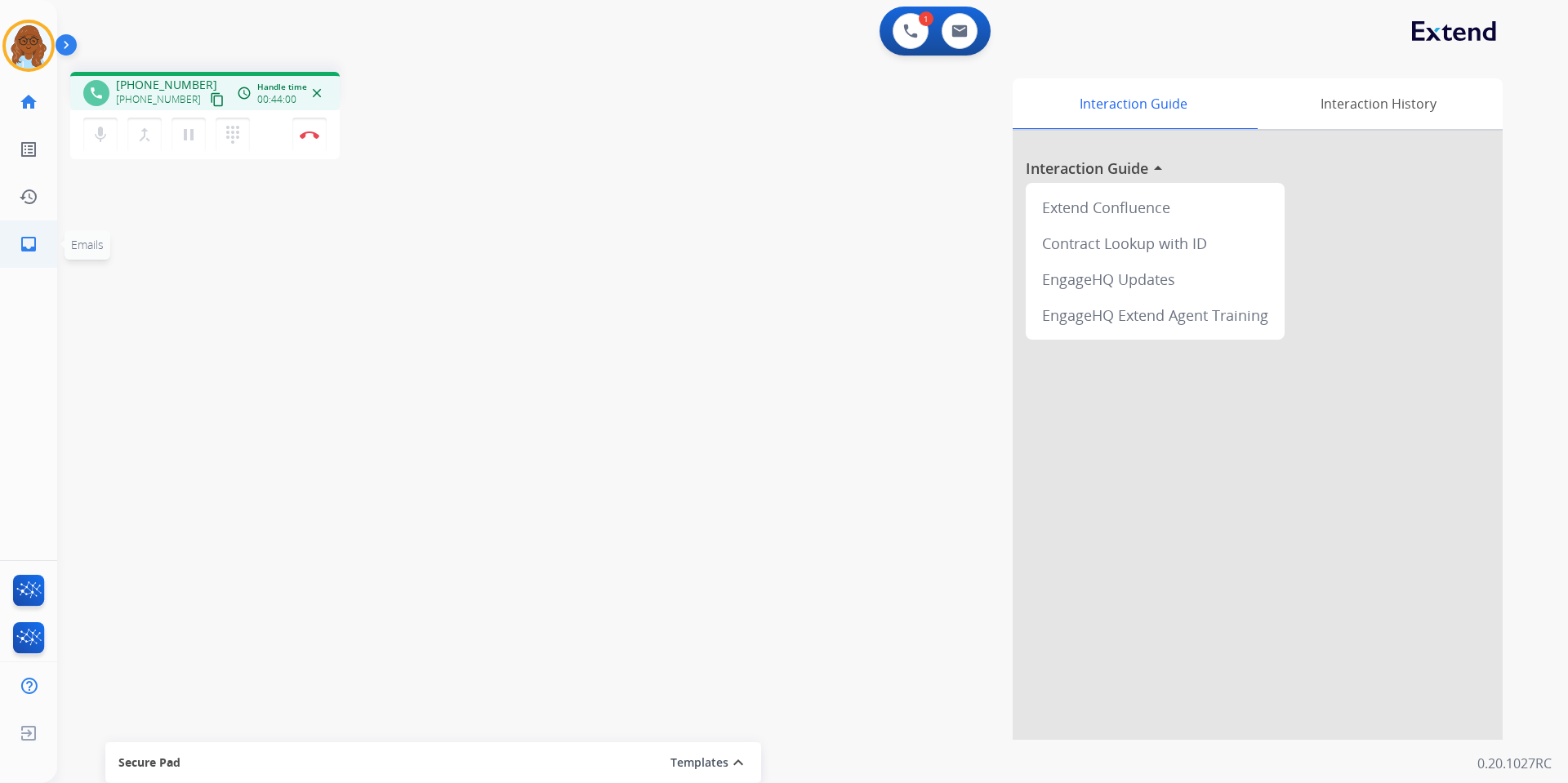
click at [37, 230] on link "inbox Emails" at bounding box center [28, 243] width 46 height 46
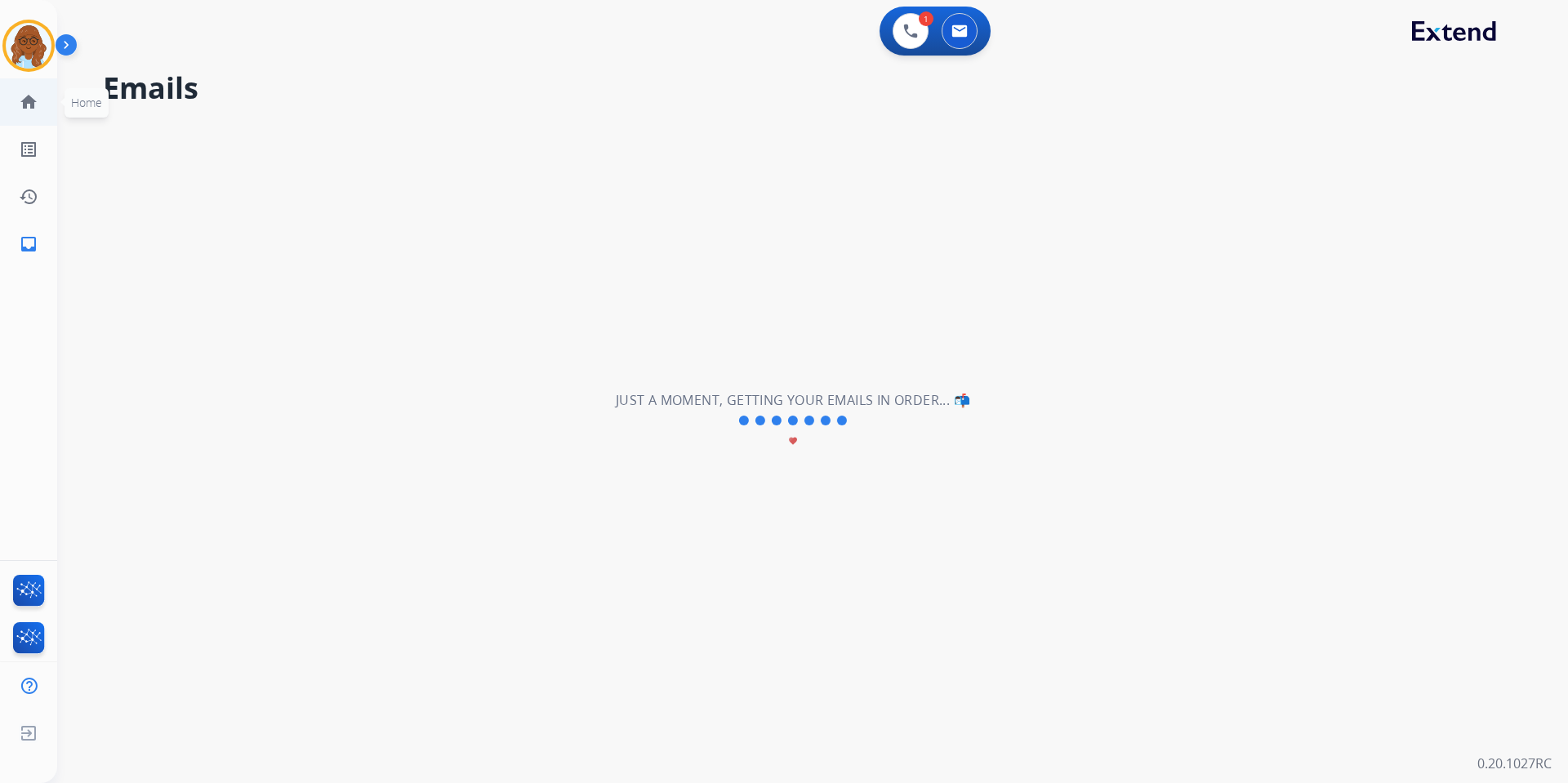
click at [23, 92] on mat-icon "home" at bounding box center [28, 101] width 20 height 20
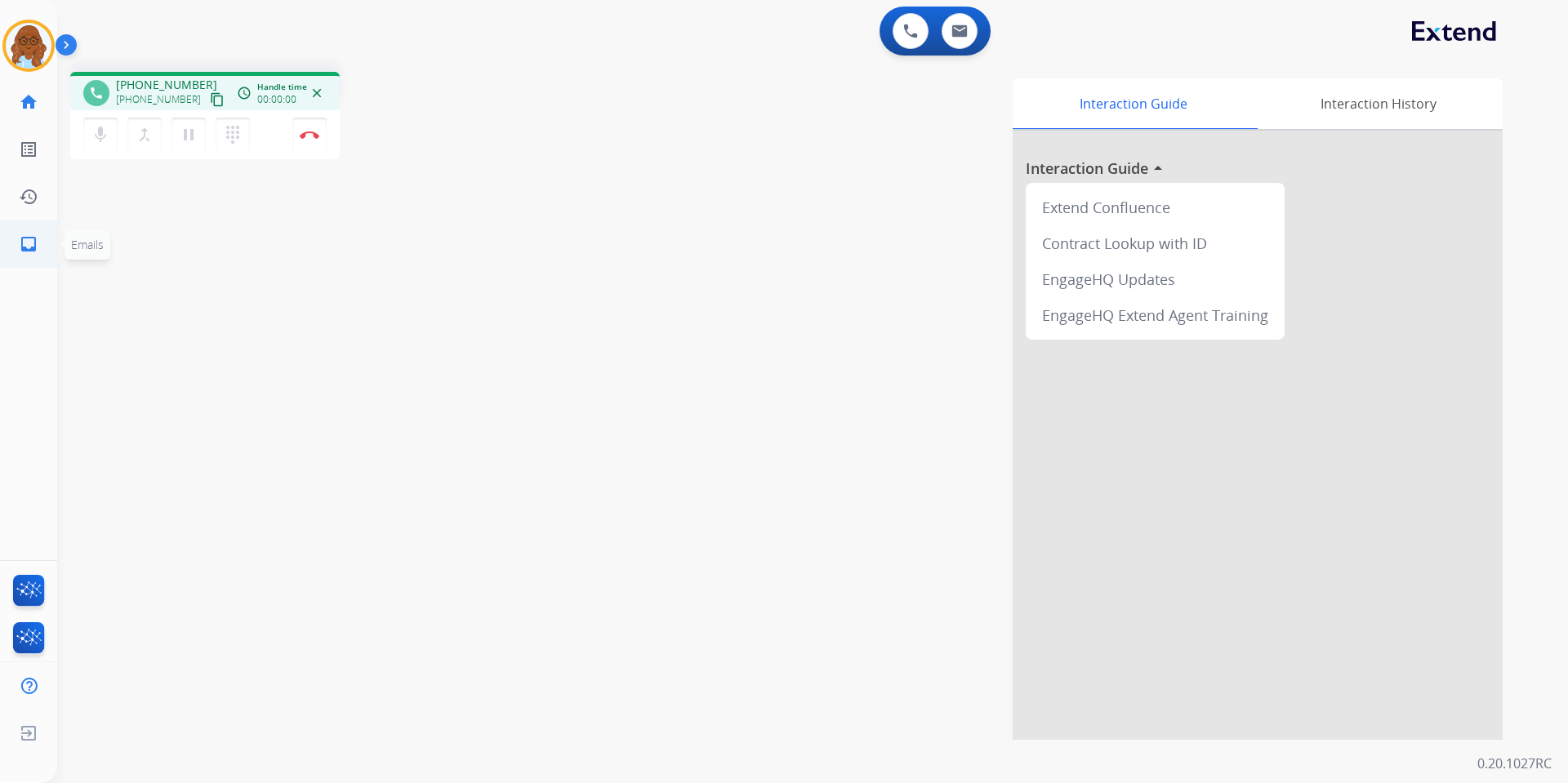
click at [23, 252] on mat-icon "inbox" at bounding box center [28, 243] width 20 height 20
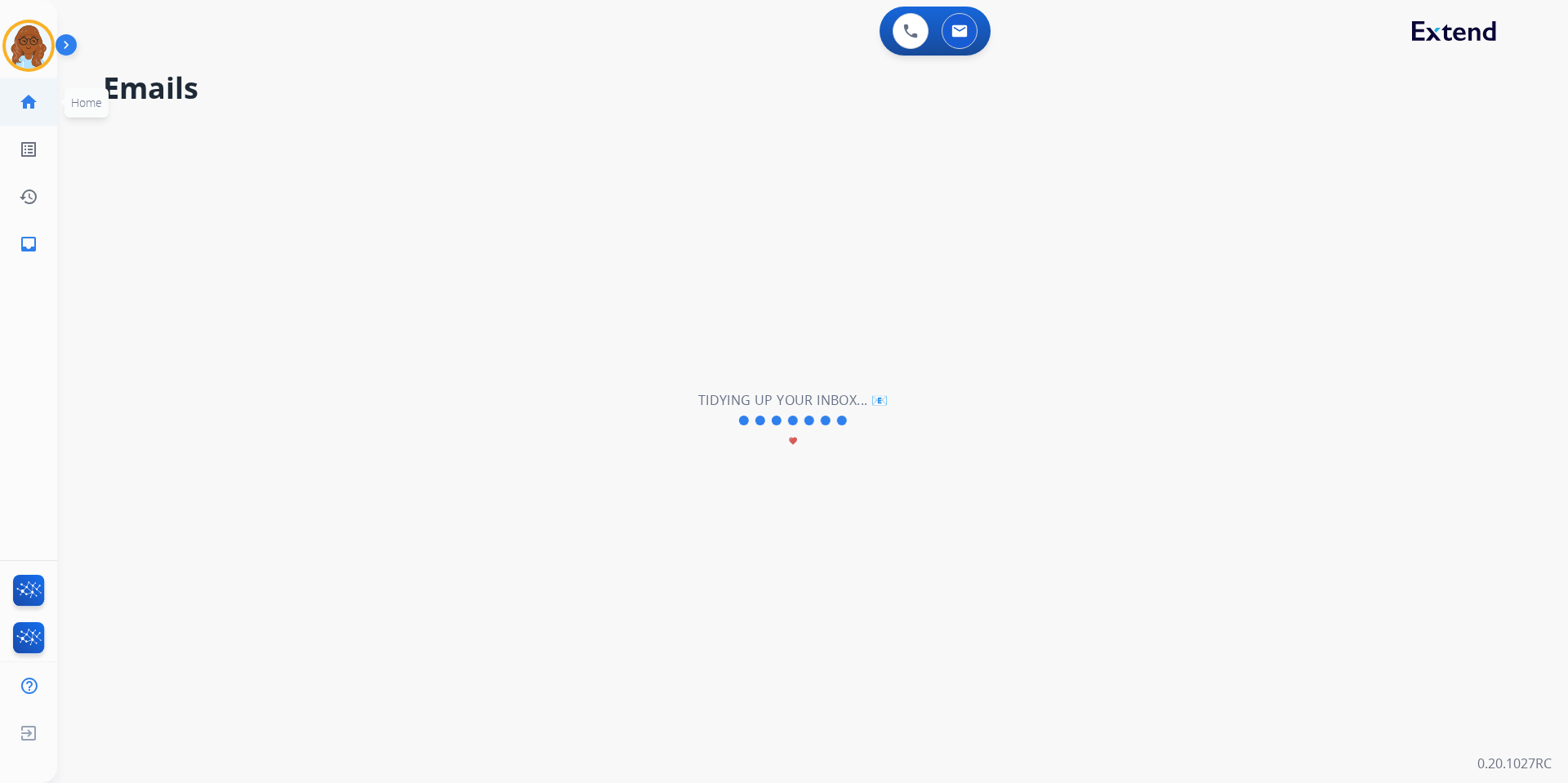
click at [41, 89] on link "home Home" at bounding box center [28, 101] width 46 height 46
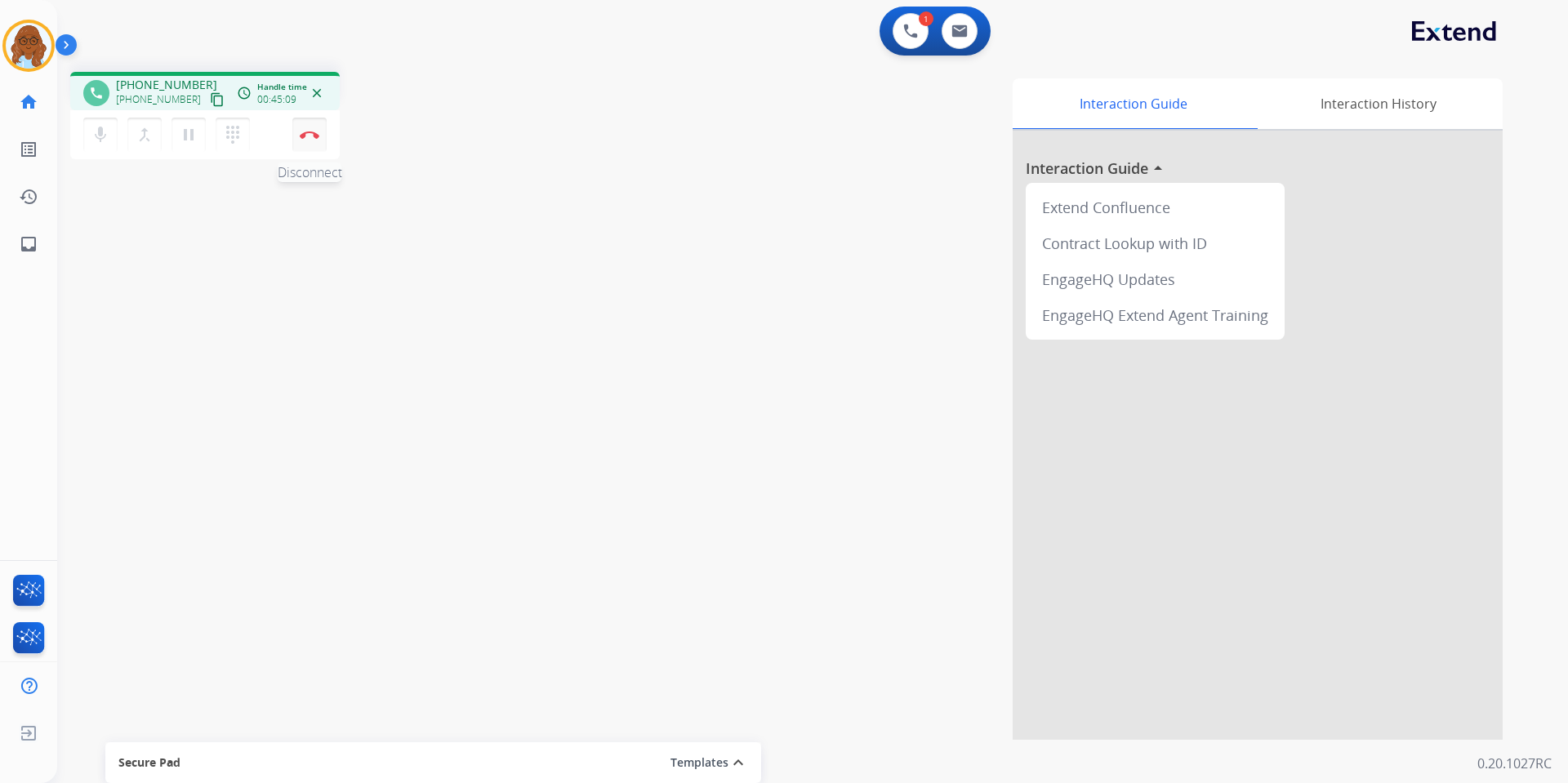
click at [307, 137] on img at bounding box center [309, 135] width 20 height 8
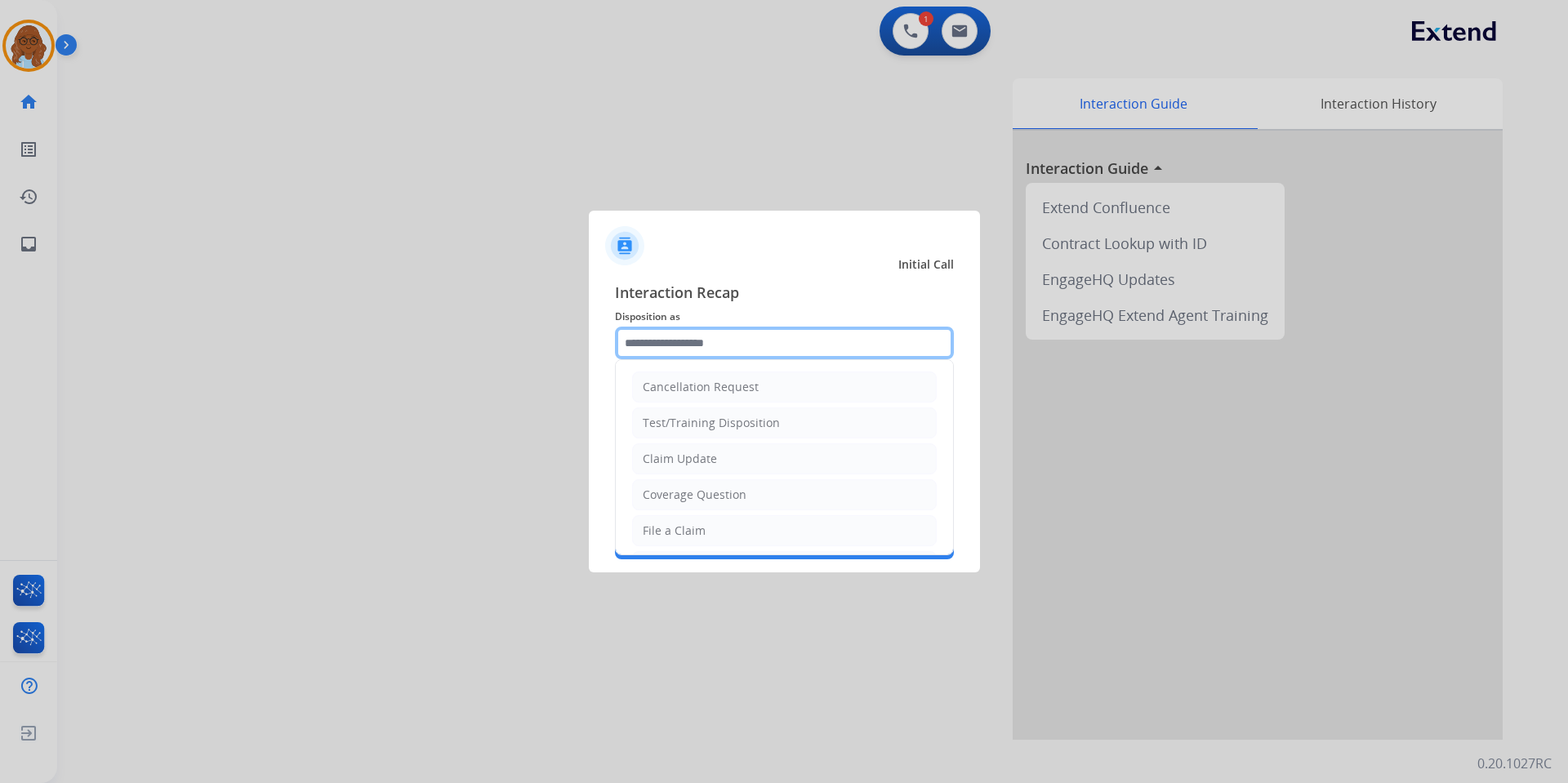
click at [664, 348] on input "text" at bounding box center [784, 343] width 339 height 33
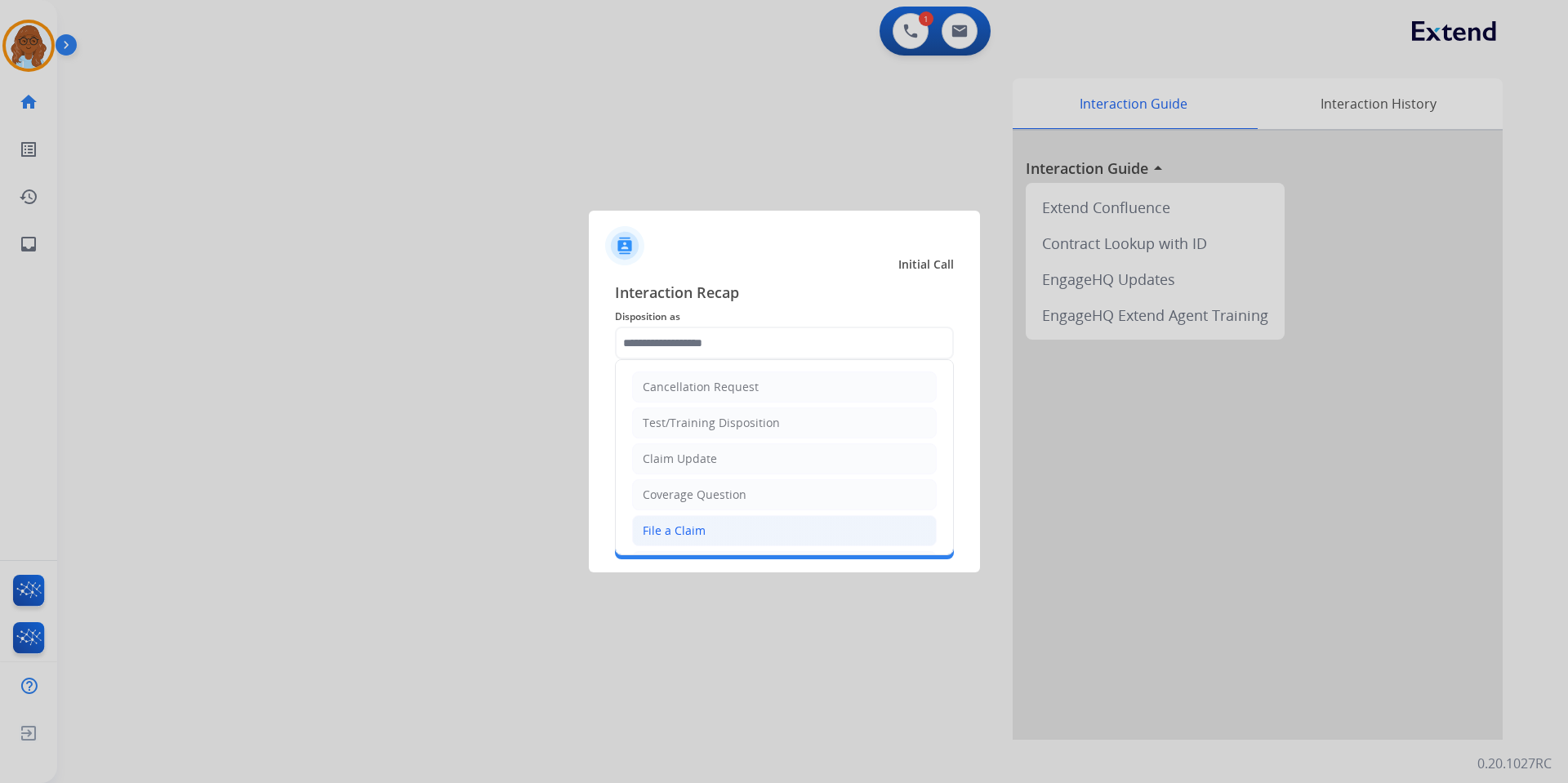
click at [665, 528] on div "File a Claim" at bounding box center [674, 531] width 63 height 17
type input "**********"
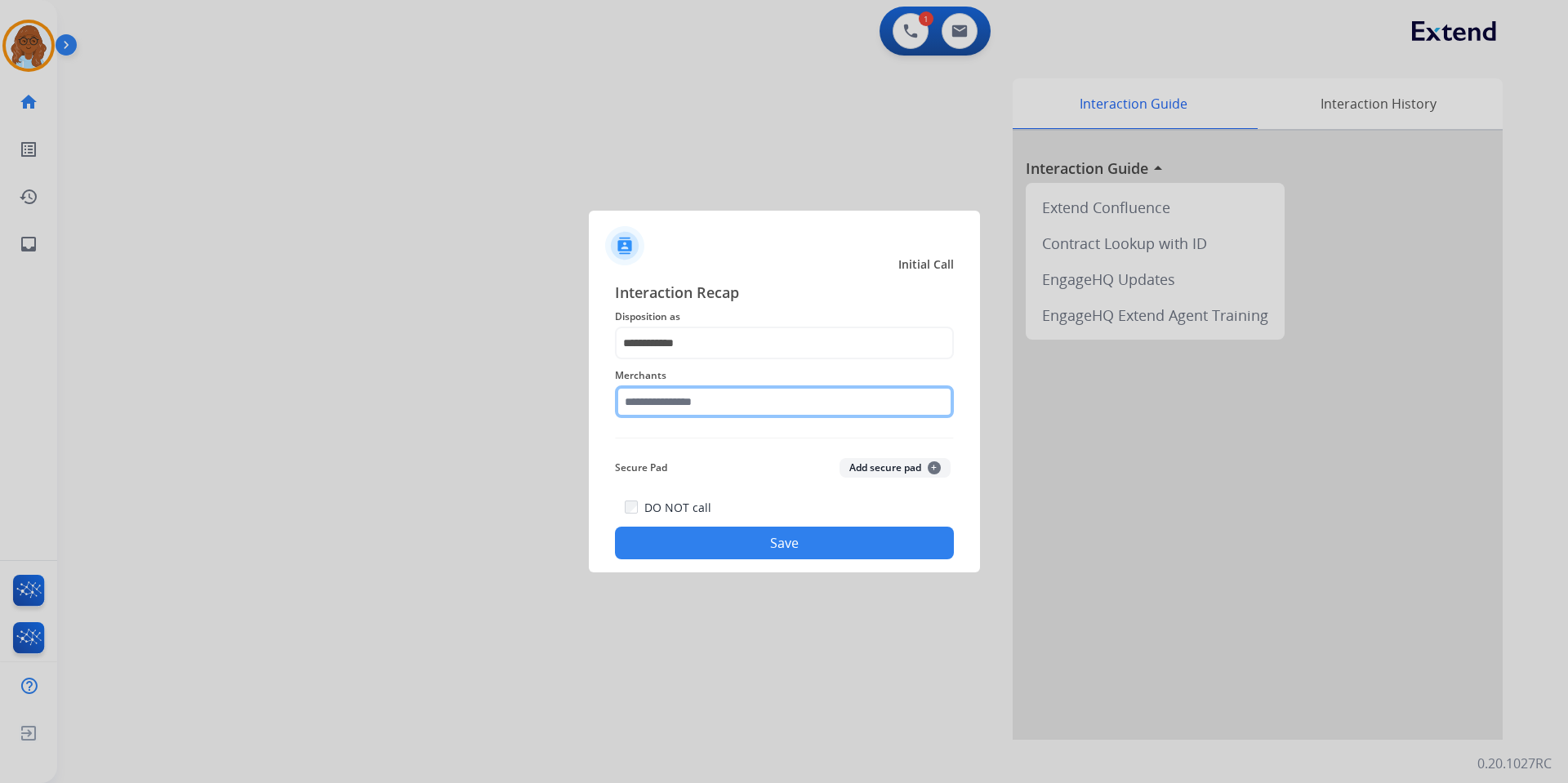
click at [673, 408] on input "text" at bounding box center [784, 401] width 339 height 33
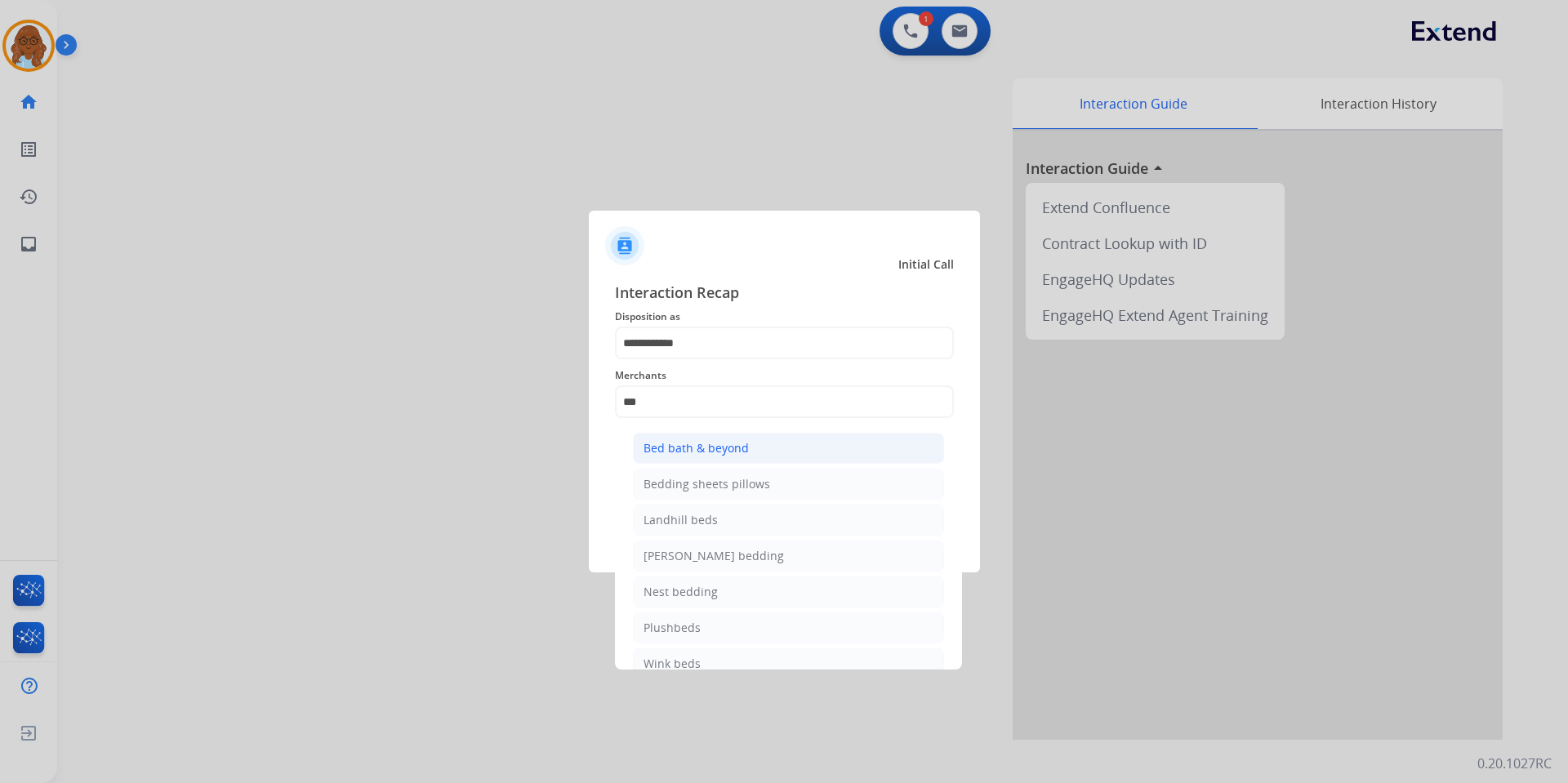
click at [701, 444] on div "Bed bath & beyond" at bounding box center [696, 449] width 105 height 17
type input "**********"
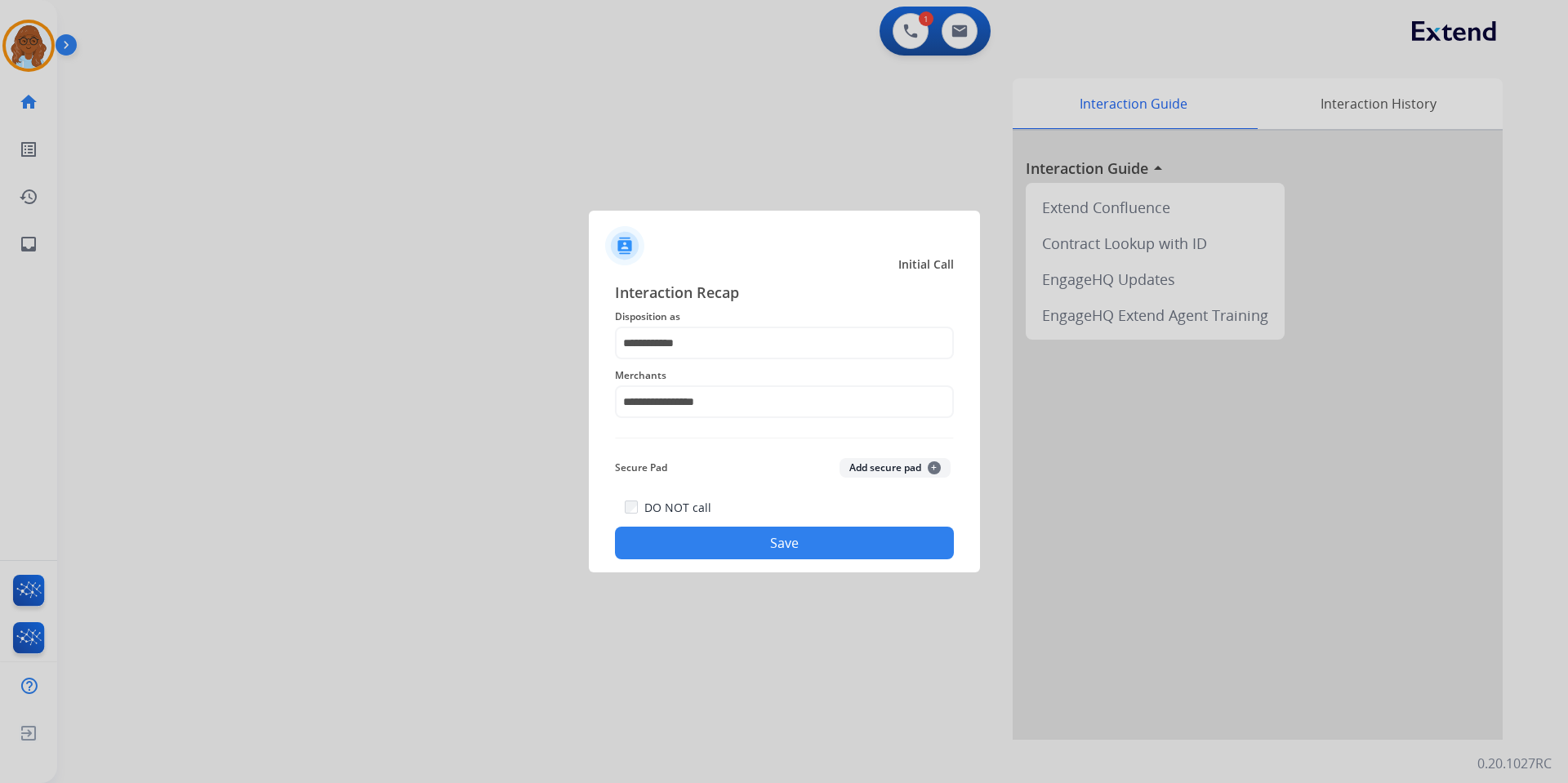
click at [692, 534] on button "Save" at bounding box center [784, 542] width 339 height 33
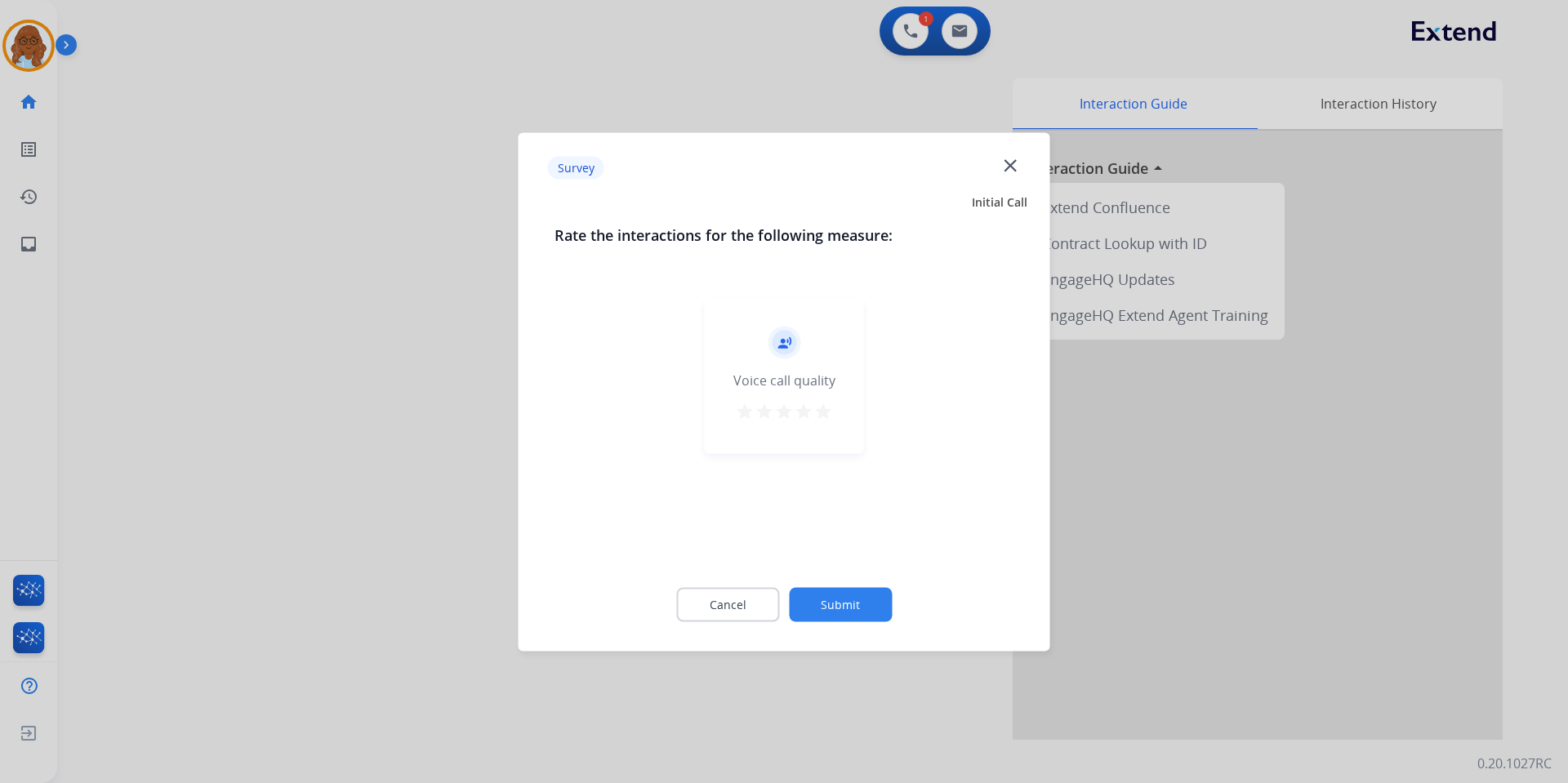
click at [819, 409] on mat-icon "star" at bounding box center [822, 411] width 20 height 20
click at [777, 411] on mat-icon "star" at bounding box center [783, 411] width 20 height 20
click at [846, 605] on button "Submit" at bounding box center [840, 604] width 103 height 34
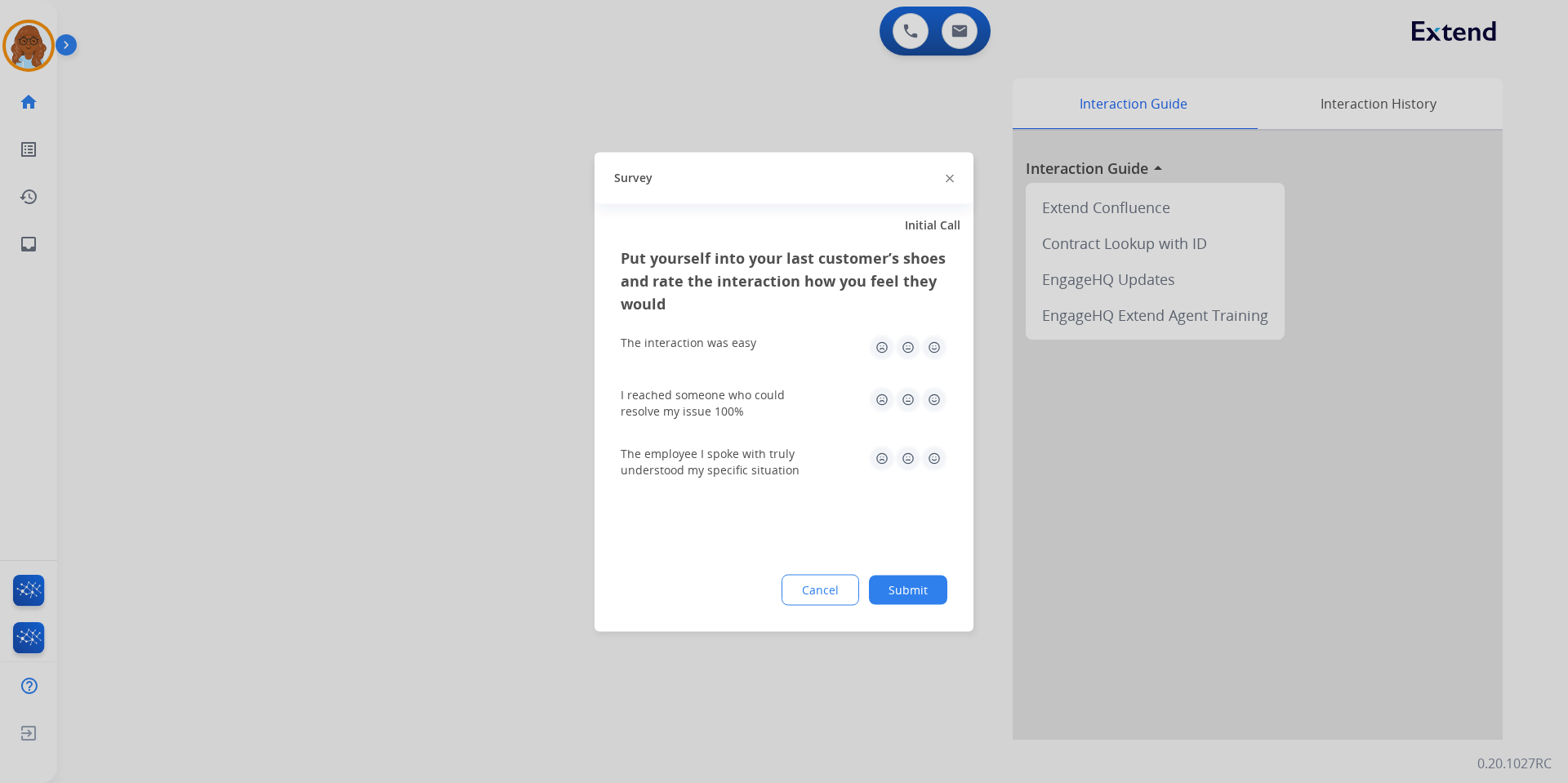
click at [927, 343] on img at bounding box center [934, 347] width 26 height 26
click at [941, 391] on img at bounding box center [934, 399] width 26 height 26
drag, startPoint x: 933, startPoint y: 442, endPoint x: 933, endPoint y: 490, distance: 48.0
click at [933, 443] on div "The employee I spoke with truly understood my specific situation" at bounding box center [784, 461] width 327 height 59
click at [933, 457] on img at bounding box center [934, 458] width 26 height 26
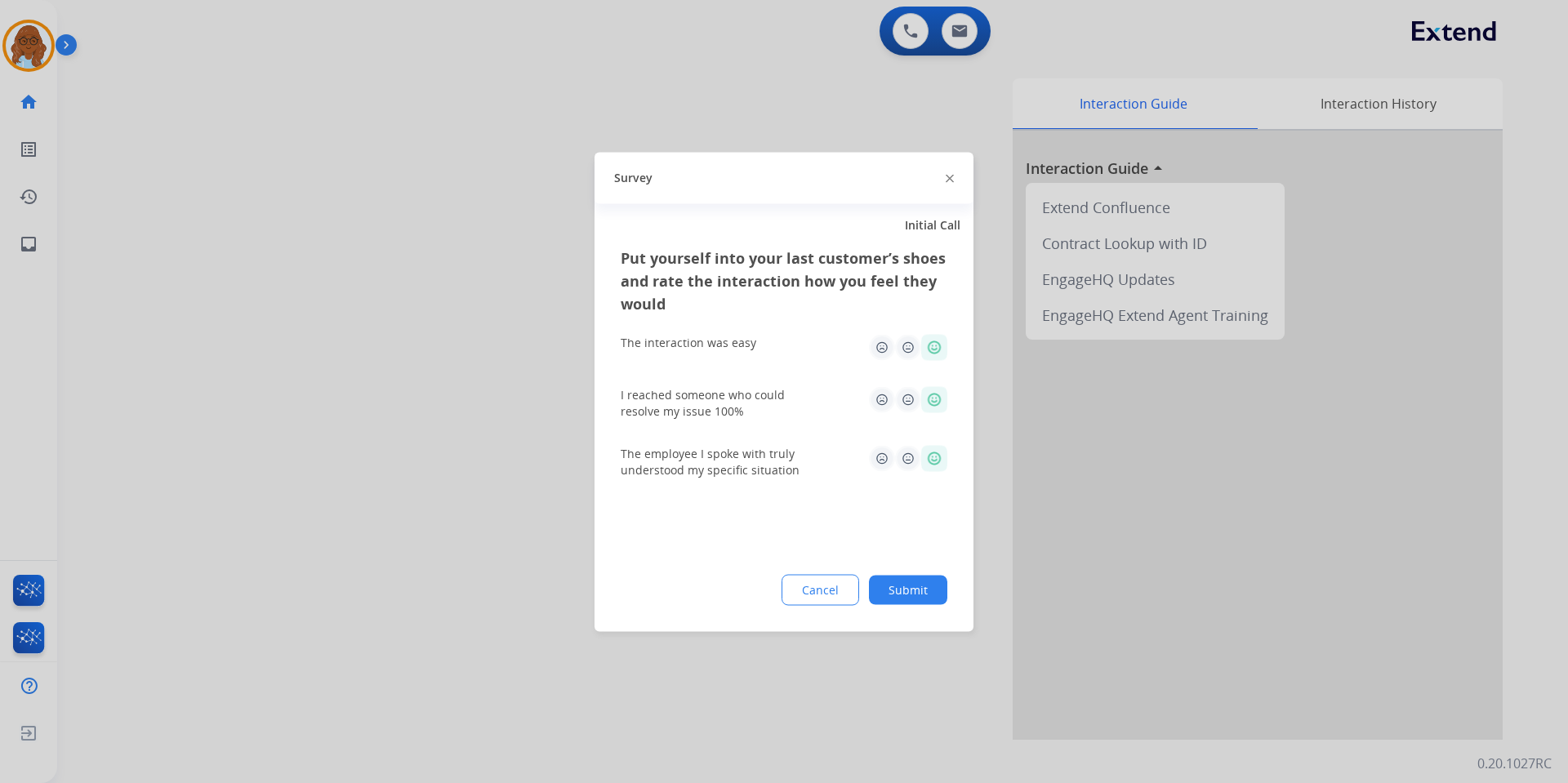
click at [928, 574] on div "Cancel Submit" at bounding box center [784, 589] width 327 height 31
click at [912, 597] on button "Submit" at bounding box center [908, 590] width 78 height 30
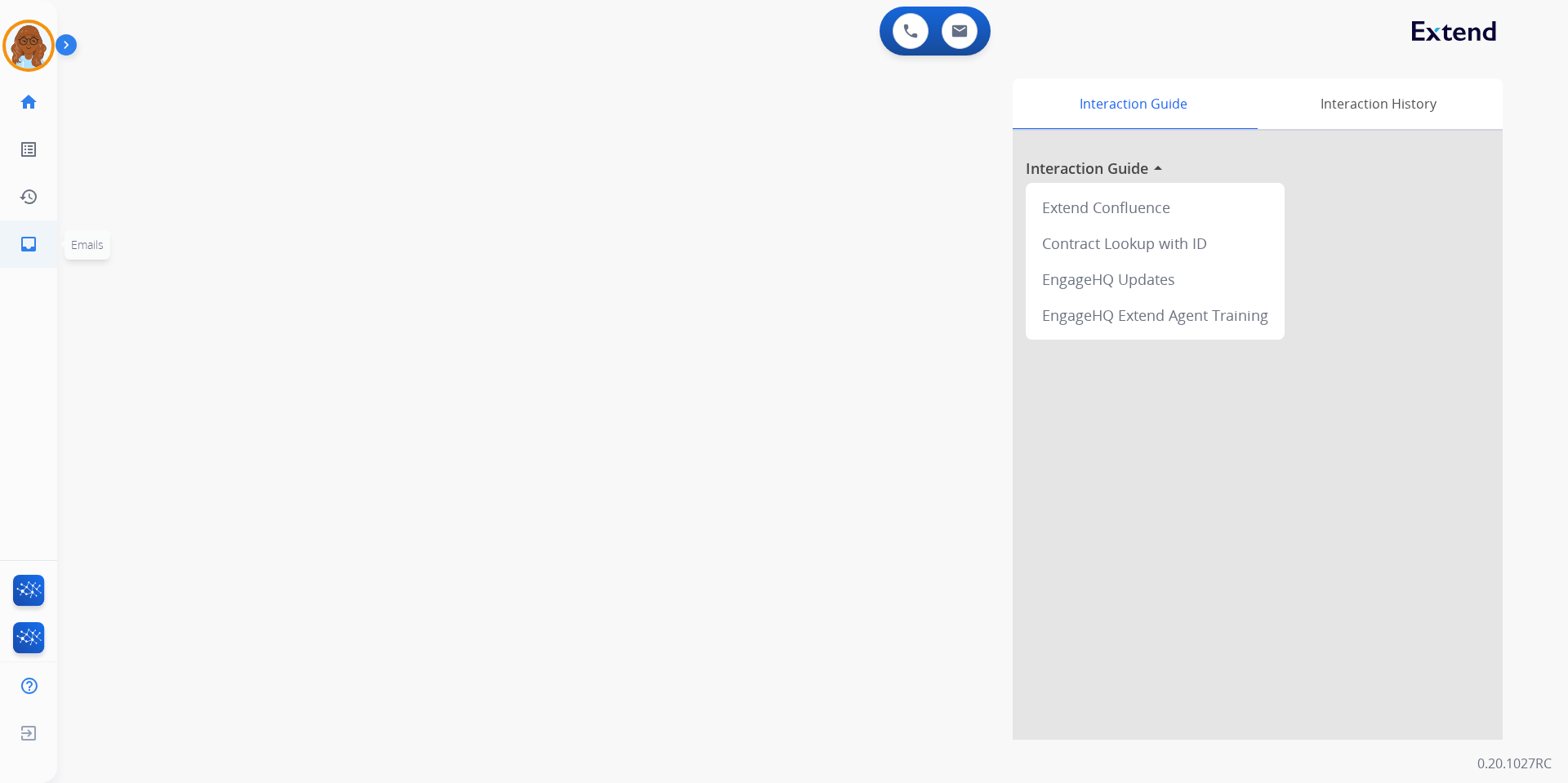
click at [28, 233] on link "inbox Emails" at bounding box center [28, 243] width 46 height 46
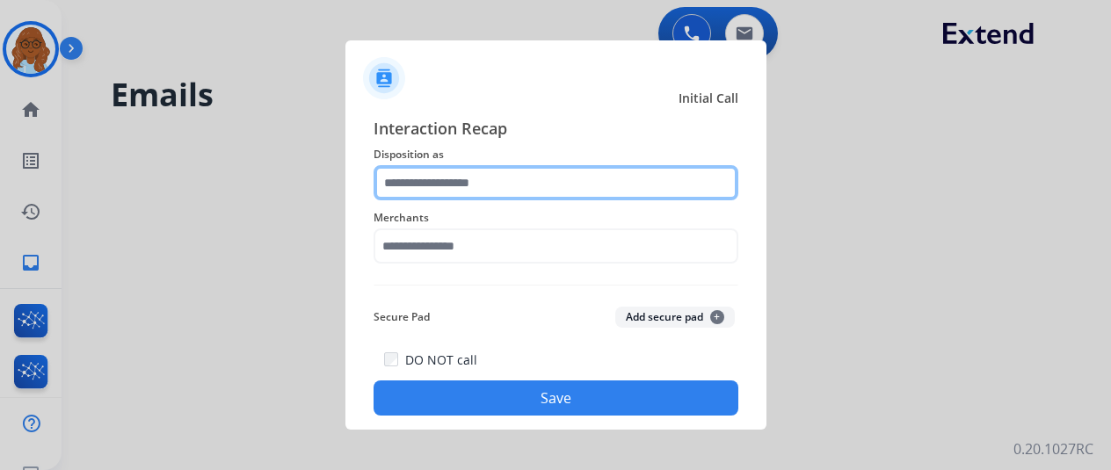
click at [483, 188] on input "text" at bounding box center [556, 182] width 365 height 35
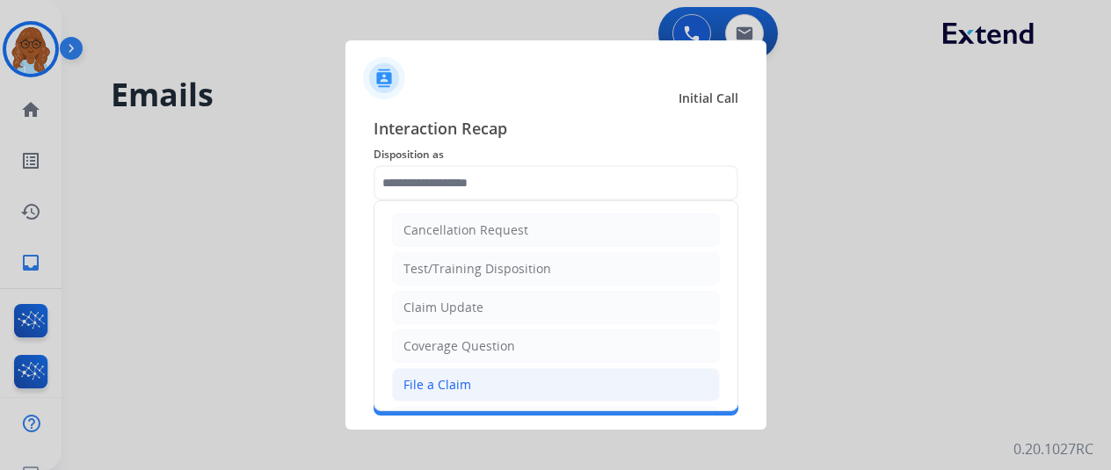
click at [445, 379] on div "File a Claim" at bounding box center [437, 385] width 68 height 18
type input "**********"
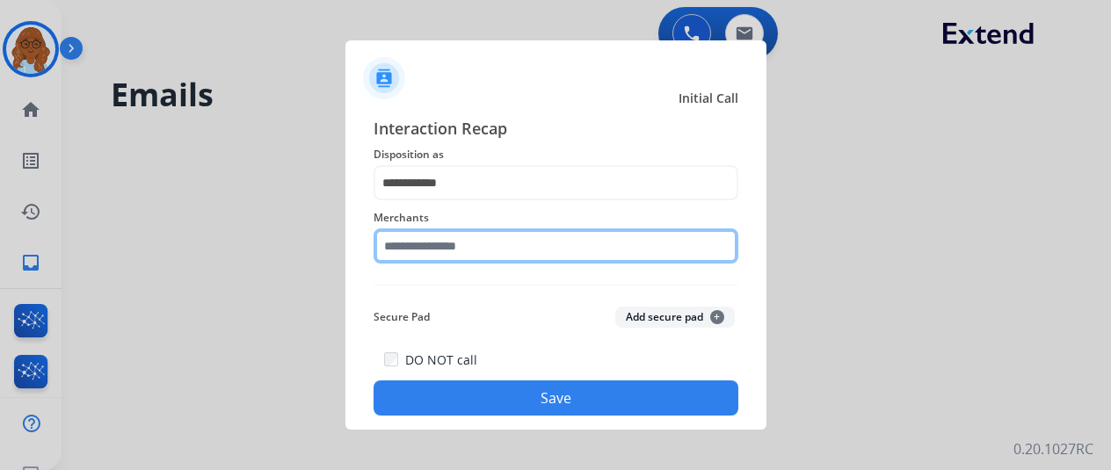
click at [457, 263] on input "text" at bounding box center [556, 246] width 365 height 35
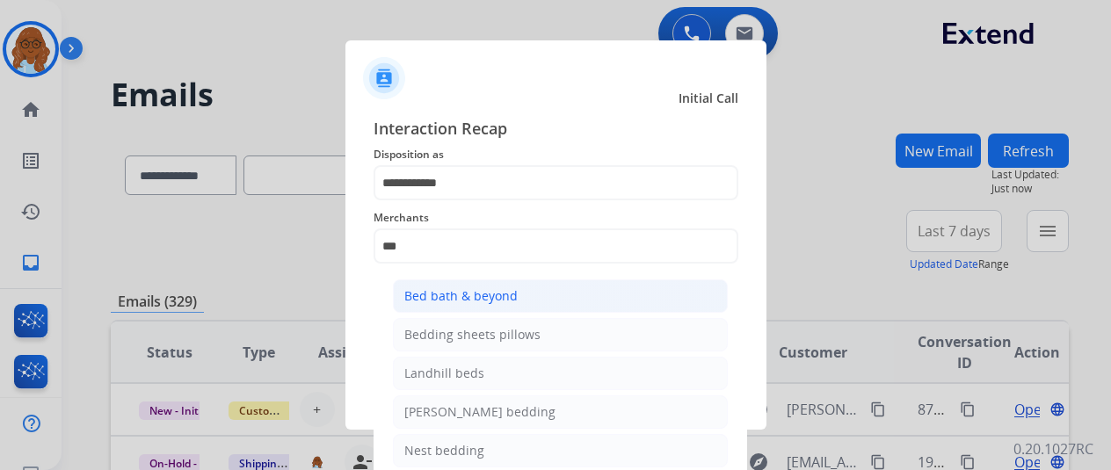
click at [488, 288] on div "Bed bath & beyond" at bounding box center [460, 296] width 113 height 18
type input "**********"
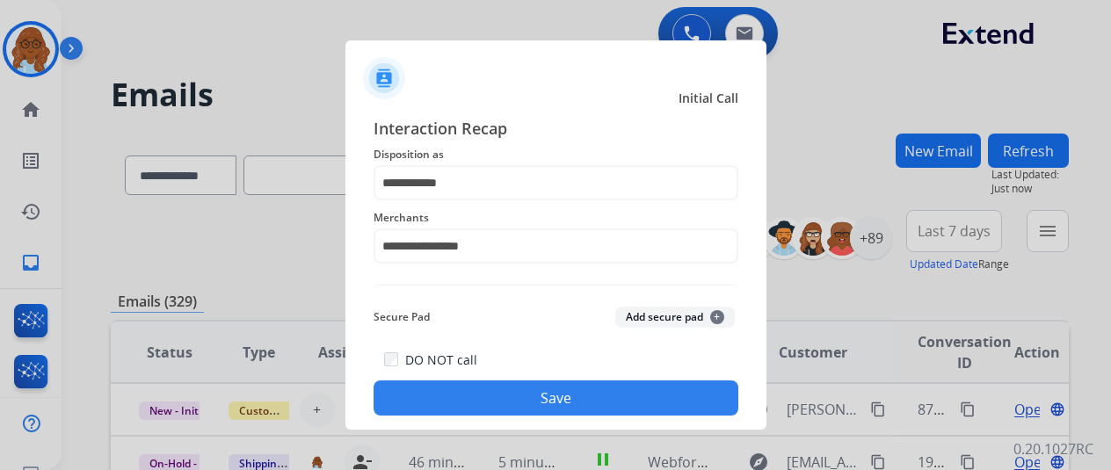
click at [486, 391] on button "Save" at bounding box center [556, 398] width 365 height 35
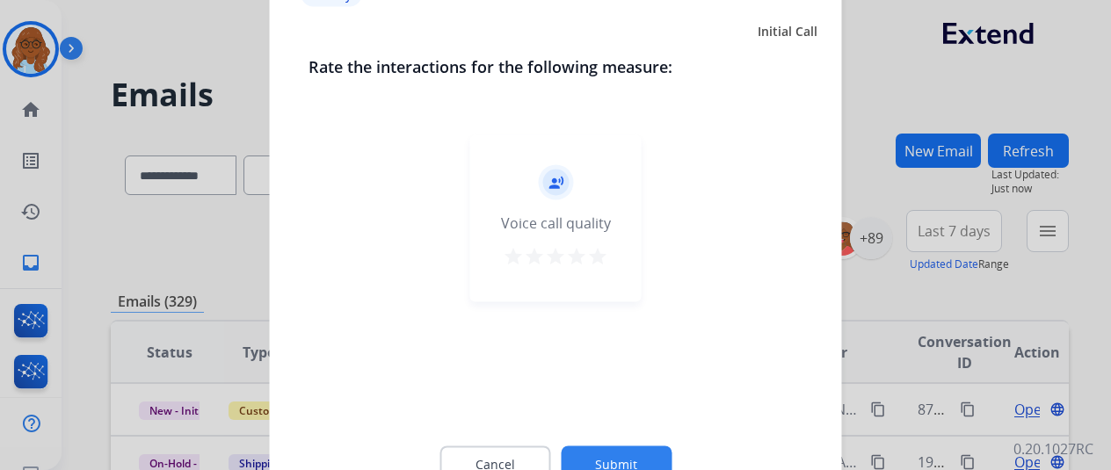
click at [580, 251] on mat-icon "star" at bounding box center [576, 255] width 21 height 21
click at [543, 251] on mat-icon "star" at bounding box center [534, 255] width 21 height 21
click at [616, 456] on button "Submit" at bounding box center [616, 464] width 111 height 37
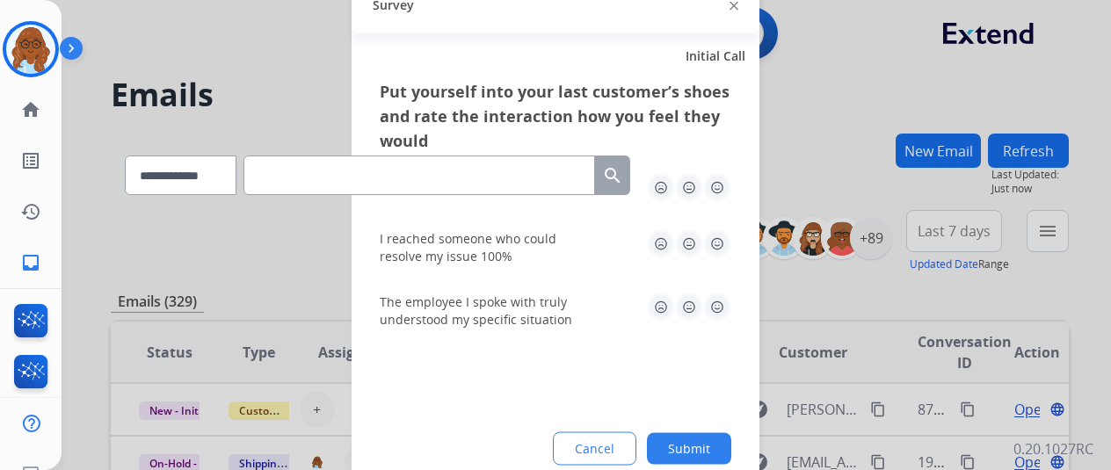
click at [714, 185] on img at bounding box center [717, 187] width 28 height 28
click at [719, 242] on img at bounding box center [717, 243] width 28 height 28
click at [722, 307] on img at bounding box center [717, 307] width 28 height 28
click at [697, 447] on button "Submit" at bounding box center [689, 448] width 84 height 32
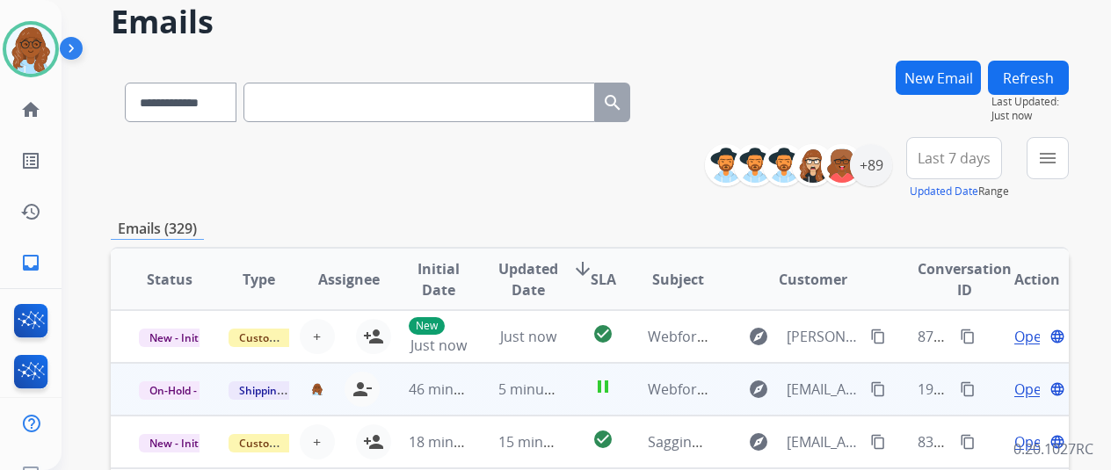
scroll to position [176, 0]
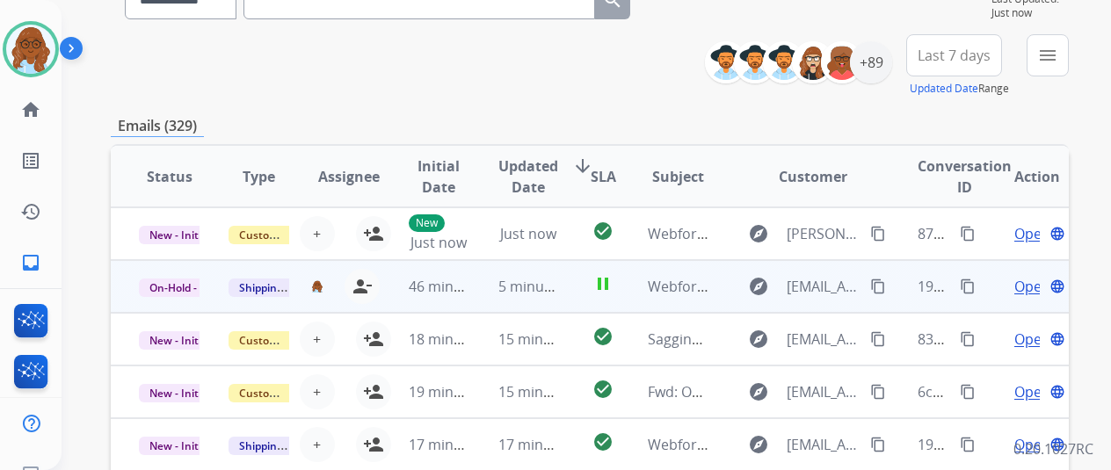
click at [1027, 284] on span "Open" at bounding box center [1032, 286] width 36 height 21
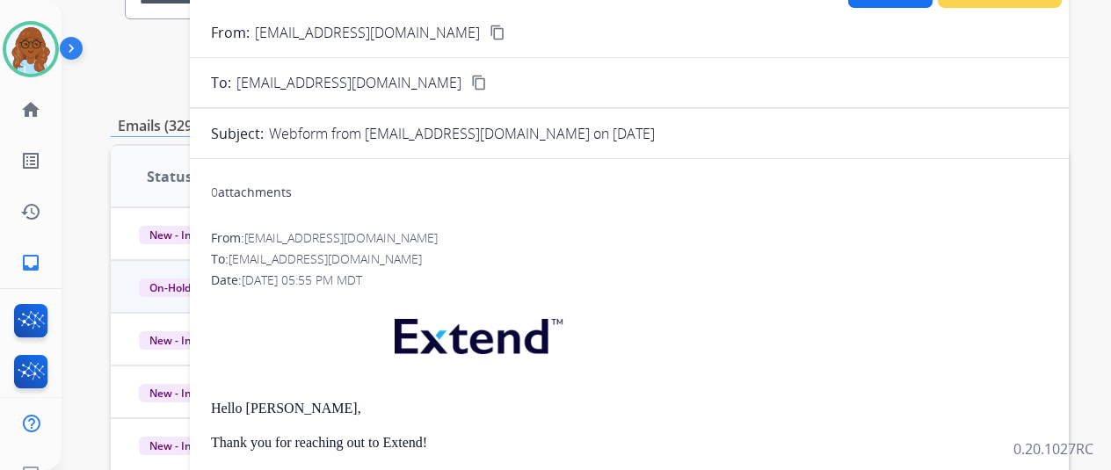
scroll to position [0, 0]
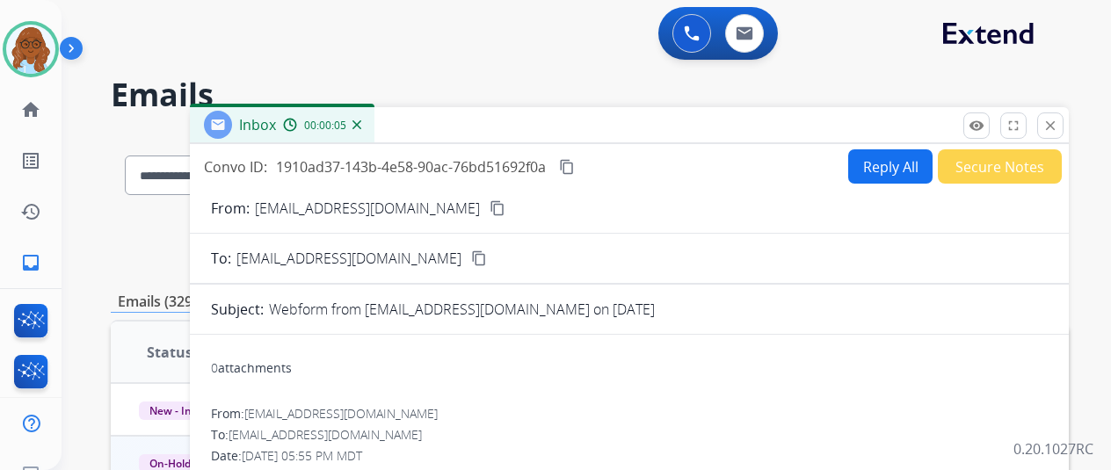
click at [471, 258] on mat-icon "content_copy" at bounding box center [479, 259] width 16 height 16
click at [1058, 122] on mat-icon "close" at bounding box center [1050, 126] width 16 height 16
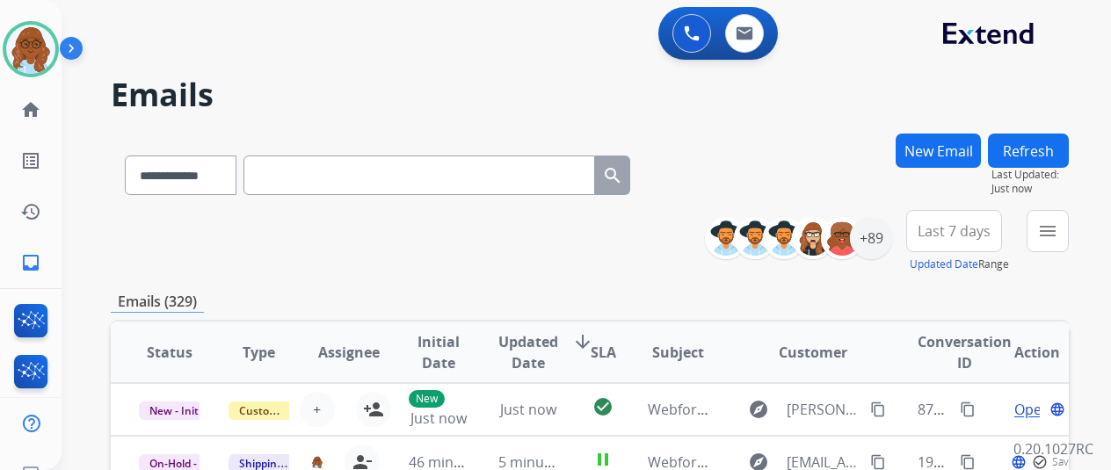
paste input "**********"
type input "**********"
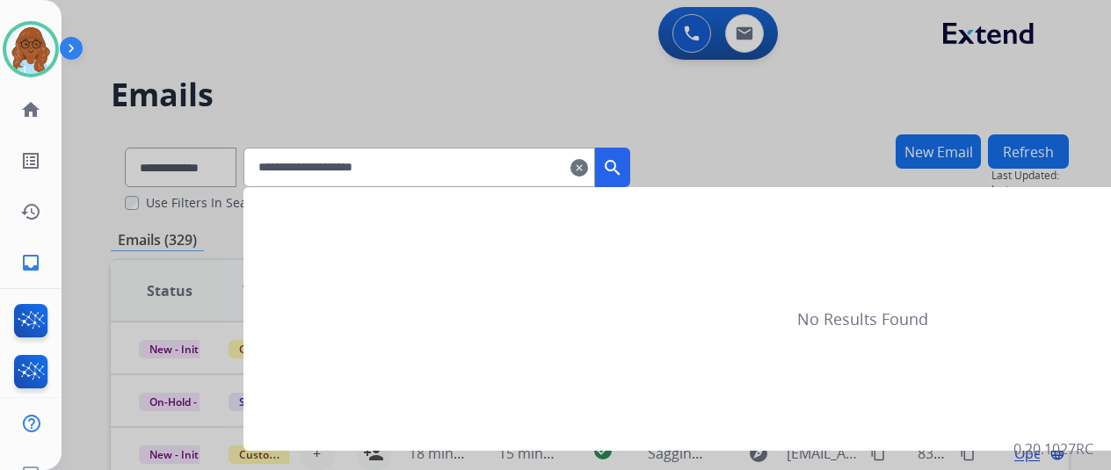
click at [630, 173] on button "search" at bounding box center [612, 168] width 35 height 40
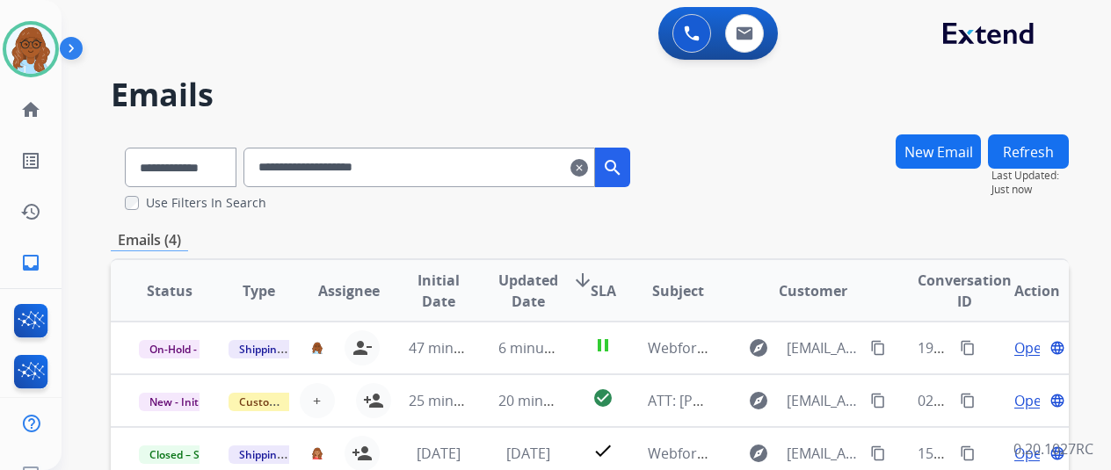
scroll to position [176, 0]
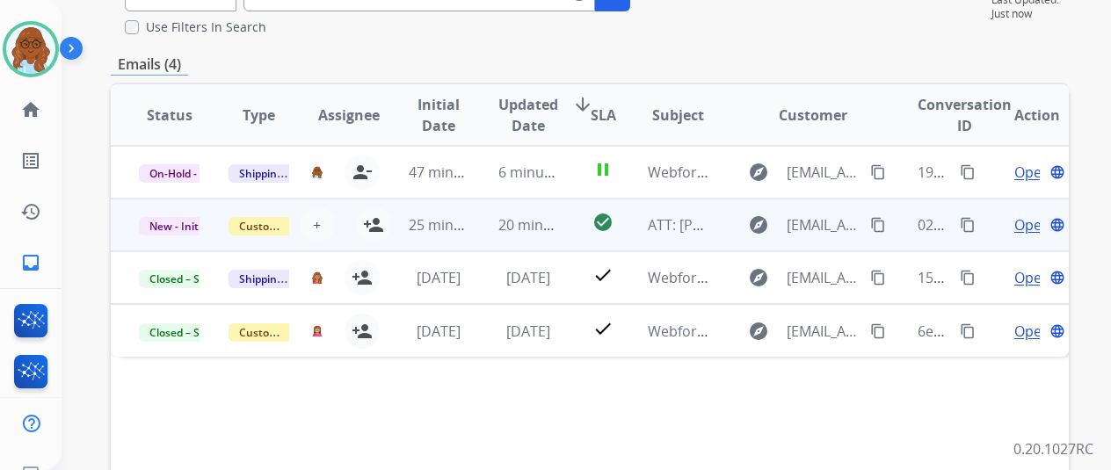
click at [1028, 224] on span "Open" at bounding box center [1032, 224] width 36 height 21
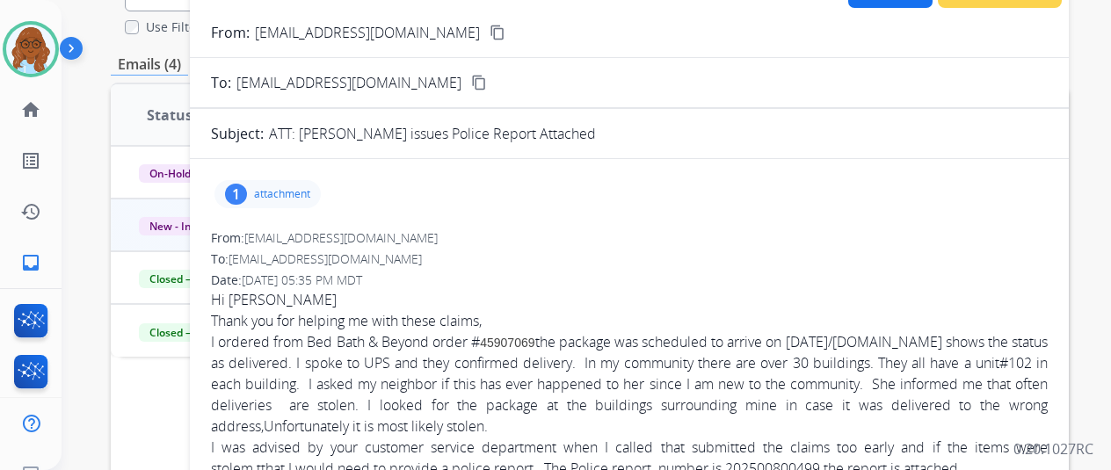
click at [301, 197] on p "attachment" at bounding box center [282, 194] width 56 height 14
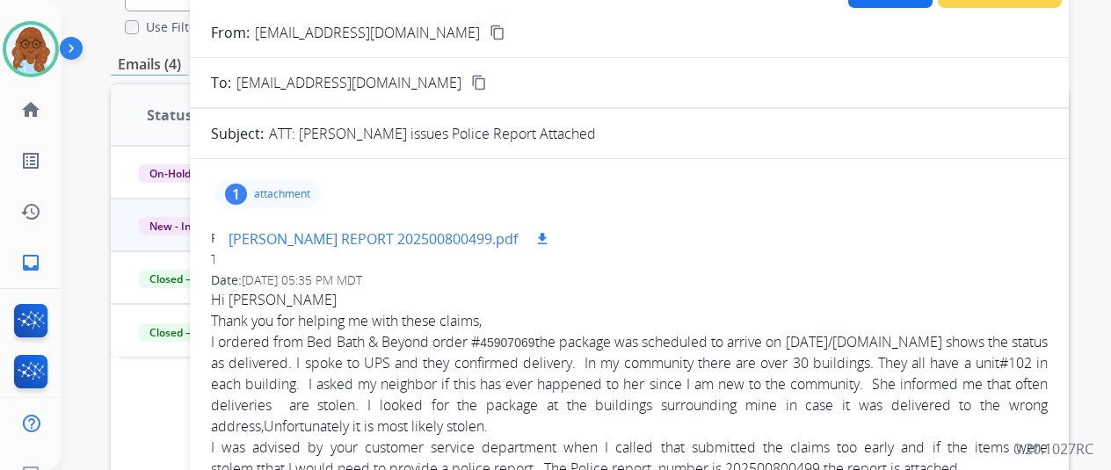
click at [550, 237] on mat-icon "download" at bounding box center [542, 239] width 16 height 16
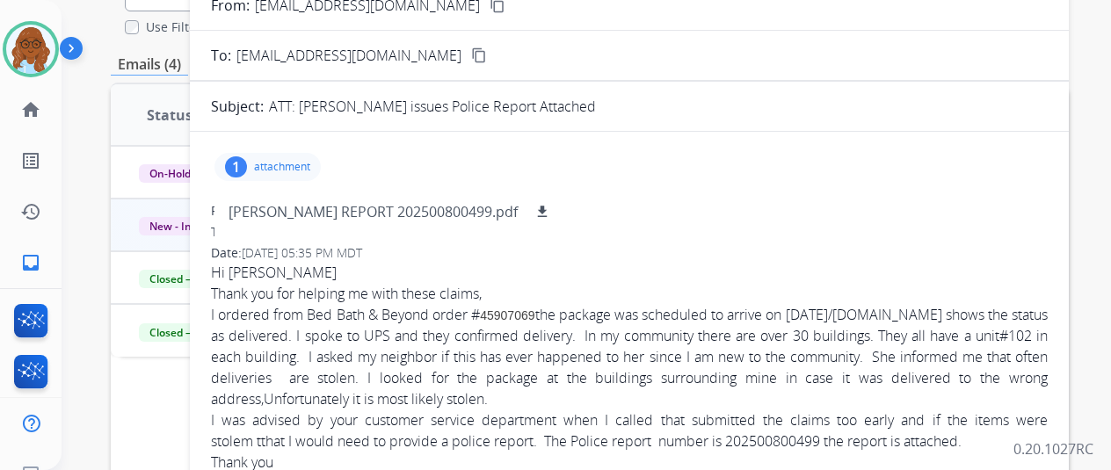
scroll to position [0, 0]
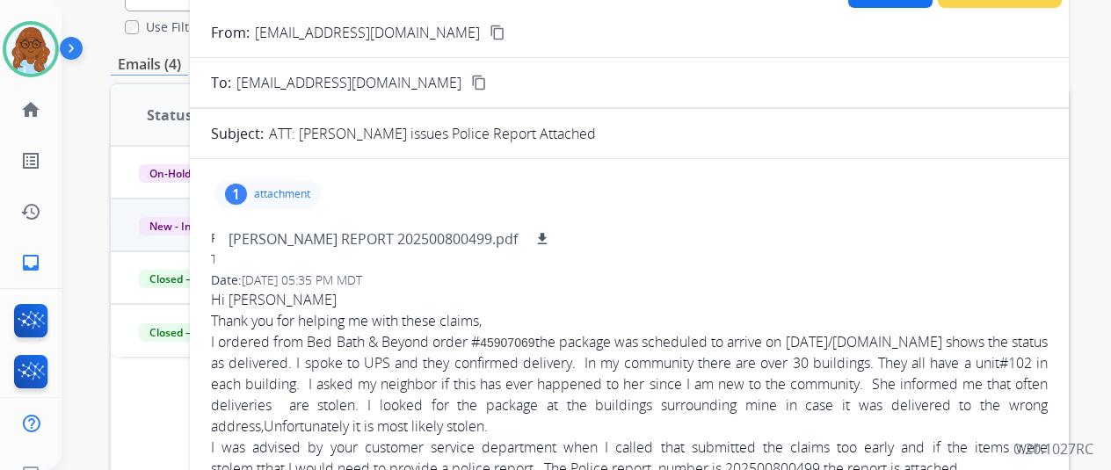
click at [321, 199] on div "1 attachment Maria Manzone REPORT 202500800499.pdf download" at bounding box center [267, 194] width 106 height 28
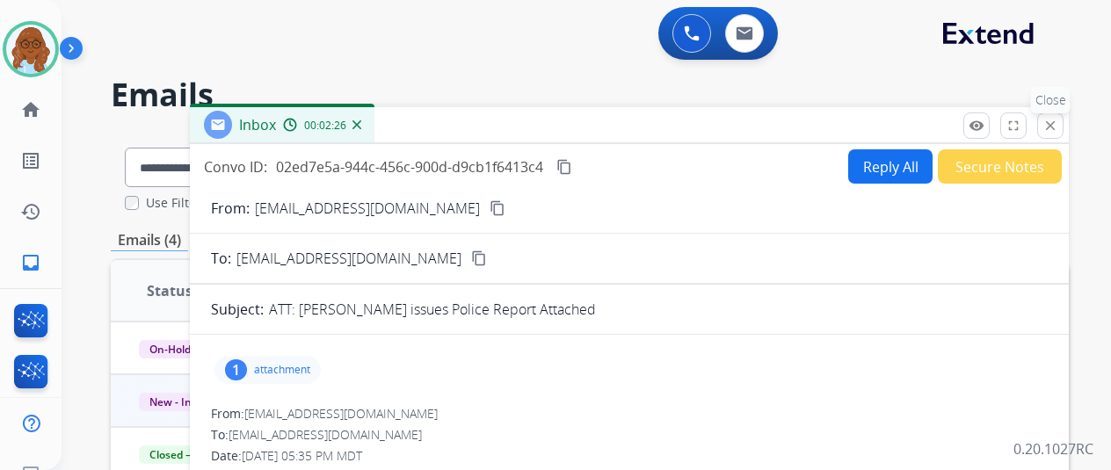
click at [1057, 134] on button "close Close" at bounding box center [1050, 126] width 26 height 26
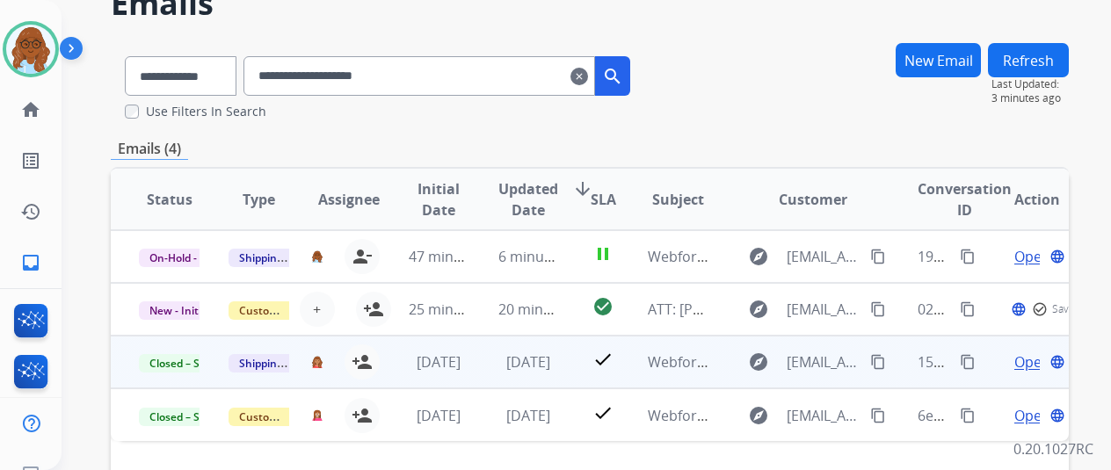
scroll to position [176, 0]
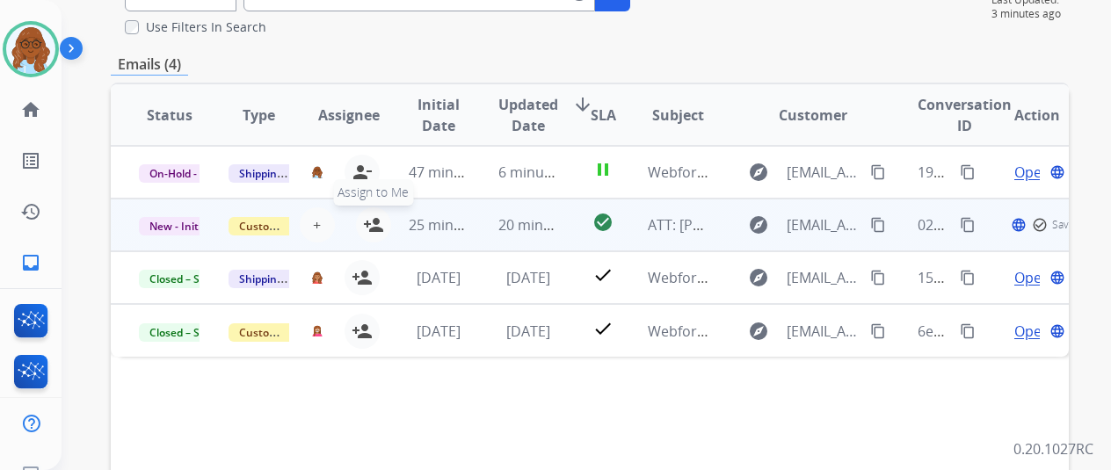
click at [376, 224] on mat-icon "person_add" at bounding box center [373, 224] width 21 height 21
click at [1020, 225] on span "Open" at bounding box center [1032, 224] width 36 height 21
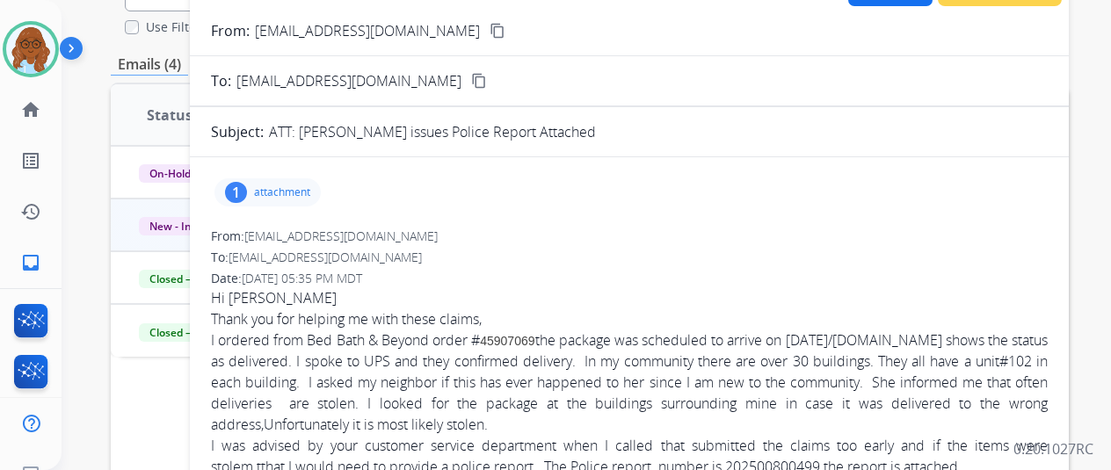
scroll to position [0, 0]
click at [310, 194] on p "attachment" at bounding box center [282, 194] width 56 height 14
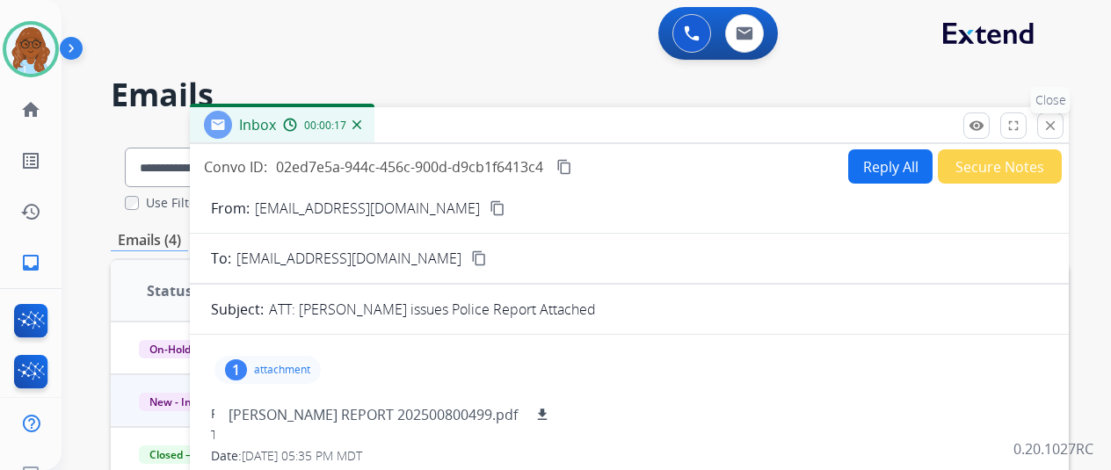
click at [1058, 131] on mat-icon "close" at bounding box center [1050, 126] width 16 height 16
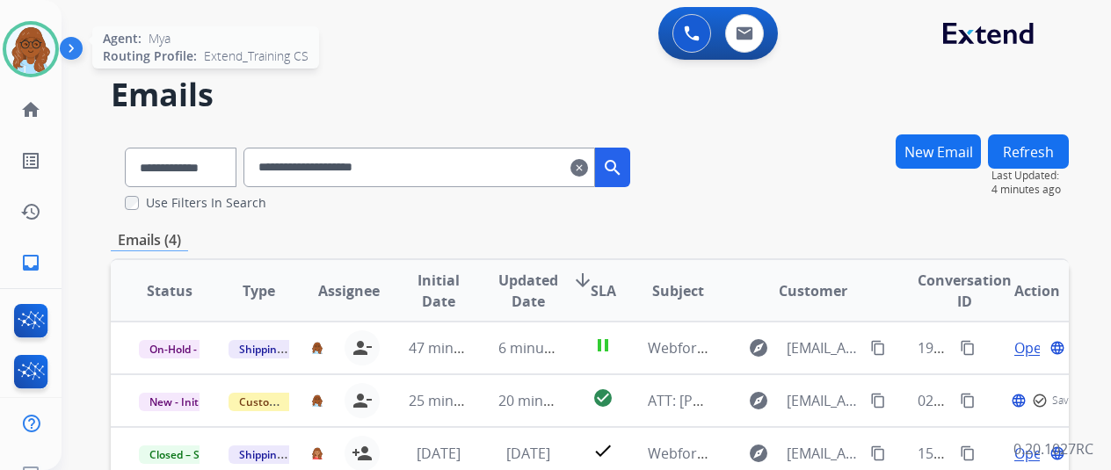
click at [40, 46] on img at bounding box center [30, 49] width 49 height 49
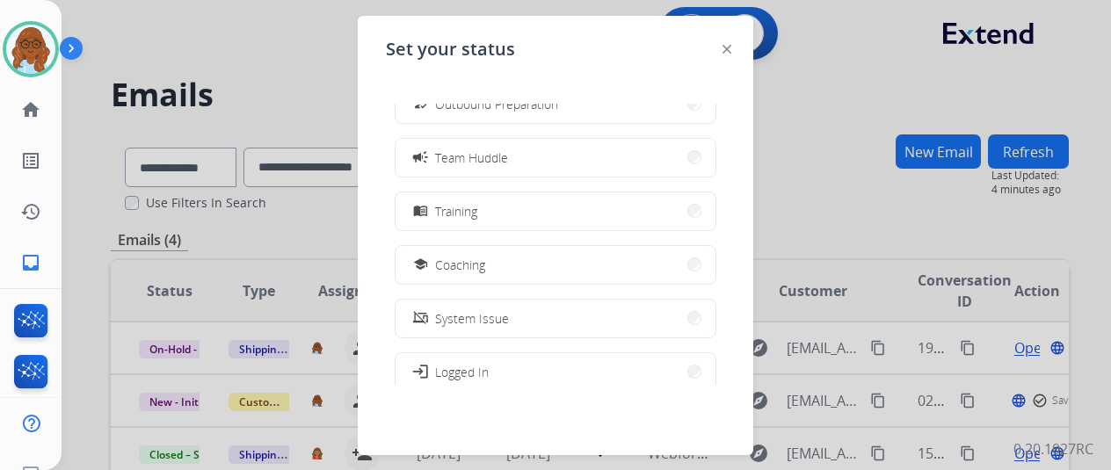
scroll to position [330, 0]
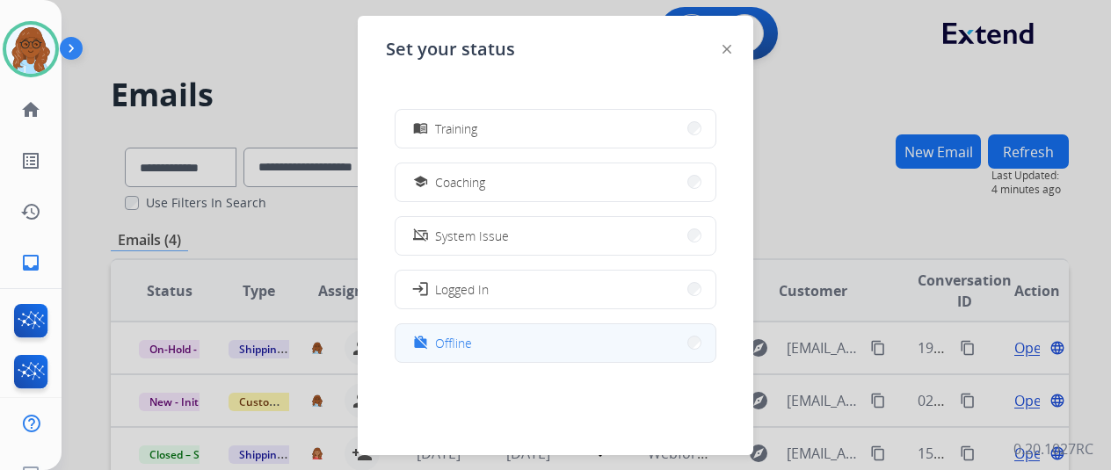
click at [497, 346] on button "work_off Offline" at bounding box center [556, 343] width 320 height 38
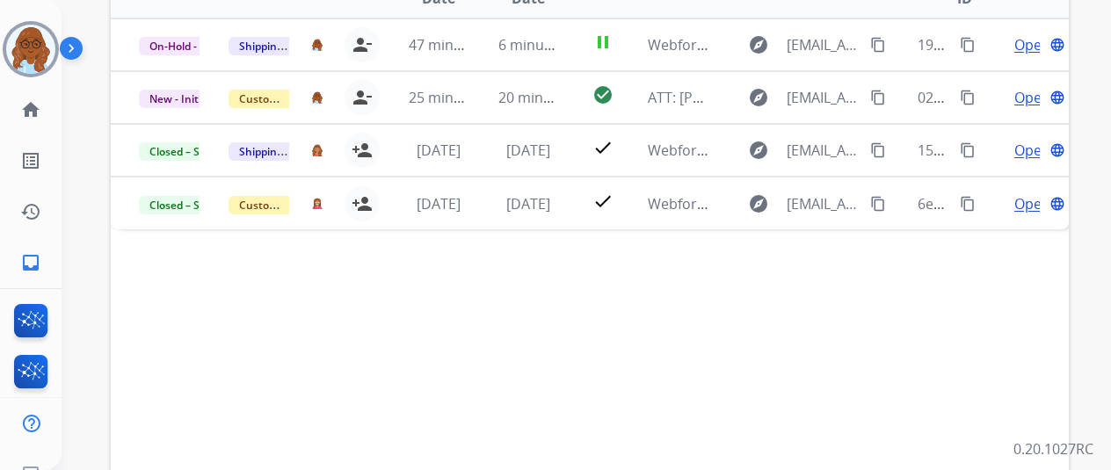
scroll to position [176, 0]
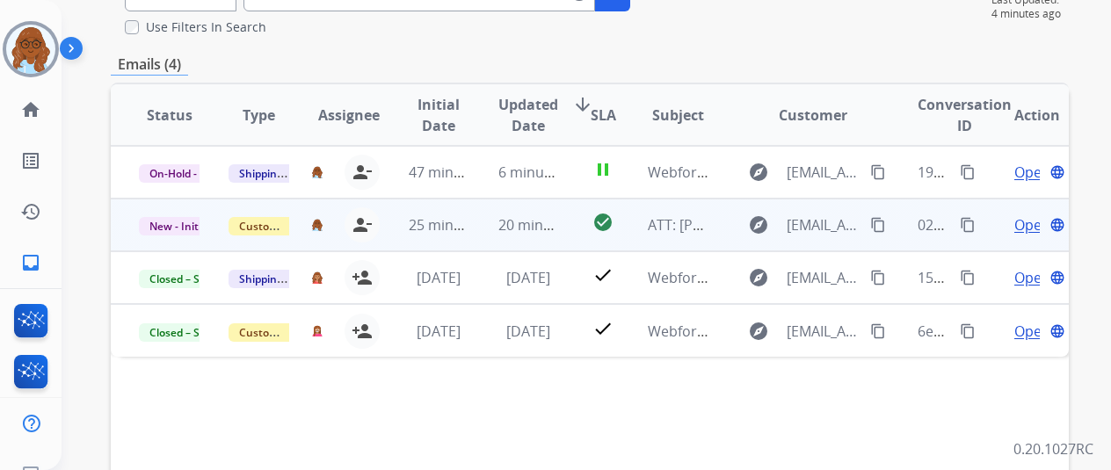
click at [1018, 229] on span "Open" at bounding box center [1032, 224] width 36 height 21
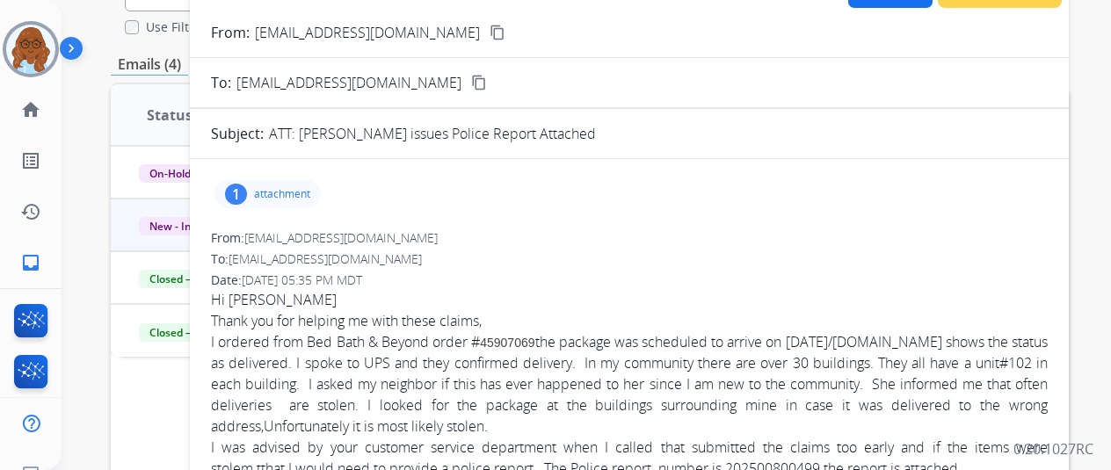
scroll to position [0, 0]
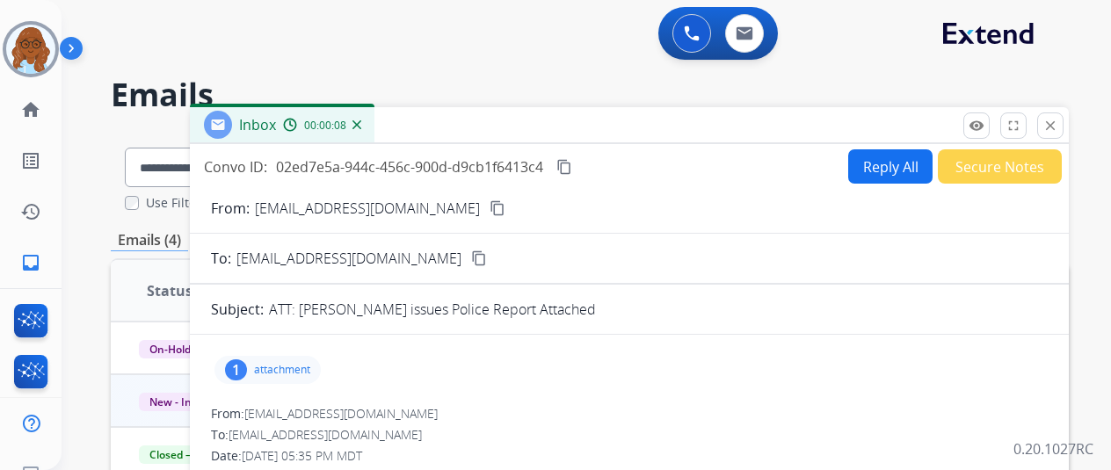
click at [914, 178] on button "Reply All" at bounding box center [890, 166] width 84 height 34
select select "**********"
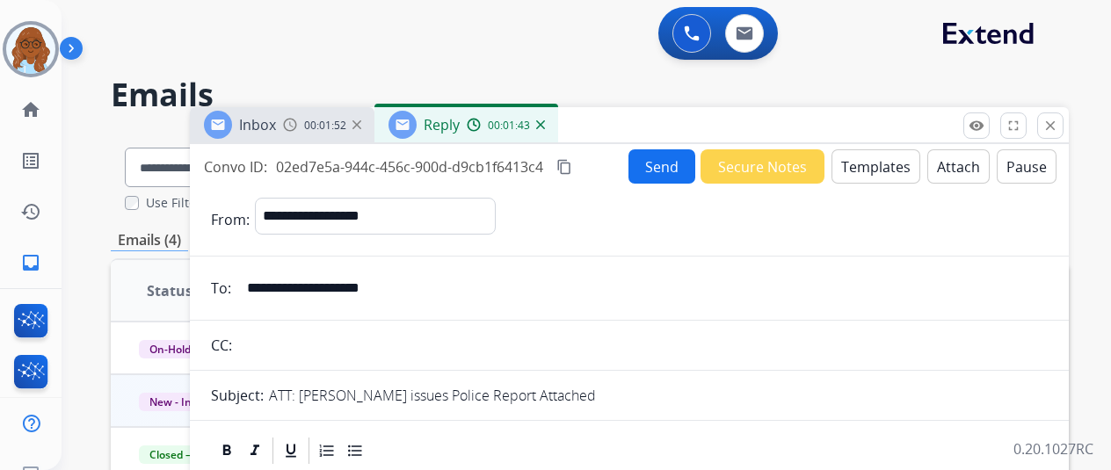
click at [872, 168] on button "Templates" at bounding box center [876, 166] width 89 height 34
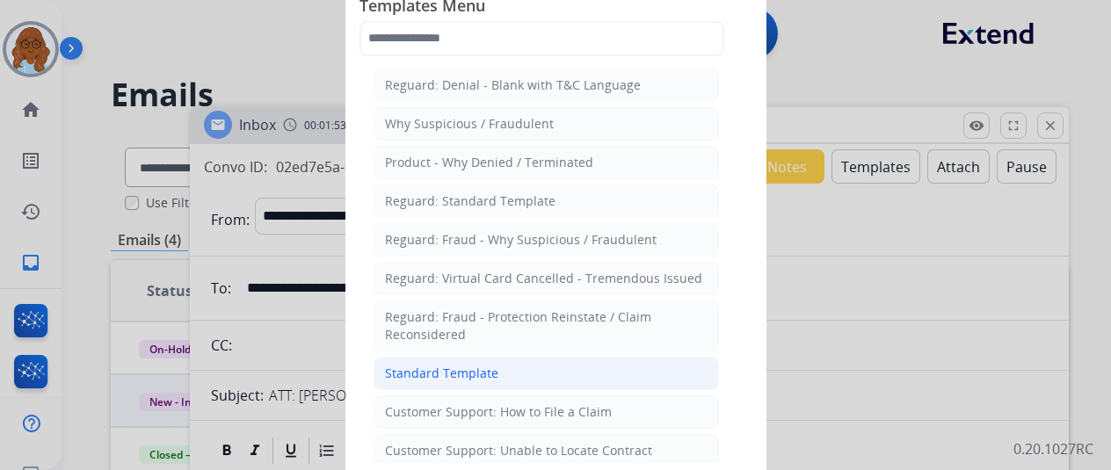
click at [488, 367] on div "Standard Template" at bounding box center [441, 374] width 113 height 18
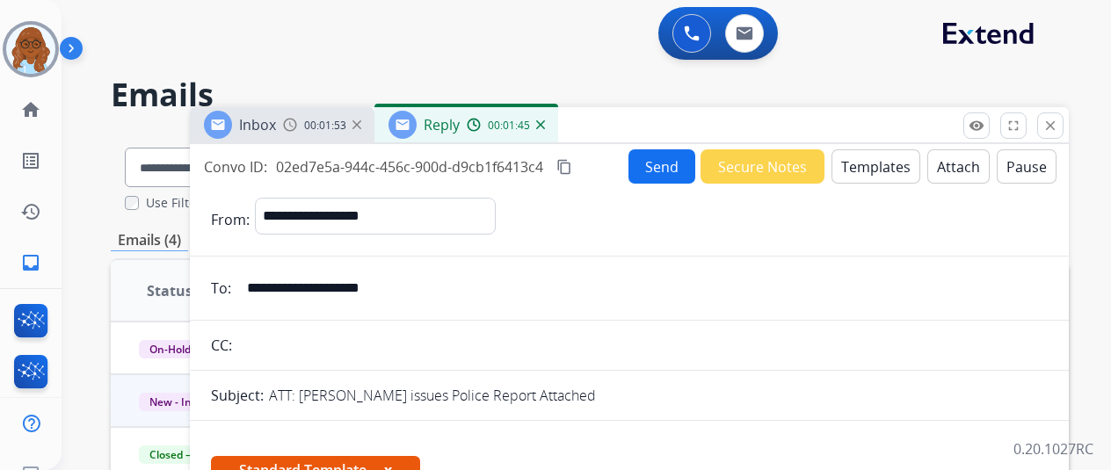
scroll to position [352, 0]
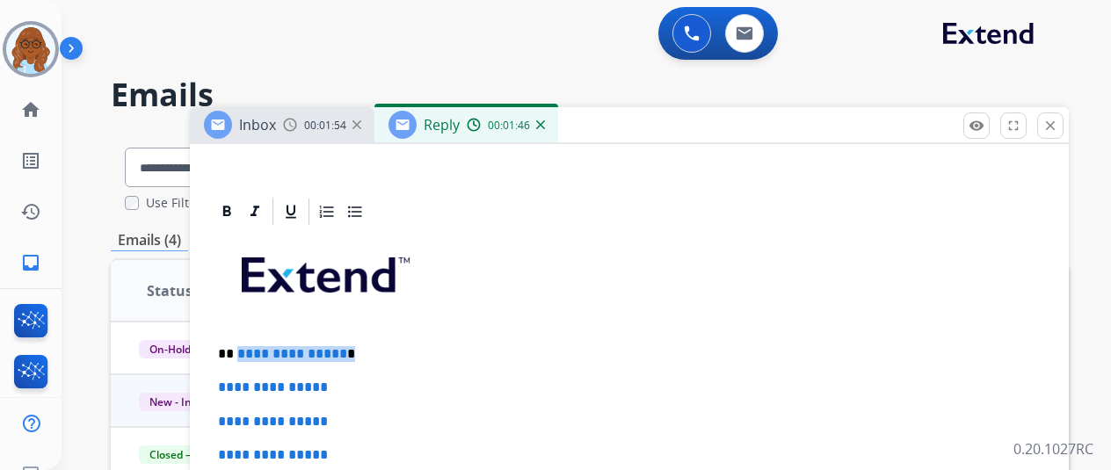
drag, startPoint x: 373, startPoint y: 352, endPoint x: 246, endPoint y: 352, distance: 126.6
click at [246, 352] on p "**********" at bounding box center [622, 354] width 809 height 16
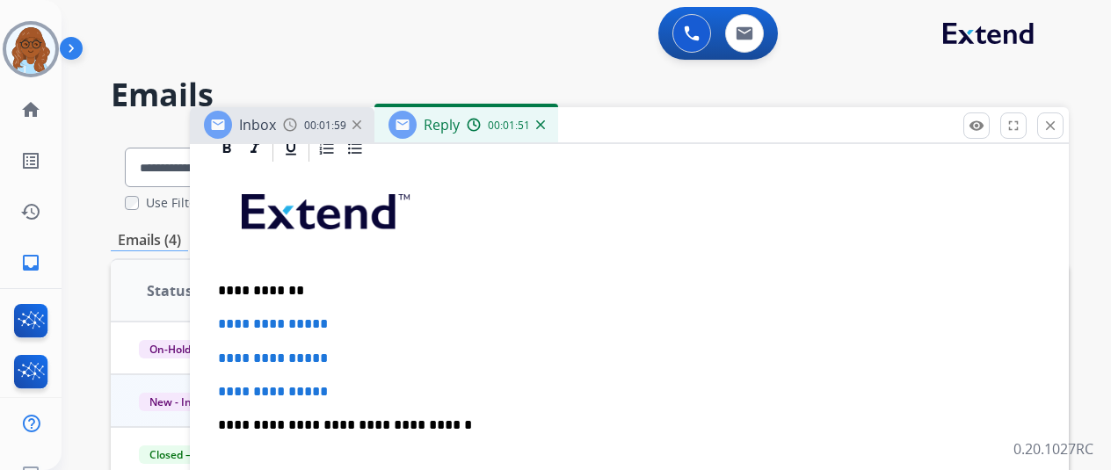
scroll to position [439, 0]
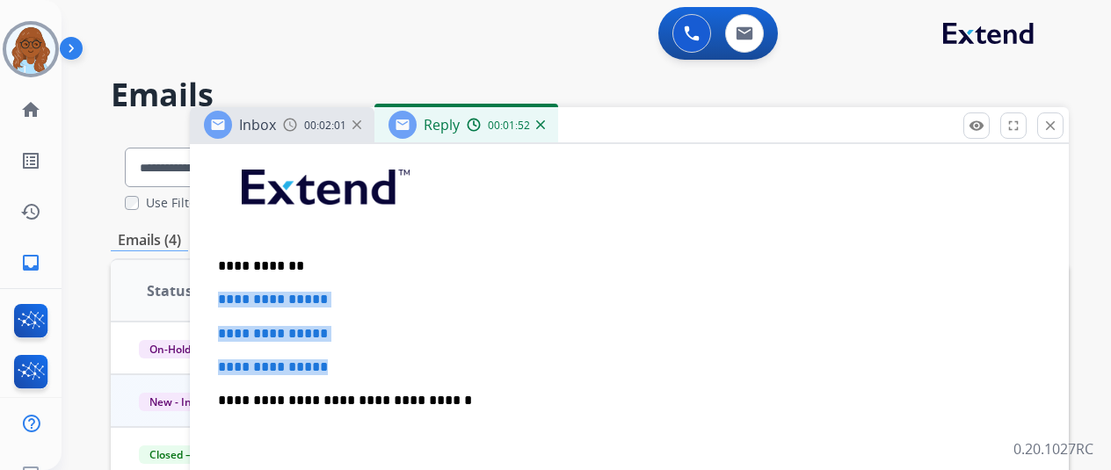
drag, startPoint x: 314, startPoint y: 349, endPoint x: 220, endPoint y: 301, distance: 105.3
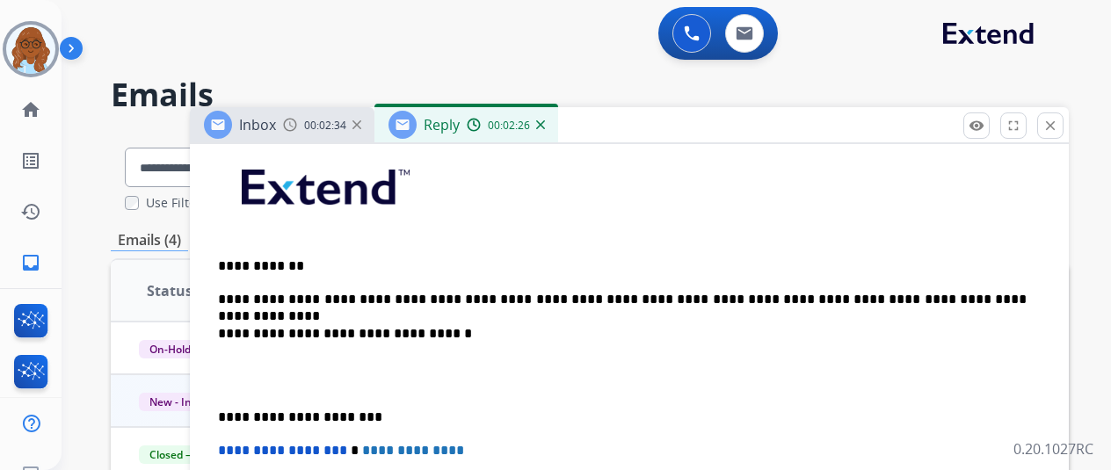
click at [230, 414] on div "**********" at bounding box center [629, 408] width 837 height 537
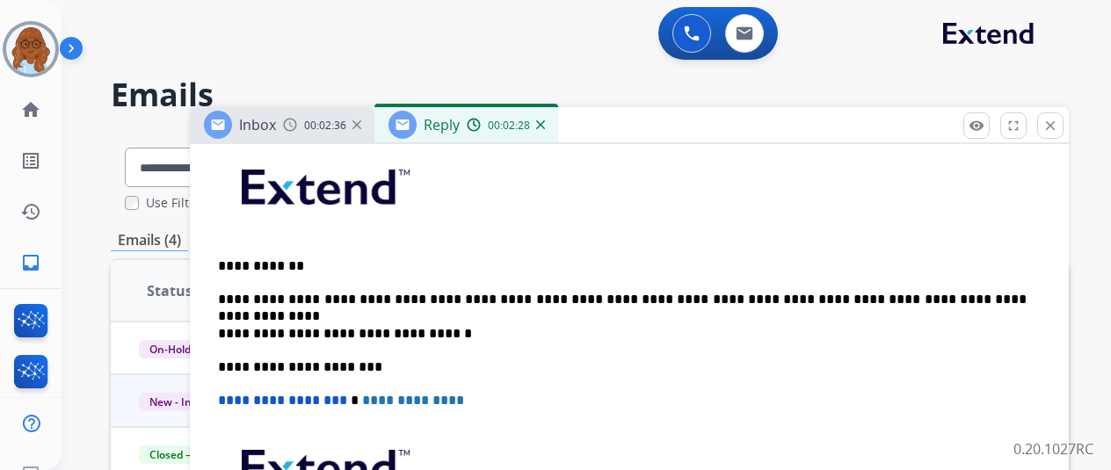
click at [459, 326] on p "**********" at bounding box center [622, 334] width 809 height 16
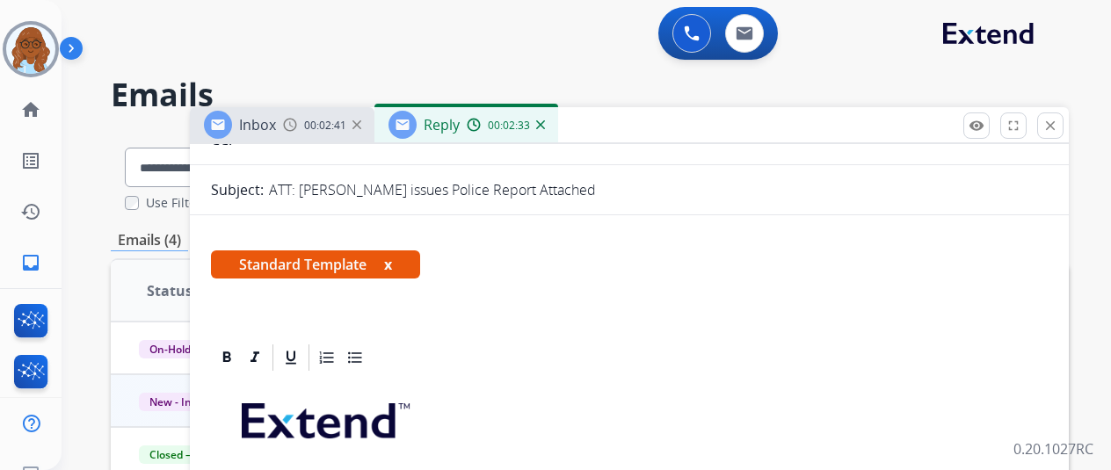
scroll to position [154, 0]
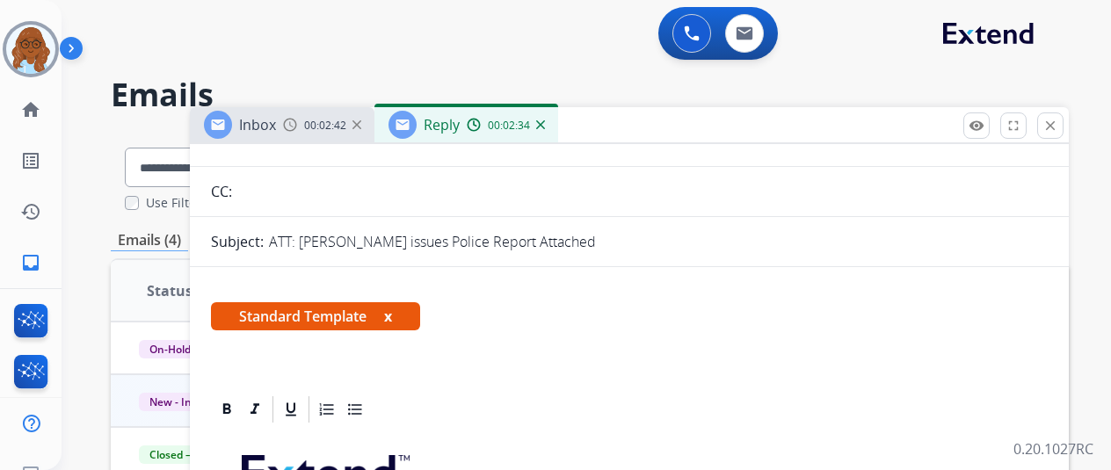
click at [392, 314] on button "x" at bounding box center [388, 316] width 8 height 21
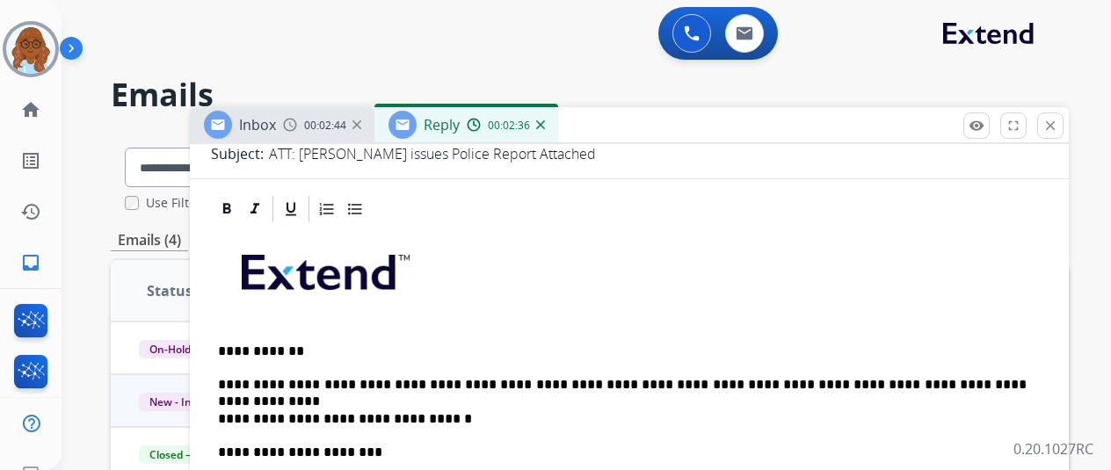
scroll to position [418, 0]
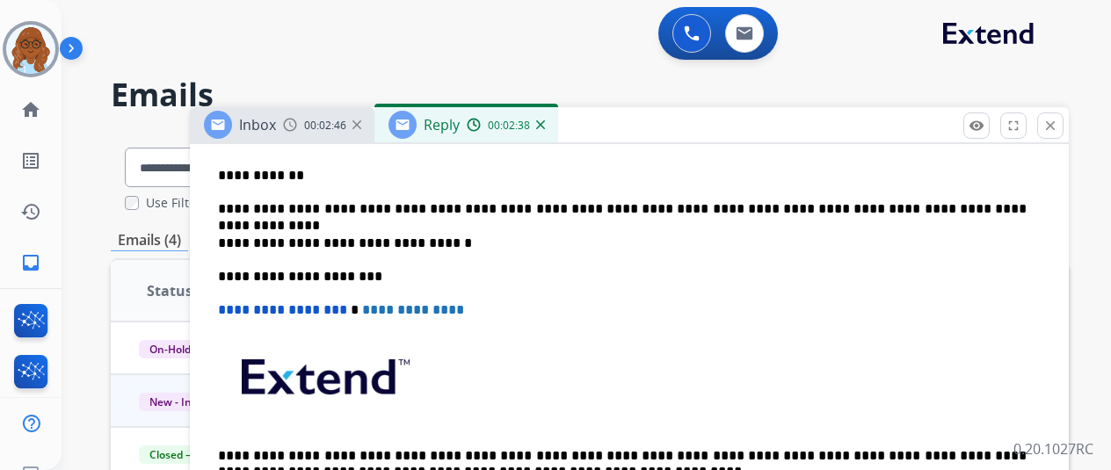
click at [614, 206] on p "**********" at bounding box center [622, 209] width 809 height 16
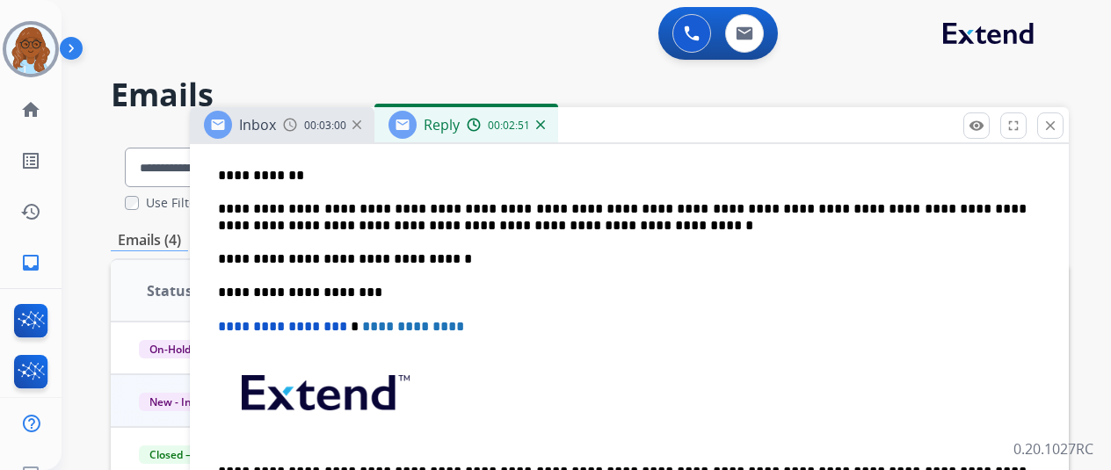
scroll to position [242, 0]
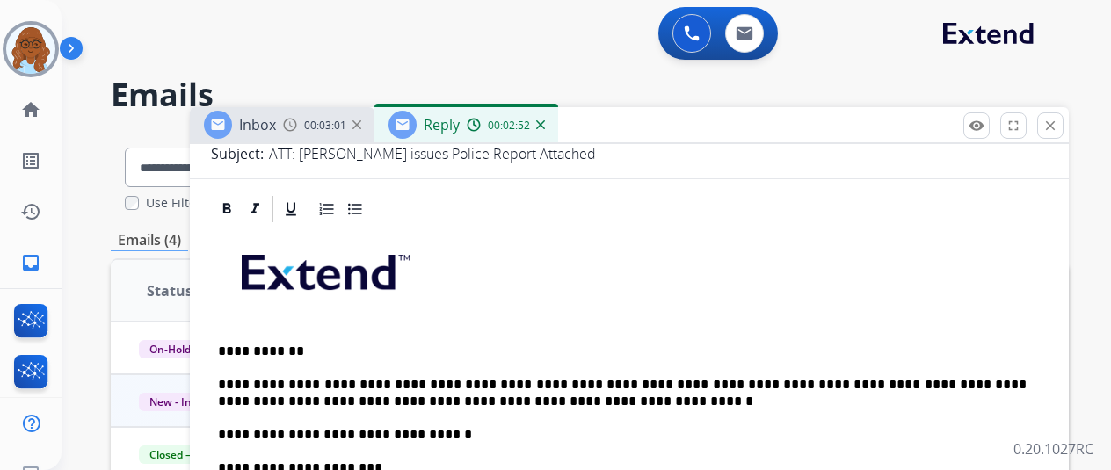
click at [606, 404] on p "**********" at bounding box center [622, 393] width 809 height 33
click at [406, 399] on p "**********" at bounding box center [622, 393] width 809 height 33
drag, startPoint x: 406, startPoint y: 399, endPoint x: 418, endPoint y: 407, distance: 14.6
click at [406, 399] on p "**********" at bounding box center [622, 393] width 809 height 33
click at [485, 392] on p "**********" at bounding box center [622, 393] width 809 height 33
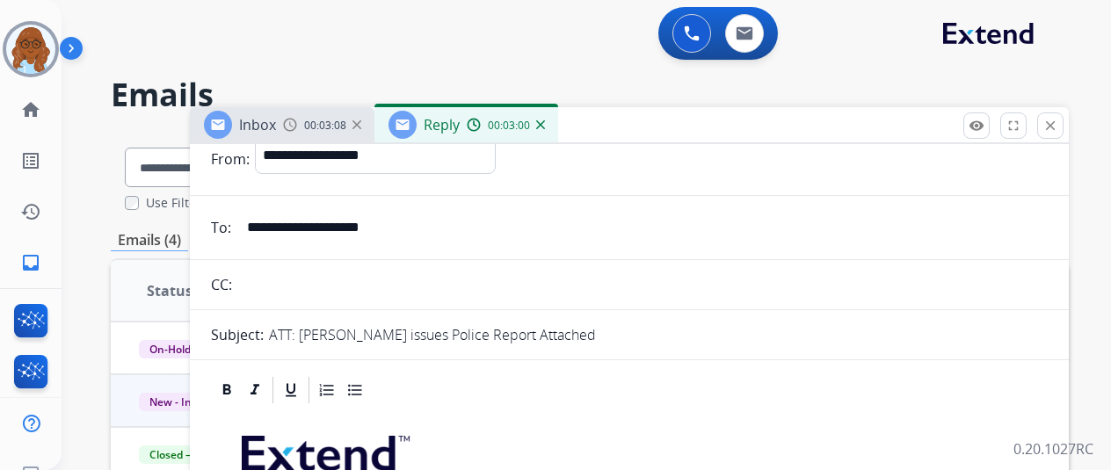
scroll to position [0, 0]
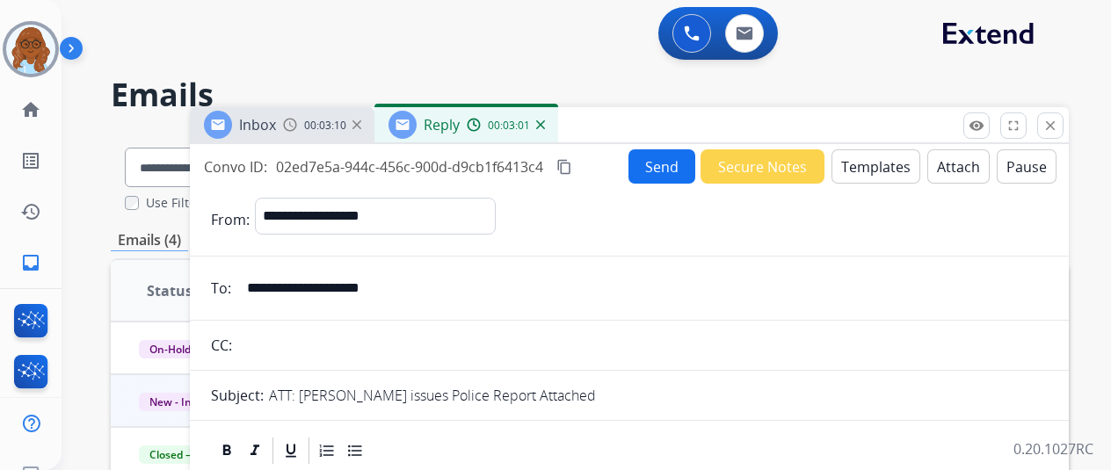
click at [572, 166] on mat-icon "content_copy" at bounding box center [564, 167] width 16 height 16
click at [654, 176] on button "Send" at bounding box center [661, 166] width 67 height 34
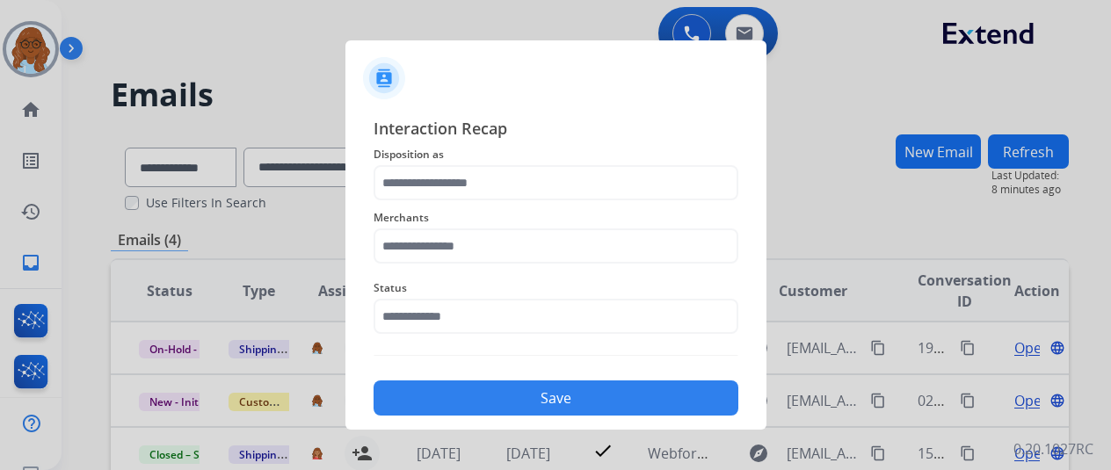
click at [462, 206] on div "Merchants" at bounding box center [556, 235] width 365 height 70
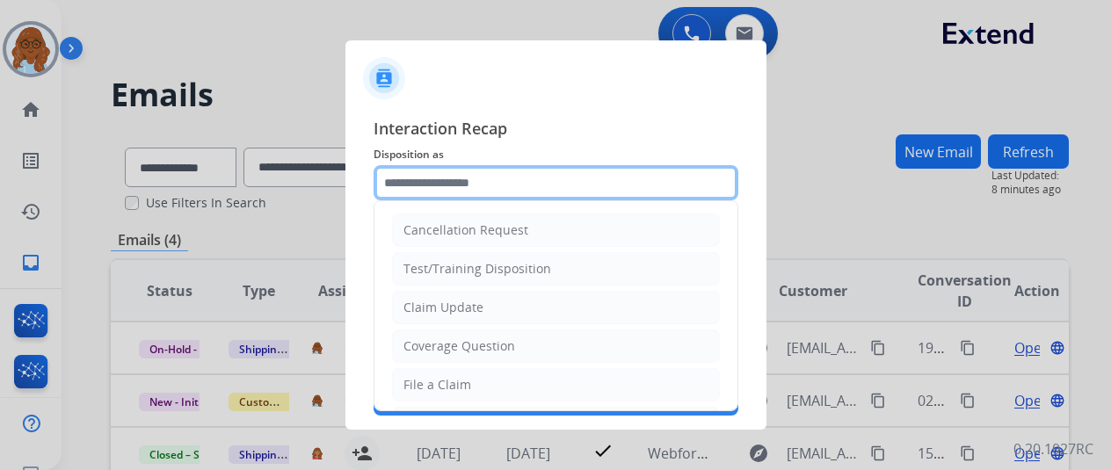
click at [471, 183] on input "text" at bounding box center [556, 182] width 365 height 35
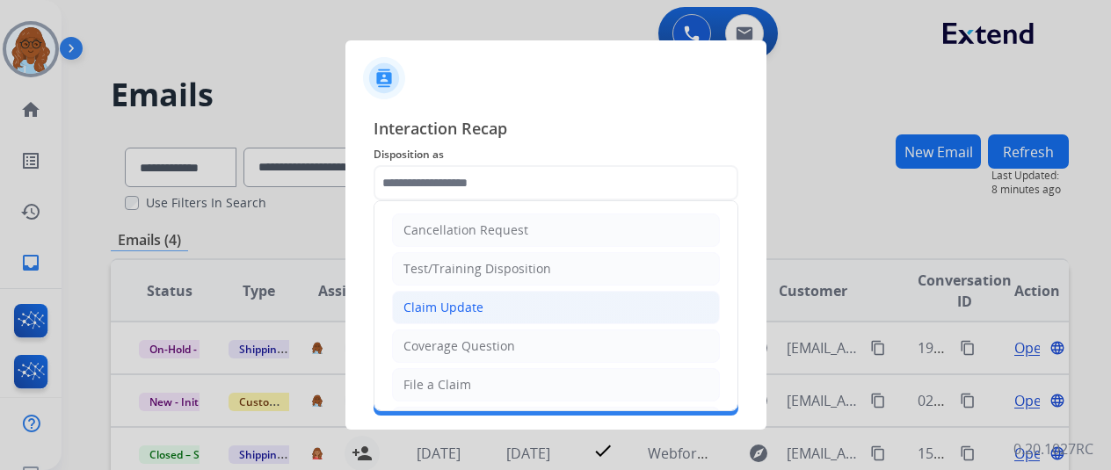
click at [448, 308] on div "Claim Update" at bounding box center [443, 308] width 80 height 18
type input "**********"
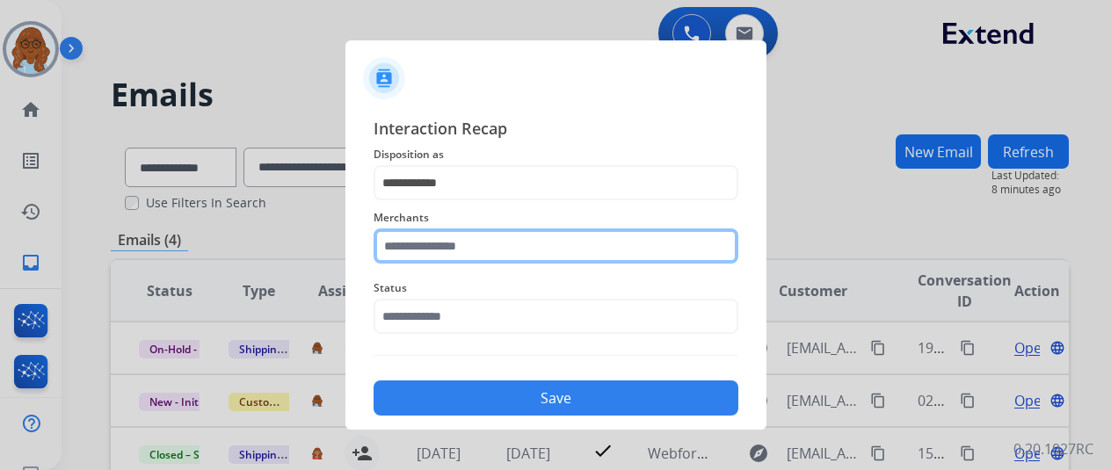
click at [442, 261] on input "text" at bounding box center [556, 246] width 365 height 35
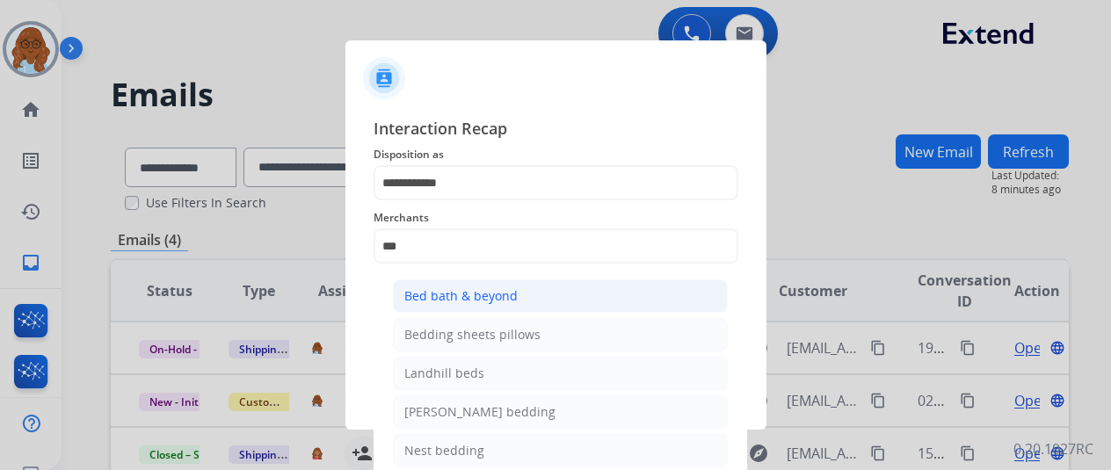
click at [461, 301] on div "Bed bath & beyond" at bounding box center [460, 296] width 113 height 18
type input "**********"
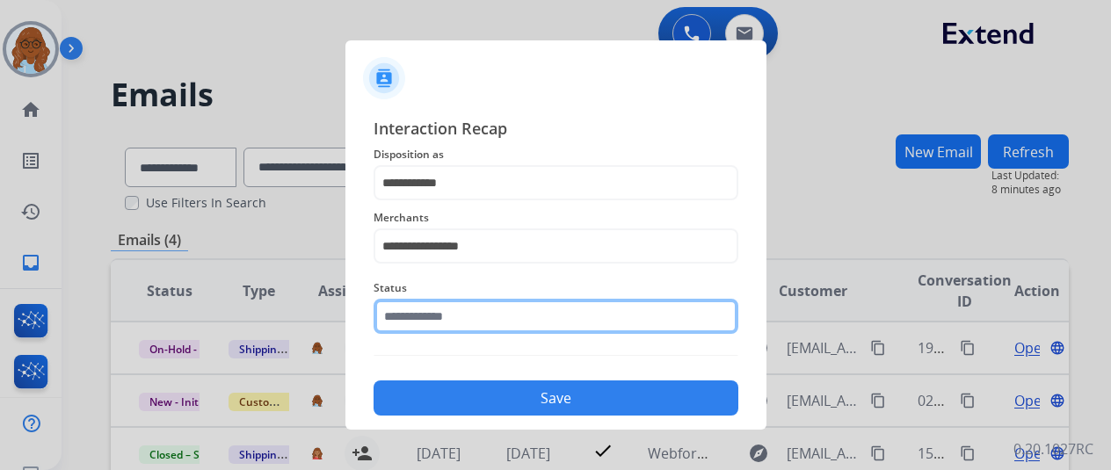
click at [446, 317] on input "text" at bounding box center [556, 316] width 365 height 35
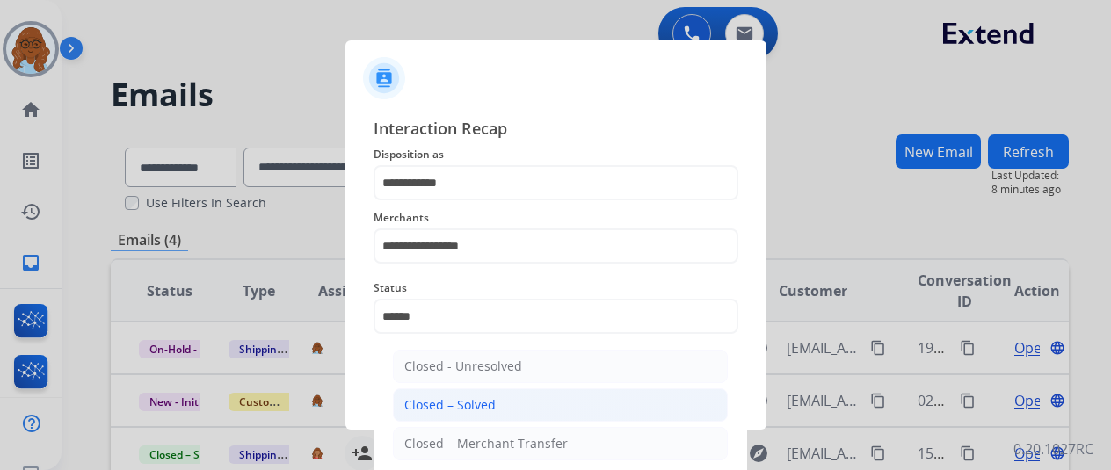
click at [492, 386] on ul "Closed - Unresolved Closed – Solved Closed – Merchant Transfer" at bounding box center [560, 409] width 345 height 137
click at [496, 399] on li "Closed – Solved" at bounding box center [560, 405] width 335 height 33
type input "**********"
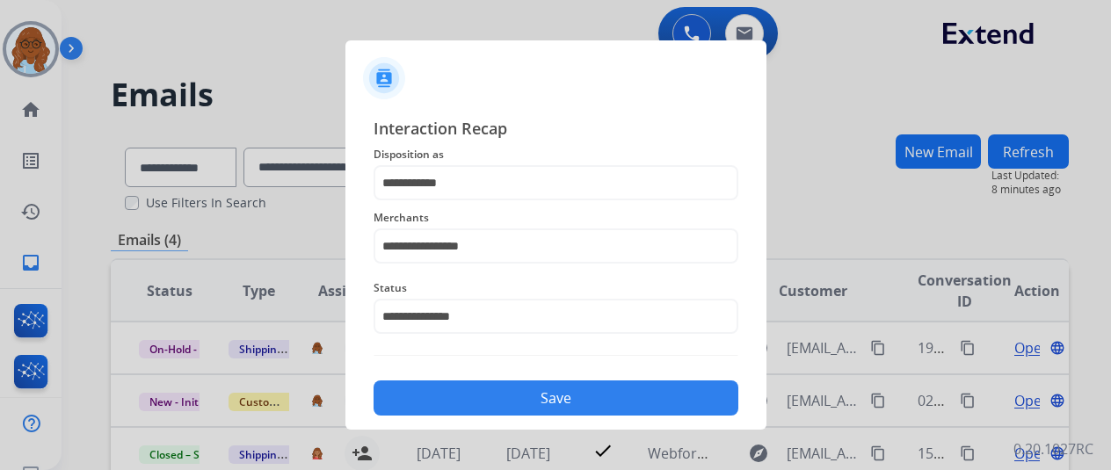
click at [485, 387] on button "Save" at bounding box center [556, 398] width 365 height 35
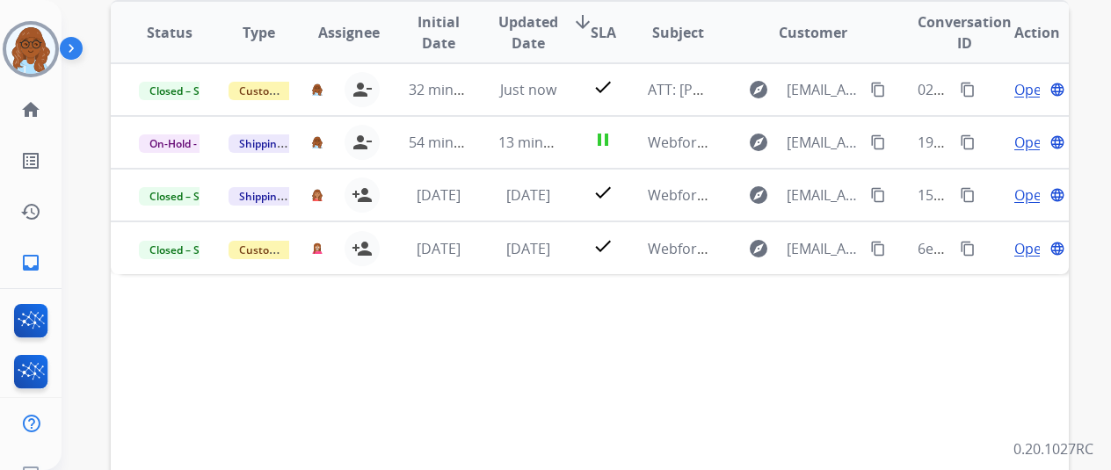
scroll to position [264, 0]
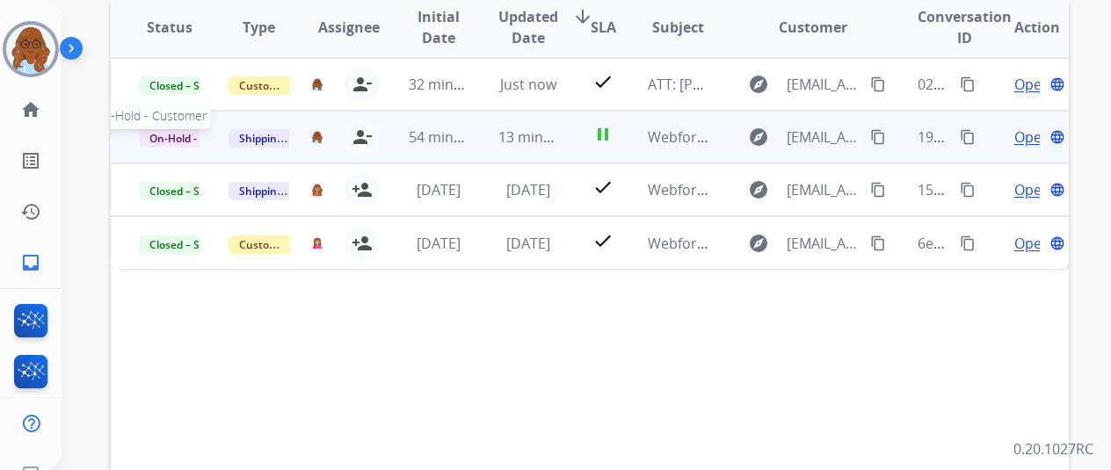
click at [179, 133] on span "On-Hold - Customer" at bounding box center [199, 138] width 121 height 18
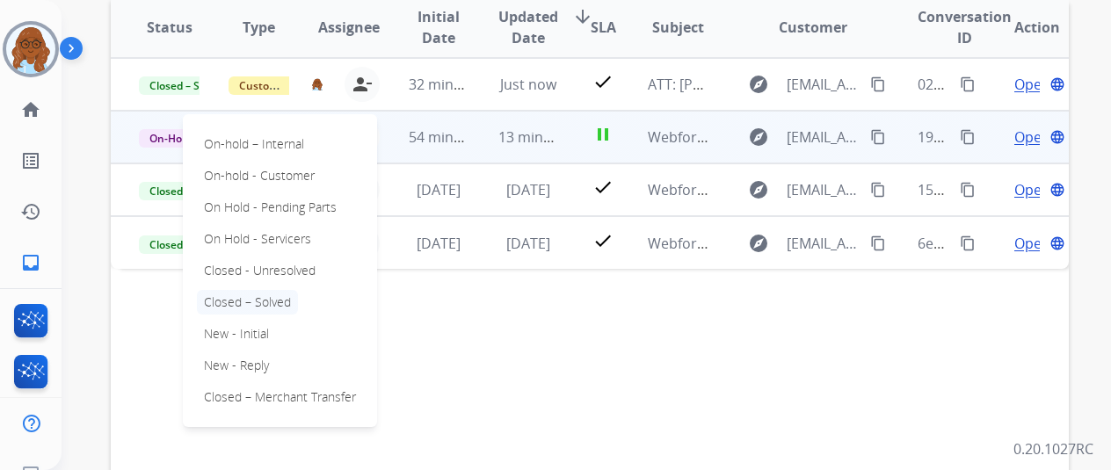
click at [255, 295] on p "Closed – Solved" at bounding box center [247, 302] width 101 height 25
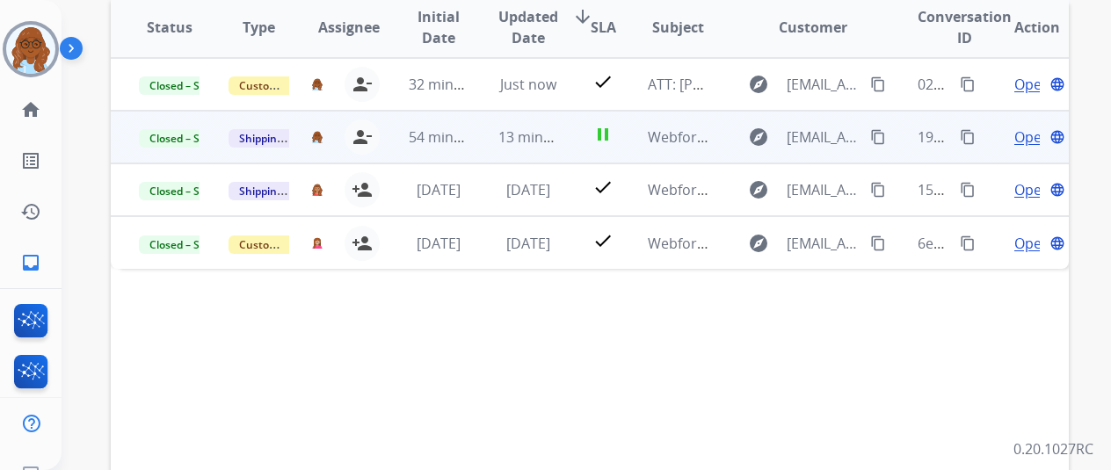
click at [1028, 136] on span "Open" at bounding box center [1032, 137] width 36 height 21
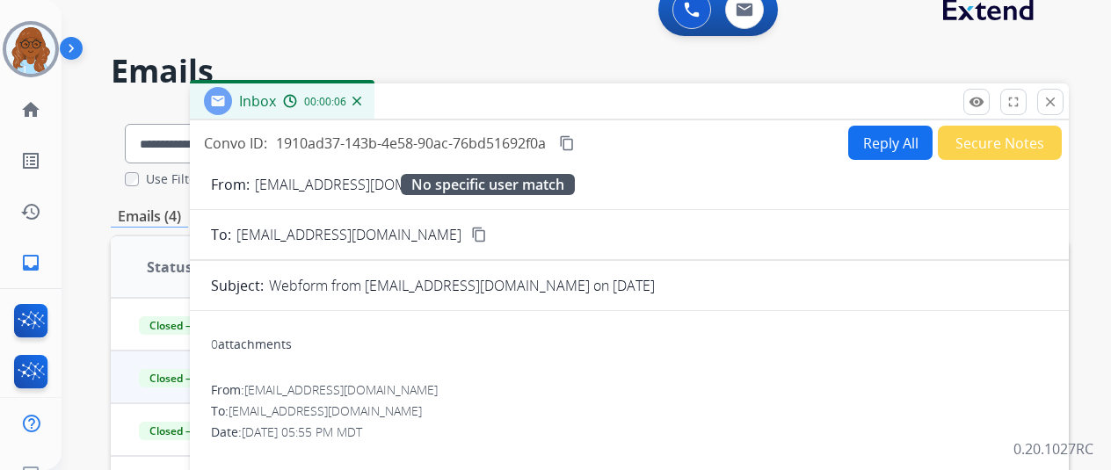
scroll to position [0, 0]
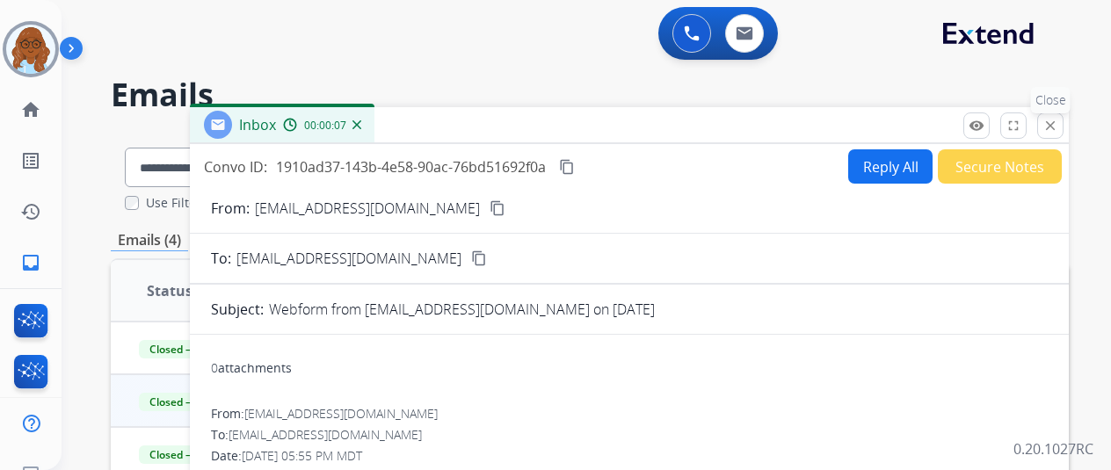
click at [1058, 127] on mat-icon "close" at bounding box center [1050, 126] width 16 height 16
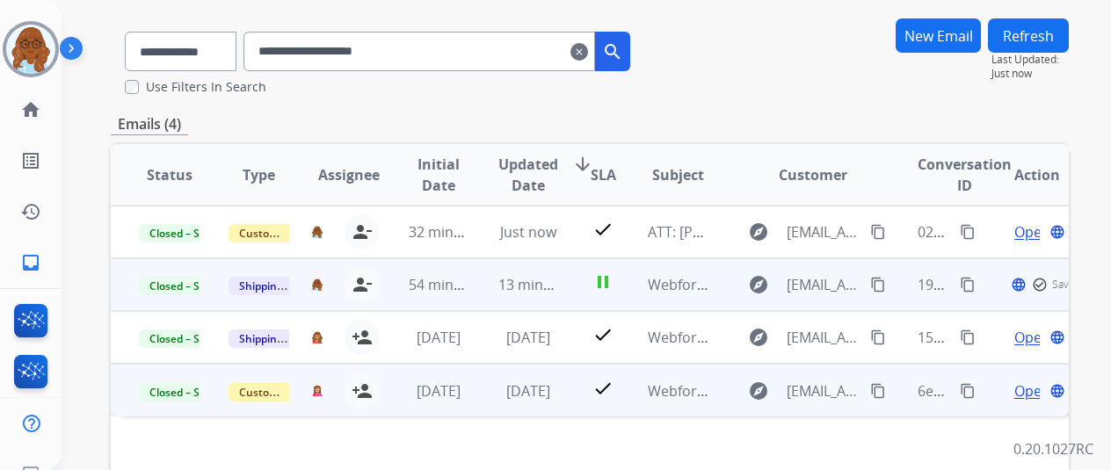
scroll to position [264, 0]
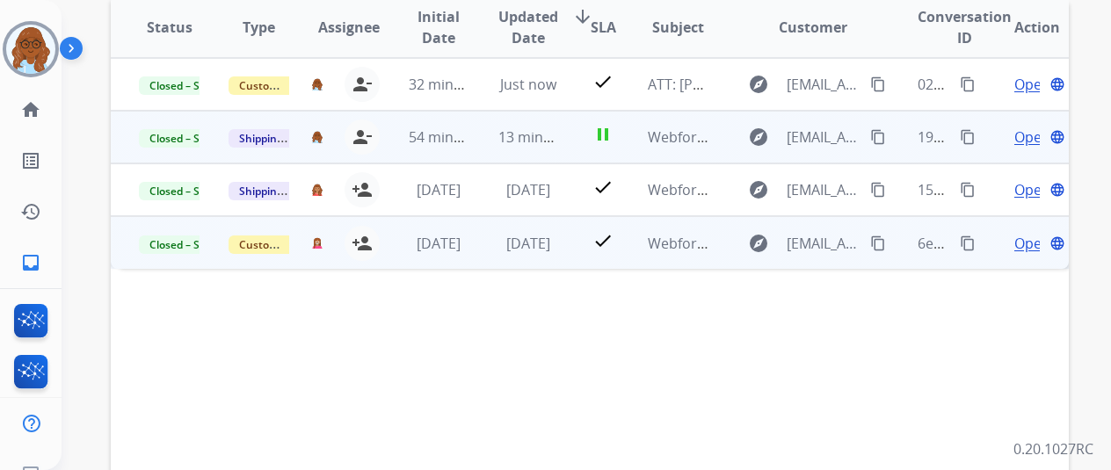
click at [1020, 236] on span "Open" at bounding box center [1032, 243] width 36 height 21
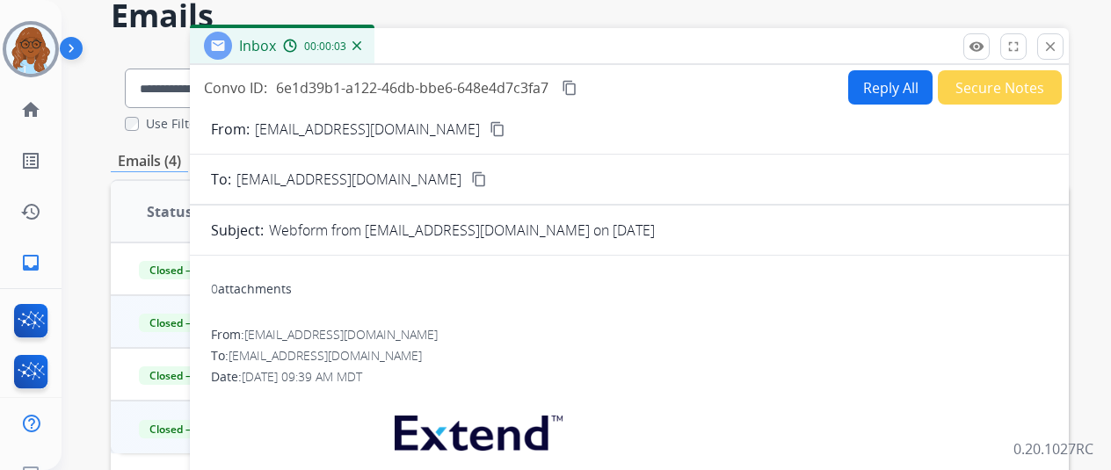
scroll to position [0, 0]
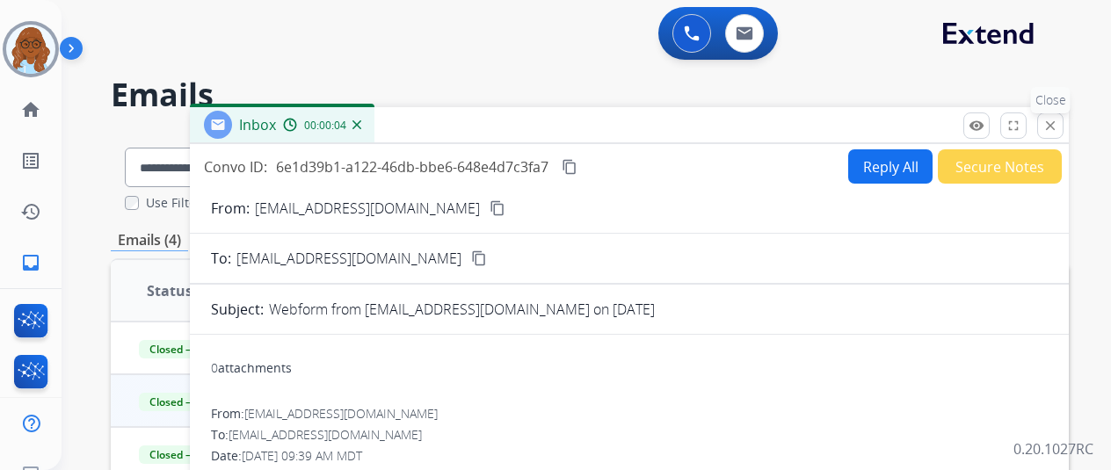
click at [1057, 124] on mat-icon "close" at bounding box center [1050, 126] width 16 height 16
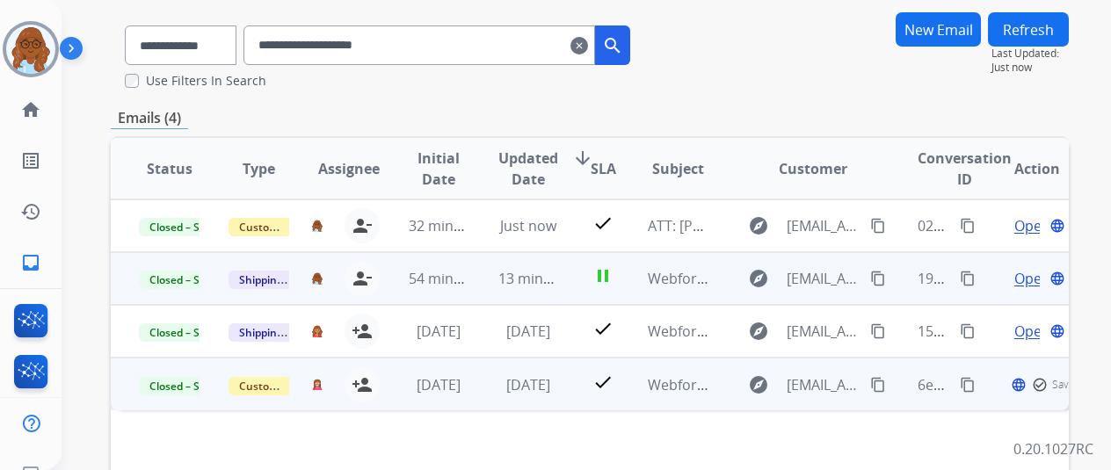
scroll to position [176, 0]
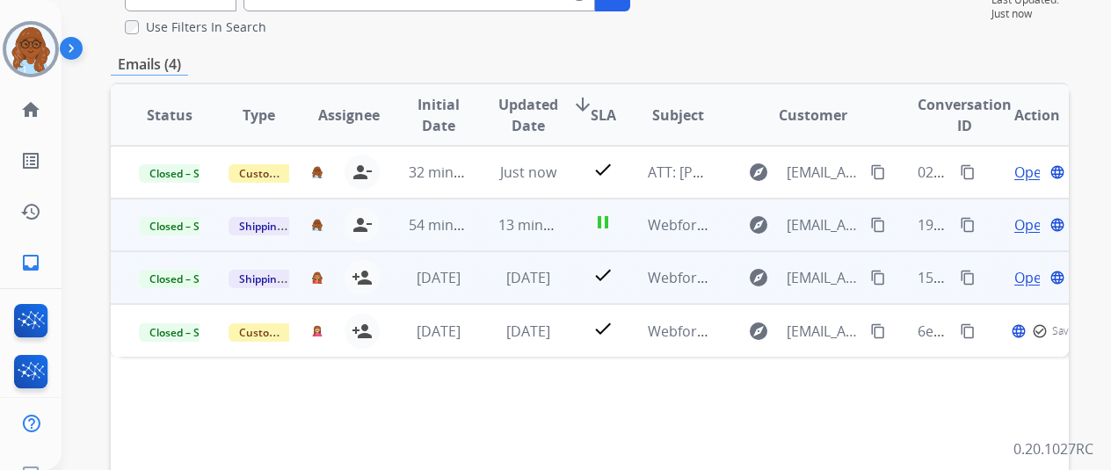
click at [1020, 283] on span "Open" at bounding box center [1032, 277] width 36 height 21
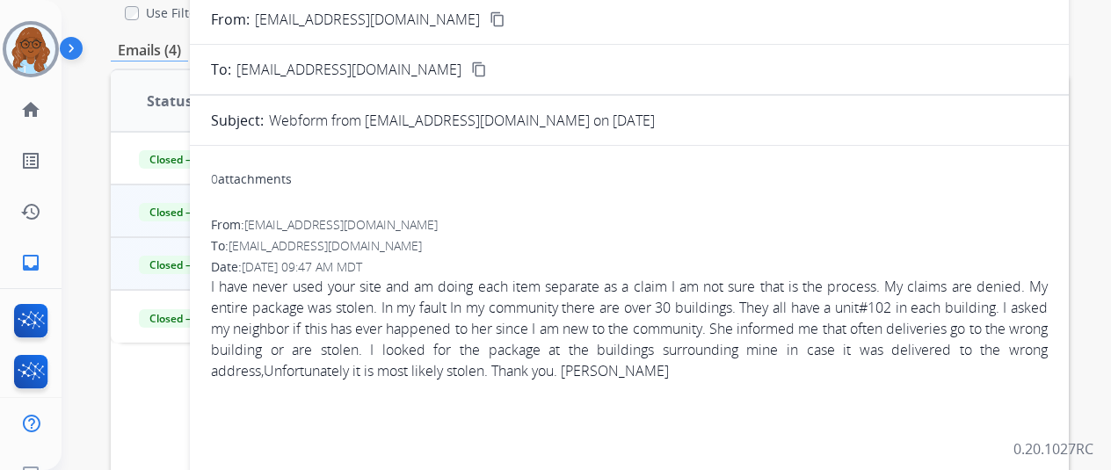
scroll to position [0, 0]
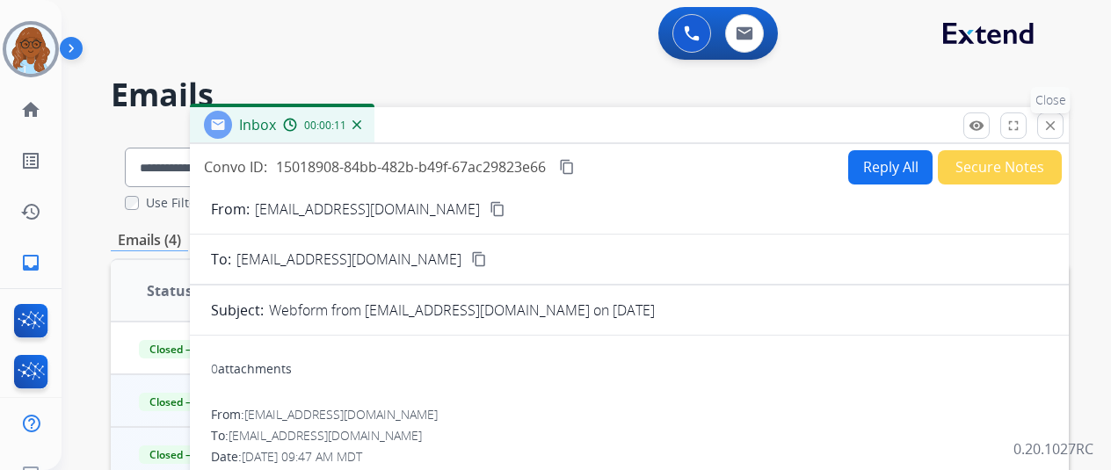
click at [1064, 131] on button "close Close" at bounding box center [1050, 126] width 26 height 26
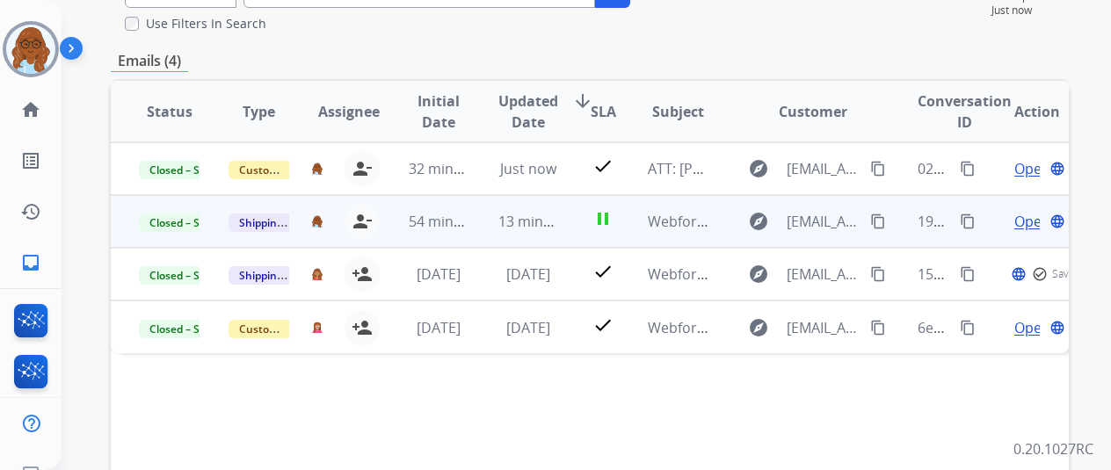
scroll to position [264, 0]
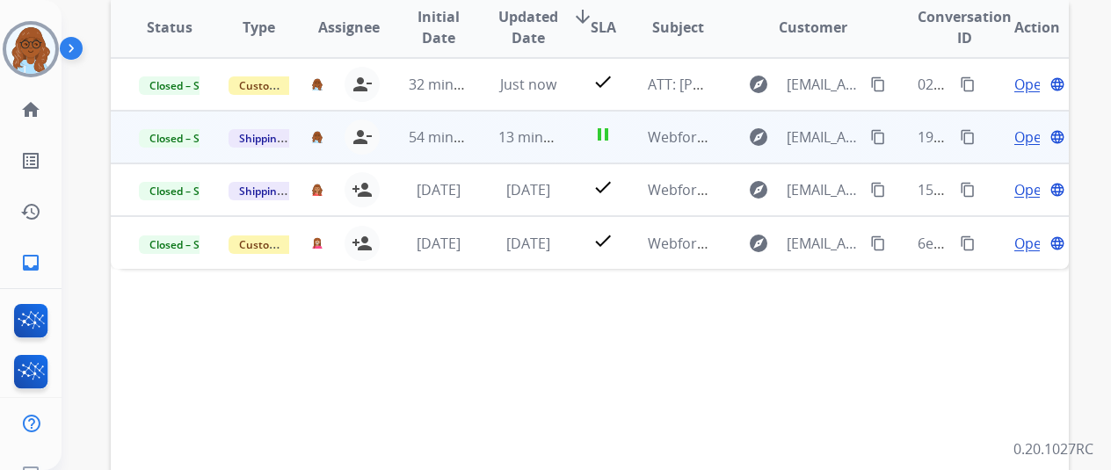
click at [1026, 134] on span "Open" at bounding box center [1032, 137] width 36 height 21
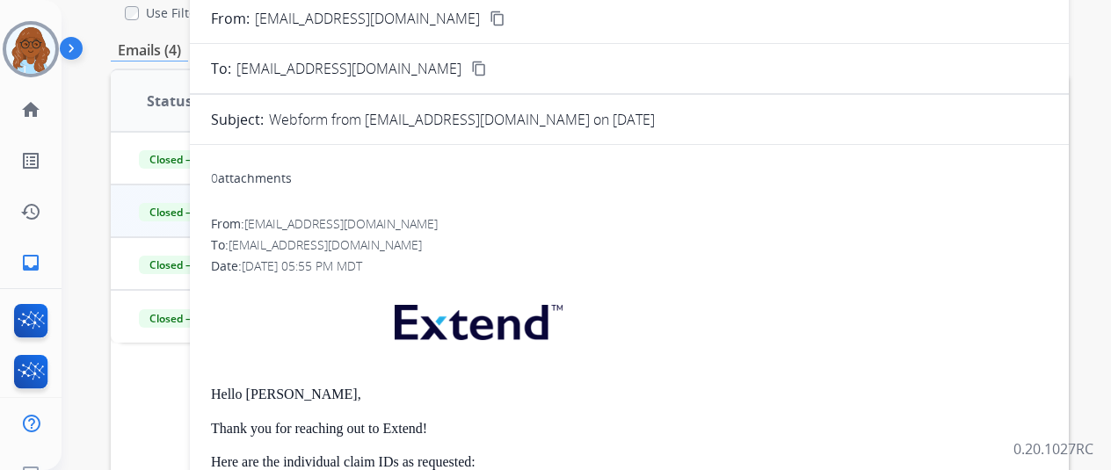
scroll to position [0, 0]
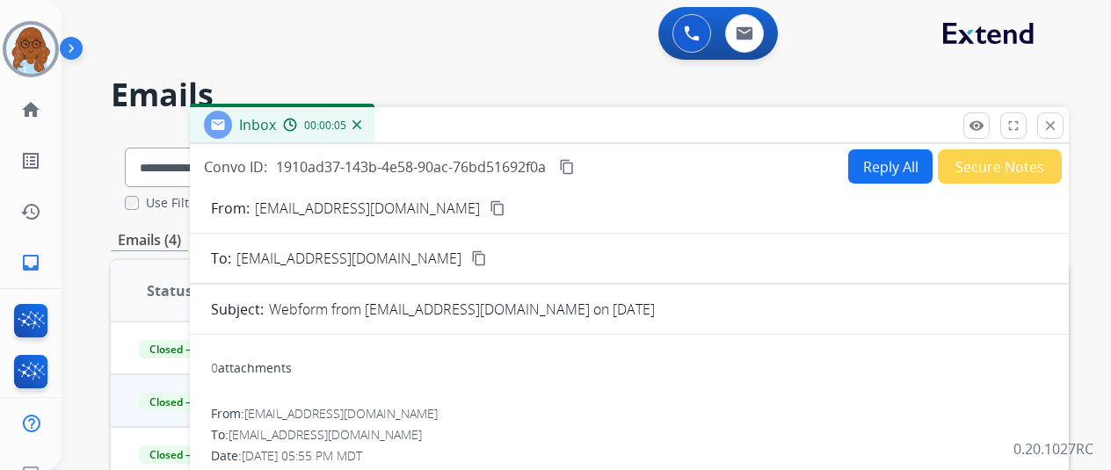
click at [575, 164] on mat-icon "content_copy" at bounding box center [567, 167] width 16 height 16
drag, startPoint x: 1069, startPoint y: 124, endPoint x: 1056, endPoint y: 134, distance: 16.9
click at [1058, 124] on mat-icon "close" at bounding box center [1050, 126] width 16 height 16
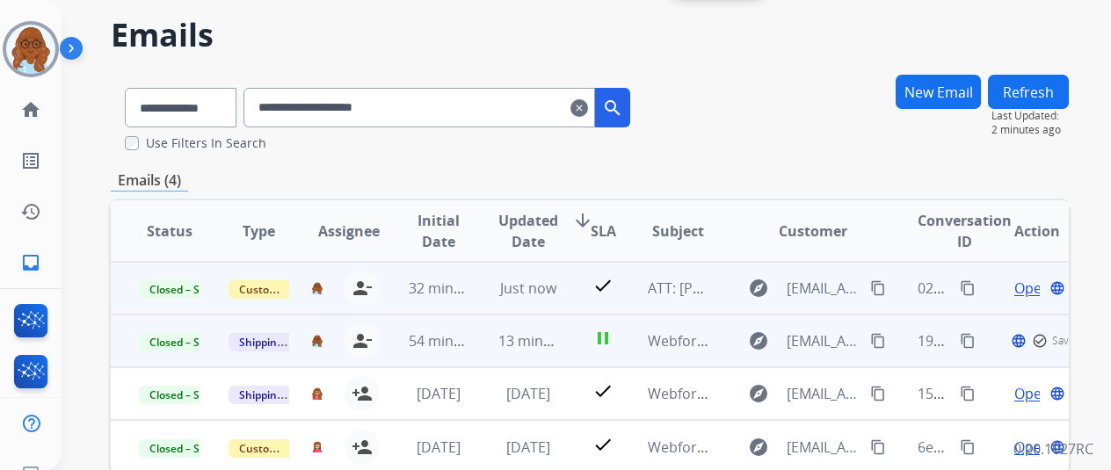
scroll to position [88, 0]
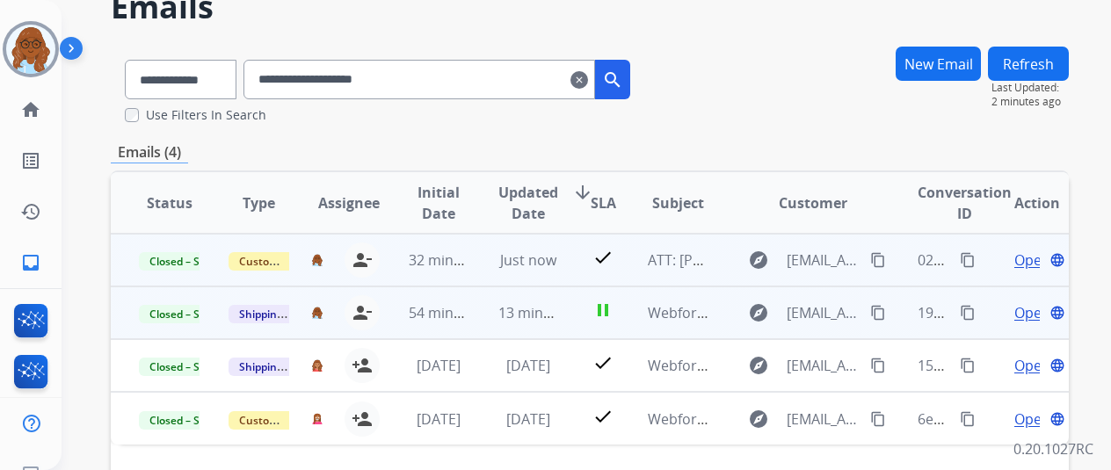
click at [1020, 259] on span "Open" at bounding box center [1032, 260] width 36 height 21
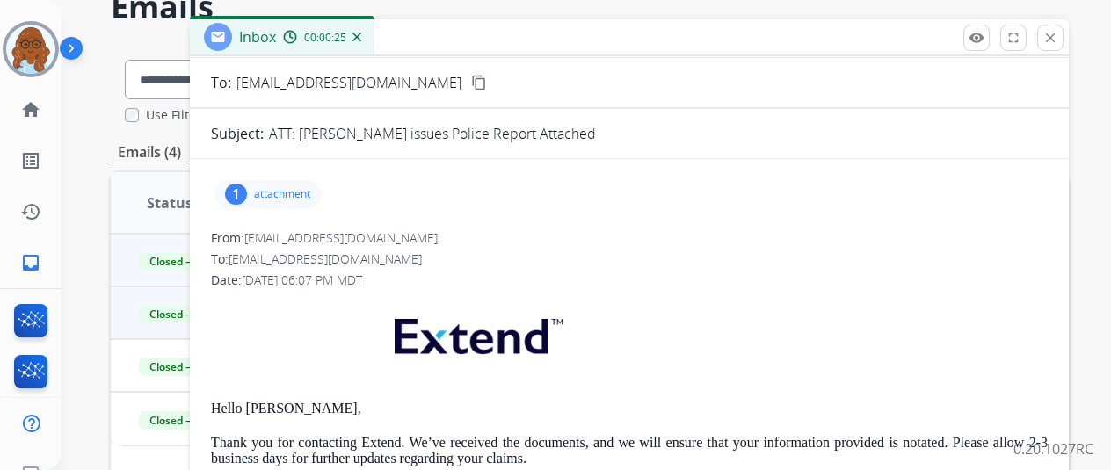
drag, startPoint x: 297, startPoint y: 159, endPoint x: 297, endPoint y: 174, distance: 14.9
click at [299, 189] on p "attachment" at bounding box center [282, 194] width 56 height 14
click at [970, 280] on div "Date: 08/13/2025 - 06:07 PM MDT" at bounding box center [629, 281] width 837 height 18
click at [1058, 33] on mat-icon "close" at bounding box center [1050, 38] width 16 height 16
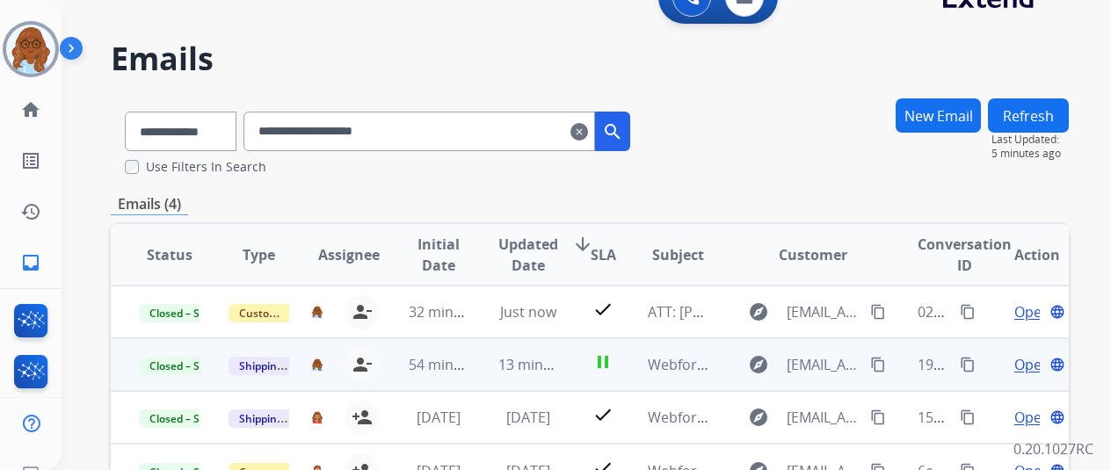
scroll to position [0, 0]
